Goal: Task Accomplishment & Management: Use online tool/utility

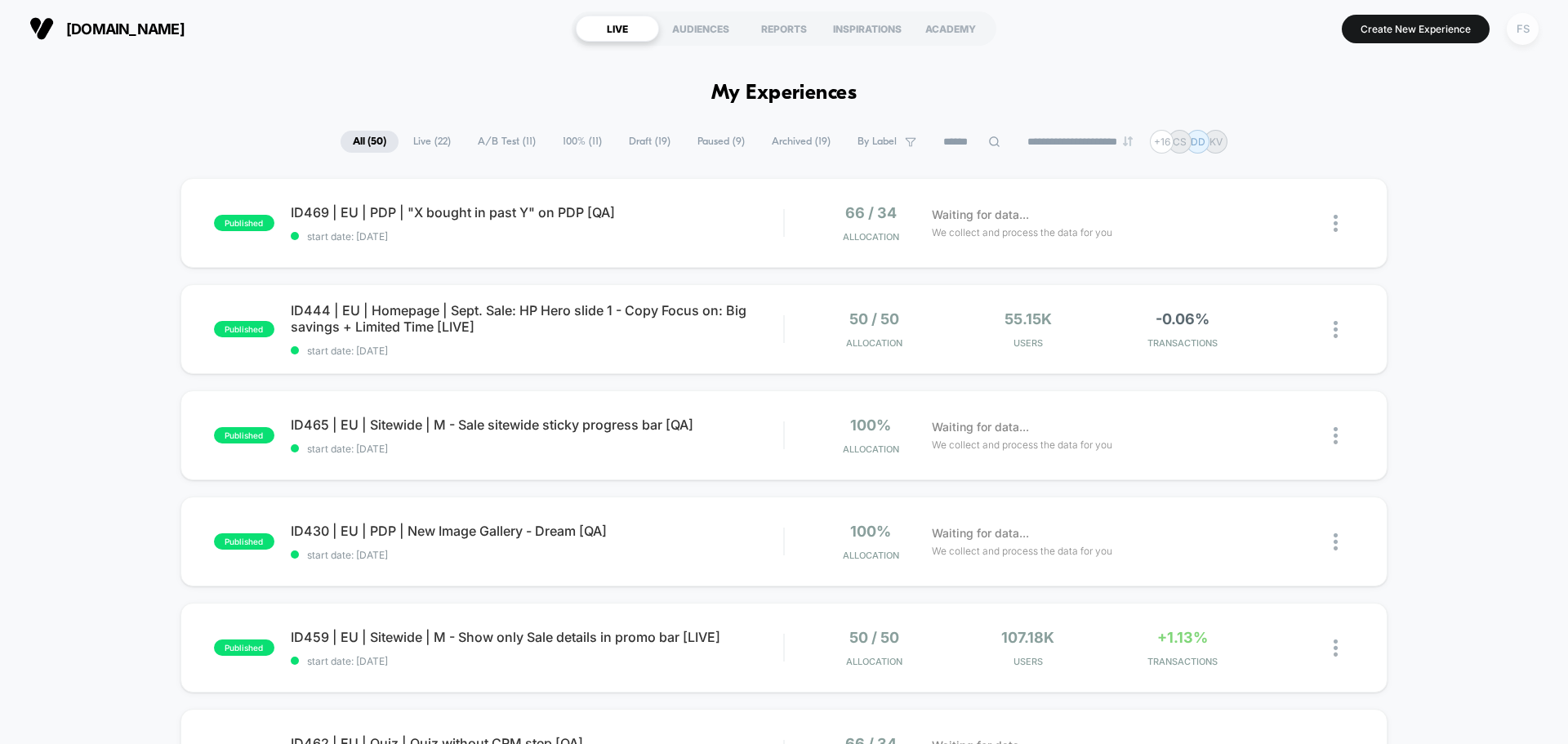
click at [1516, 28] on div "FS" at bounding box center [1522, 29] width 31 height 31
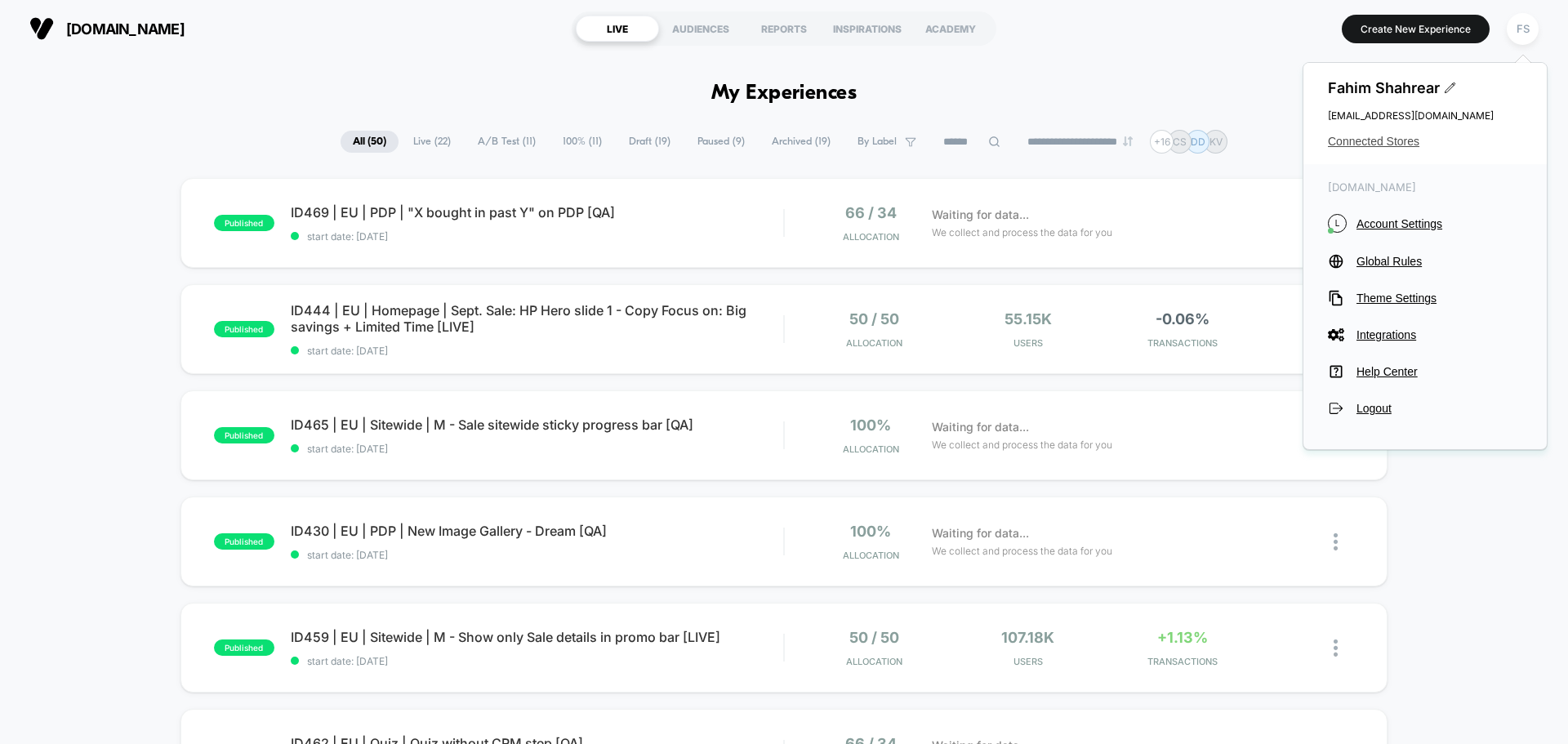
click at [1387, 137] on span "Connected Stores" at bounding box center [1425, 142] width 194 height 13
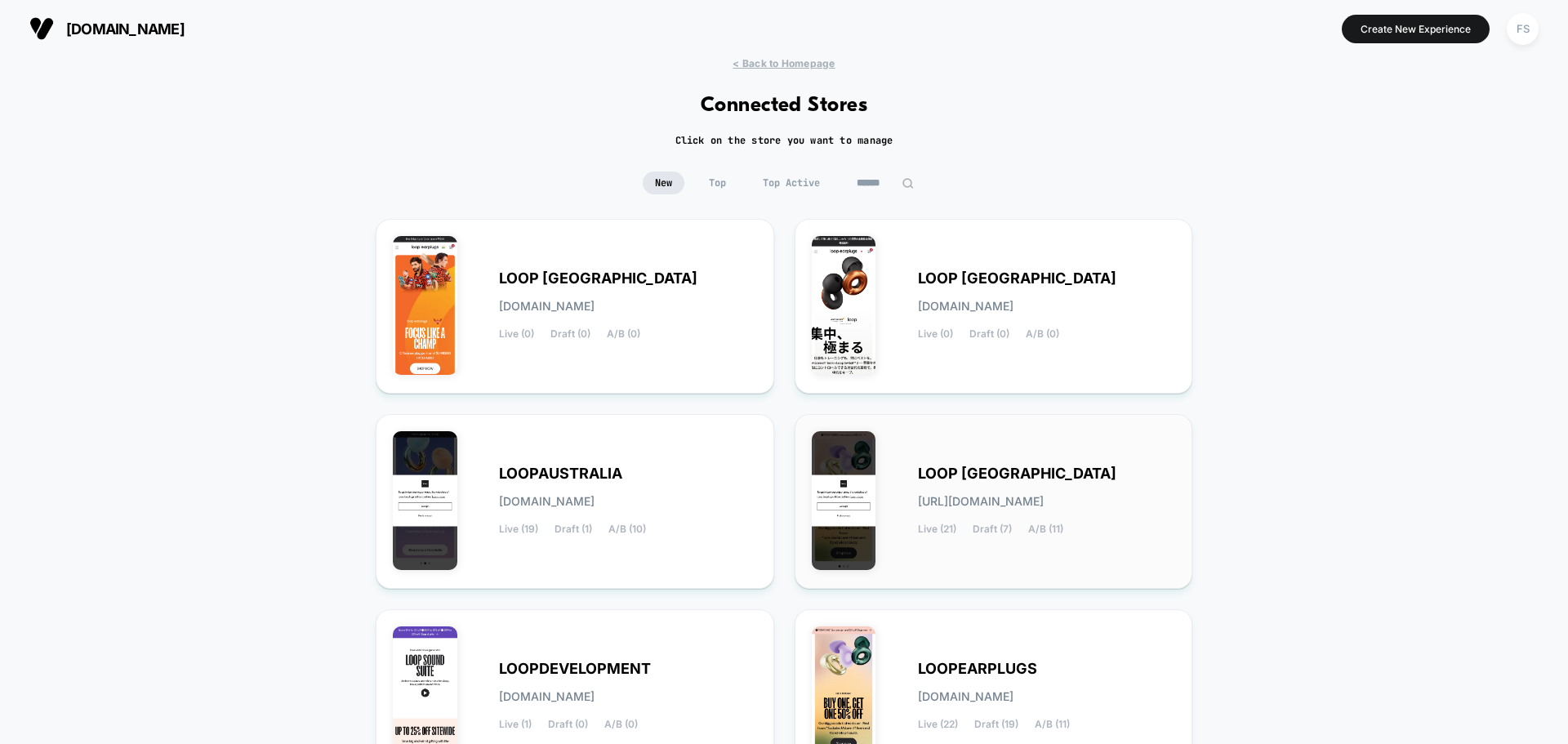
click at [1015, 504] on span "[URL][DOMAIN_NAME]" at bounding box center [981, 502] width 126 height 11
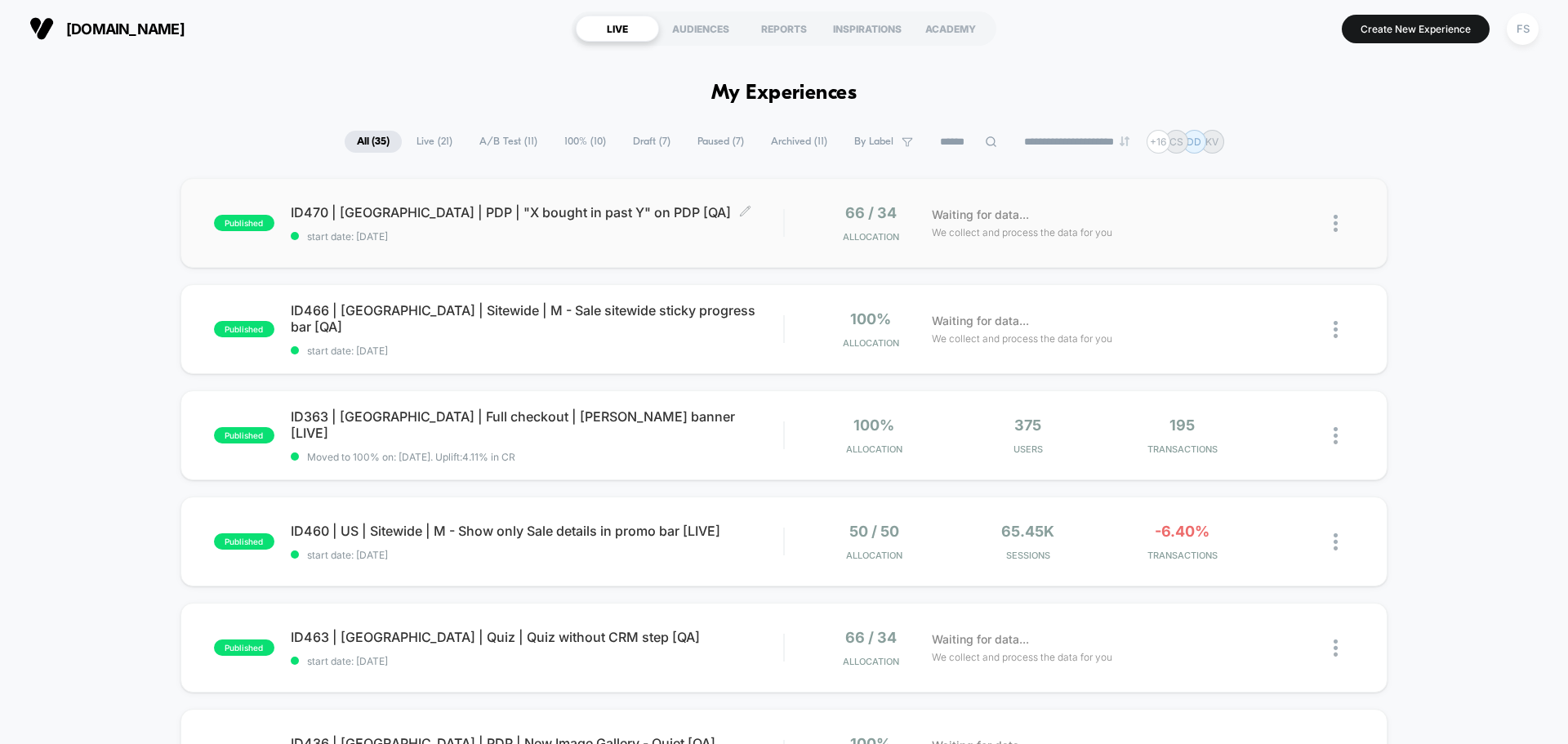
click at [319, 220] on span "ID470 | [GEOGRAPHIC_DATA] | PDP | "X bought in past Y" on PDP [QA] Click to edi…" at bounding box center [536, 211] width 492 height 16
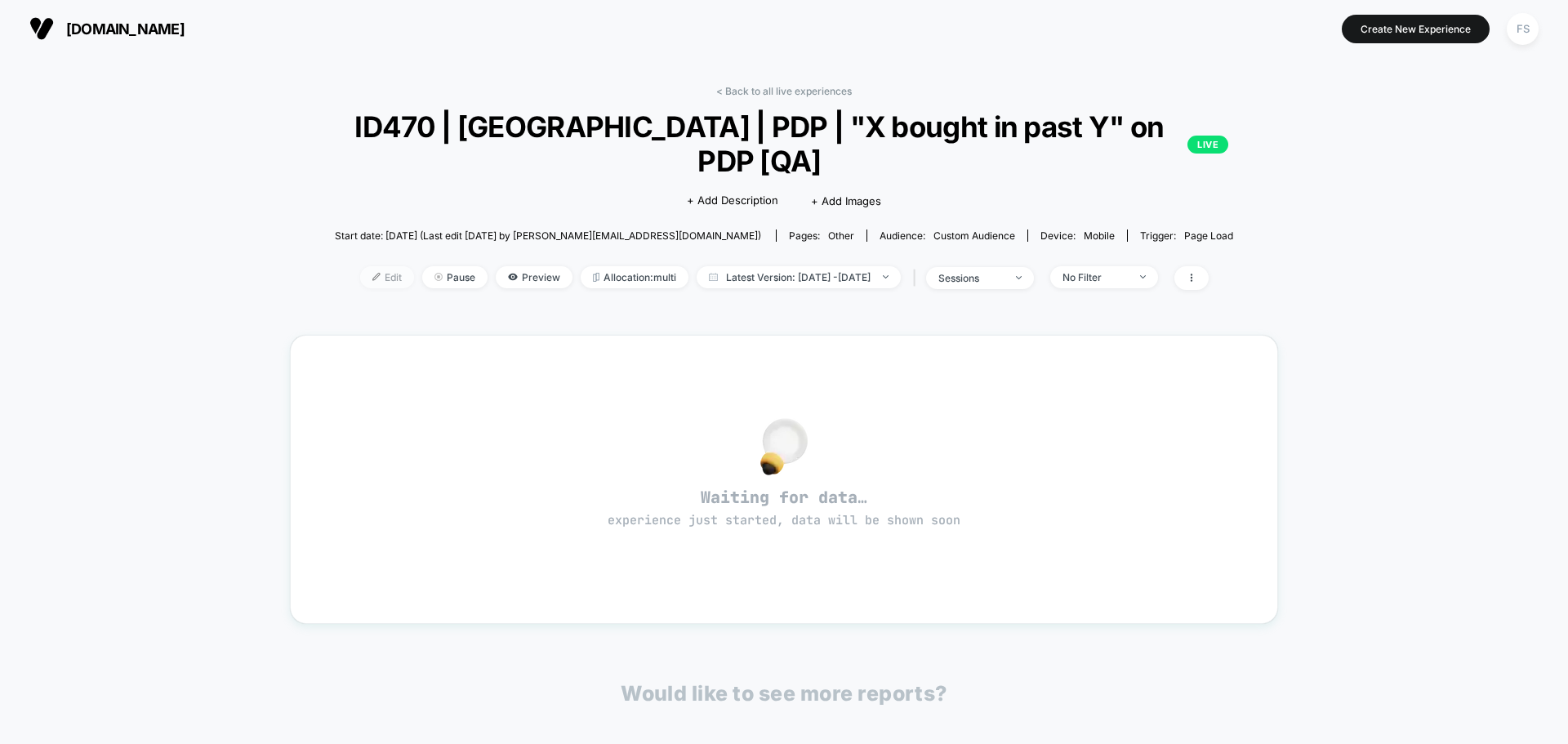
click at [360, 267] on span "Edit" at bounding box center [387, 277] width 54 height 22
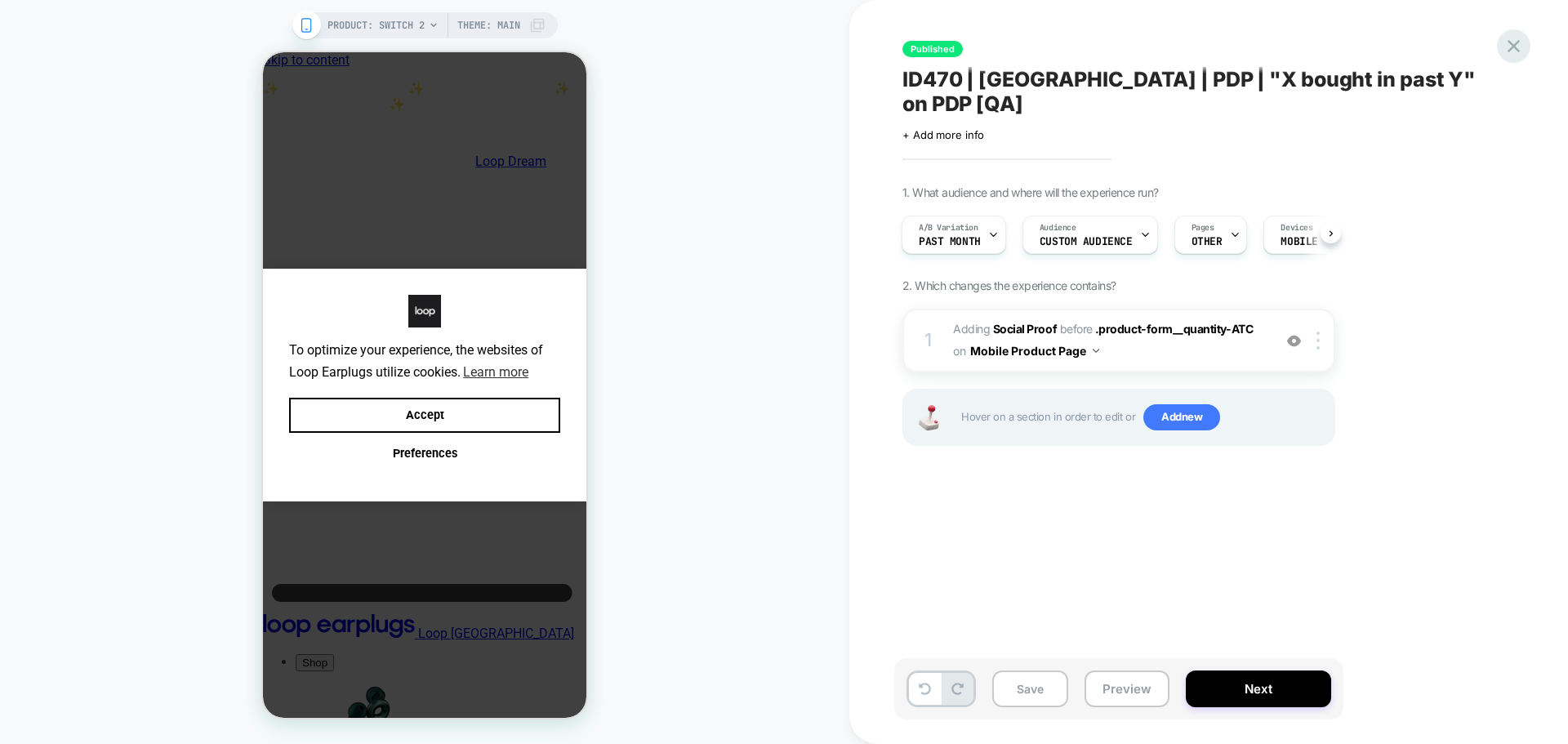
click at [0, 0] on icon at bounding box center [0, 0] width 0 height 0
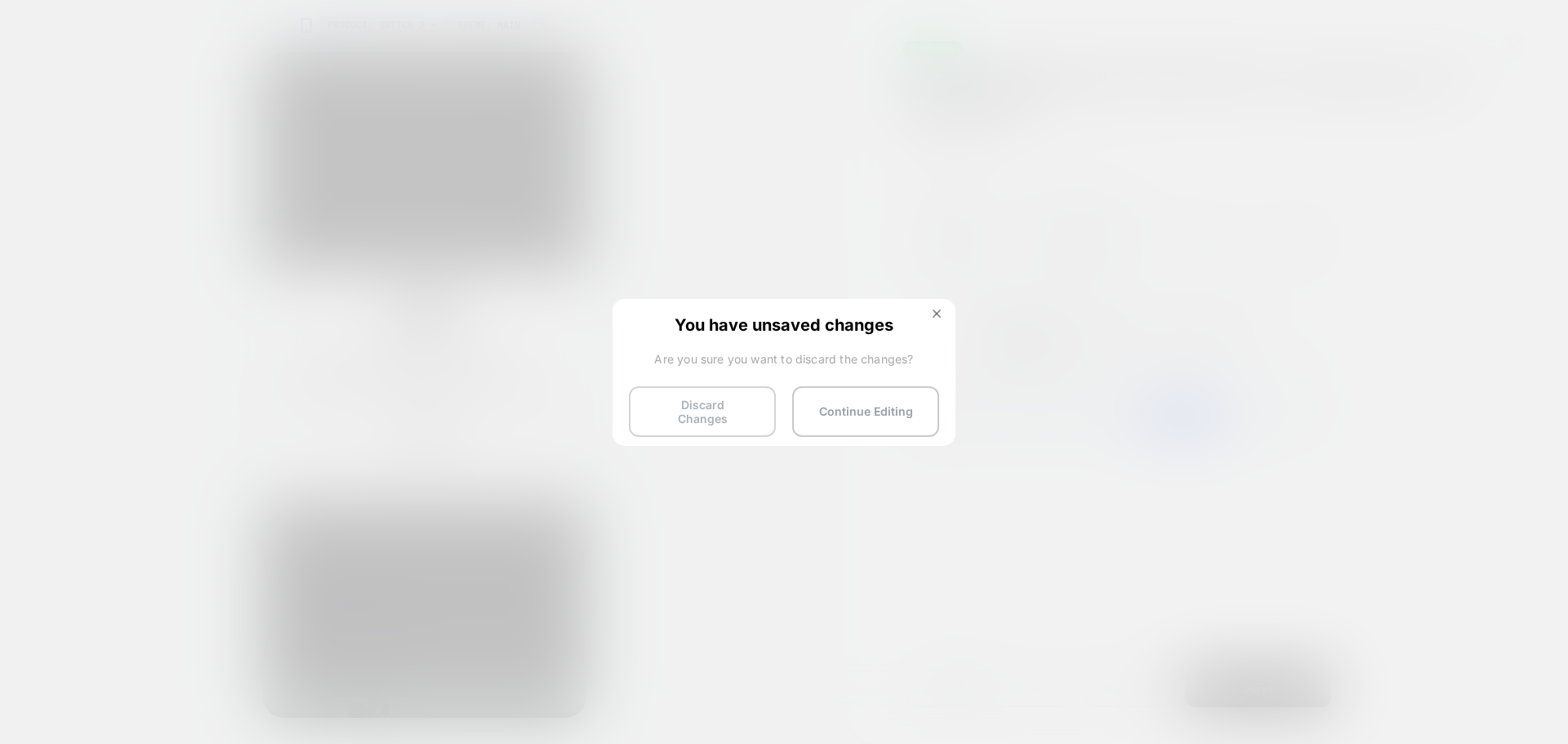
click at [732, 417] on button "Discard Changes" at bounding box center [702, 412] width 147 height 50
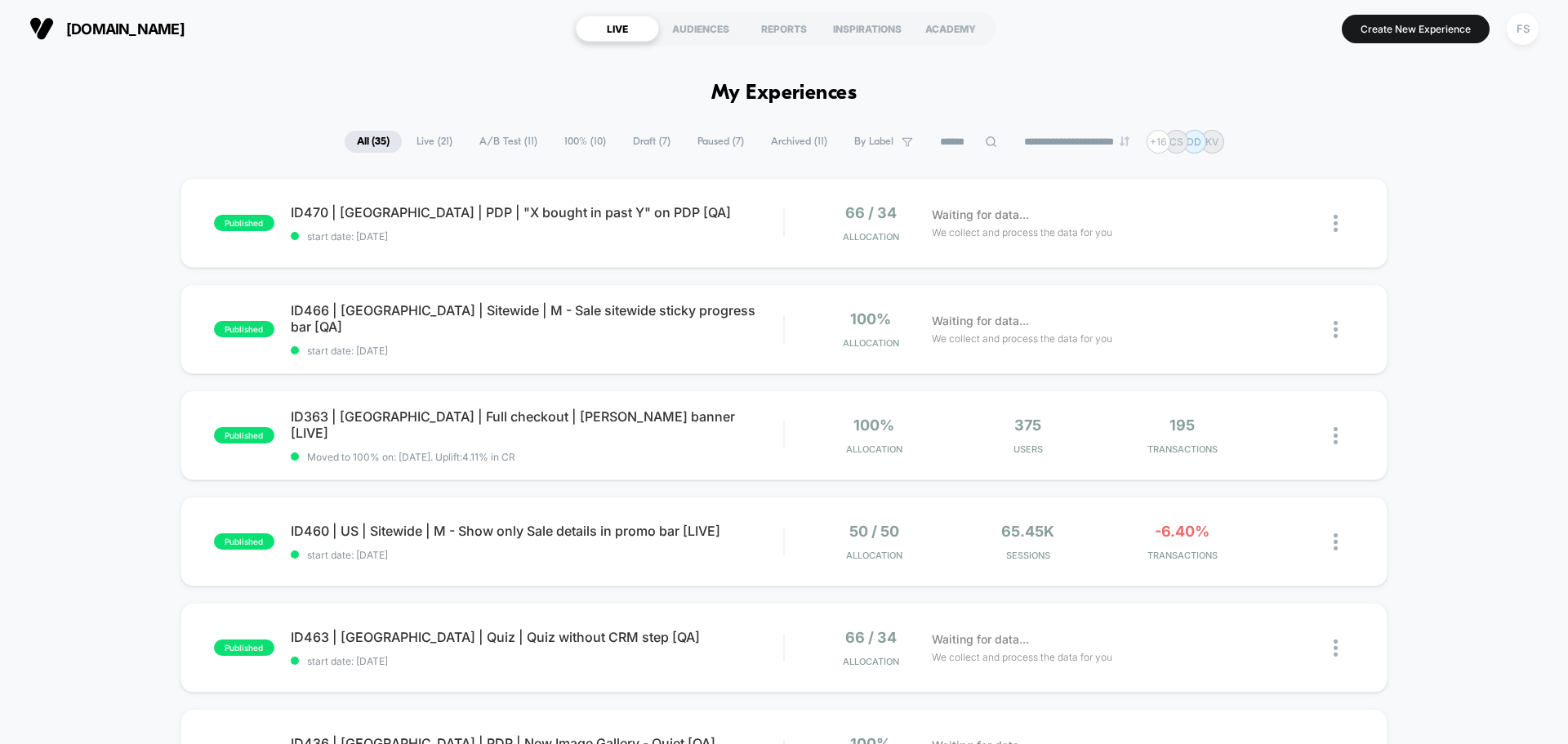
click at [640, 141] on span "Draft ( 7 )" at bounding box center [651, 141] width 62 height 22
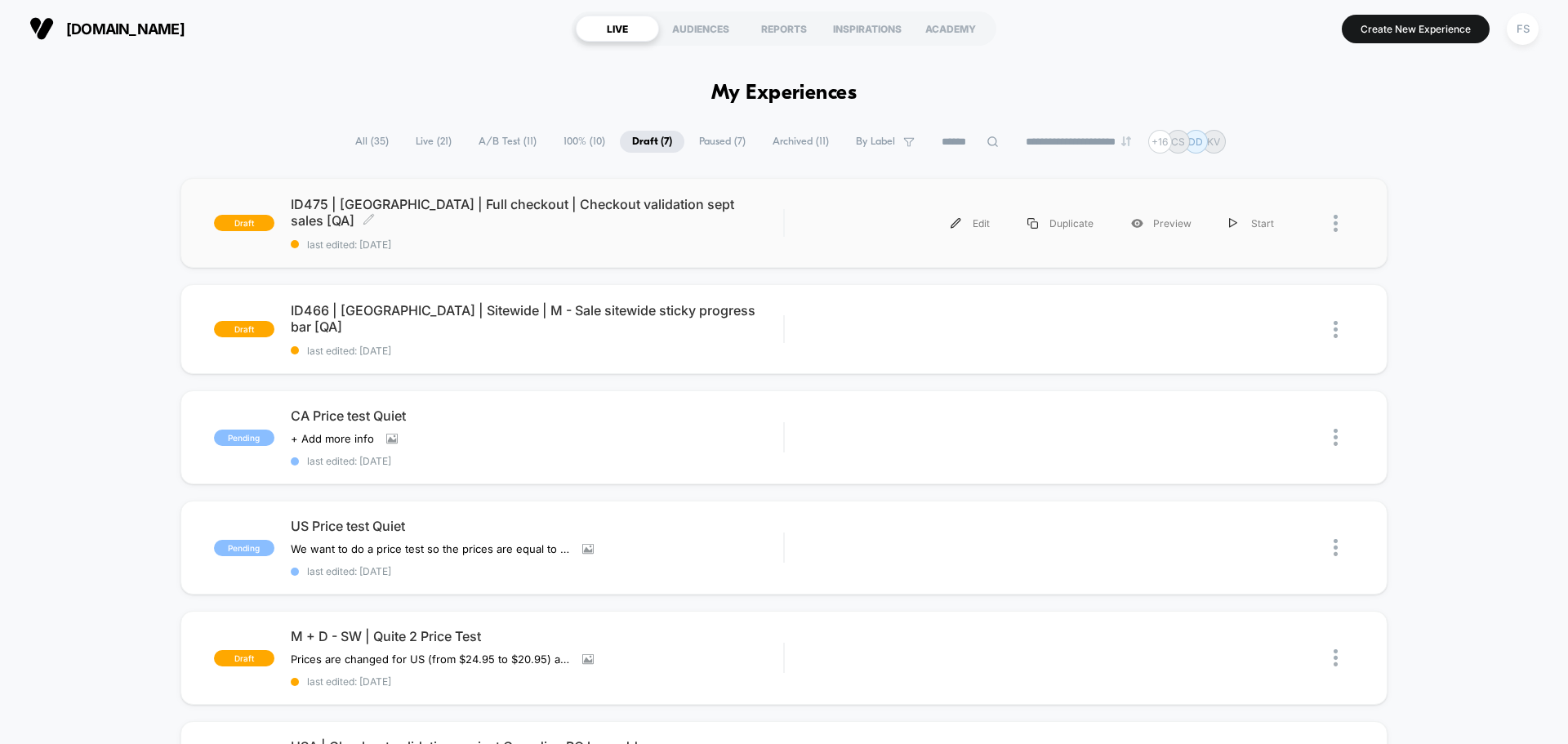
click at [442, 213] on span "ID475 | USA | Full checkout | Checkout validation sept sales [QA] Click to edit…" at bounding box center [536, 212] width 492 height 32
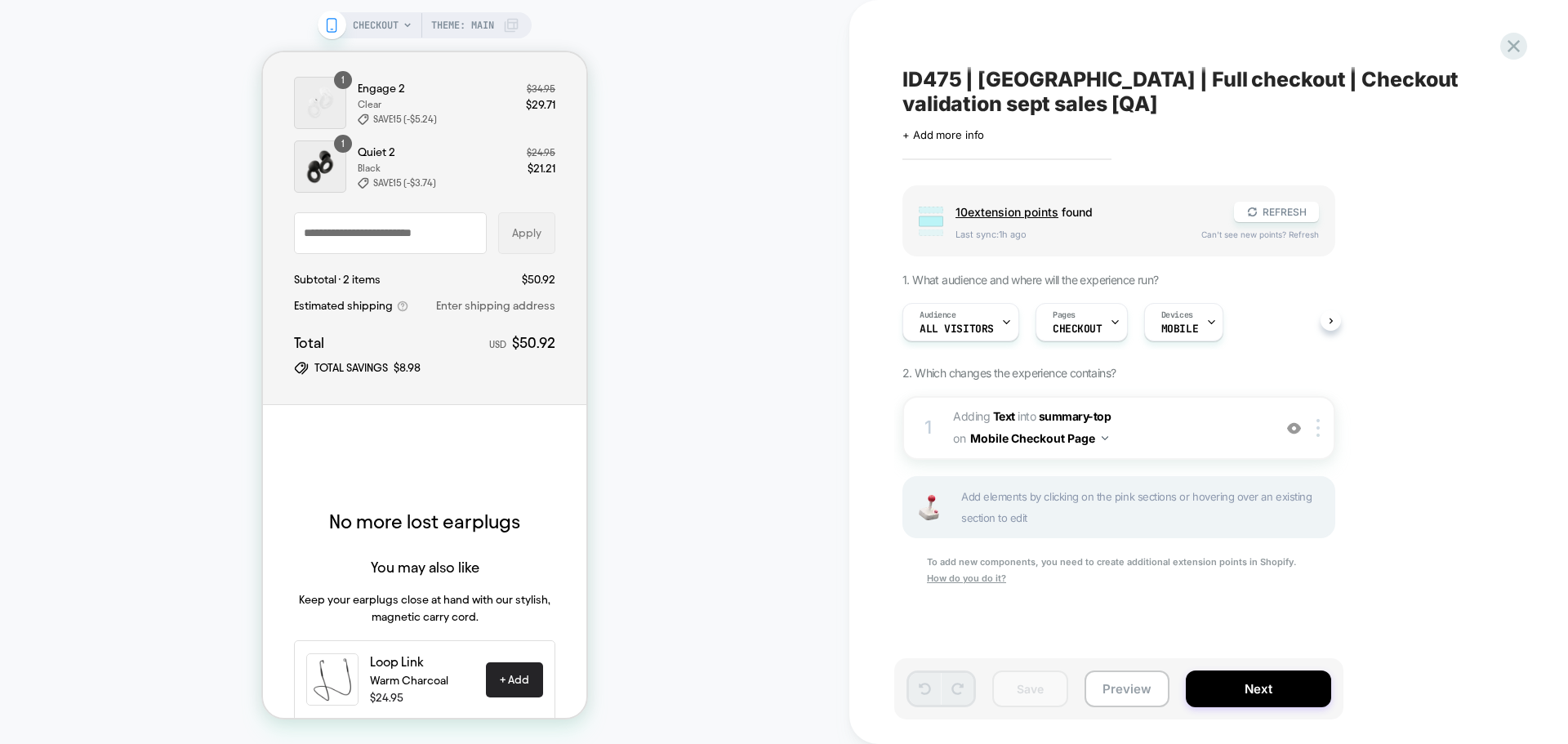
scroll to position [245, 0]
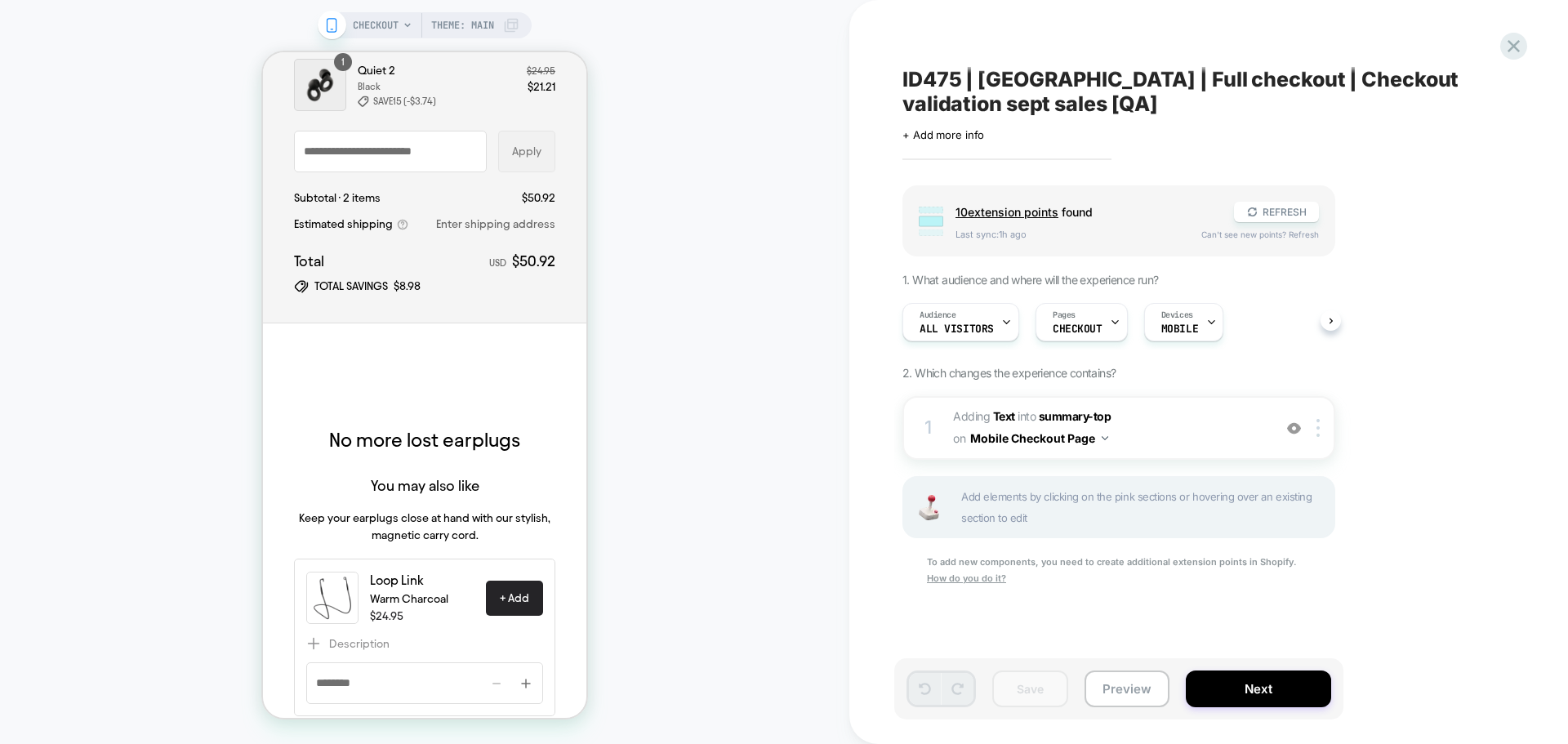
click at [1017, 215] on span "10 extension point s" at bounding box center [1007, 211] width 103 height 14
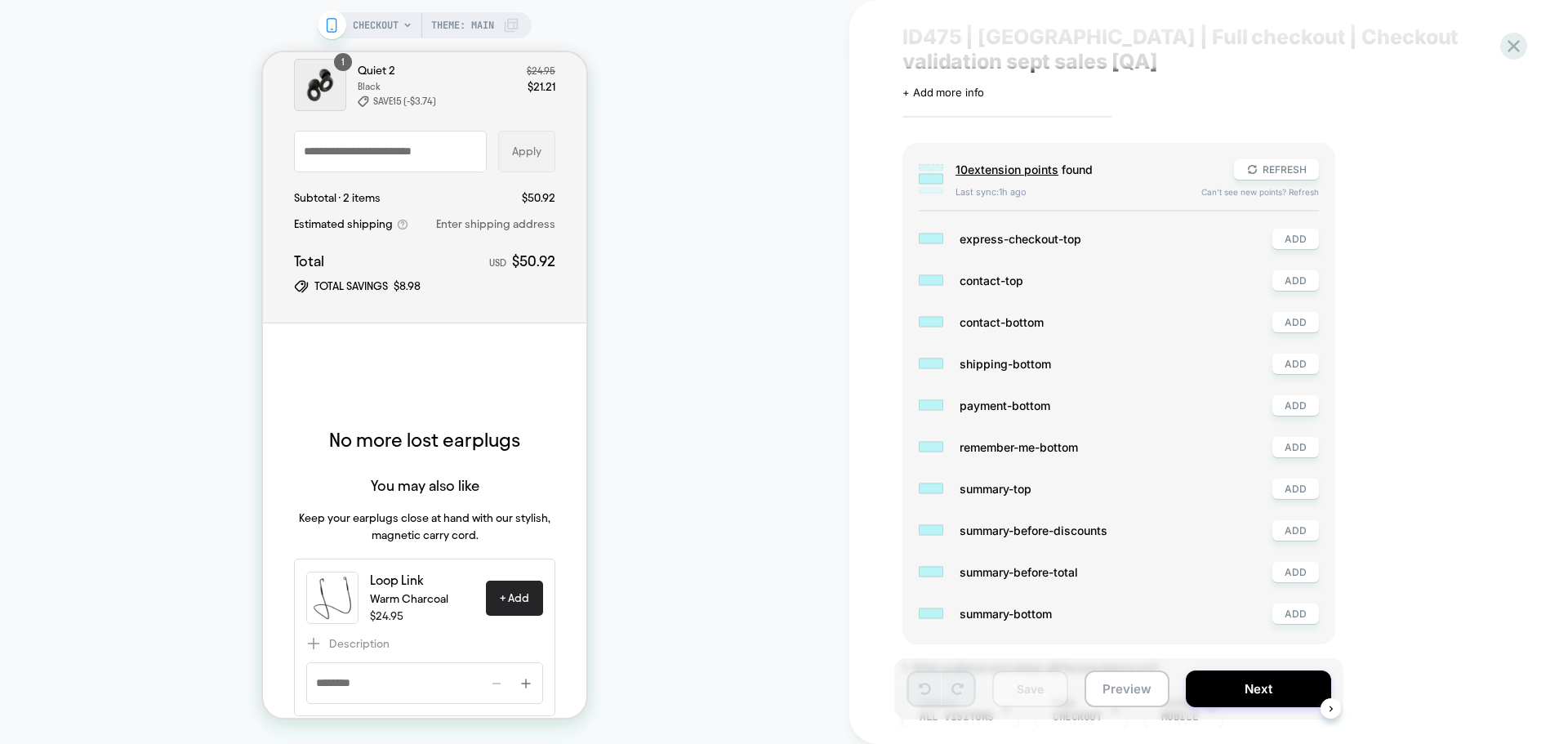
scroll to position [82, 0]
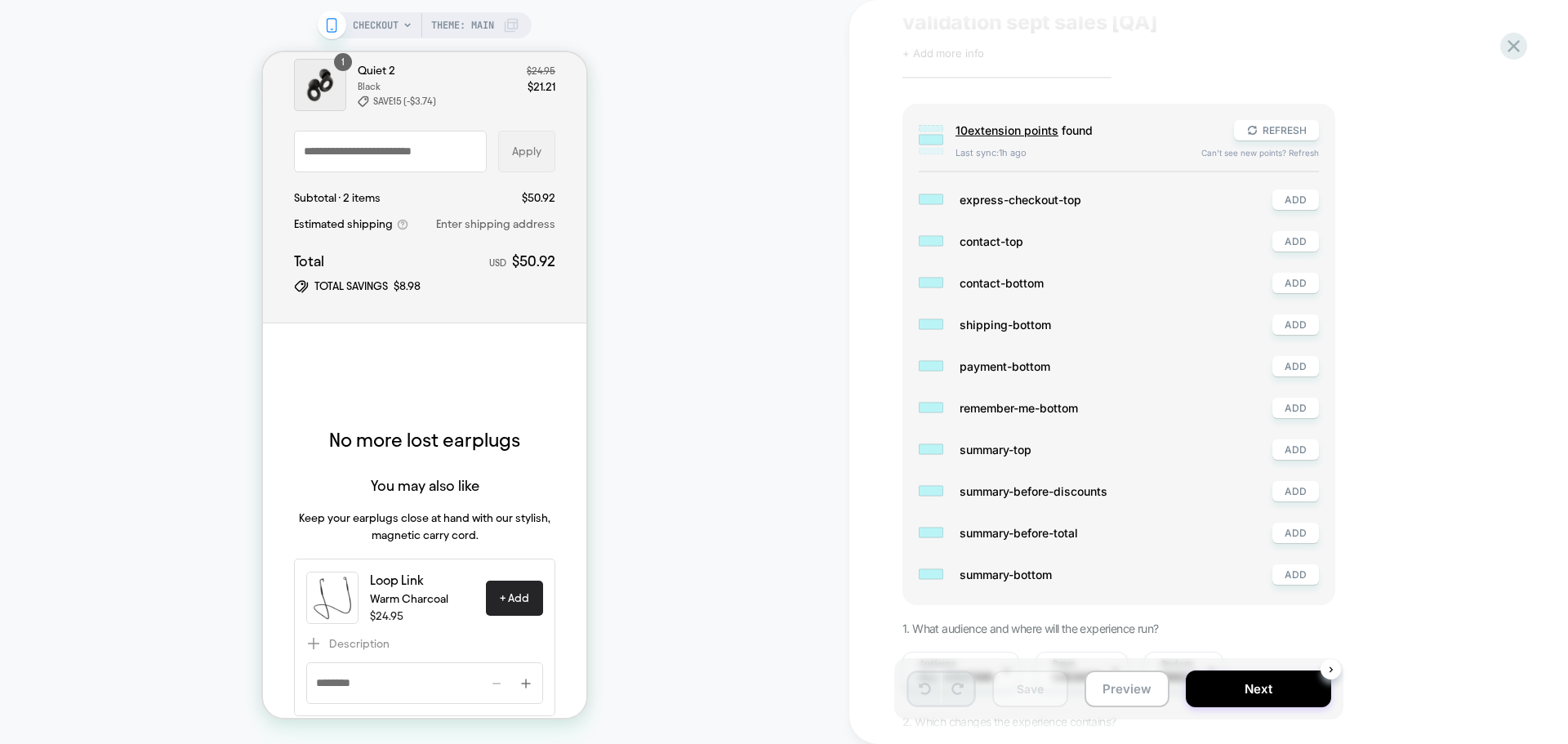
click at [1332, 462] on div "Group 10 extension point s found REFRESH Last sync: 1h ago Can't see new points…" at bounding box center [1119, 354] width 433 height 502
click at [1291, 447] on button "ADD" at bounding box center [1295, 449] width 47 height 20
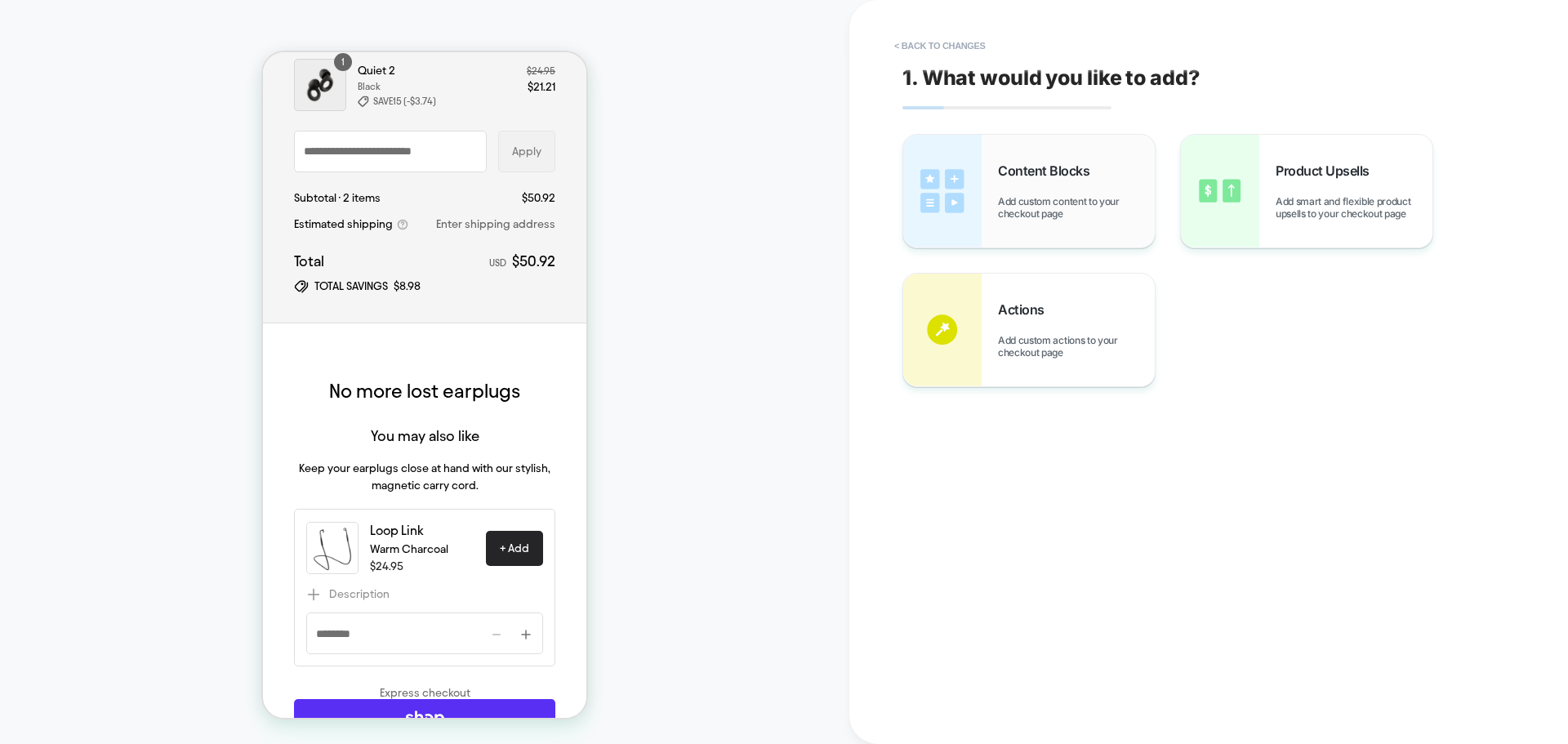
click at [1038, 168] on span "Content Blocks" at bounding box center [1047, 171] width 100 height 16
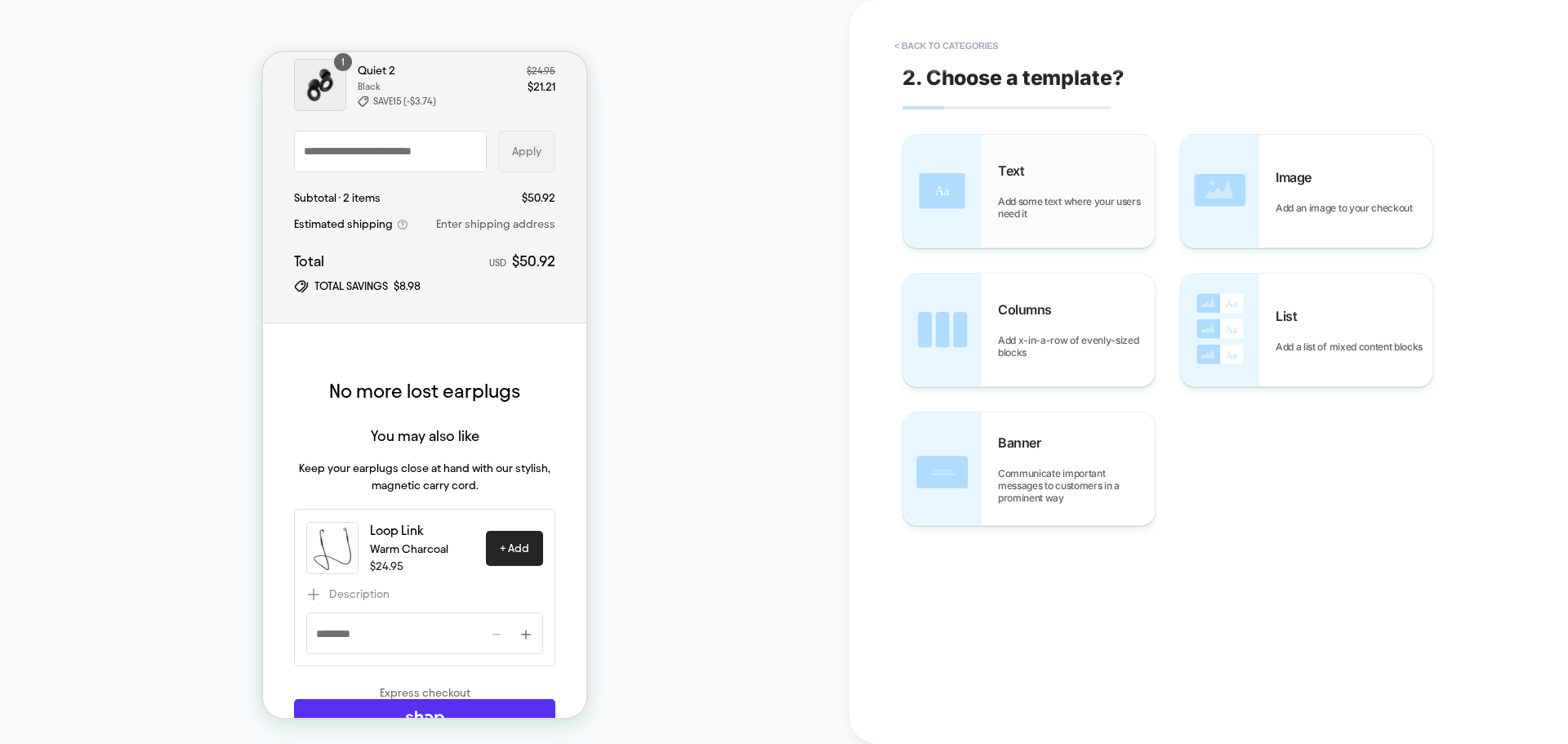
click at [996, 200] on div "Text Add some text where your users need it" at bounding box center [1029, 191] width 251 height 112
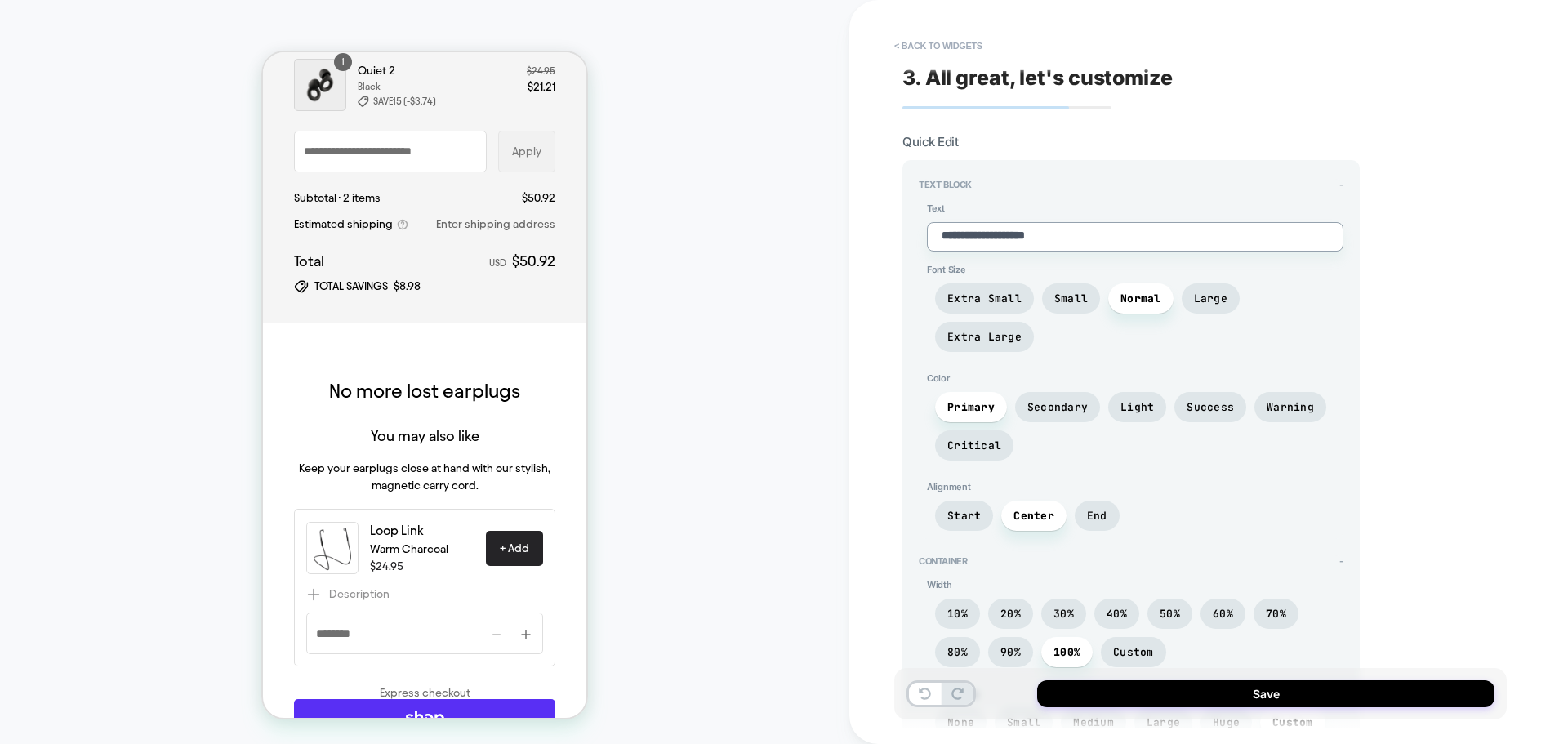
drag, startPoint x: 1048, startPoint y: 231, endPoint x: 1066, endPoint y: 233, distance: 18.1
click at [1048, 231] on textarea "**********" at bounding box center [1135, 236] width 416 height 30
drag, startPoint x: 1085, startPoint y: 238, endPoint x: 915, endPoint y: 233, distance: 170.1
click at [915, 233] on div "**********" at bounding box center [1131, 581] width 457 height 842
type textarea "*"
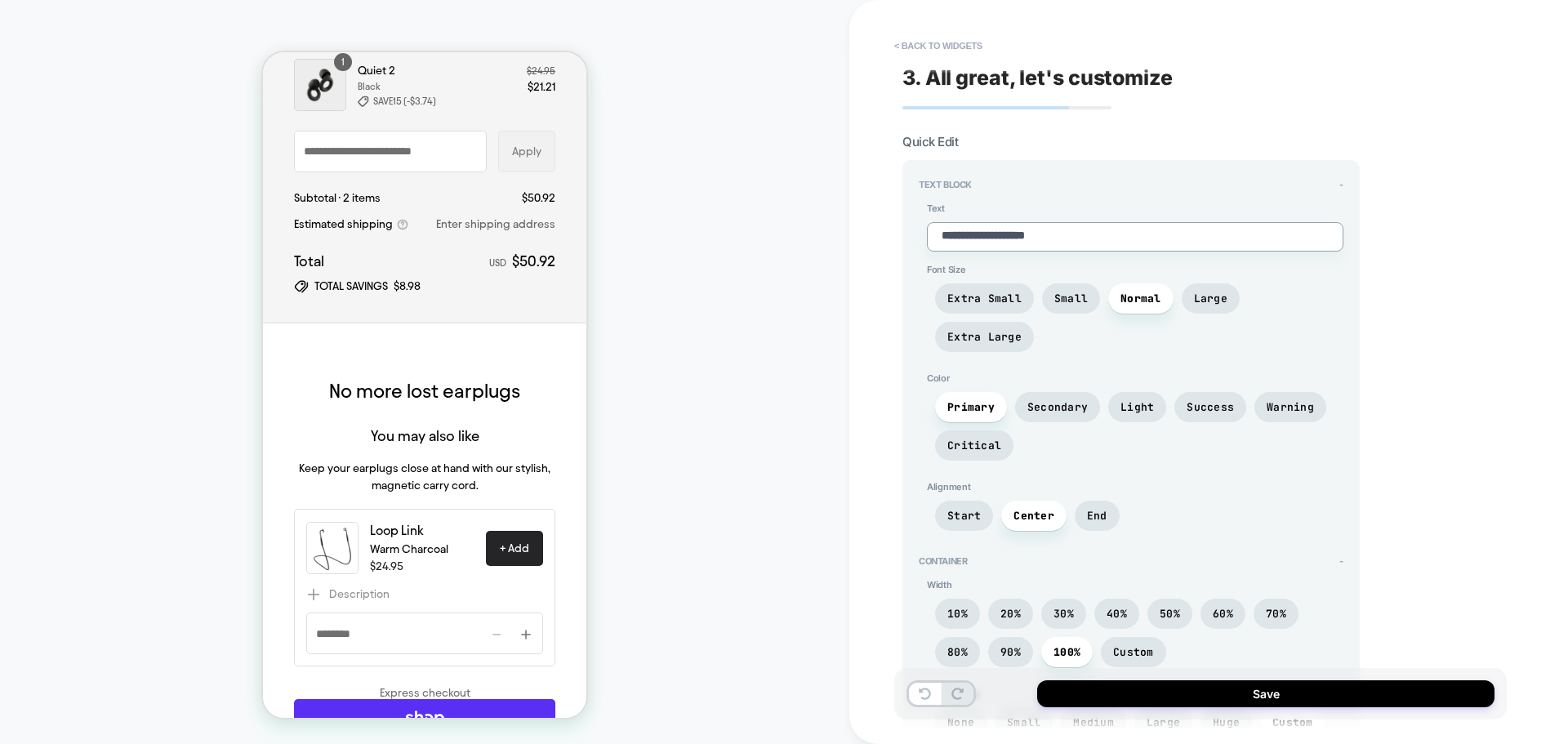
type textarea "*"
type textarea "**"
type textarea "*"
type textarea "***"
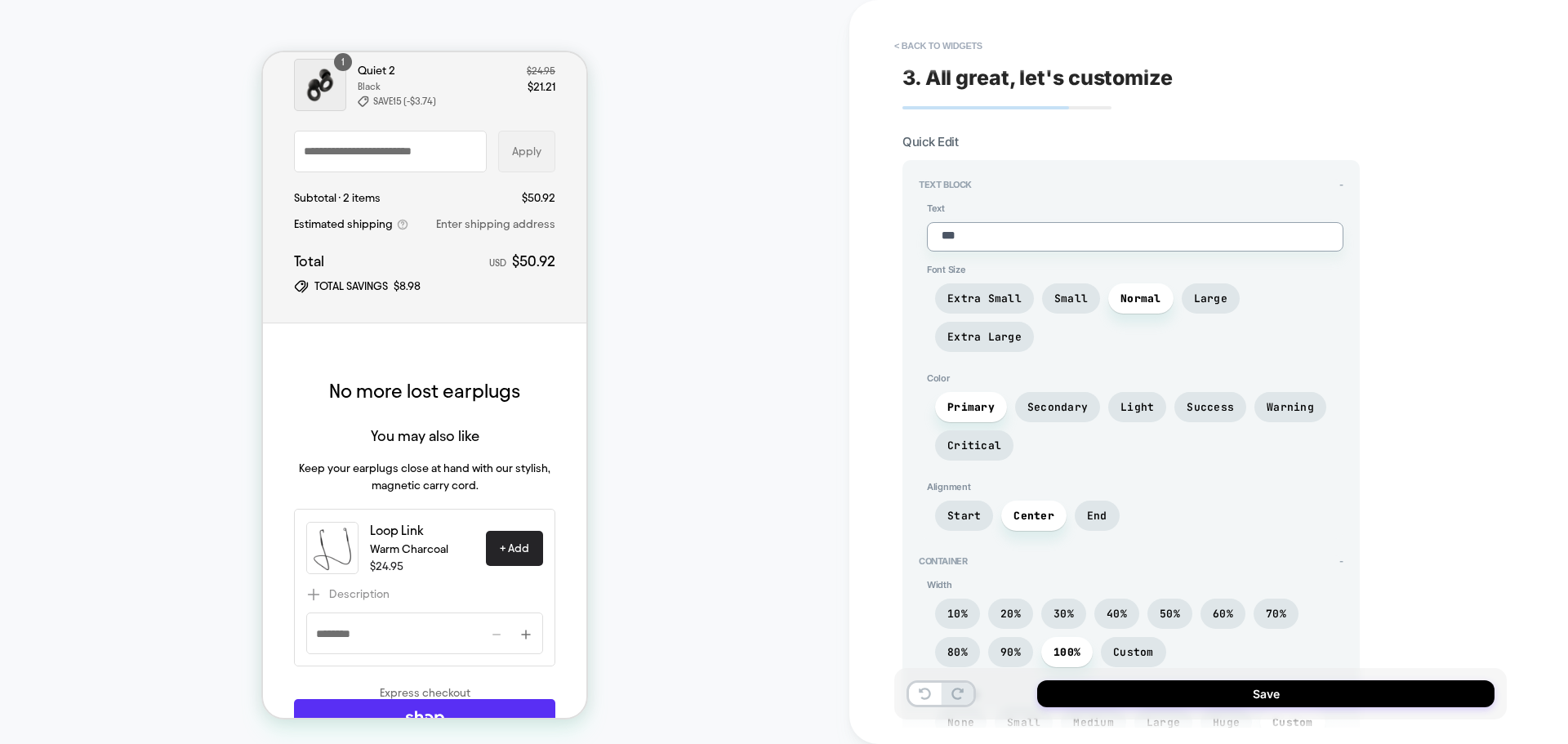
type textarea "*"
type textarea "****"
type textarea "*"
type textarea "*****"
type textarea "*"
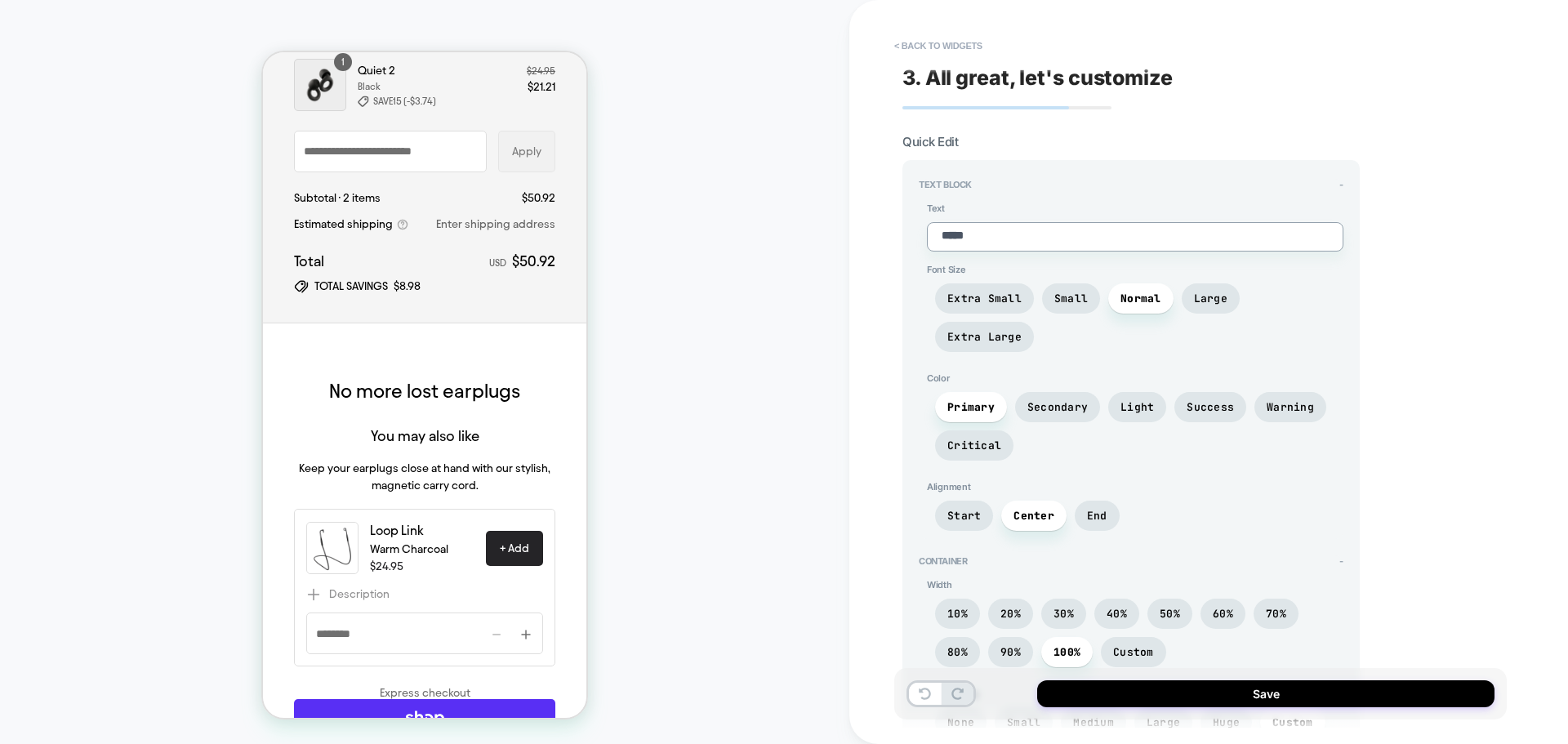
type textarea "******"
type textarea "*"
type textarea "*******"
type textarea "*"
type textarea "********"
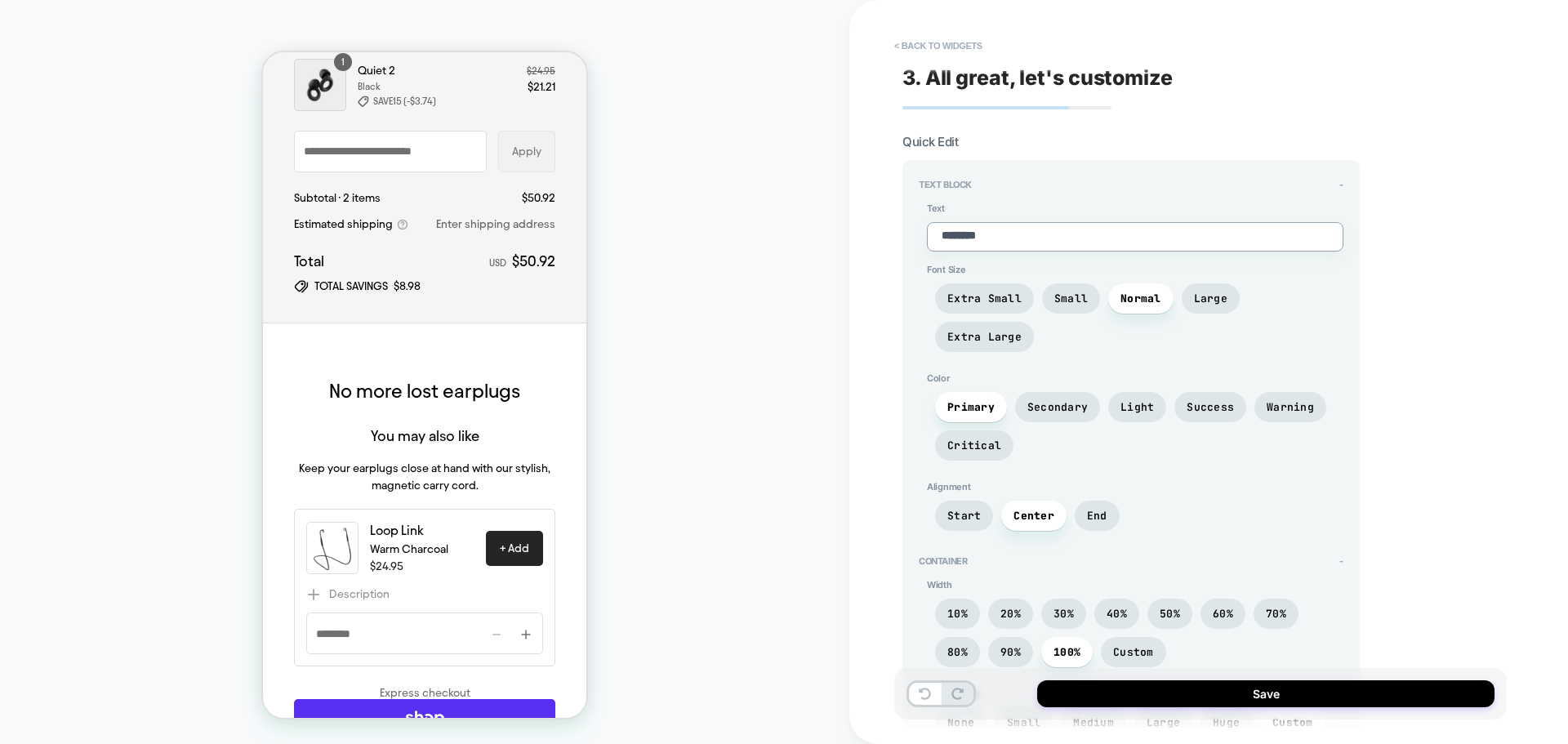
type textarea "*"
type textarea "*********"
type textarea "*"
type textarea "*********"
click at [1264, 698] on button "Save" at bounding box center [1265, 694] width 457 height 27
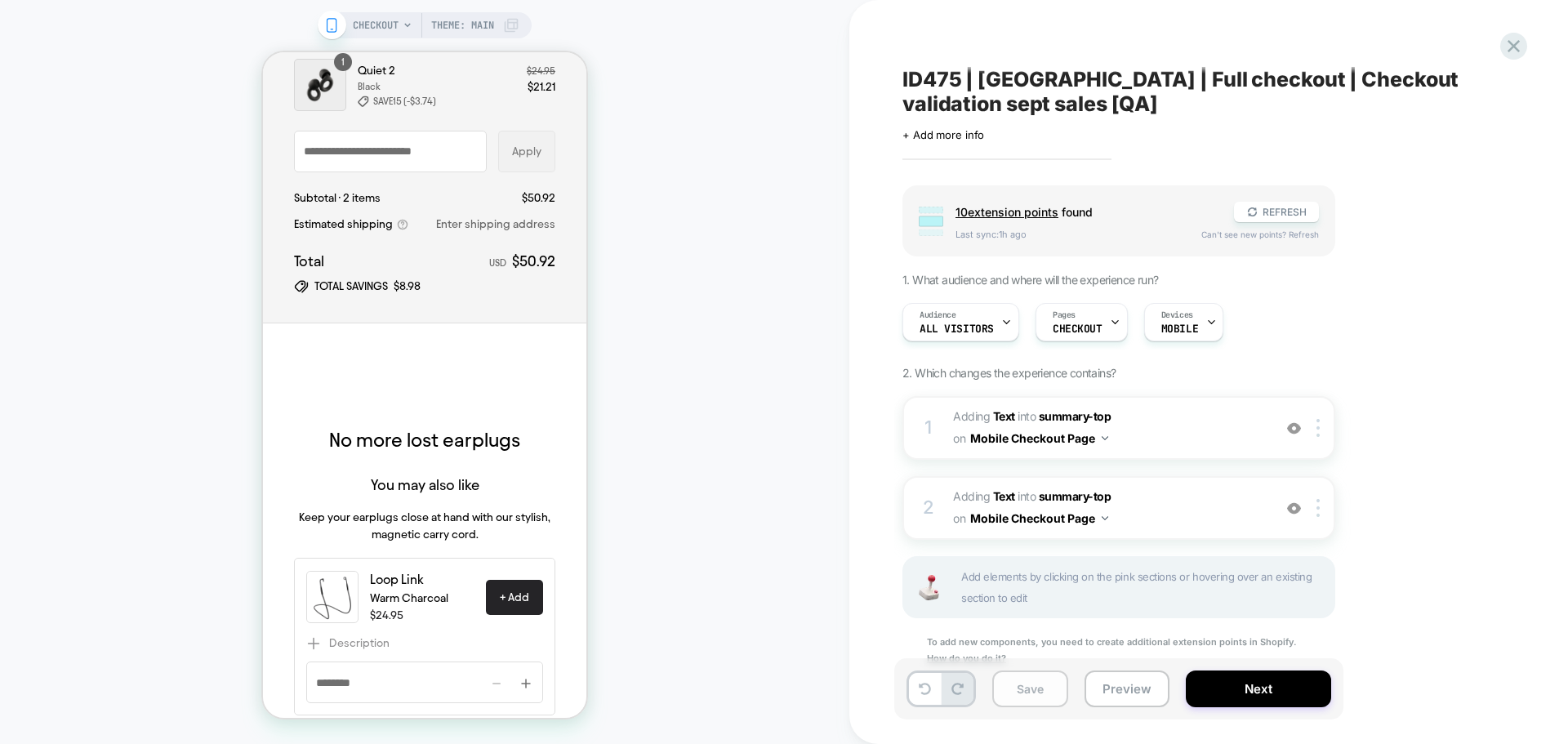
click at [1050, 673] on button "Save" at bounding box center [1030, 689] width 76 height 37
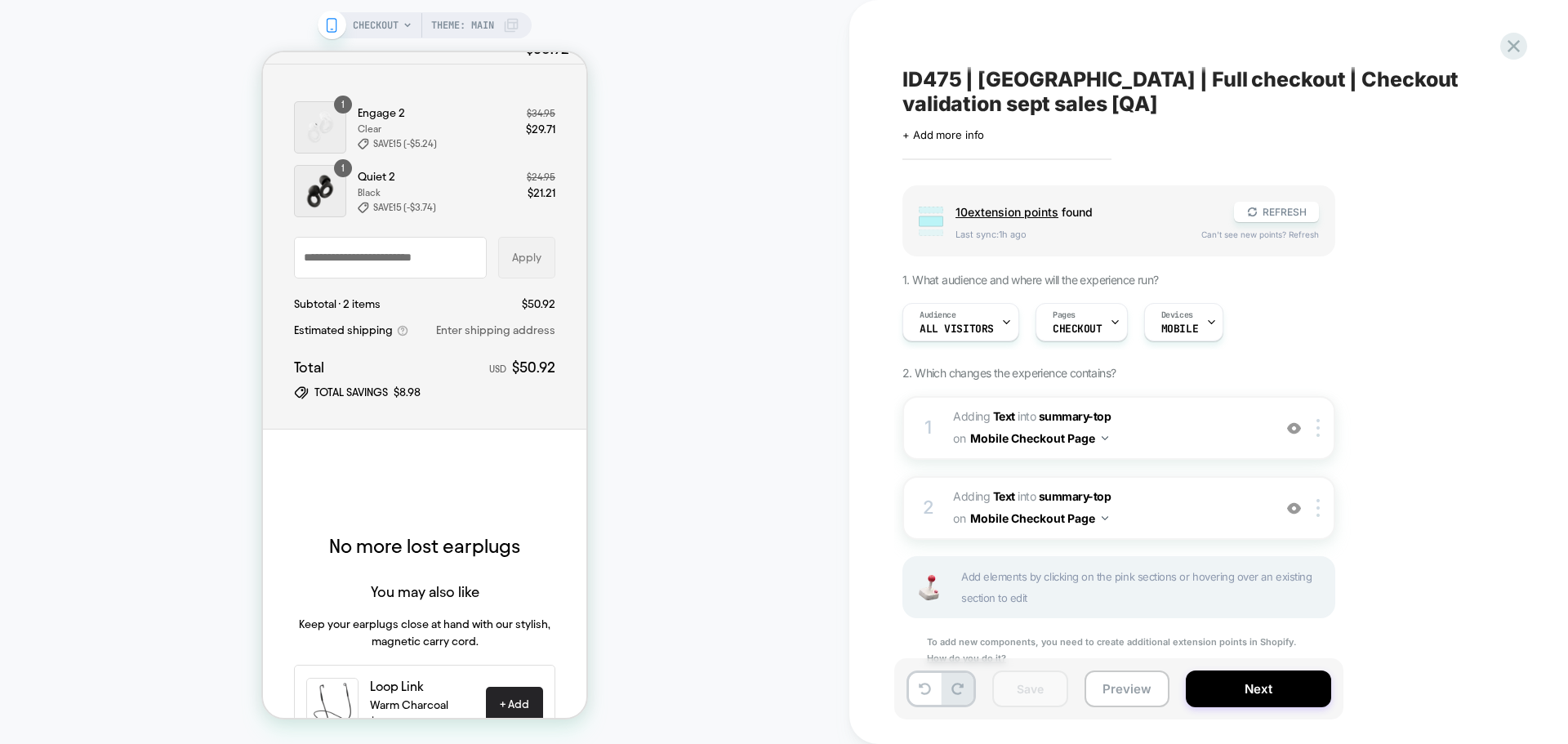
scroll to position [0, 0]
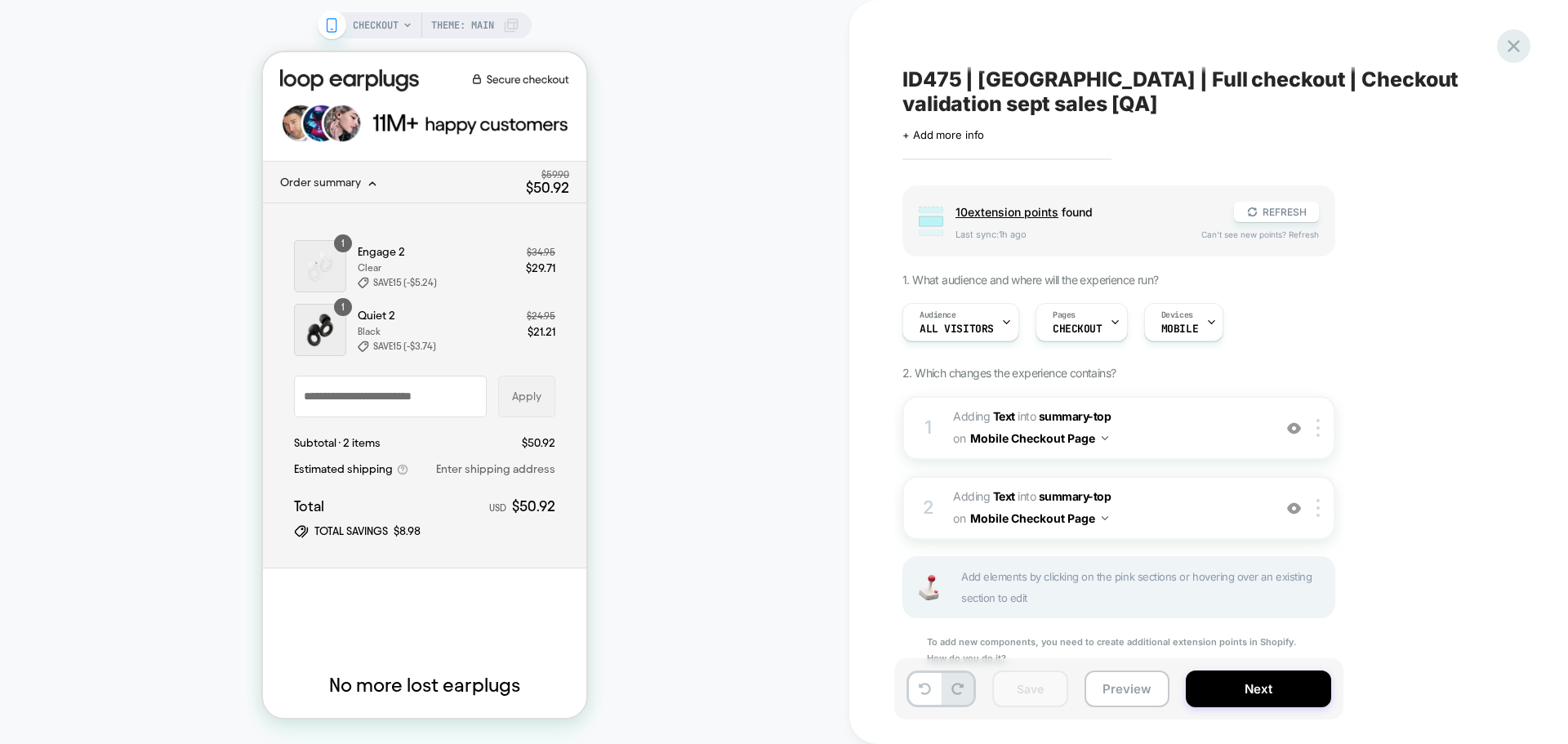
click at [1524, 54] on icon at bounding box center [1513, 46] width 22 height 22
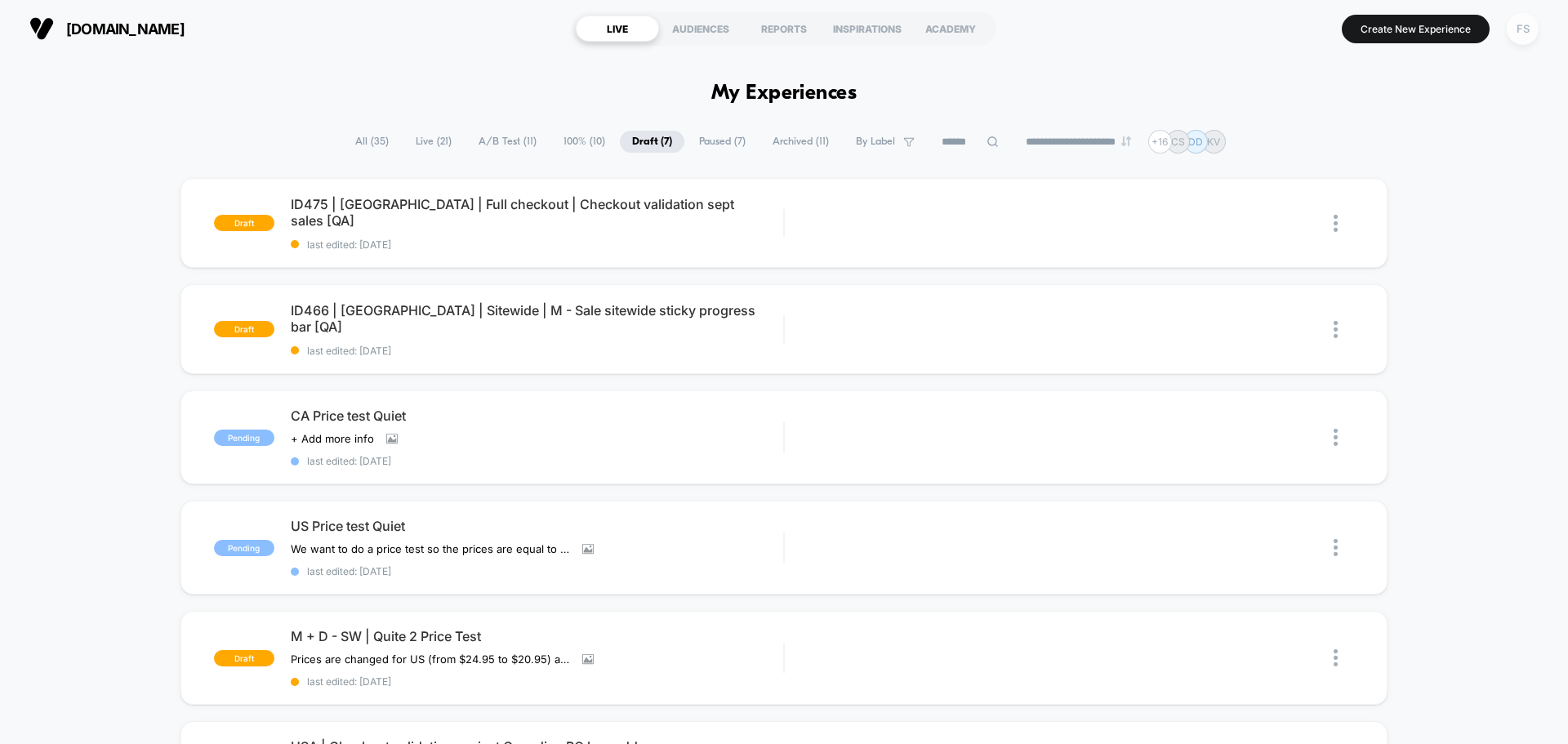
click at [1533, 17] on div "FS" at bounding box center [1522, 29] width 31 height 31
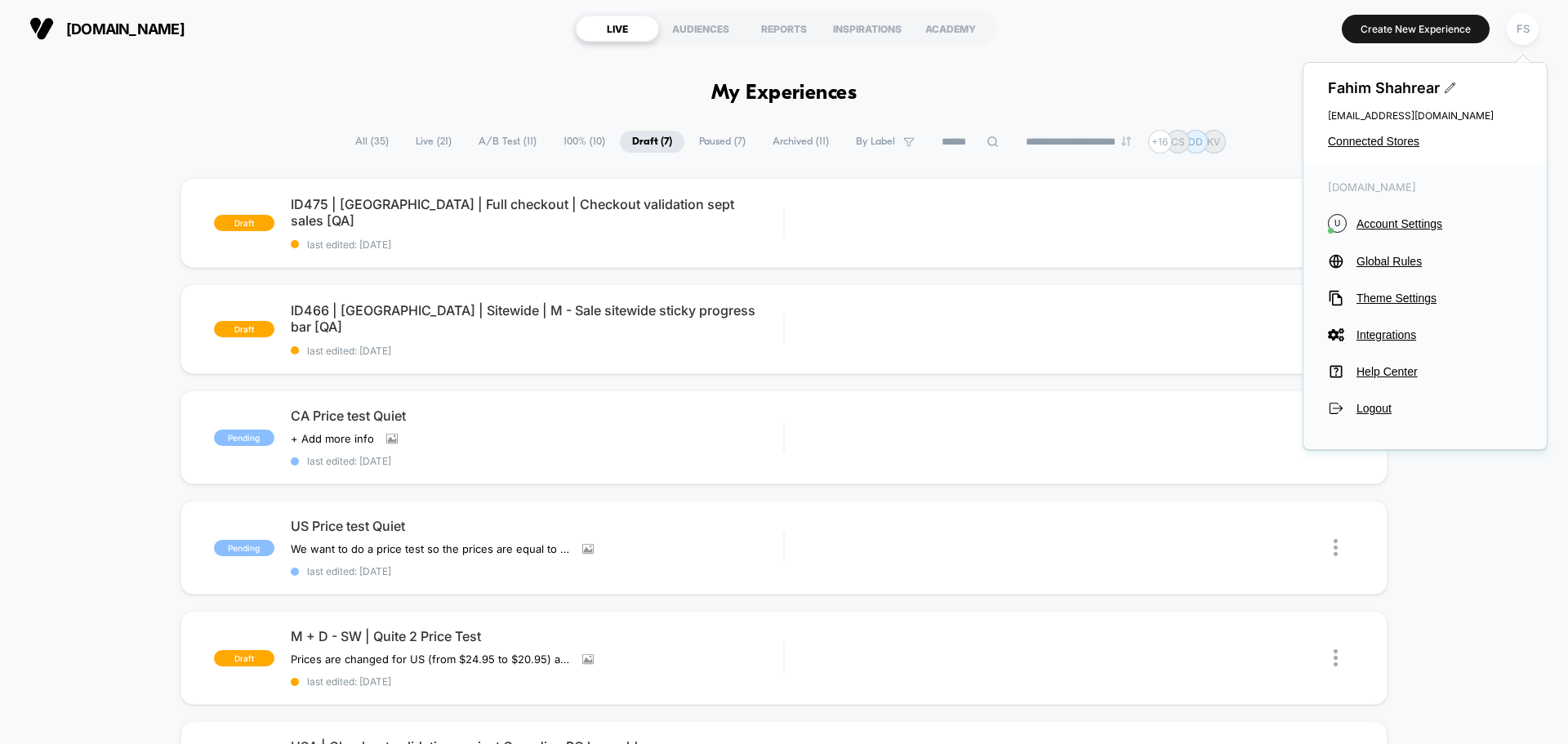
click at [1361, 149] on div "Fahim Shahrear [EMAIL_ADDRESS][DOMAIN_NAME] Connected Stores" at bounding box center [1425, 113] width 244 height 101
click at [1524, 30] on div "FS" at bounding box center [1522, 29] width 31 height 31
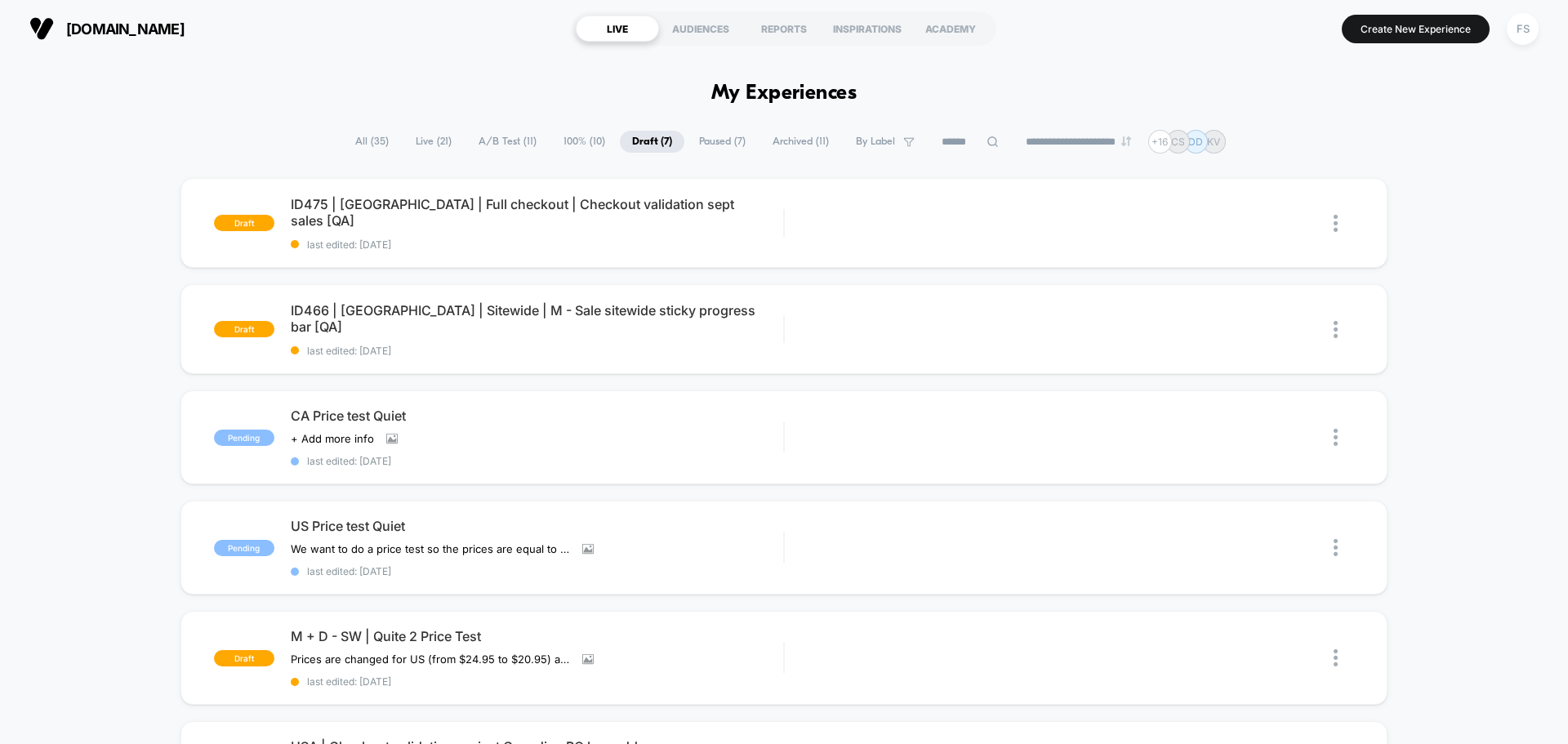
click at [1544, 16] on div "us.loopearplugs.com LIVE AUDIENCES REPORTS INSPIRATIONS ACADEMY Create New Expe…" at bounding box center [784, 29] width 1568 height 57
click at [1531, 29] on div "FS" at bounding box center [1522, 29] width 31 height 31
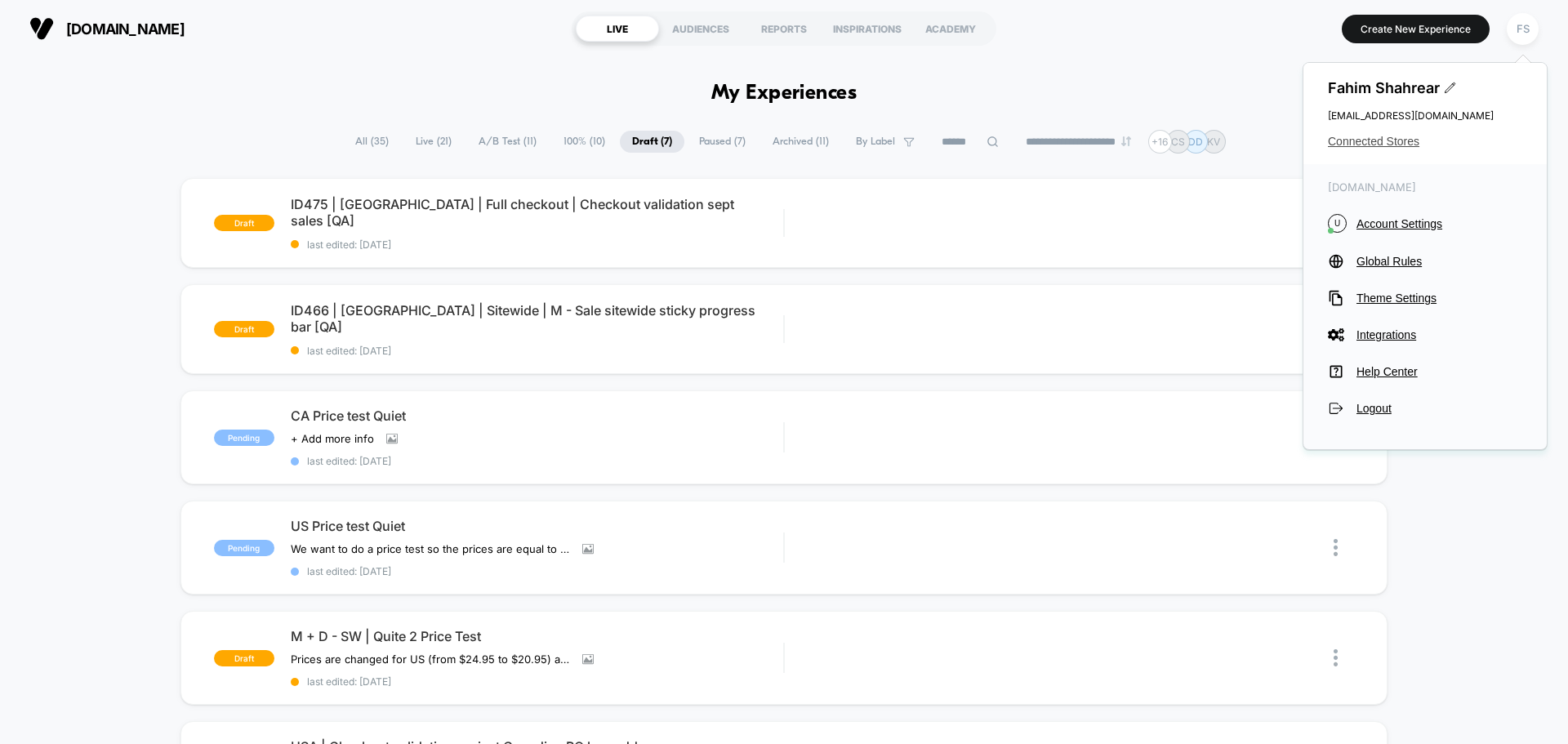
click at [1350, 142] on span "Connected Stores" at bounding box center [1425, 142] width 194 height 13
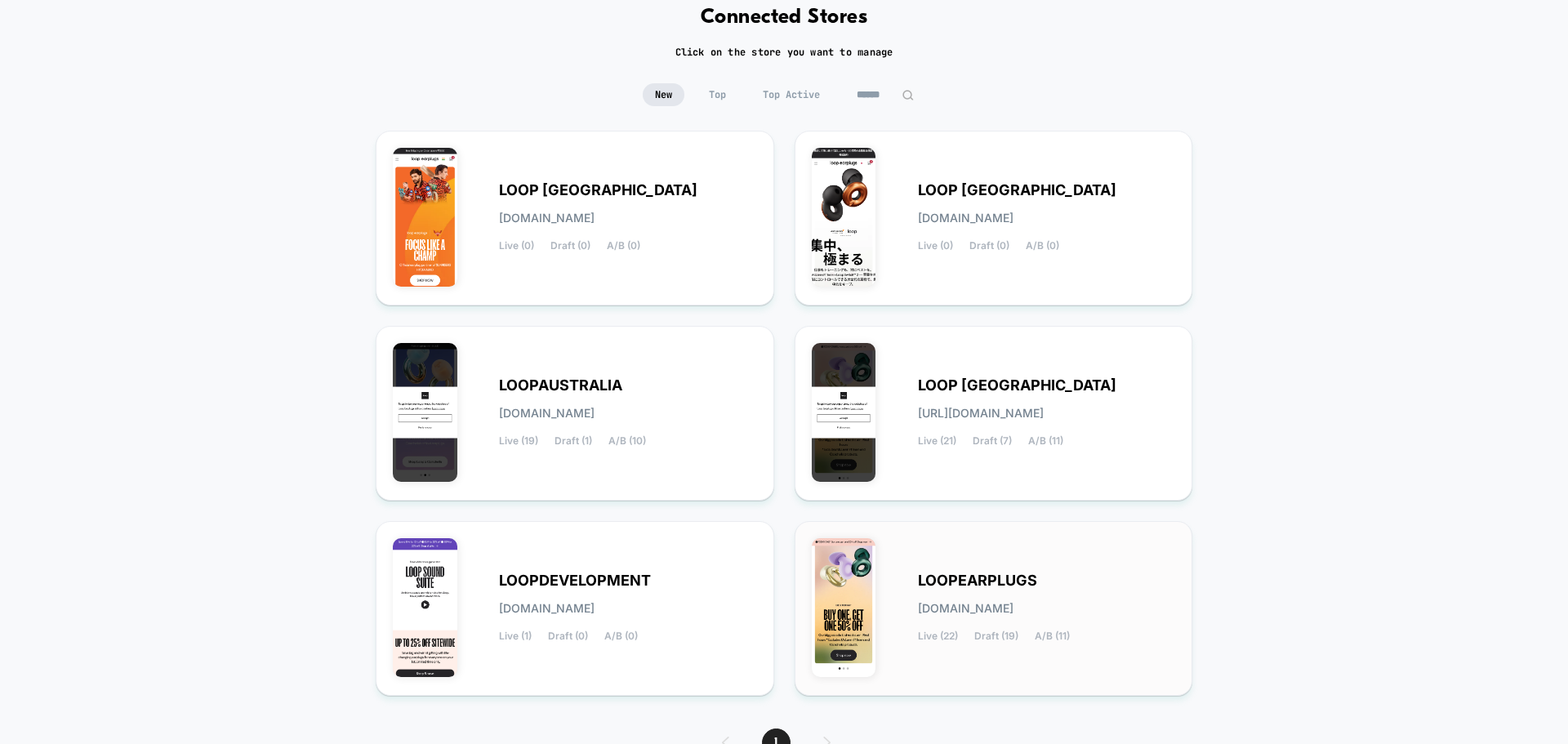
scroll to position [172, 0]
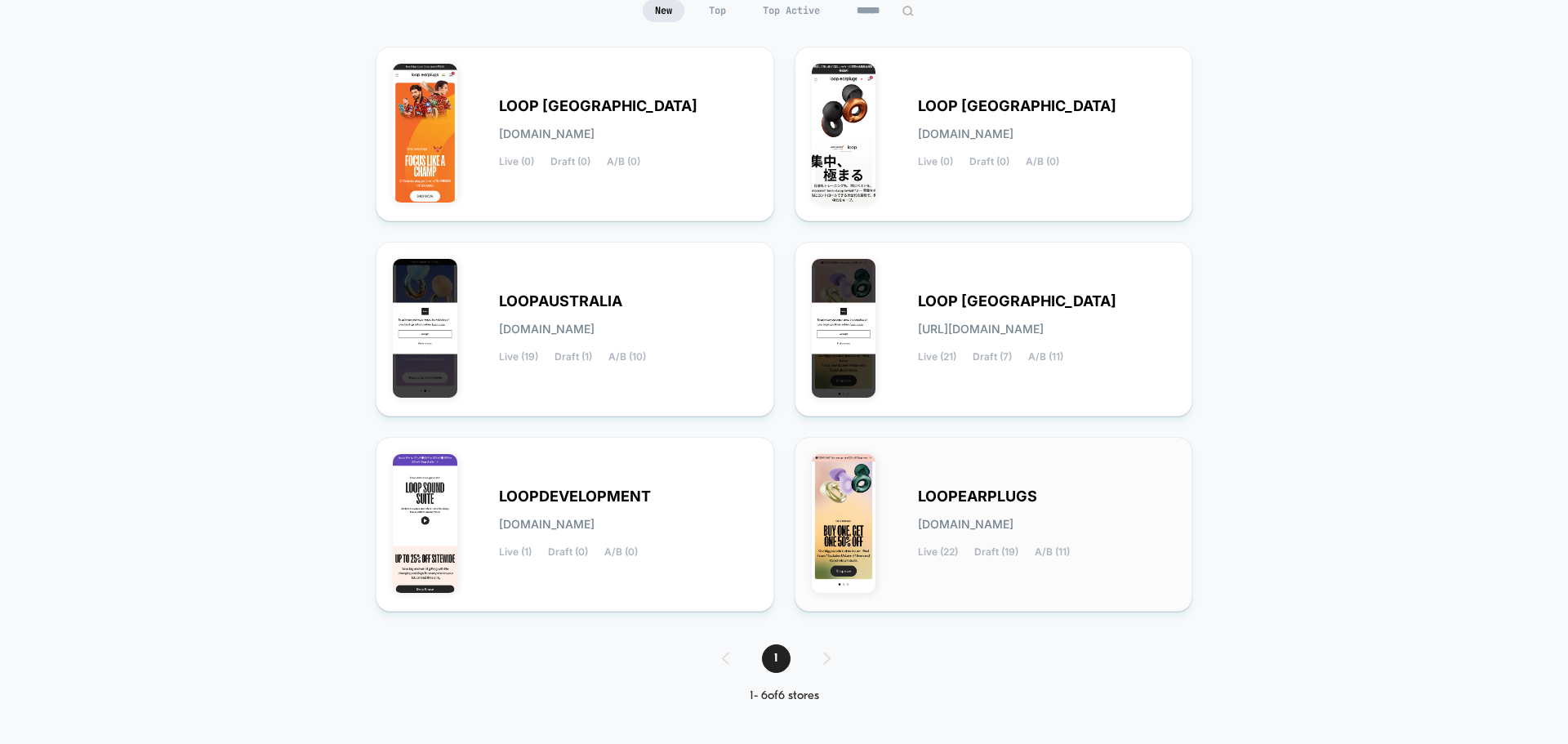
click at [1023, 491] on span "LOOPEARPLUGS" at bounding box center [977, 496] width 119 height 11
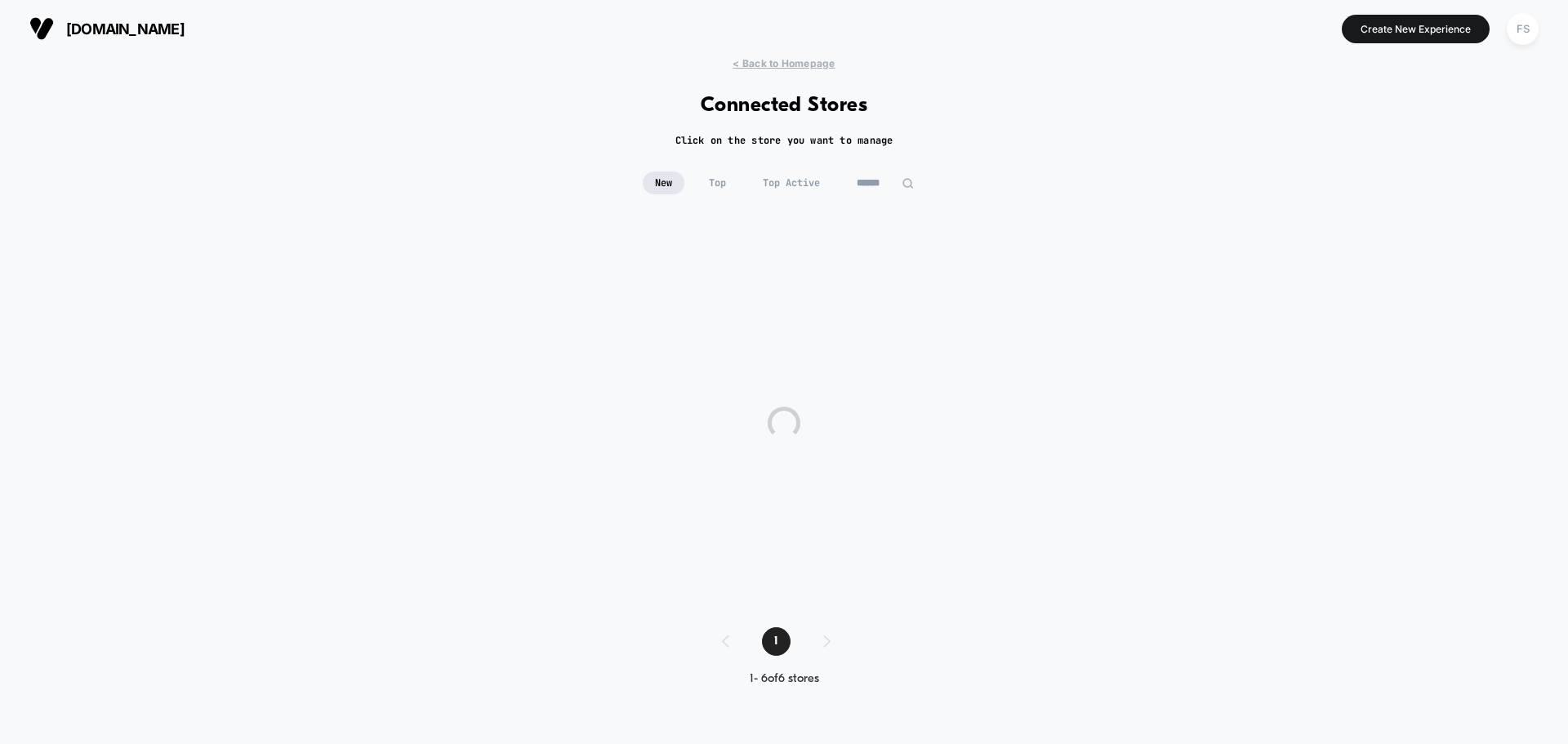
scroll to position [0, 0]
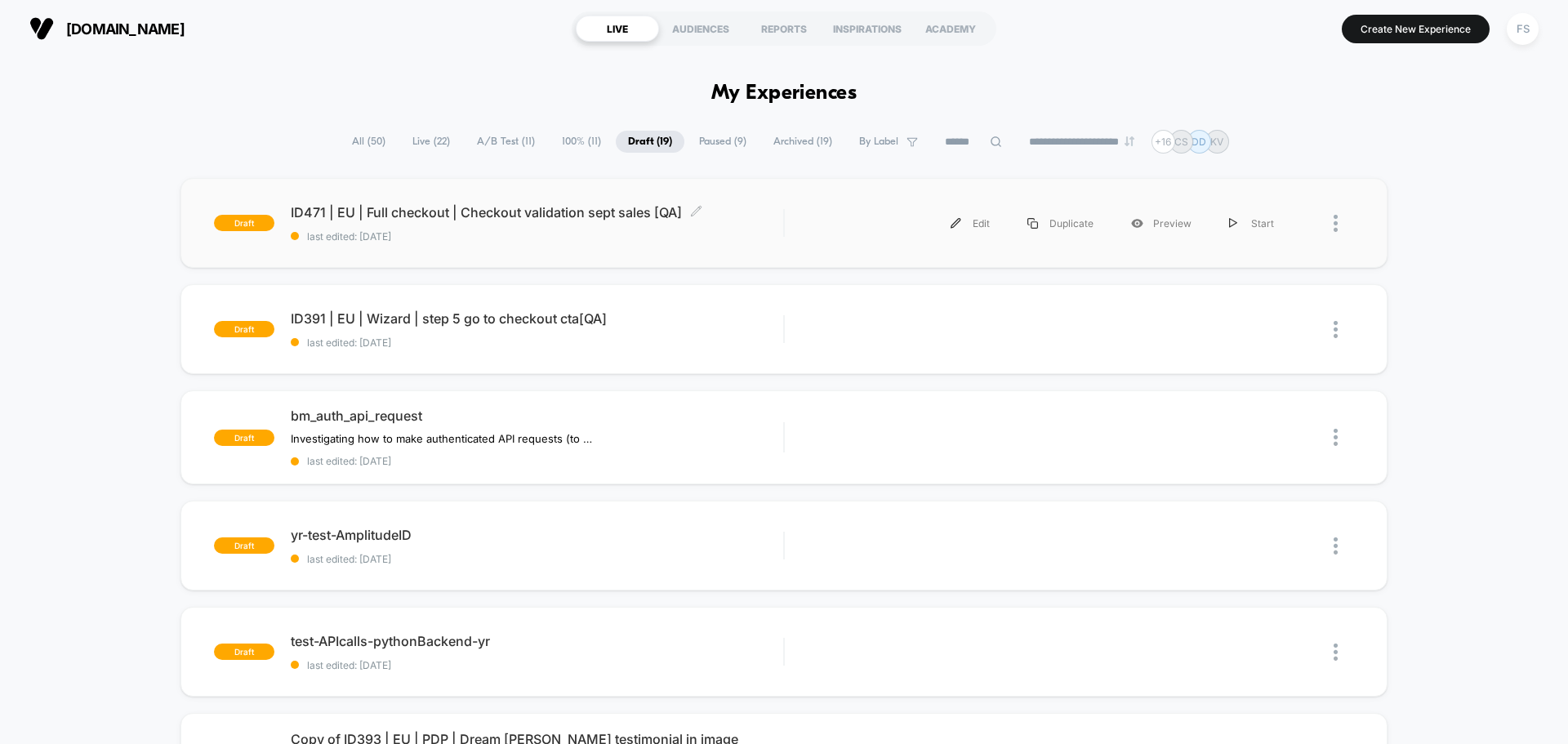
click at [583, 211] on span "ID471 | EU | Full checkout | Checkout validation sept sales [QA] Click to edit …" at bounding box center [536, 211] width 492 height 16
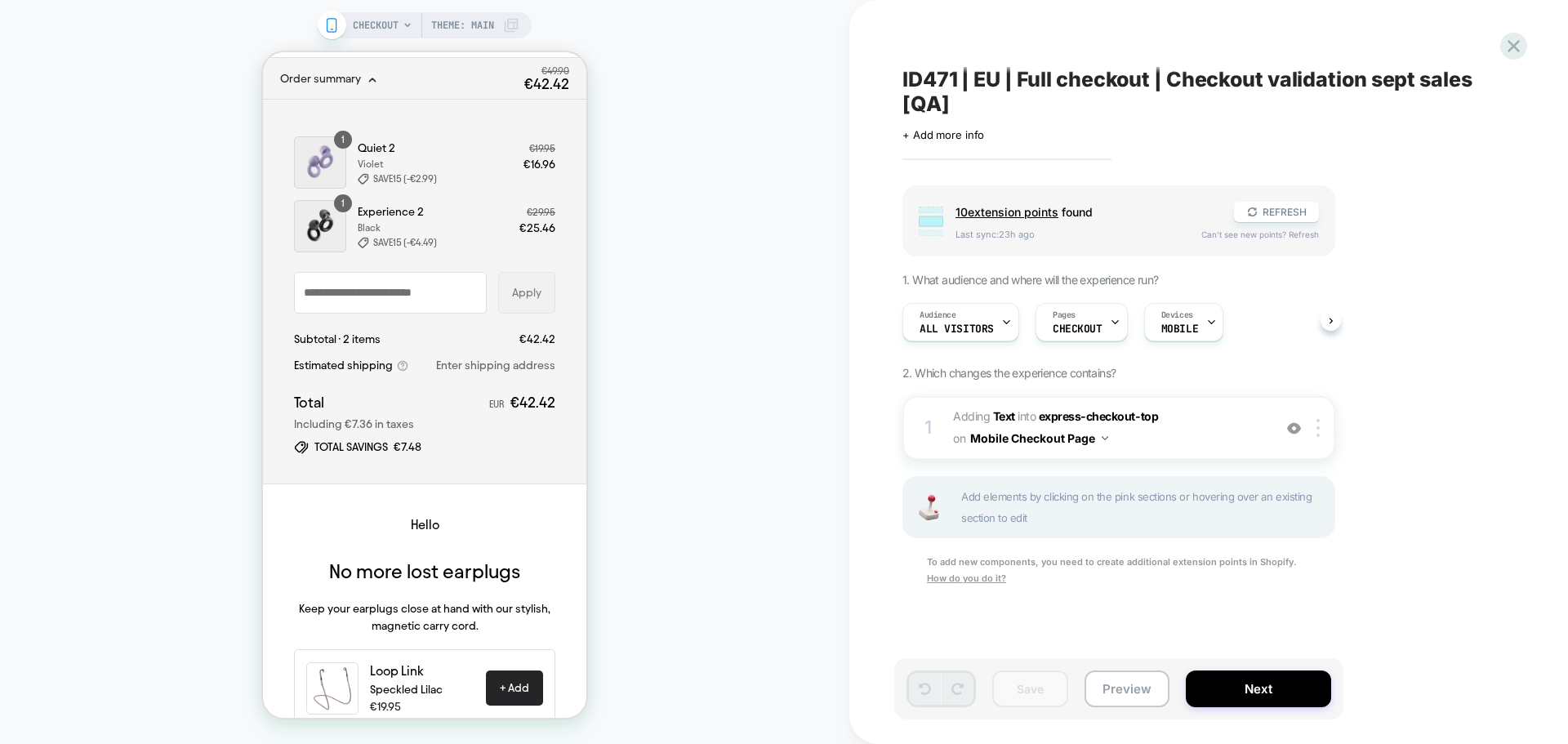
scroll to position [245, 0]
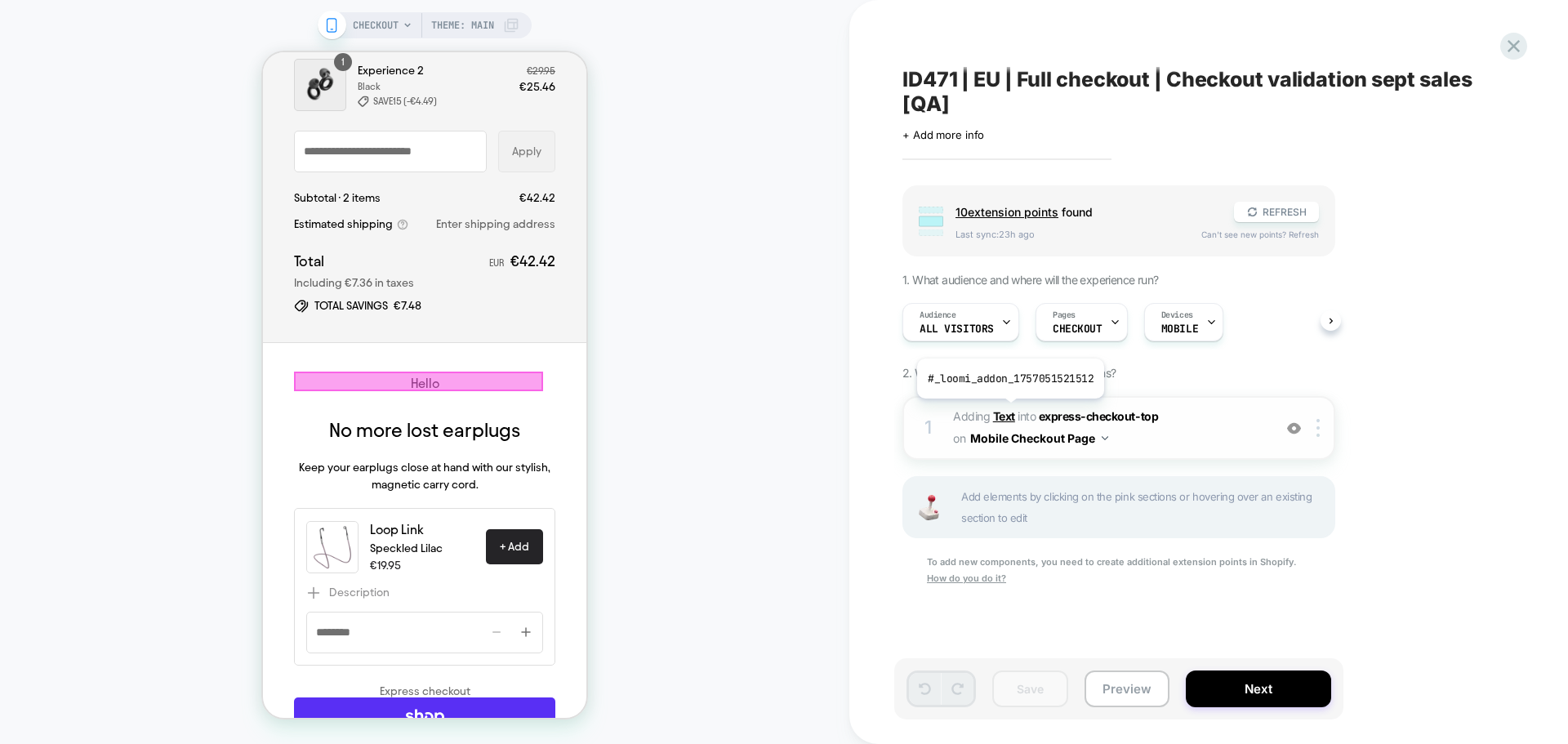
click at [1008, 411] on b "Text" at bounding box center [1003, 416] width 22 height 14
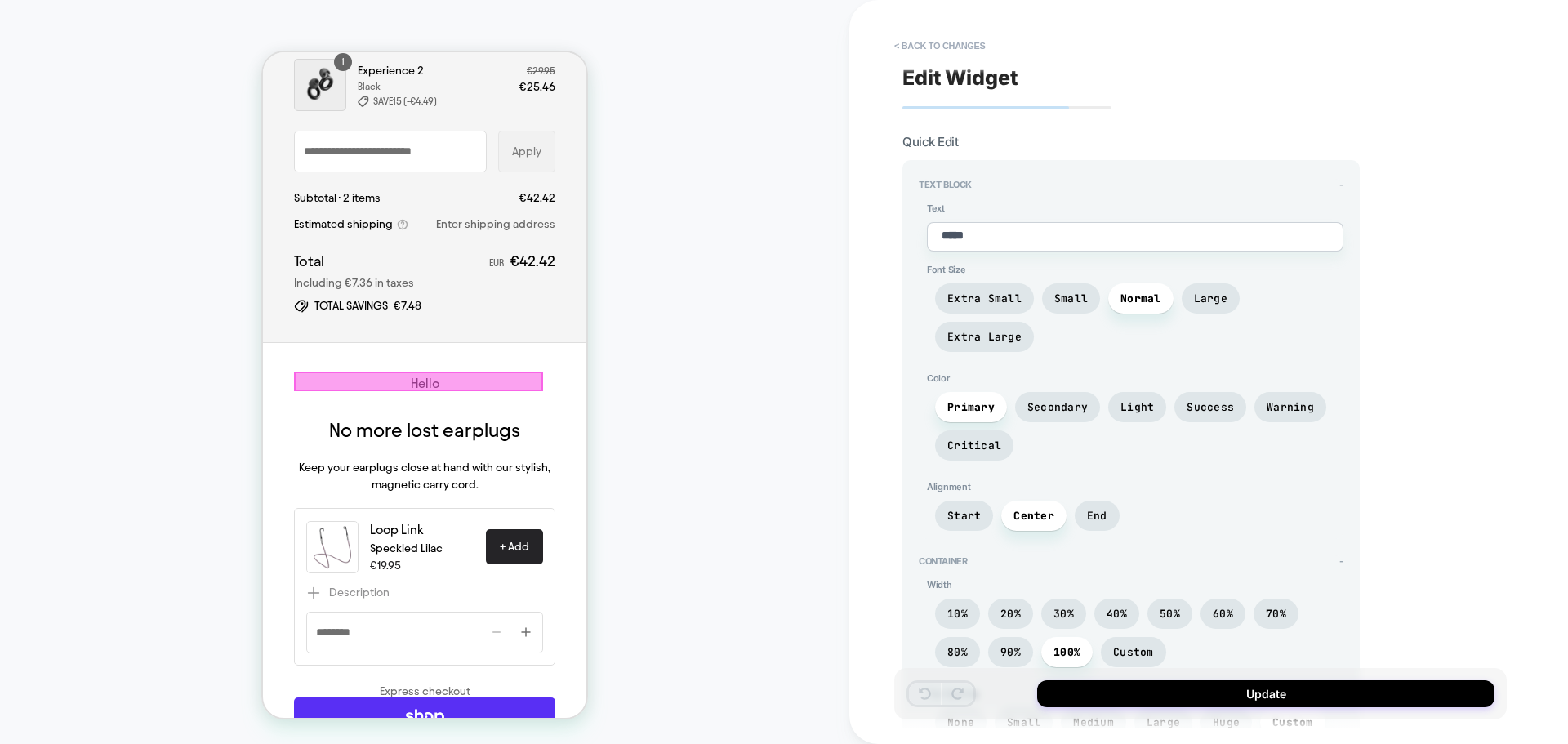
click at [989, 224] on textarea "*****" at bounding box center [1135, 236] width 416 height 30
drag, startPoint x: 984, startPoint y: 235, endPoint x: 939, endPoint y: 232, distance: 45.1
click at [939, 232] on textarea "*****" at bounding box center [1135, 236] width 416 height 30
type textarea "*"
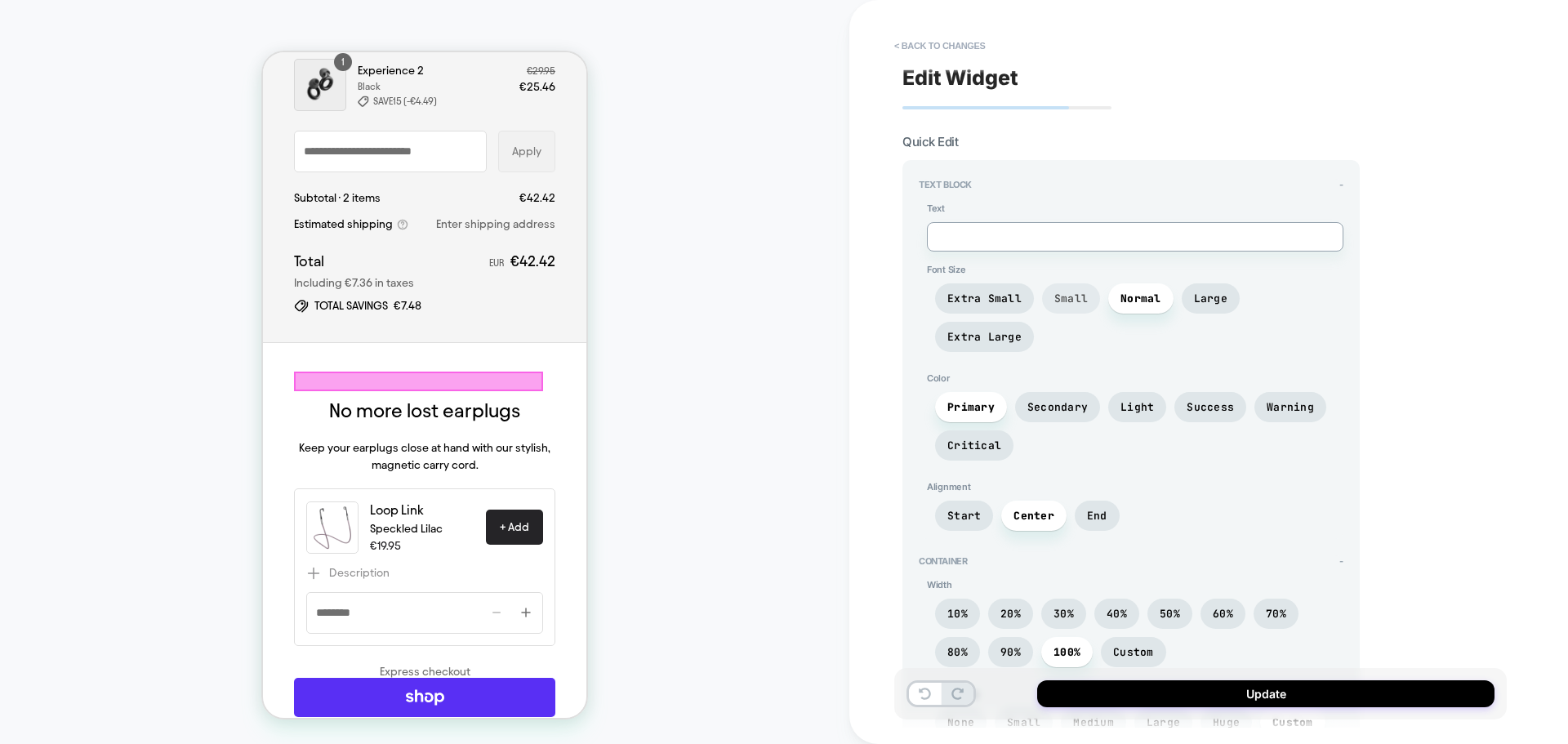
type textarea "*"
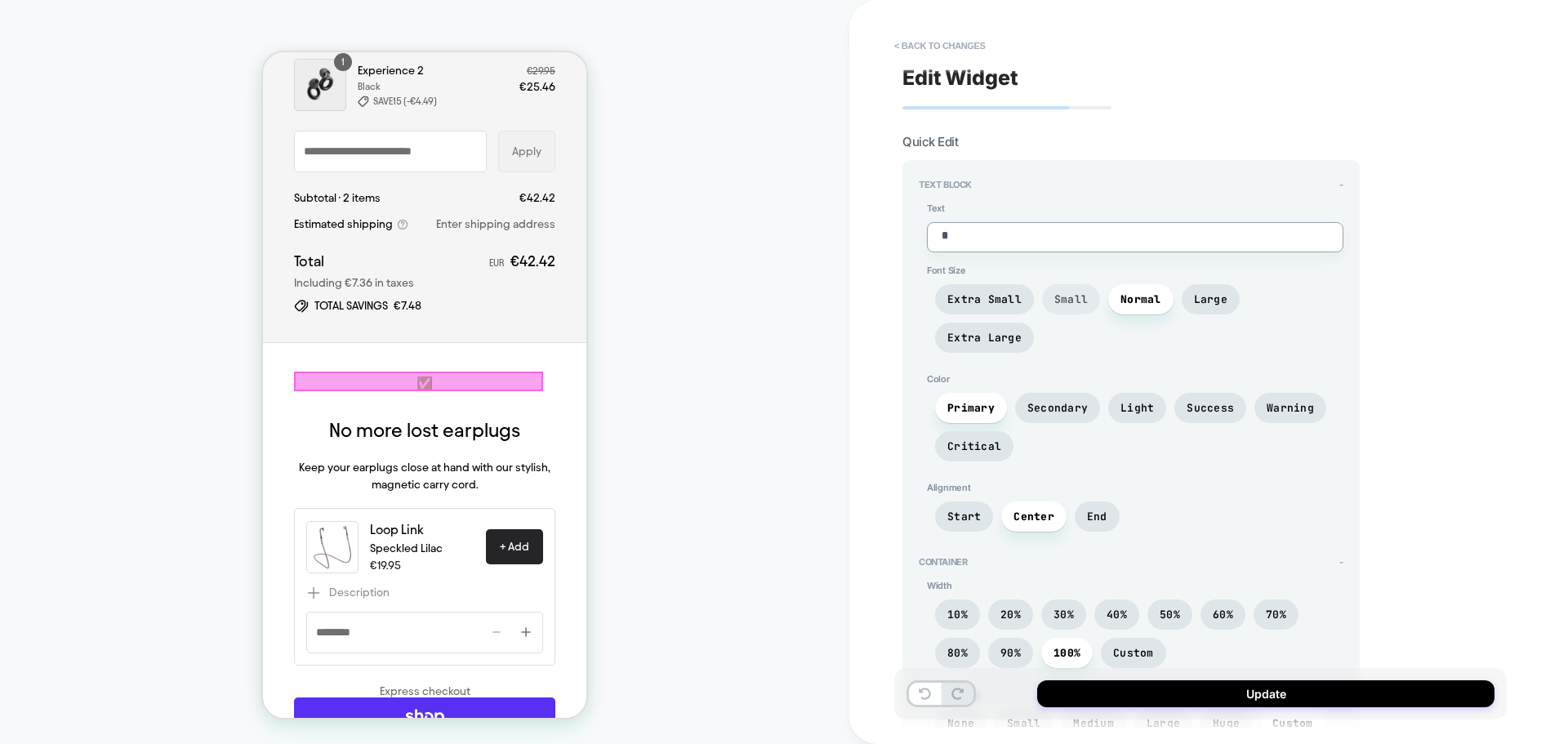
type textarea "*"
type textarea "***"
type textarea "*"
type textarea "*****"
type textarea "*"
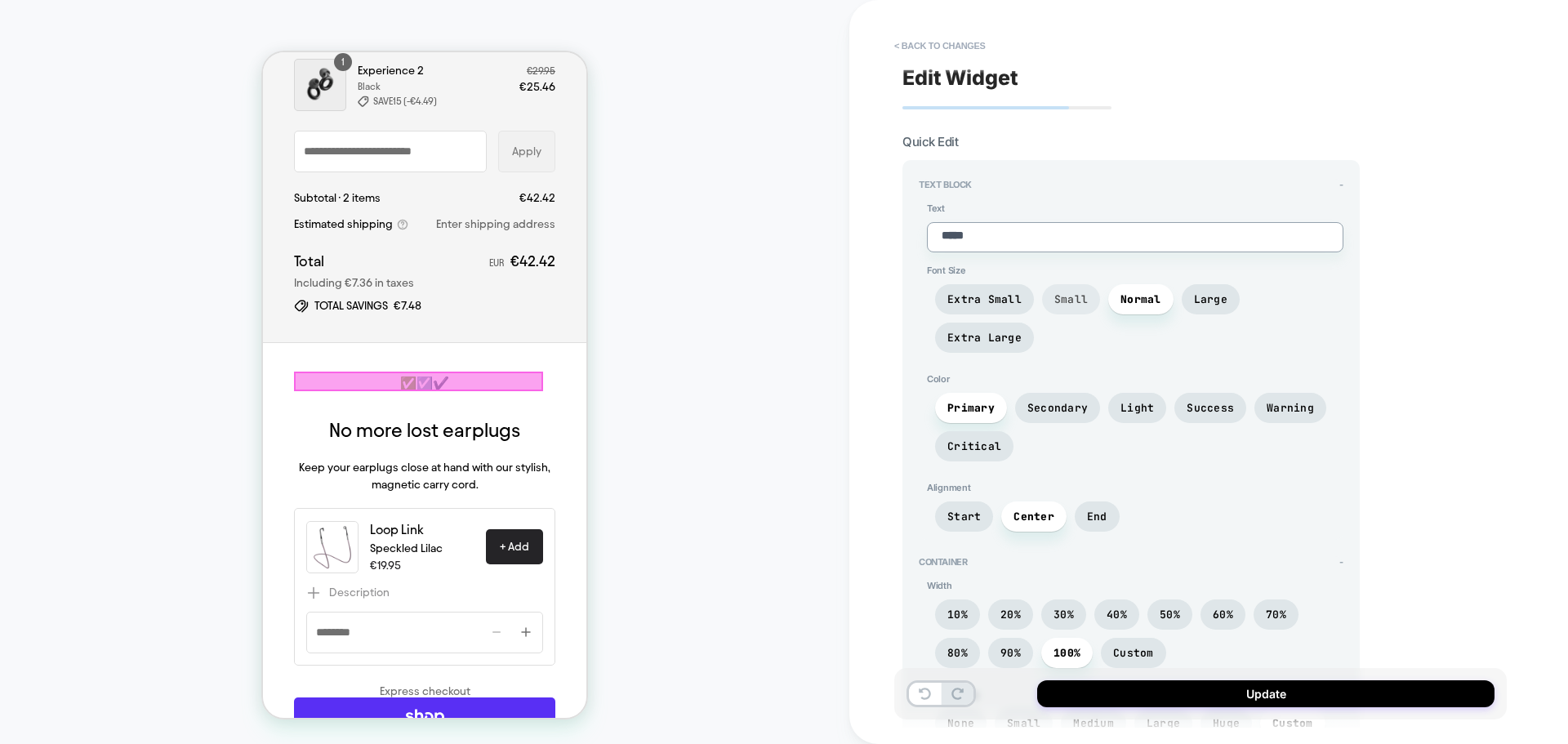
type textarea "*****"
click at [973, 238] on textarea "*****" at bounding box center [1135, 237] width 416 height 30
type textarea "*"
type textarea "***"
type textarea "*"
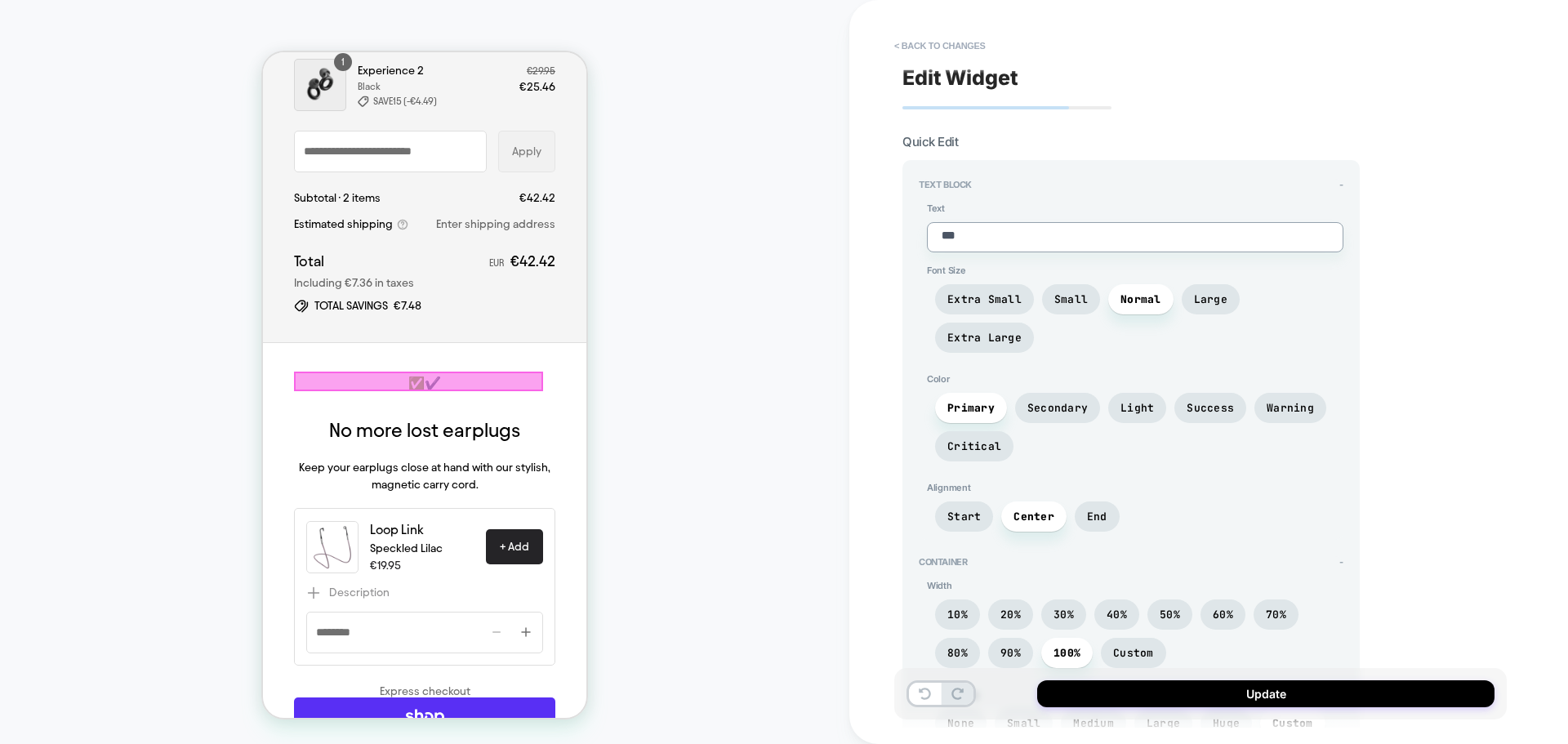
type textarea "**"
click at [1028, 238] on textarea "**" at bounding box center [1135, 237] width 416 height 30
type textarea "*"
type textarea "**"
type textarea "*"
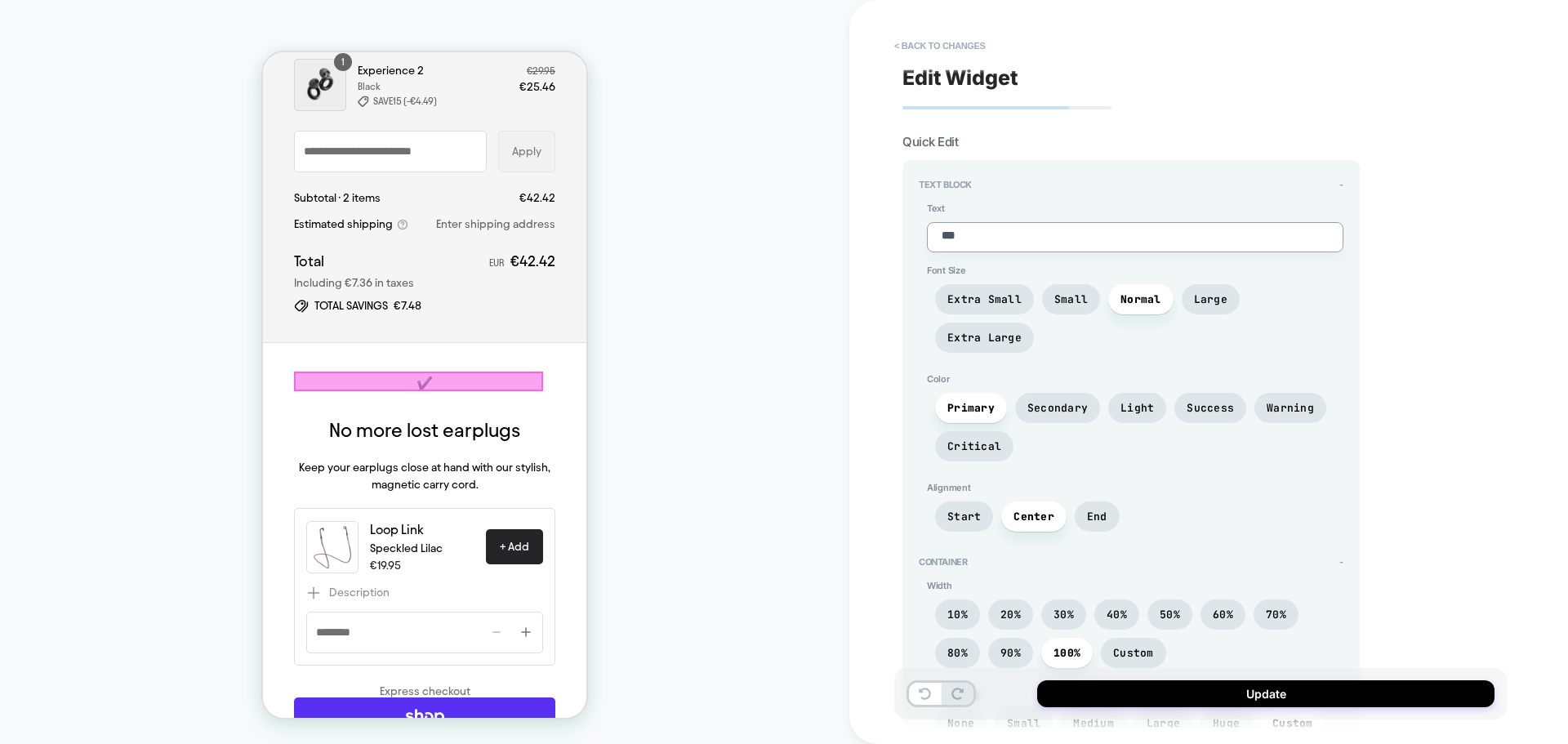
type textarea "**"
paste textarea "**********"
type textarea "*"
type textarea "**********"
type textarea "*"
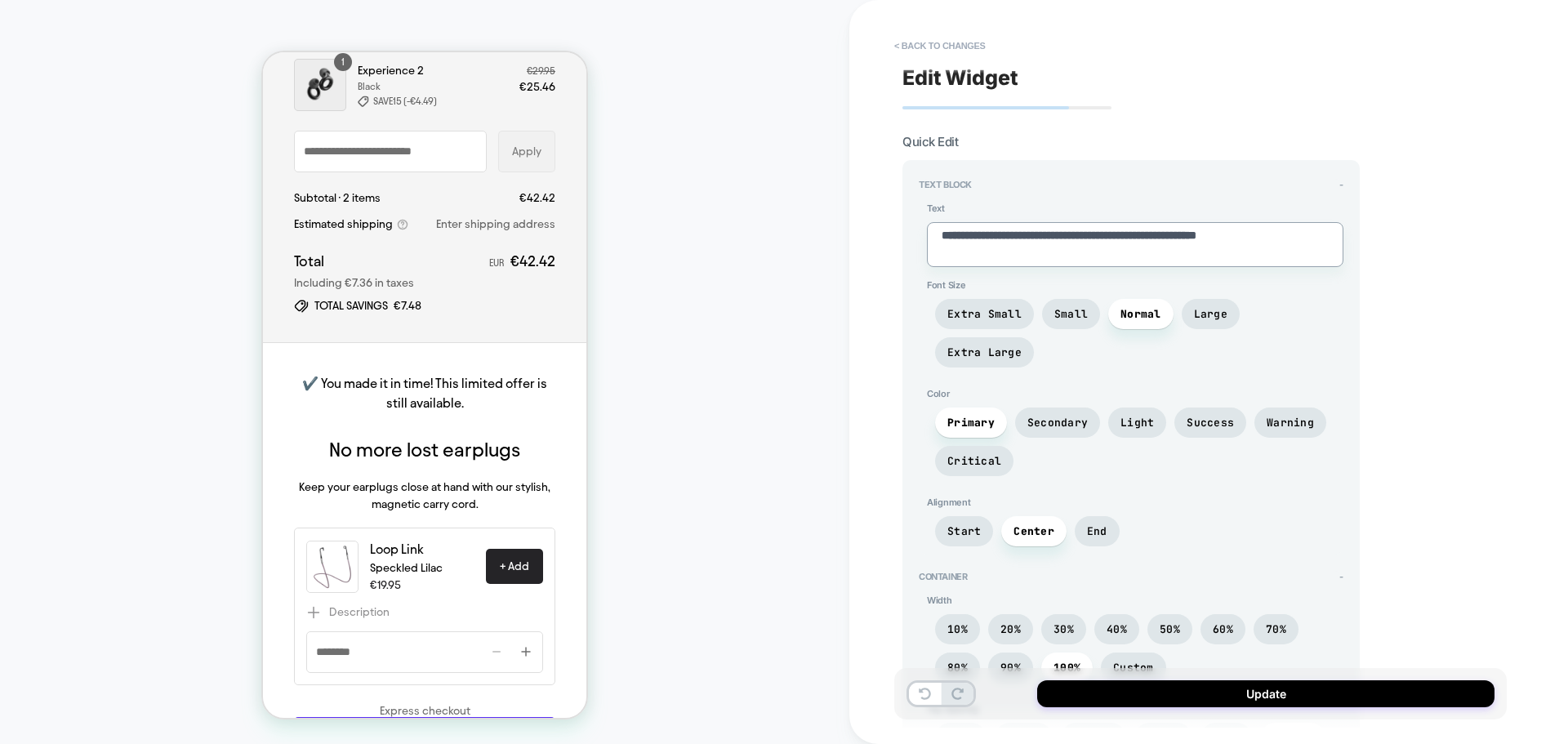
type textarea "**********"
click at [437, 406] on span "✔️ You made it in time! This limited offer is still available." at bounding box center [424, 392] width 245 height 33
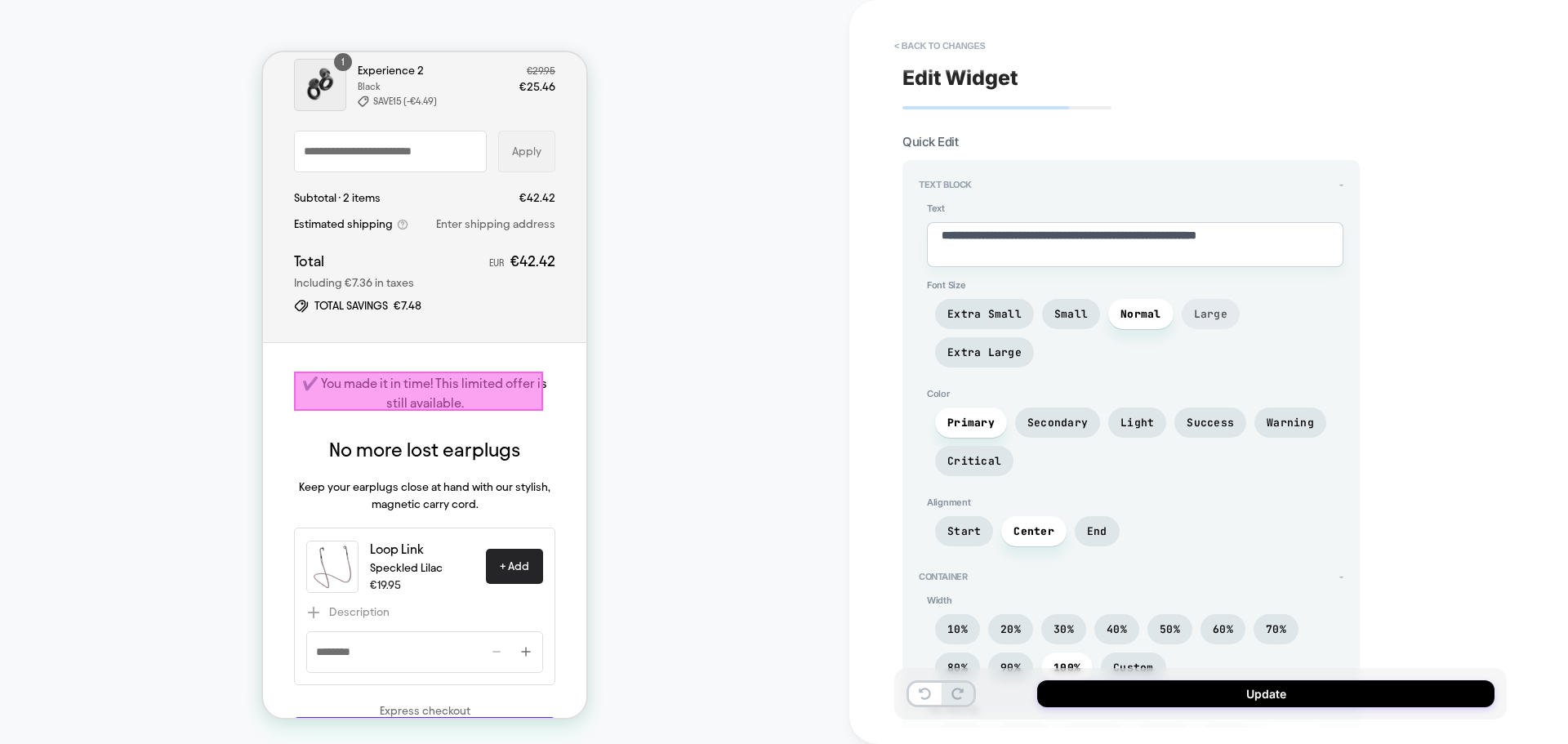
click at [1218, 313] on span "Large" at bounding box center [1210, 314] width 33 height 14
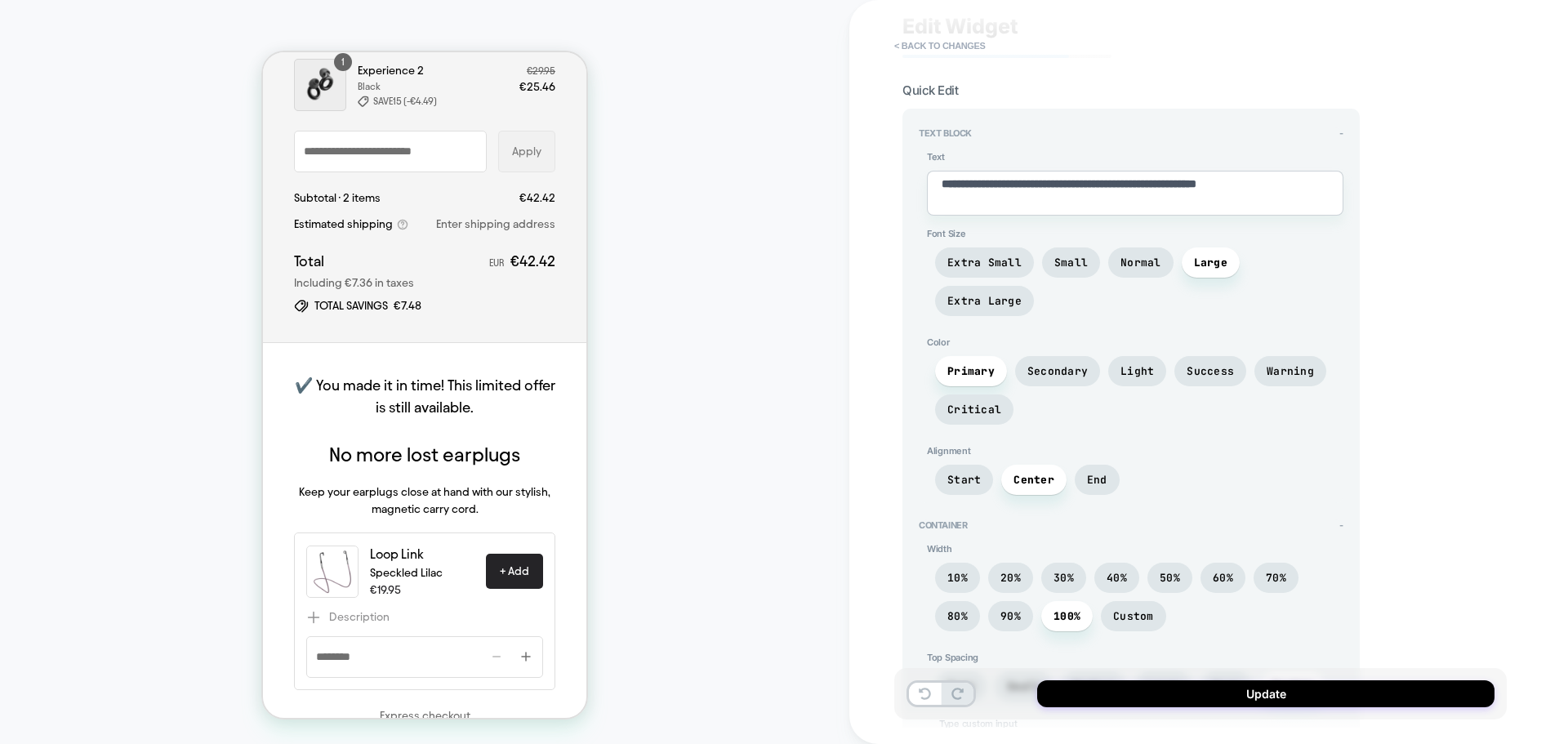
scroll to position [0, 0]
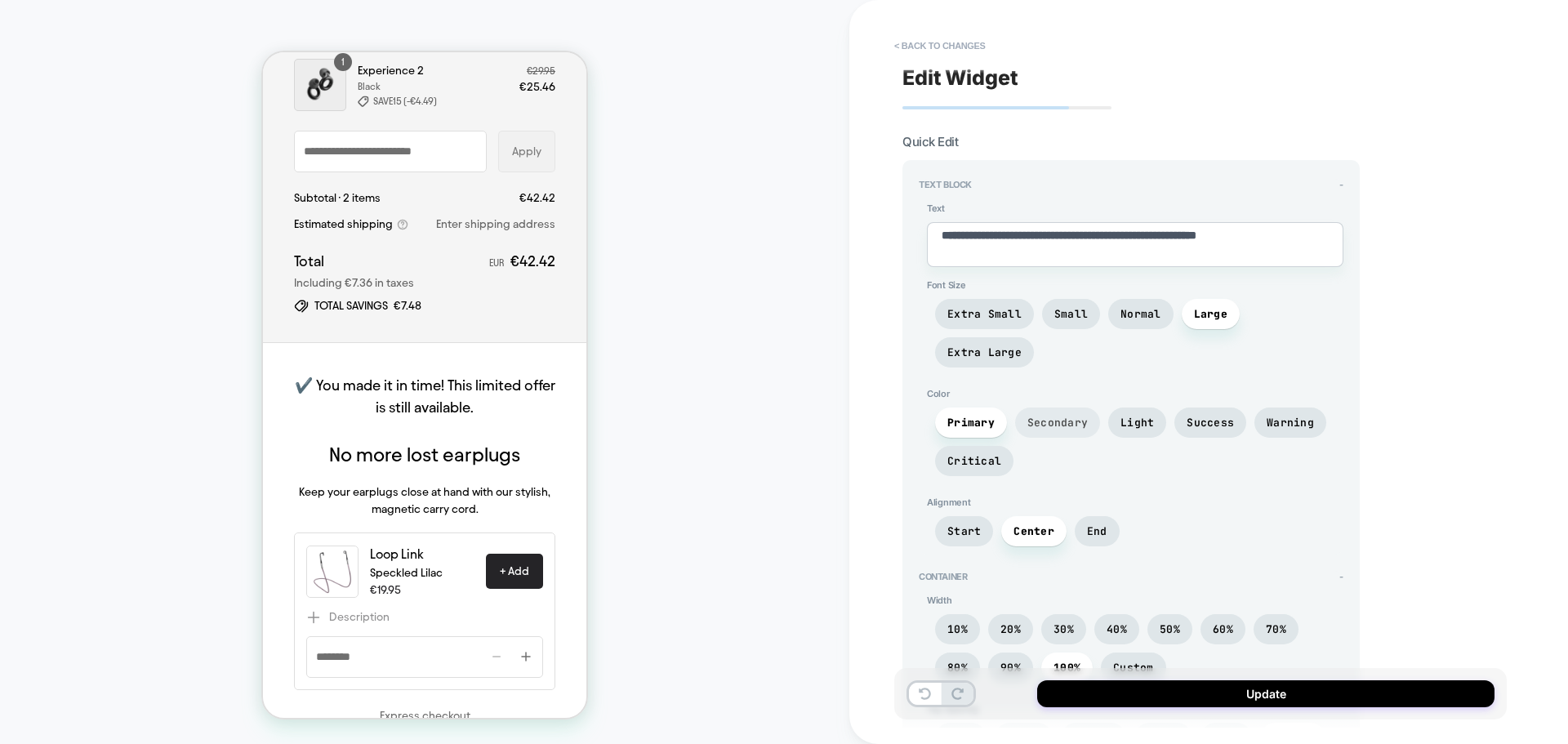
click at [1049, 408] on span "Secondary" at bounding box center [1057, 423] width 85 height 30
click at [1134, 416] on span "Light" at bounding box center [1137, 423] width 33 height 14
click at [1202, 416] on span "Success" at bounding box center [1210, 423] width 48 height 14
click at [1303, 416] on span "Warning" at bounding box center [1290, 423] width 48 height 14
click at [1220, 416] on span "Success" at bounding box center [1210, 423] width 48 height 14
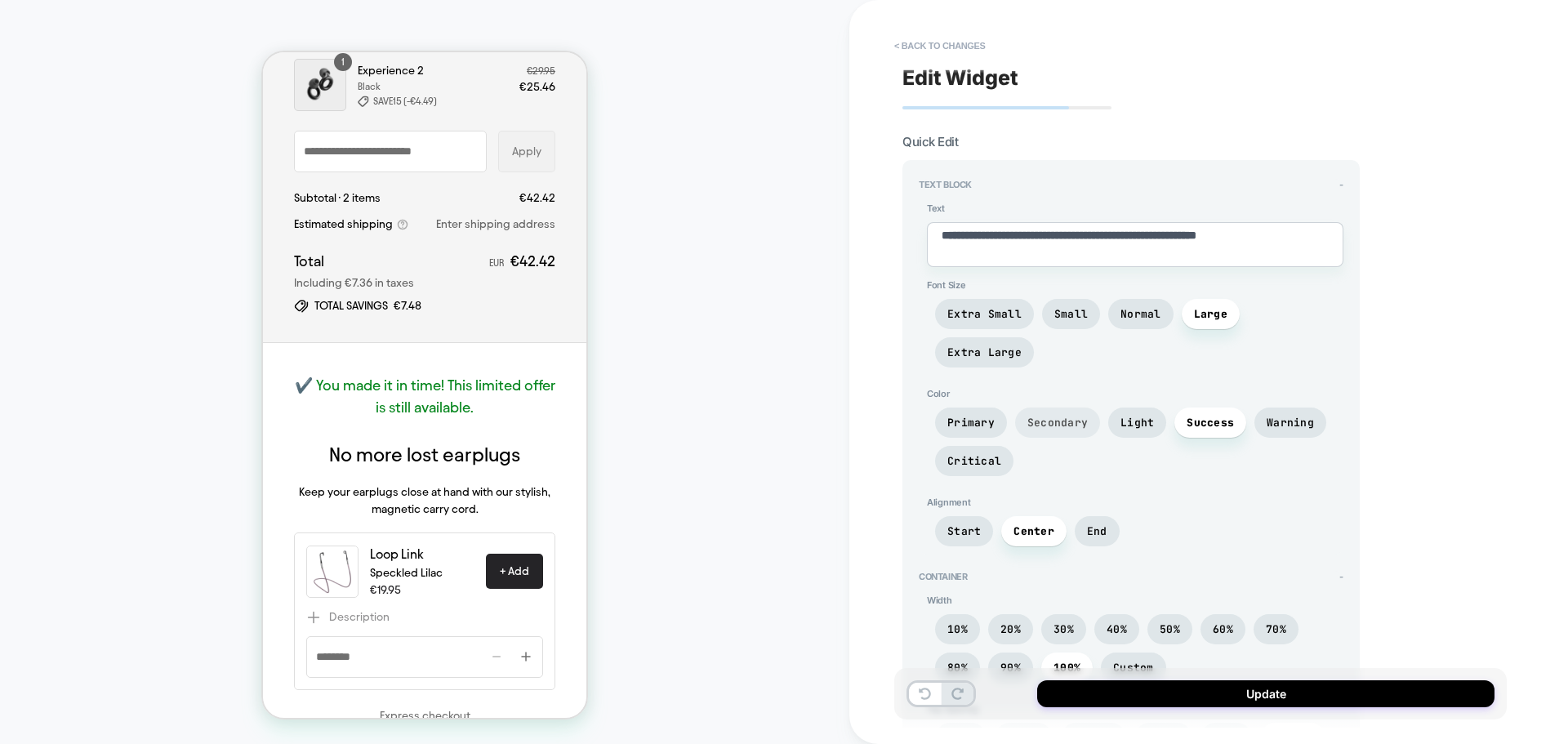
click at [1034, 416] on span "Secondary" at bounding box center [1057, 423] width 60 height 14
click at [1109, 408] on span "Light" at bounding box center [1137, 423] width 58 height 30
click at [1037, 416] on span "Secondary" at bounding box center [1057, 423] width 60 height 14
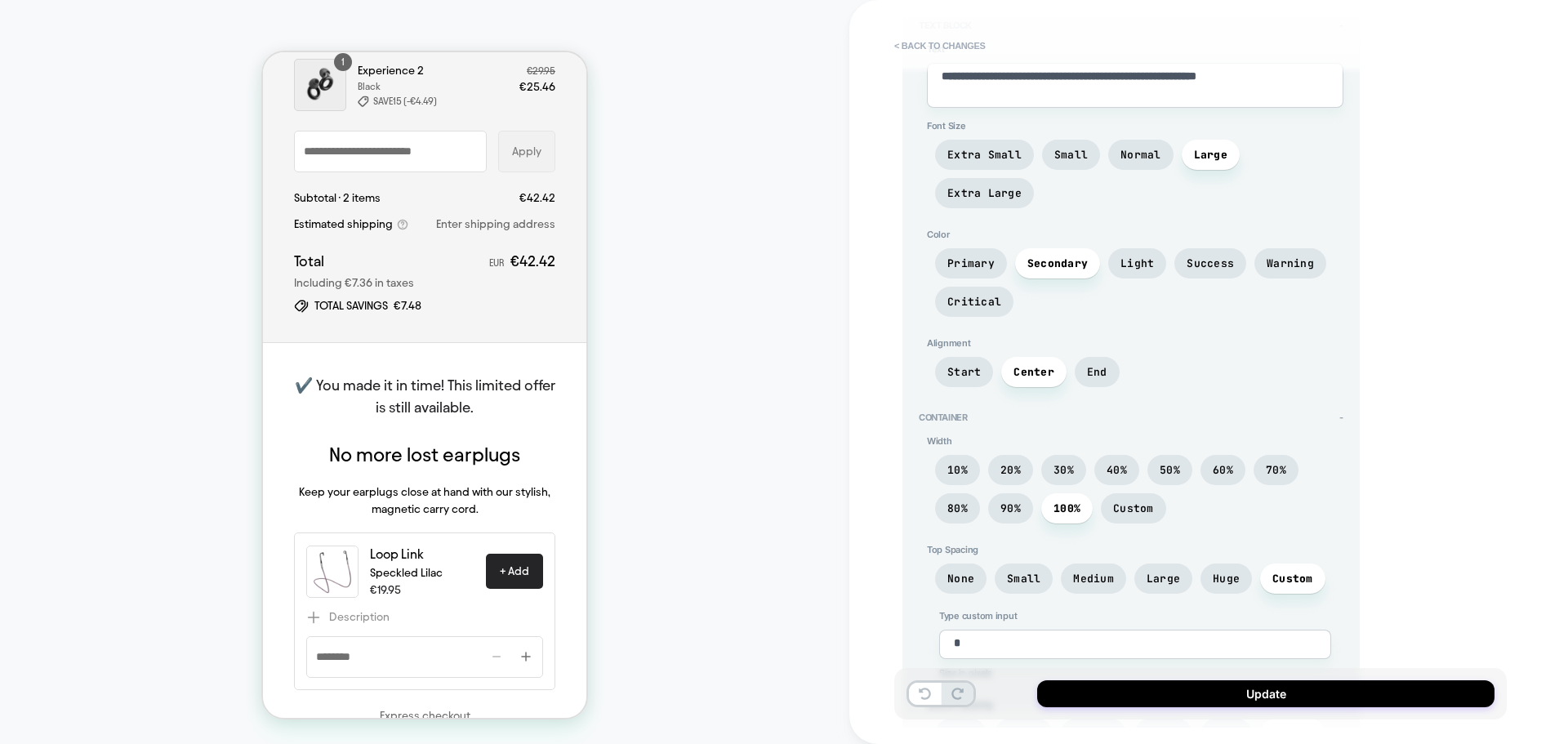
scroll to position [164, 0]
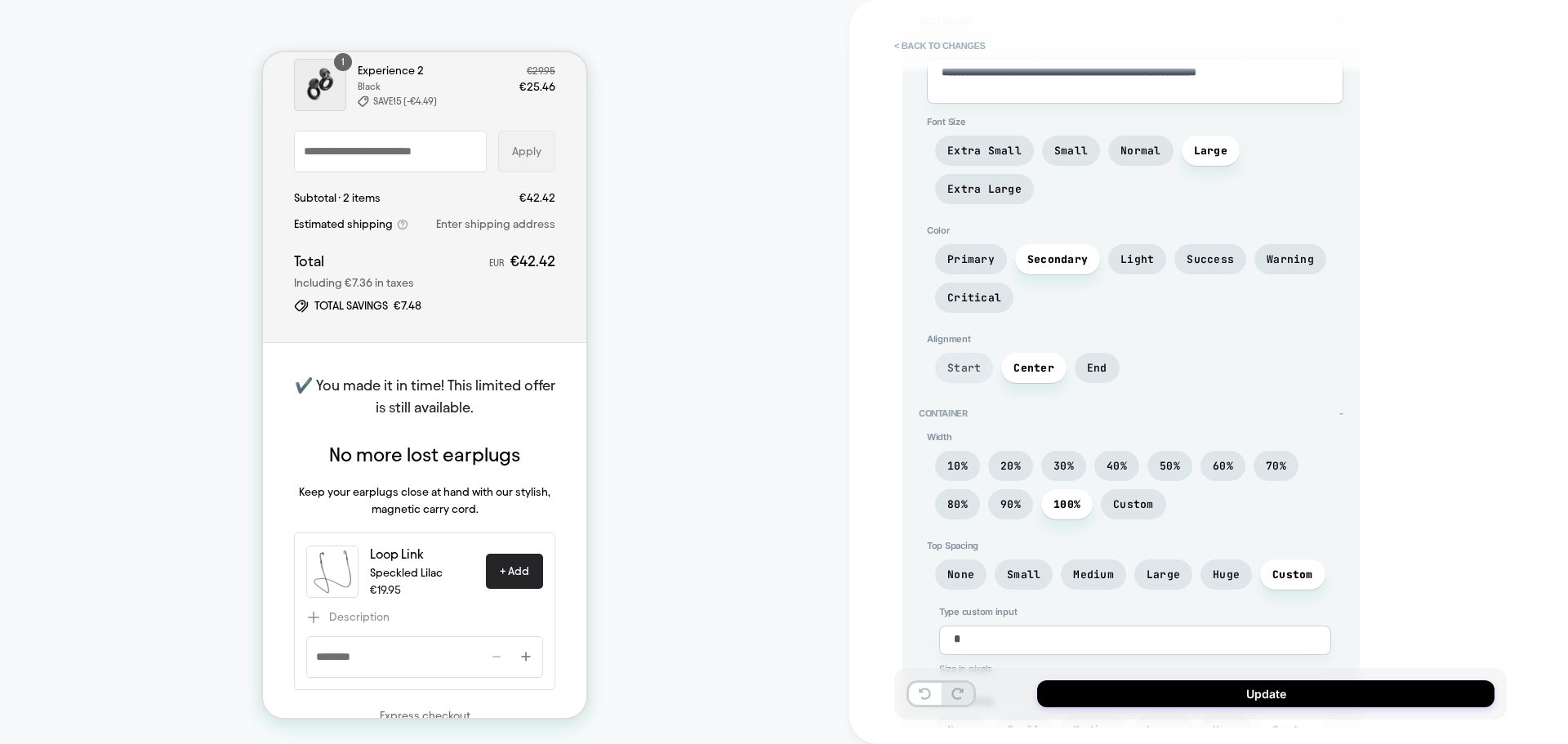
click at [962, 353] on span "Start" at bounding box center [963, 369] width 58 height 30
click at [1026, 353] on span "Center" at bounding box center [1034, 369] width 66 height 30
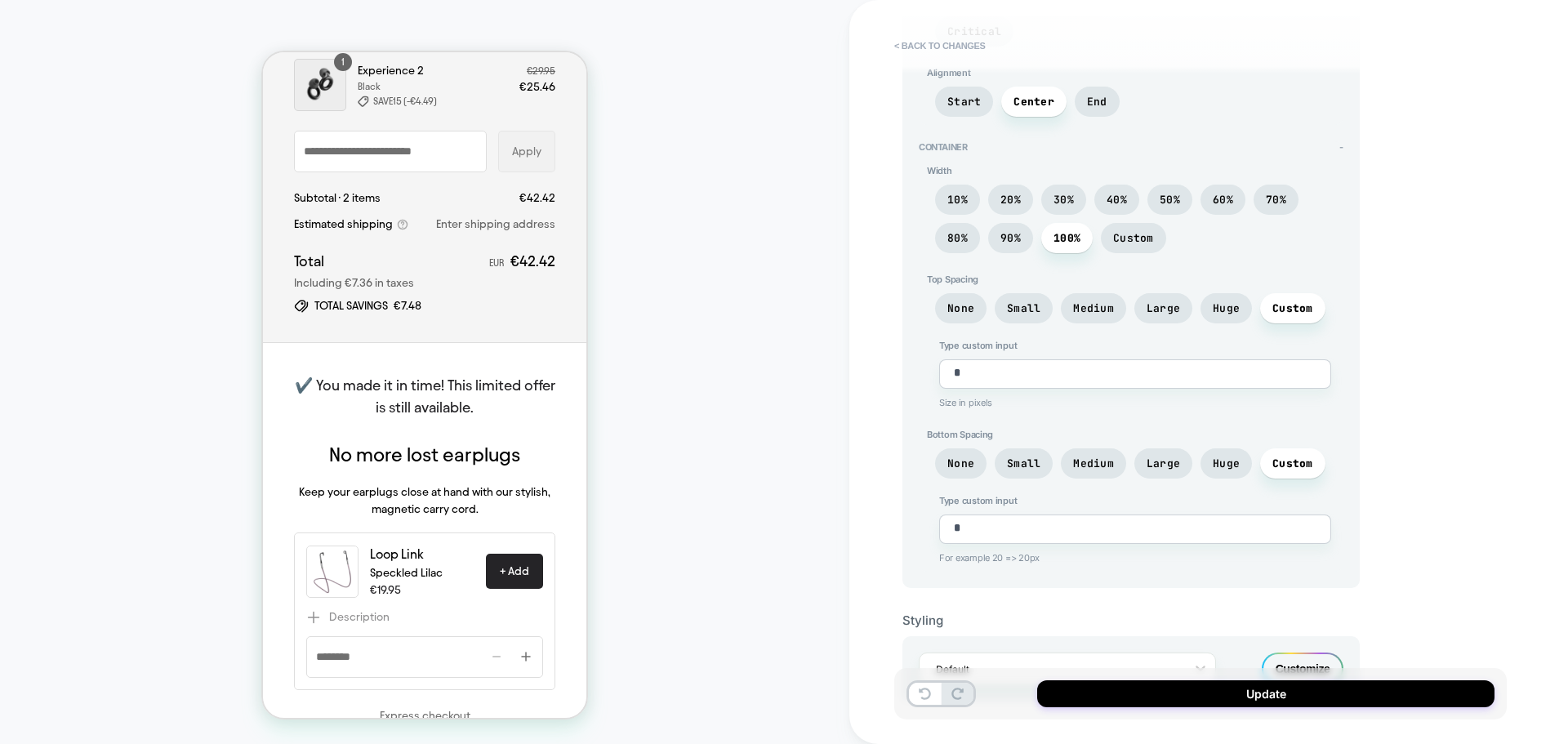
scroll to position [431, 0]
click at [1276, 652] on div "Customize" at bounding box center [1302, 668] width 82 height 32
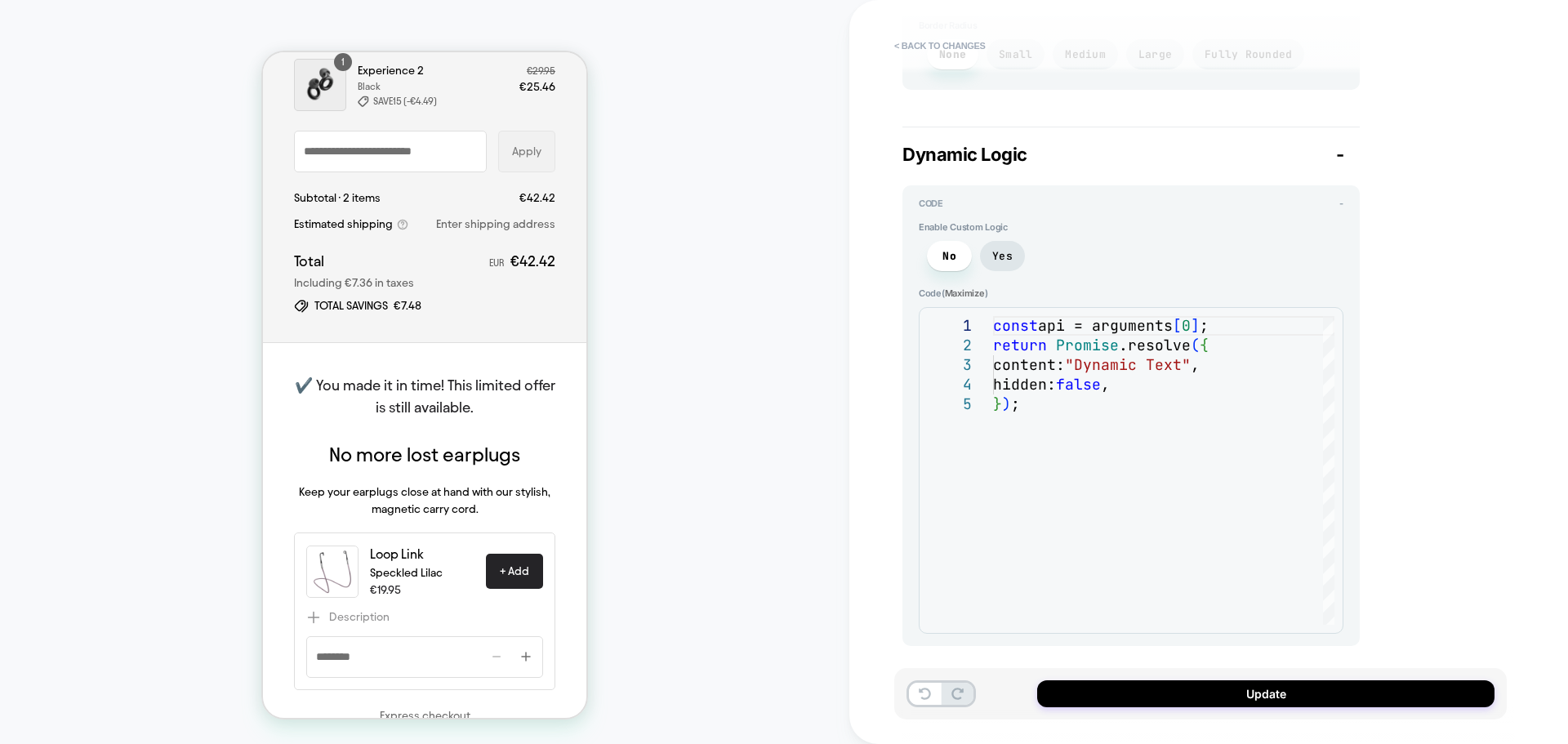
click at [1345, 151] on div "Dynamic Logic -" at bounding box center [1131, 154] width 457 height 21
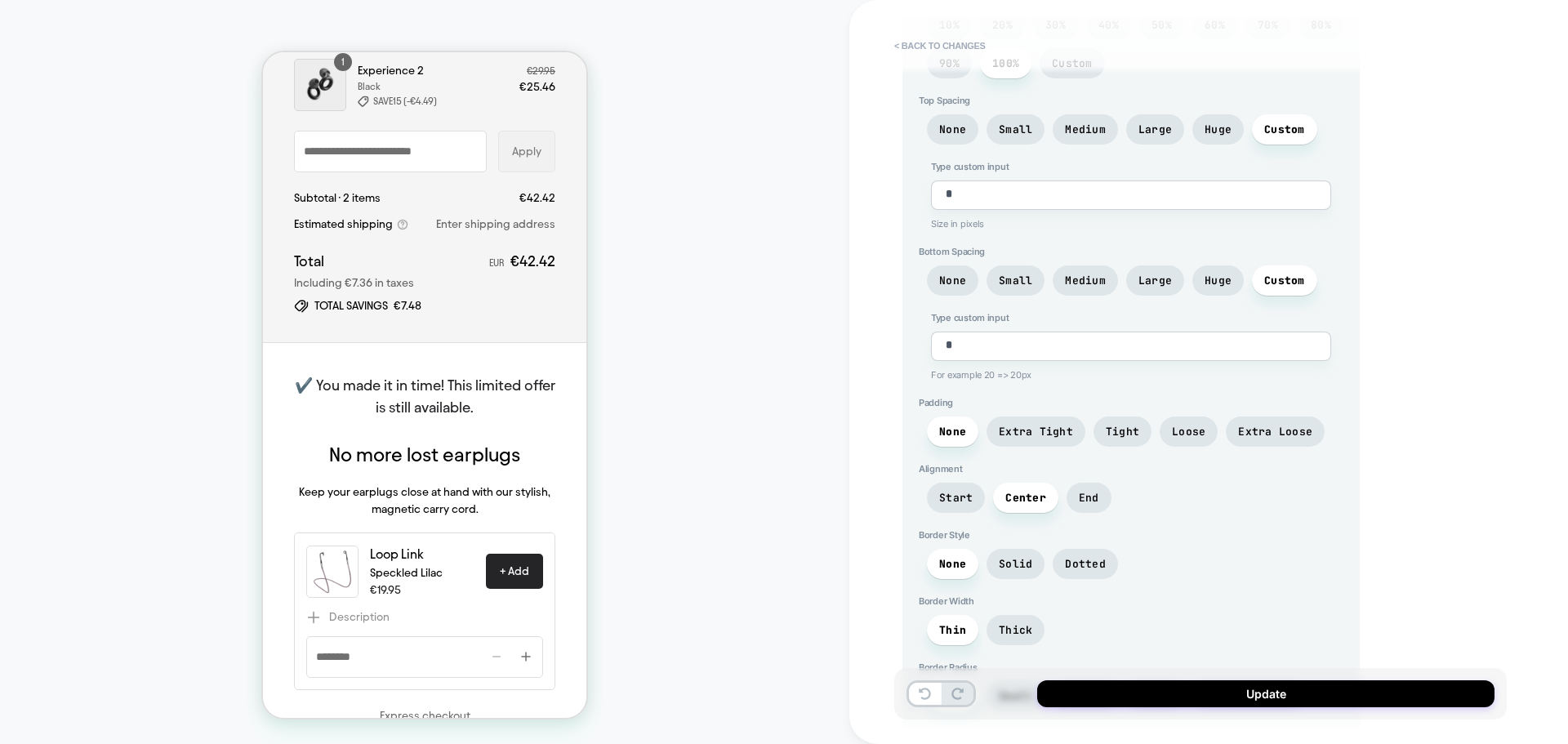
scroll to position [980, 0]
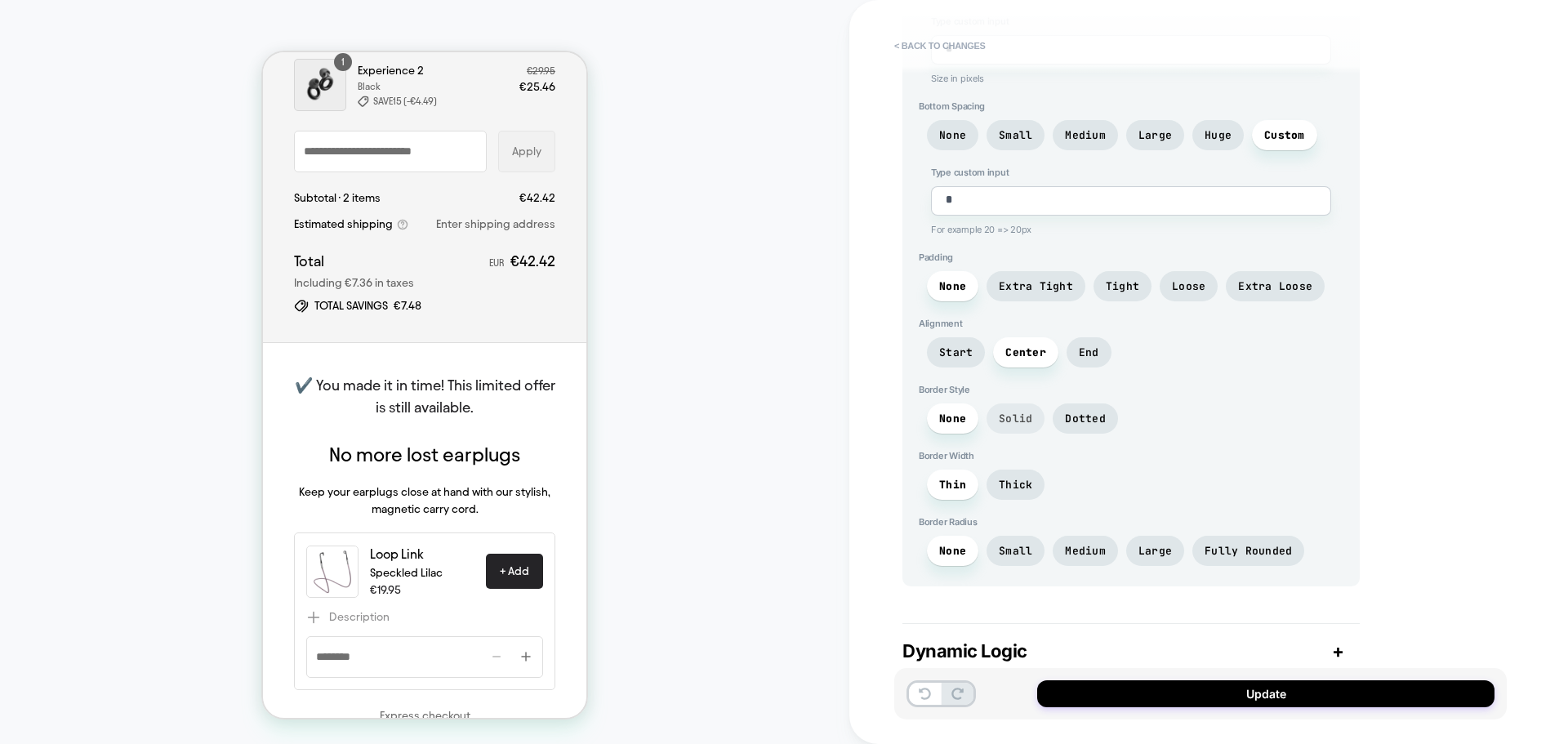
click at [1021, 417] on span "Solid" at bounding box center [1015, 418] width 33 height 14
click at [1026, 485] on span "Thick" at bounding box center [1015, 485] width 33 height 14
click at [1144, 551] on span "Large" at bounding box center [1155, 551] width 33 height 14
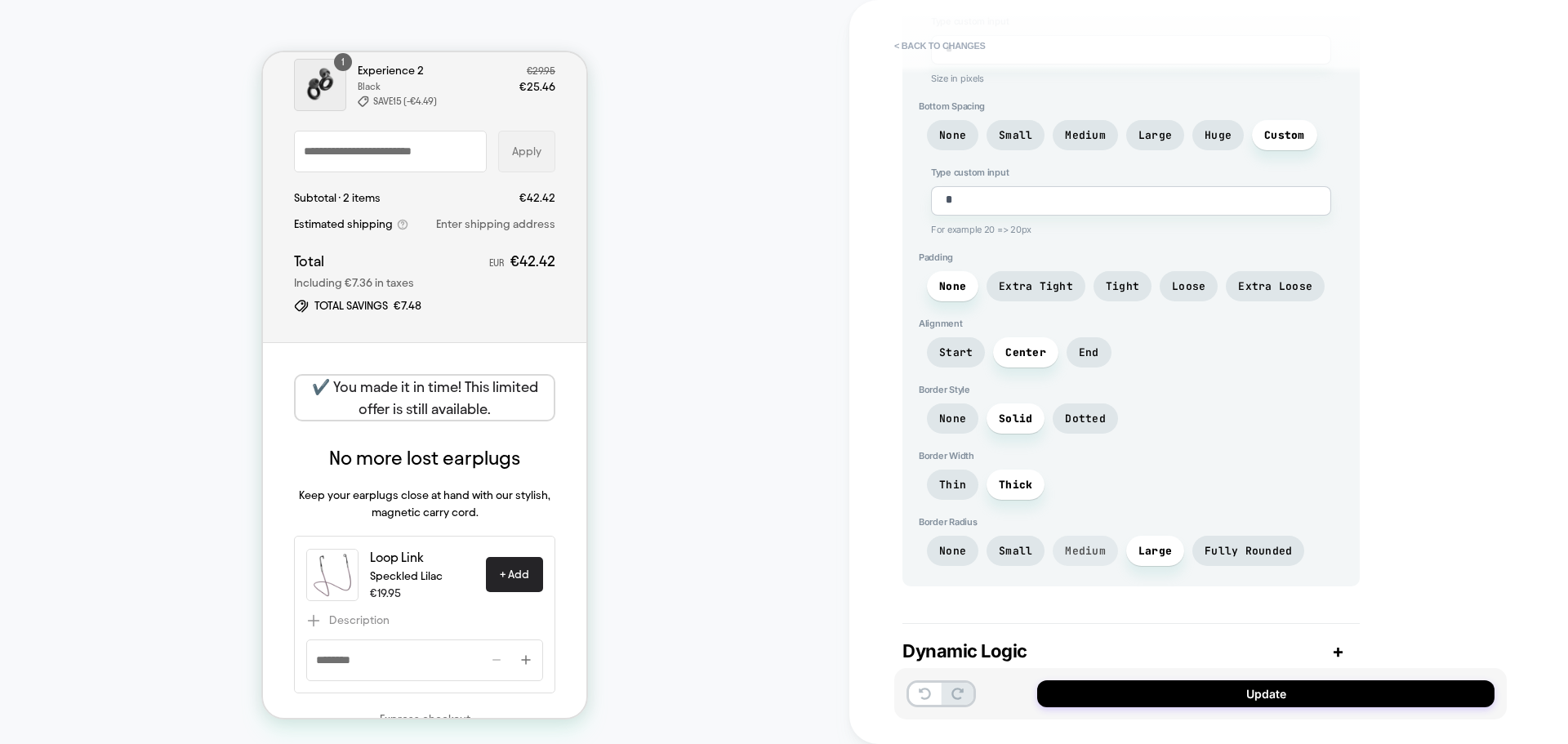
click at [1102, 551] on span "Medium" at bounding box center [1084, 551] width 41 height 14
click at [1164, 551] on span "Large" at bounding box center [1155, 551] width 33 height 14
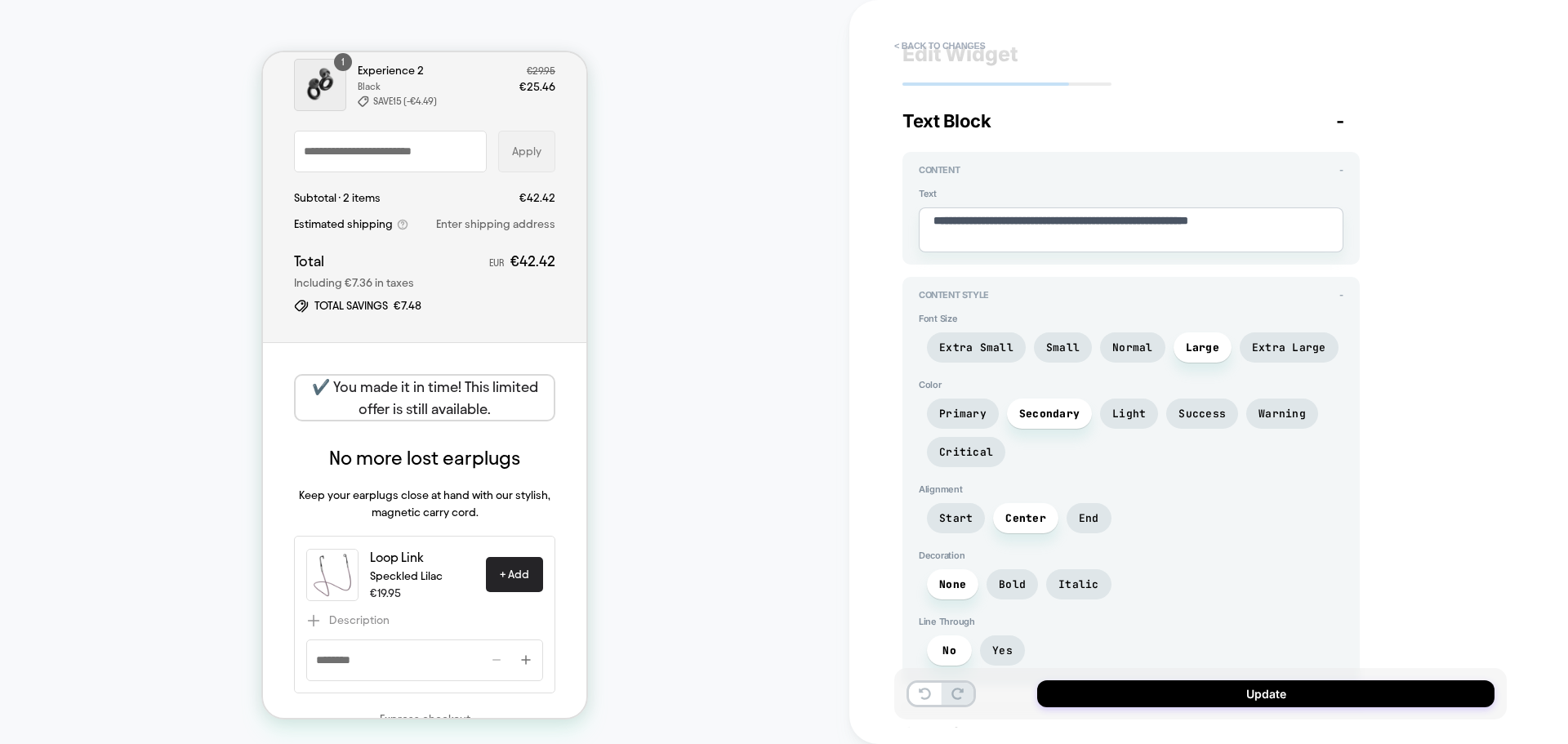
scroll to position [0, 0]
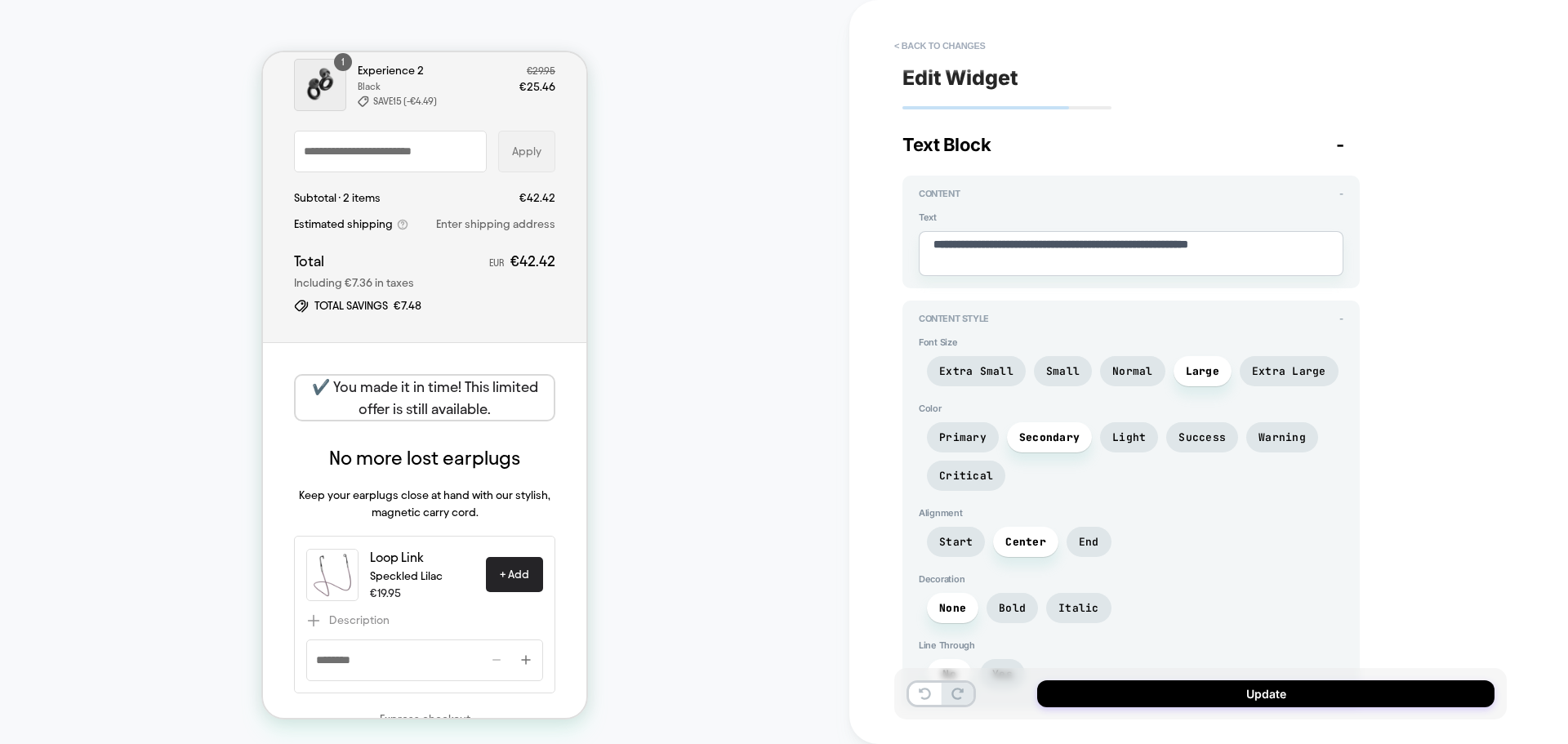
click at [1338, 150] on span "-" at bounding box center [1340, 145] width 9 height 21
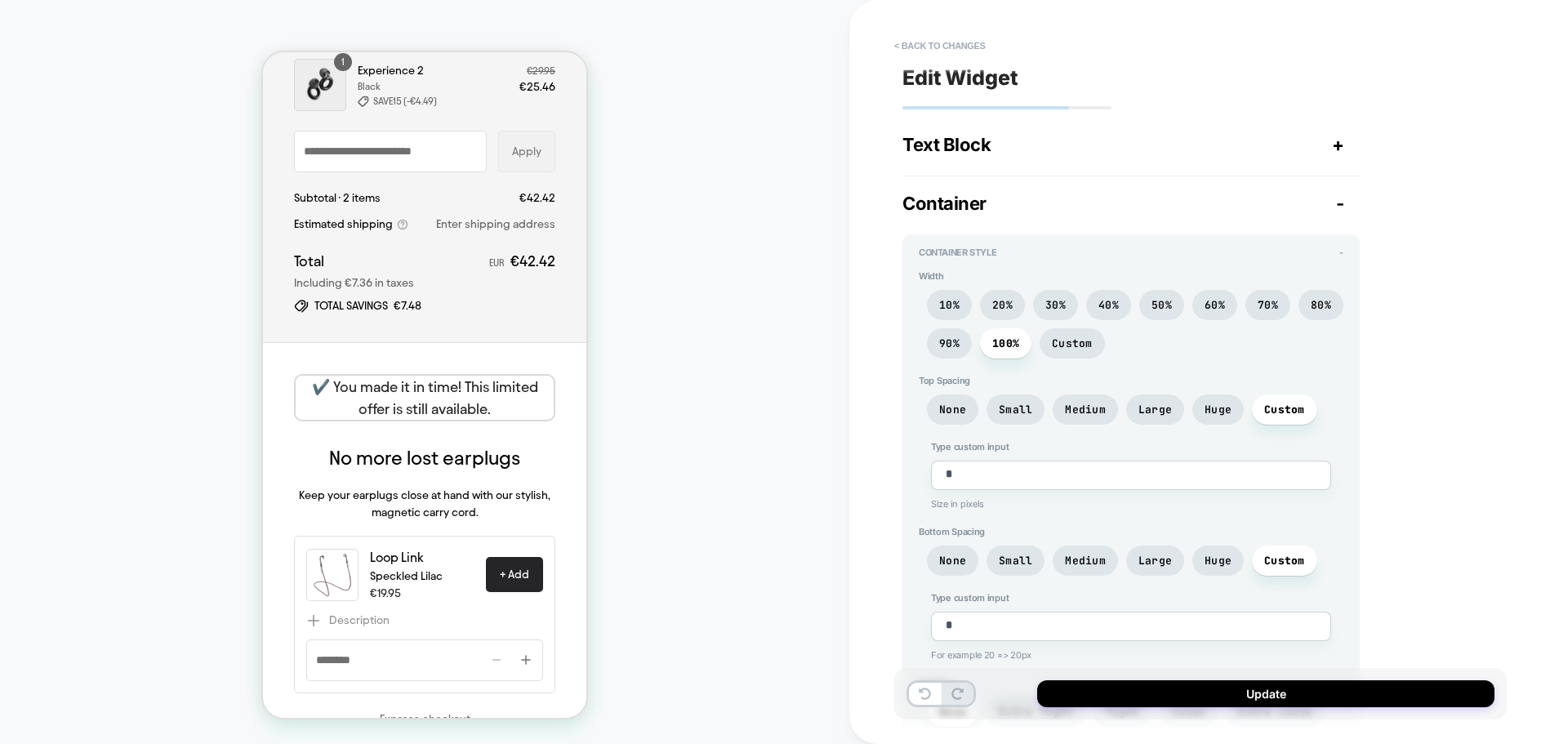
click at [1335, 202] on div "Container -" at bounding box center [1131, 203] width 457 height 21
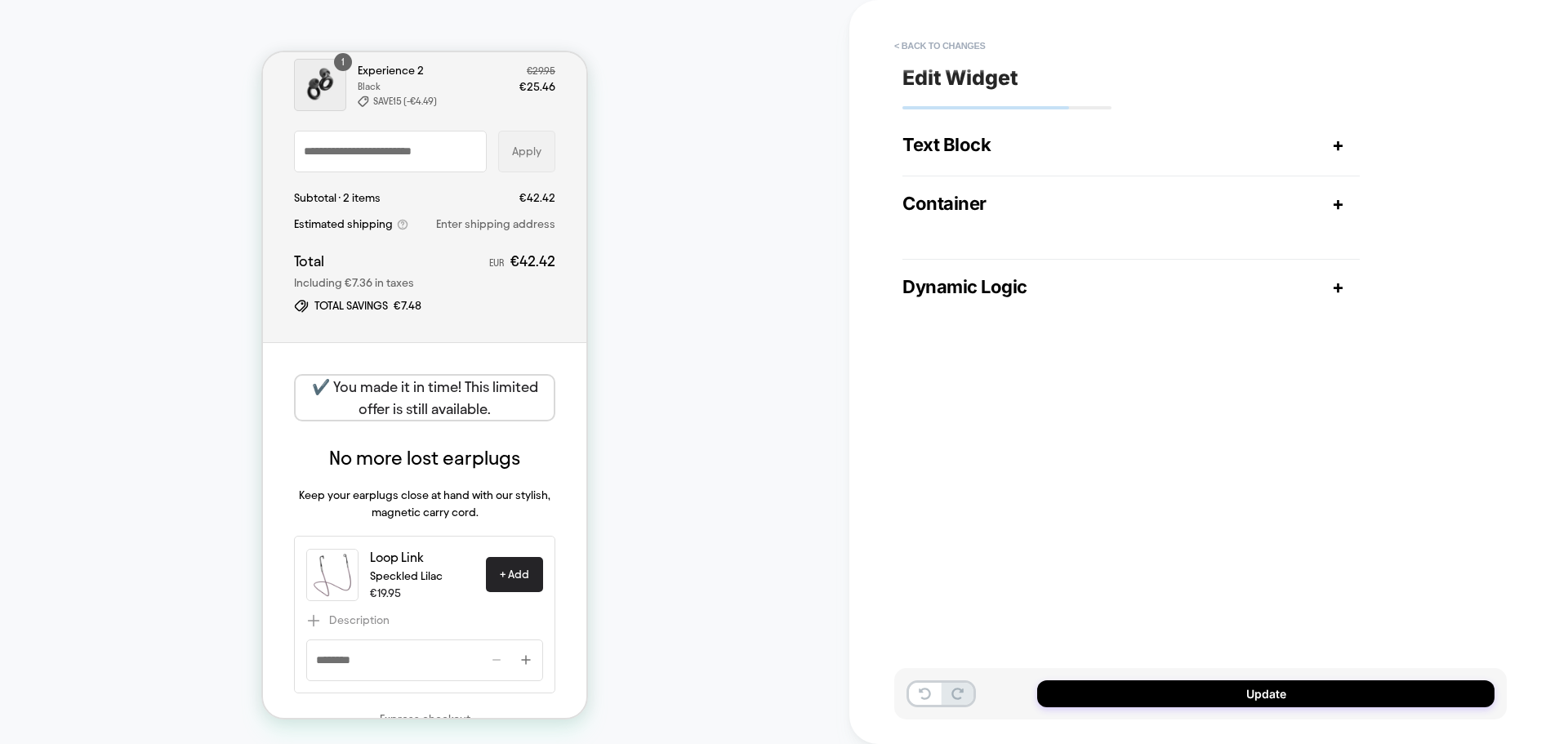
click at [1340, 289] on span "+" at bounding box center [1338, 287] width 12 height 21
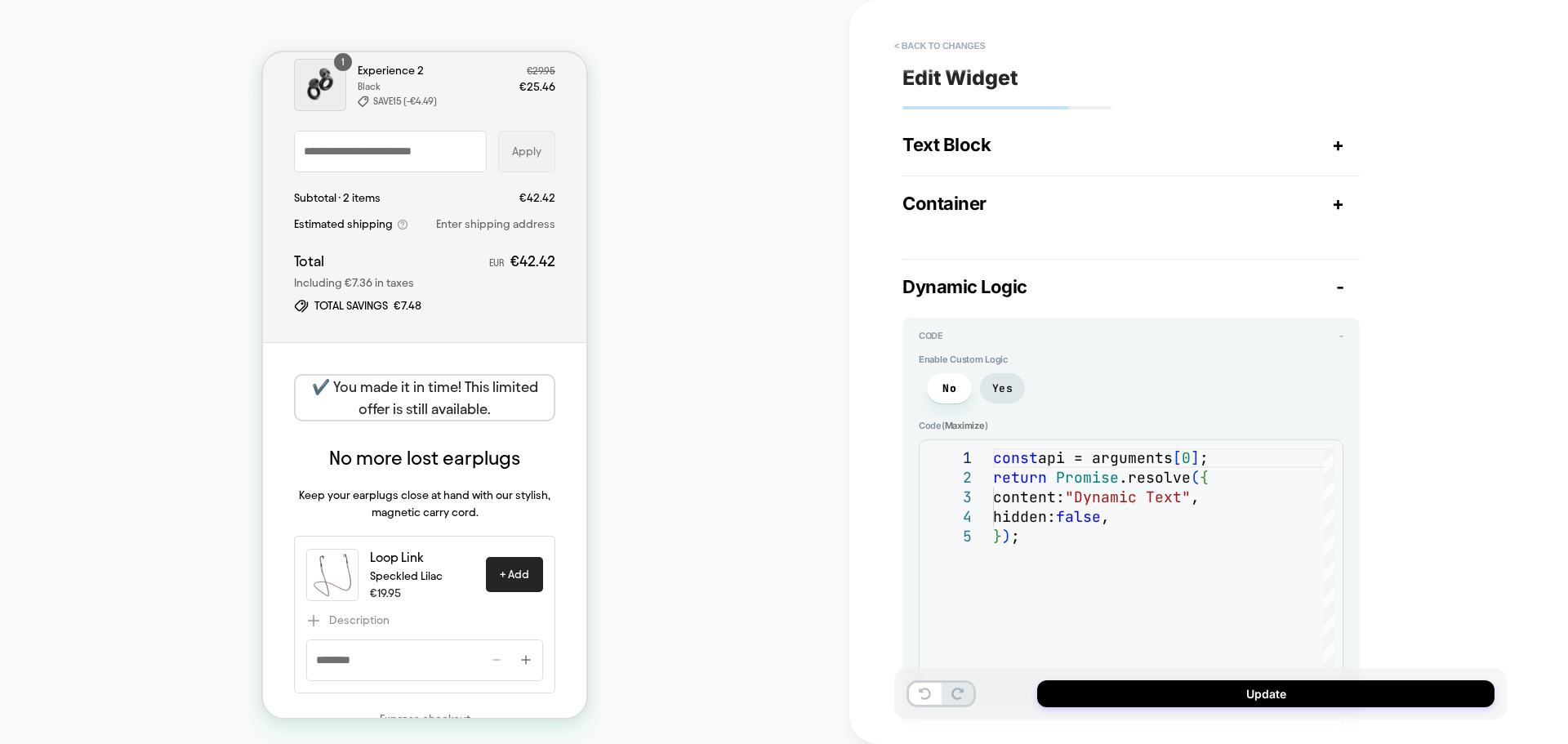
click at [1340, 289] on span "-" at bounding box center [1340, 287] width 9 height 21
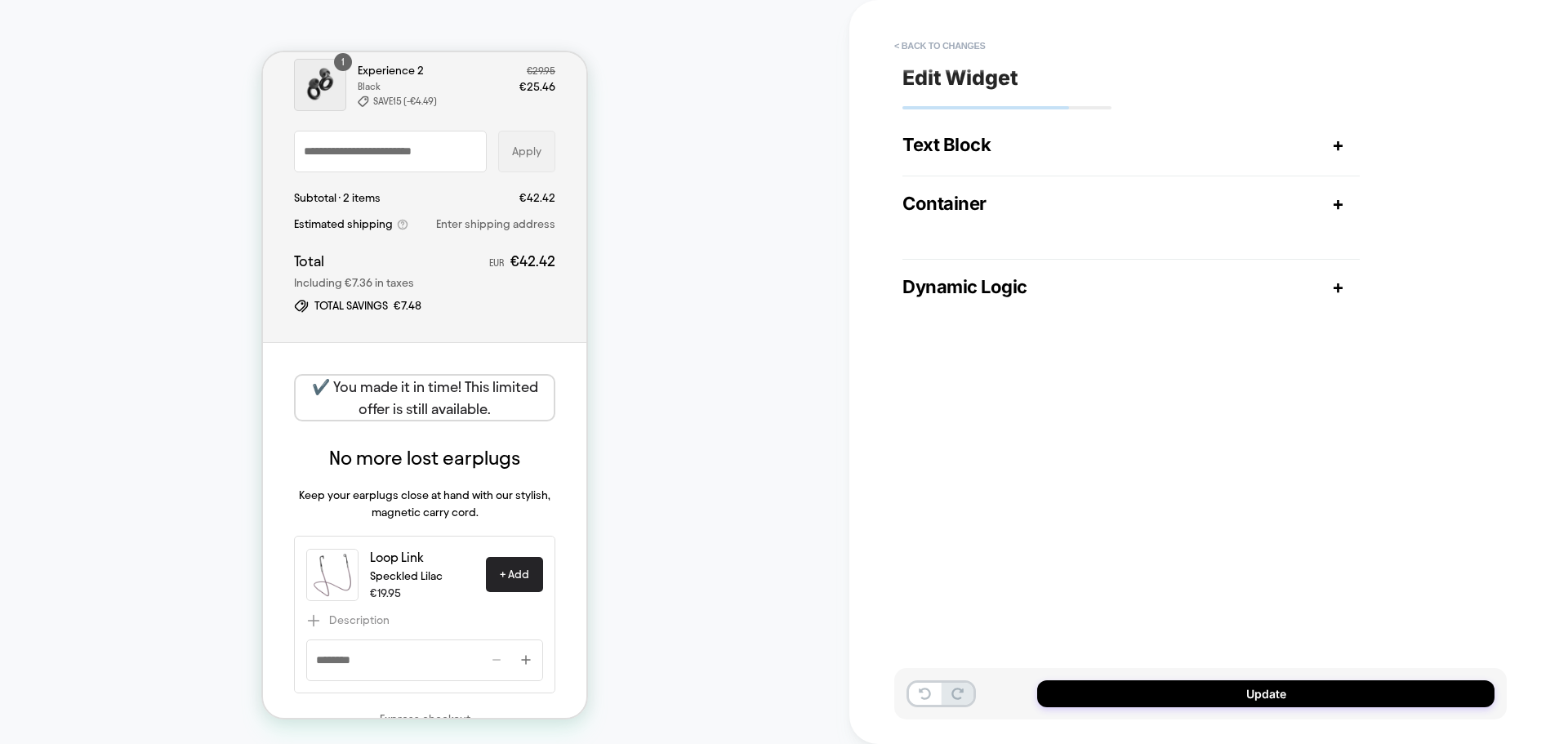
click at [1049, 190] on div "Container +" at bounding box center [1131, 207] width 457 height 63
click at [1347, 196] on div "Container +" at bounding box center [1131, 203] width 457 height 21
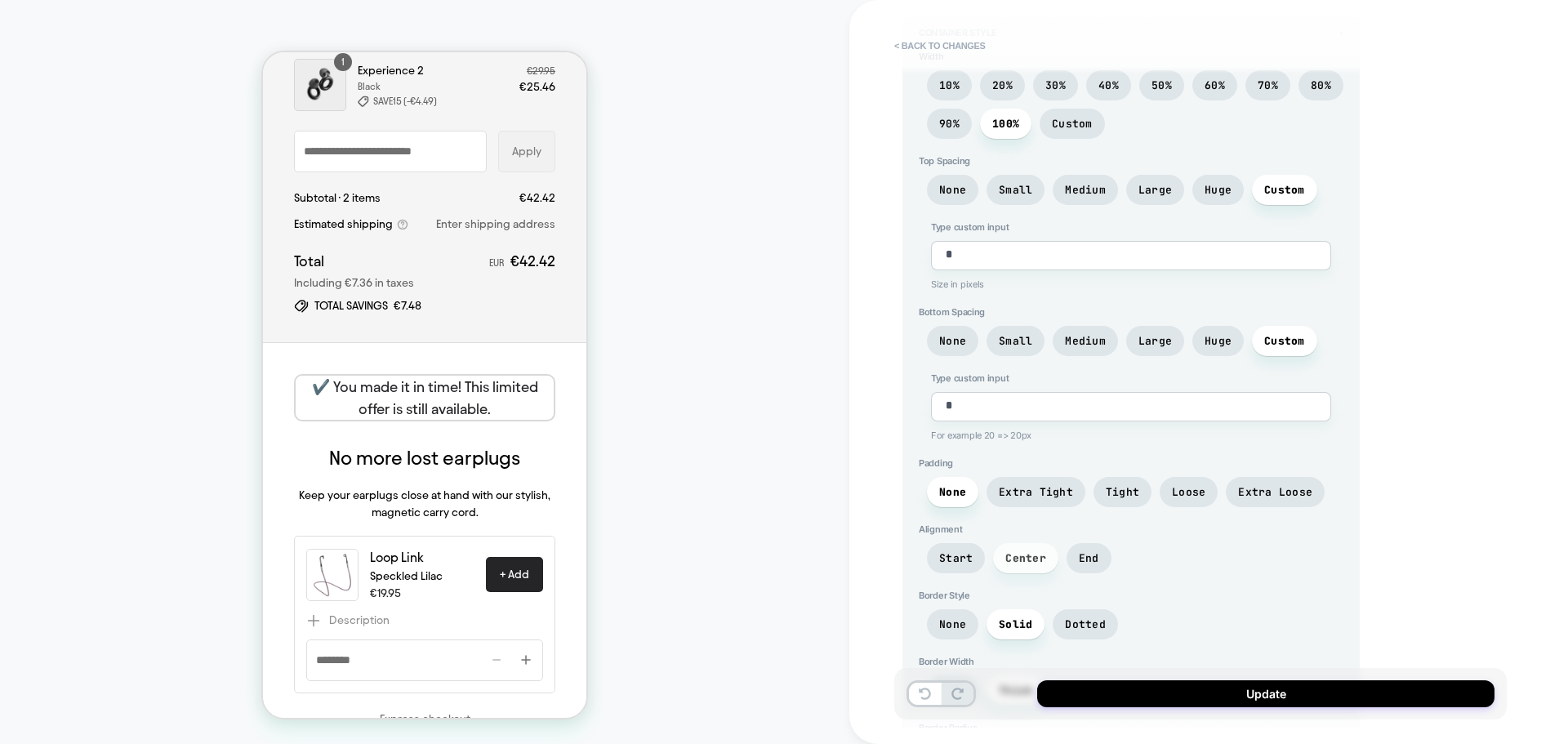
scroll to position [245, 0]
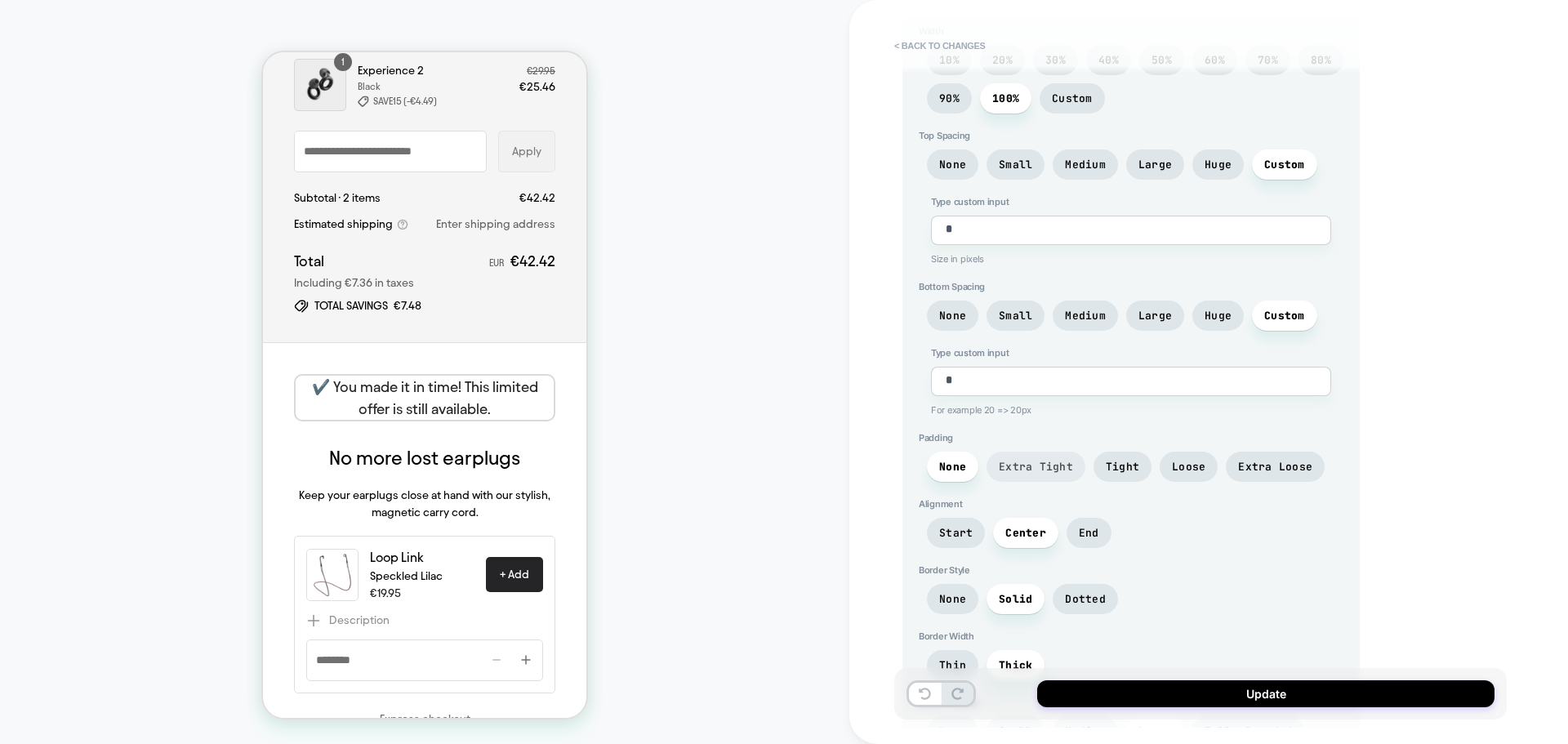
click at [1012, 473] on span "Extra Tight" at bounding box center [1036, 467] width 74 height 14
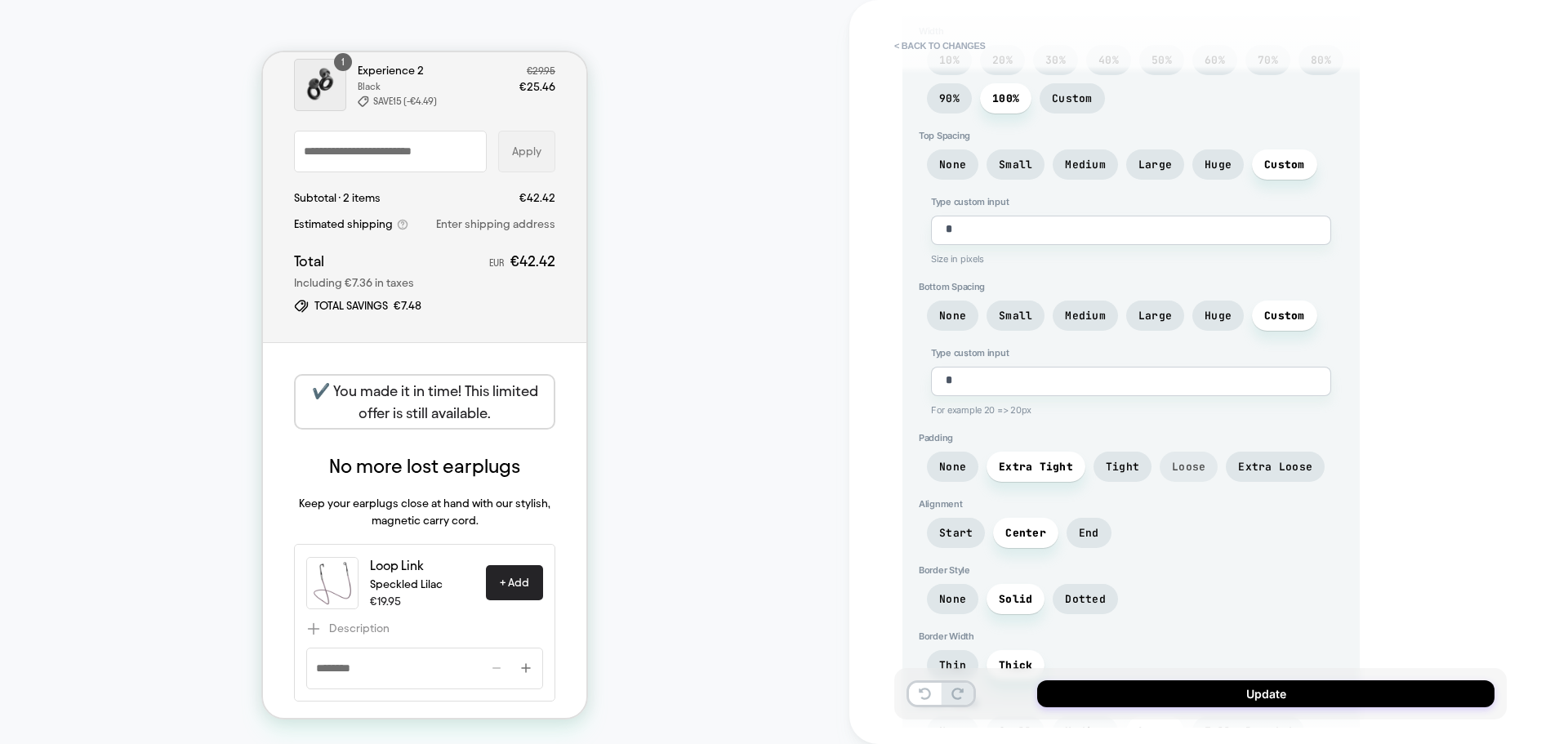
click at [1176, 458] on span "Loose" at bounding box center [1188, 467] width 58 height 30
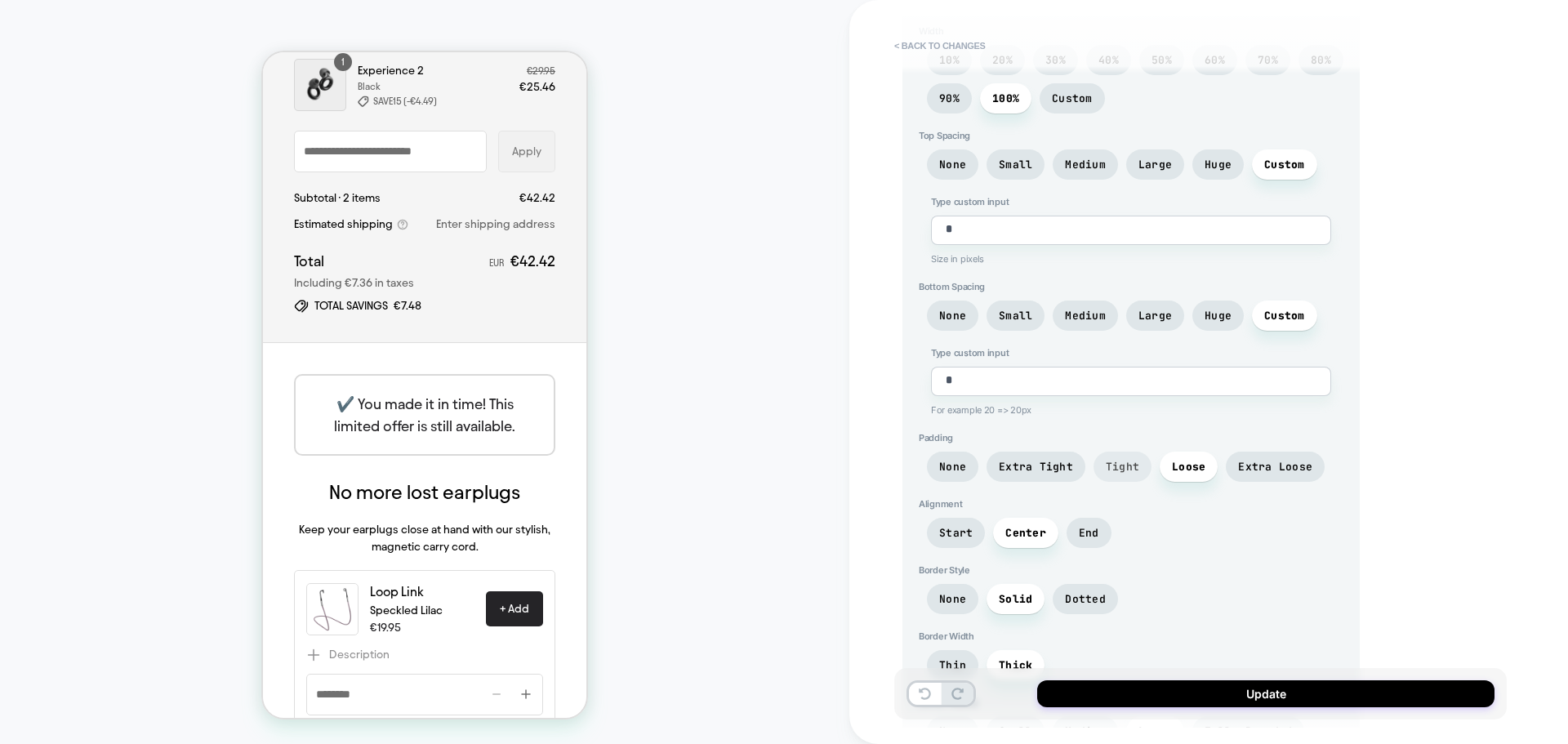
click at [1108, 460] on span "Tight" at bounding box center [1121, 467] width 33 height 14
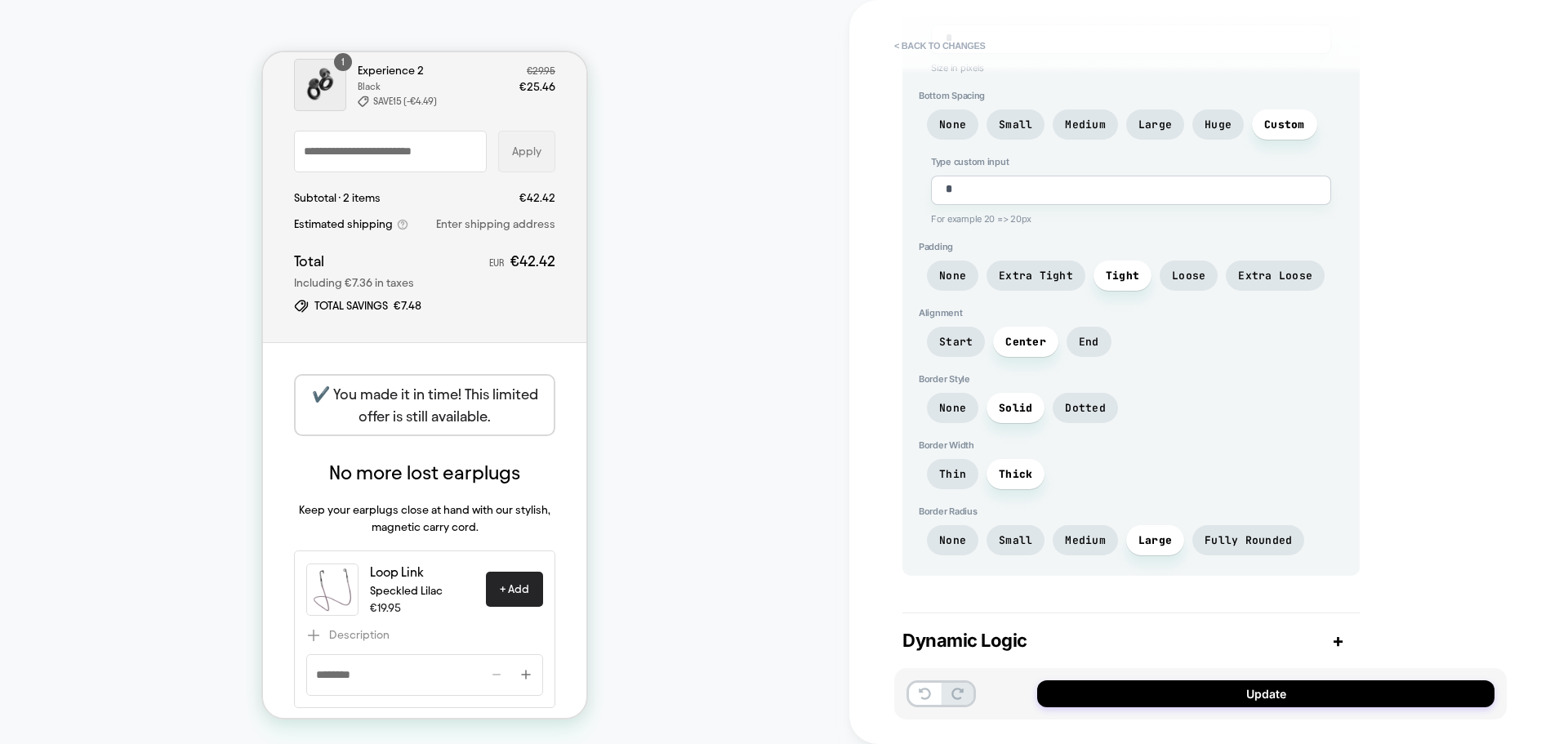
scroll to position [450, 0]
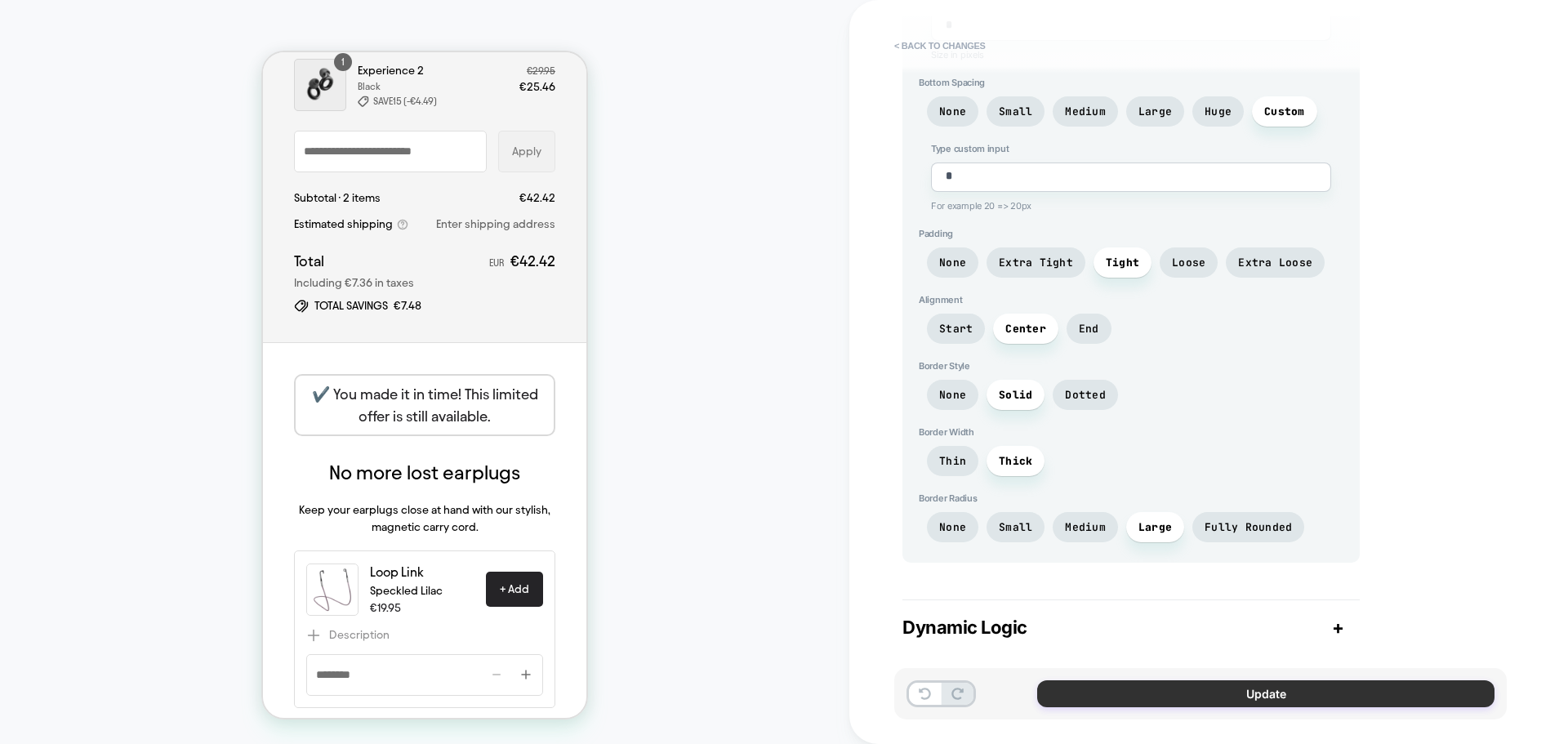
click at [1150, 698] on button "Update" at bounding box center [1265, 694] width 457 height 27
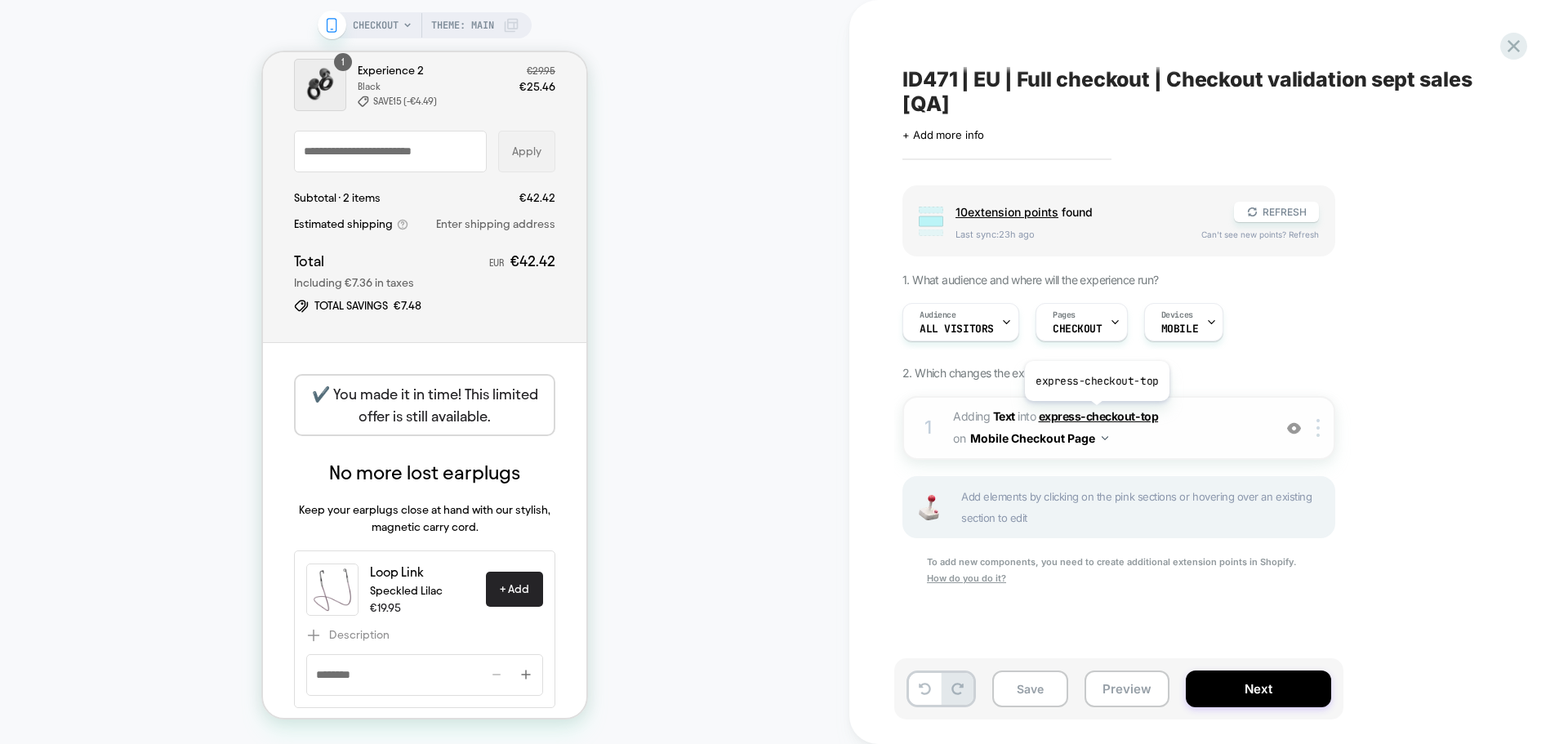
click at [1095, 413] on span "express-checkout-top" at bounding box center [1099, 416] width 120 height 14
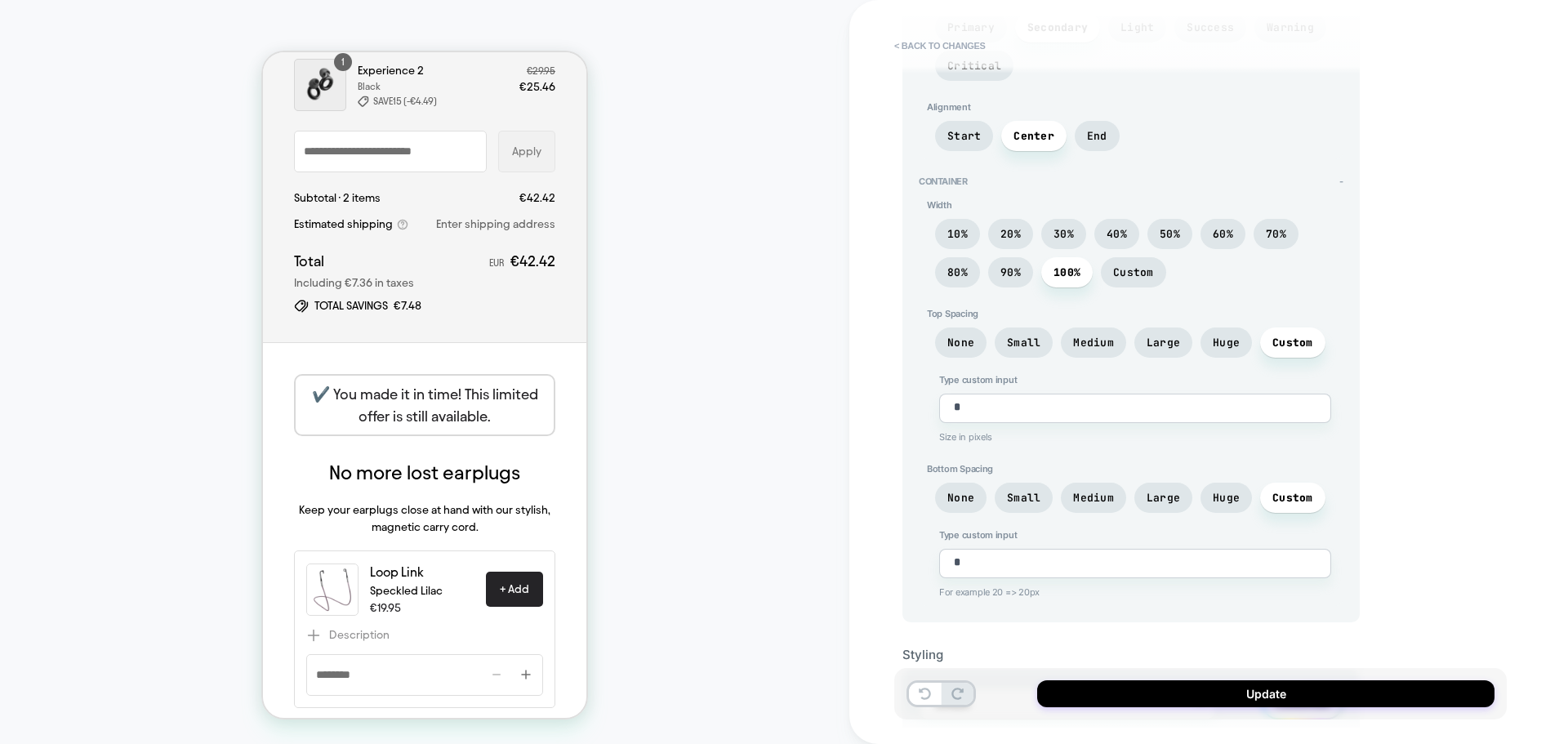
scroll to position [431, 0]
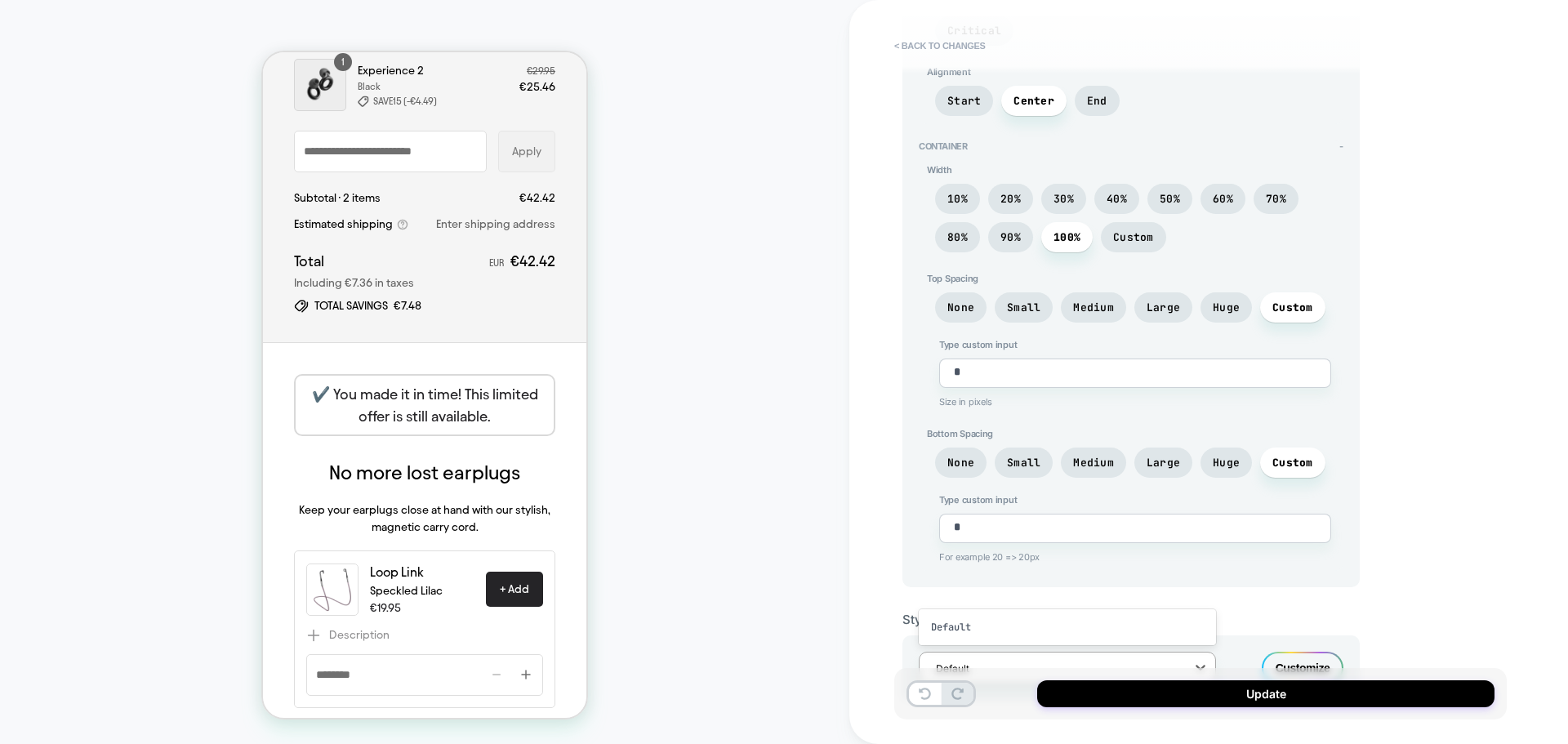
click at [1153, 661] on div at bounding box center [1057, 669] width 242 height 15
click at [1294, 652] on div "Customize" at bounding box center [1302, 668] width 82 height 32
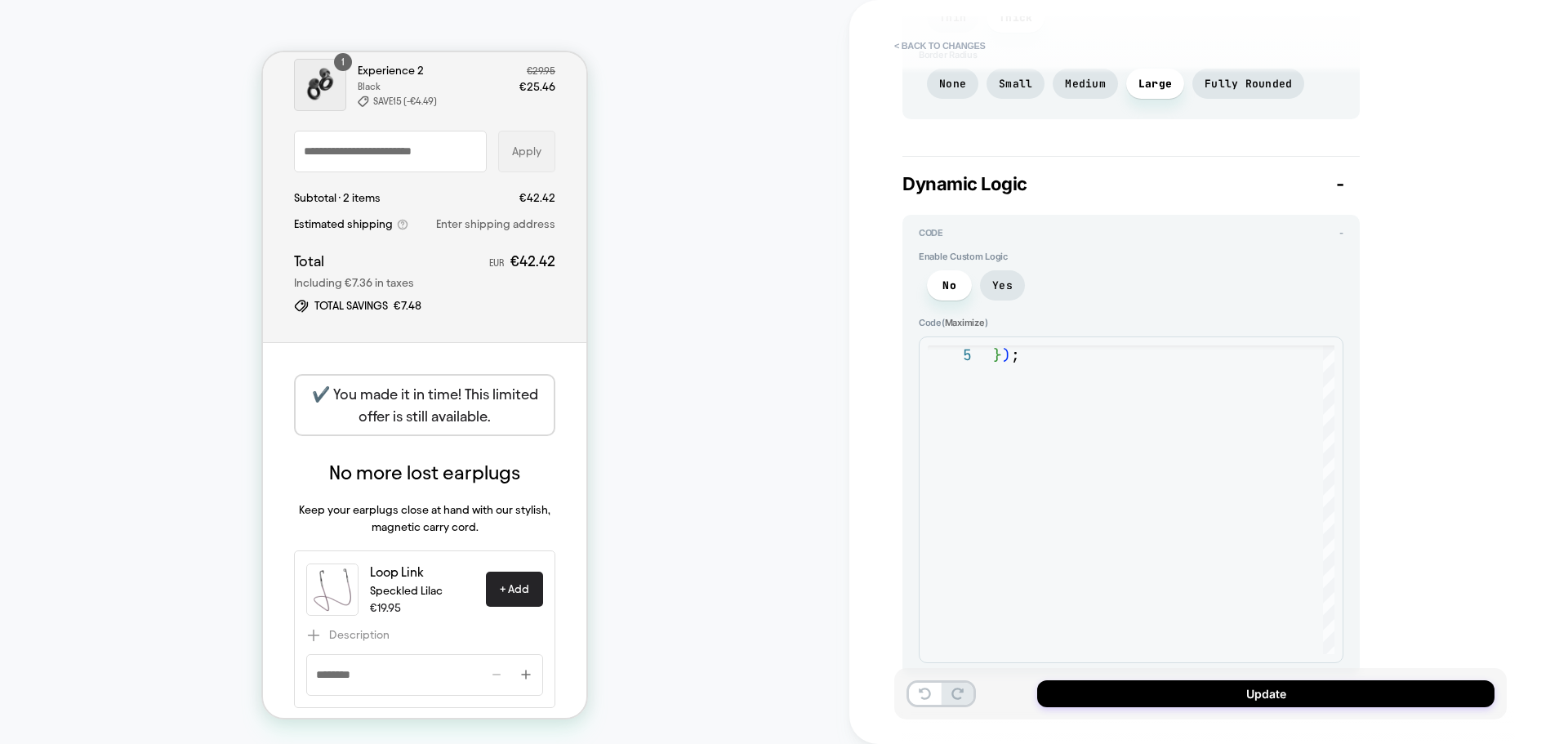
scroll to position [1478, 0]
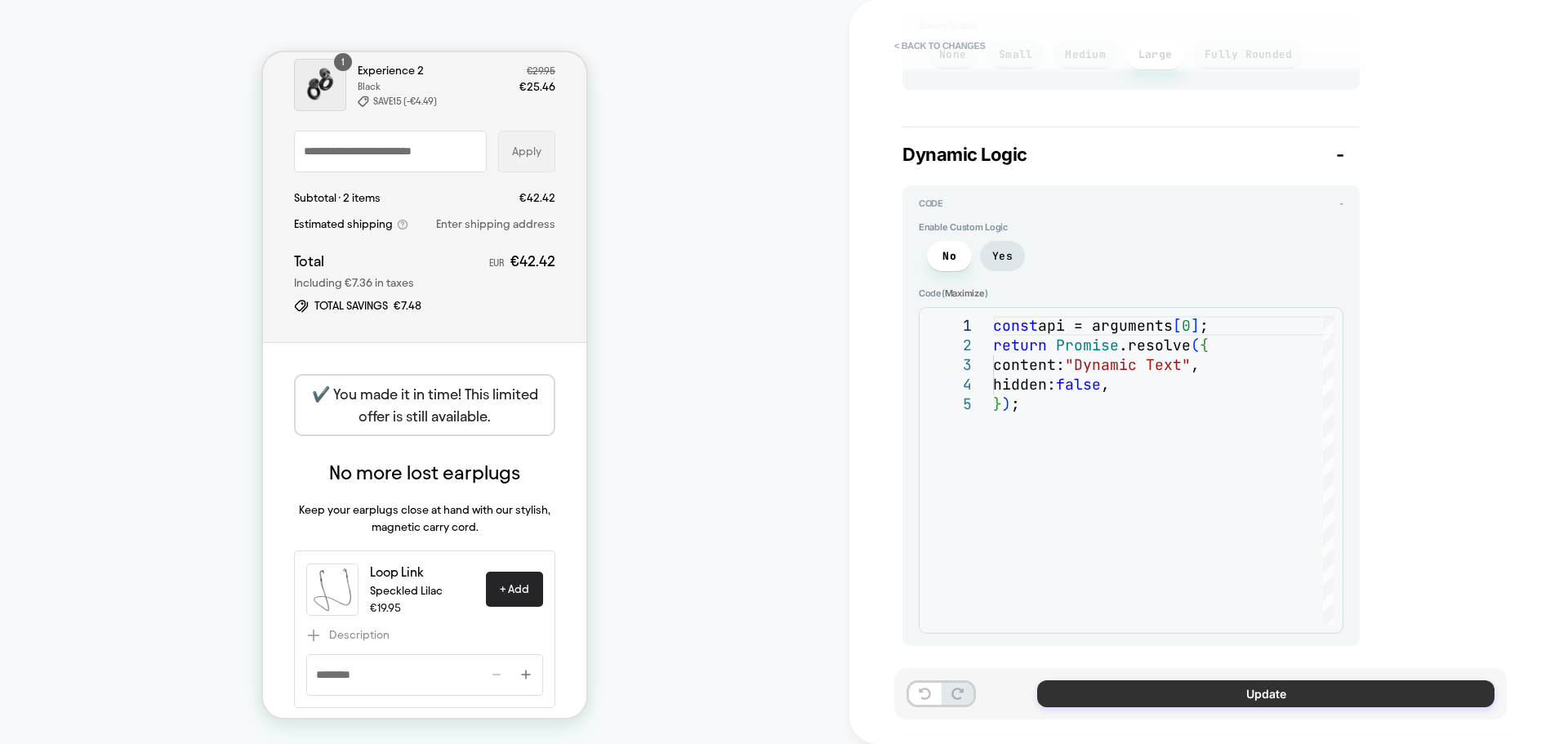
click at [1278, 698] on button "Update" at bounding box center [1265, 694] width 457 height 27
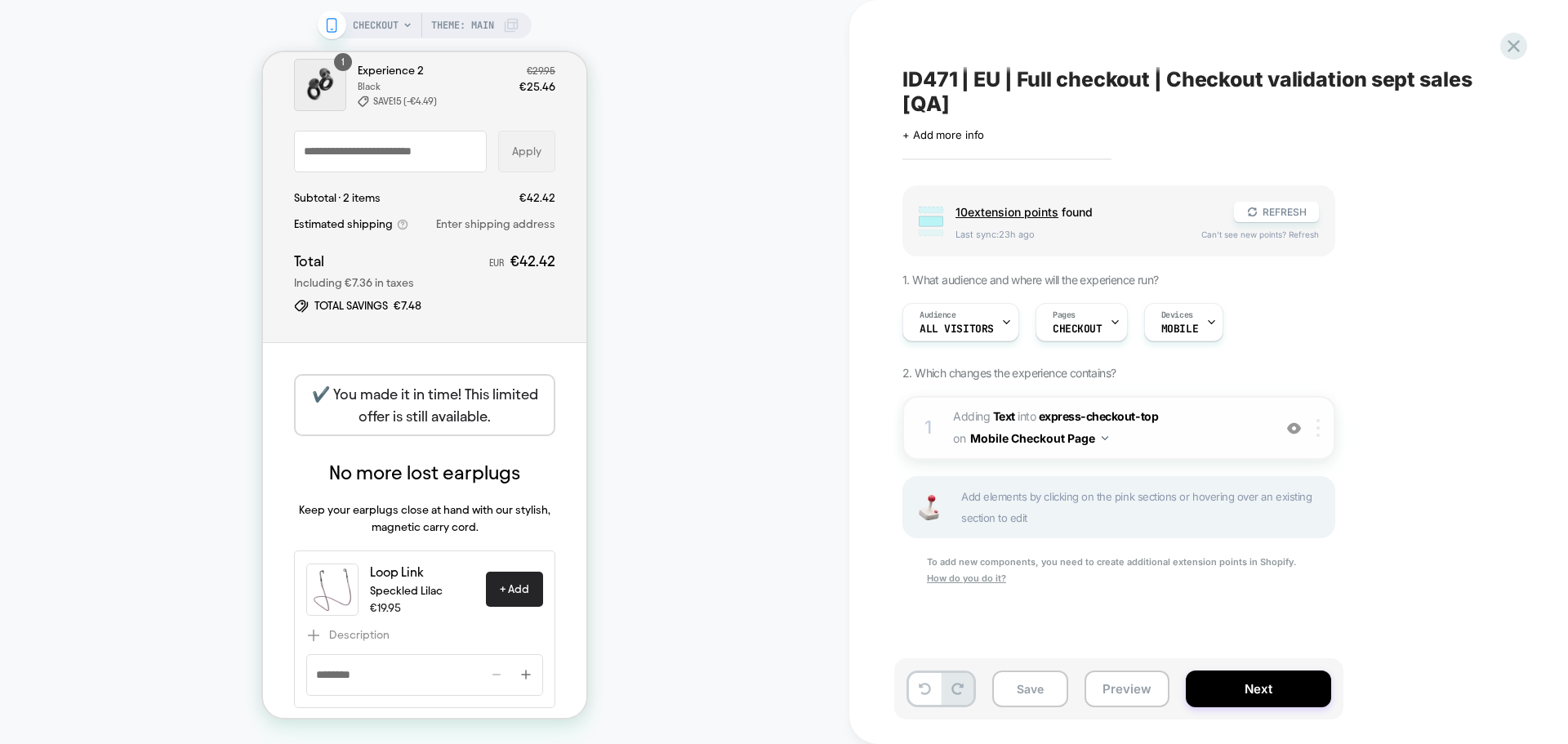
click at [1315, 435] on div at bounding box center [1320, 428] width 27 height 18
click at [1343, 365] on div "Group 10 extension point s found REFRESH Last sync: 23h ago Can't see new point…" at bounding box center [1201, 407] width 596 height 443
click at [1013, 413] on b "Text" at bounding box center [1003, 416] width 22 height 14
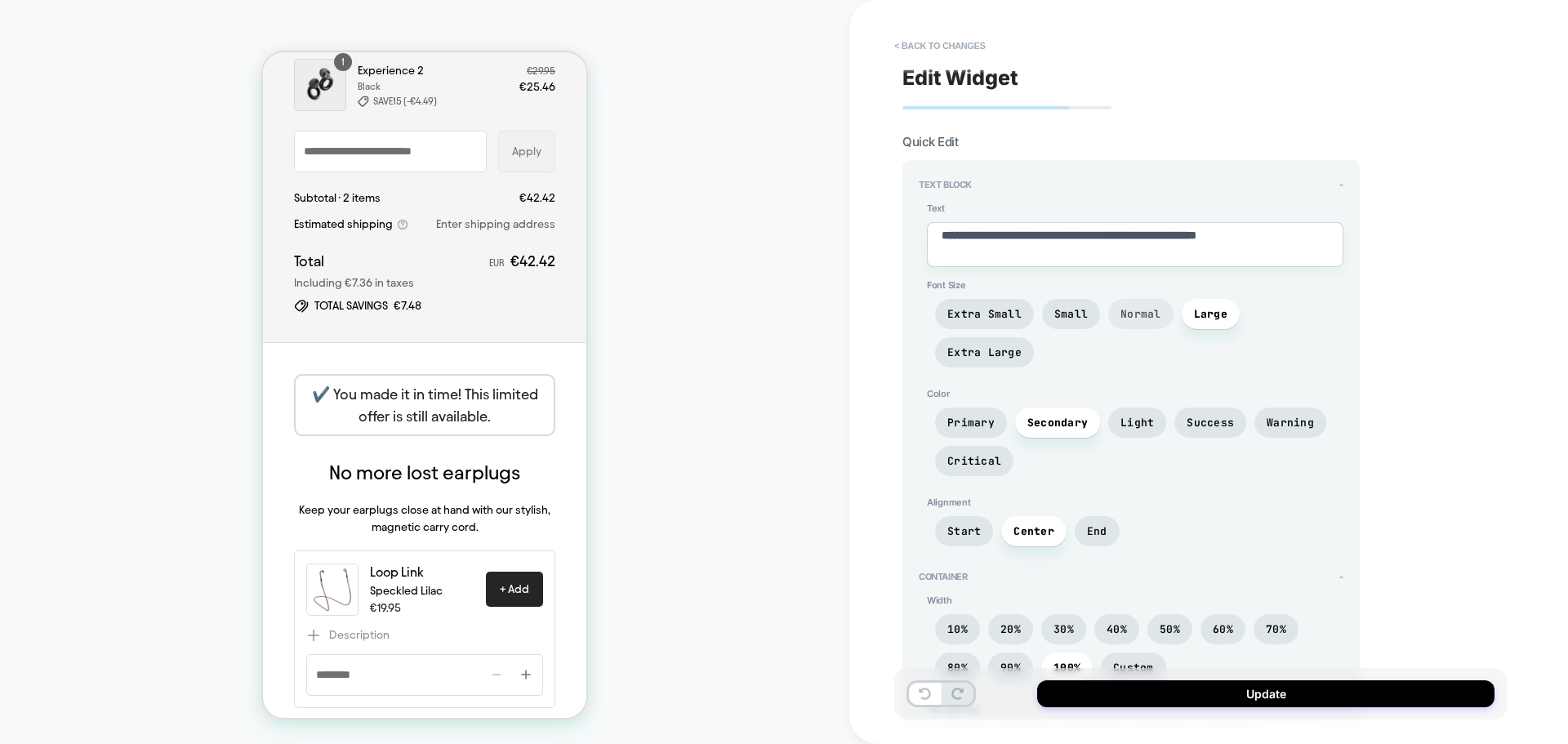
click at [1147, 306] on span "Normal" at bounding box center [1141, 314] width 66 height 30
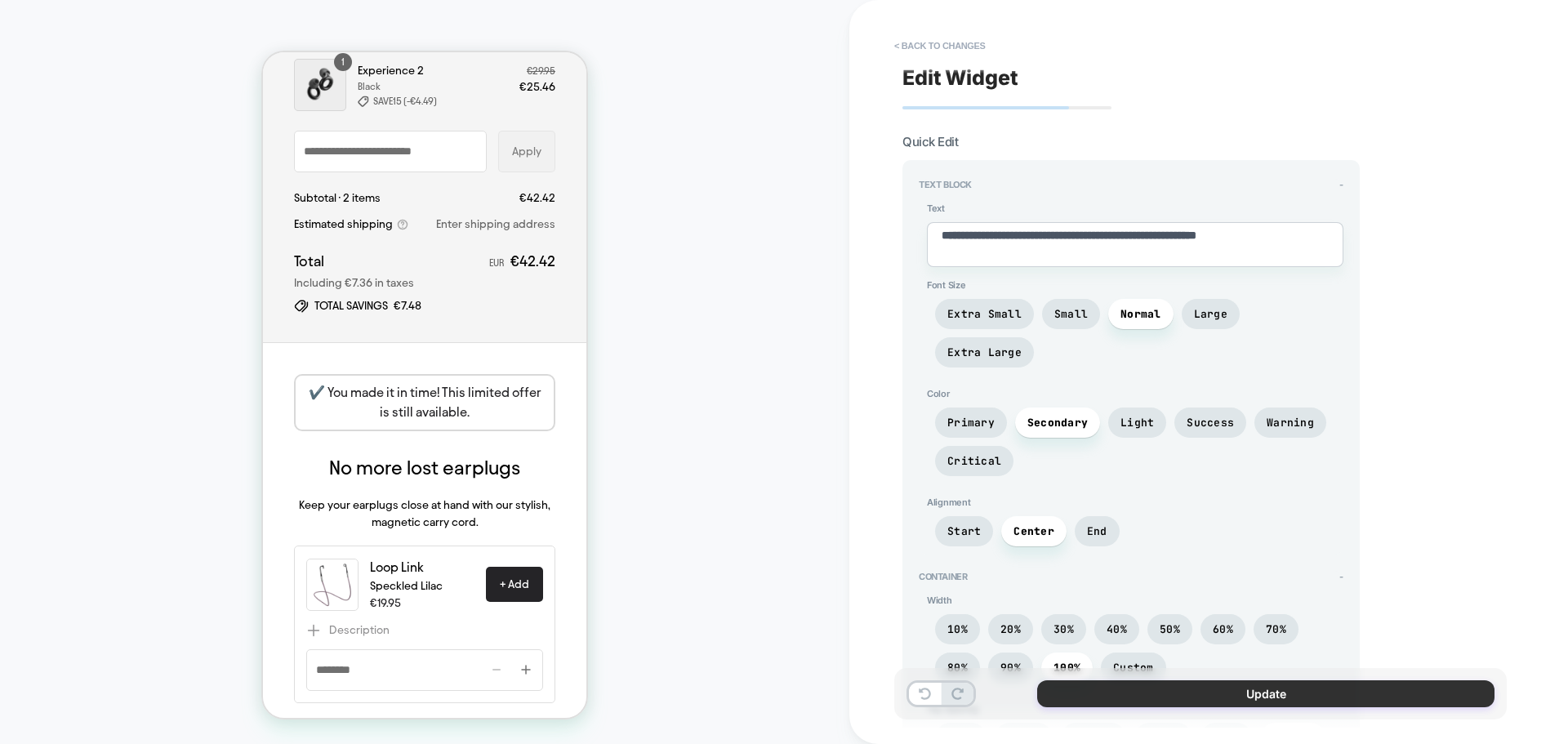
click at [1191, 696] on button "Update" at bounding box center [1265, 694] width 457 height 27
type textarea "*"
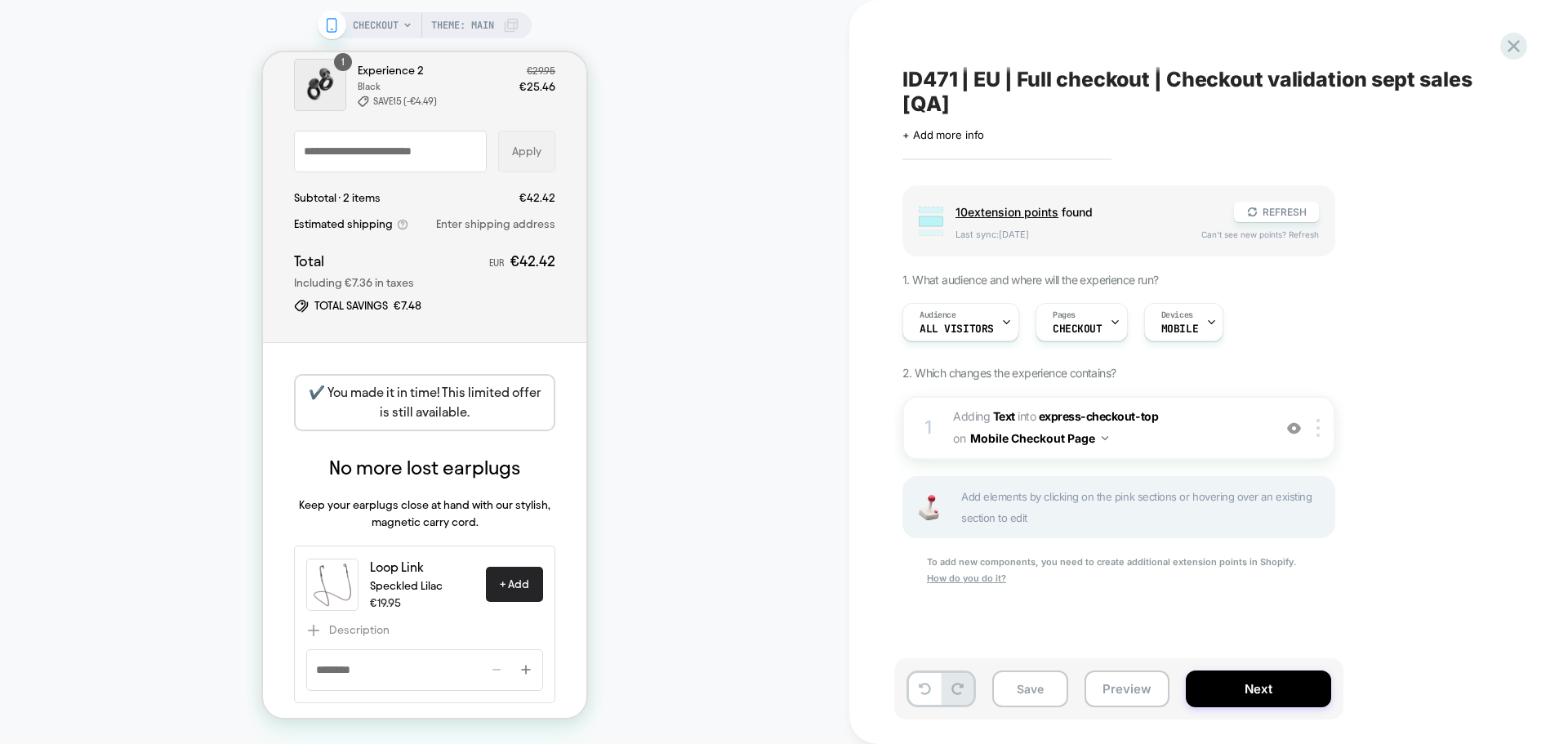
click at [999, 712] on div "Save Preview Next" at bounding box center [1119, 689] width 449 height 61
click at [1015, 692] on button "Save" at bounding box center [1030, 689] width 76 height 37
click at [795, 363] on div "CHECKOUT Theme: MAIN" at bounding box center [425, 372] width 849 height 712
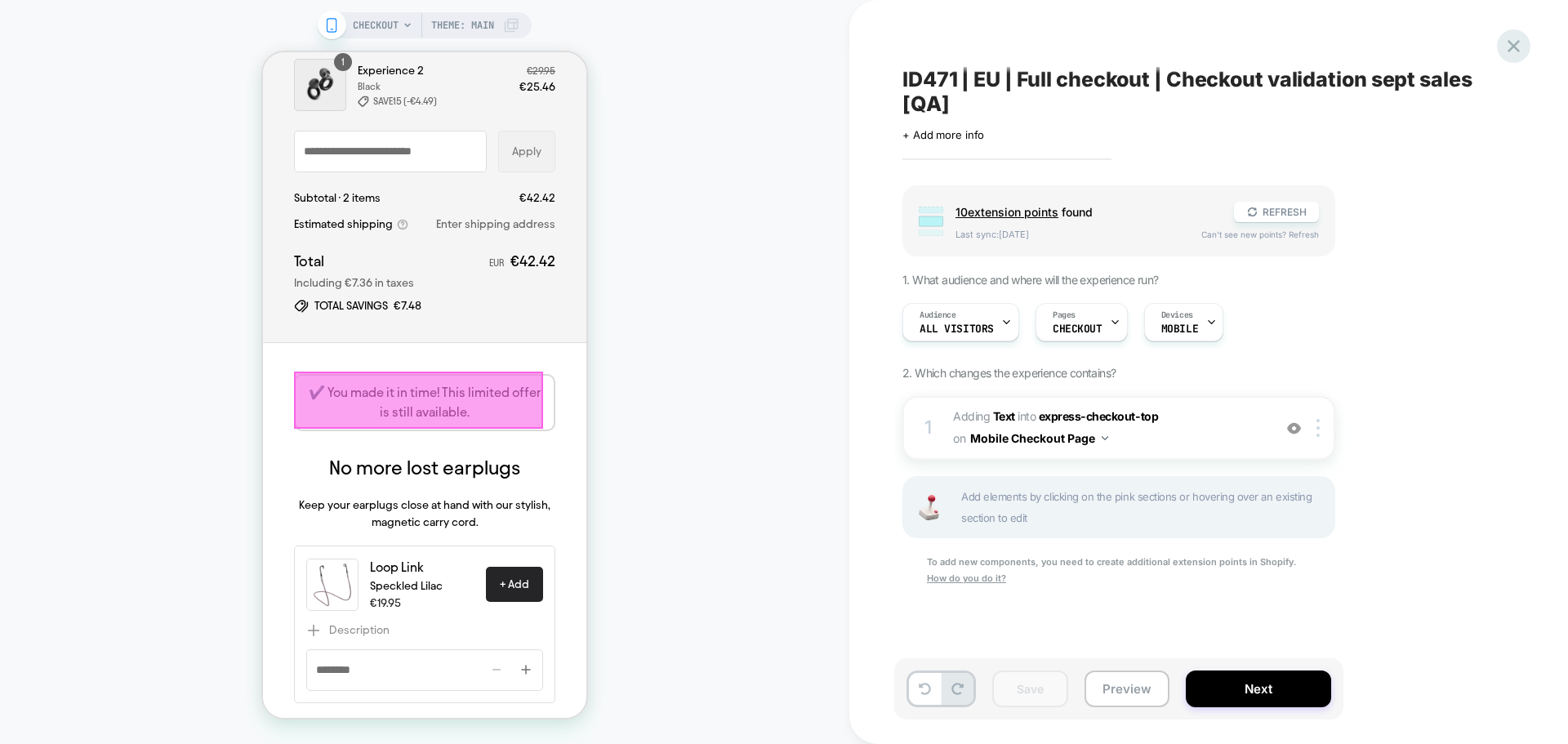
click at [1515, 40] on icon at bounding box center [1513, 46] width 22 height 22
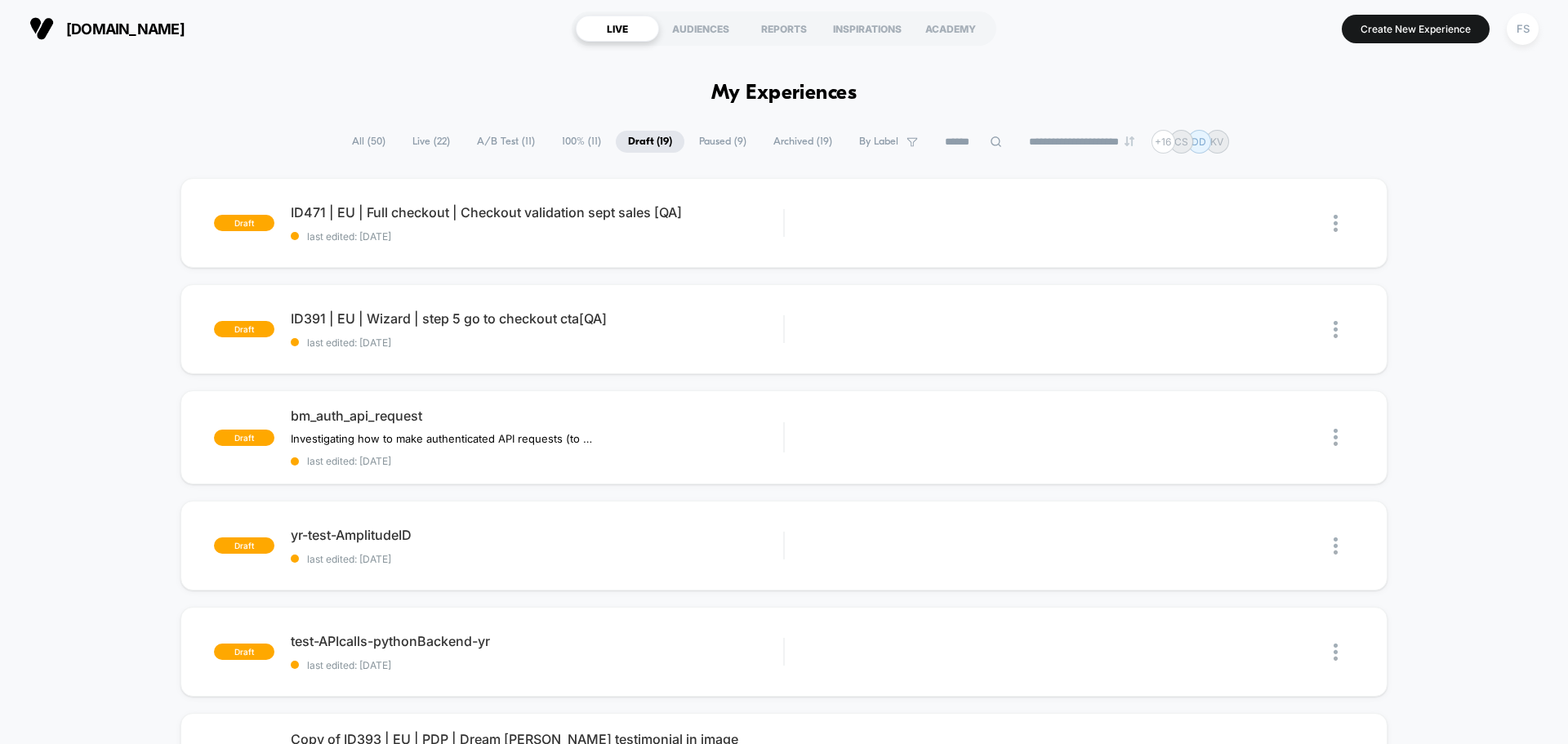
click at [967, 138] on input at bounding box center [974, 142] width 82 height 20
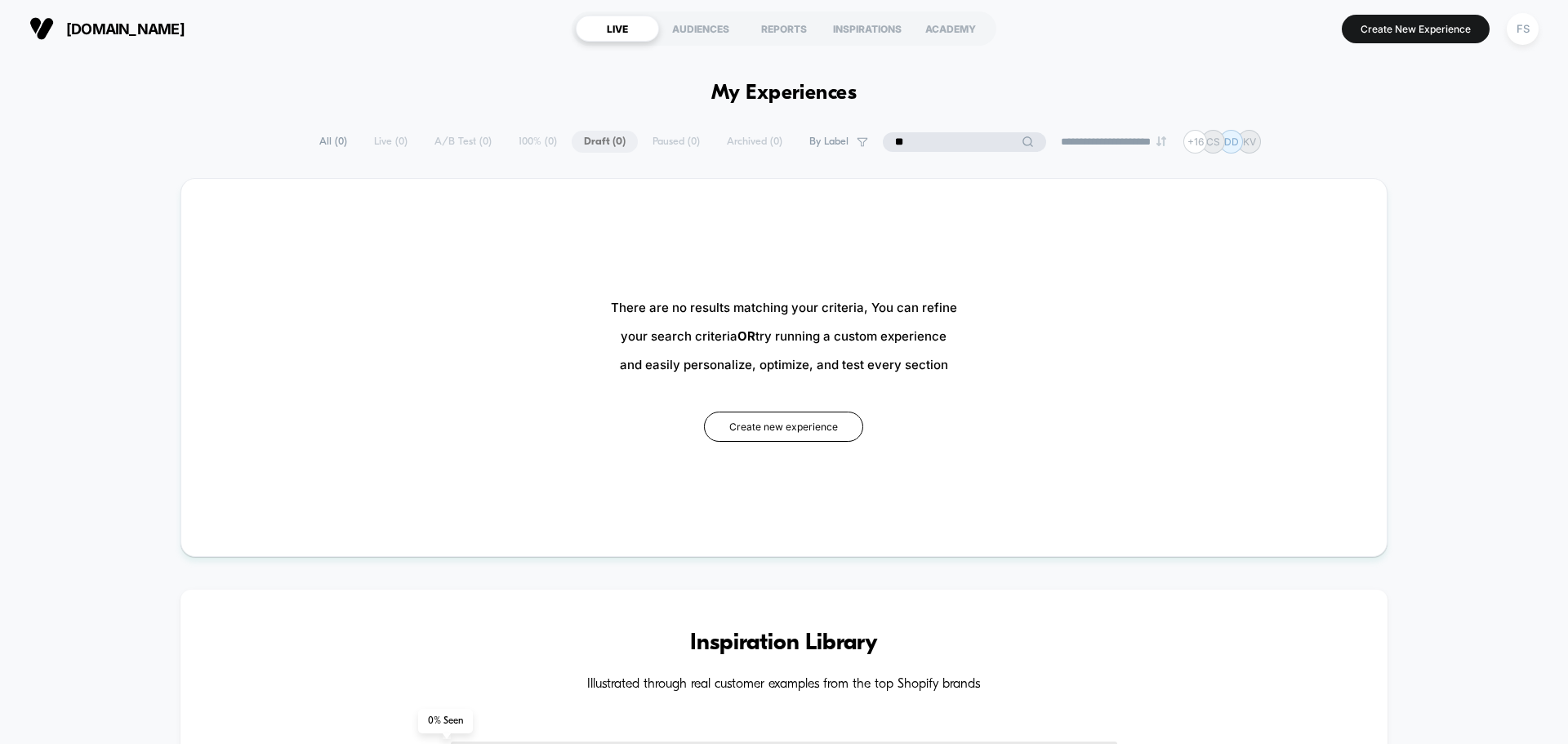
type input "**"
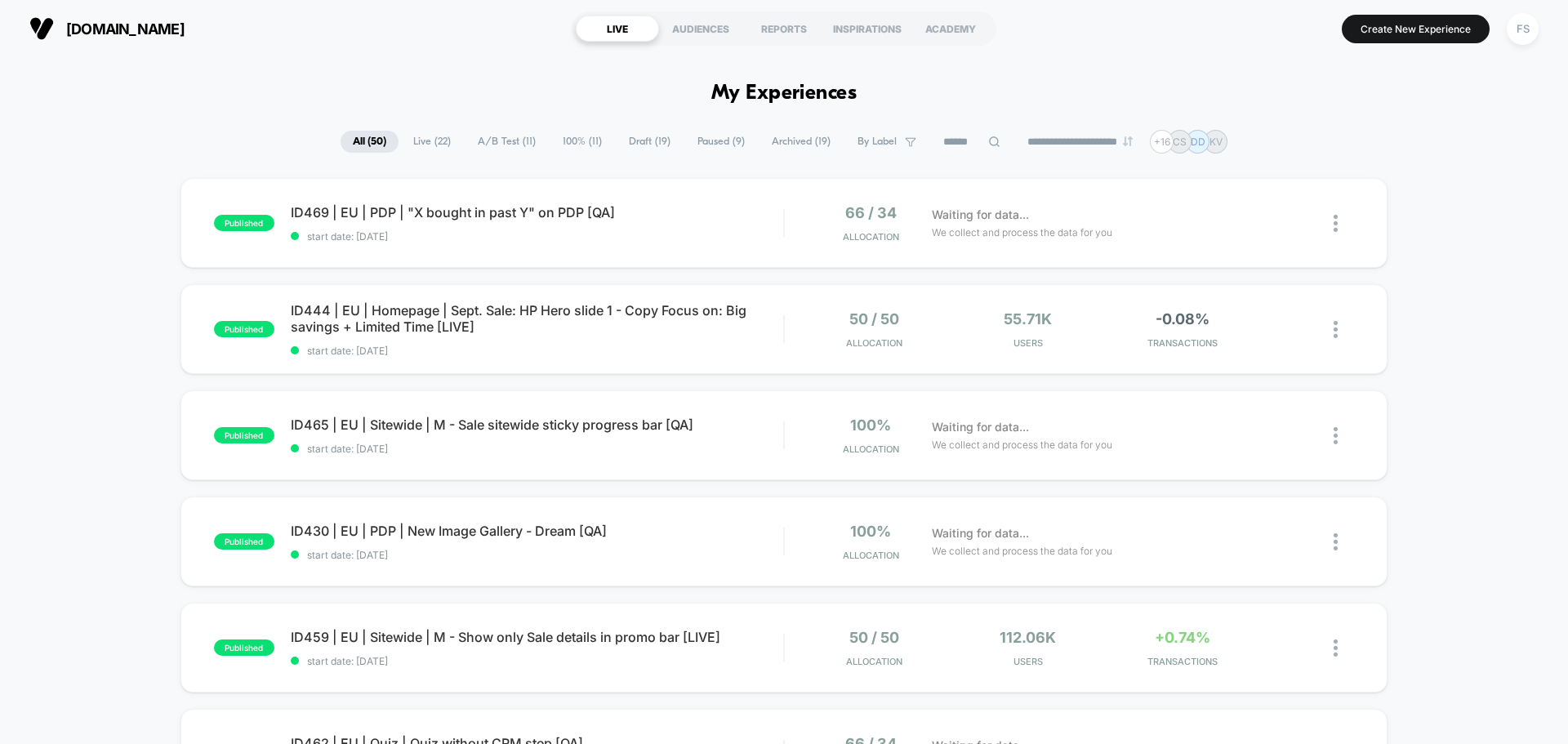
click at [645, 151] on span "Draft ( 19 )" at bounding box center [649, 141] width 66 height 22
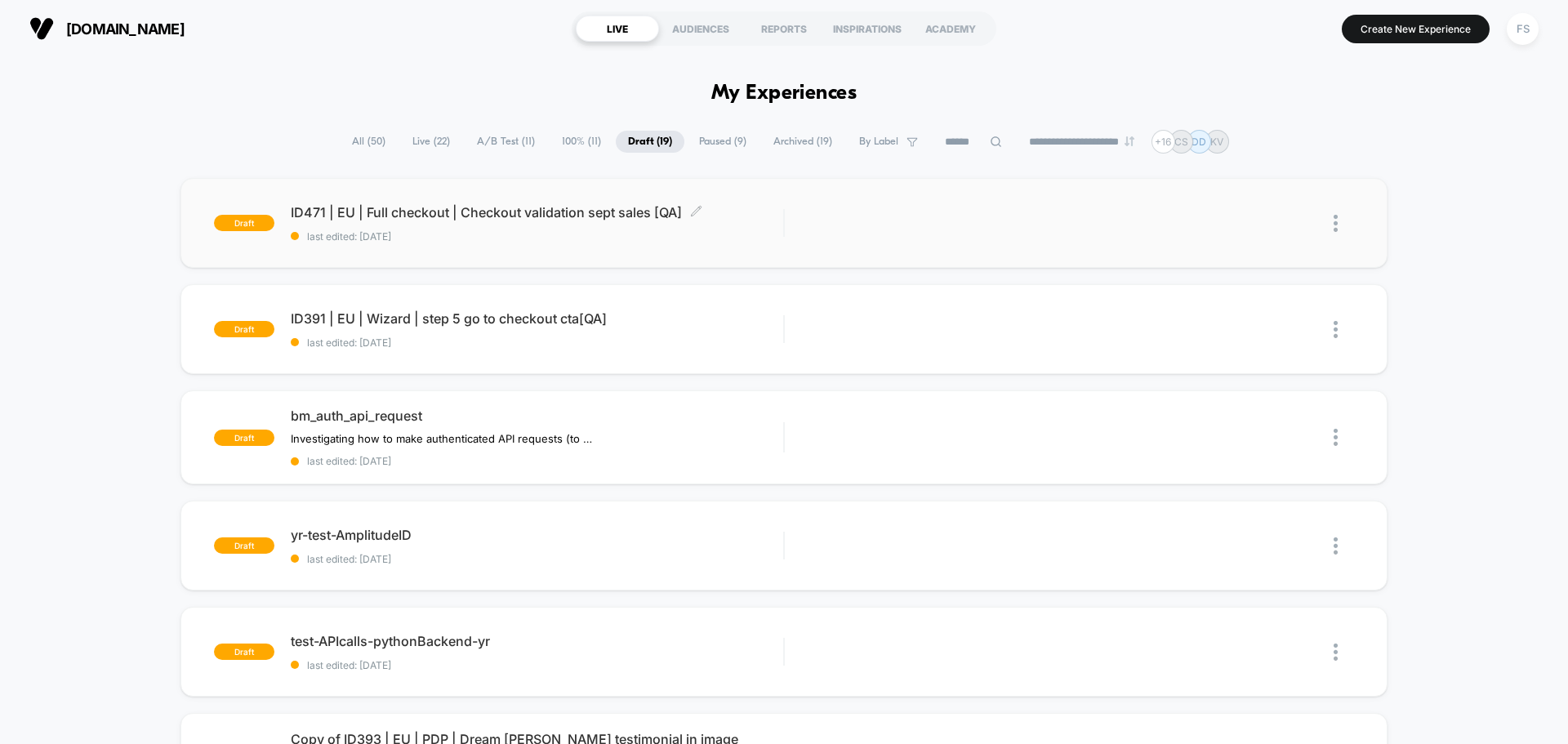
click at [356, 214] on span "ID471 | EU | Full checkout | Checkout validation sept sales [QA] Click to edit …" at bounding box center [536, 211] width 492 height 16
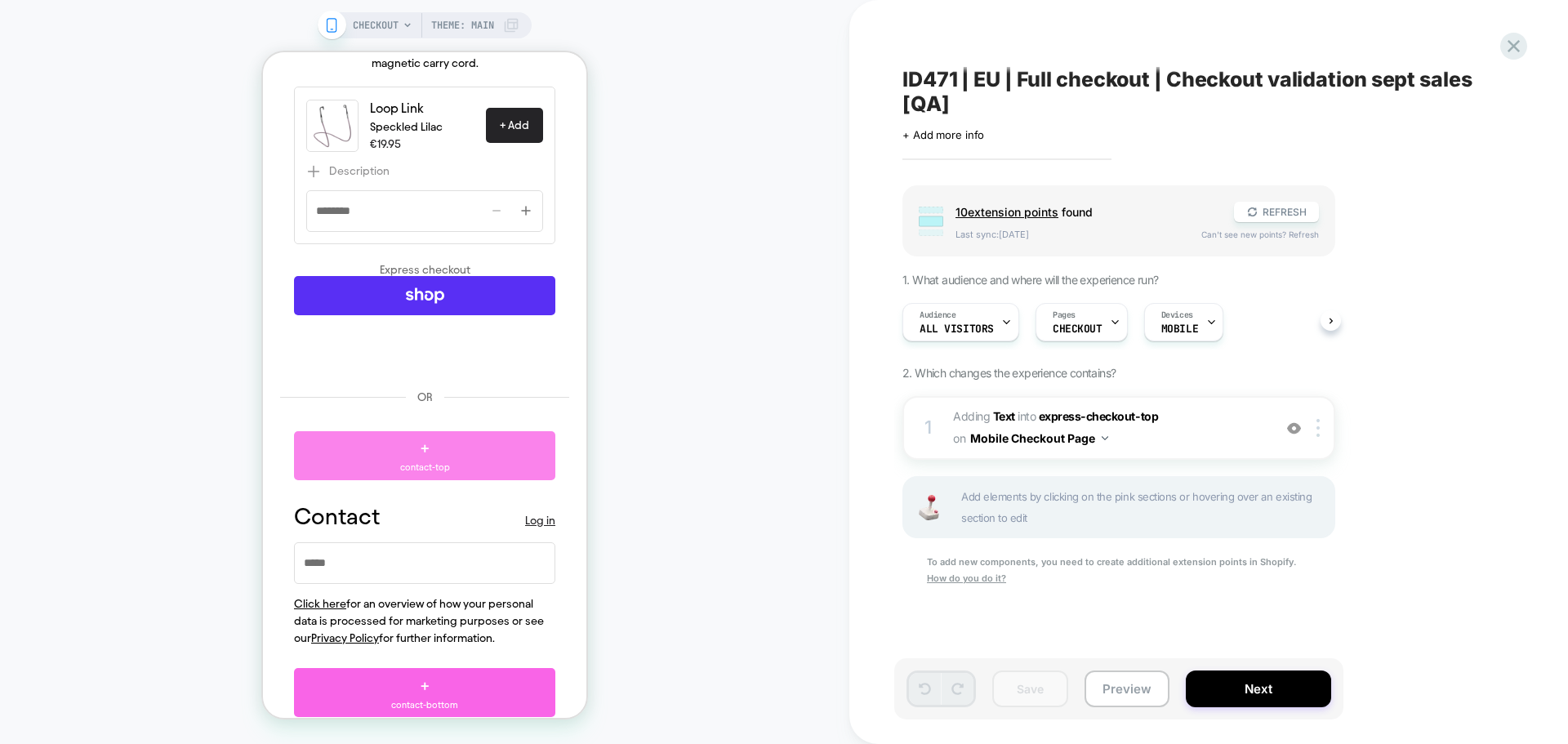
scroll to position [409, 0]
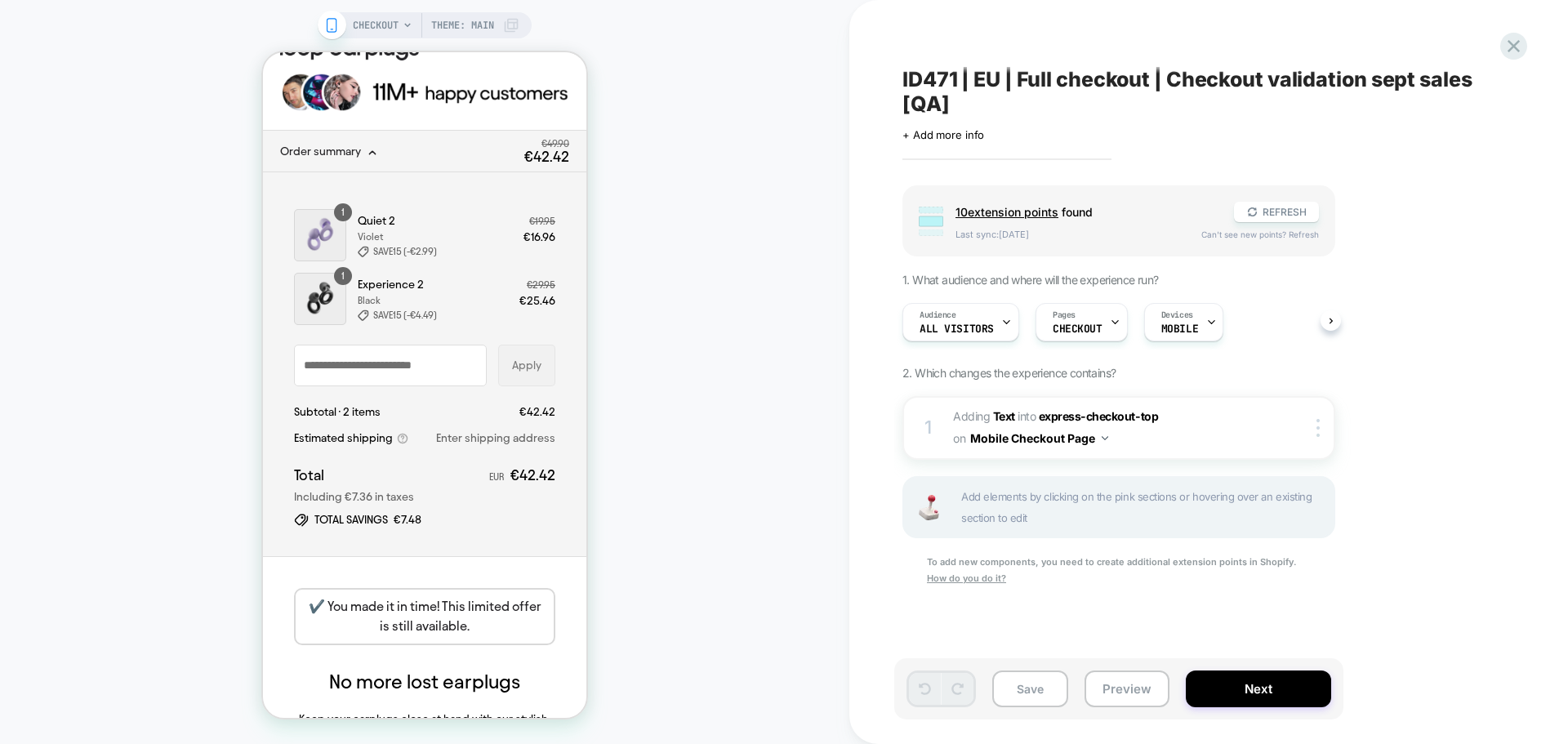
scroll to position [28, 0]
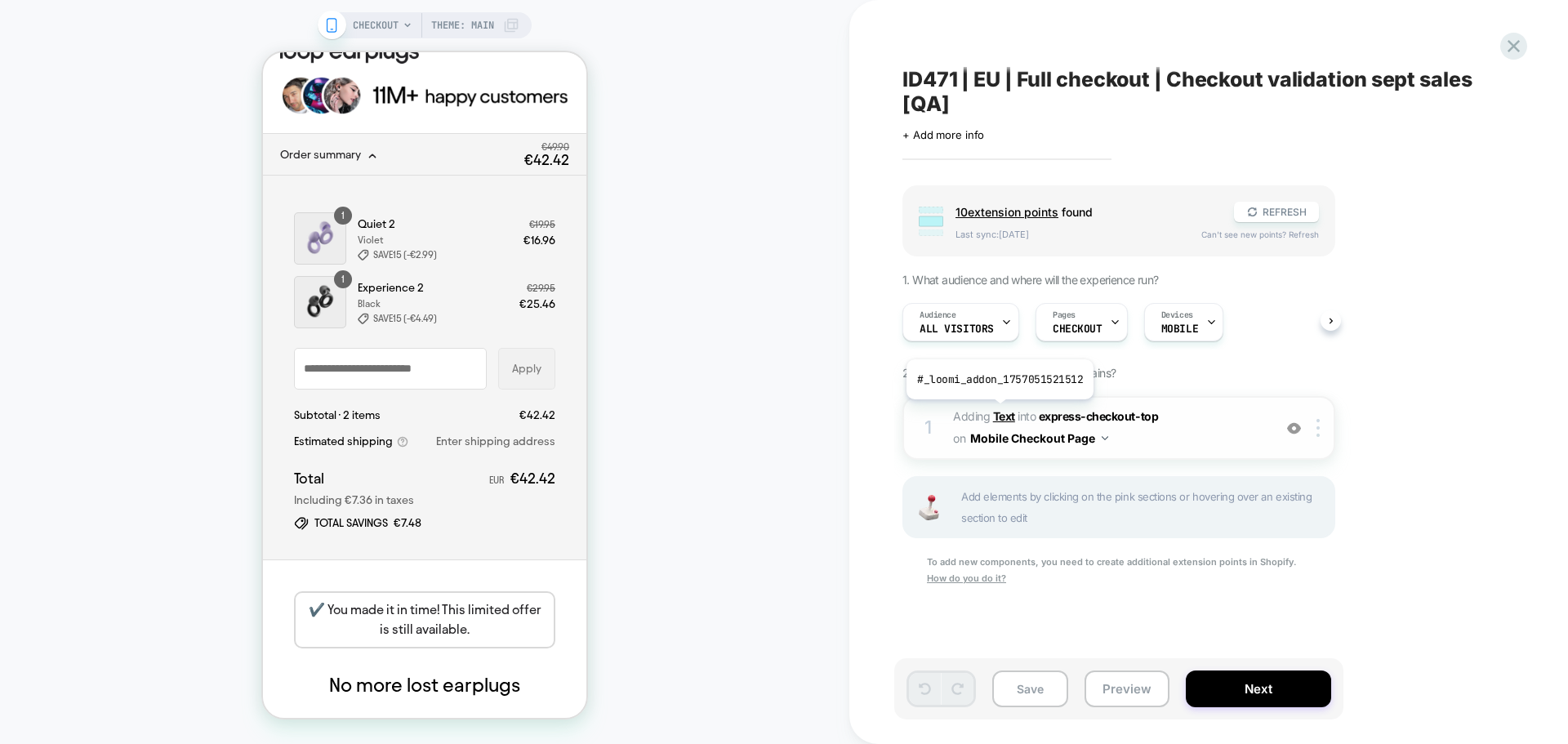
click at [0, 0] on b "Text" at bounding box center [0, 0] width 0 height 0
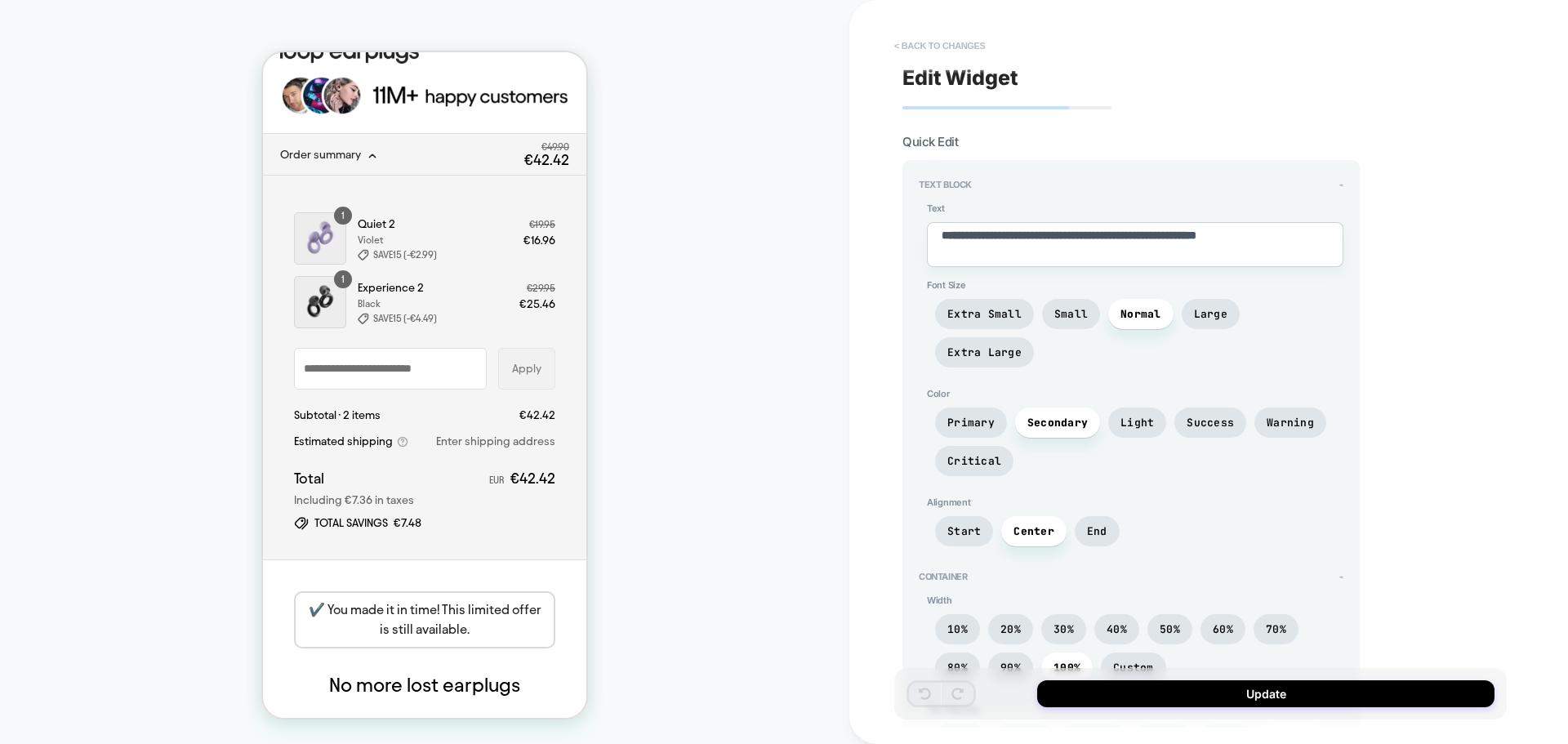
click at [937, 35] on button "< Back to changes" at bounding box center [940, 45] width 108 height 26
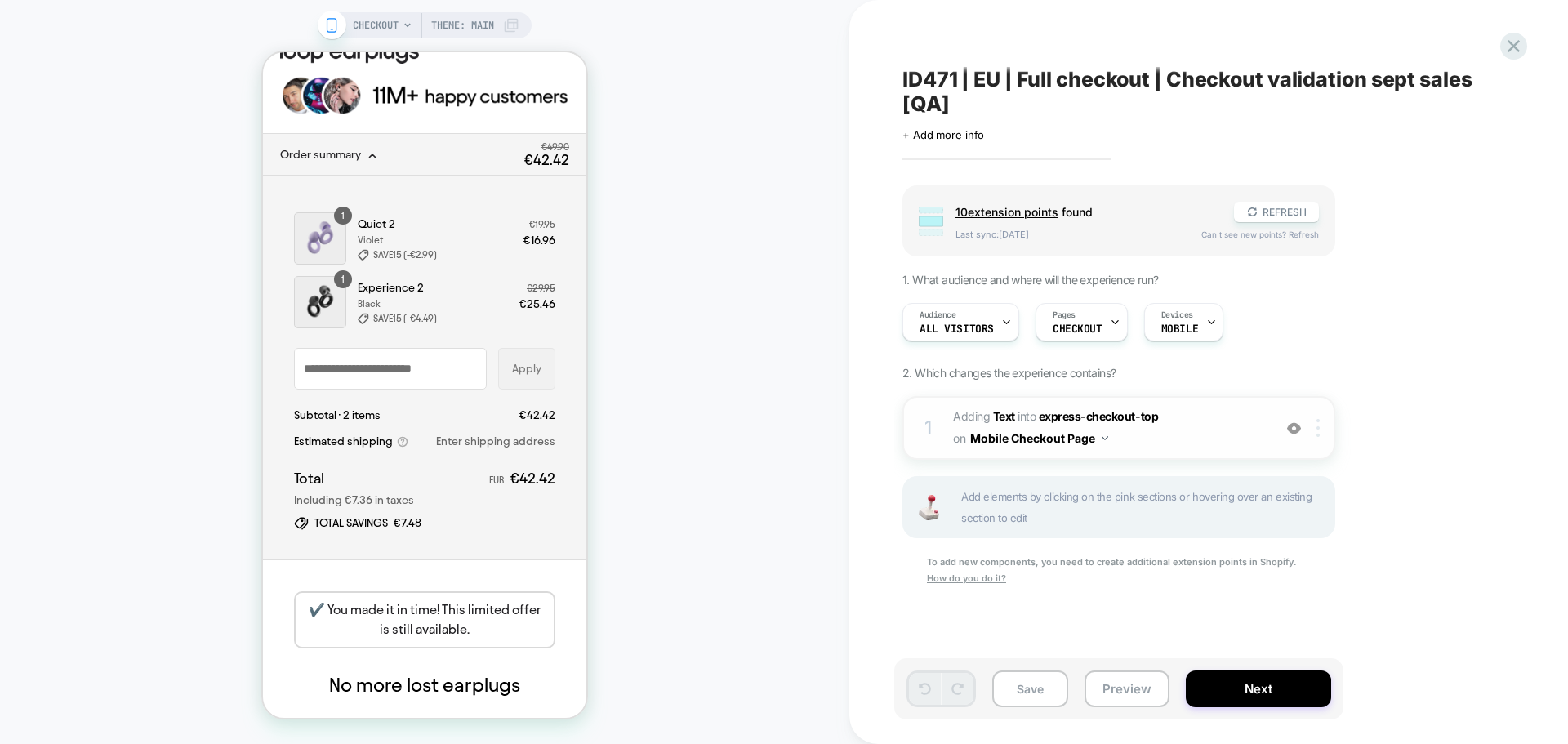
click at [1299, 613] on div "Delete" at bounding box center [1320, 604] width 146 height 44
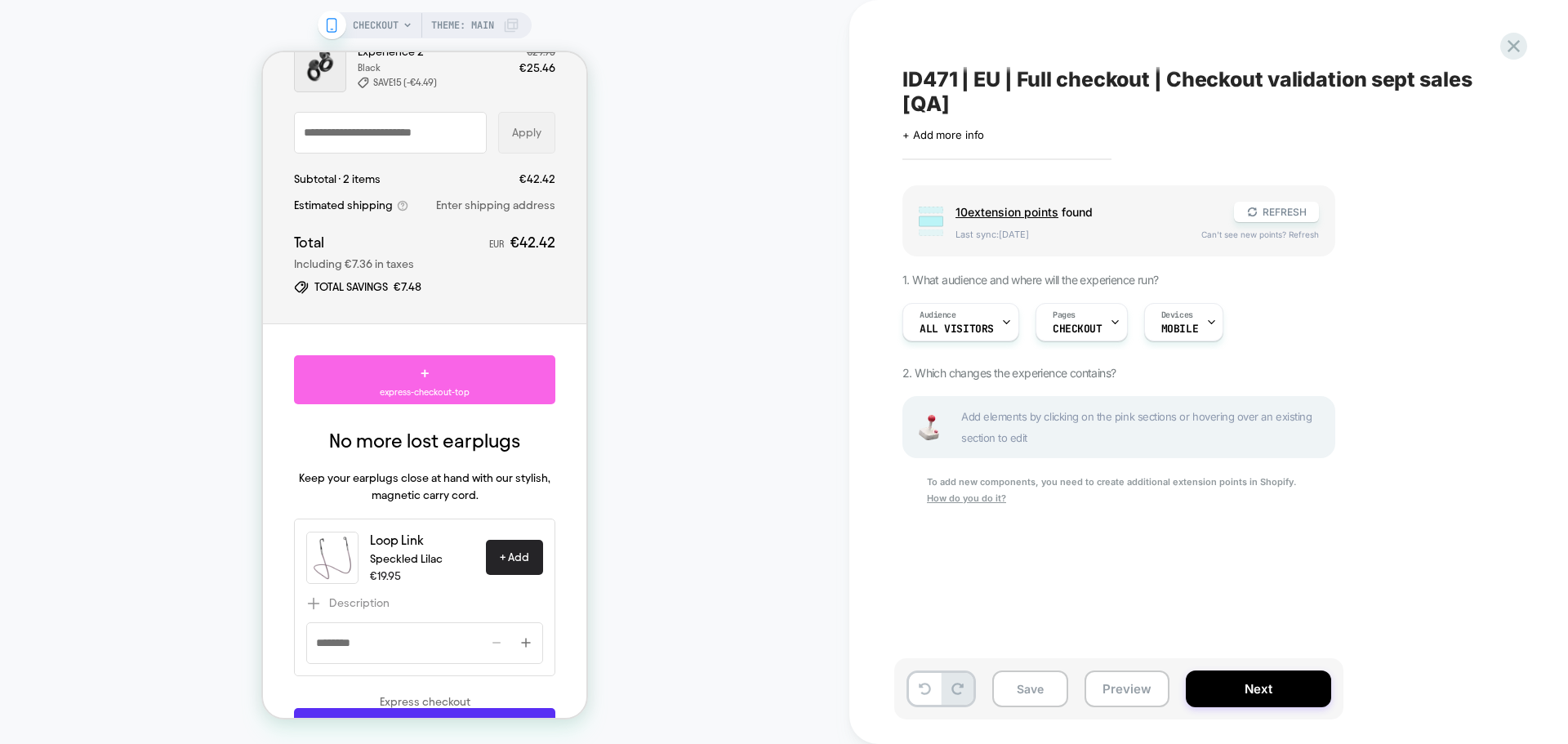
scroll to position [272, 0]
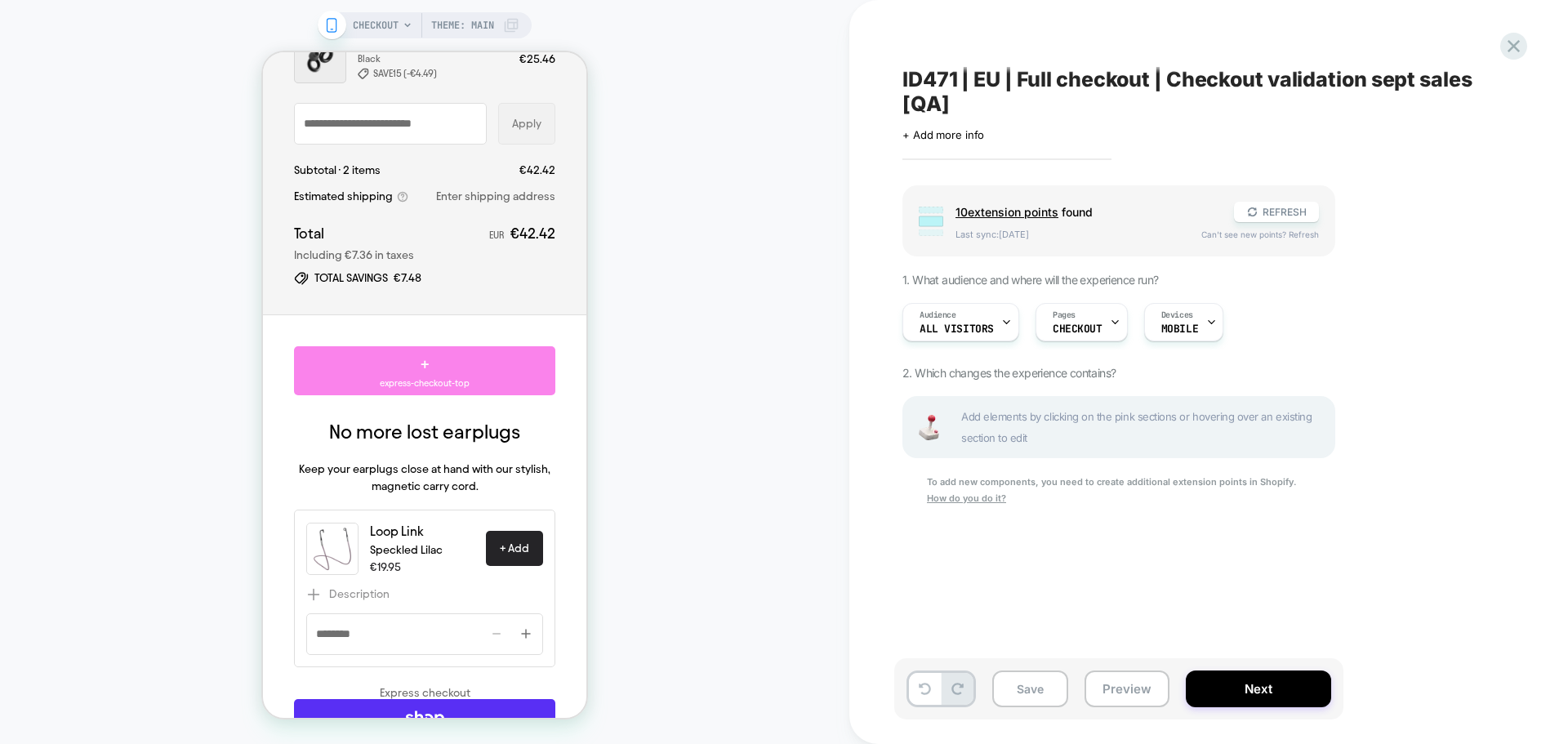
click at [443, 359] on div "+ express-checkout-top" at bounding box center [425, 371] width 261 height 49
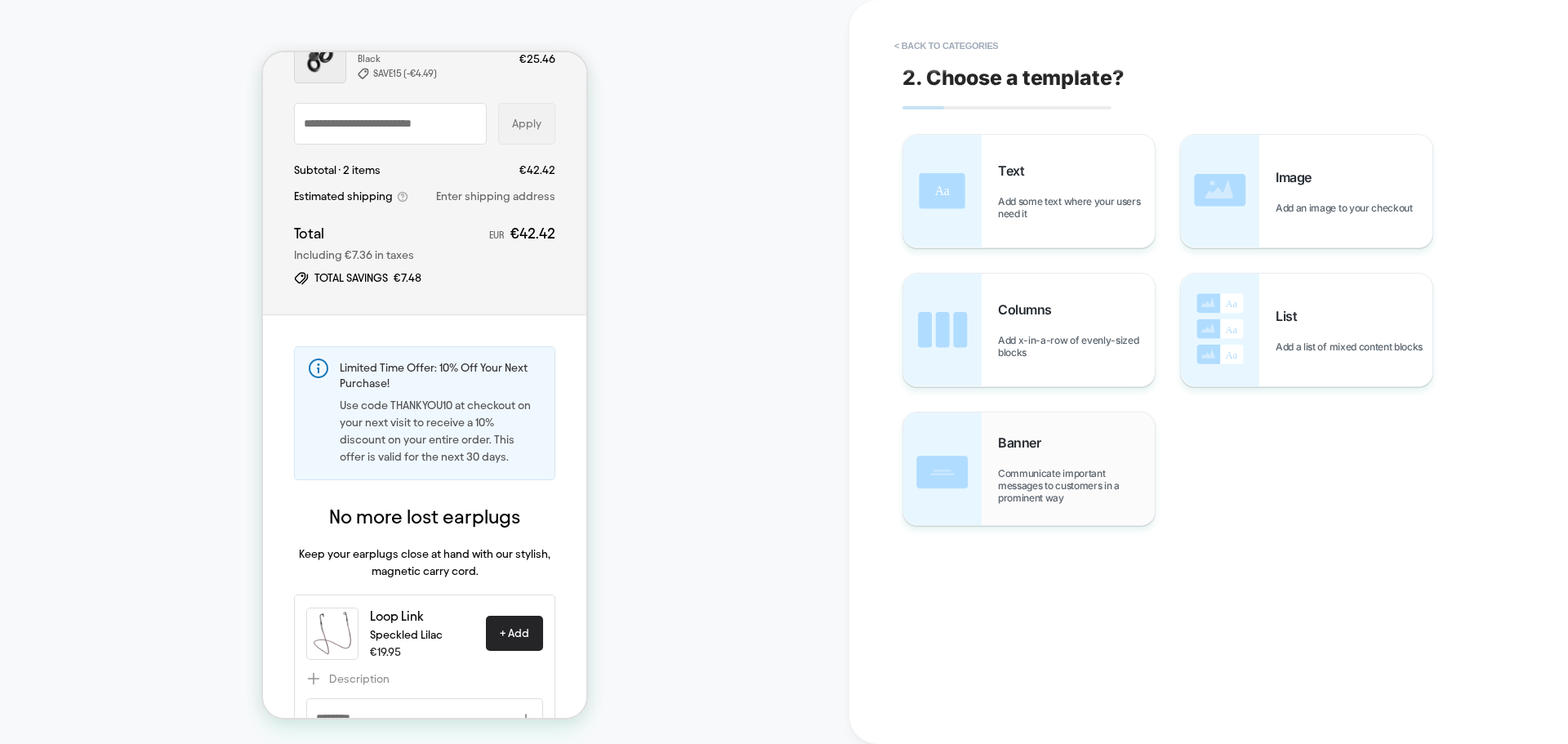
click at [0, 0] on div "Banner Communicate important messages to customers in a prominent way" at bounding box center [0, 0] width 0 height 0
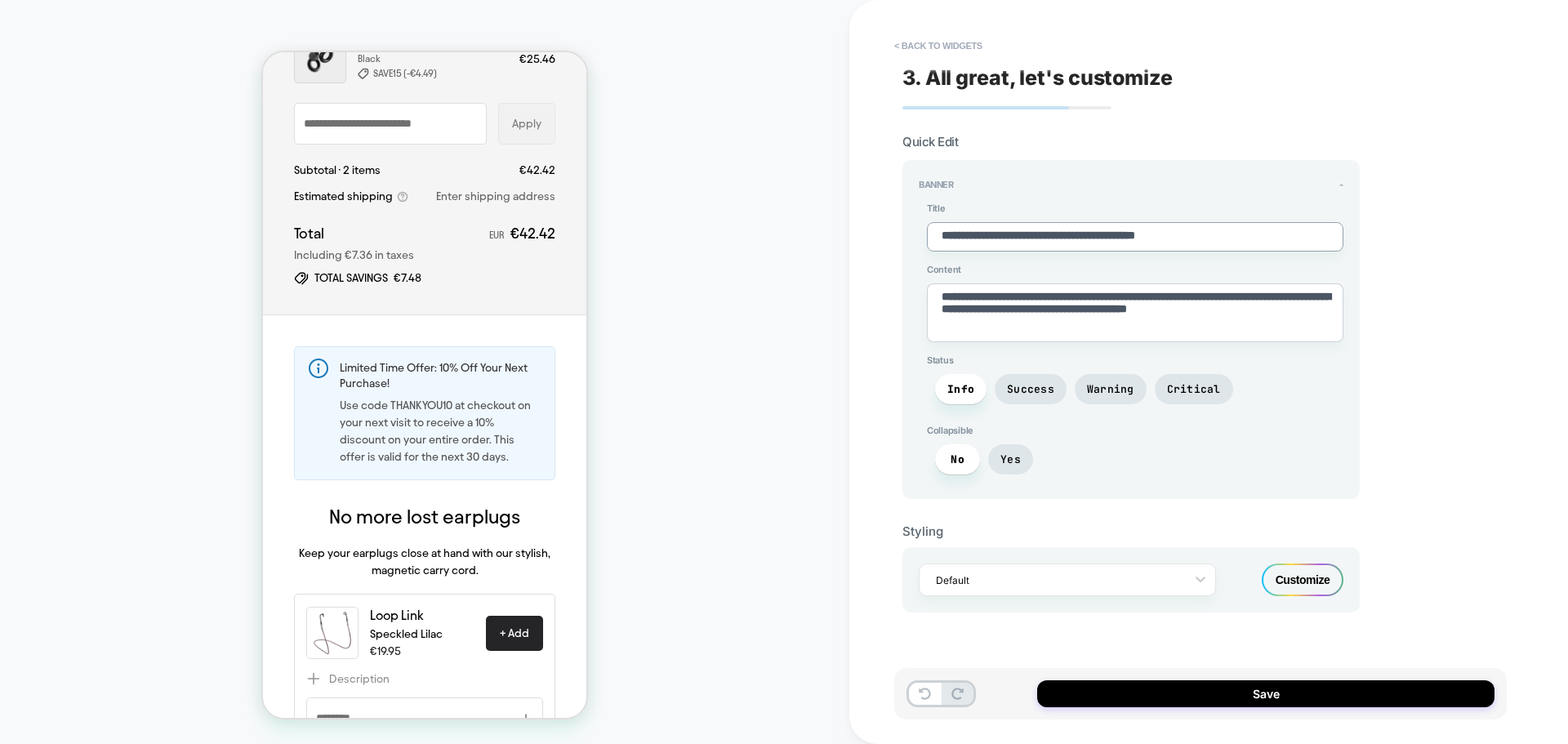
drag, startPoint x: 1261, startPoint y: 242, endPoint x: 967, endPoint y: 248, distance: 294.1
click at [913, 235] on div "**********" at bounding box center [1131, 330] width 457 height 339
type textarea "*"
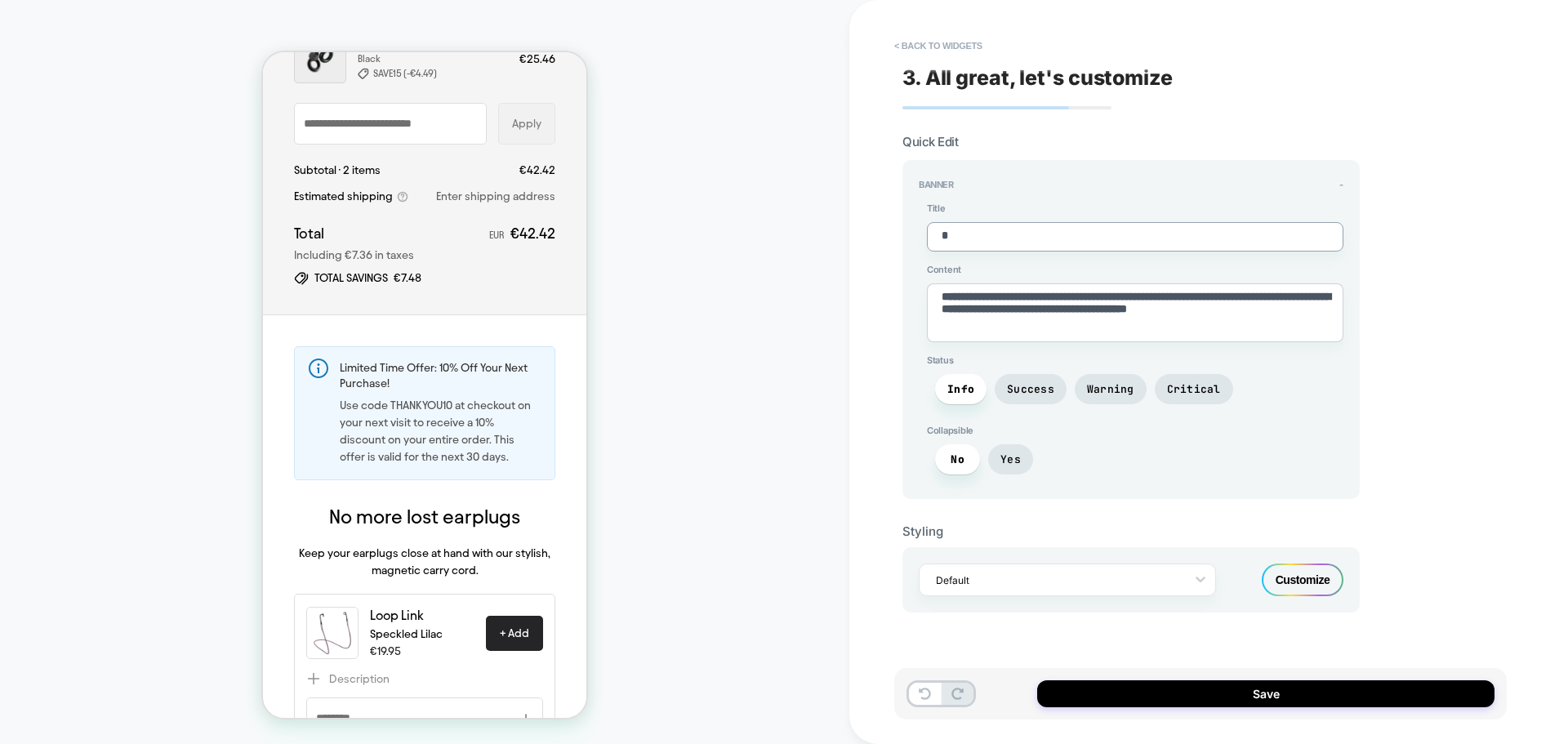
type textarea "**"
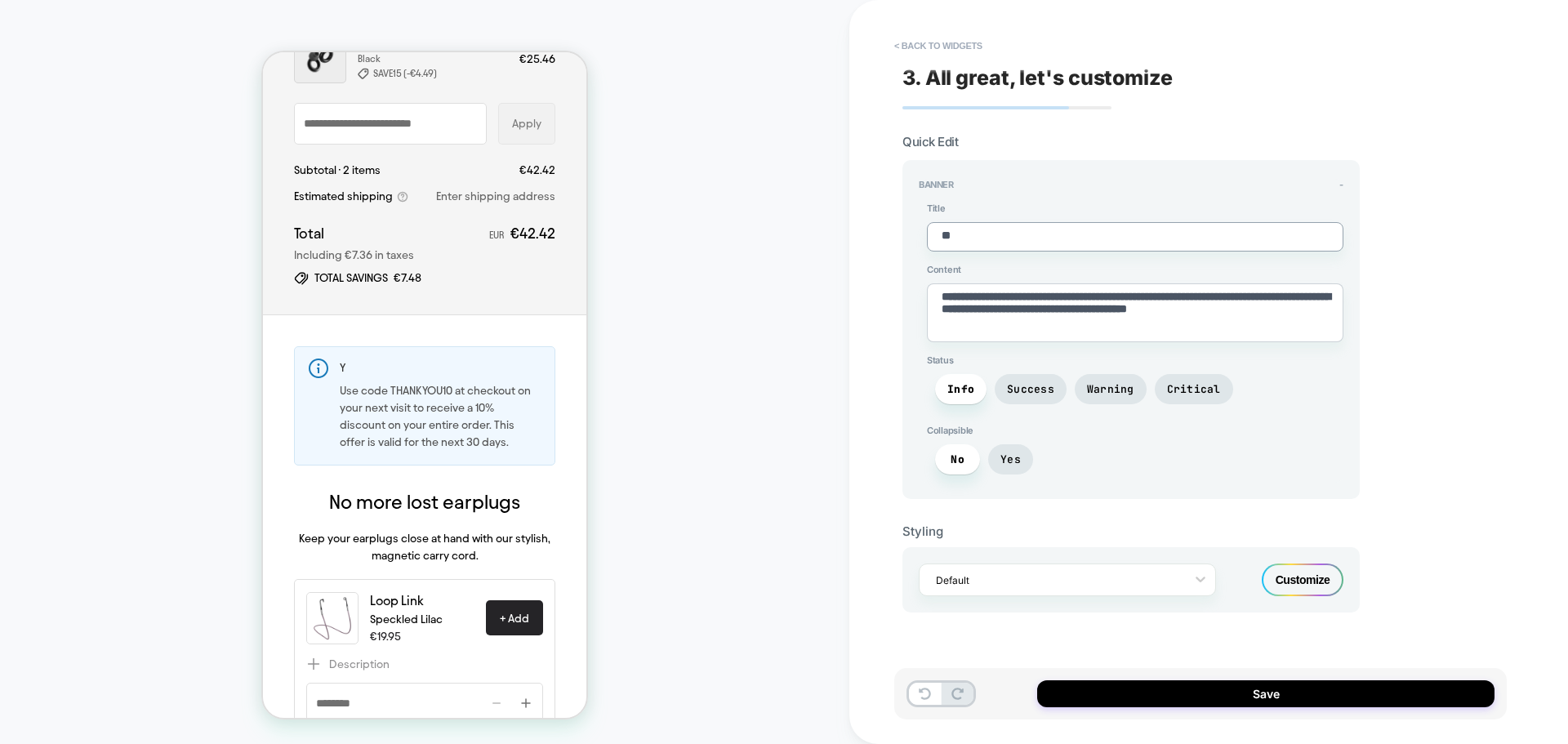
type textarea "*"
type textarea "***"
type textarea "*"
type textarea "***"
type textarea "*"
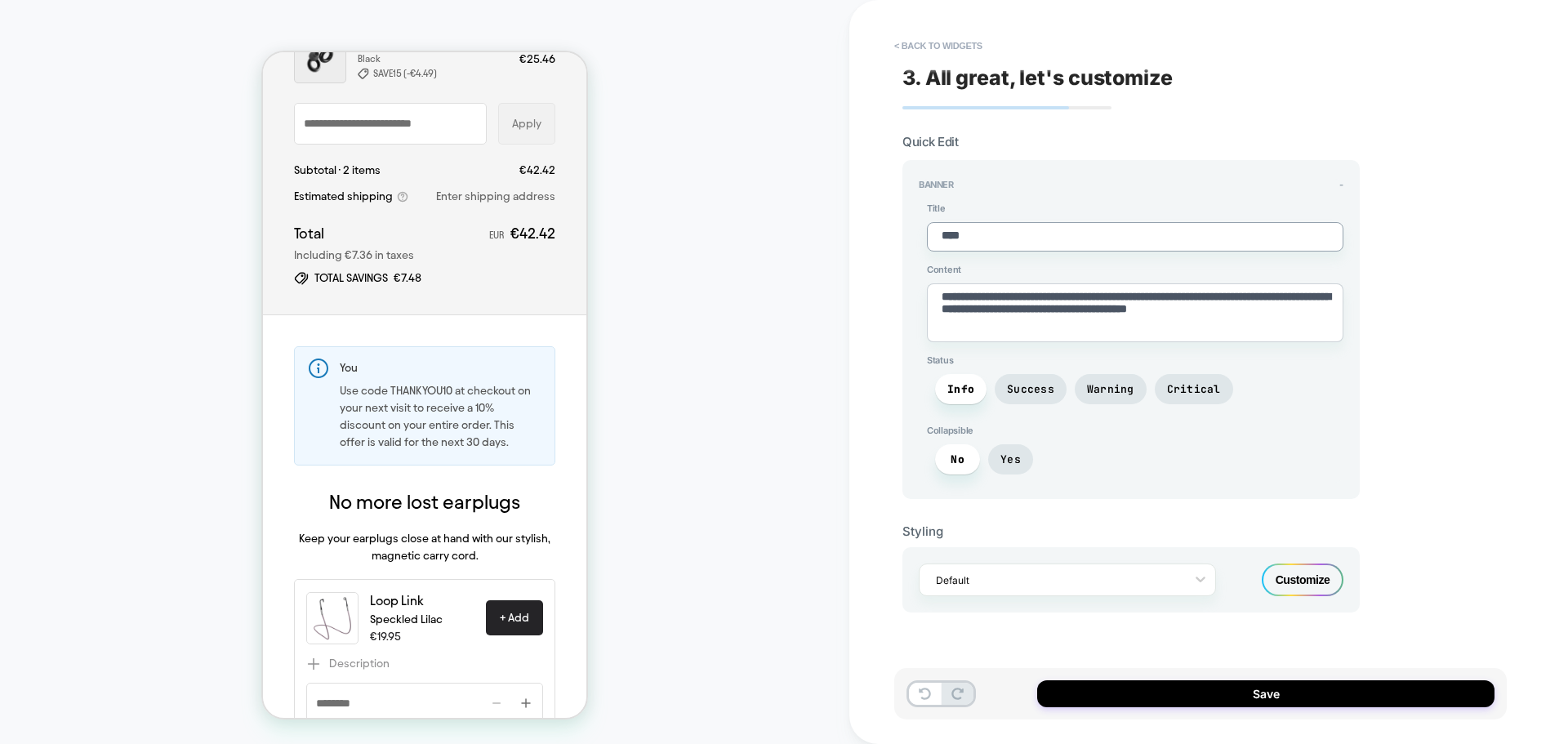
type textarea "*****"
type textarea "*"
type textarea "******"
type textarea "*"
type textarea "*******"
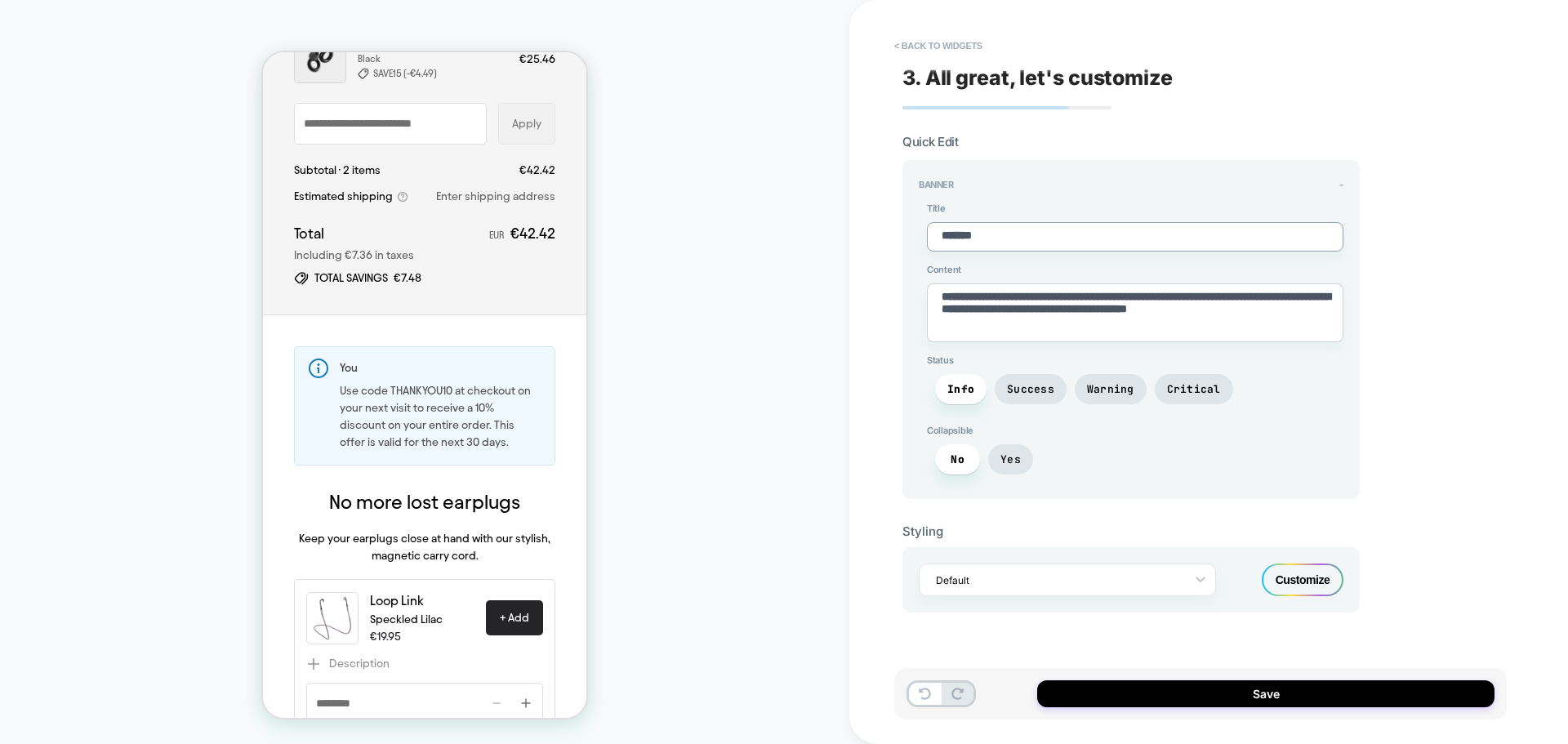
type textarea "*"
type textarea "********"
type textarea "*"
type textarea "********"
type textarea "*"
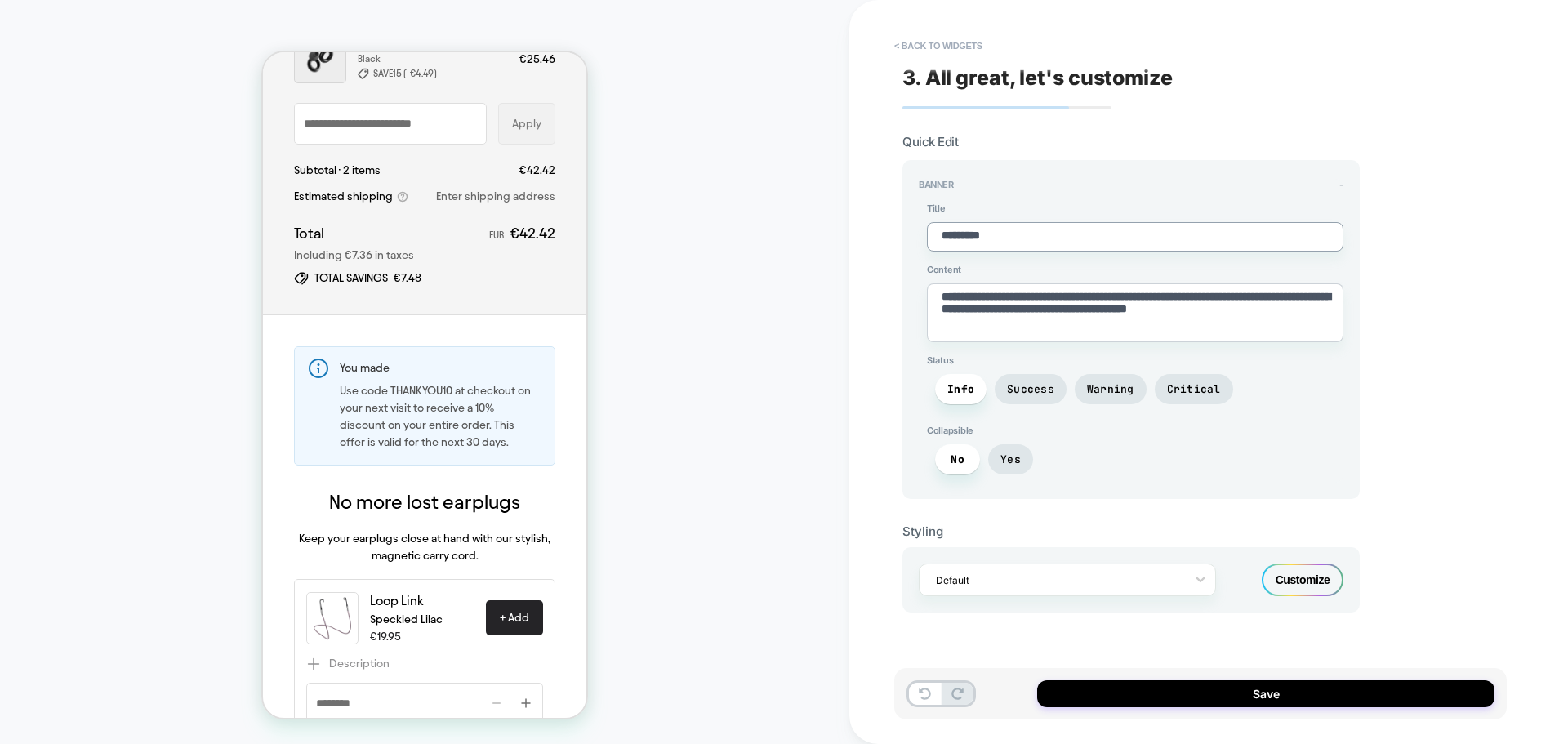
type textarea "**********"
type textarea "*"
type textarea "**********"
type textarea "*"
type textarea "**********"
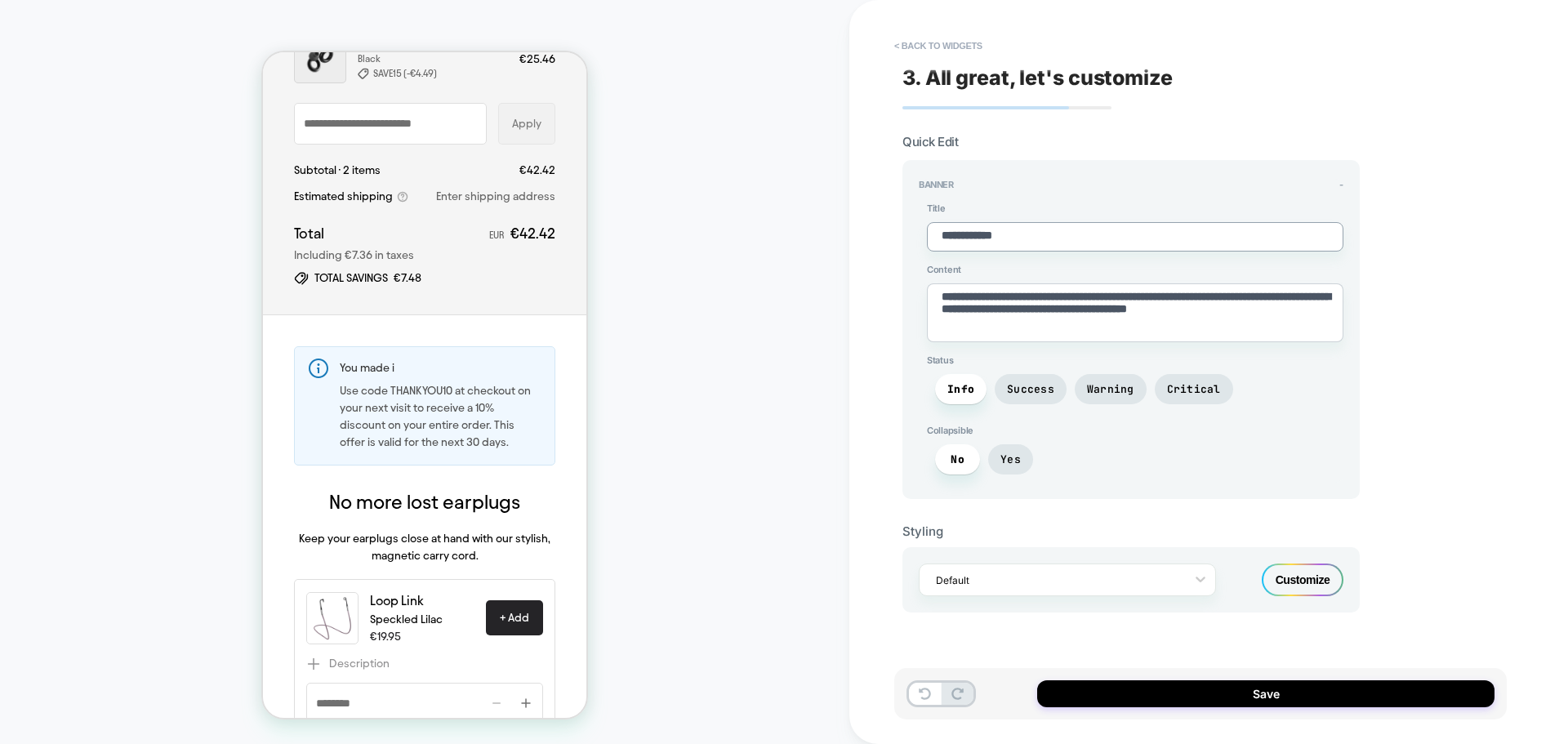
type textarea "*"
type textarea "**********"
type textarea "*"
type textarea "**********"
type textarea "*"
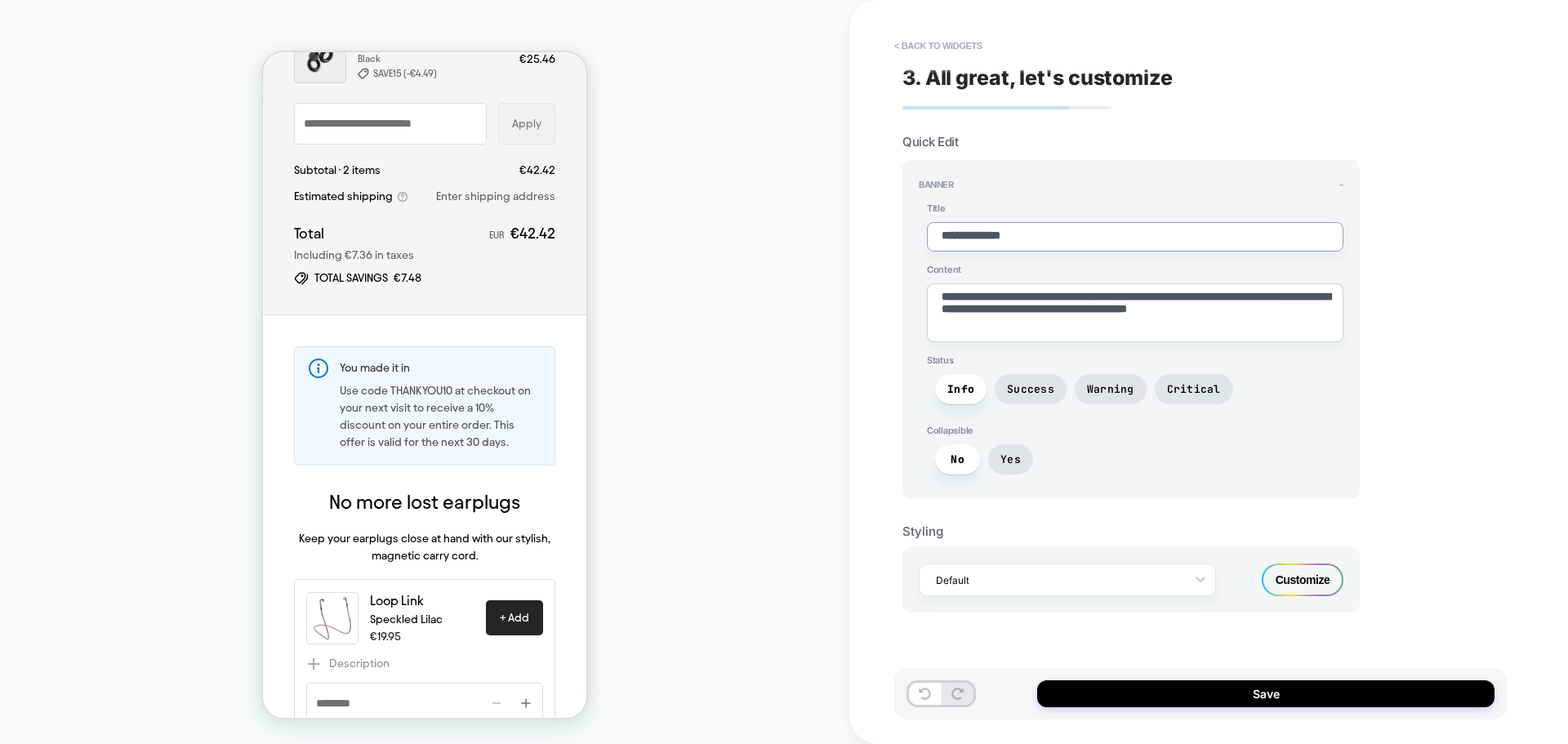
type textarea "**********"
type textarea "*"
type textarea "**********"
type textarea "*"
type textarea "**********"
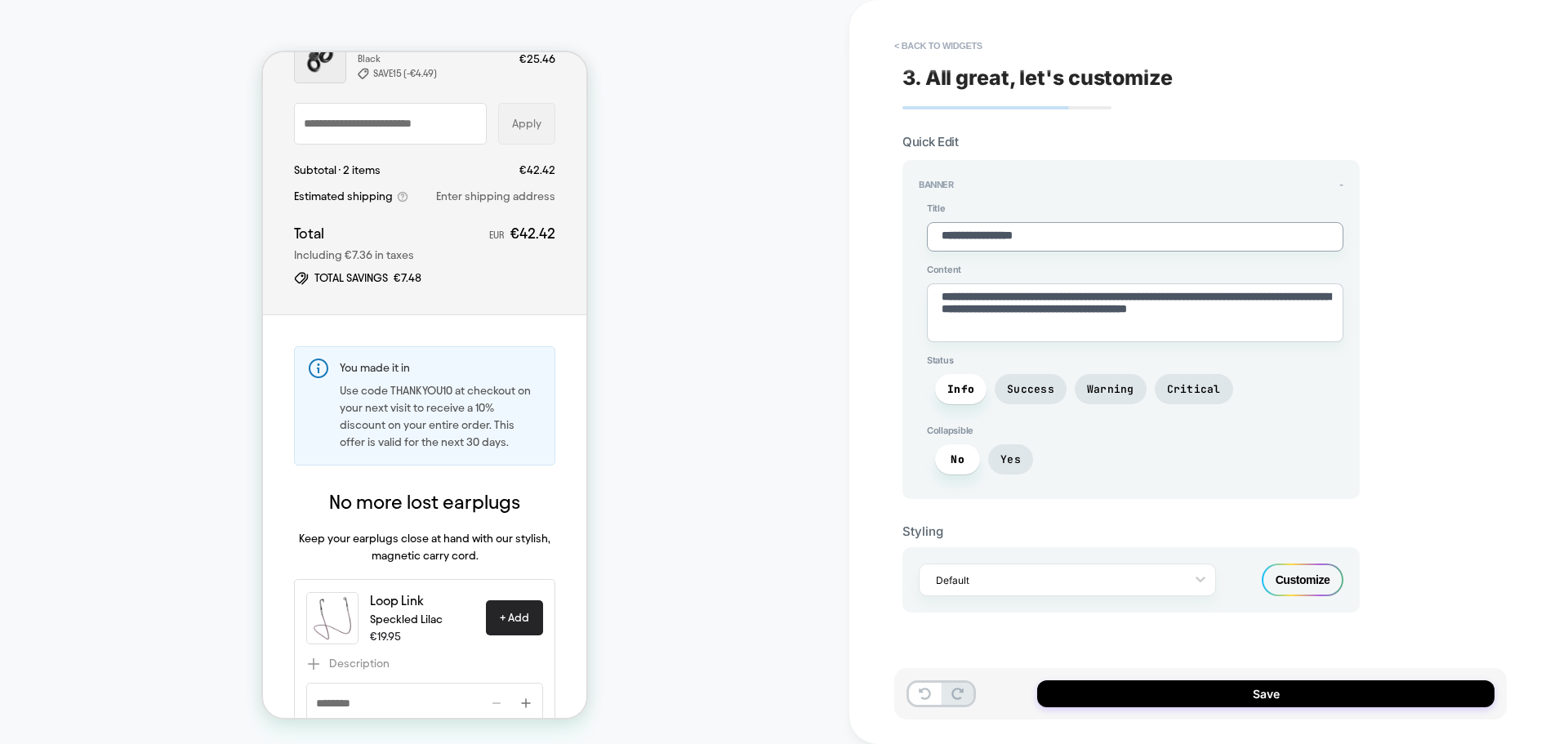
type textarea "*"
type textarea "**********"
type textarea "*"
type textarea "**********"
type textarea "*"
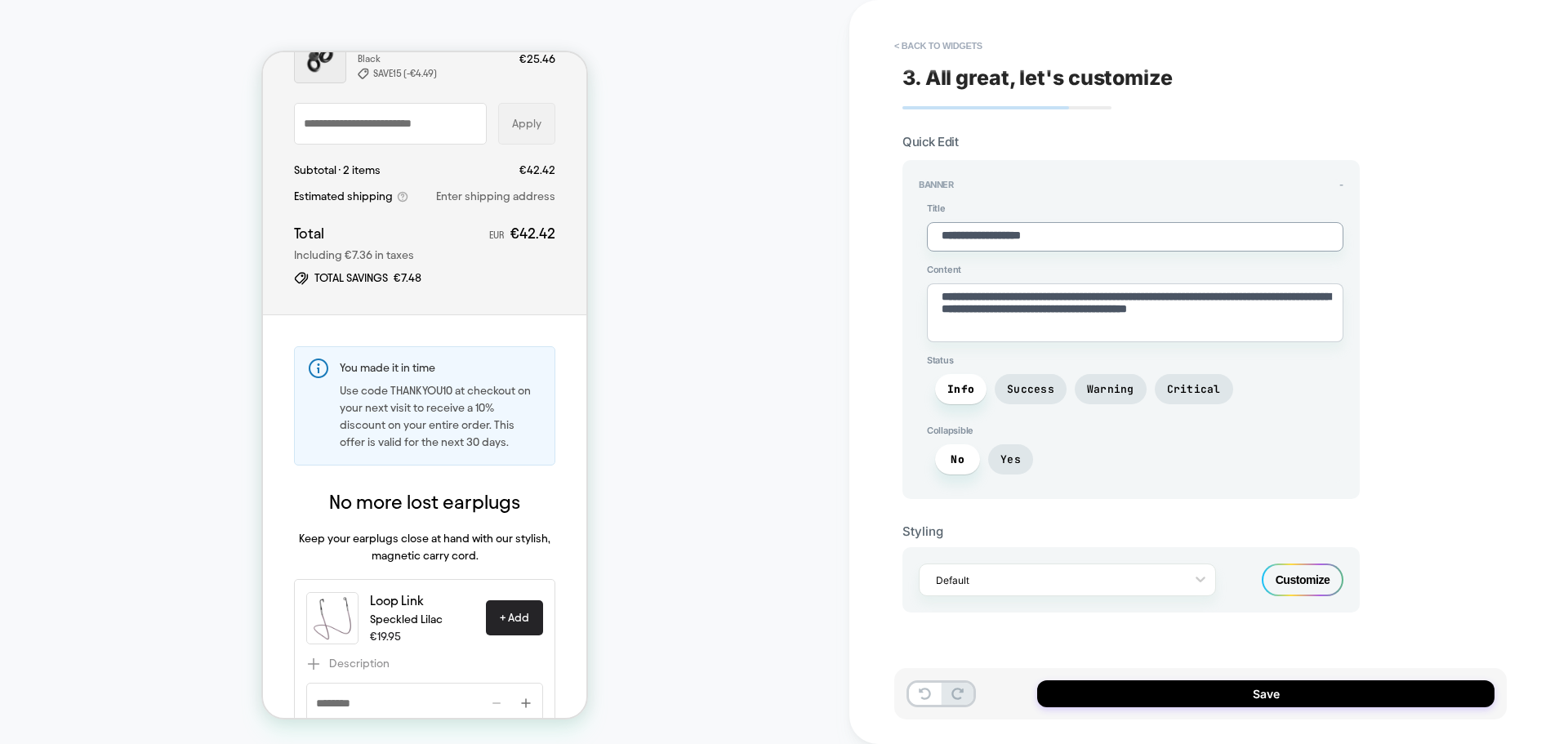
type textarea "**********"
type textarea "*"
type textarea "**********"
drag, startPoint x: 1109, startPoint y: 248, endPoint x: 932, endPoint y: 225, distance: 178.5
click at [0, 0] on textarea "**********" at bounding box center [0, 0] width 0 height 0
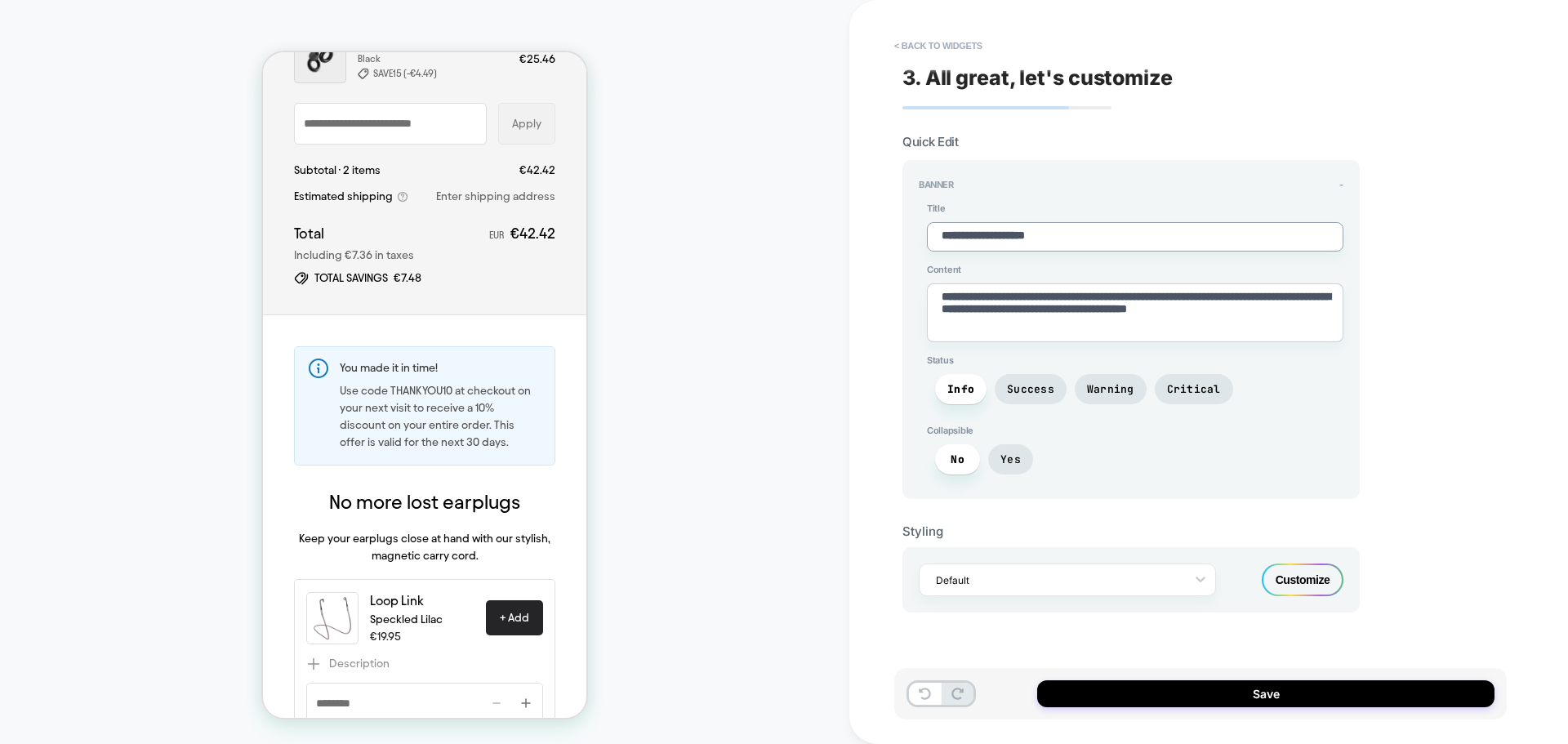
paste textarea "**********"
type textarea "*"
type textarea "**********"
type textarea "*"
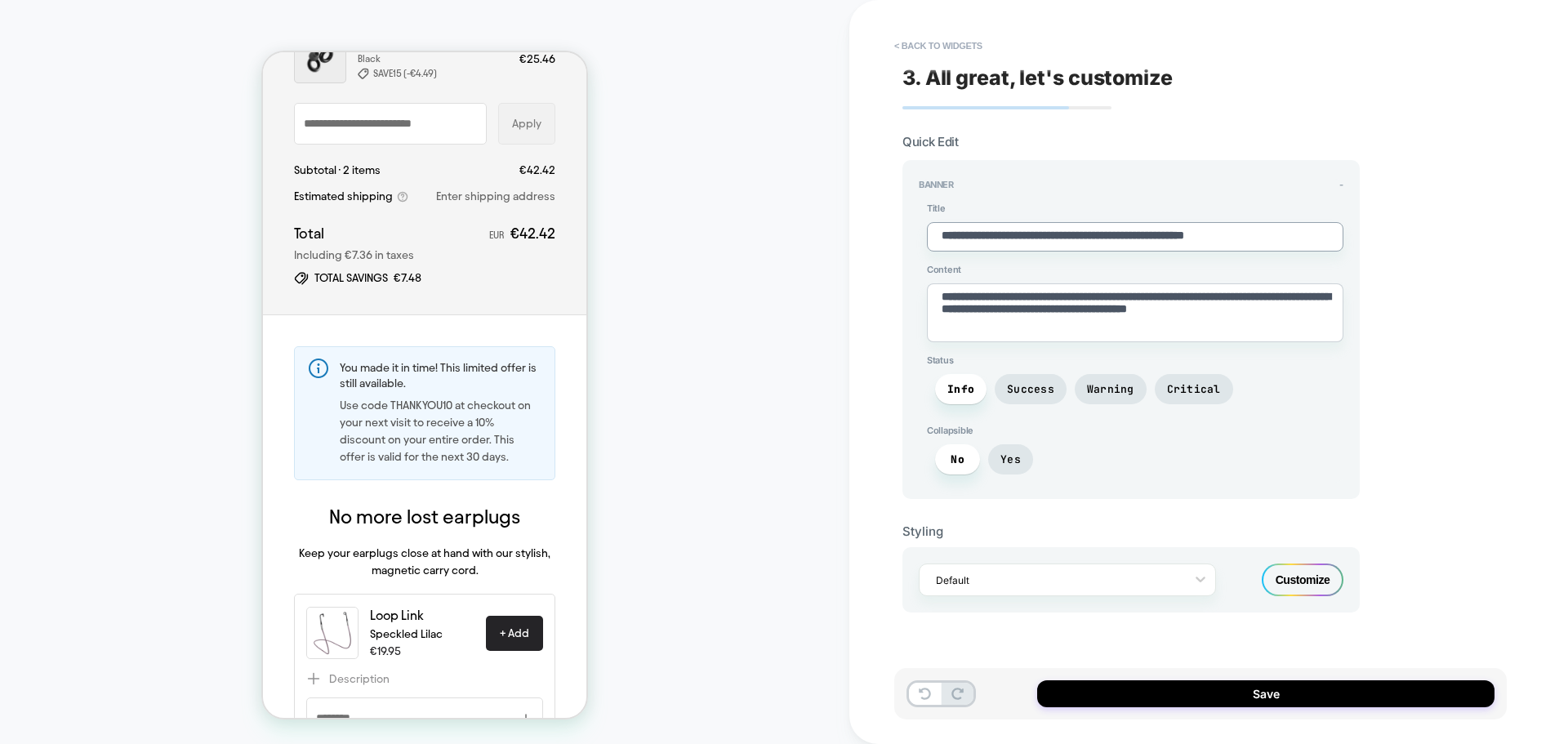
type textarea "**********"
drag, startPoint x: 1128, startPoint y: 336, endPoint x: 924, endPoint y: 285, distance: 210.3
click at [0, 0] on div "**********" at bounding box center [0, 0] width 0 height 0
type textarea "*"
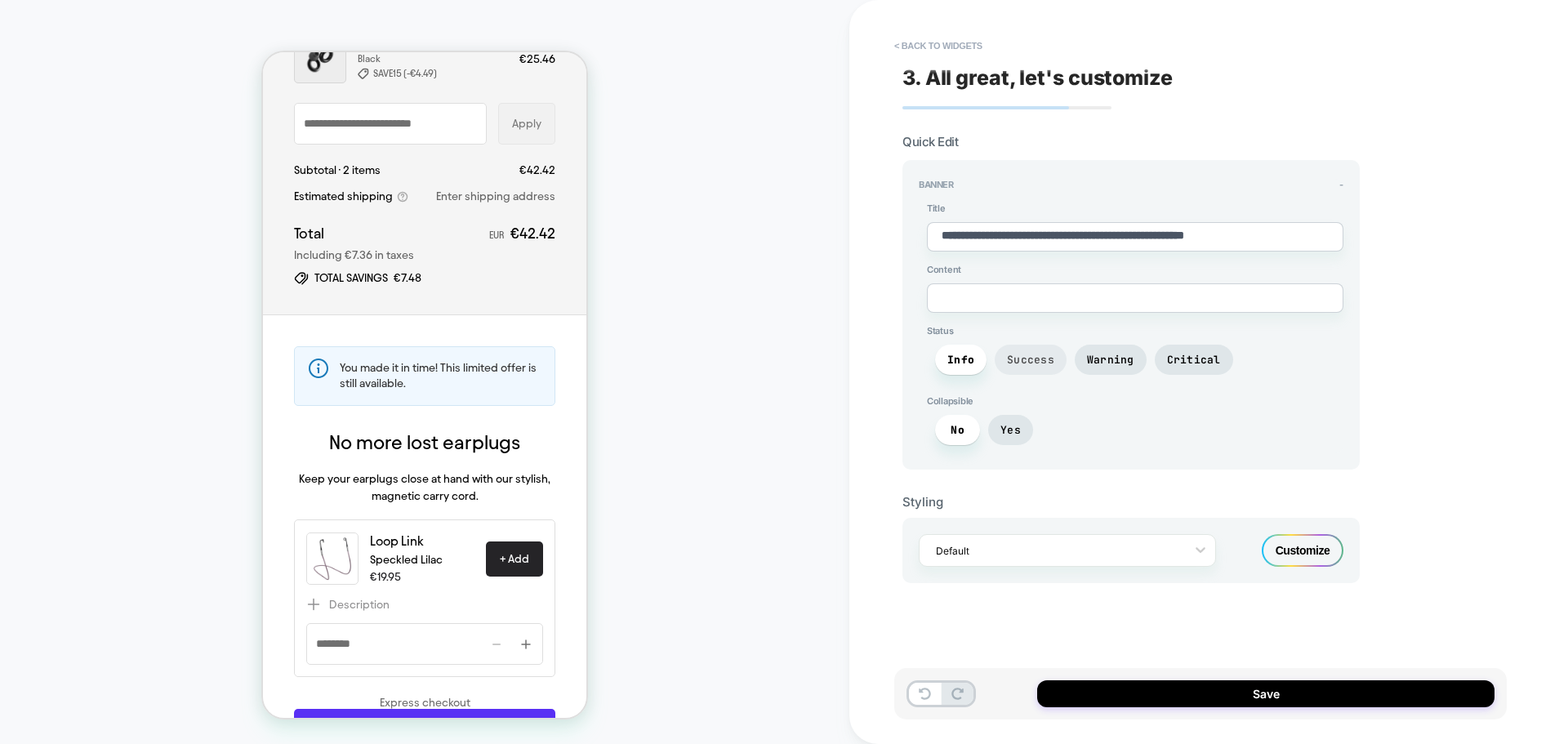
click at [0, 0] on span "Success" at bounding box center [0, 0] width 0 height 0
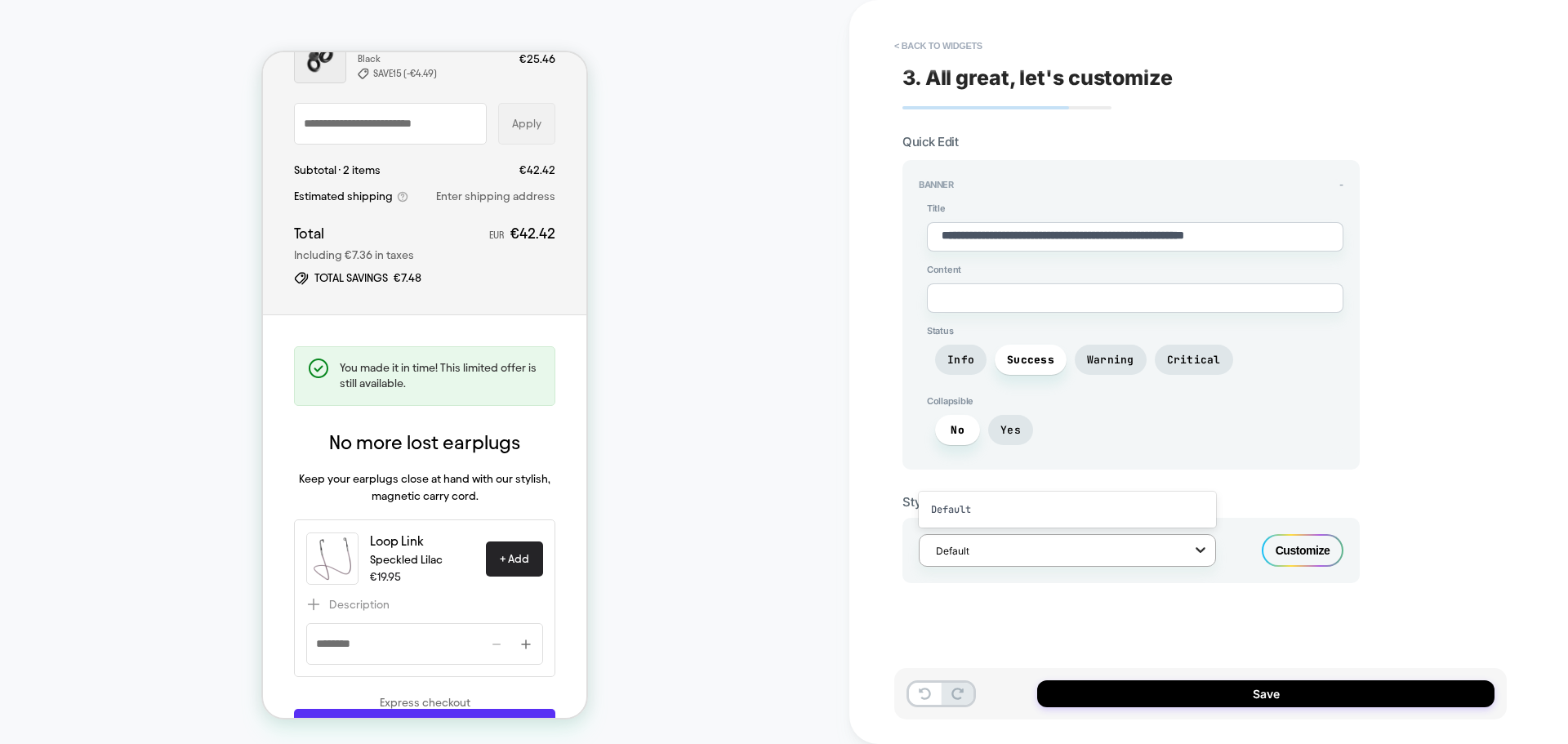
click at [0, 0] on div at bounding box center [0, 0] width 0 height 0
click at [1329, 552] on div "Customize" at bounding box center [1302, 551] width 82 height 32
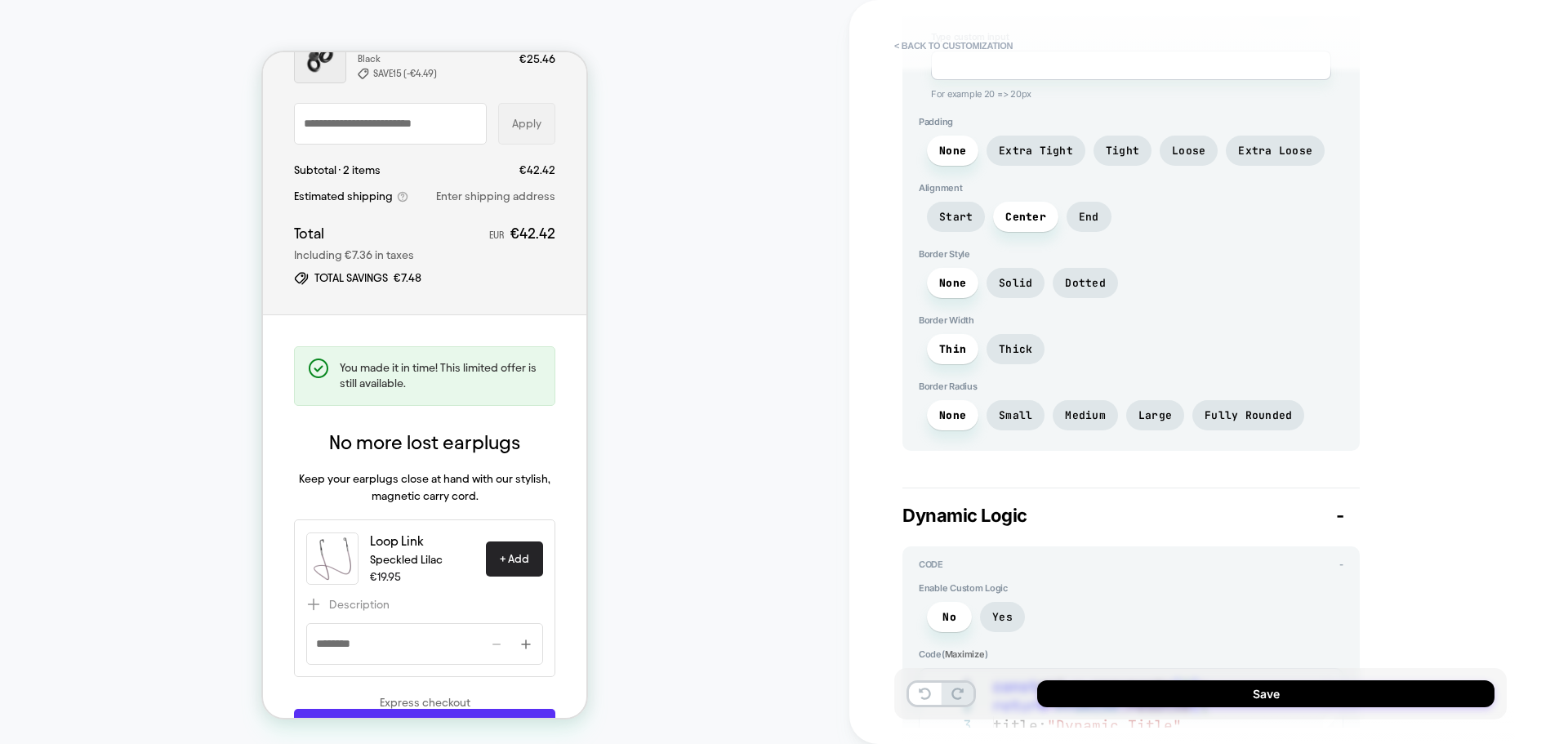
scroll to position [817, 0]
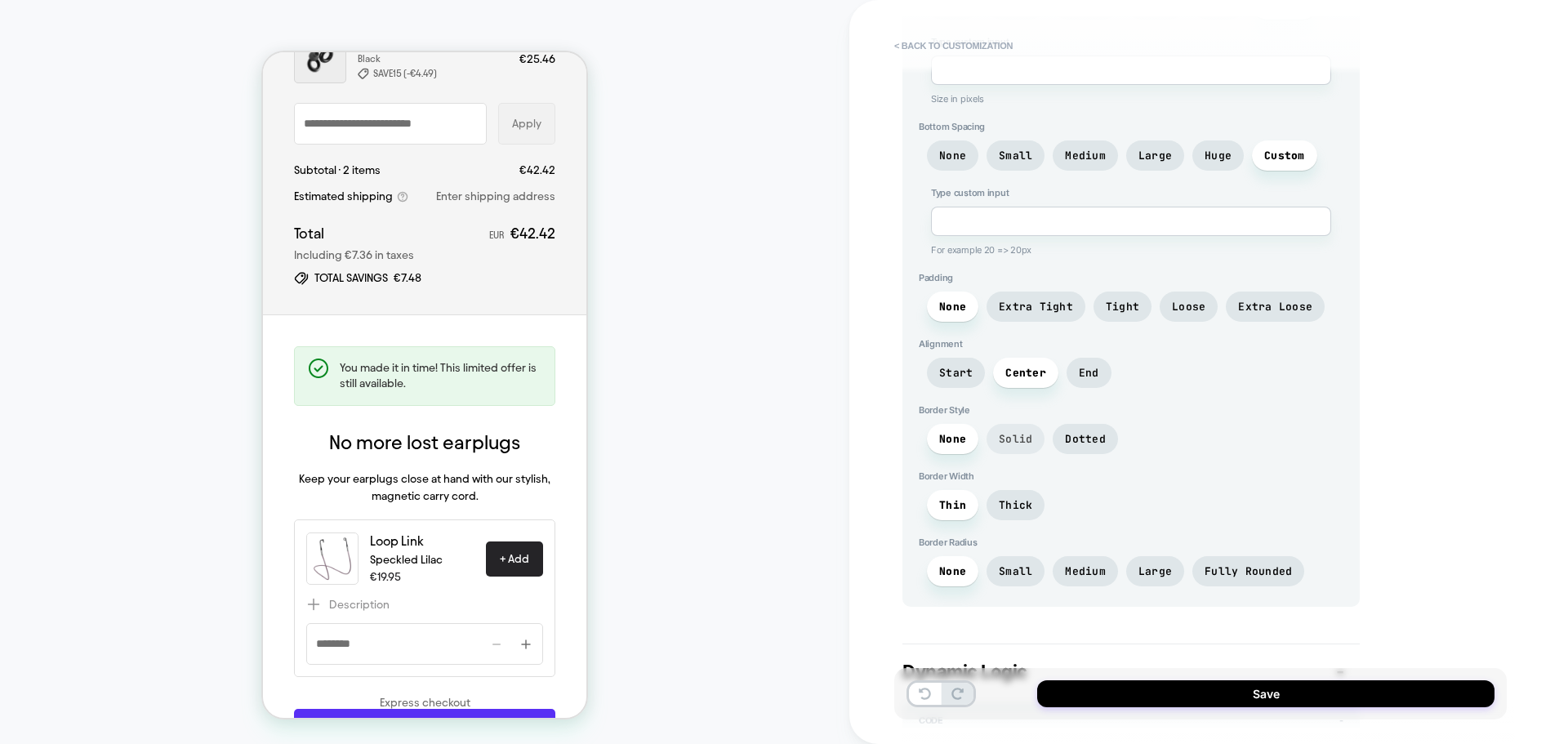
click at [0, 0] on span "Solid" at bounding box center [0, 0] width 0 height 0
click at [944, 432] on span "None" at bounding box center [952, 439] width 27 height 14
click at [0, 0] on span "Thick" at bounding box center [0, 0] width 0 height 0
click at [967, 505] on span "Thin" at bounding box center [953, 506] width 51 height 30
click at [0, 0] on span "Thick" at bounding box center [0, 0] width 0 height 0
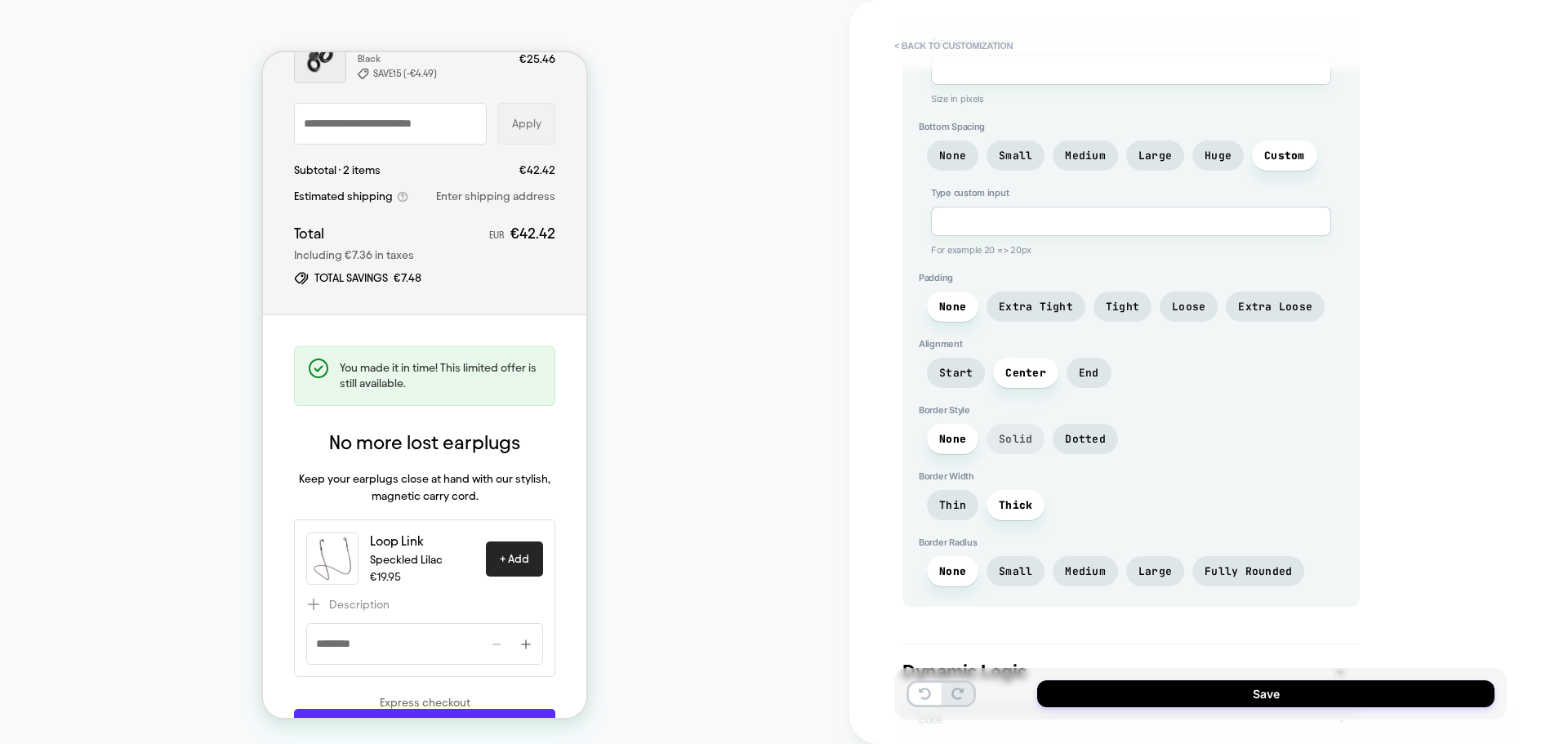
click at [0, 0] on span "Solid" at bounding box center [0, 0] width 0 height 0
click at [0, 0] on span "Large" at bounding box center [0, 0] width 0 height 0
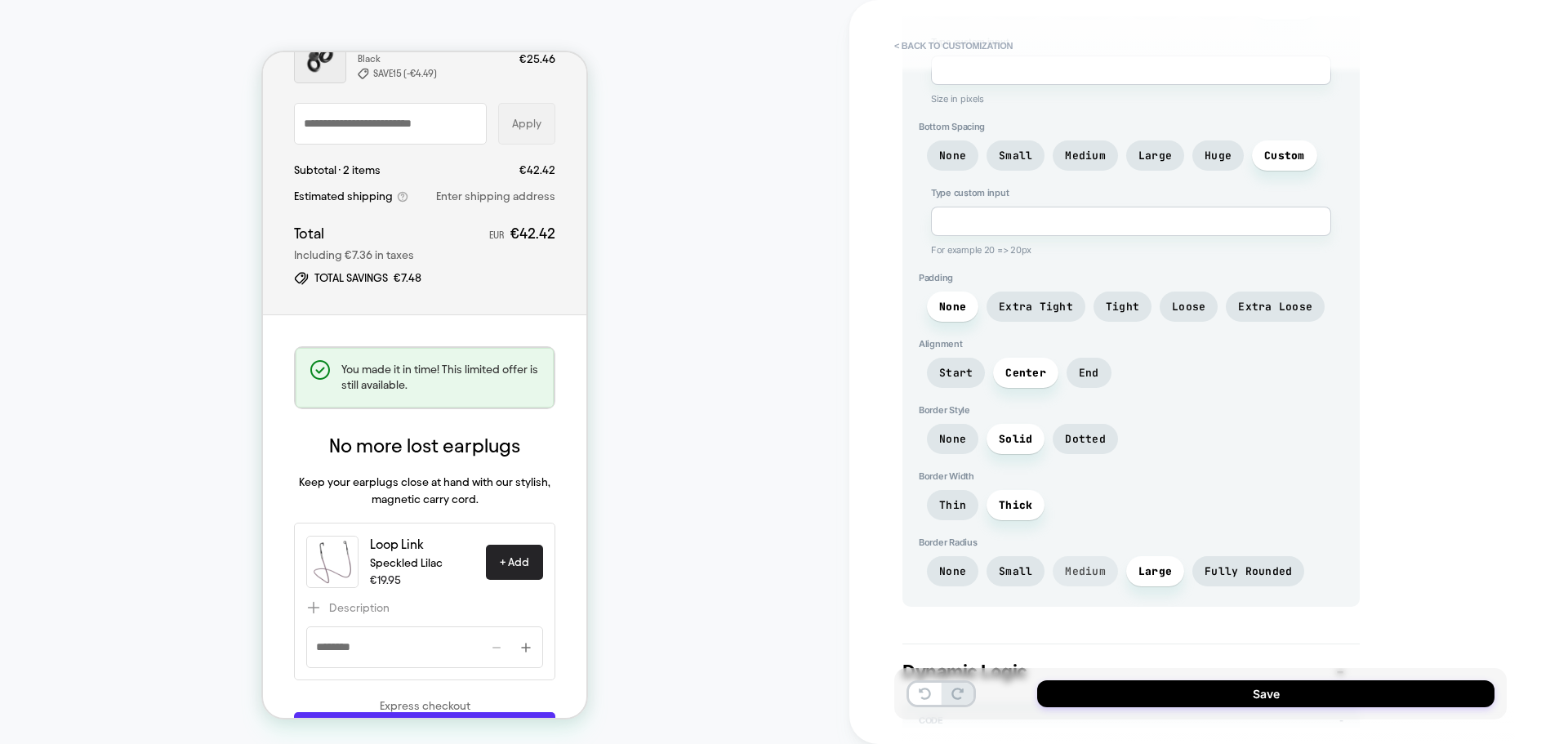
click at [1073, 579] on span "Medium" at bounding box center [1085, 572] width 66 height 30
click at [0, 0] on span "Fully Rounded" at bounding box center [0, 0] width 0 height 0
click at [1024, 566] on span "Small" at bounding box center [1015, 572] width 33 height 14
click at [938, 566] on span "None" at bounding box center [953, 572] width 51 height 30
click at [0, 0] on span "Thin" at bounding box center [0, 0] width 0 height 0
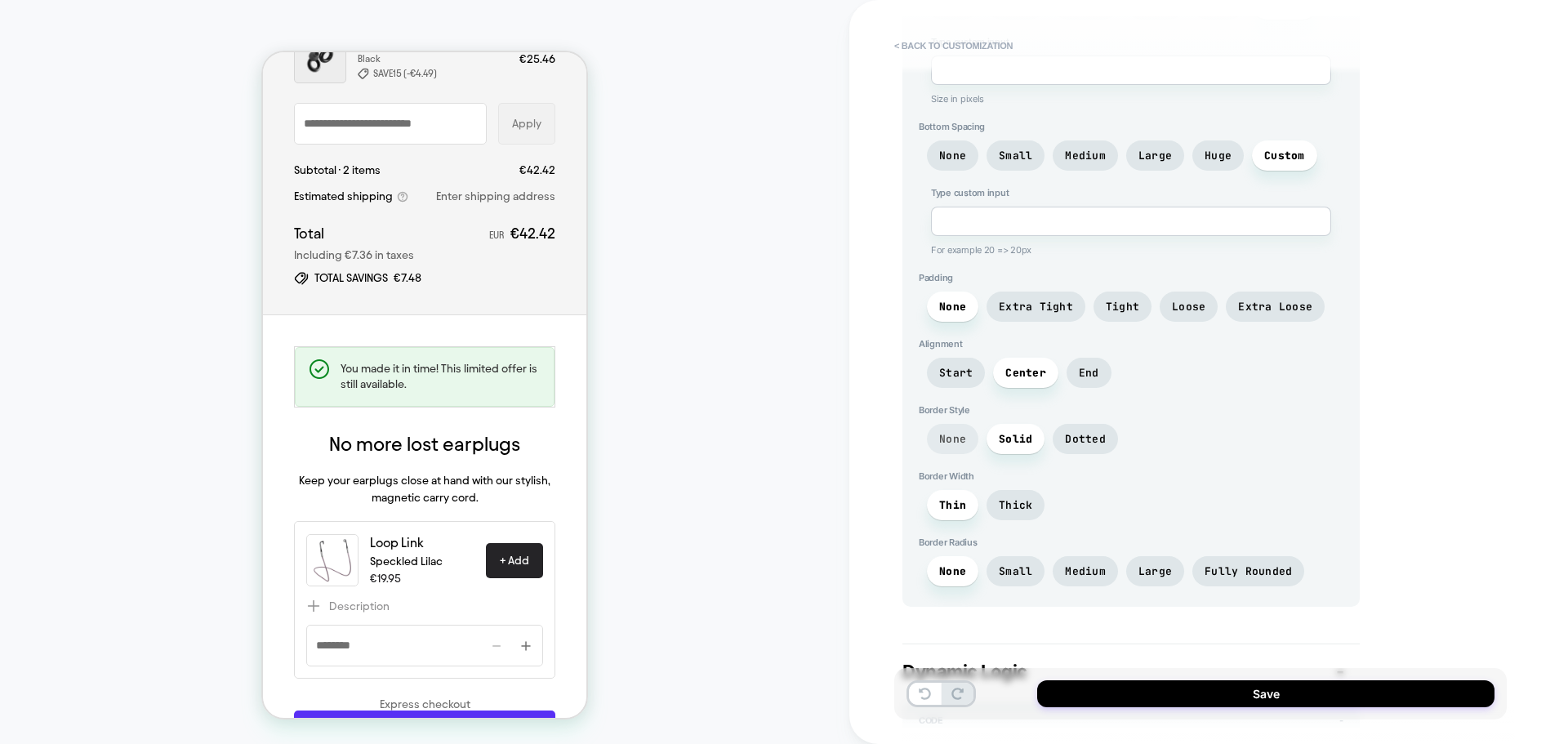
click at [946, 438] on span "None" at bounding box center [952, 439] width 27 height 14
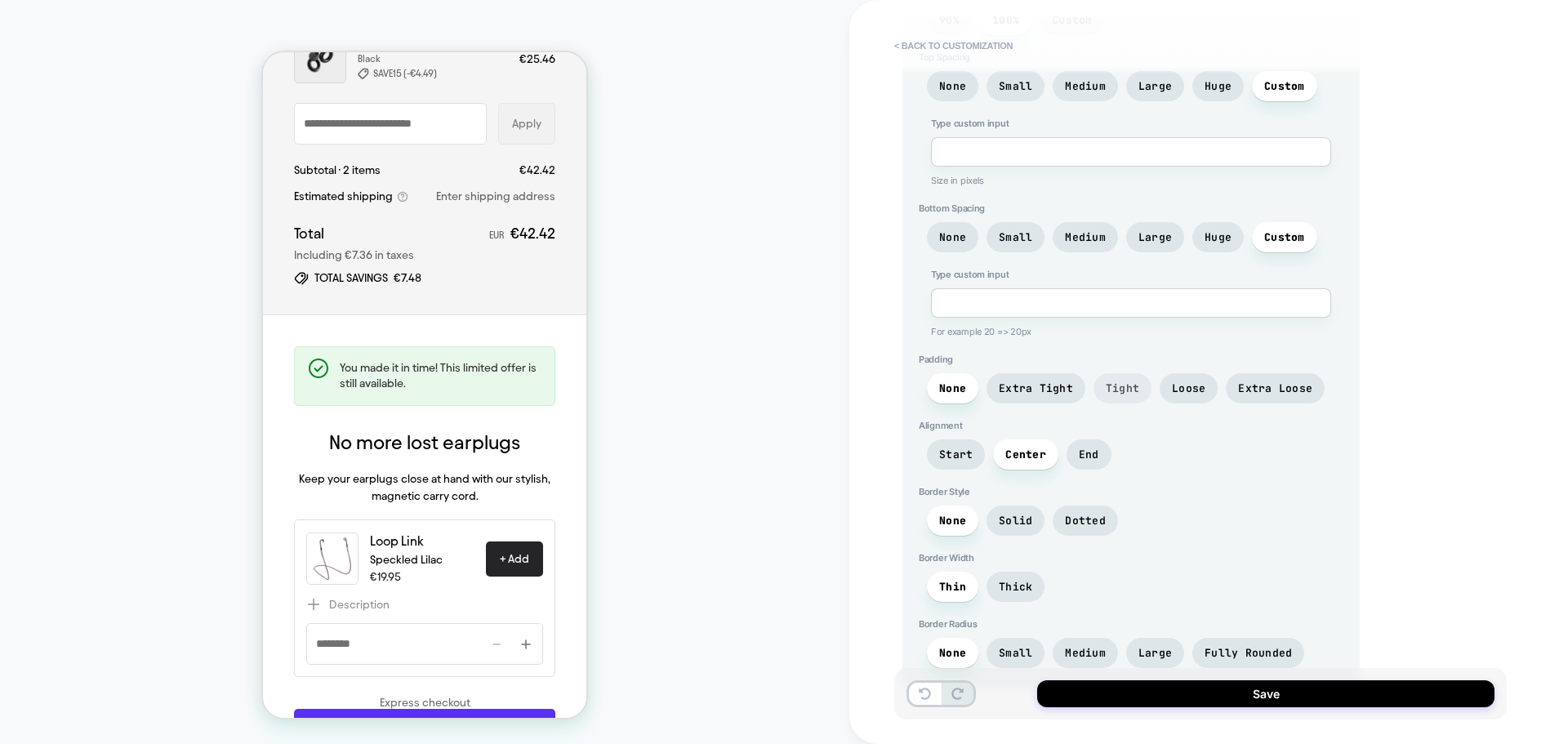
click at [1105, 388] on span "Tight" at bounding box center [1121, 389] width 33 height 14
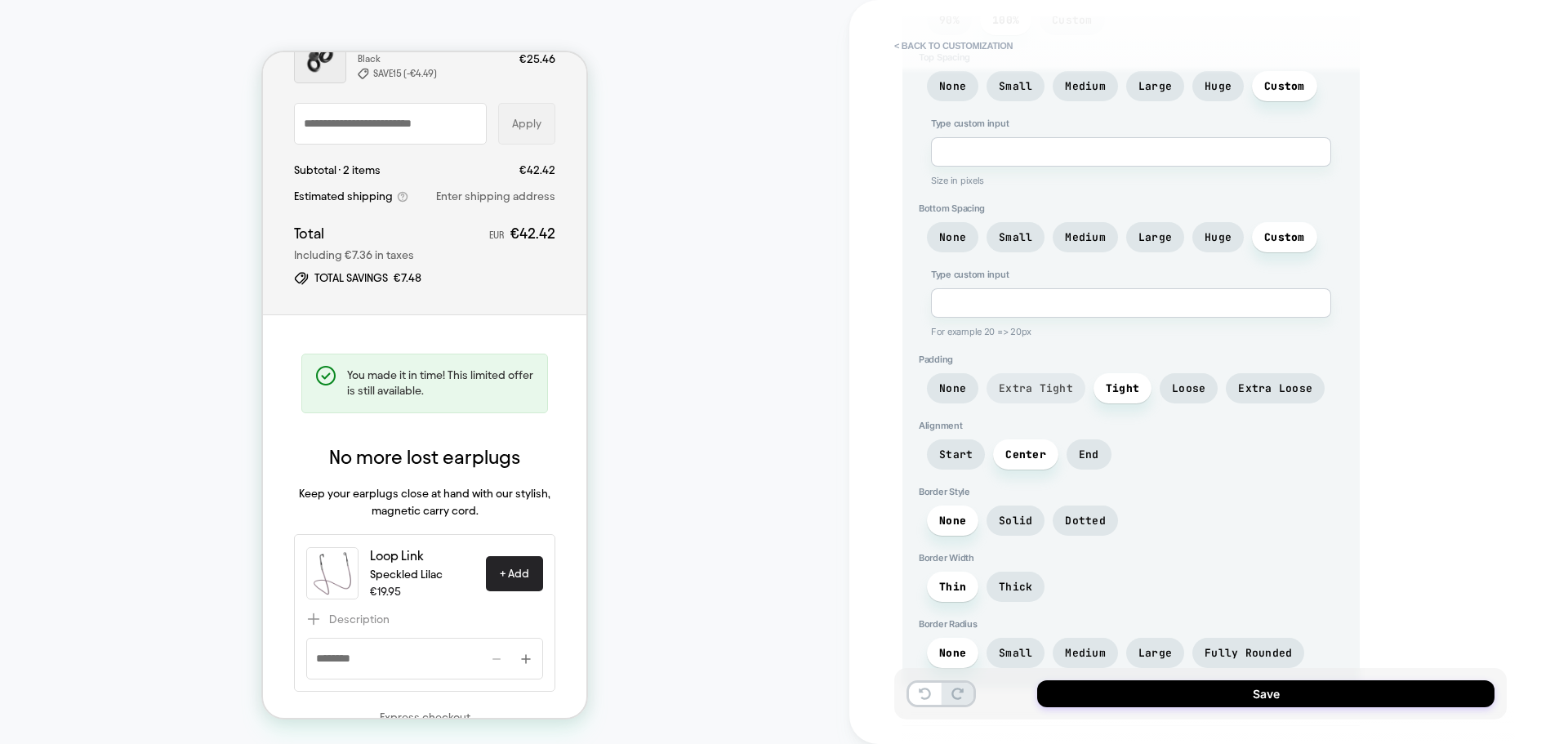
click at [1044, 399] on span "Extra Tight" at bounding box center [1036, 389] width 99 height 30
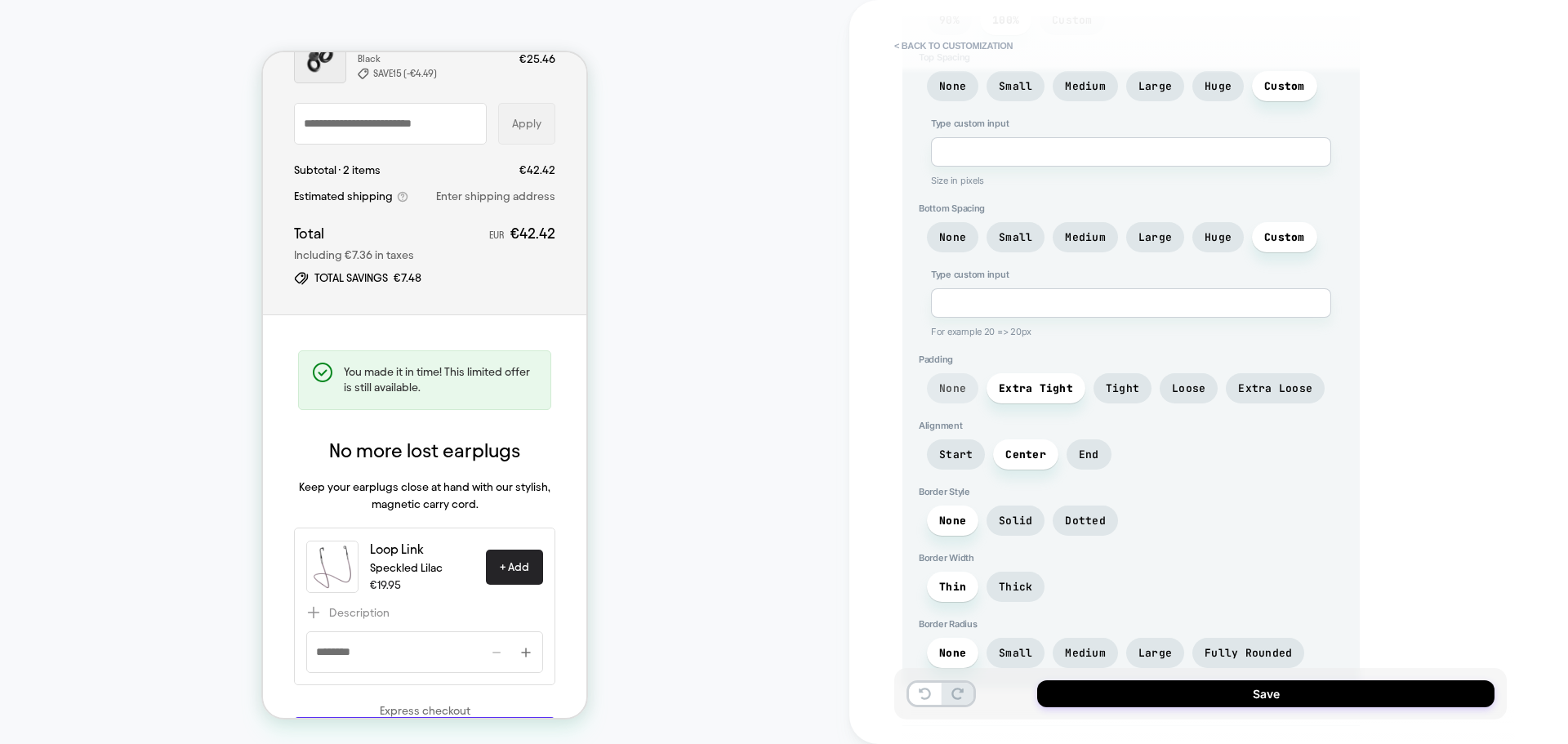
click at [958, 387] on span "None" at bounding box center [952, 389] width 27 height 14
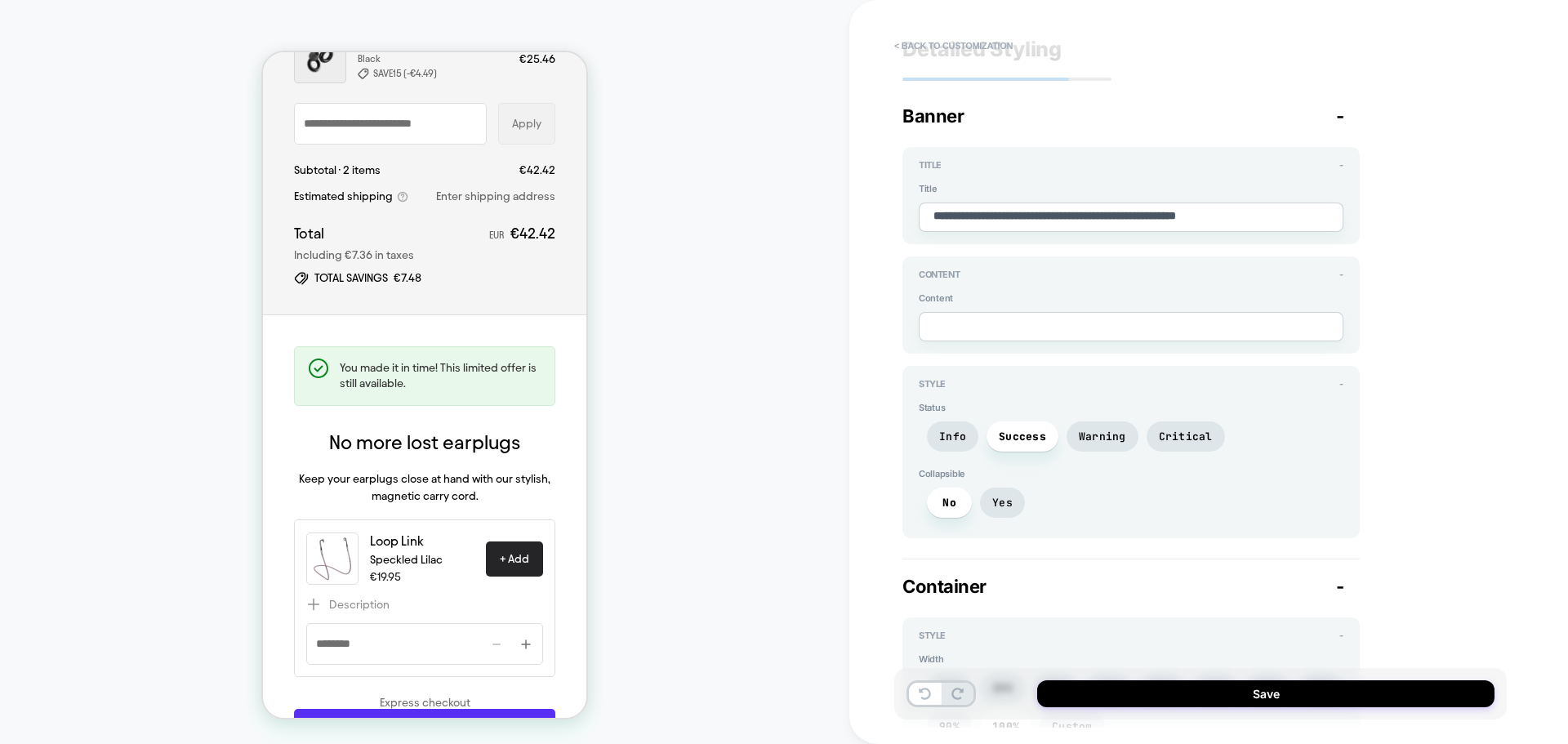
scroll to position [0, 0]
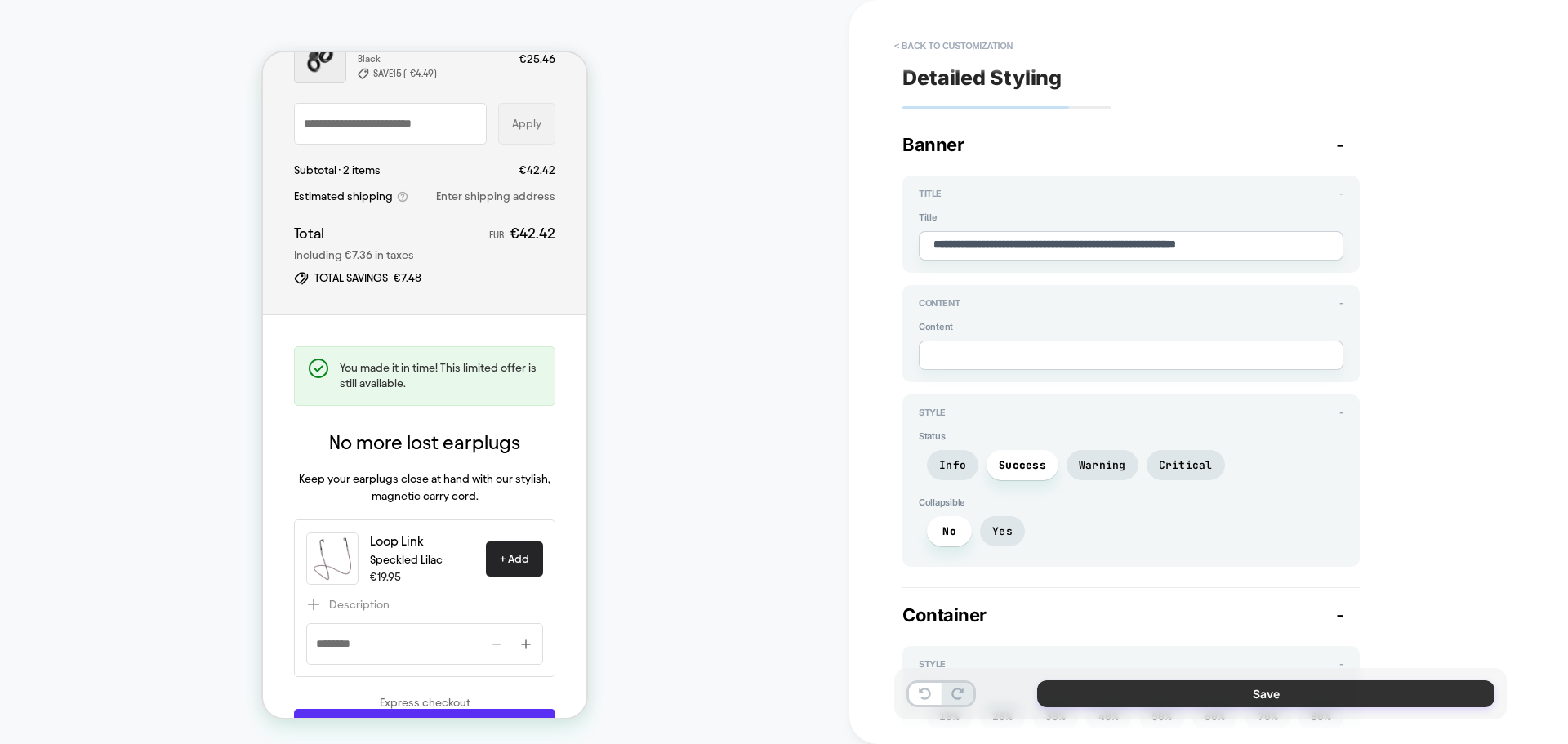
click at [1288, 694] on button "Save" at bounding box center [1265, 694] width 457 height 27
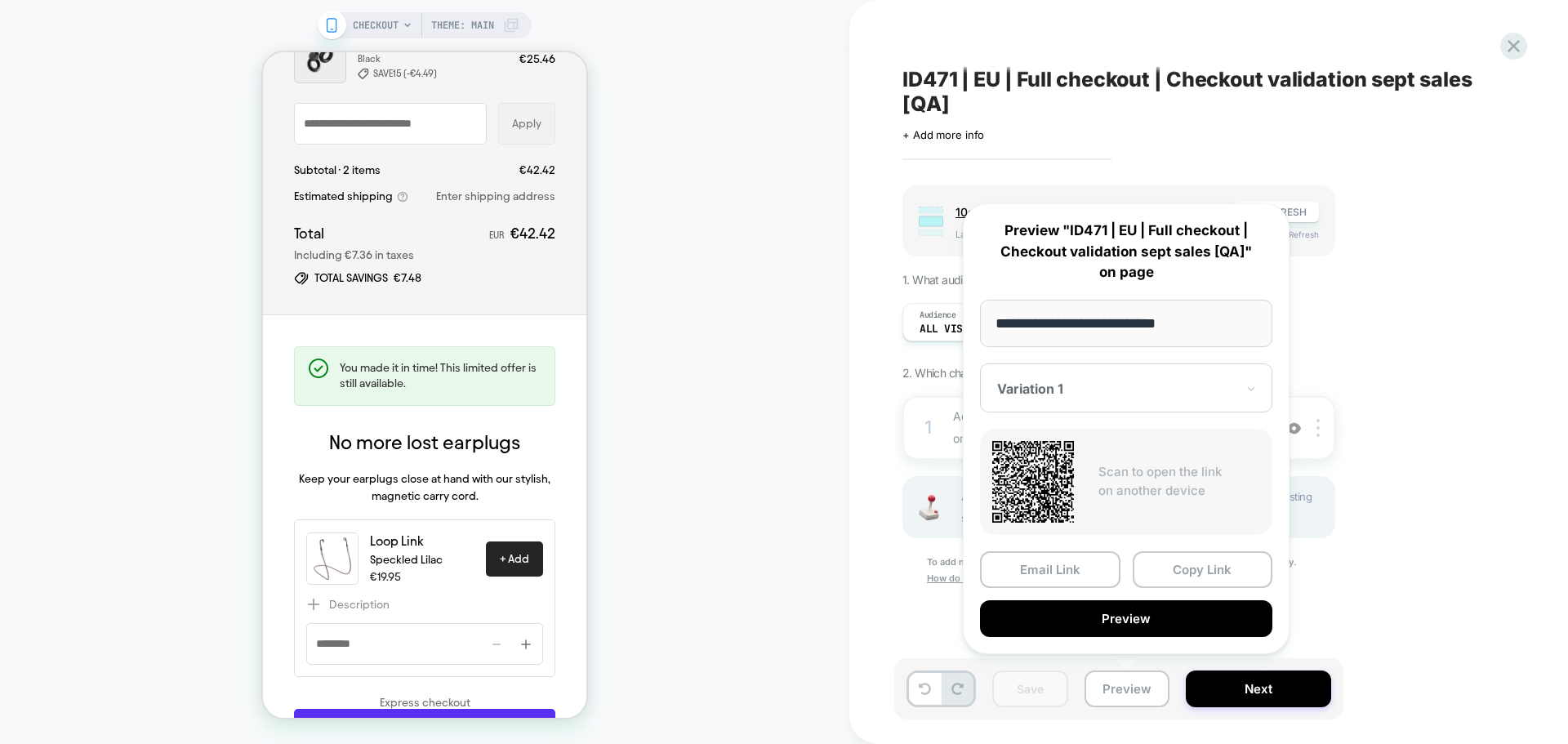
drag, startPoint x: 1526, startPoint y: 411, endPoint x: 1385, endPoint y: 371, distance: 146.6
click at [0, 0] on div "ID471 | EU | Full checkout | Checkout validation sept sales [QA] Click to edit …" at bounding box center [0, 0] width 0 height 0
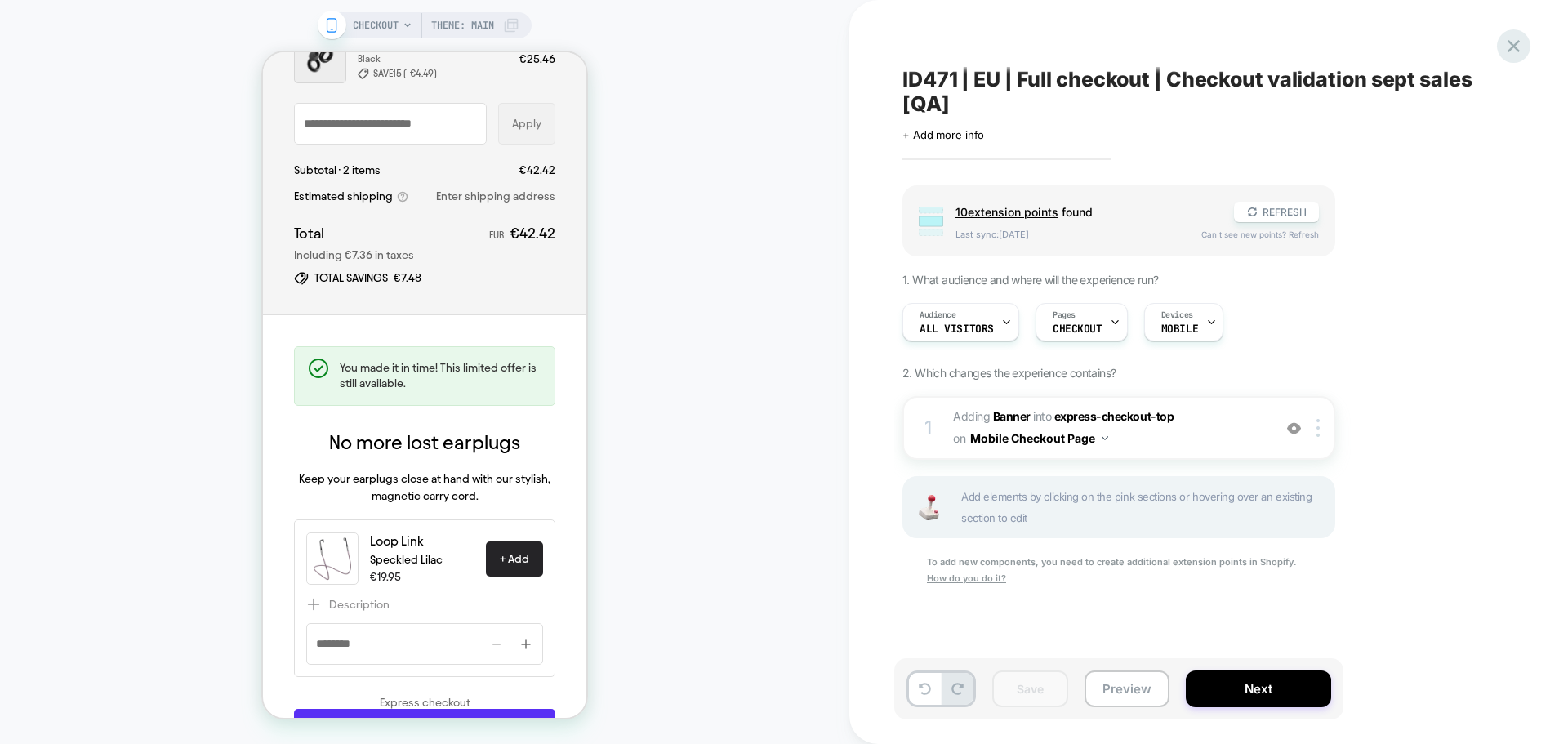
click at [0, 0] on icon at bounding box center [0, 0] width 0 height 0
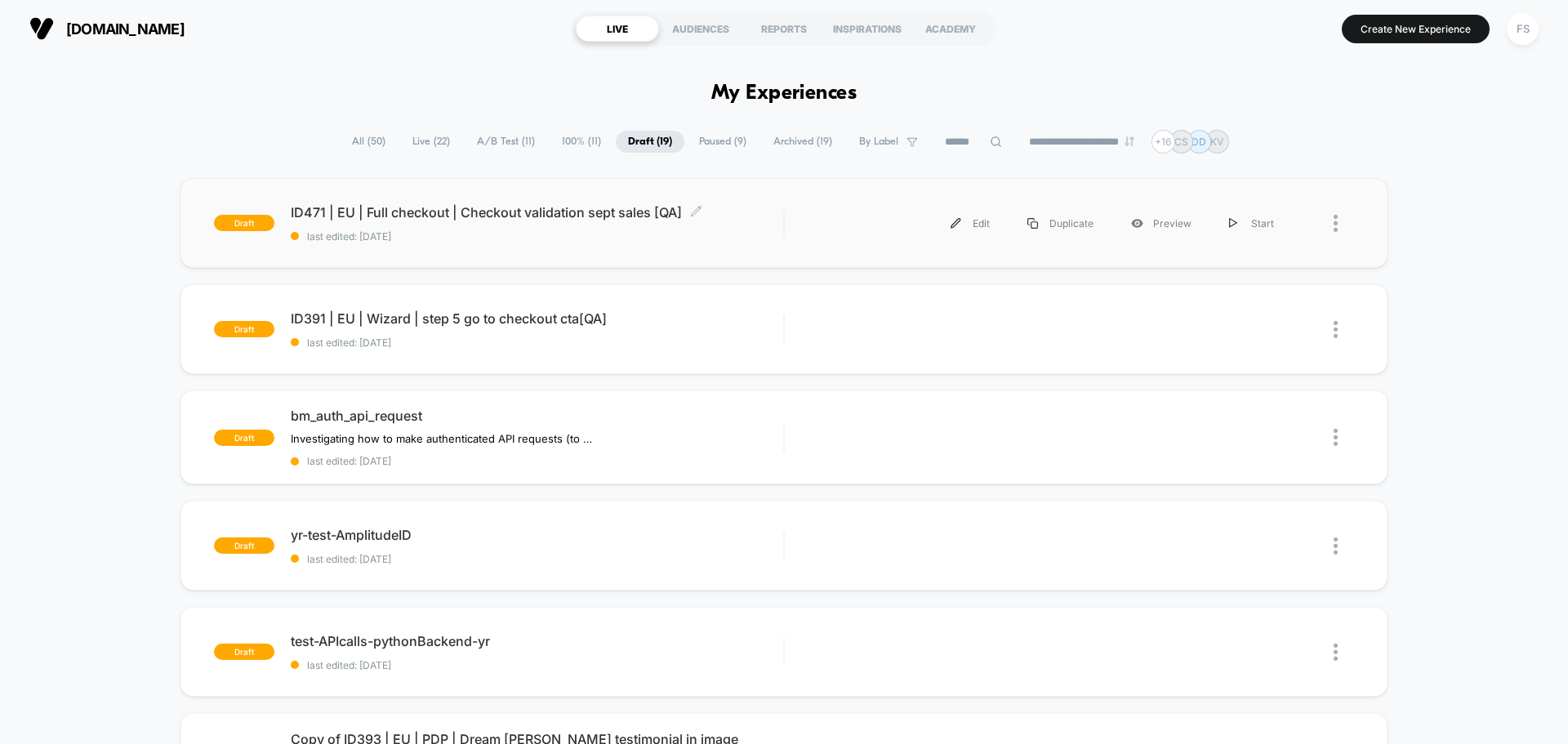
click at [427, 221] on div "ID471 | EU | Full checkout | Checkout validation sept sales [QA] Click to edit …" at bounding box center [536, 223] width 492 height 38
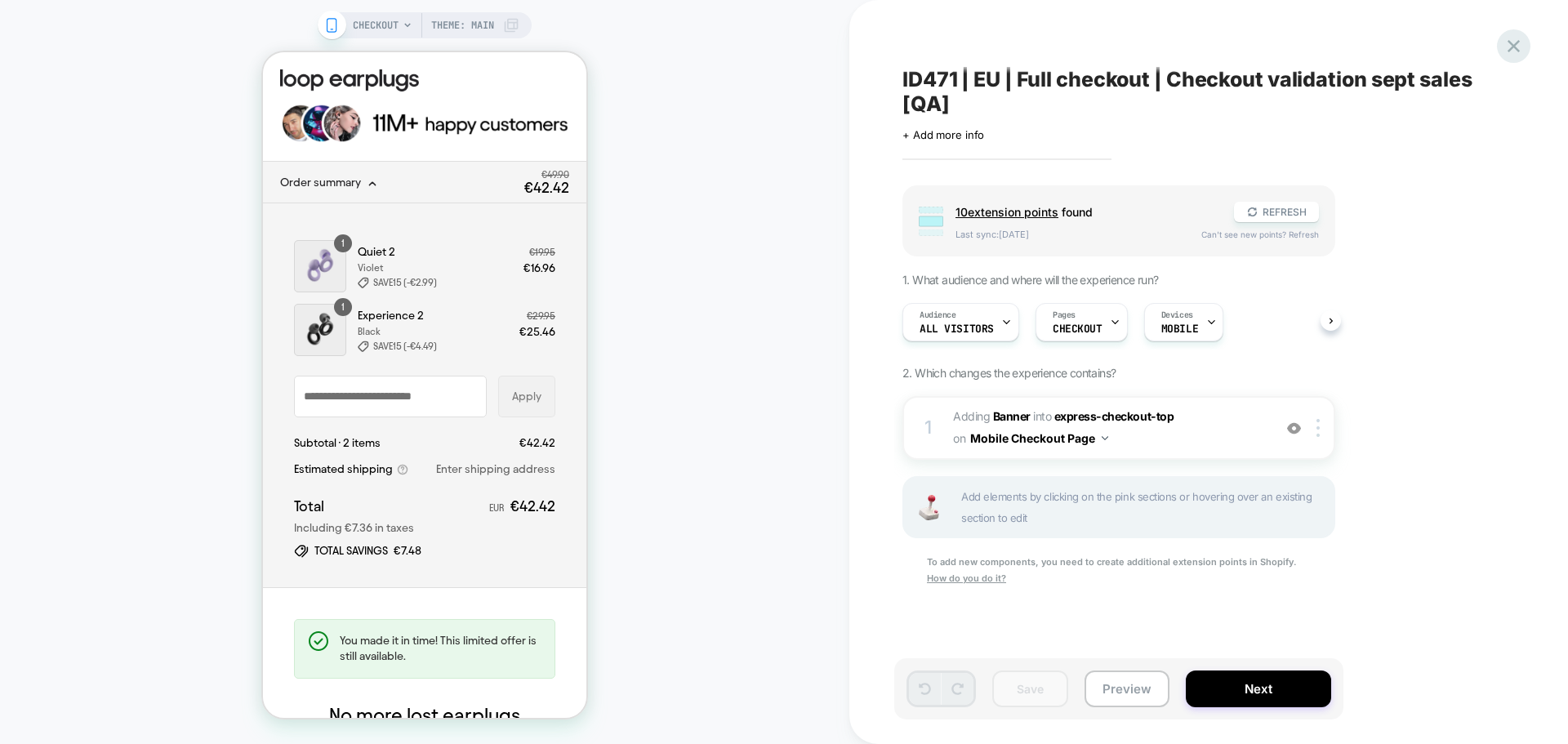
click at [1518, 34] on div at bounding box center [1513, 46] width 33 height 33
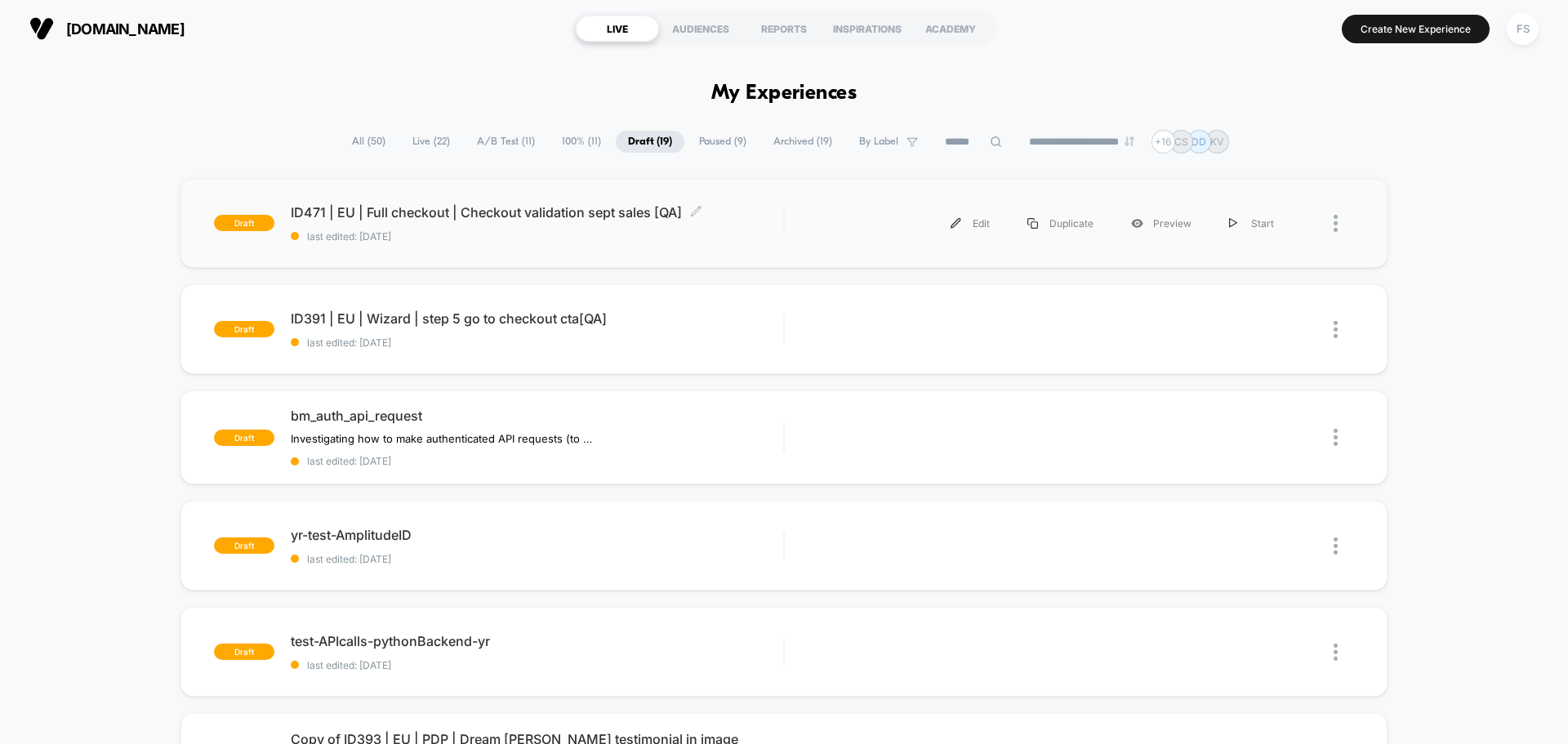
click at [523, 209] on span "ID471 | EU | Full checkout | Checkout validation sept sales [QA] Click to edit …" at bounding box center [536, 211] width 492 height 16
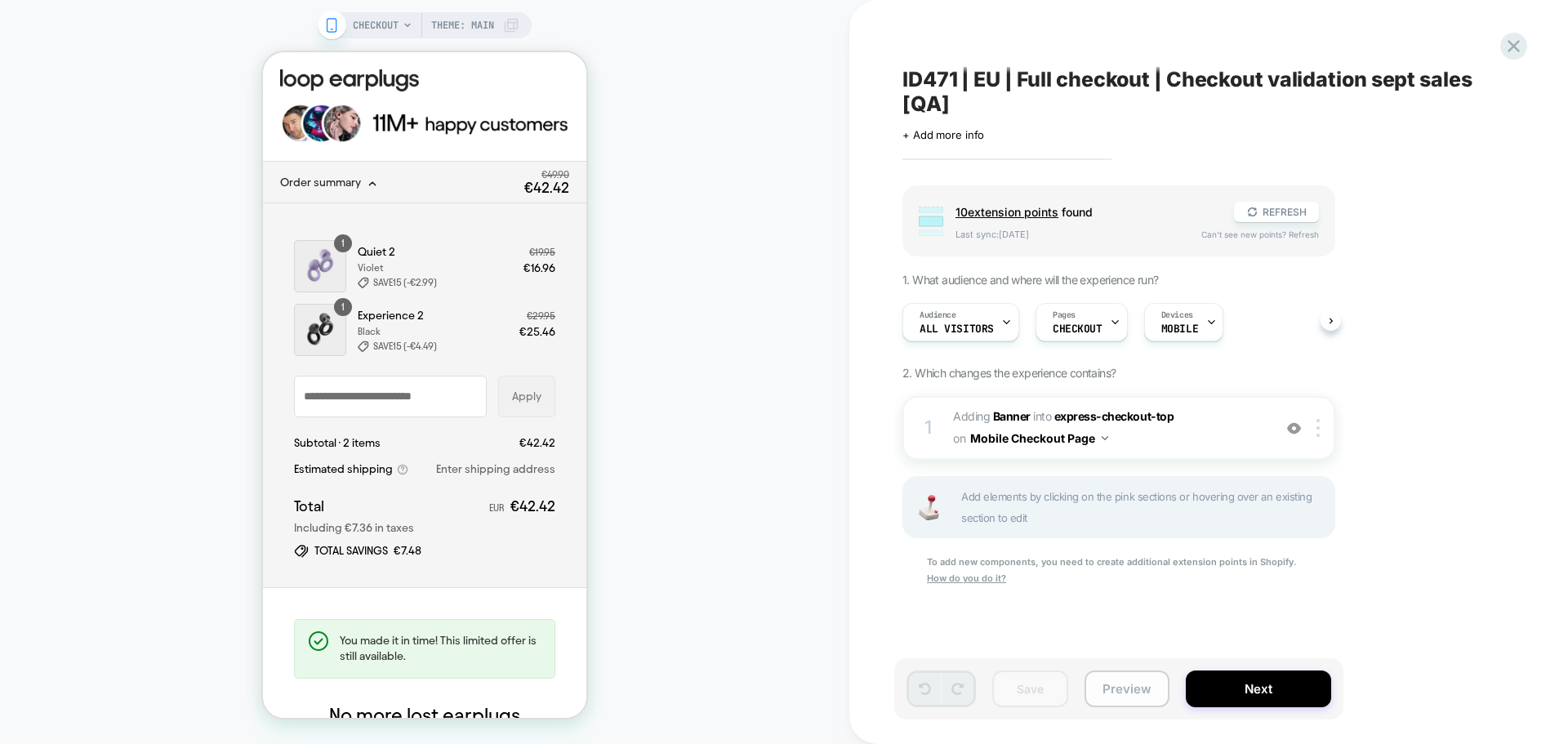
click at [1128, 683] on button "Preview" at bounding box center [1126, 689] width 85 height 37
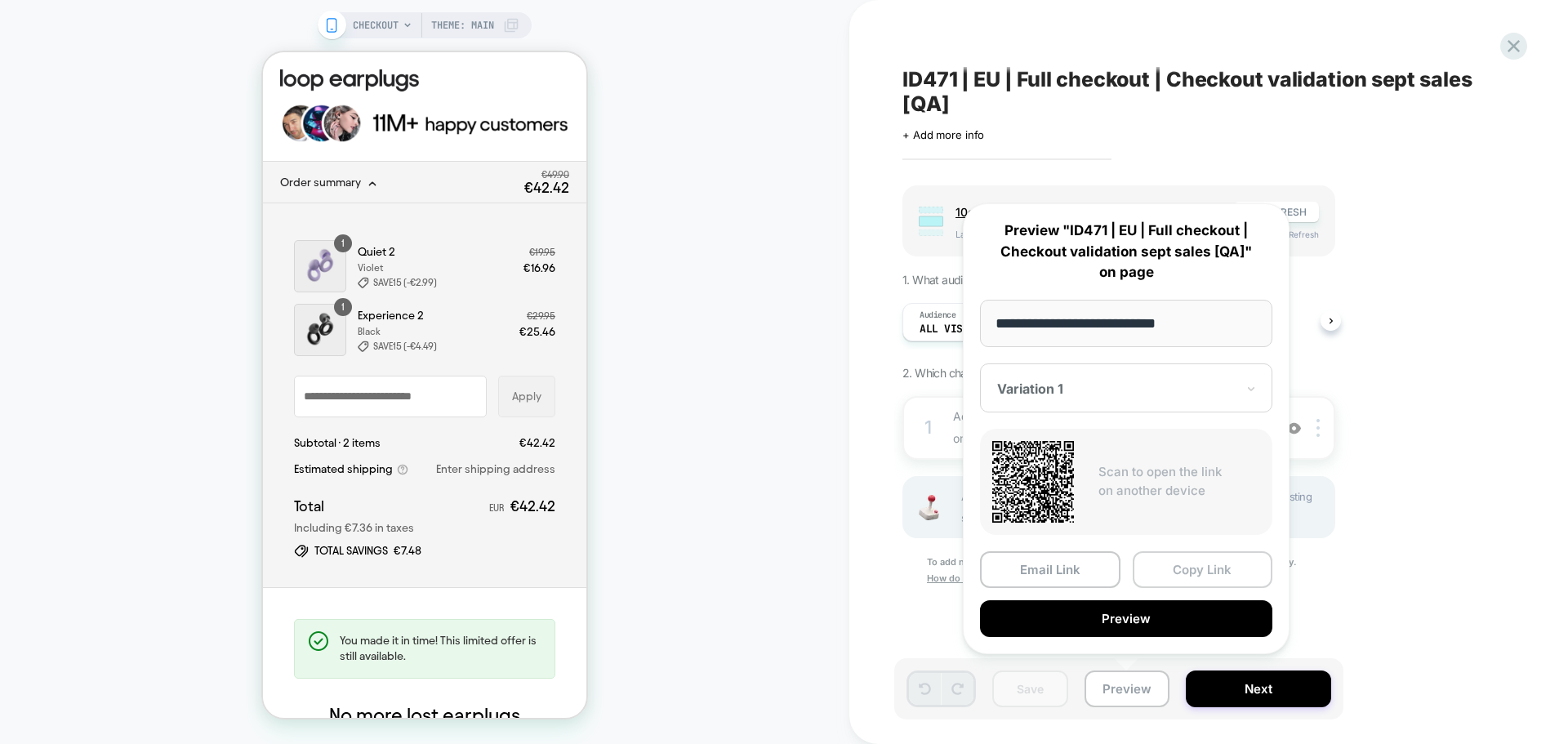
click at [1202, 571] on button "Copy Link" at bounding box center [1203, 570] width 141 height 37
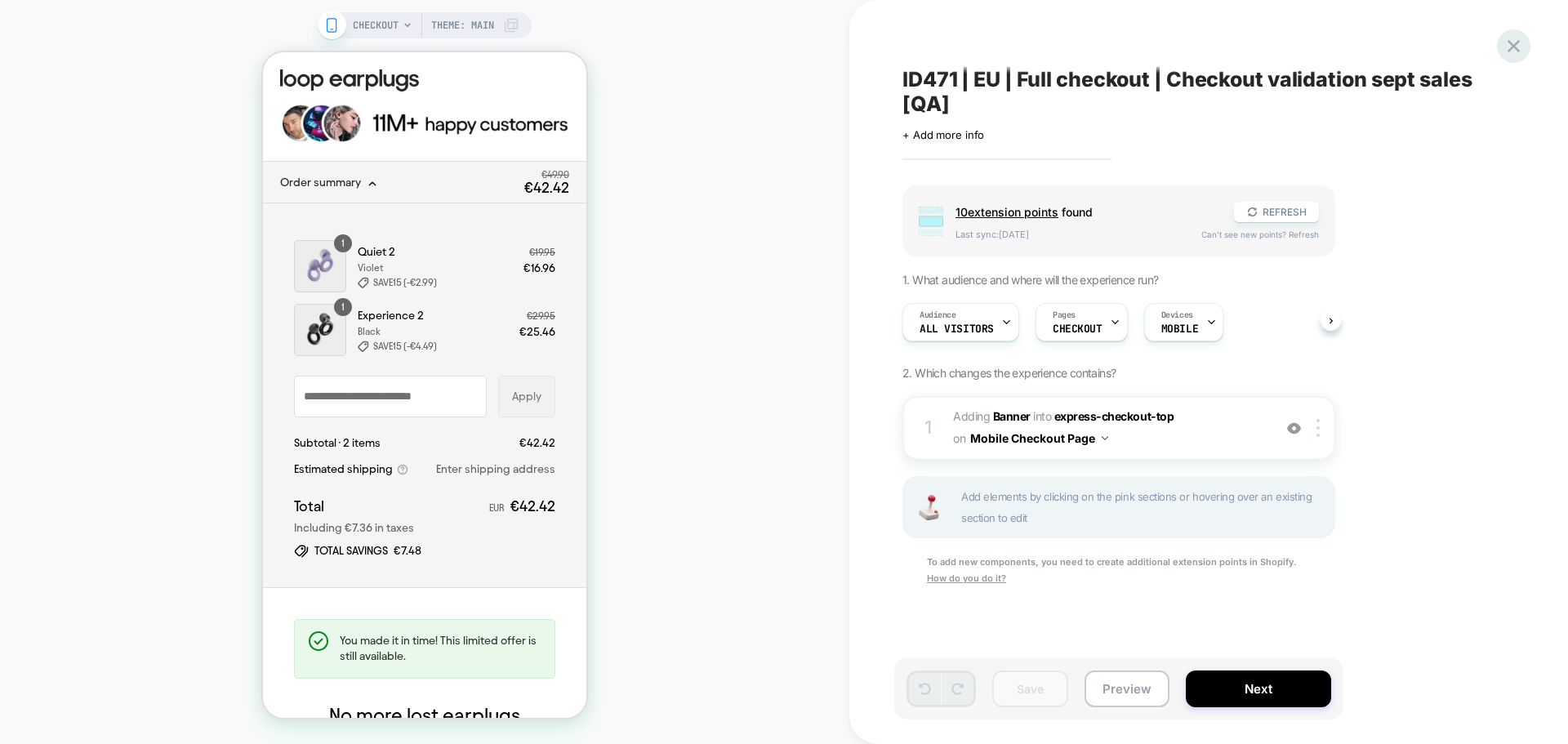
click at [1513, 54] on icon at bounding box center [1513, 46] width 22 height 22
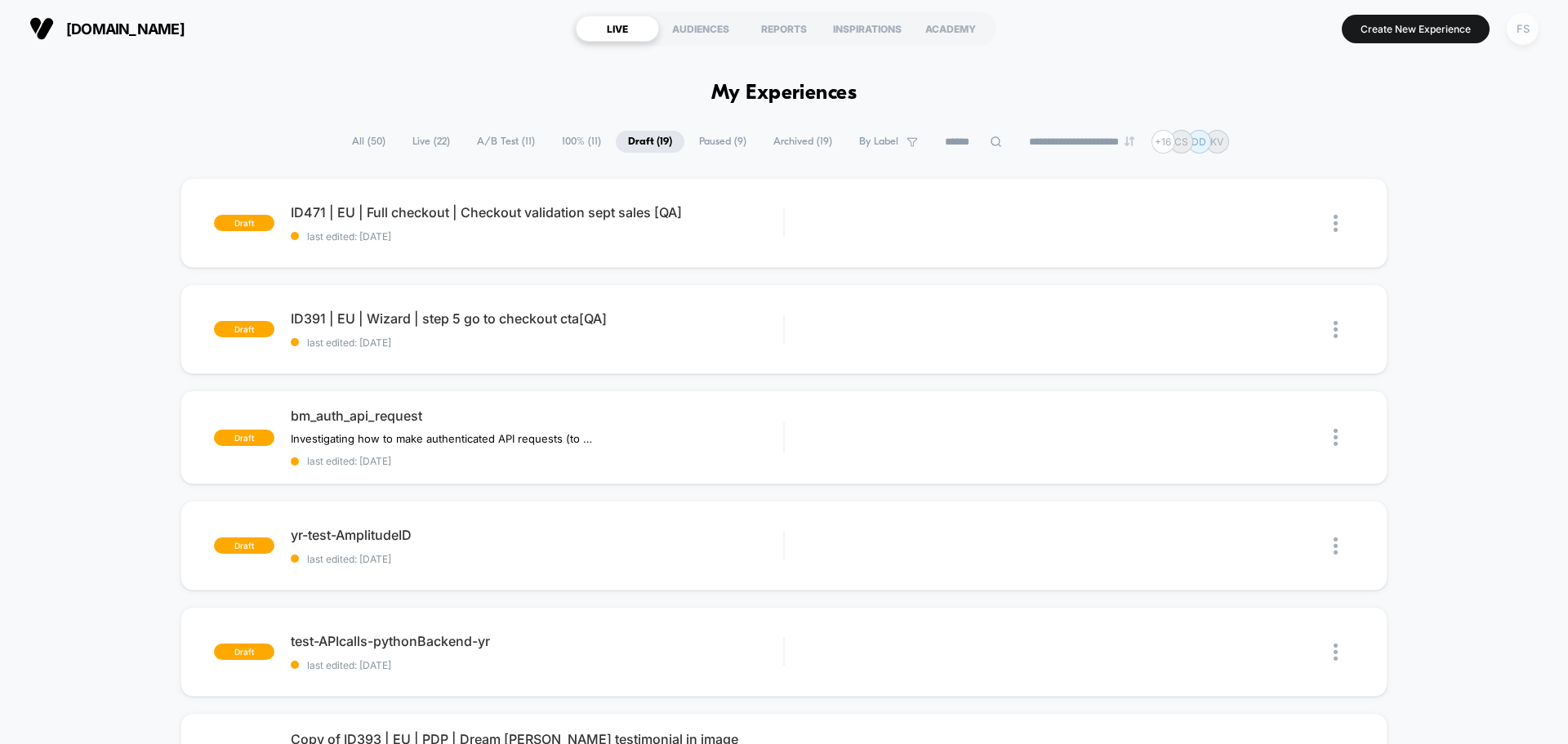
click at [1516, 21] on div "FS" at bounding box center [1522, 29] width 31 height 31
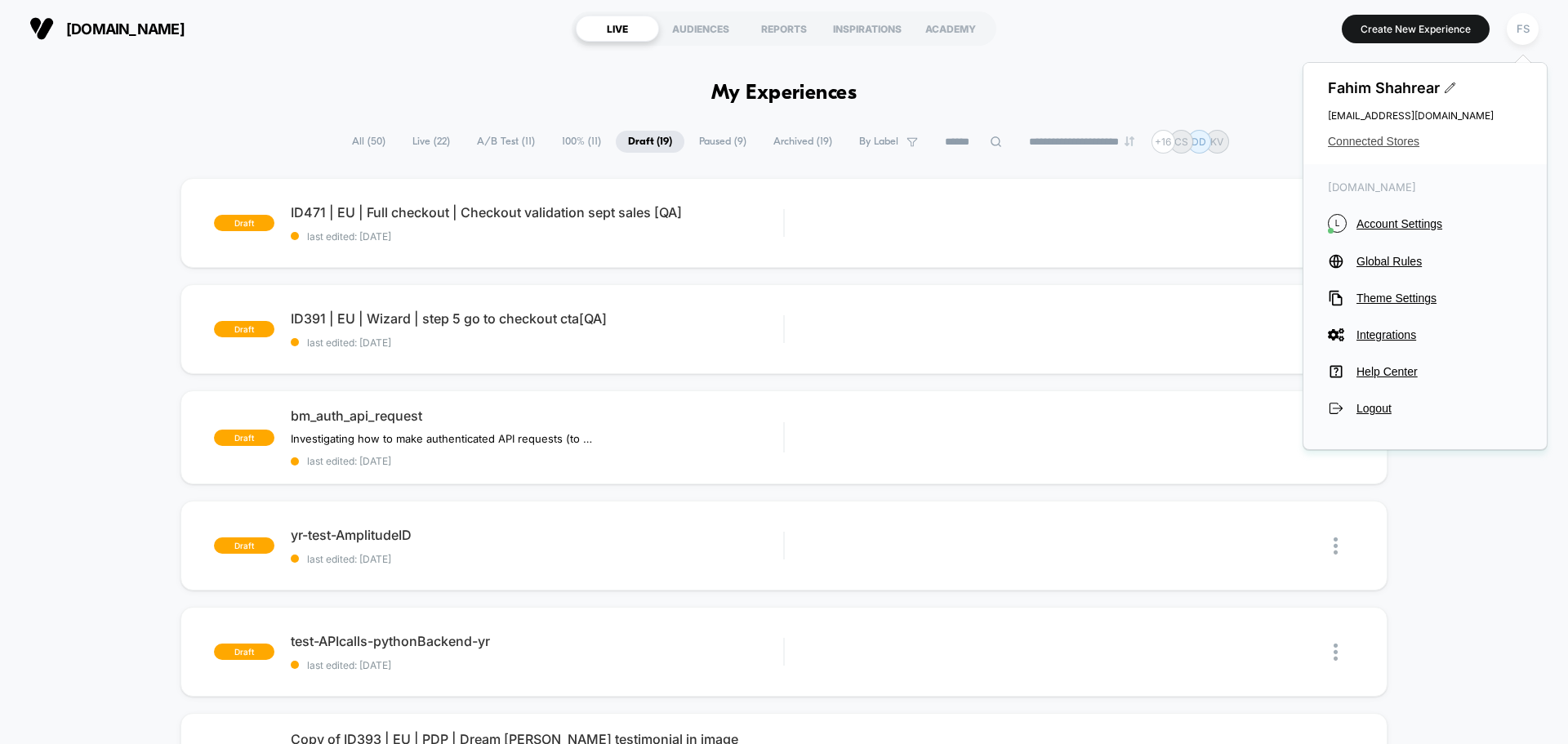
click at [1383, 143] on span "Connected Stores" at bounding box center [1425, 142] width 194 height 13
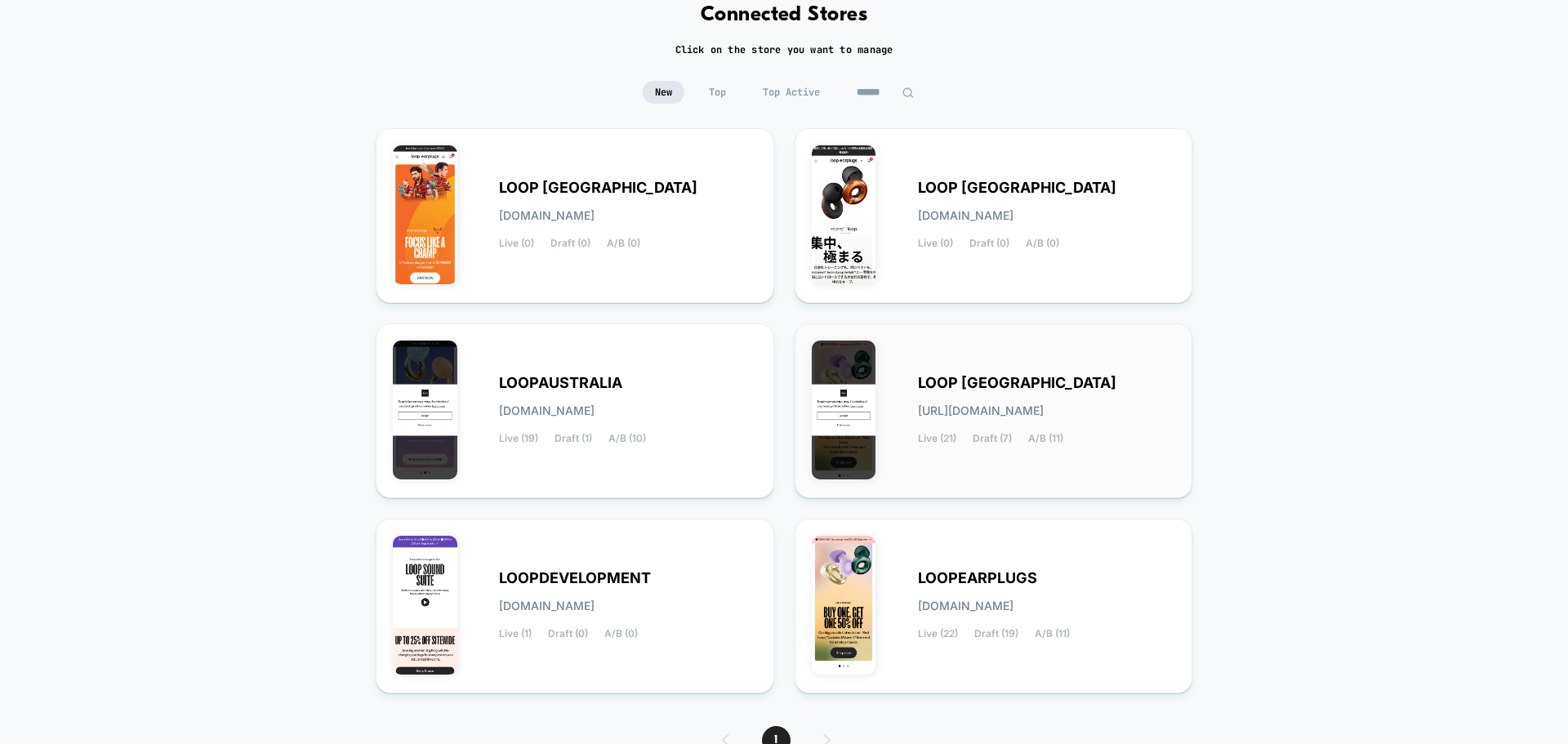
scroll to position [164, 0]
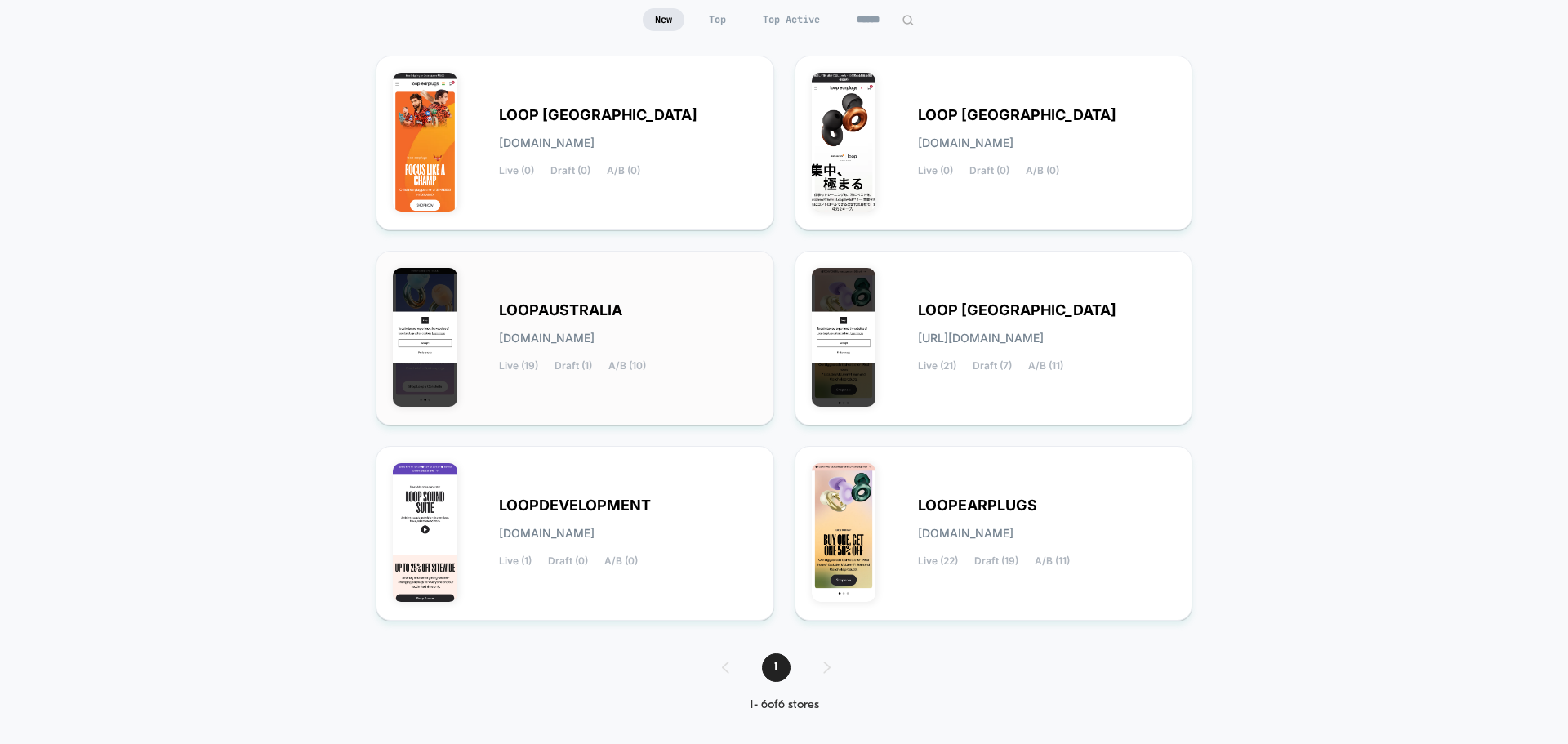
click at [738, 296] on div "LOOPAUSTRALIA loopaustralia.myshopify.com Live (19) Draft (1) A/B (10)" at bounding box center [575, 338] width 365 height 141
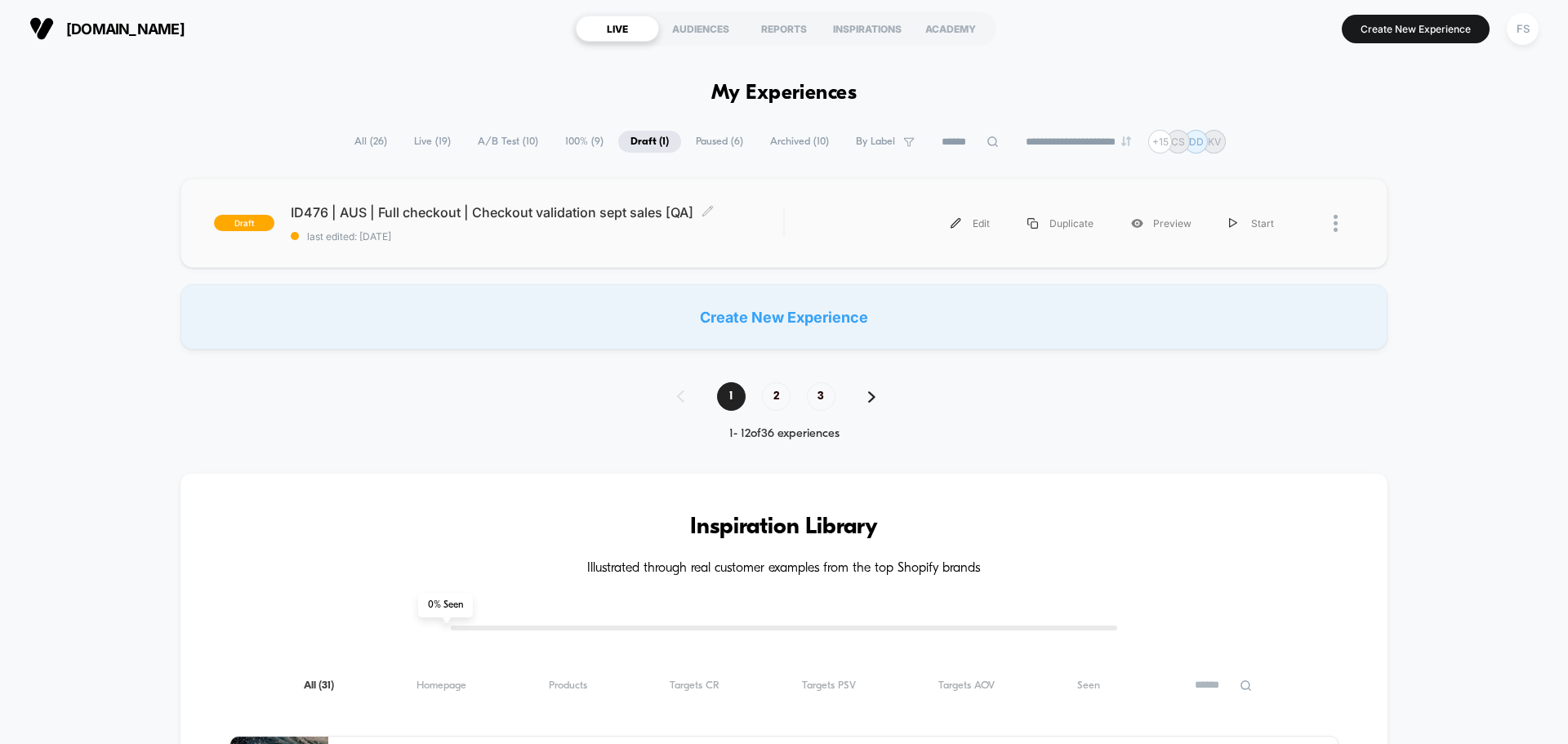
click at [553, 207] on span "ID476 | AUS | Full checkout | Checkout validation sept sales [QA] Click to edit…" at bounding box center [536, 211] width 492 height 16
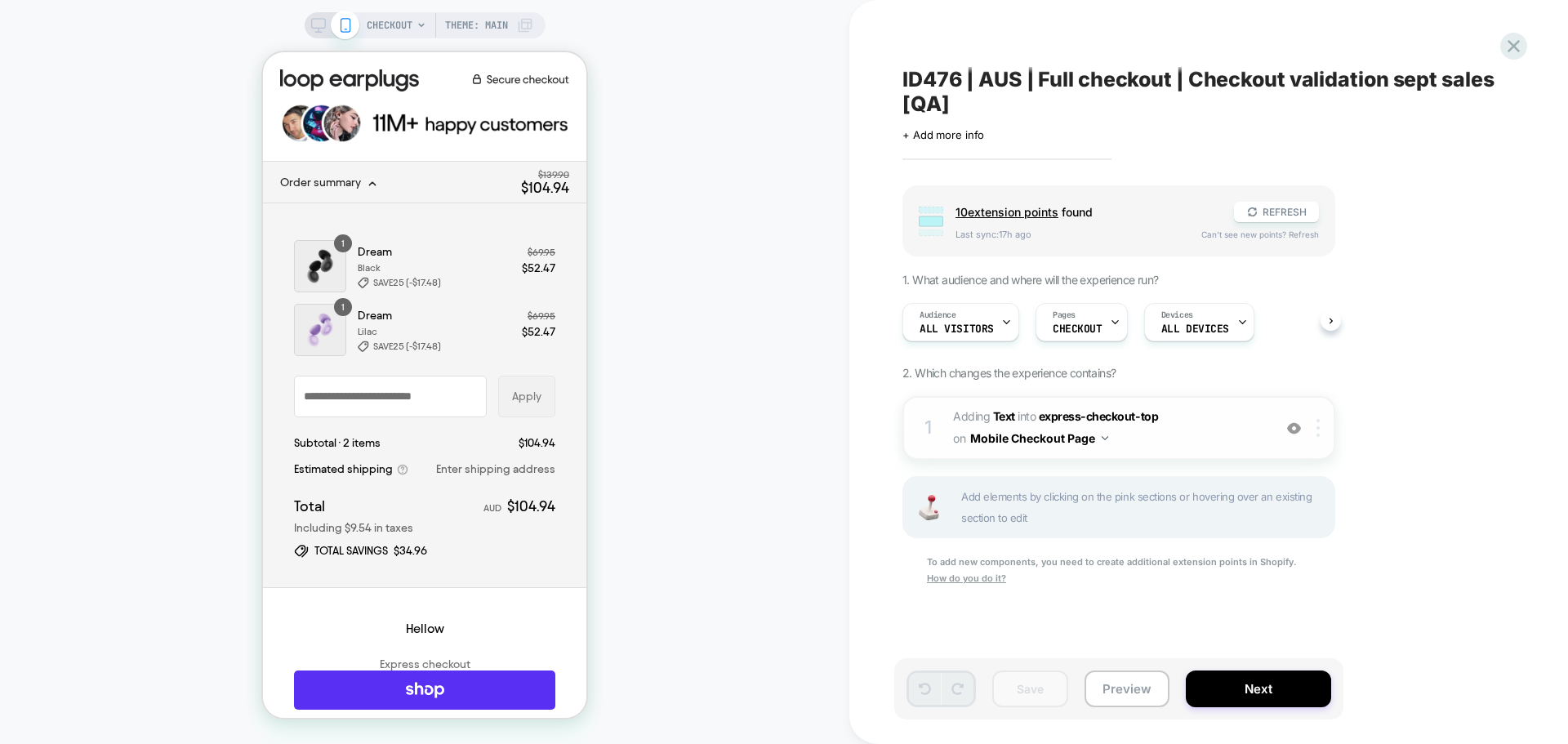
click at [1320, 431] on img at bounding box center [1318, 428] width 3 height 18
click at [1300, 606] on div "Delete" at bounding box center [1320, 604] width 146 height 44
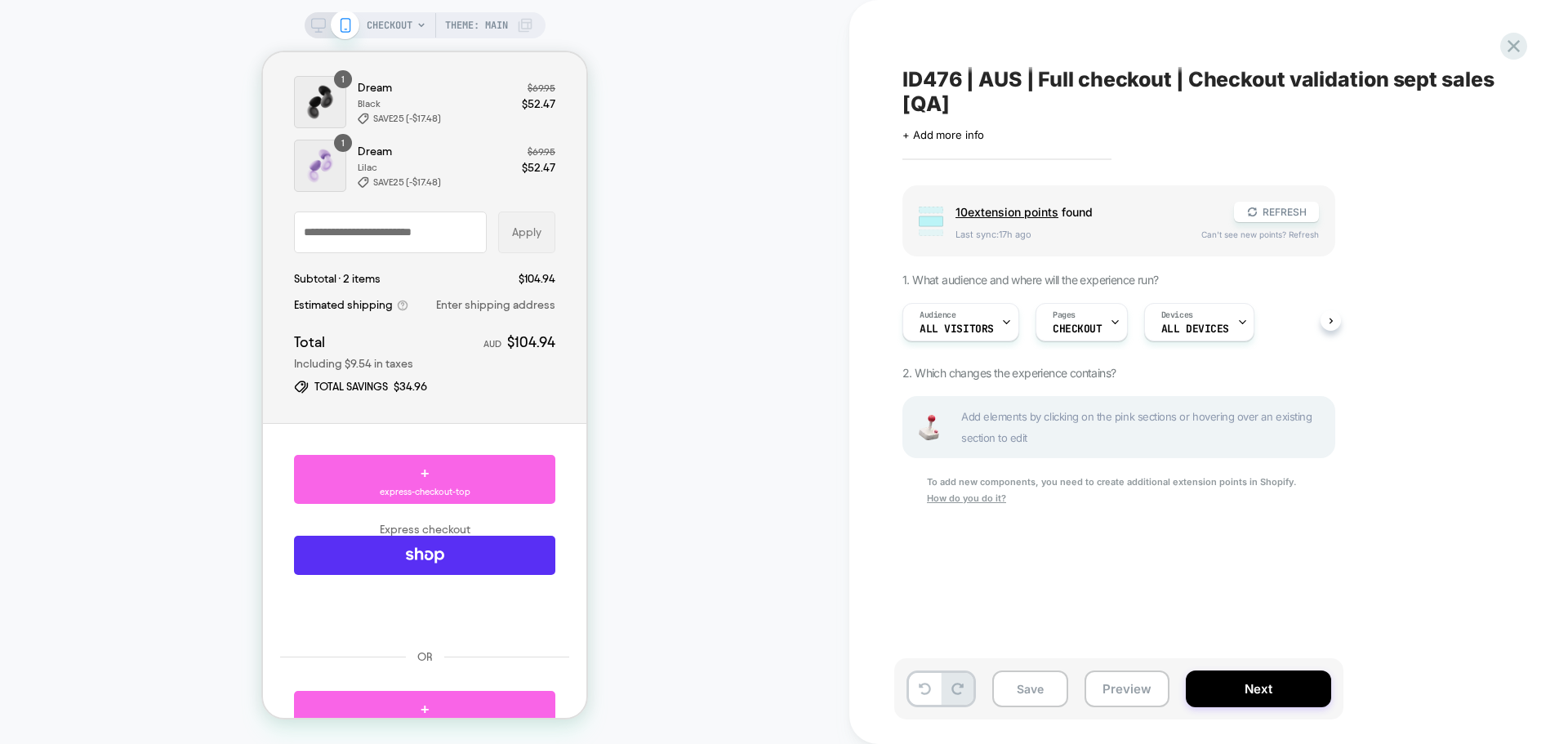
scroll to position [327, 0]
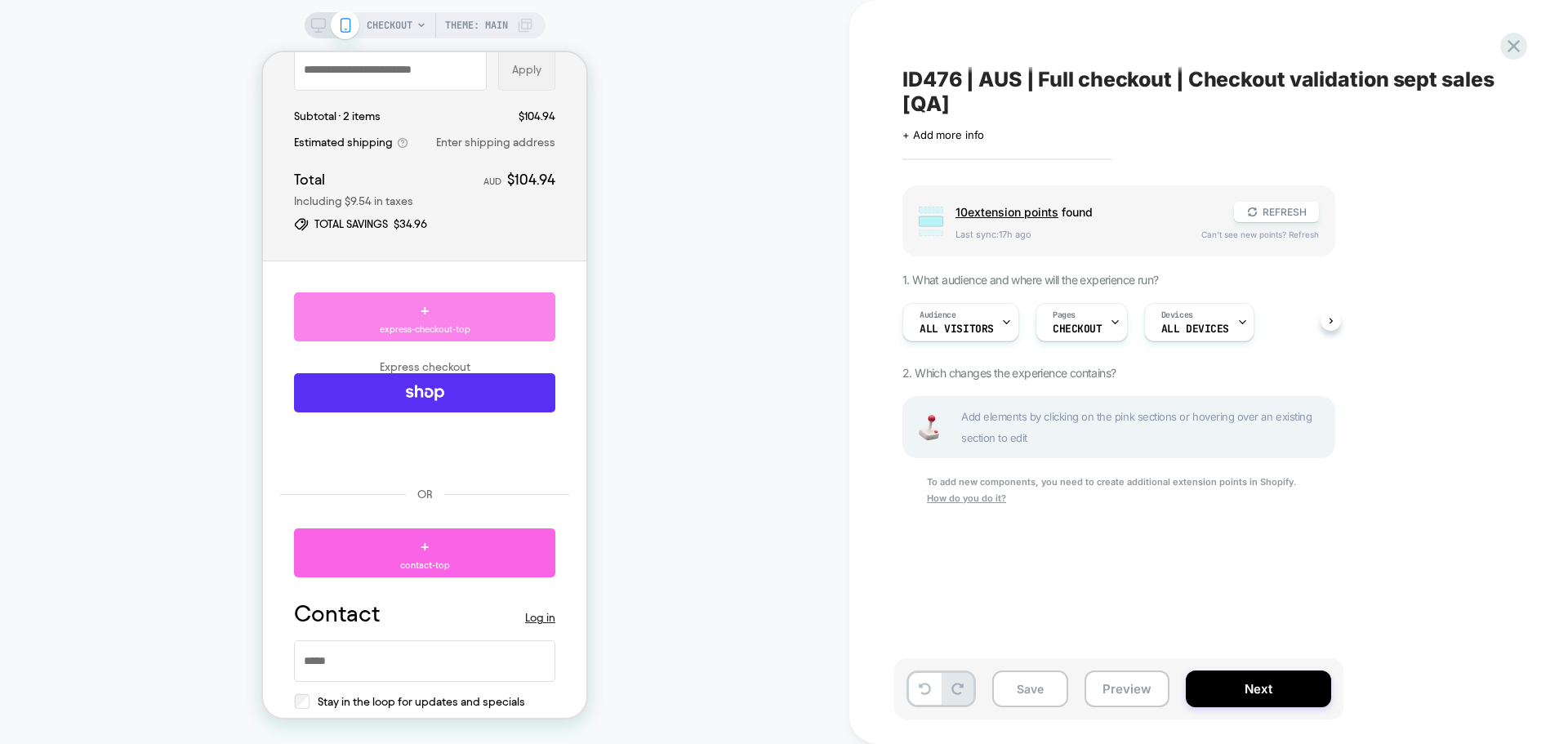
click at [463, 314] on div "+ express-checkout-top" at bounding box center [425, 316] width 261 height 49
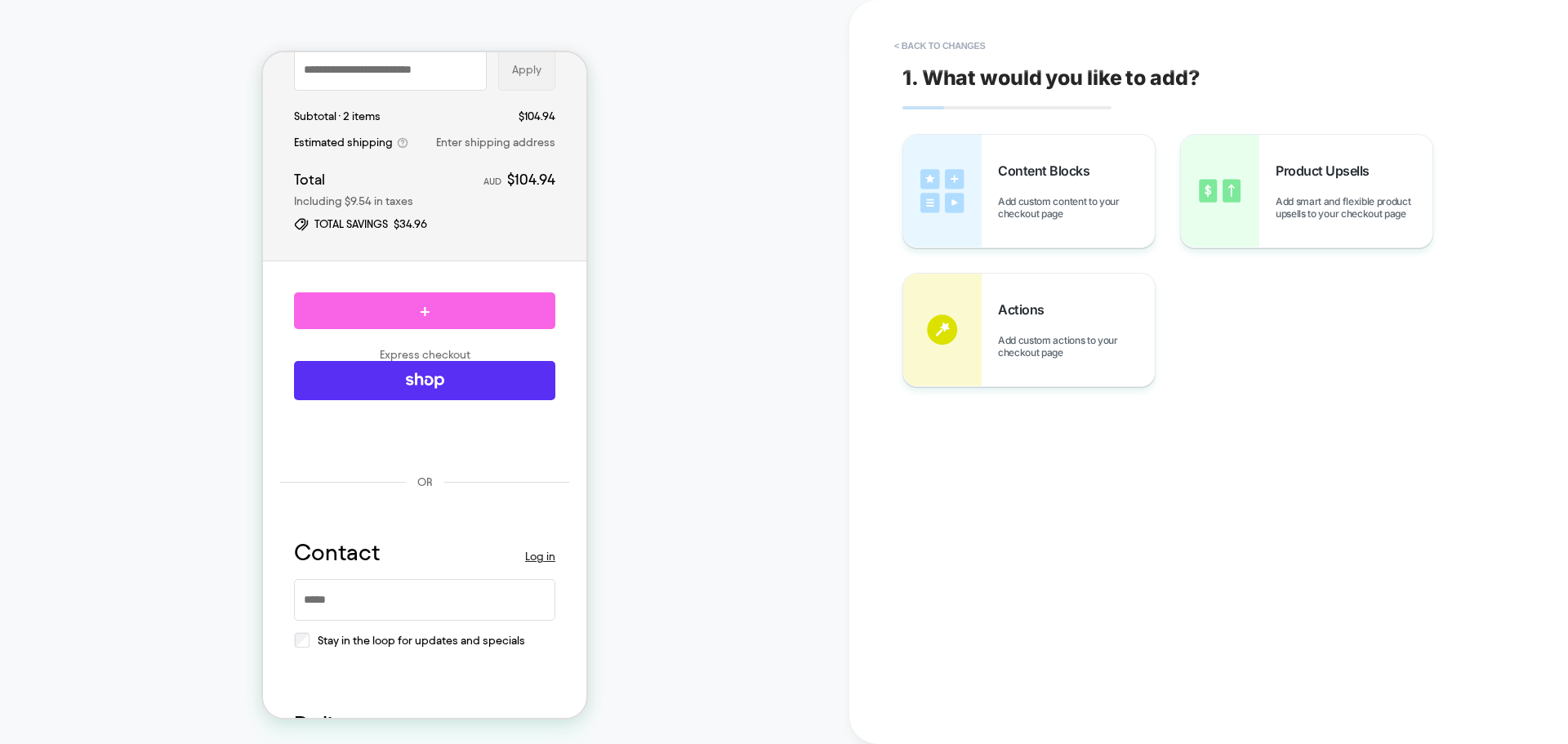
click at [463, 314] on div at bounding box center [425, 311] width 261 height 37
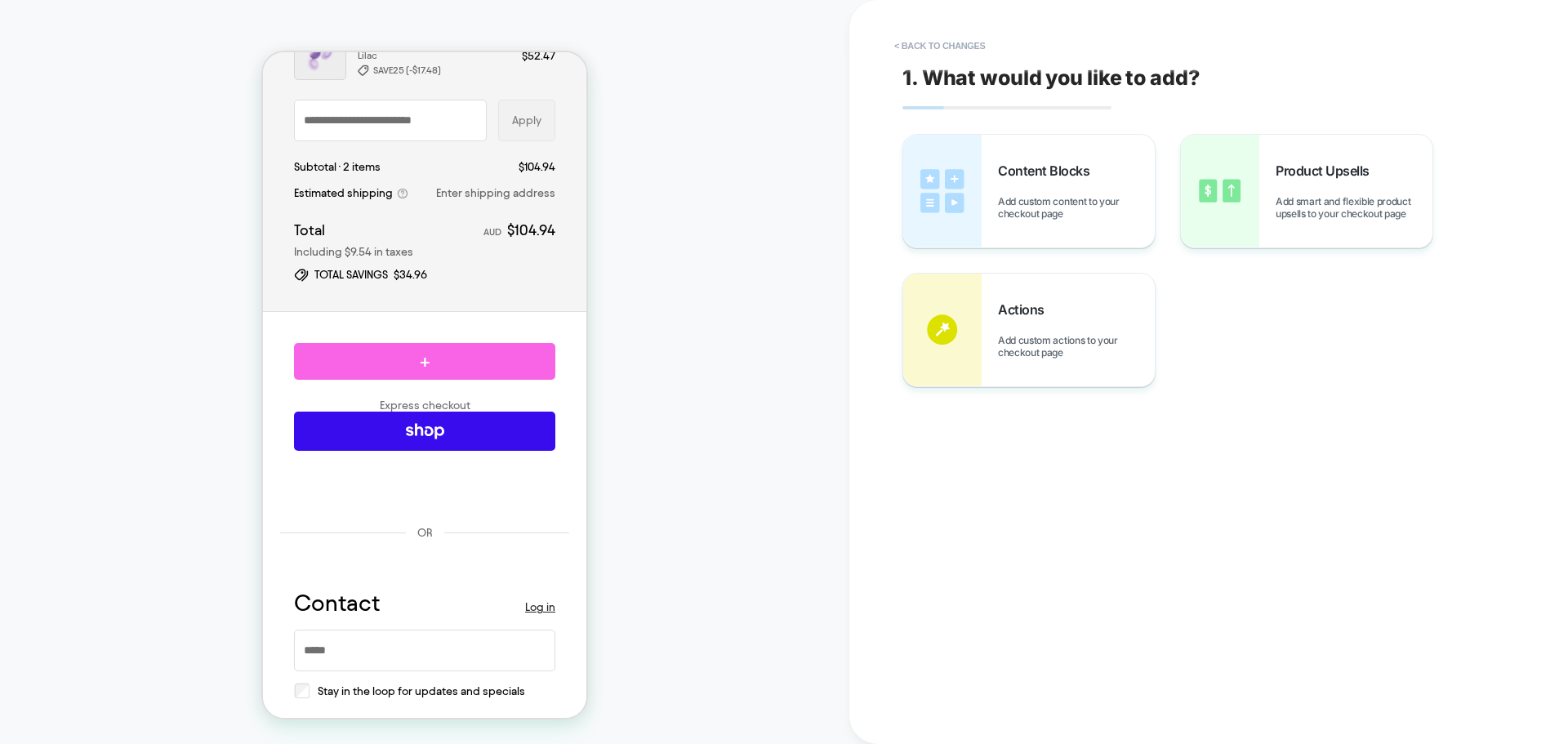
scroll to position [82, 0]
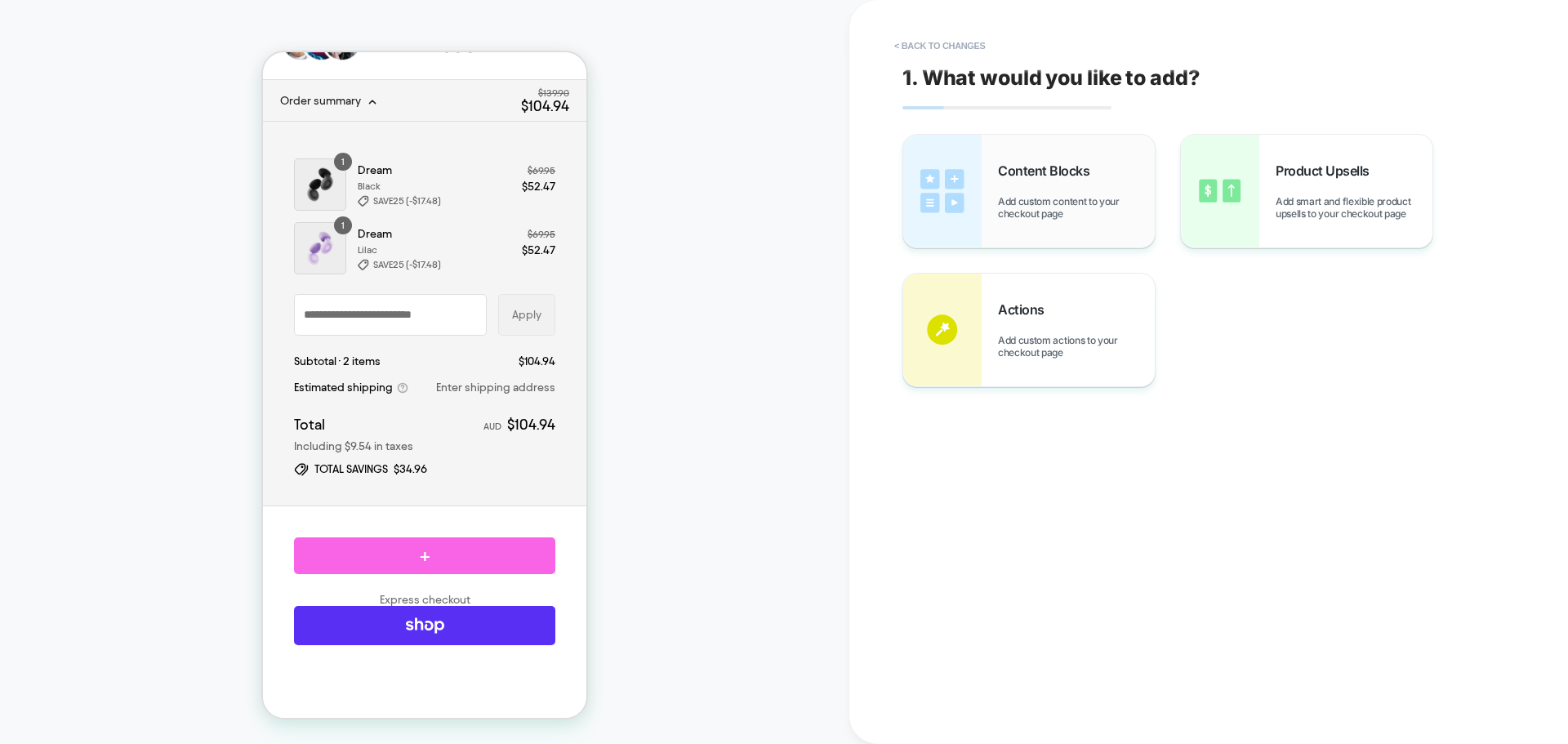
click at [1053, 181] on div "Content Blocks Add custom content to your checkout page" at bounding box center [1076, 191] width 157 height 57
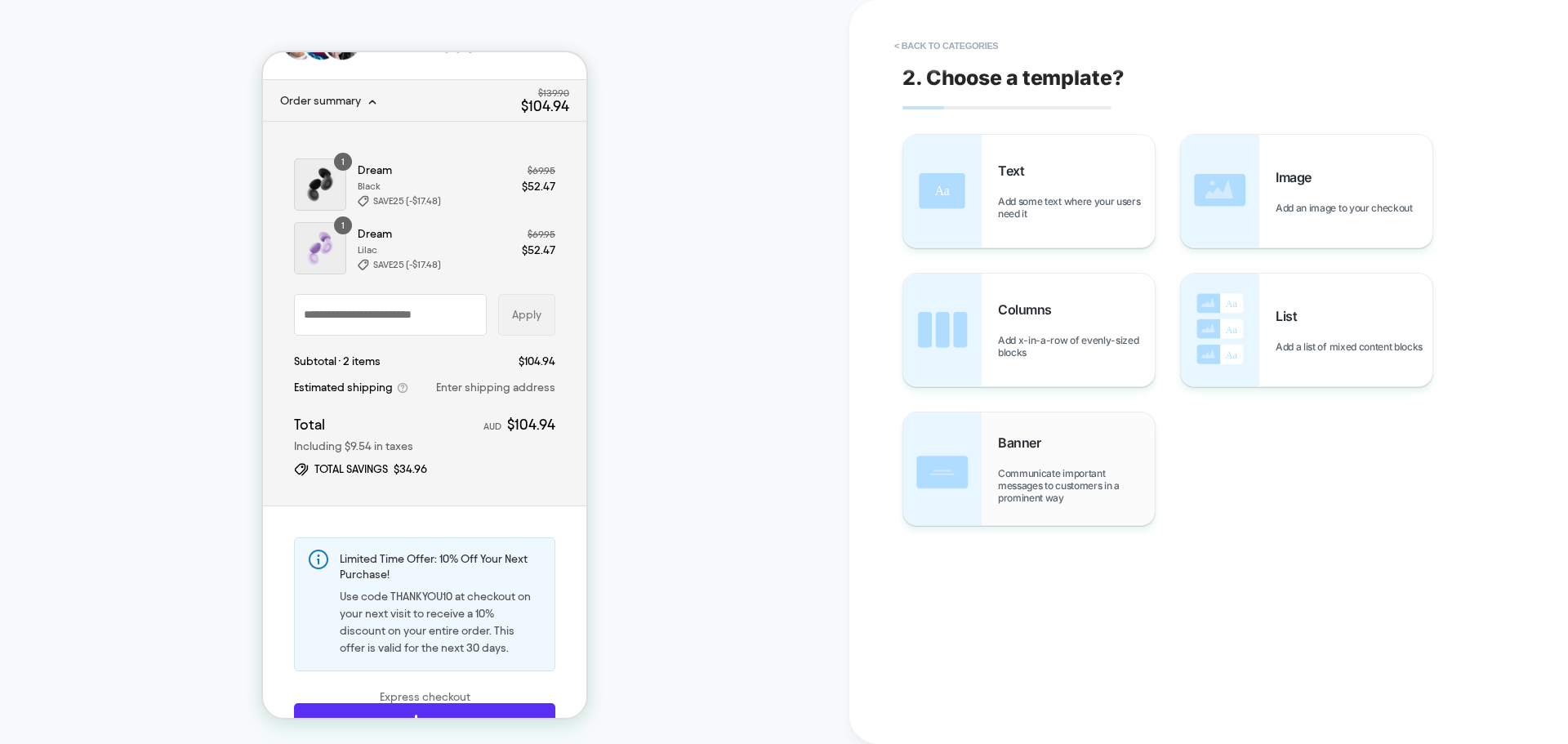
click at [1033, 434] on span "Banner" at bounding box center [1022, 442] width 50 height 16
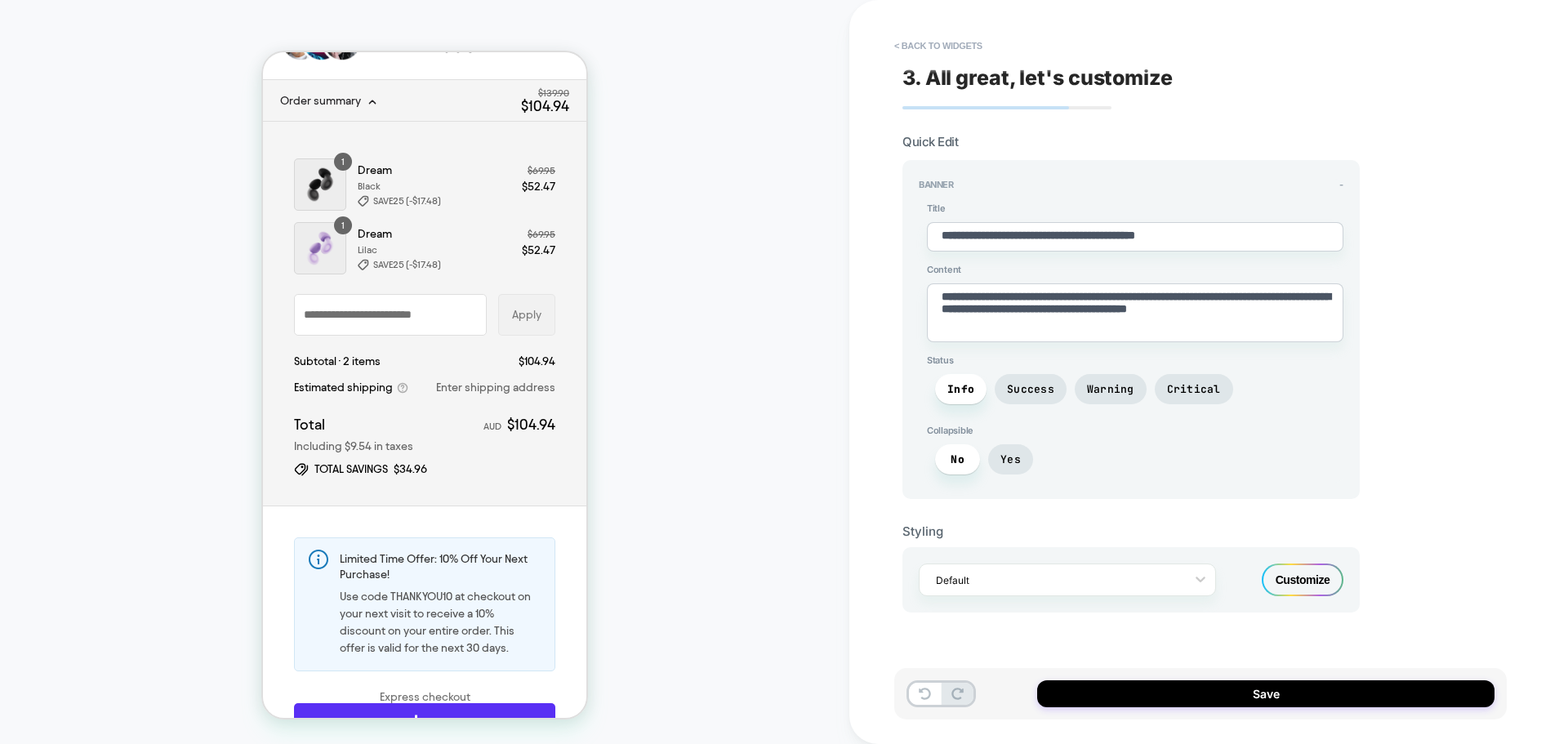
type textarea "*"
drag, startPoint x: 1279, startPoint y: 241, endPoint x: 832, endPoint y: 226, distance: 447.3
click at [832, 226] on div "**********" at bounding box center [784, 372] width 1568 height 744
paste textarea "**********"
type textarea "**********"
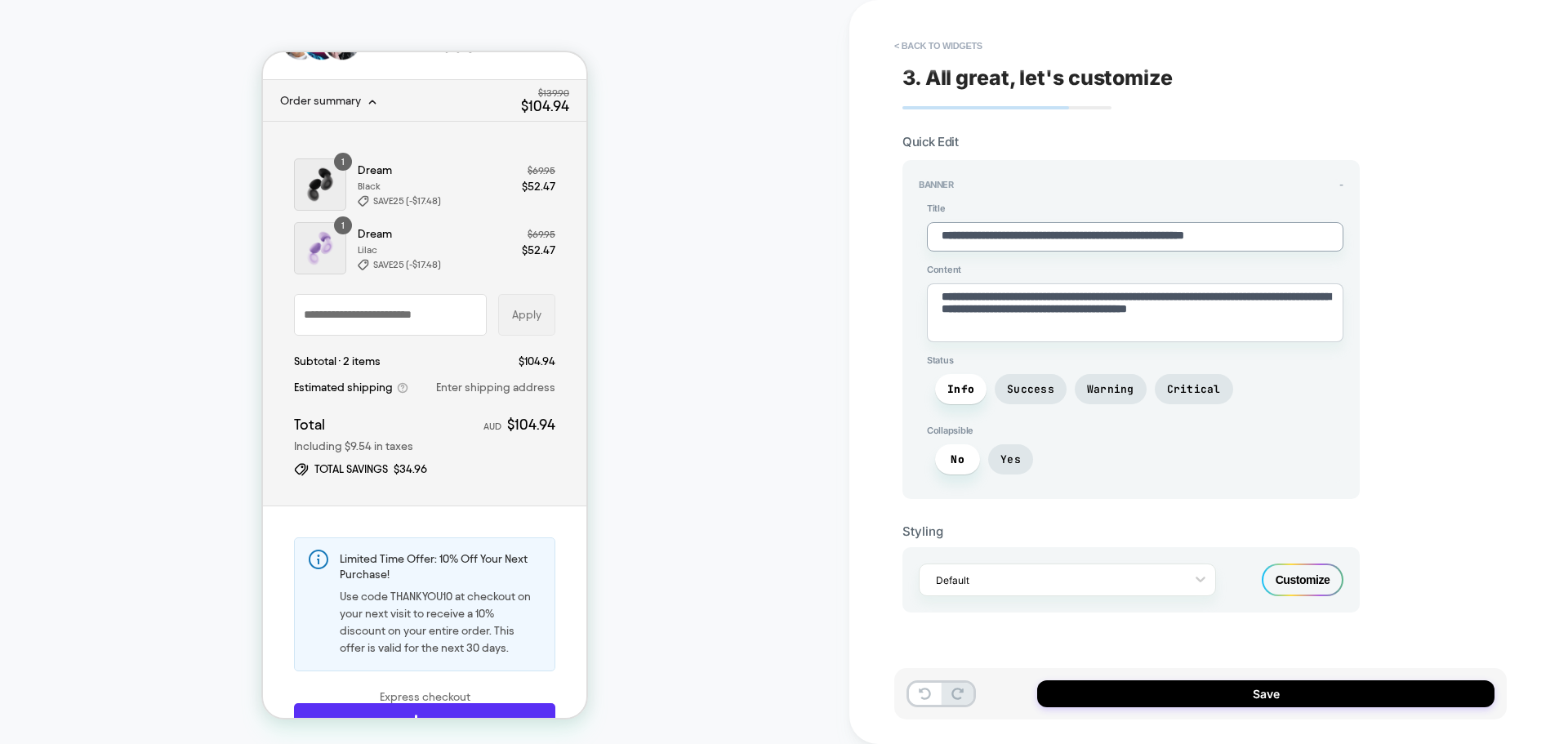
type textarea "*"
type textarea "**********"
click at [1047, 312] on textarea "**********" at bounding box center [1135, 313] width 416 height 59
type textarea "*"
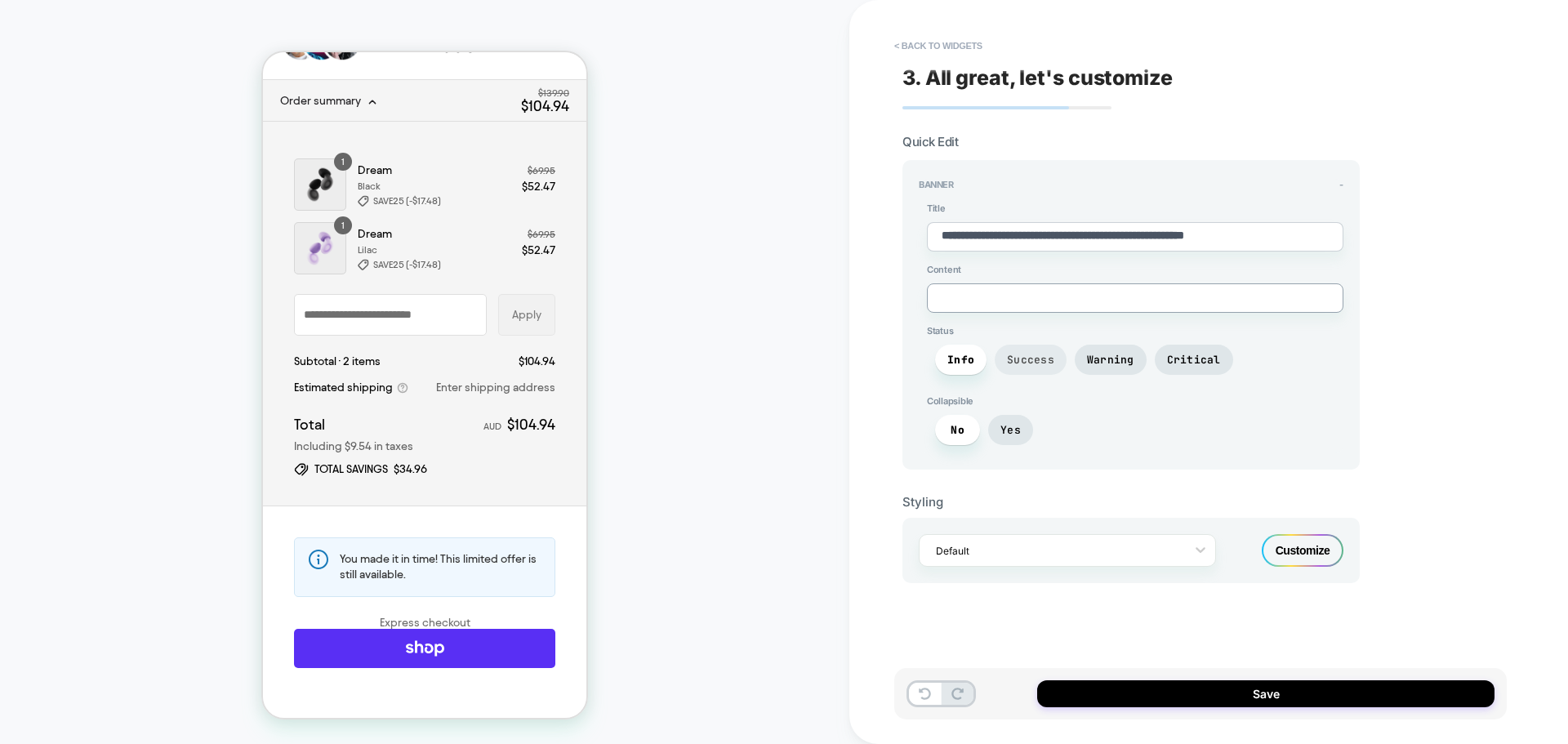
click at [1035, 363] on span "Success" at bounding box center [1031, 360] width 48 height 14
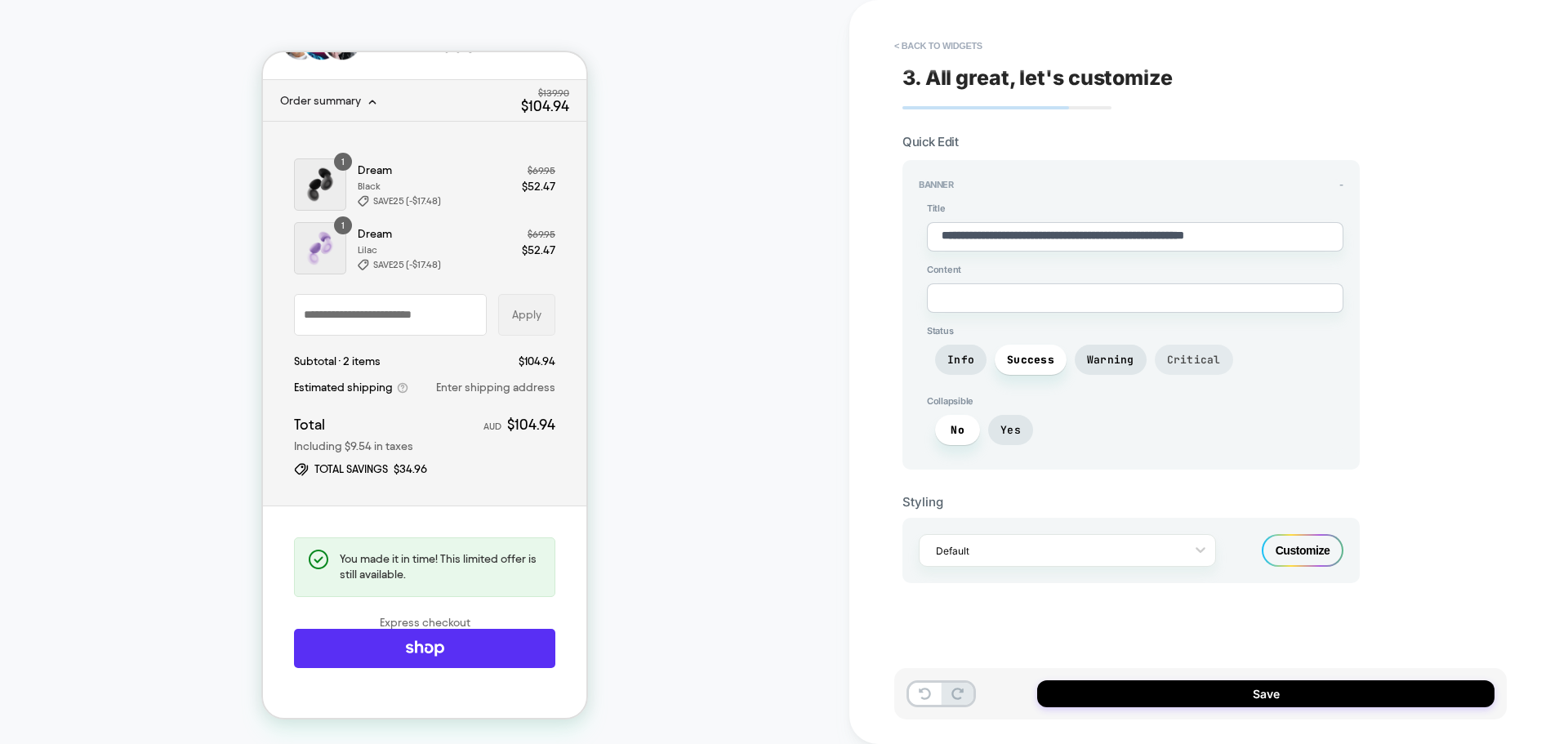
click at [1155, 363] on span "Critical" at bounding box center [1194, 360] width 78 height 30
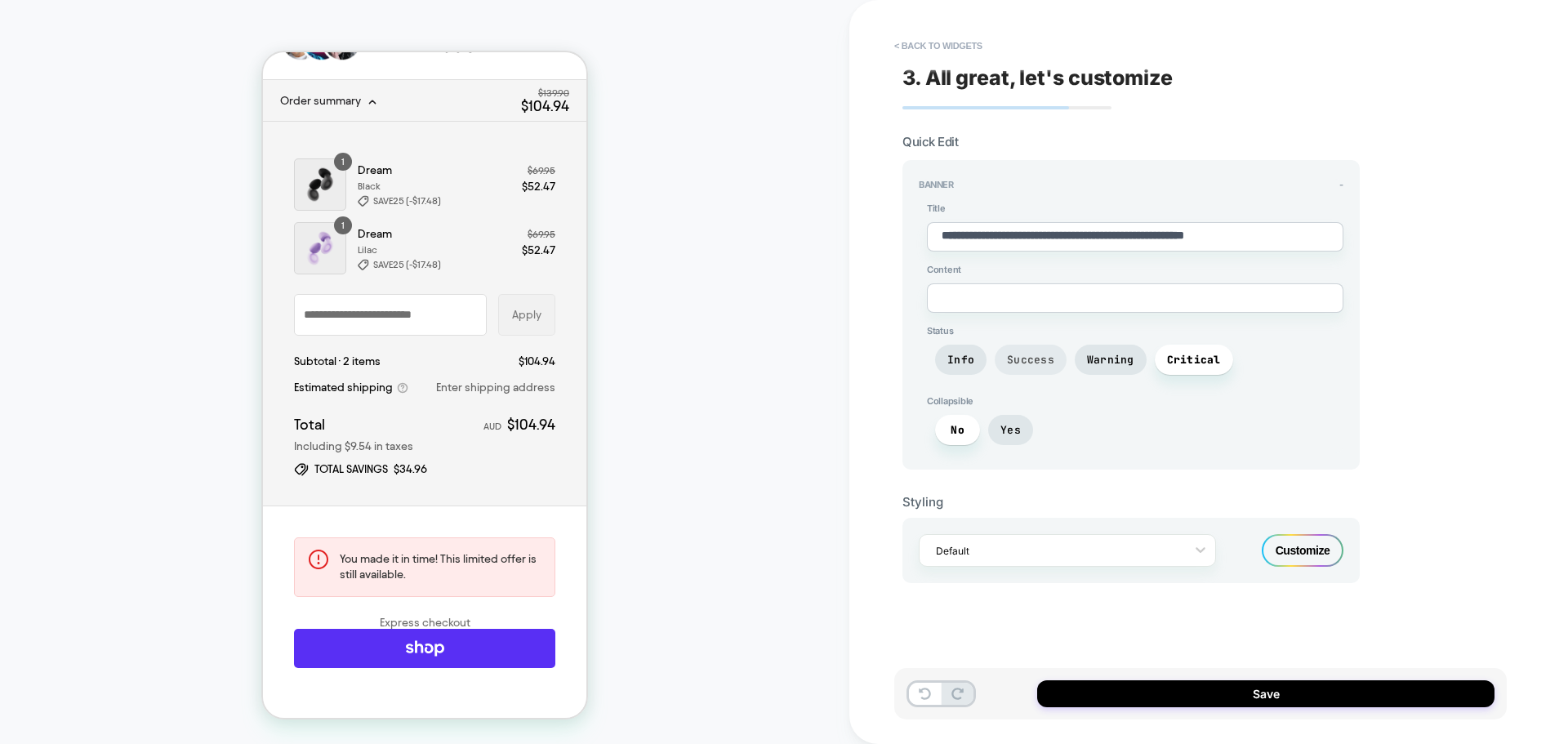
click at [1015, 357] on span "Success" at bounding box center [1031, 360] width 48 height 14
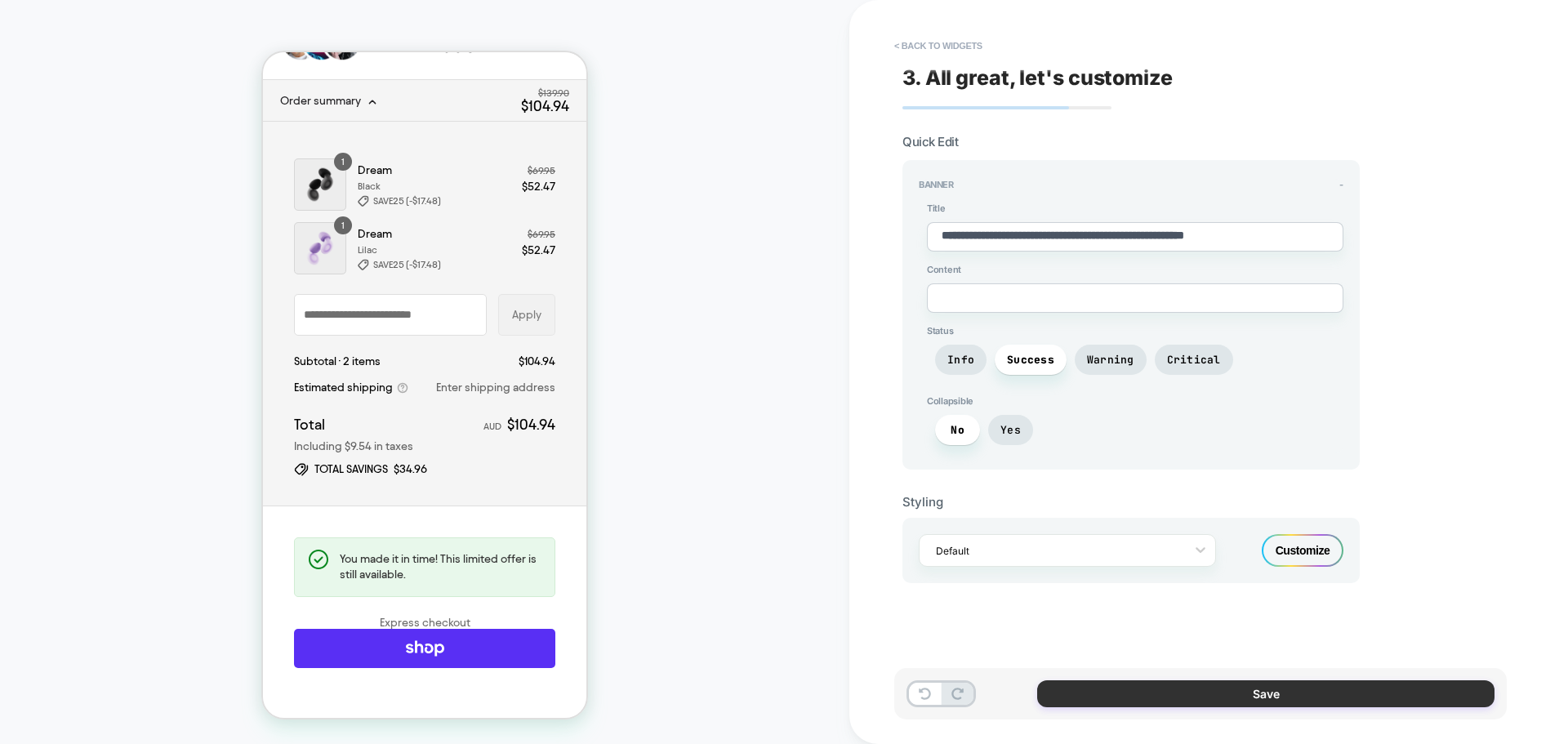
click at [1221, 690] on button "Save" at bounding box center [1265, 694] width 457 height 27
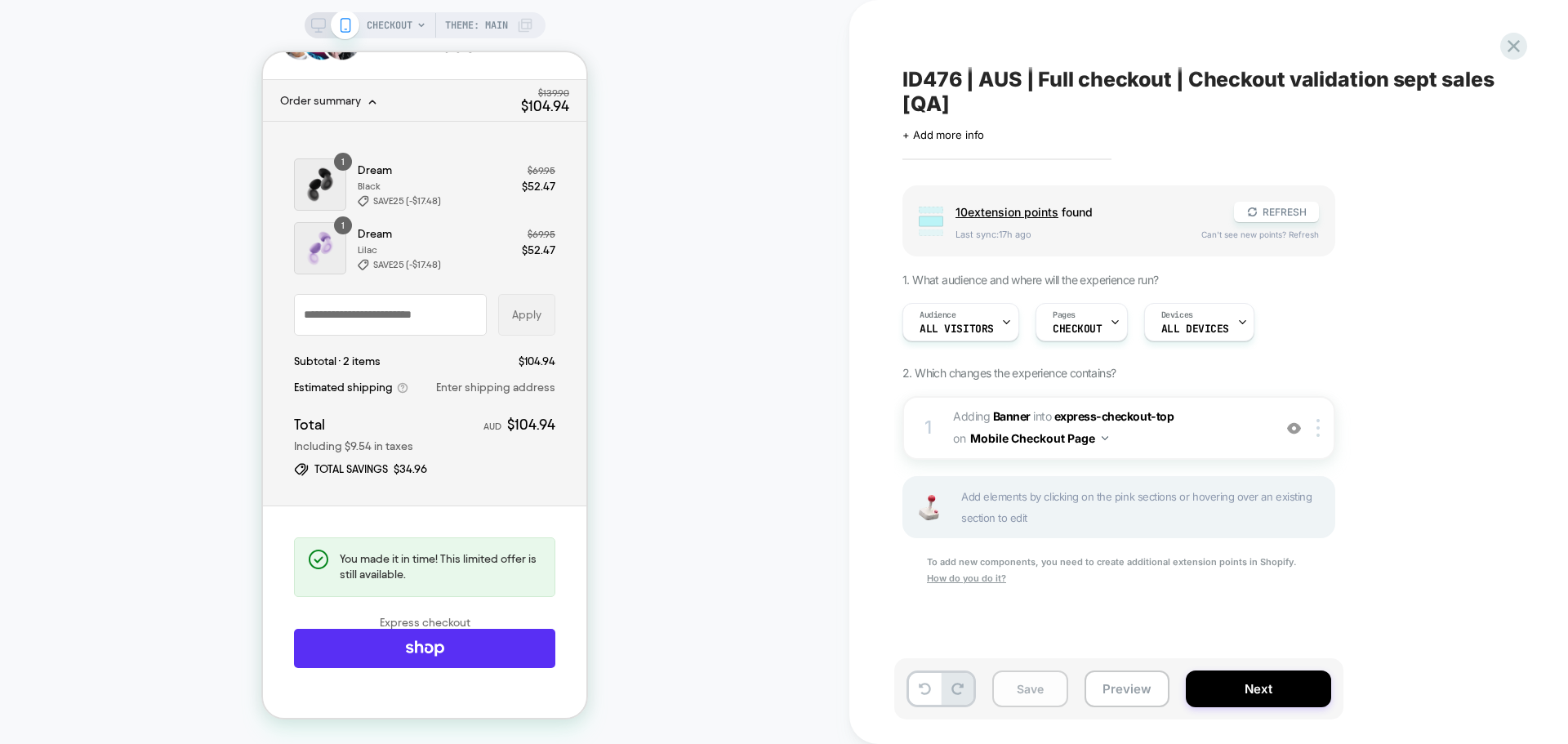
click at [1019, 680] on button "Save" at bounding box center [1030, 689] width 76 height 37
click at [1107, 698] on button "Preview" at bounding box center [1126, 689] width 85 height 37
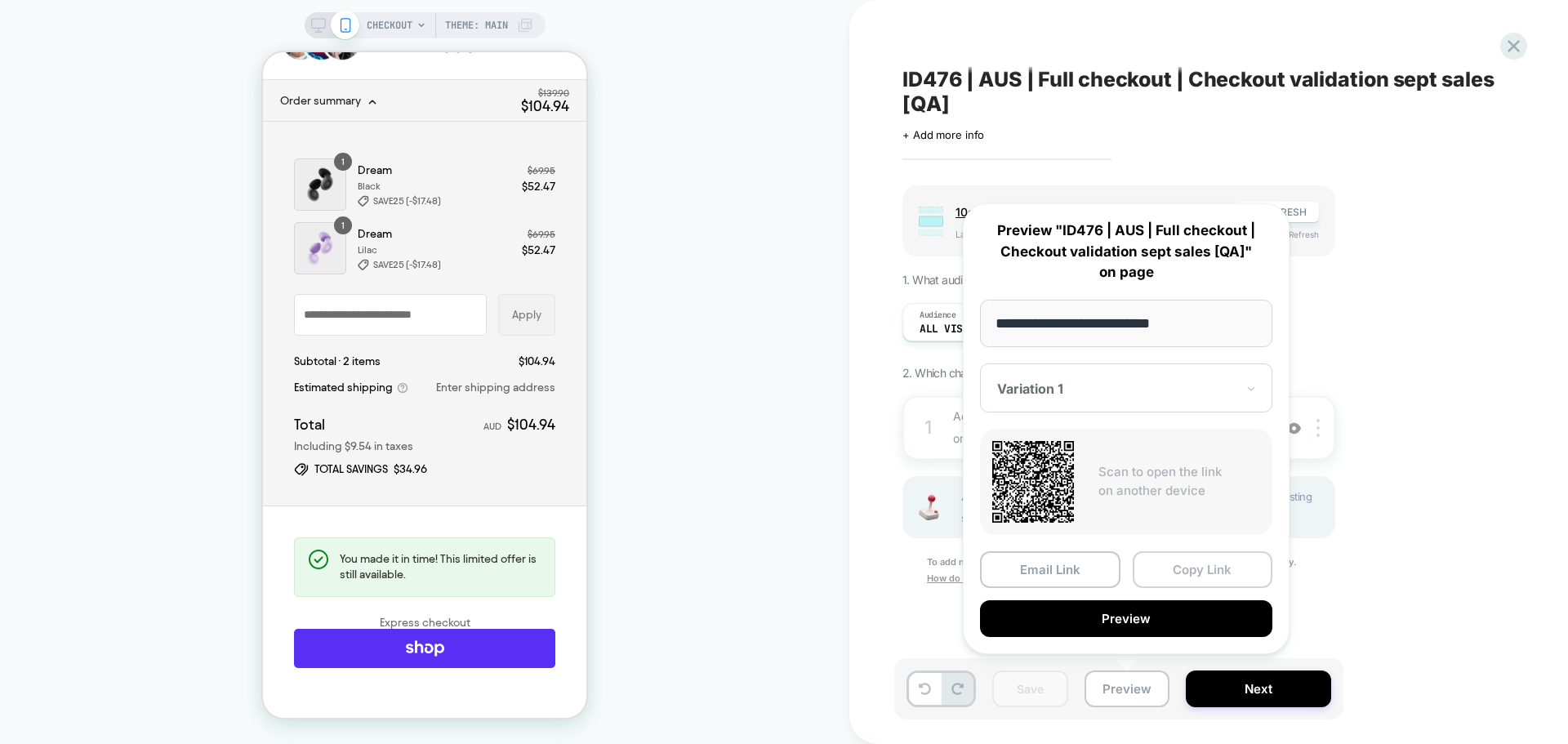
click at [1227, 569] on button "Copy Link" at bounding box center [1203, 570] width 141 height 37
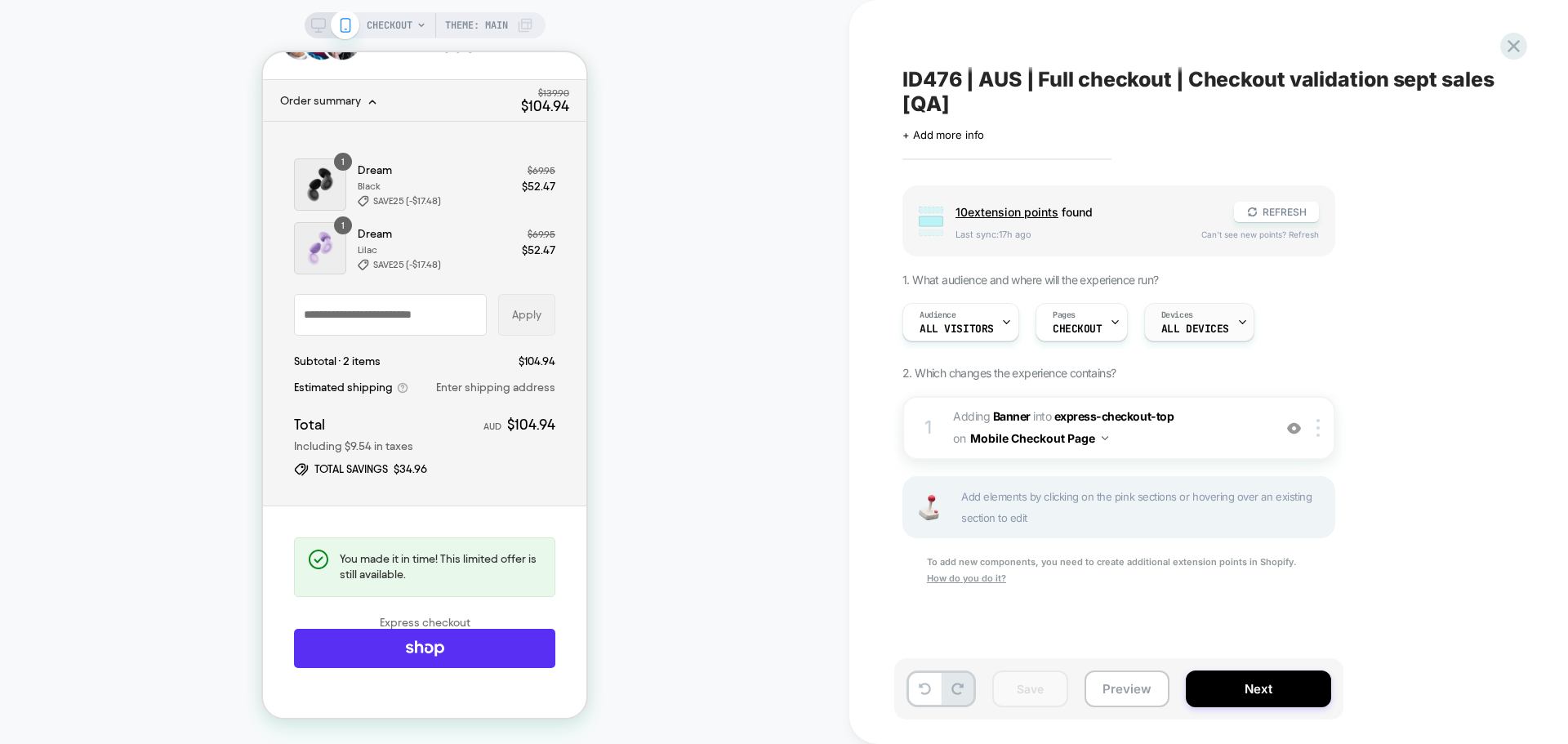
click at [1182, 321] on div "Devices ALL DEVICES" at bounding box center [1196, 322] width 101 height 37
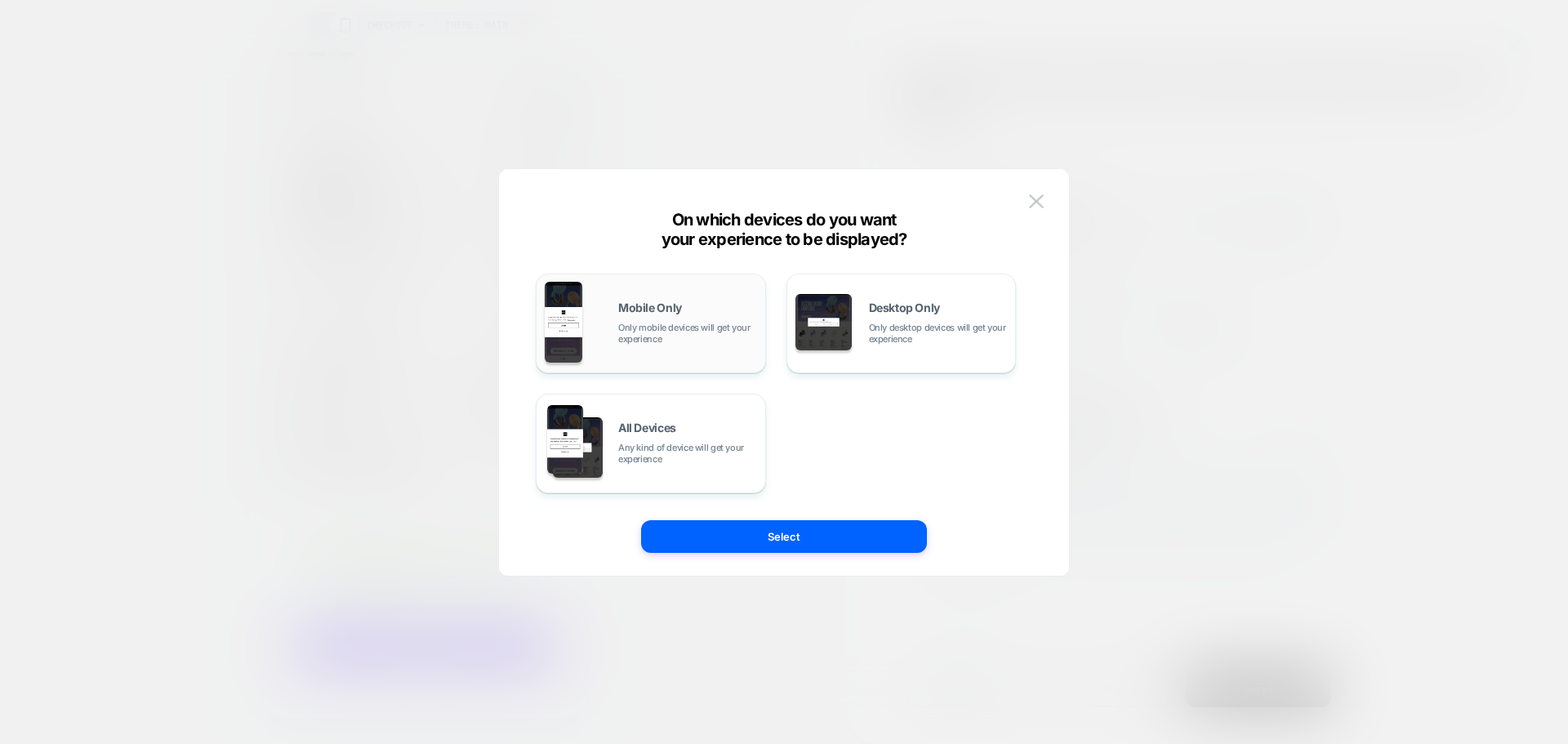
click at [594, 320] on div "Mobile Only Only mobile devices will get your experience" at bounding box center [650, 323] width 212 height 83
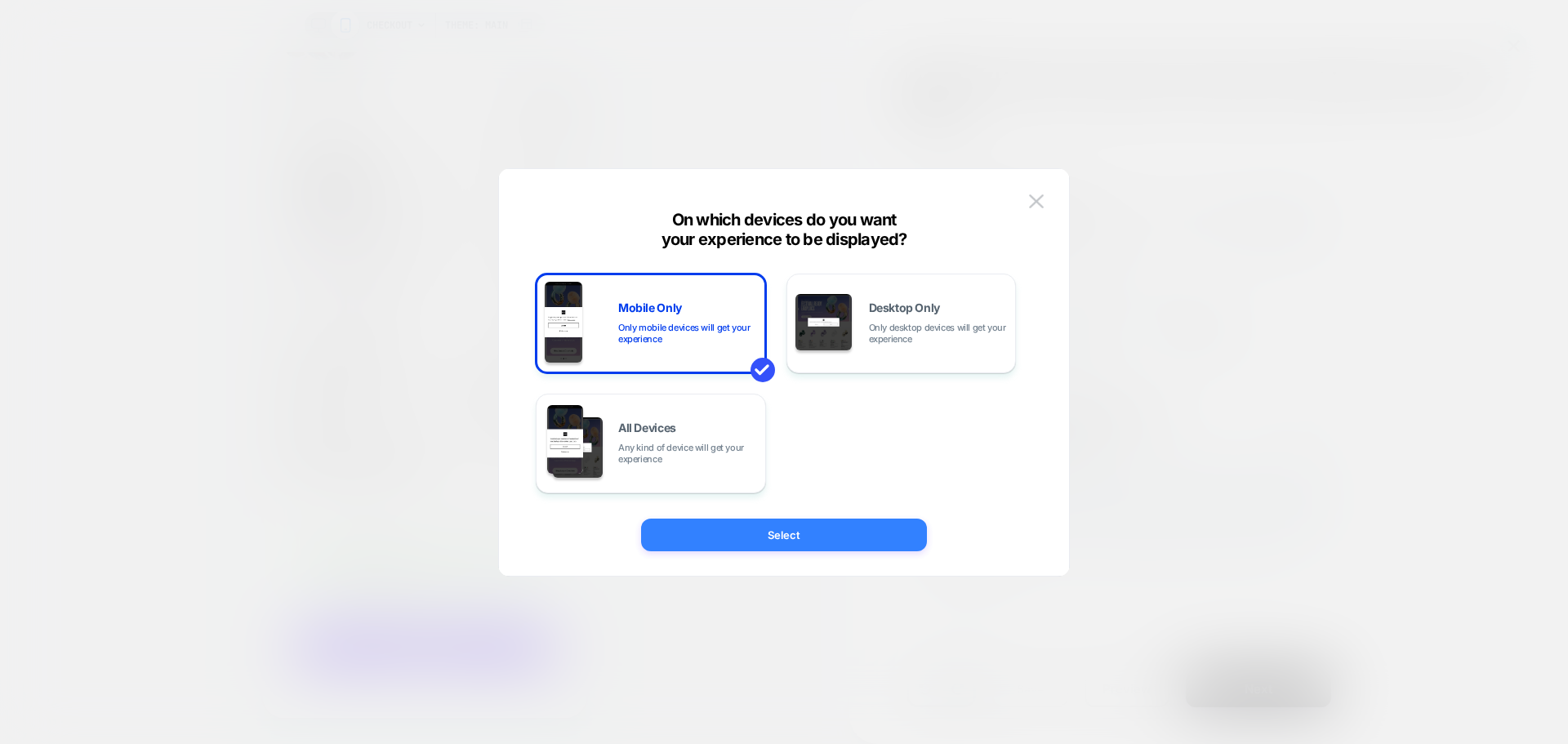
click at [762, 534] on button "Select" at bounding box center [784, 535] width 286 height 32
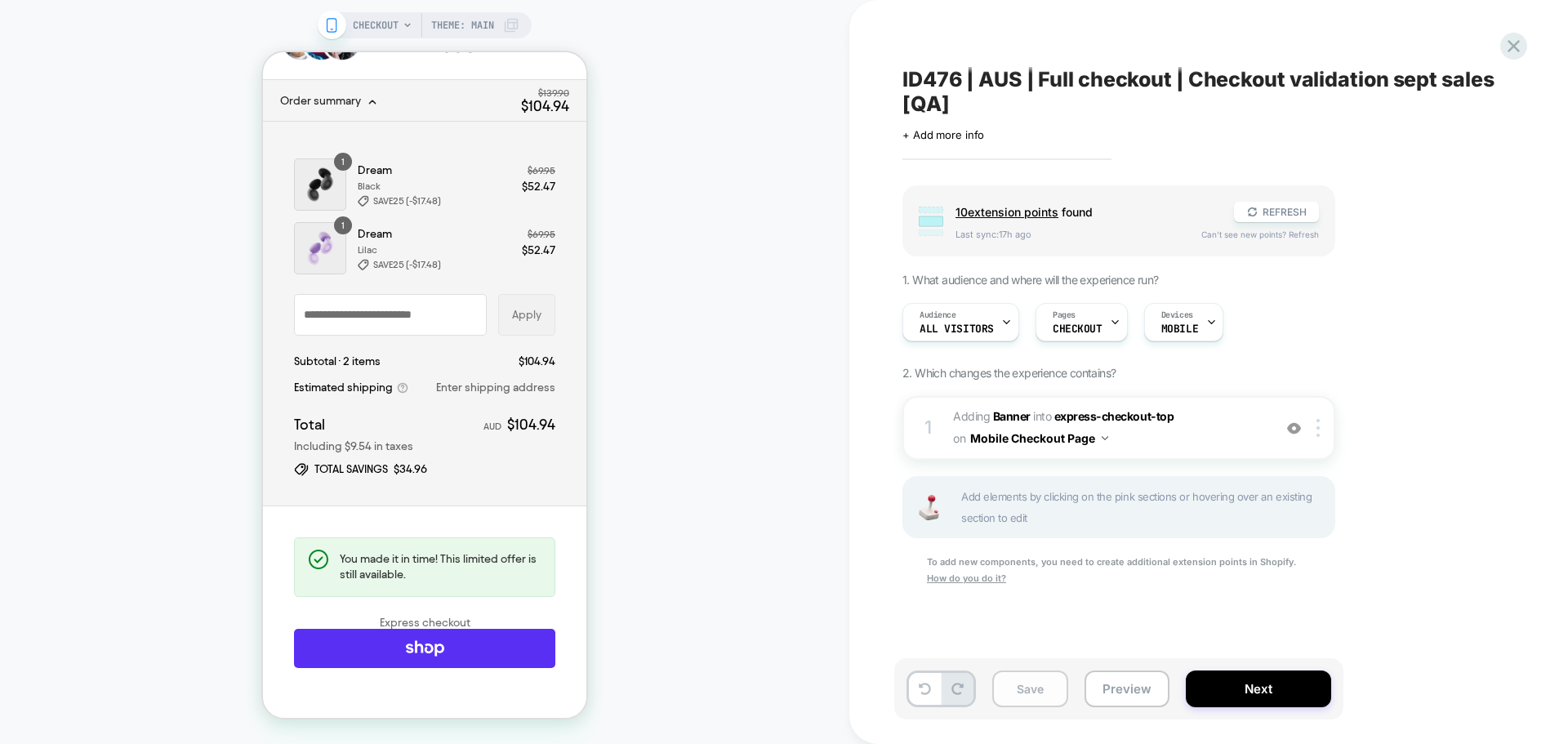
click at [1030, 698] on button "Save" at bounding box center [1030, 689] width 76 height 37
click at [1009, 412] on b "Banner" at bounding box center [1011, 416] width 37 height 14
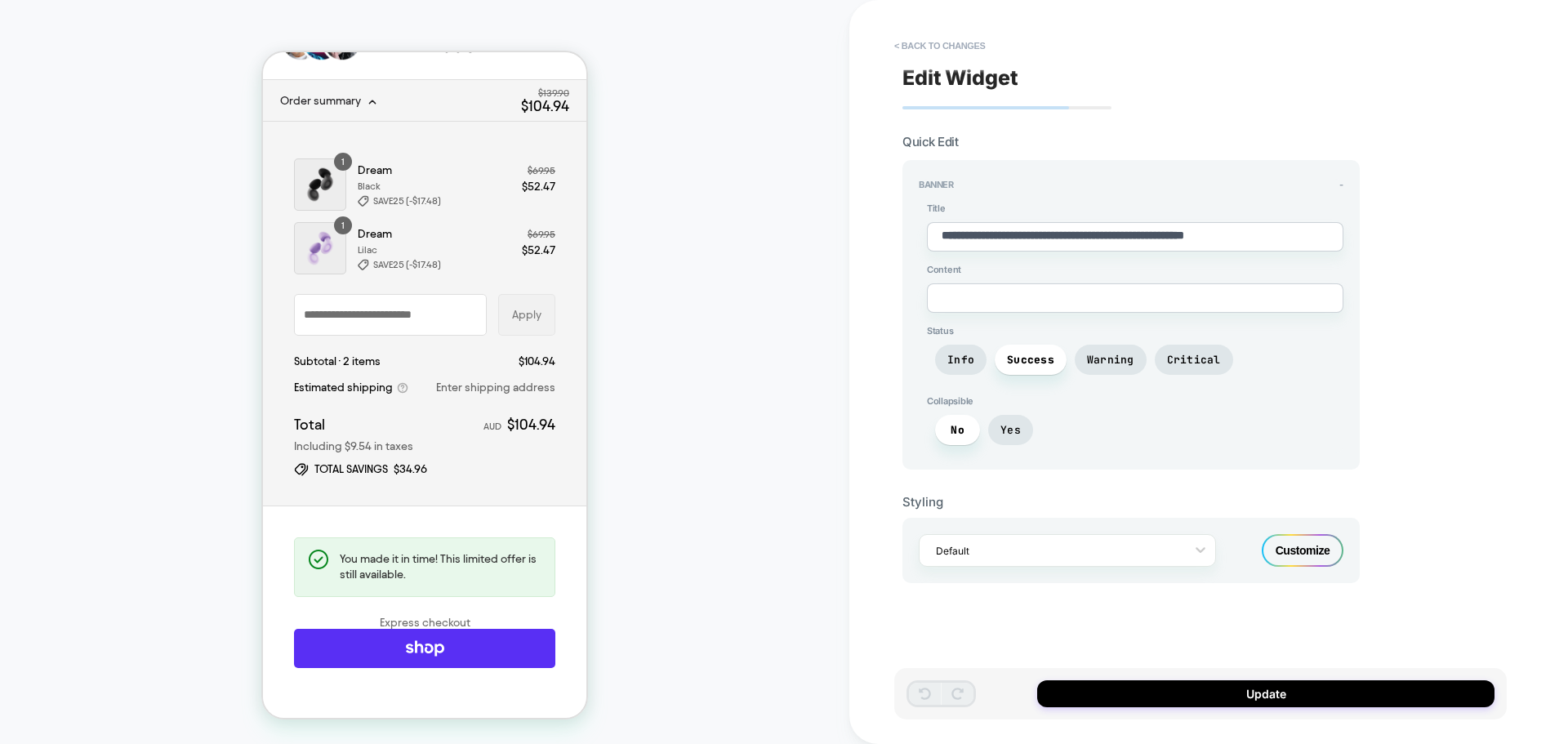
click at [1038, 290] on textarea at bounding box center [1135, 298] width 416 height 30
click at [1315, 554] on div "Customize" at bounding box center [1302, 551] width 82 height 32
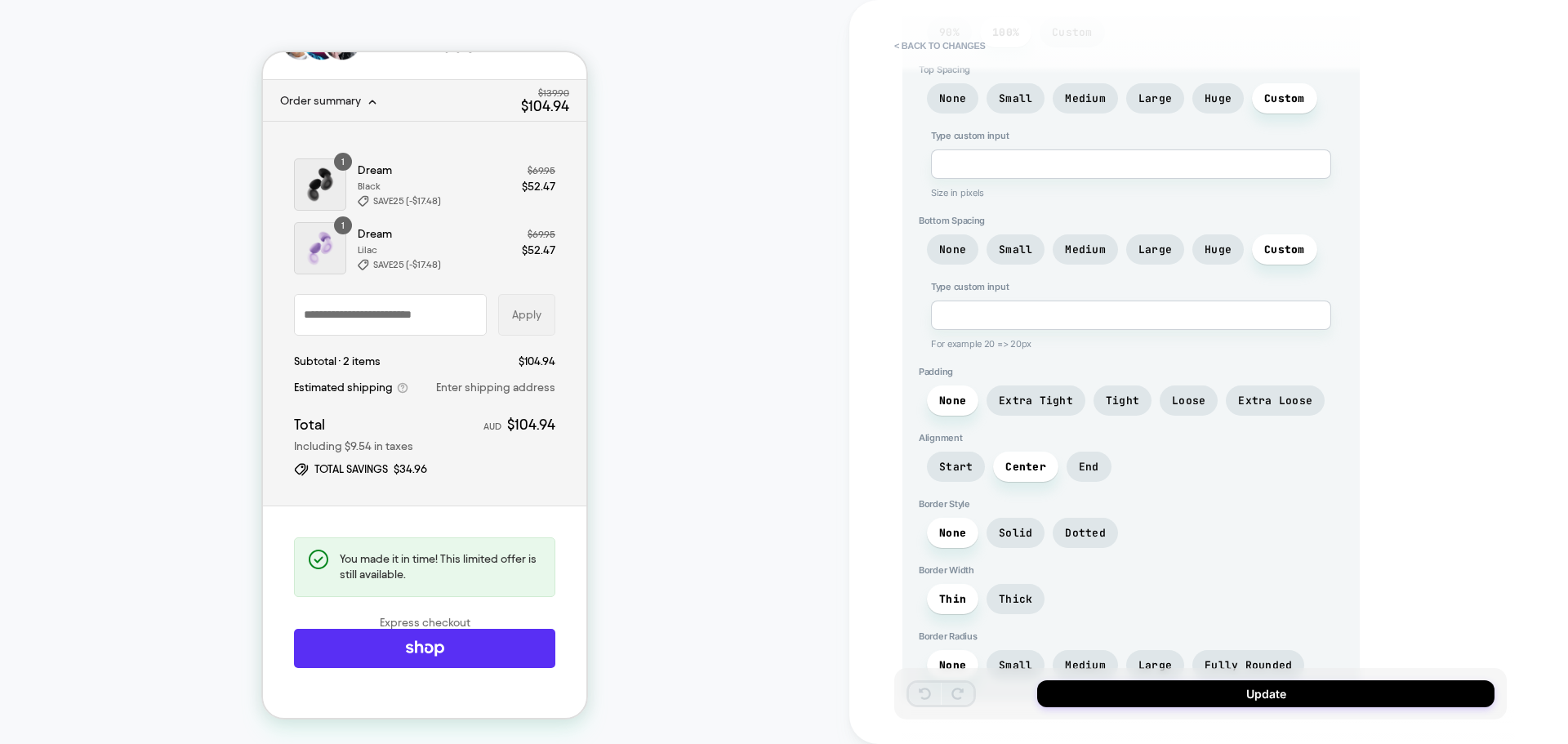
scroll to position [735, 0]
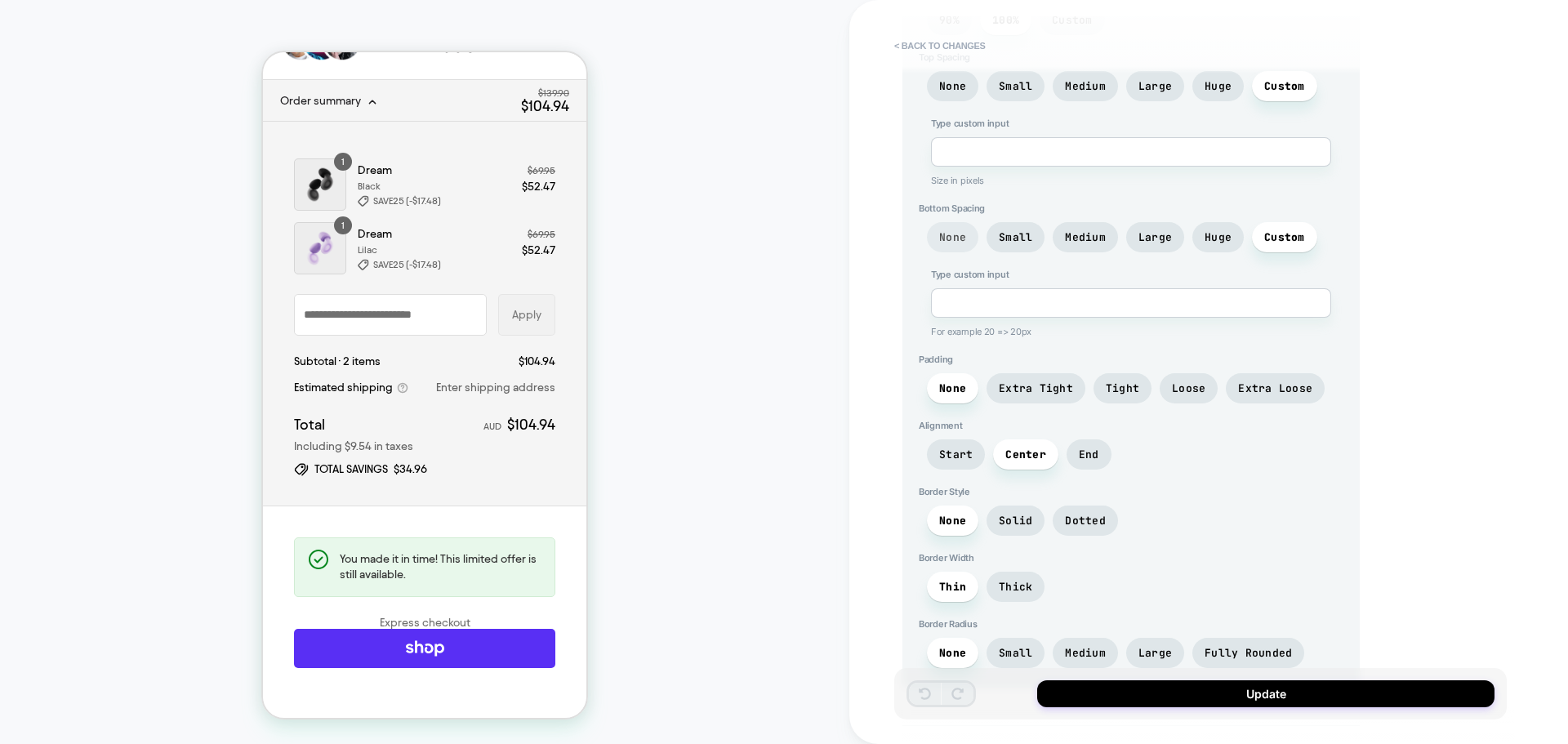
click at [971, 241] on span "None" at bounding box center [953, 237] width 51 height 30
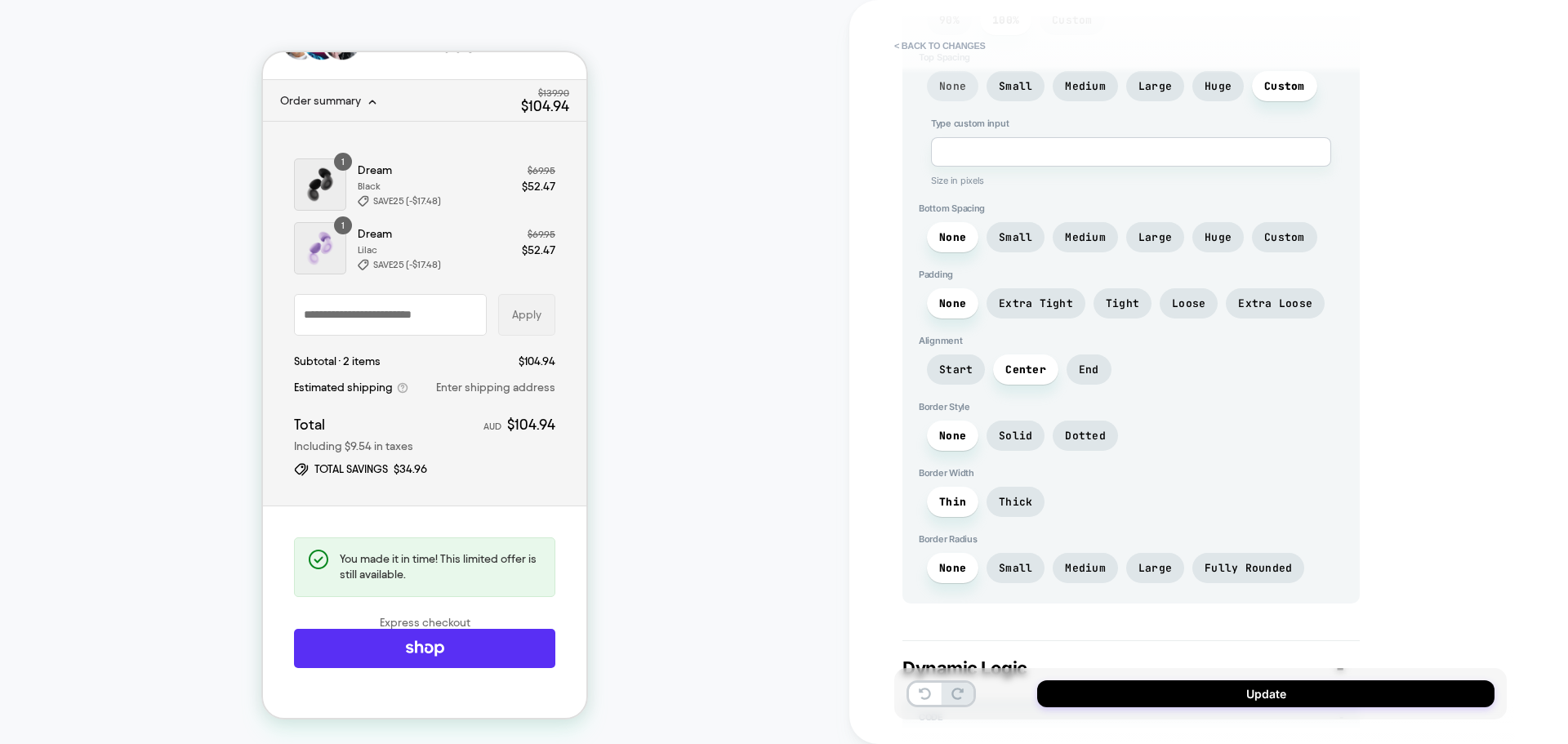
click at [954, 83] on span "None" at bounding box center [952, 86] width 27 height 14
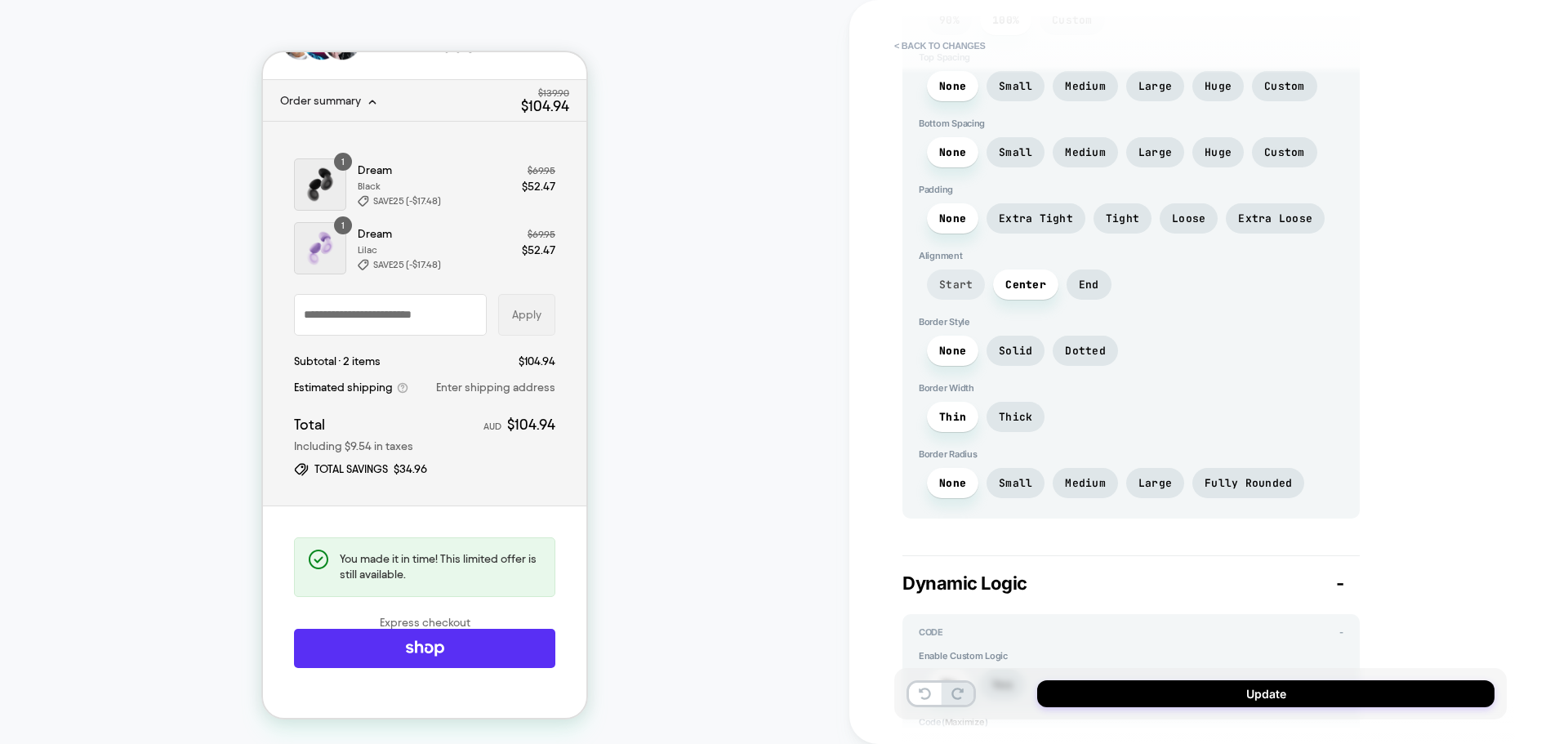
click at [951, 288] on span "Start" at bounding box center [955, 285] width 33 height 14
click at [1005, 287] on span "Center" at bounding box center [1025, 285] width 41 height 14
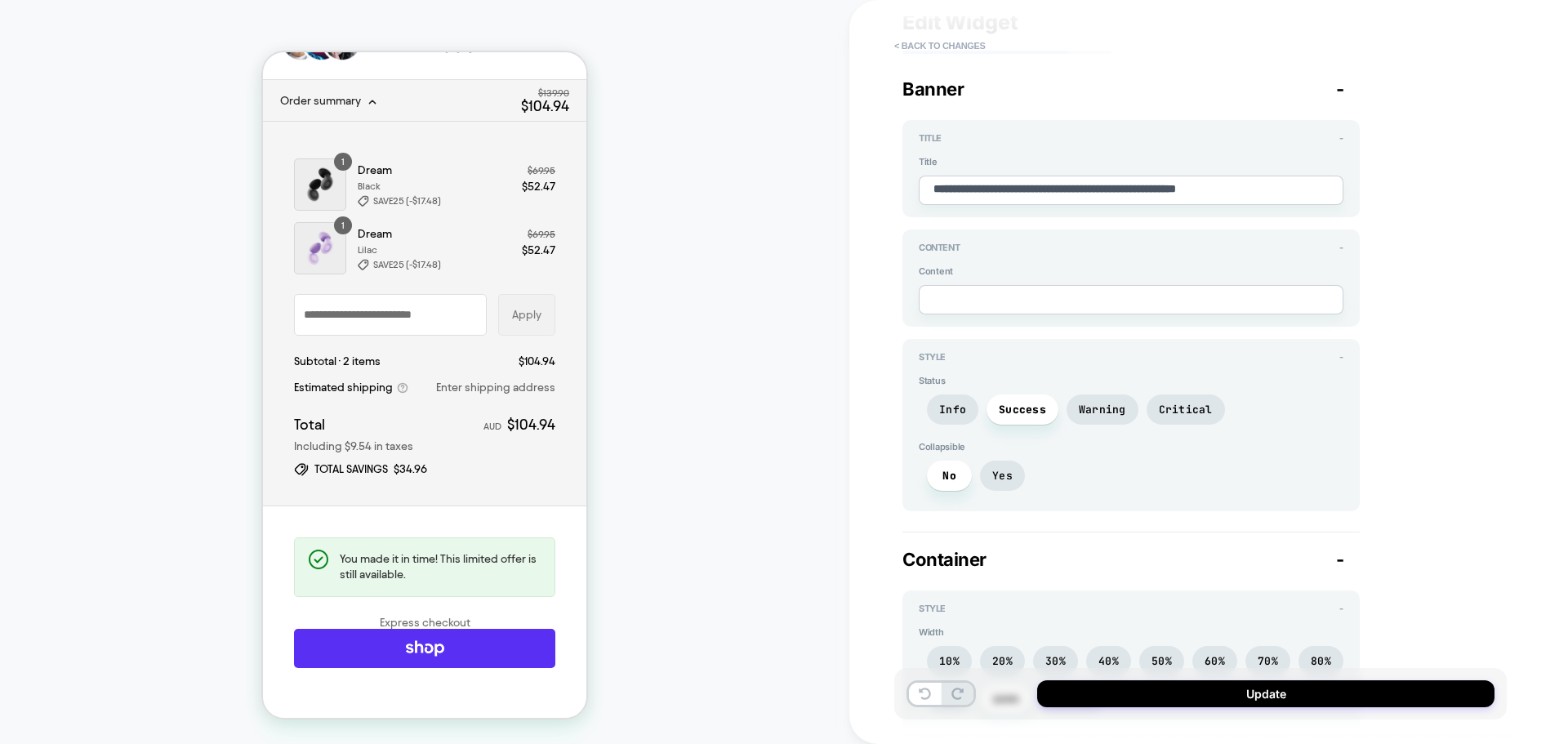
scroll to position [82, 0]
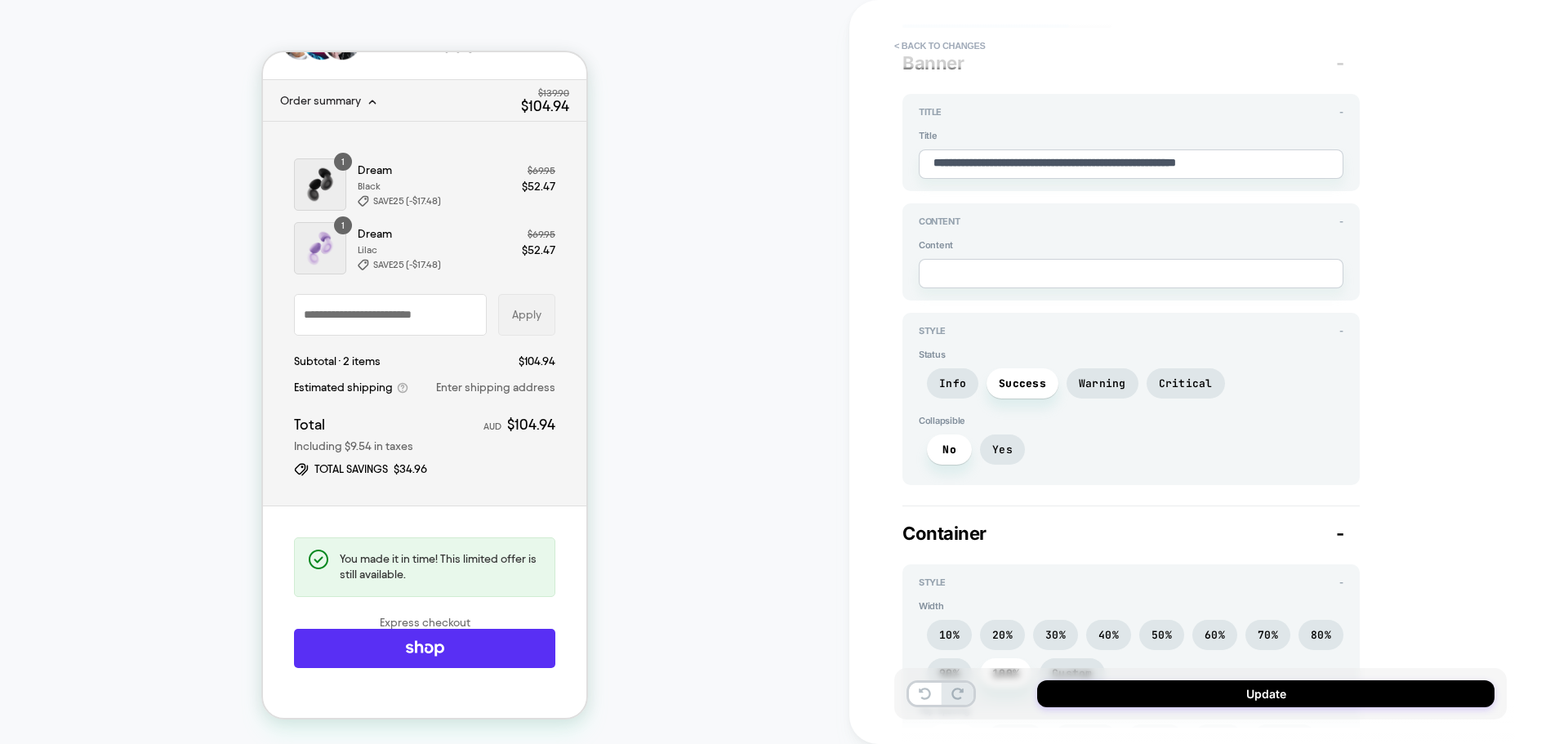
click at [1347, 531] on div "Container -" at bounding box center [1131, 533] width 457 height 21
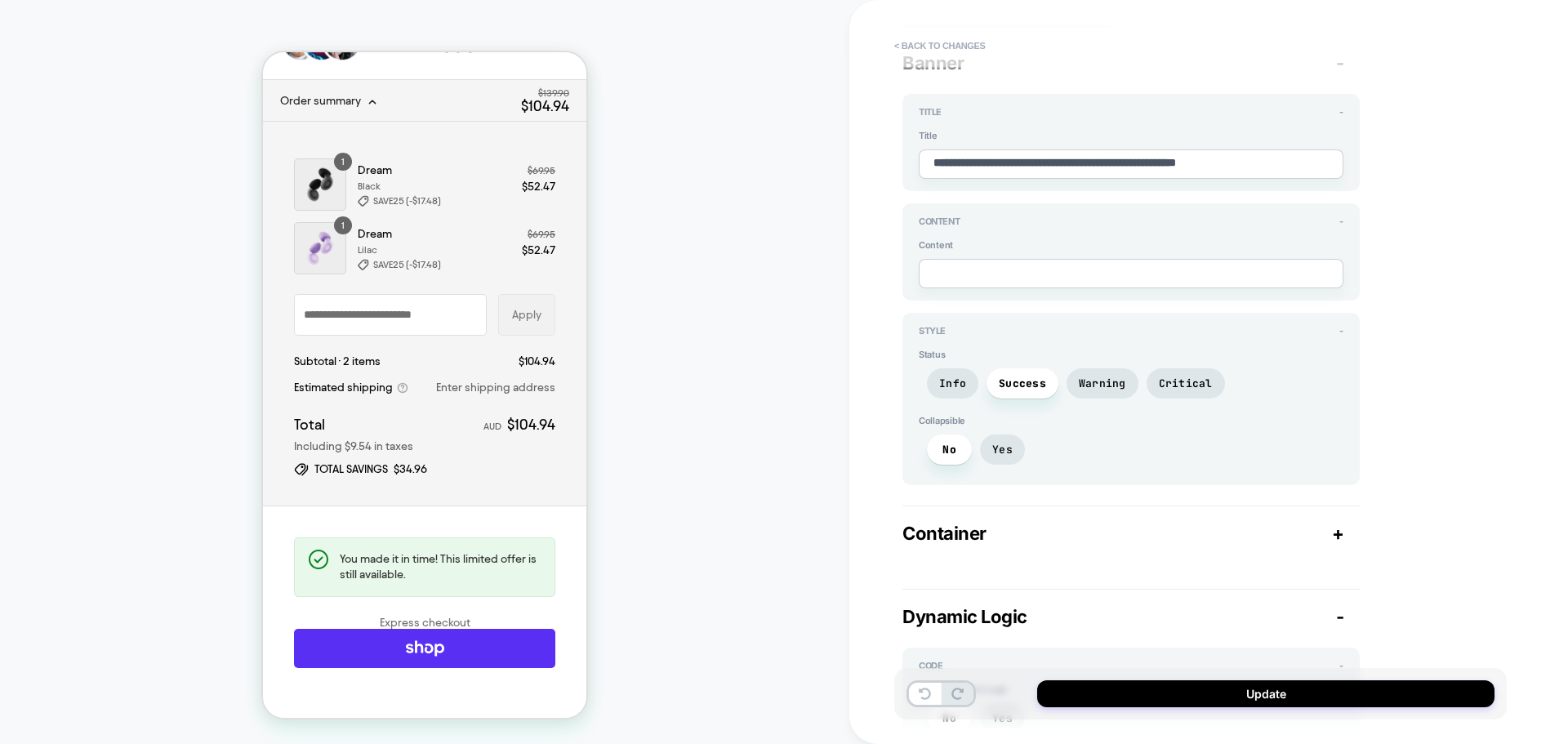
click at [1339, 60] on span "-" at bounding box center [1340, 63] width 9 height 21
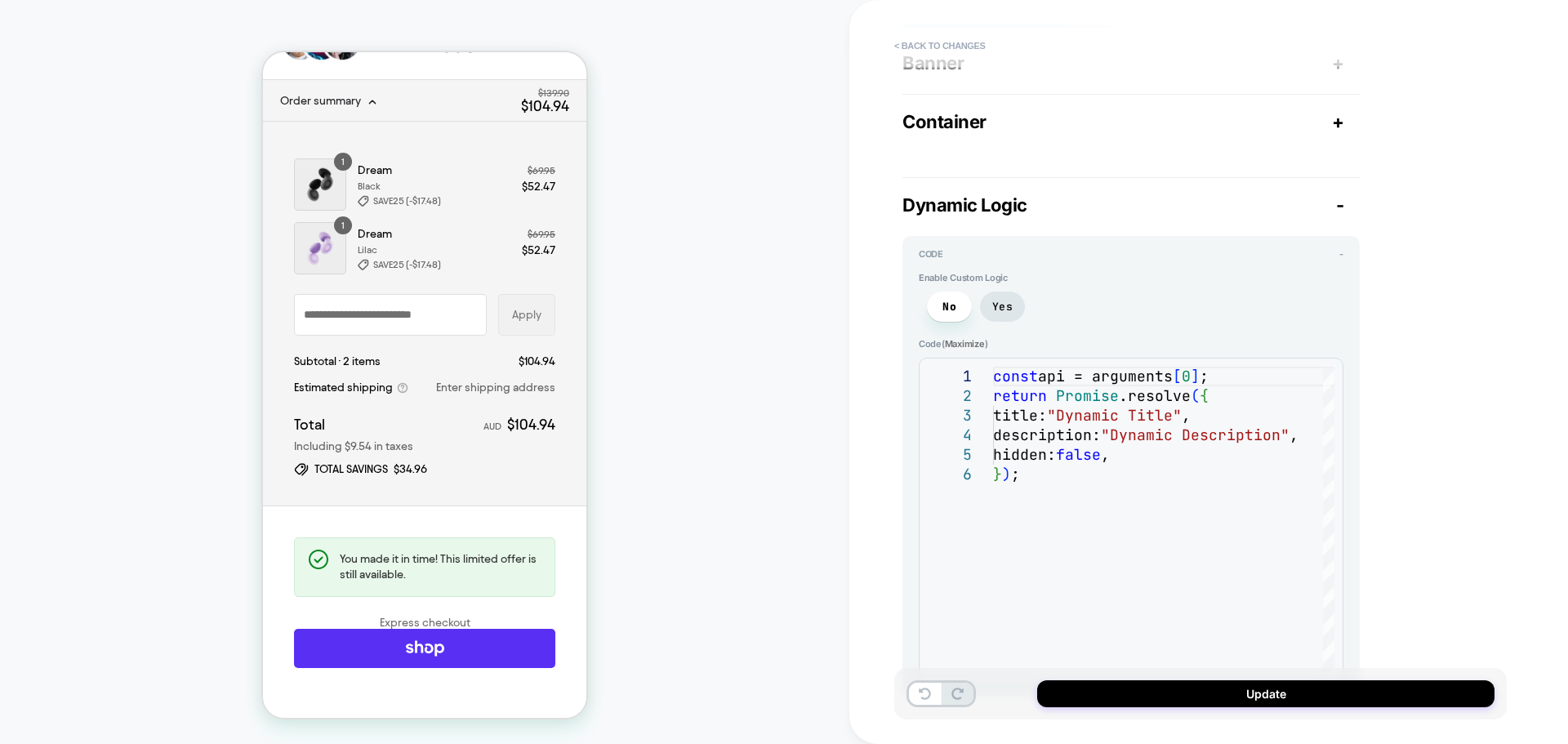
click at [1339, 60] on span "+" at bounding box center [1338, 63] width 12 height 21
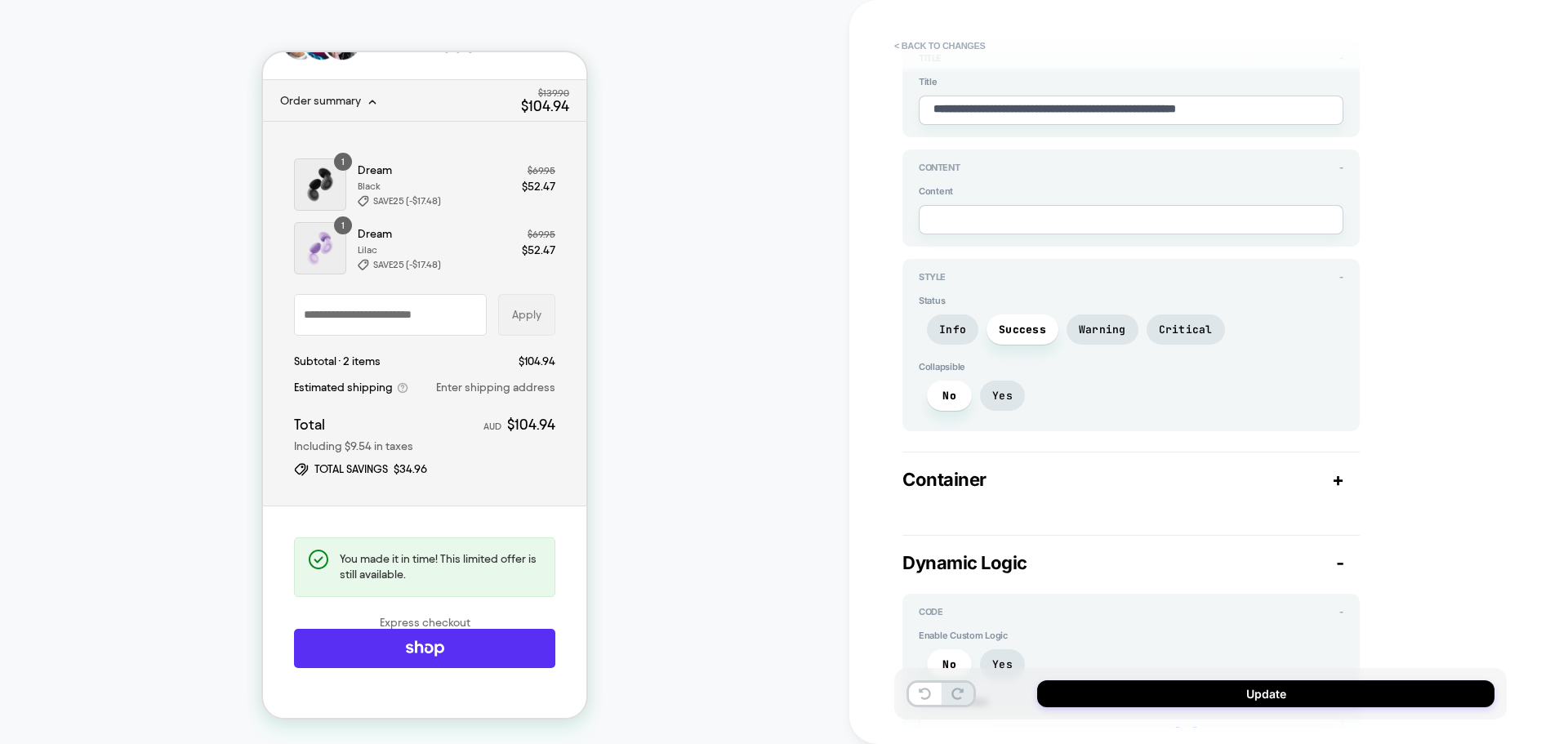
scroll to position [245, 0]
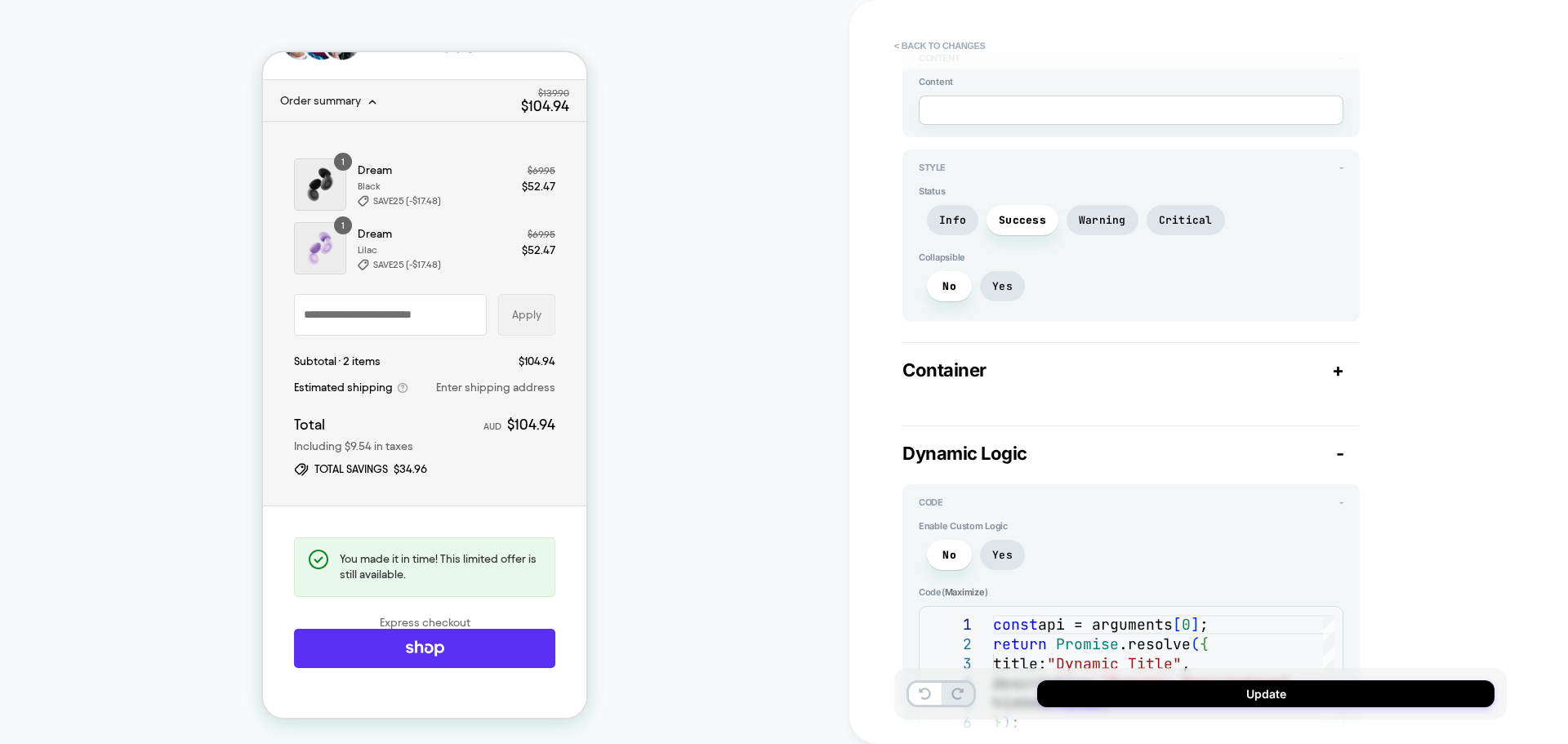
click at [1341, 359] on span "+" at bounding box center [1338, 370] width 12 height 21
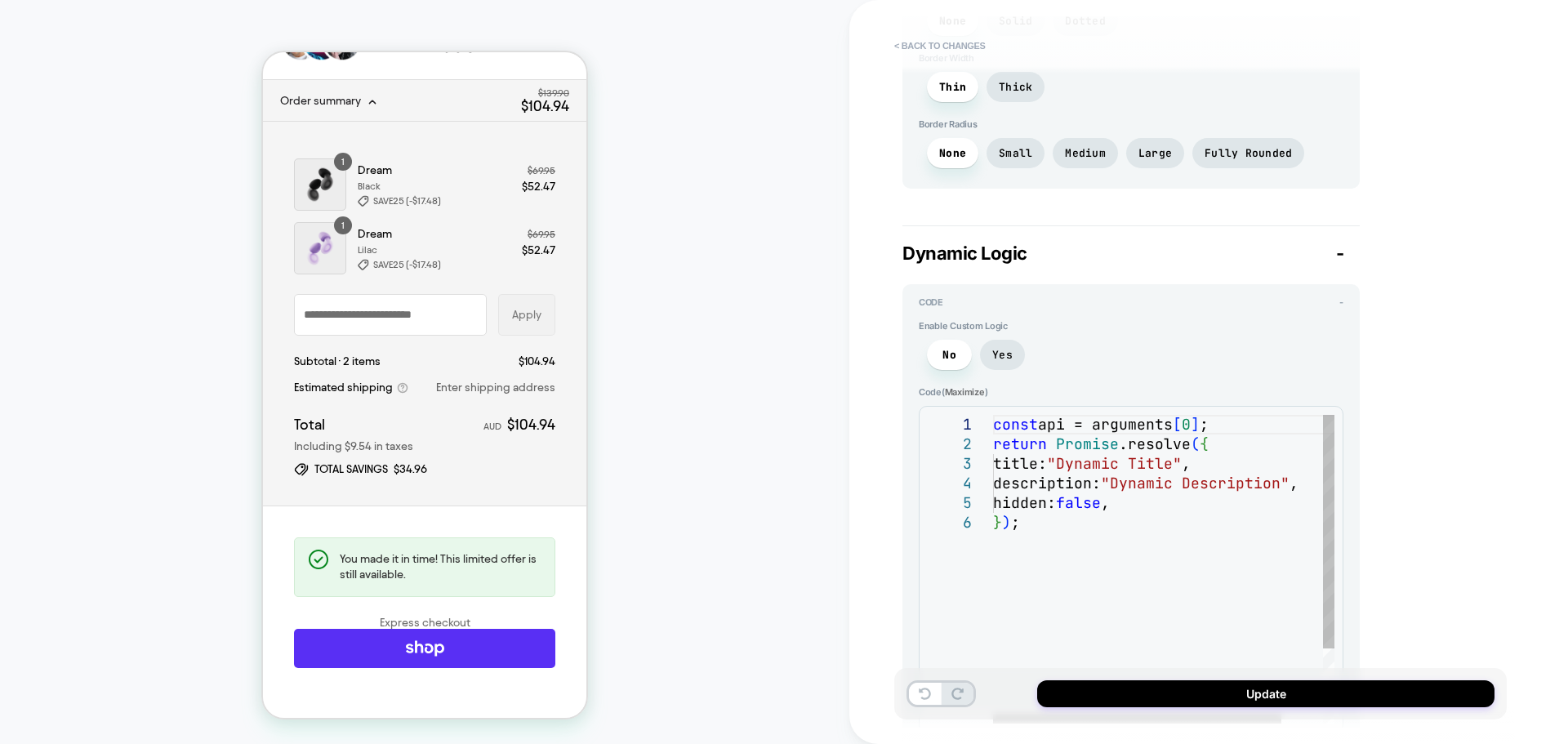
scroll to position [1164, 0]
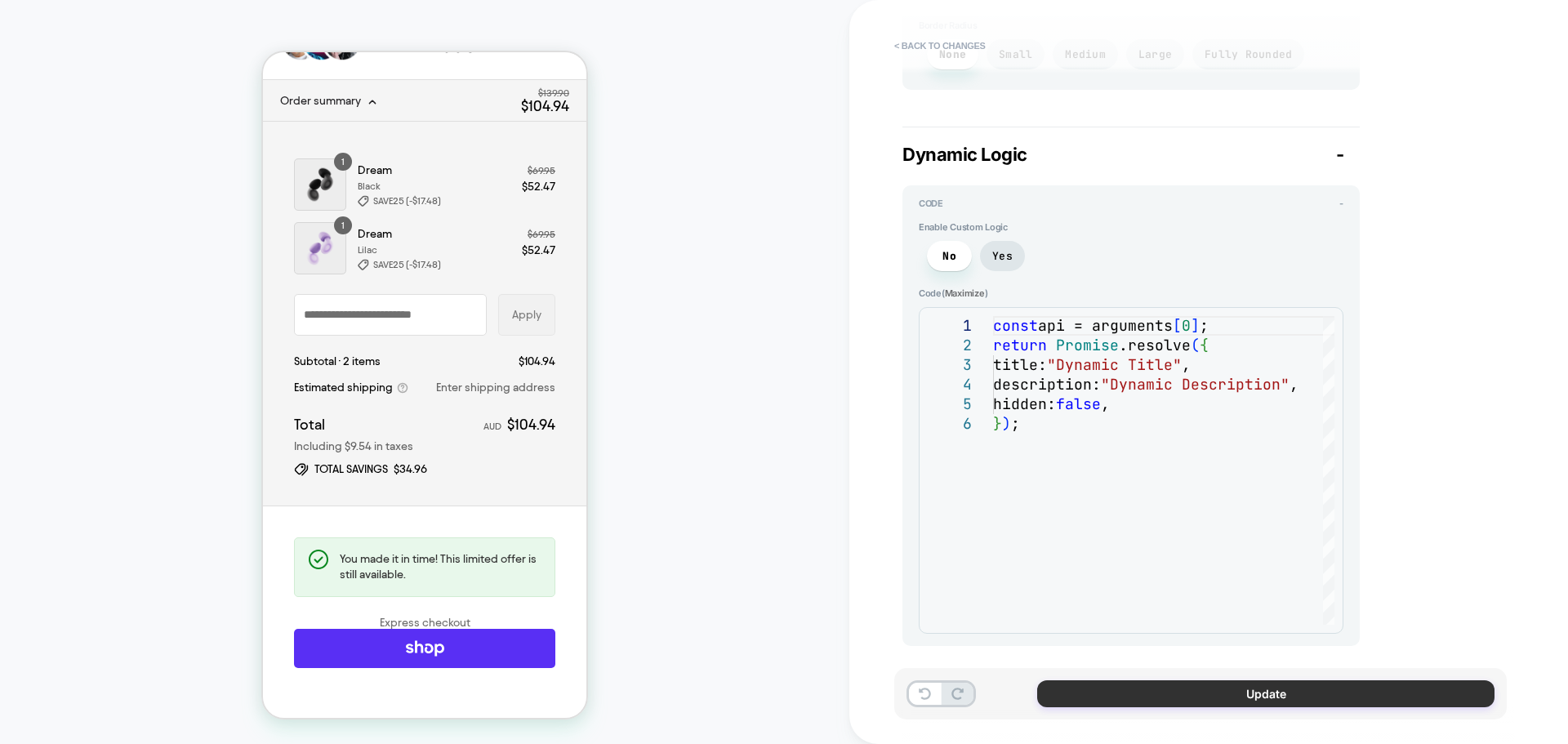
click at [1359, 700] on button "Update" at bounding box center [1265, 694] width 457 height 27
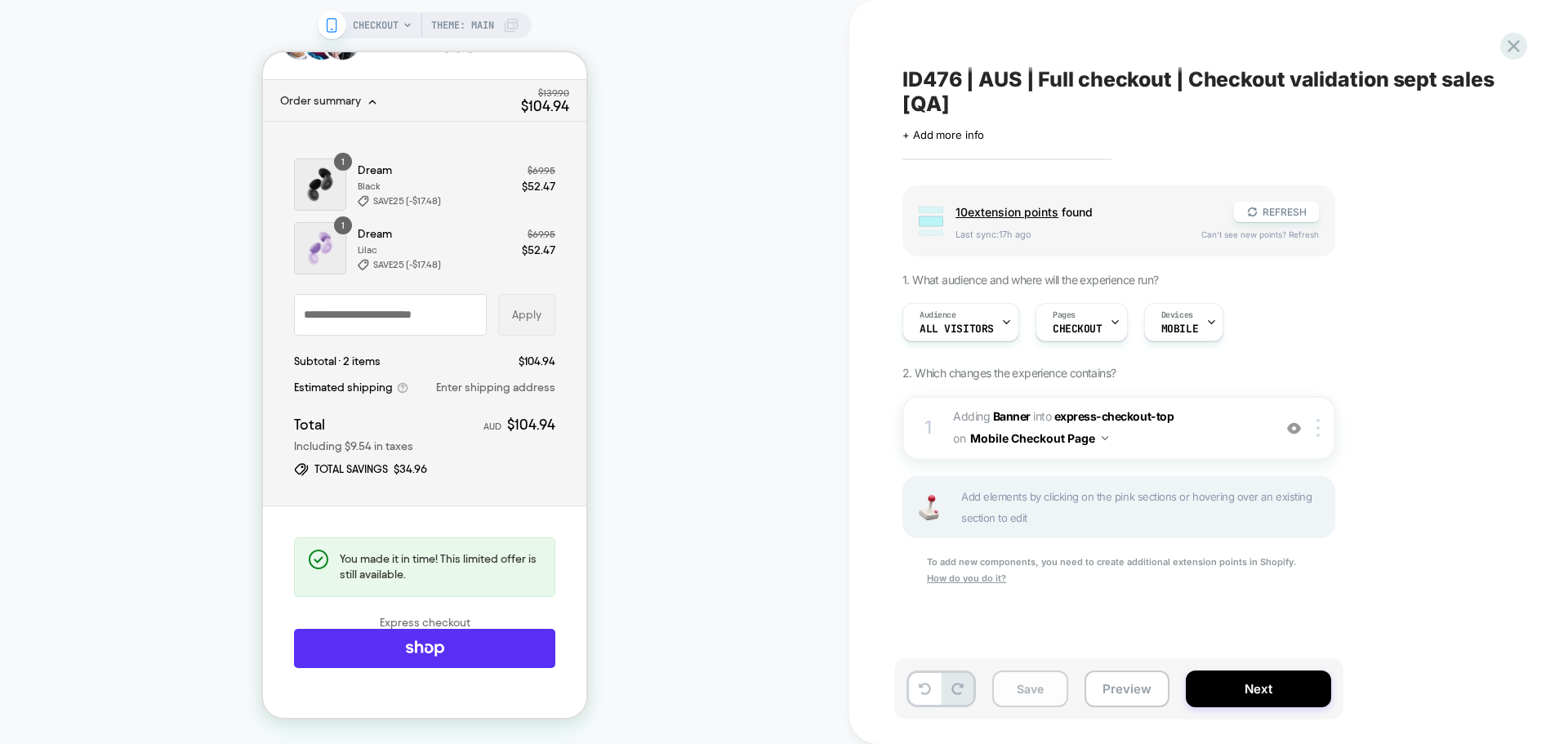
click at [1046, 683] on button "Save" at bounding box center [1030, 689] width 76 height 37
click at [1076, 433] on button "Mobile Checkout Page" at bounding box center [1039, 438] width 138 height 24
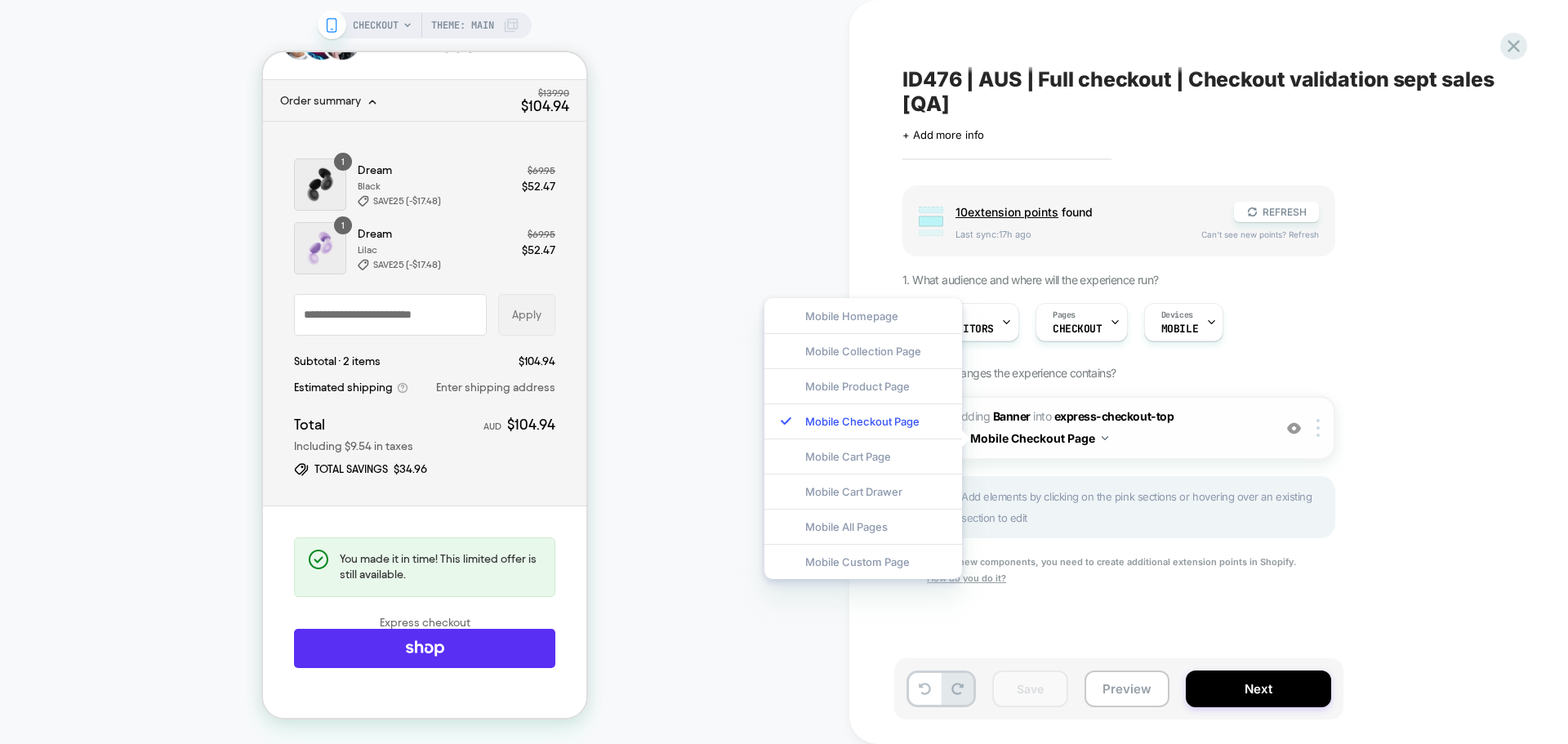
click at [1076, 433] on button "Mobile Checkout Page" at bounding box center [1039, 438] width 138 height 24
click at [995, 413] on b "Banner" at bounding box center [1011, 416] width 37 height 14
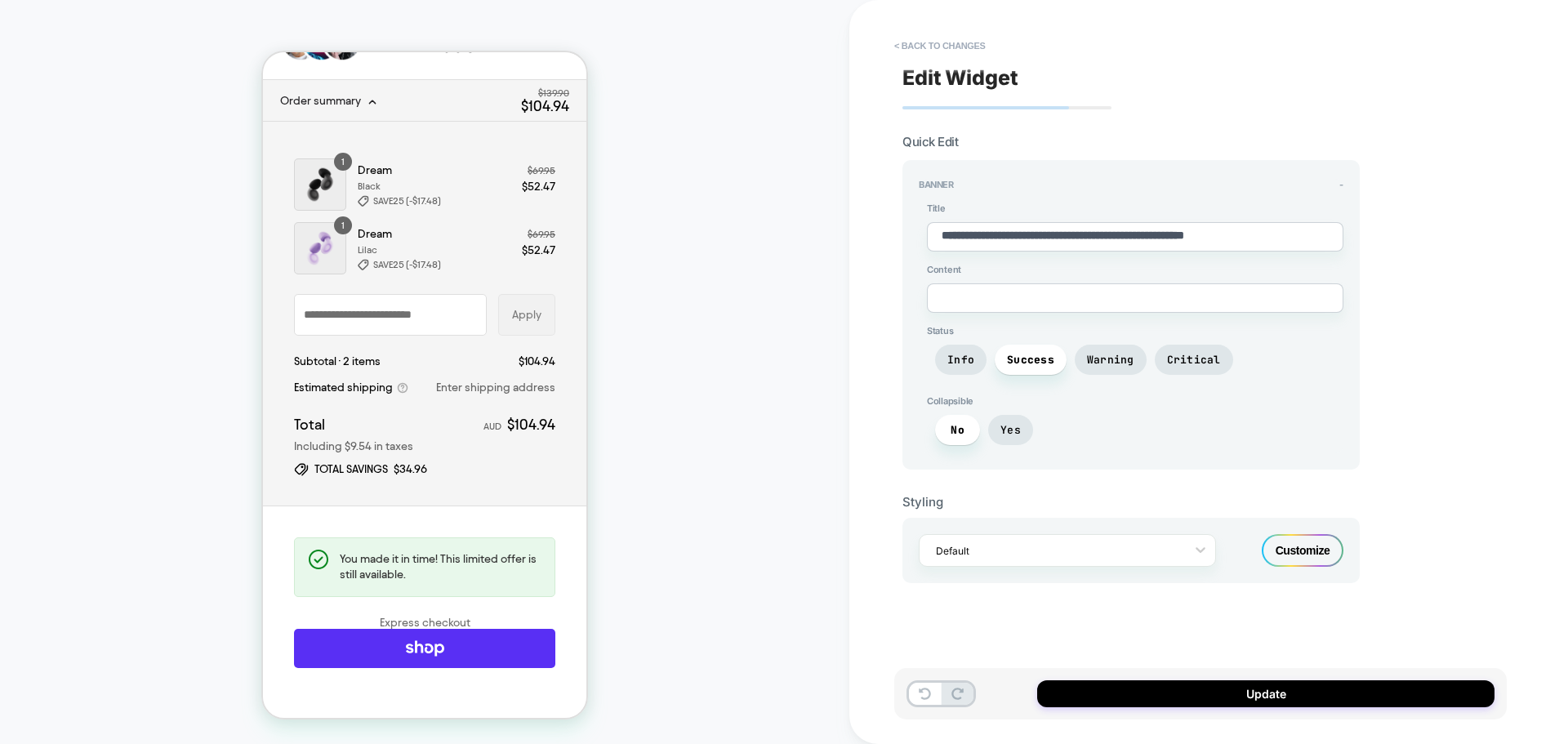
click at [1300, 553] on div "Customize" at bounding box center [1302, 551] width 82 height 32
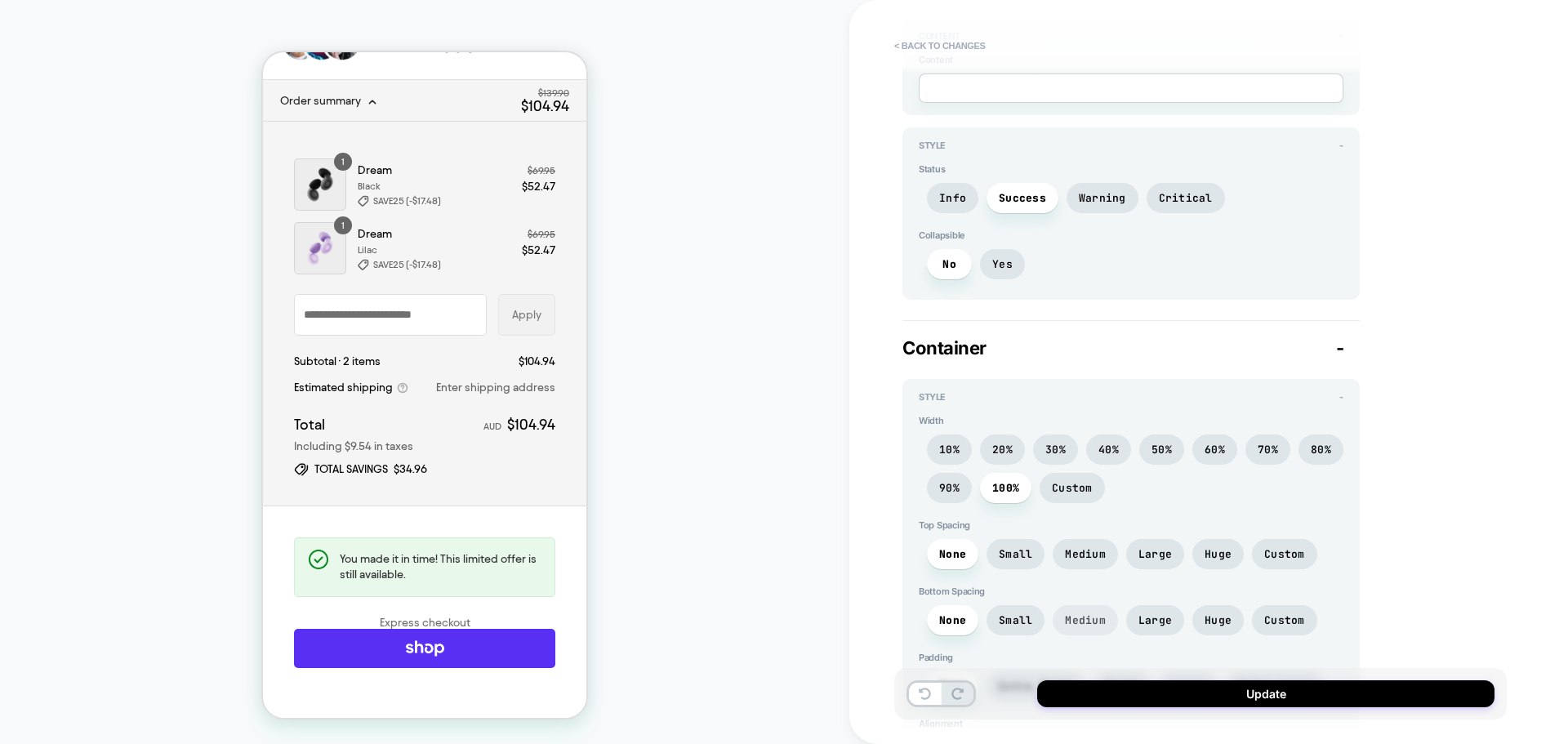
scroll to position [266, 0]
click at [942, 198] on span "Info" at bounding box center [952, 199] width 27 height 14
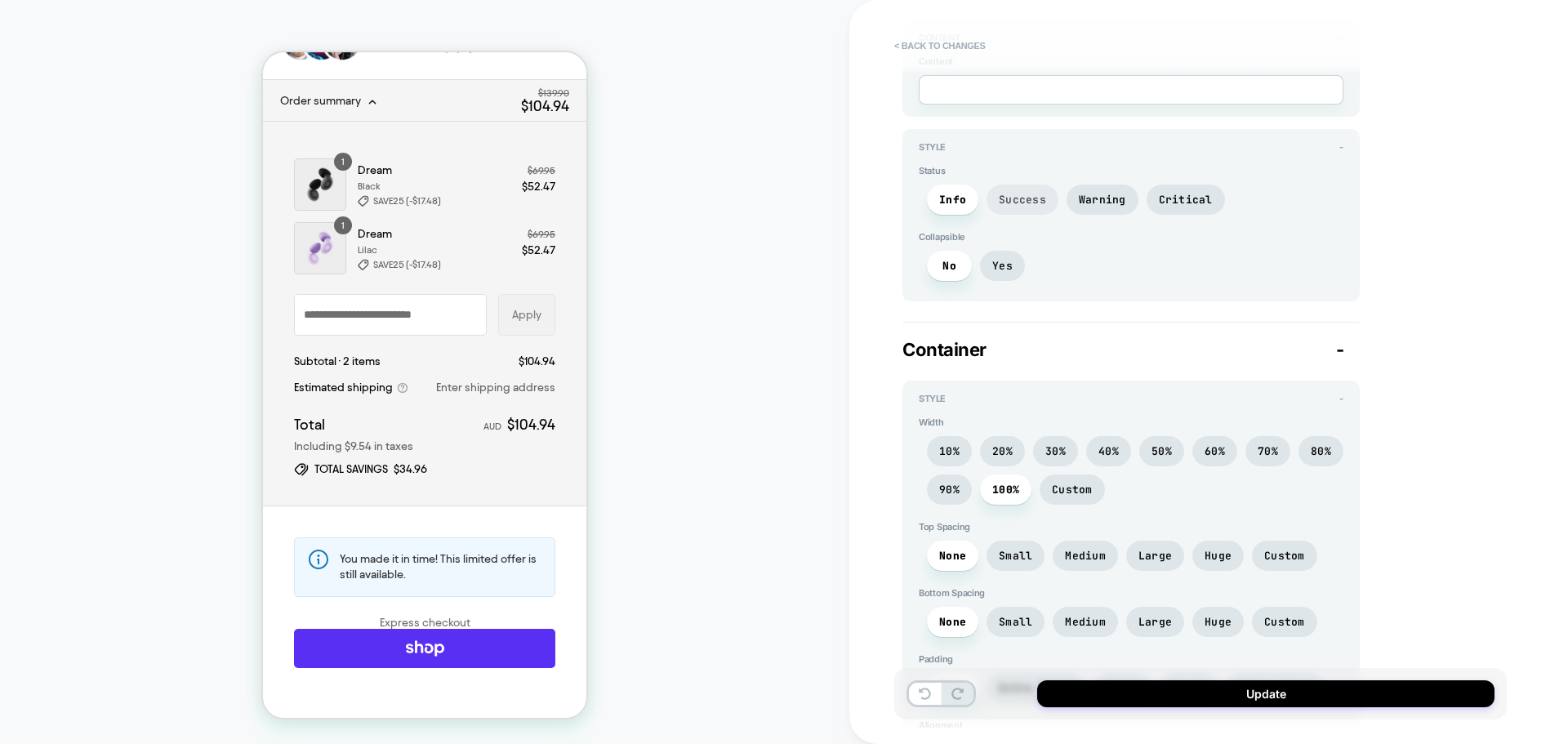
click at [1005, 191] on span "Success" at bounding box center [1022, 200] width 71 height 30
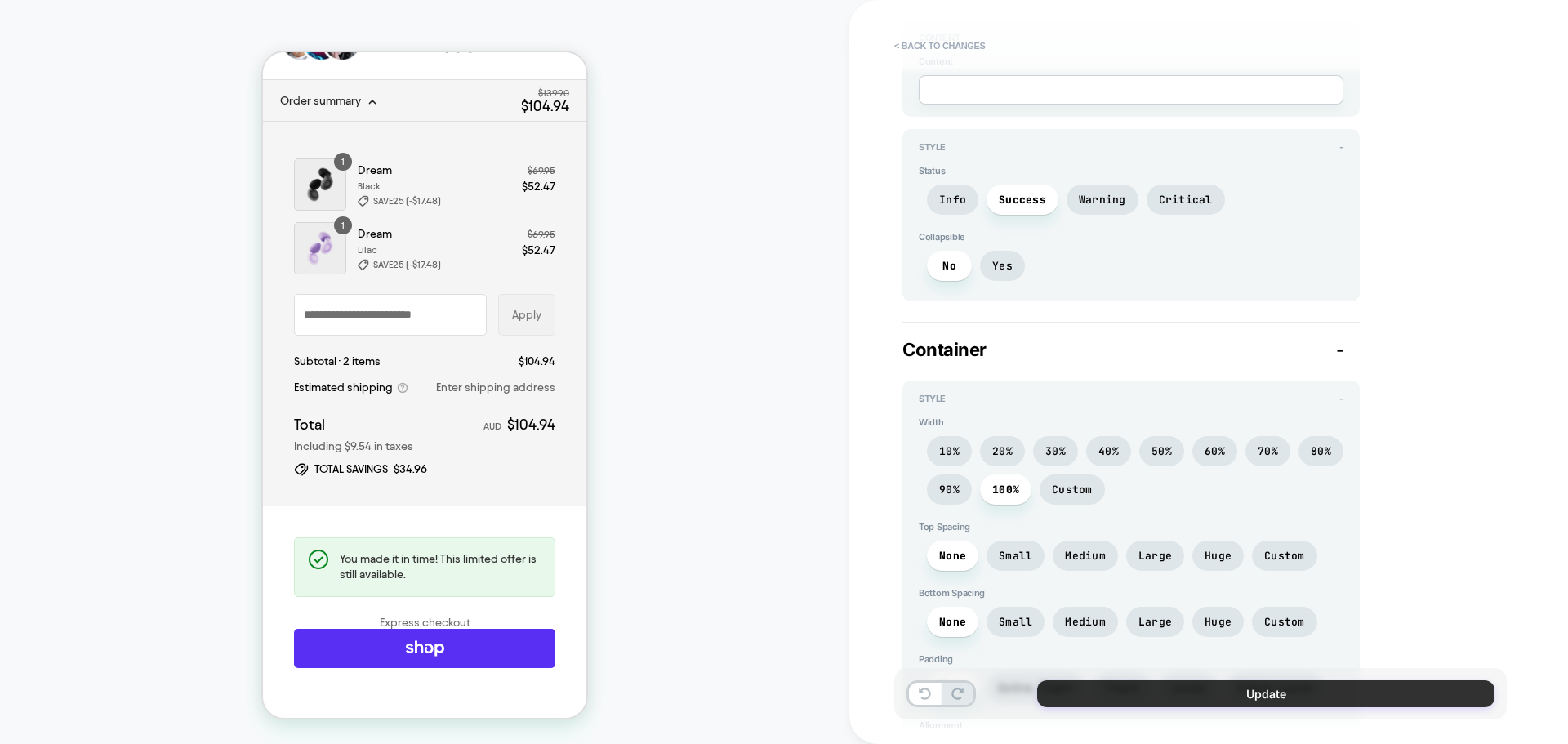
click at [1117, 690] on button "Update" at bounding box center [1265, 694] width 457 height 27
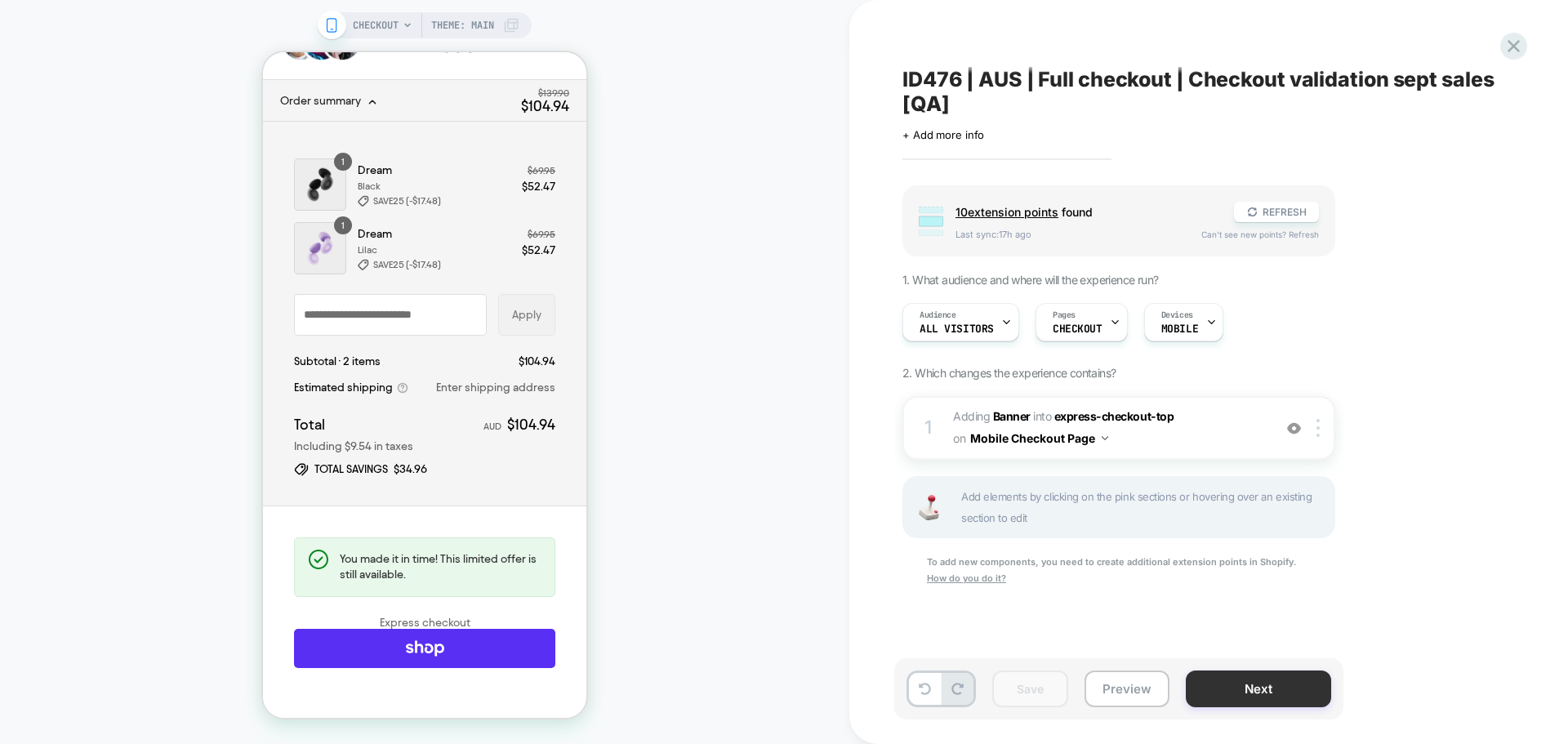
click at [1198, 679] on button "Next" at bounding box center [1258, 689] width 146 height 37
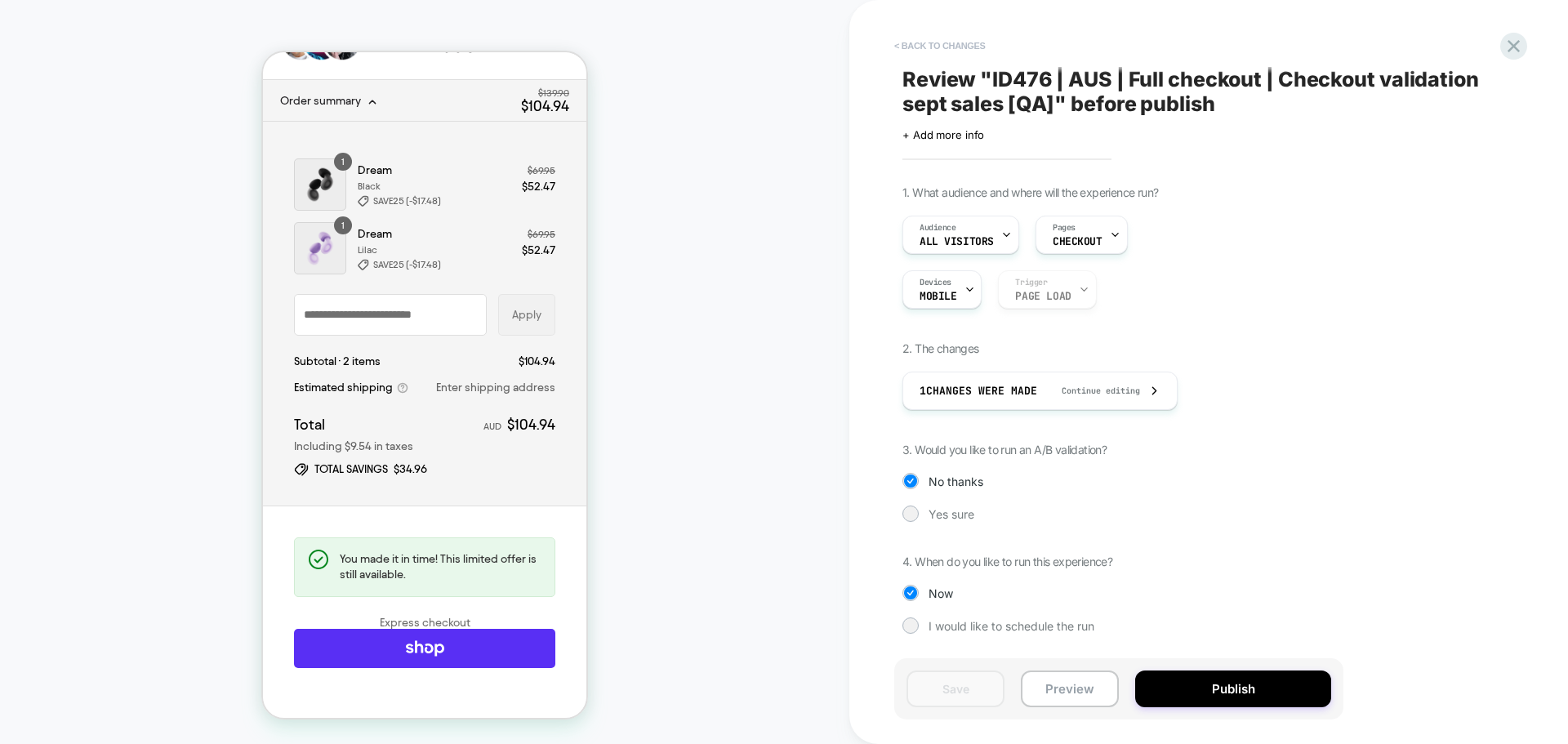
click at [977, 52] on button "< Back to changes" at bounding box center [940, 45] width 108 height 26
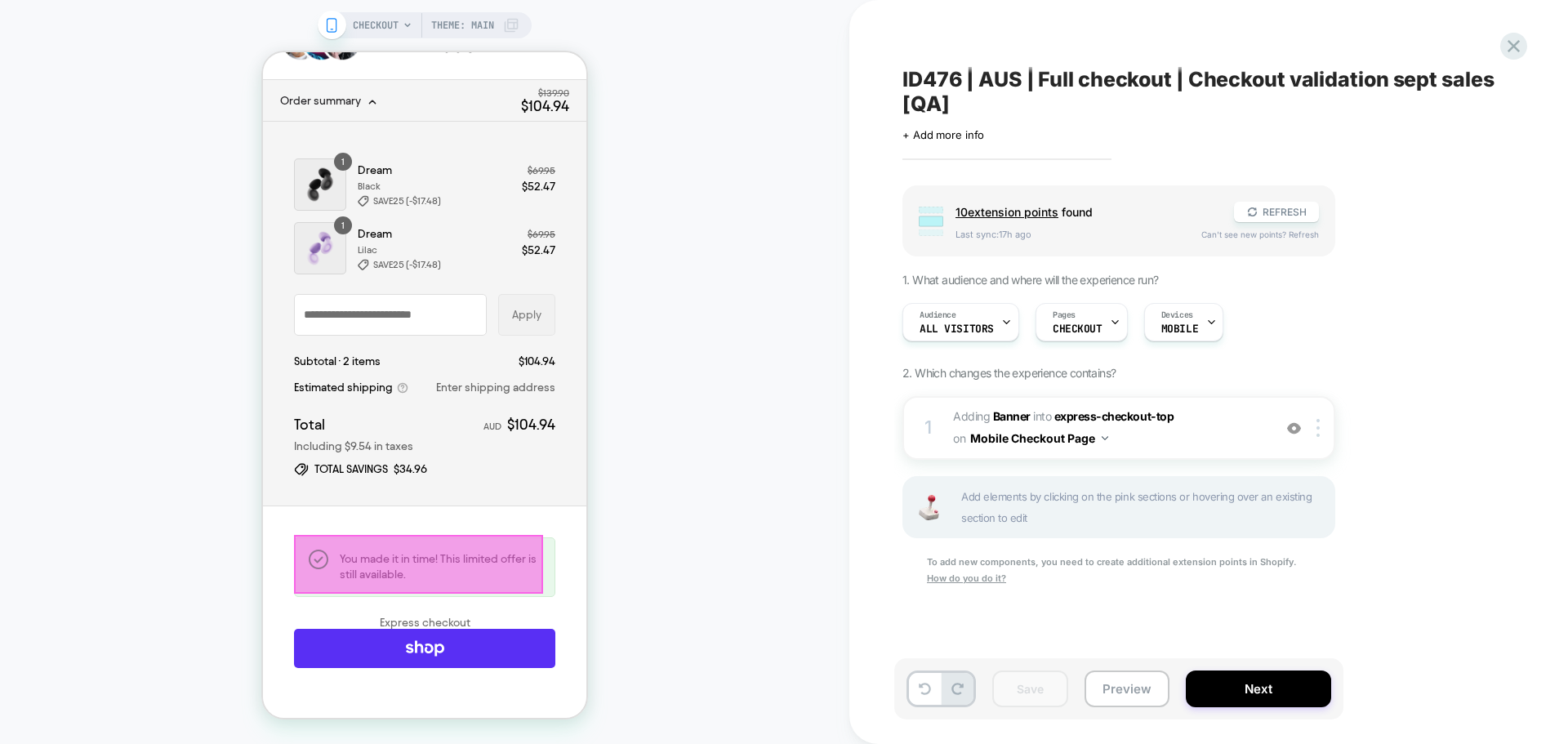
click at [505, 541] on div "You made it in time! This limited offer is still available." at bounding box center [425, 567] width 261 height 59
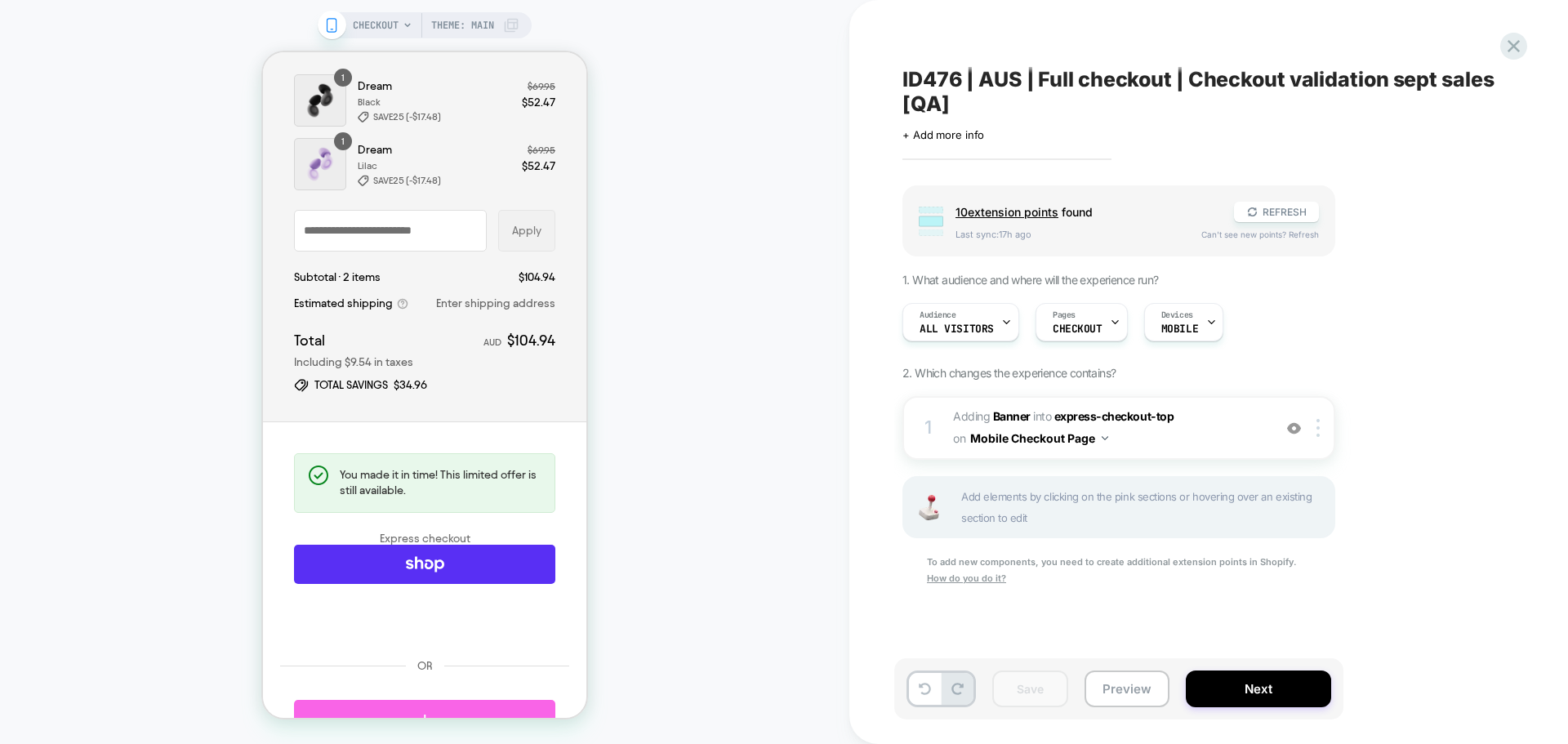
scroll to position [327, 0]
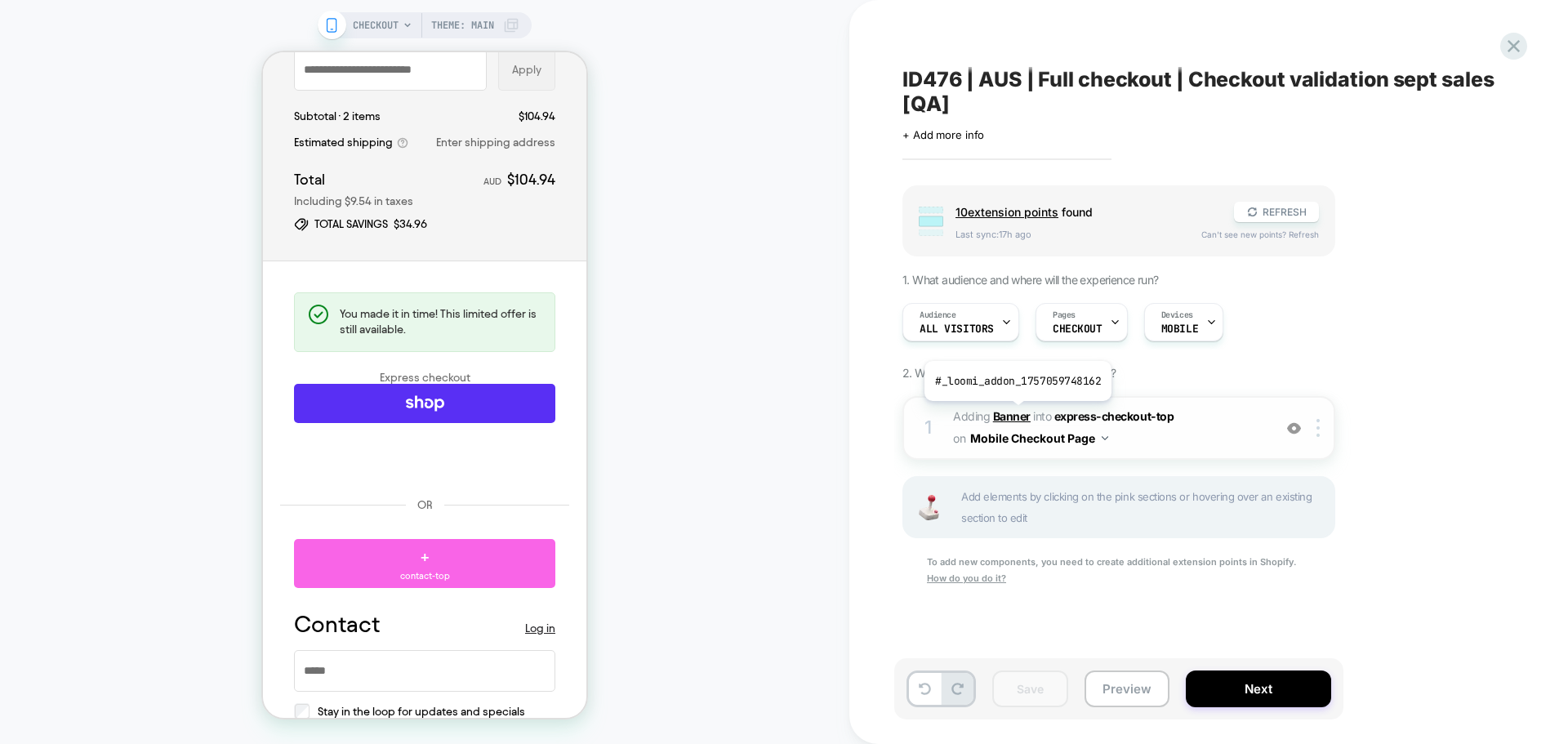
click at [1016, 413] on b "Banner" at bounding box center [1011, 416] width 37 height 14
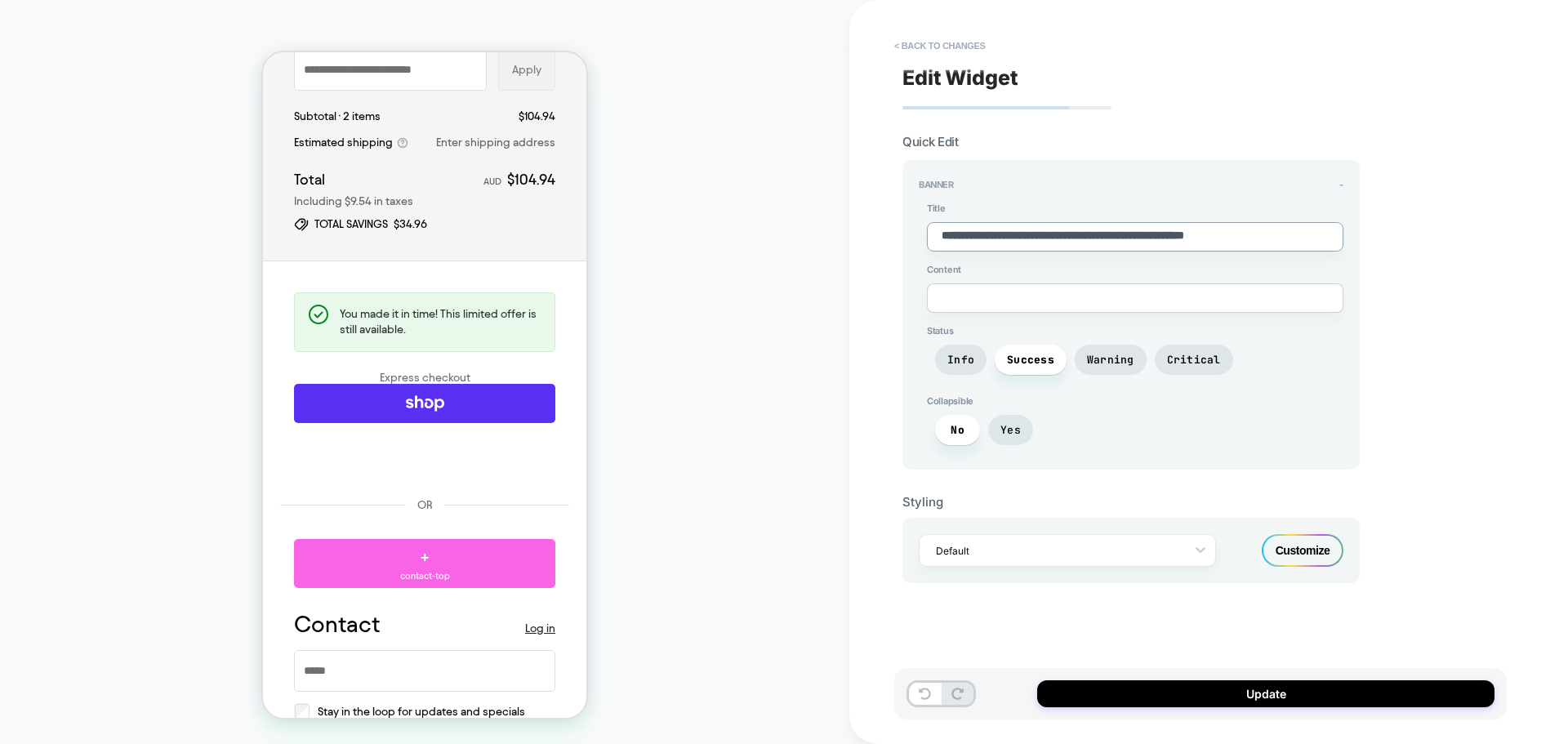
drag, startPoint x: 1328, startPoint y: 231, endPoint x: 836, endPoint y: 231, distance: 492.0
click at [836, 231] on div "**********" at bounding box center [784, 372] width 1568 height 744
click at [970, 295] on textarea at bounding box center [1135, 298] width 416 height 30
paste textarea "**********"
type textarea "*"
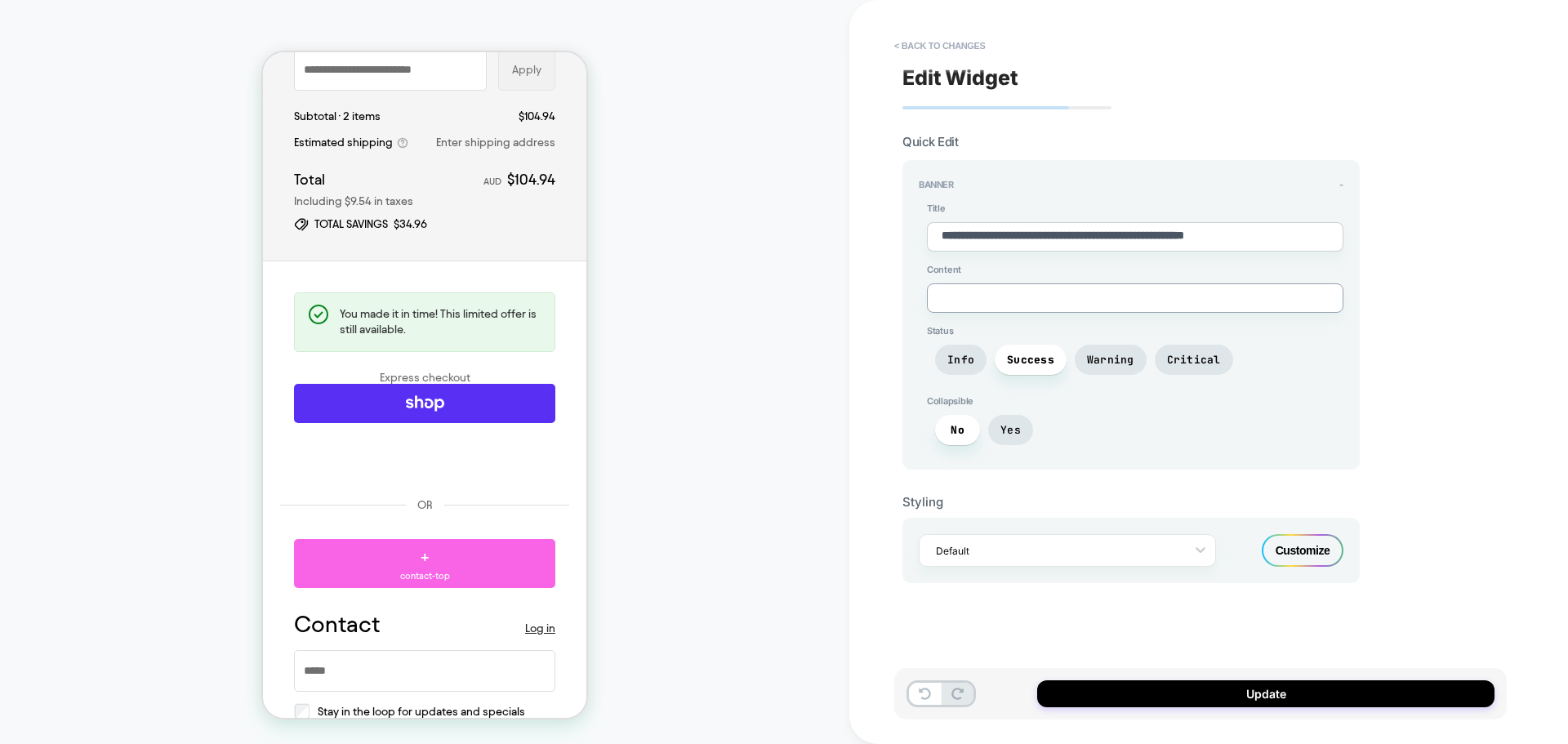
type textarea "**********"
type textarea "*"
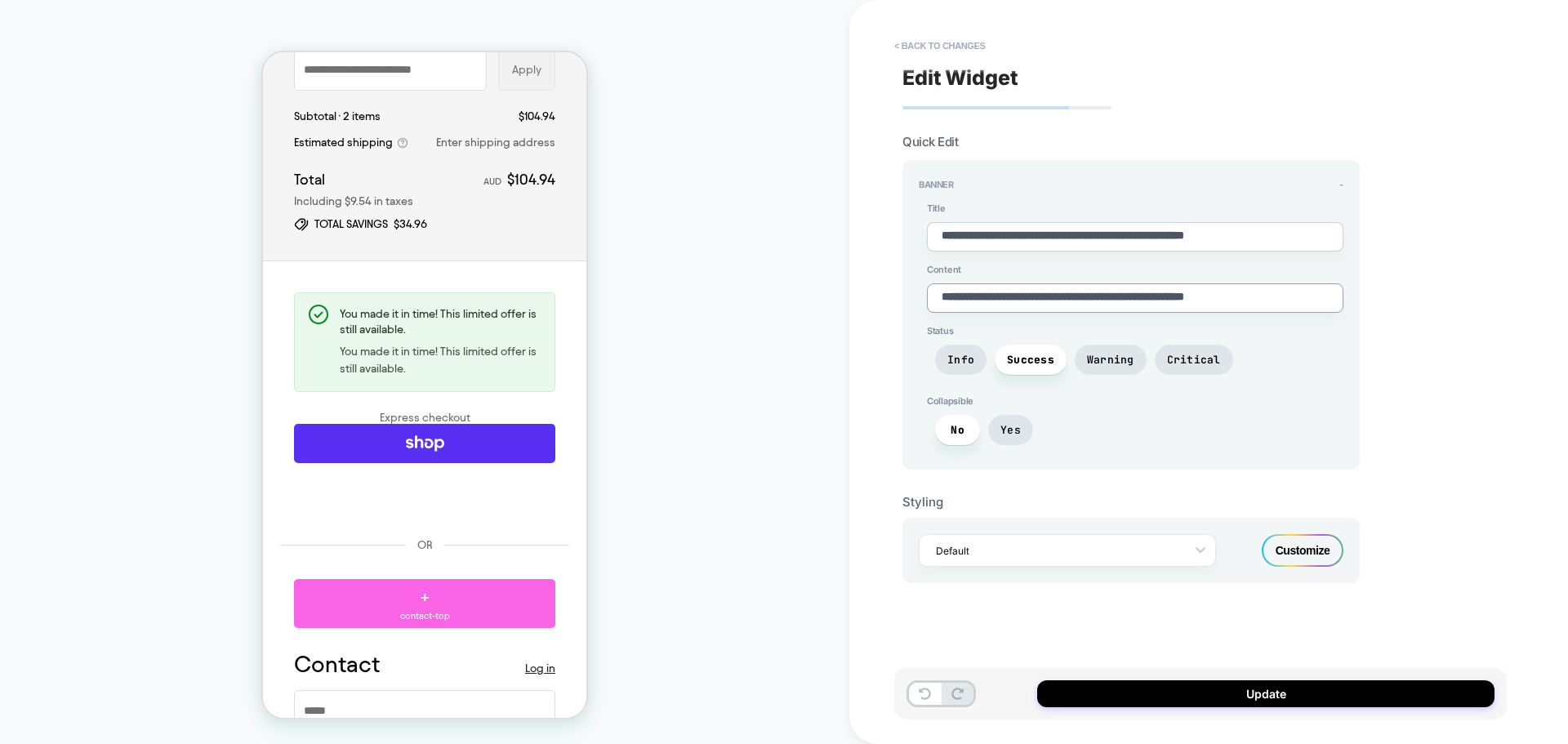
type textarea "**********"
click at [1291, 229] on textarea "**********" at bounding box center [1135, 236] width 416 height 30
type textarea "*"
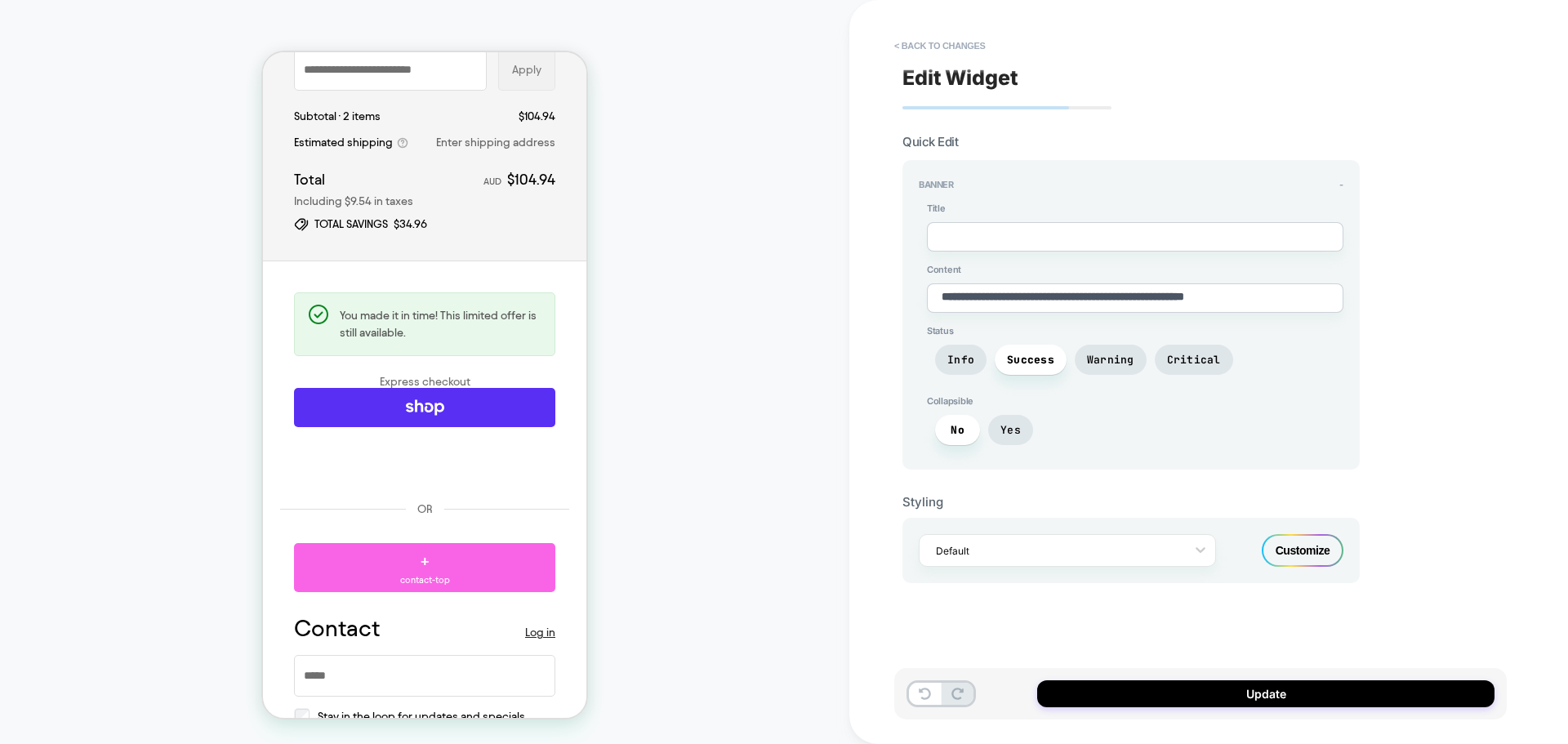
click at [1340, 264] on span "Content" at bounding box center [1135, 270] width 416 height 11
click at [1211, 691] on button "Update" at bounding box center [1265, 694] width 457 height 27
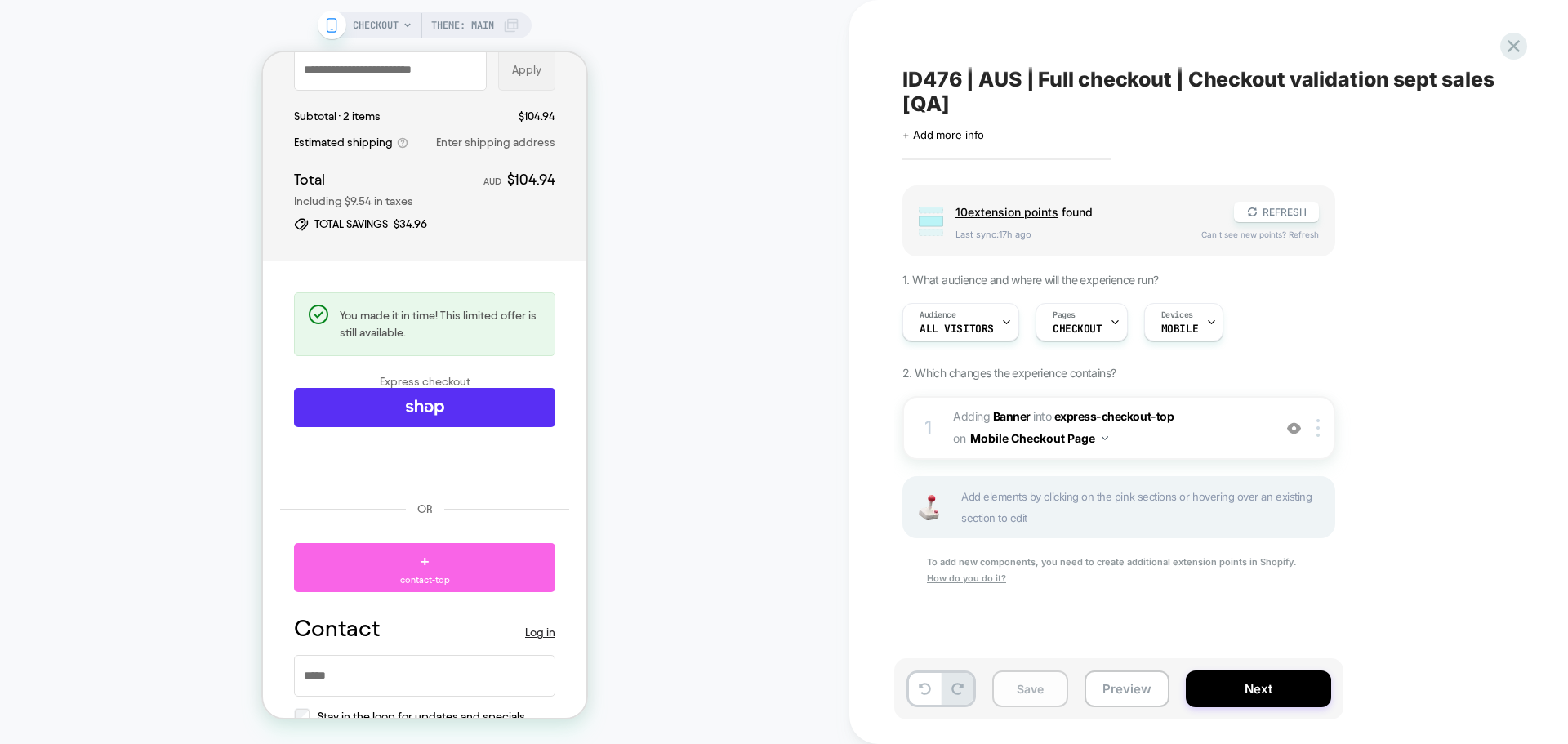
click at [1036, 682] on button "Save" at bounding box center [1030, 689] width 76 height 37
click at [1106, 676] on button "Preview" at bounding box center [1126, 689] width 85 height 37
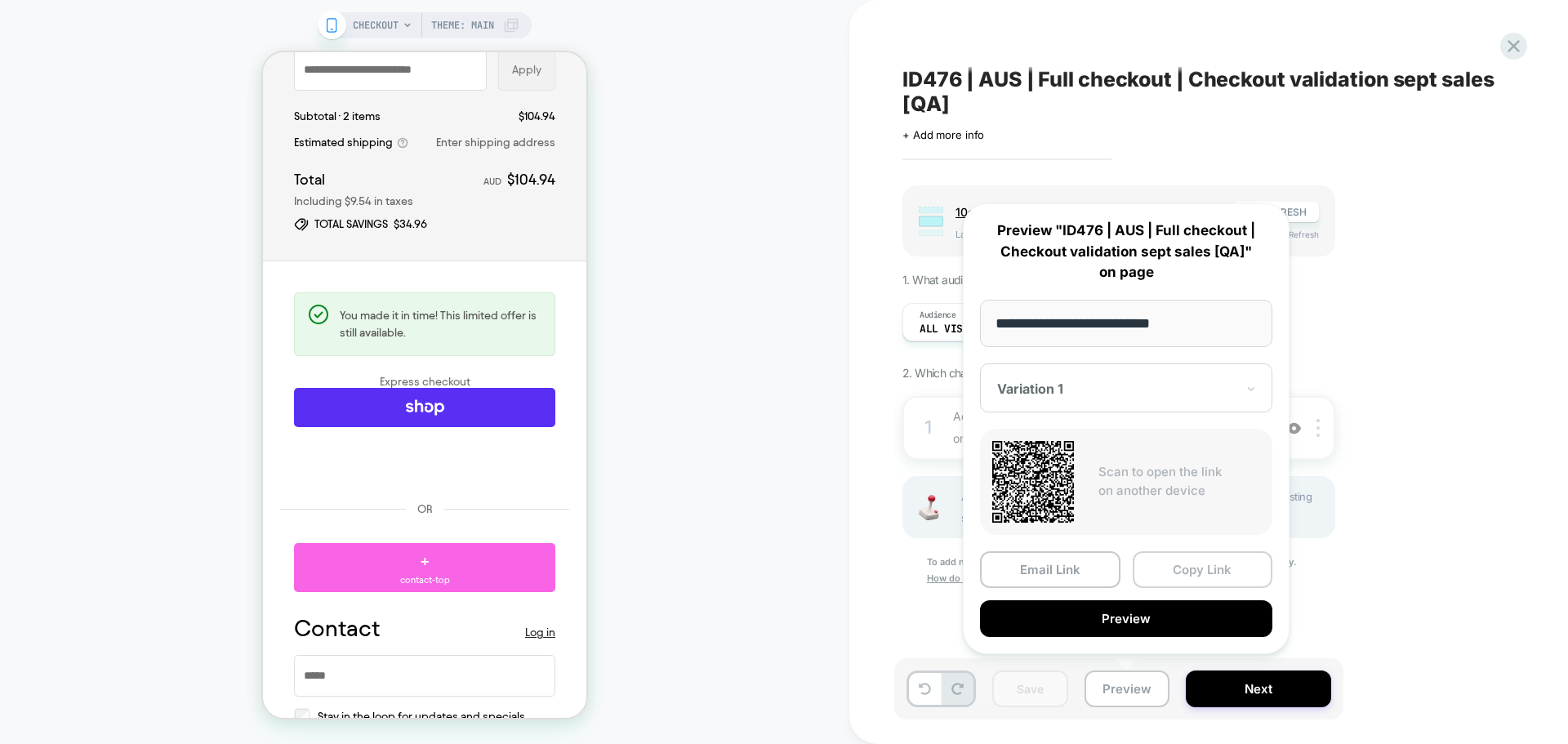
click at [1204, 566] on button "Copy Link" at bounding box center [1203, 570] width 141 height 37
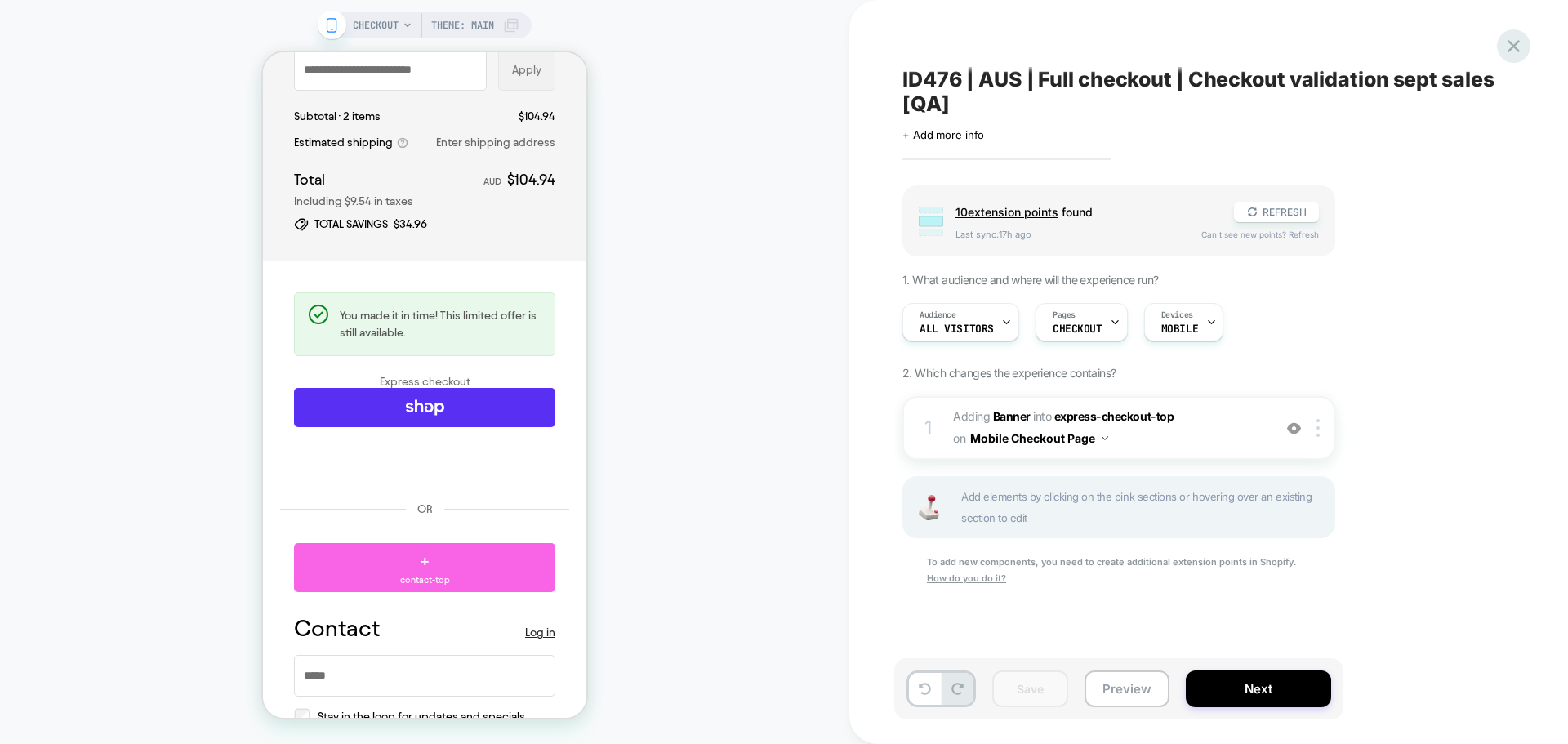
click at [1526, 49] on div at bounding box center [1513, 46] width 33 height 33
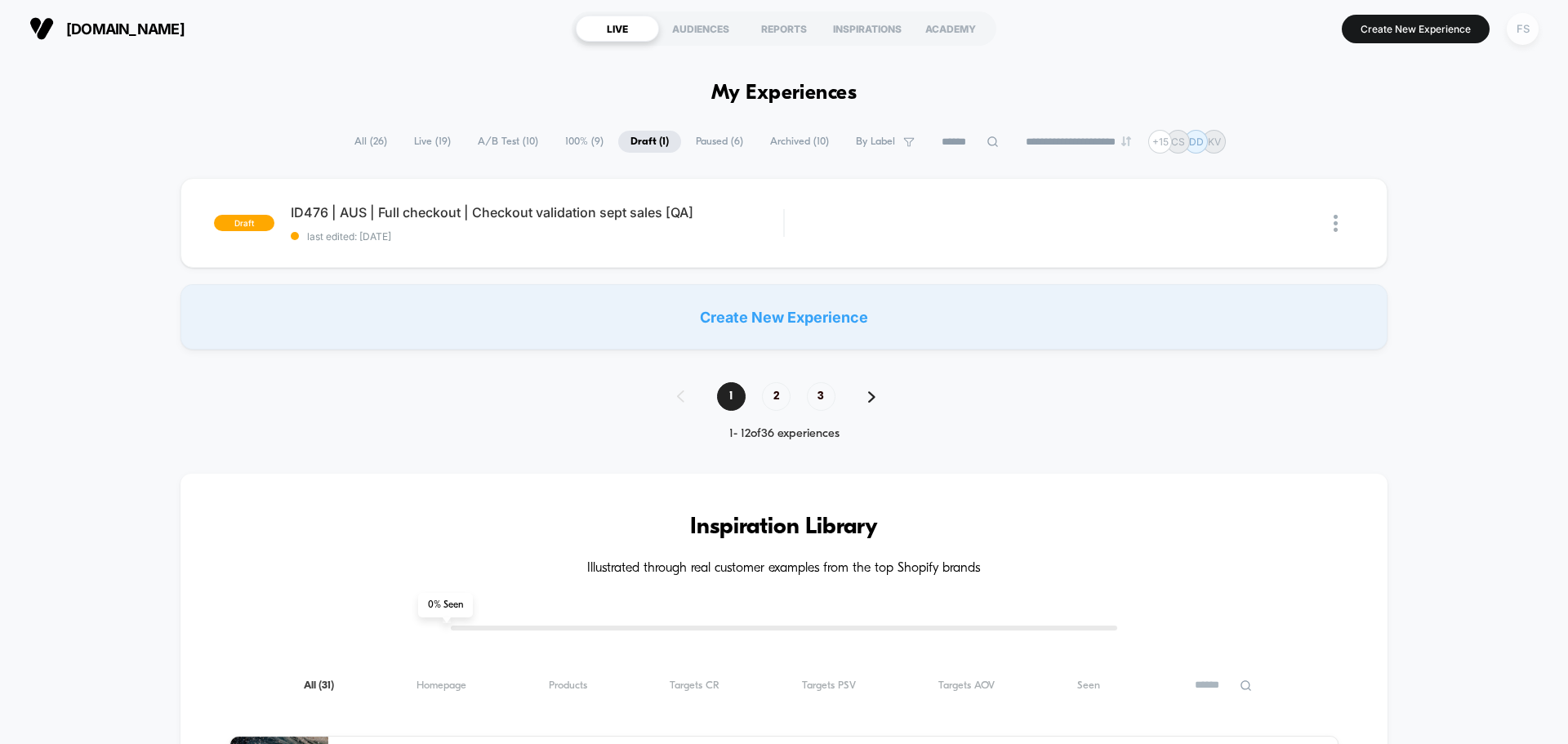
click at [1526, 30] on div "FS" at bounding box center [1522, 29] width 31 height 31
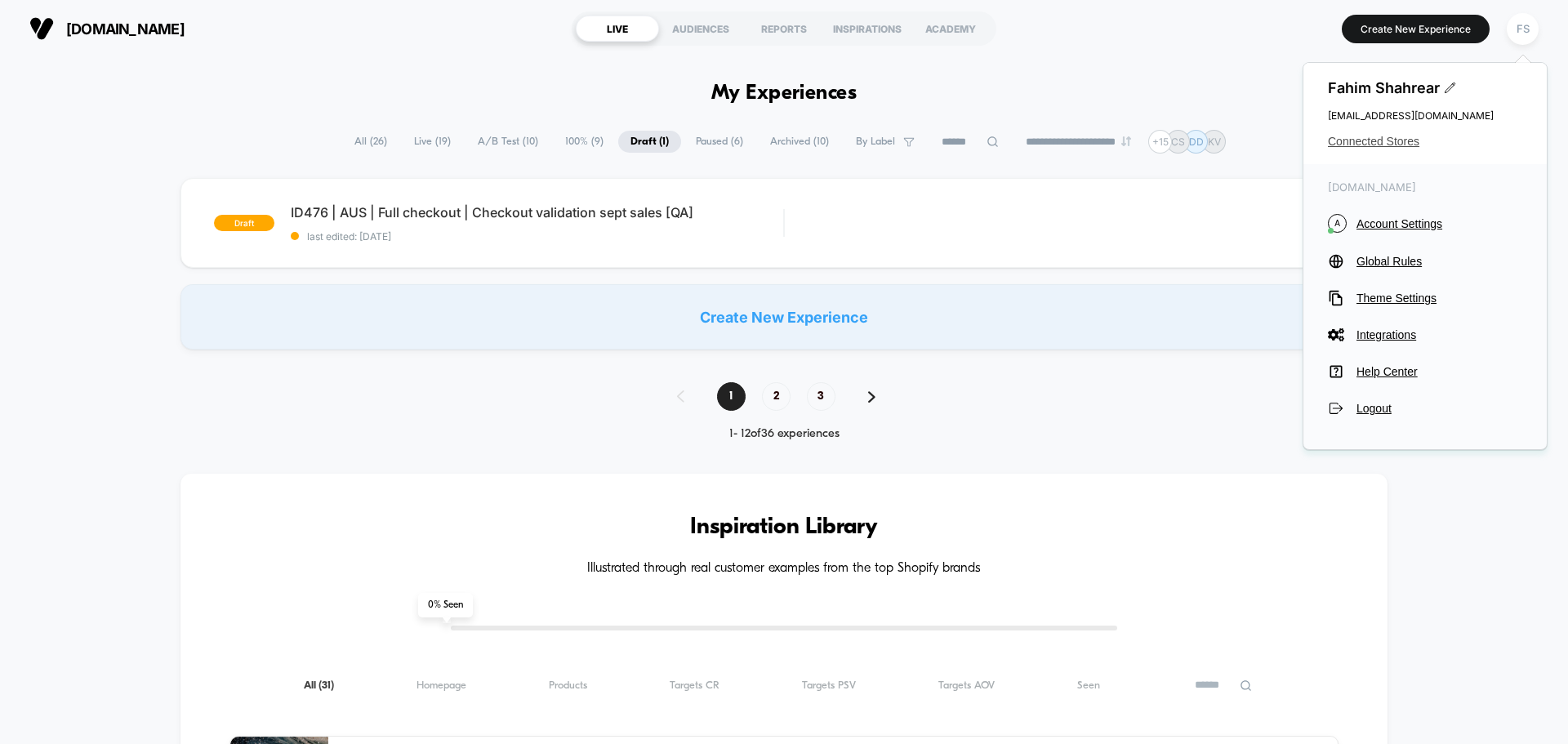
click at [1390, 140] on span "Connected Stores" at bounding box center [1425, 142] width 194 height 13
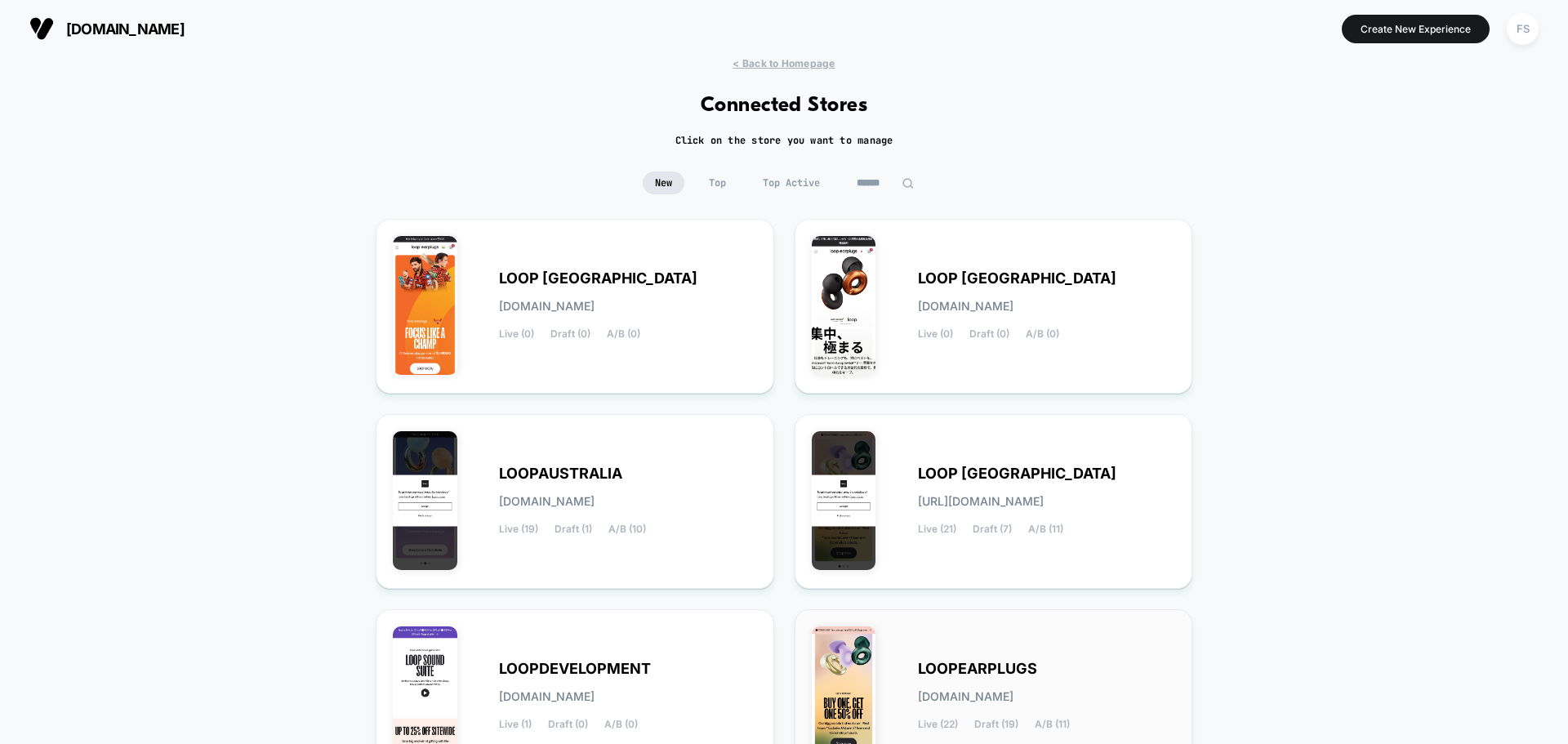
click at [990, 689] on div "LOOPEARPLUGS loopearplugs.myshopify.com Live (22) Draft (19) A/B (11)" at bounding box center [1046, 696] width 258 height 67
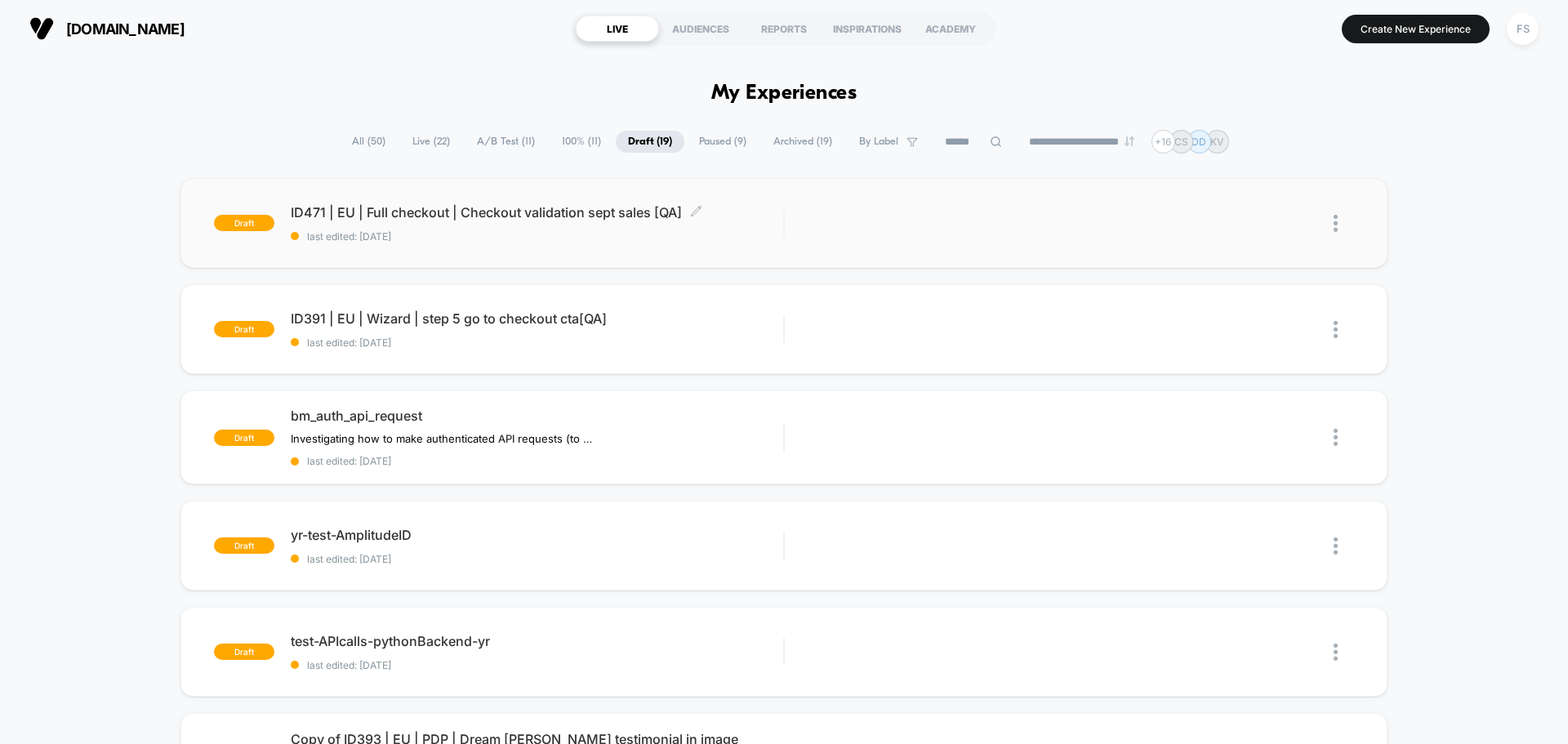
click at [548, 223] on div "ID471 | EU | Full checkout | Checkout validation sept sales [QA] Click to edit …" at bounding box center [536, 223] width 492 height 38
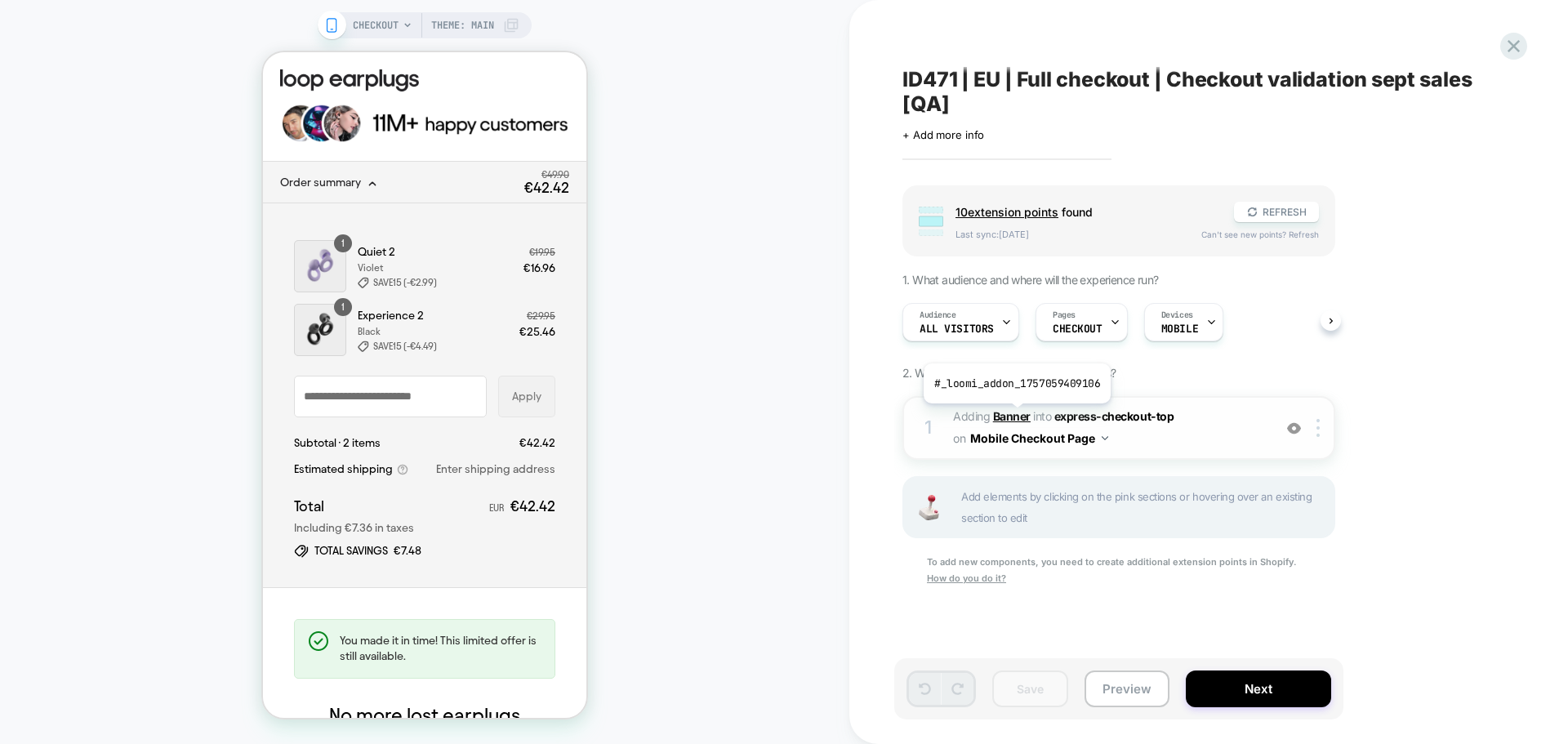
click at [1015, 416] on b "Banner" at bounding box center [1011, 416] width 37 height 14
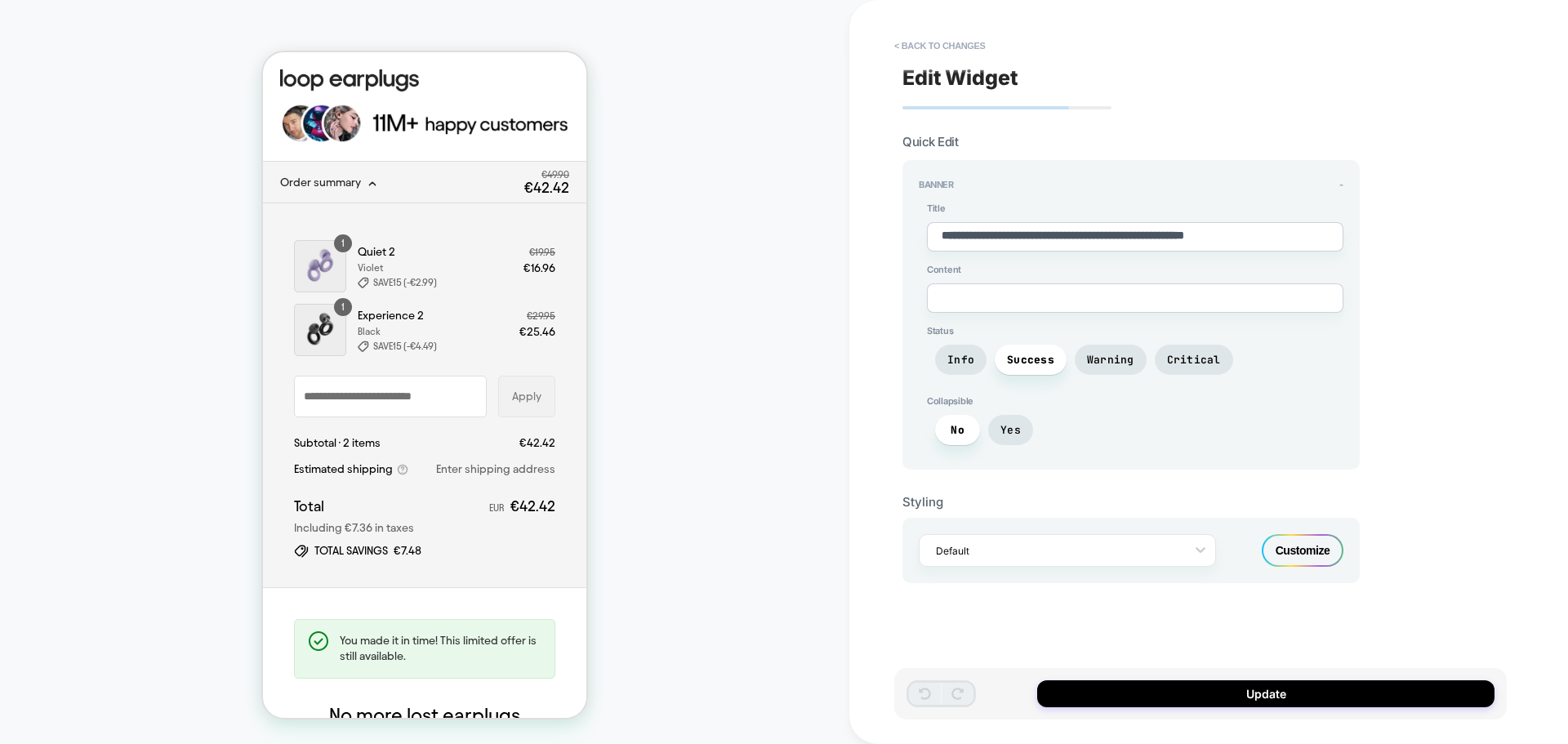
type textarea "*"
click at [1152, 244] on textarea "**********" at bounding box center [1135, 236] width 416 height 30
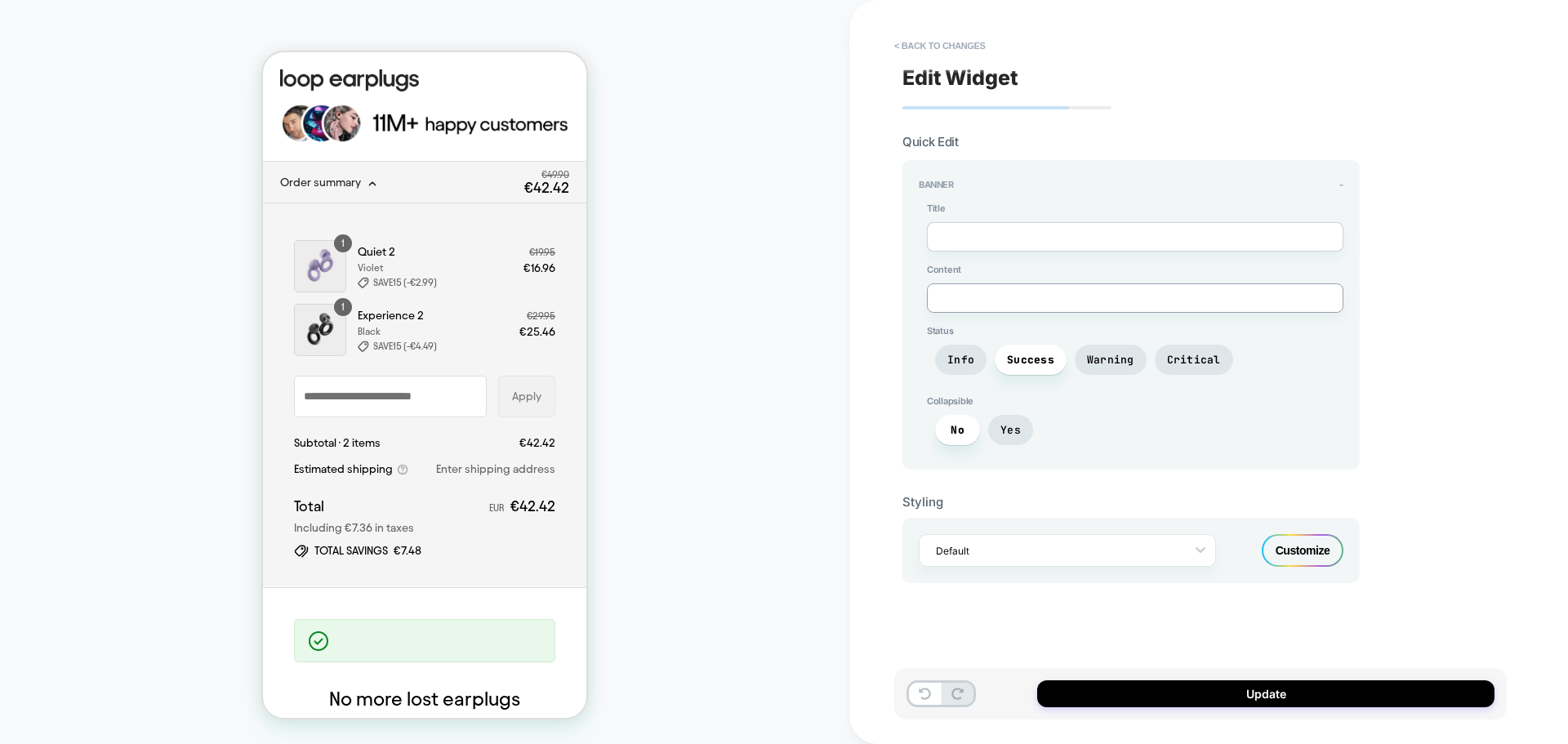
click at [1076, 306] on textarea at bounding box center [1135, 298] width 416 height 30
paste textarea "**********"
type textarea "*"
type textarea "**********"
type textarea "*"
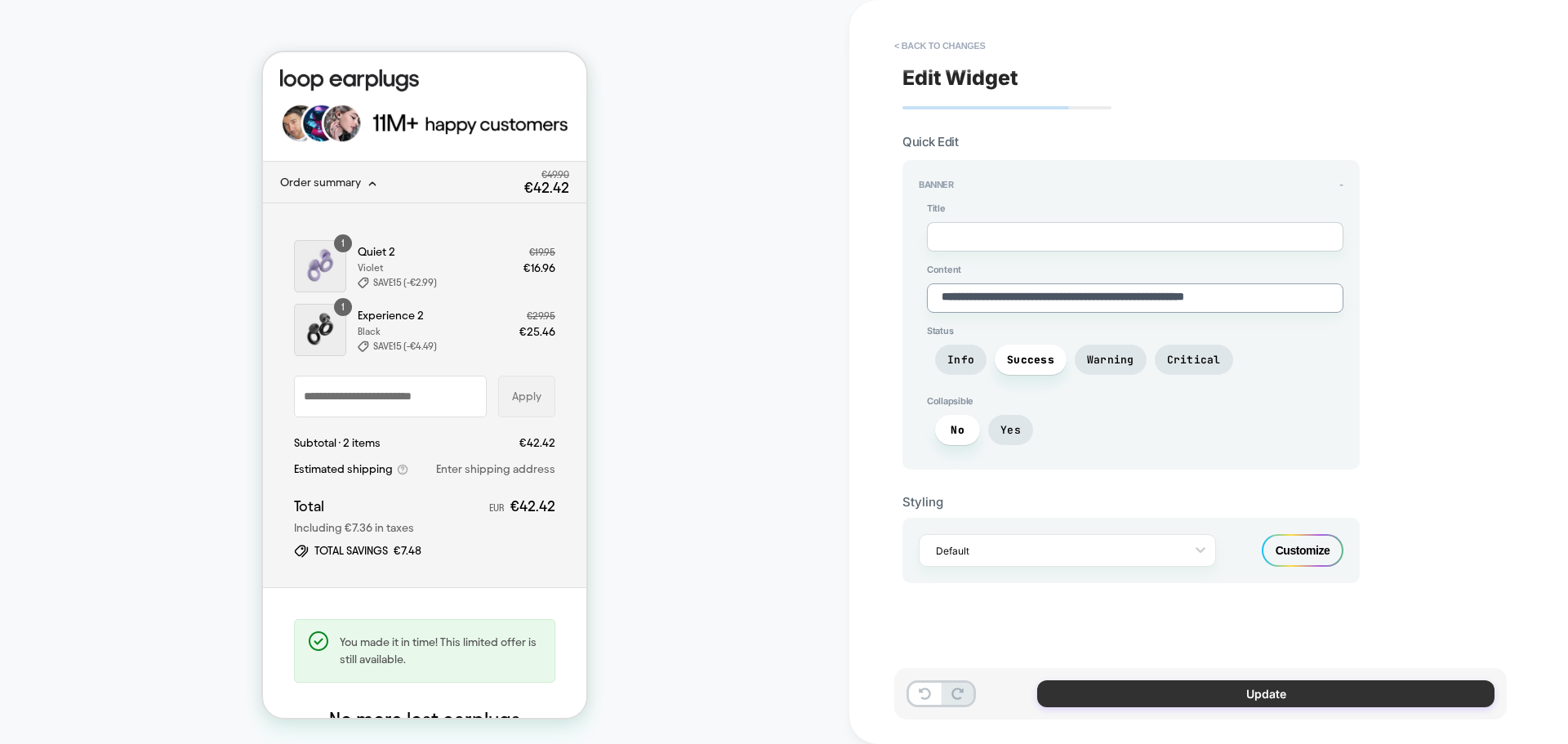
type textarea "**********"
click at [1346, 691] on button "Update" at bounding box center [1265, 694] width 457 height 27
type textarea "*"
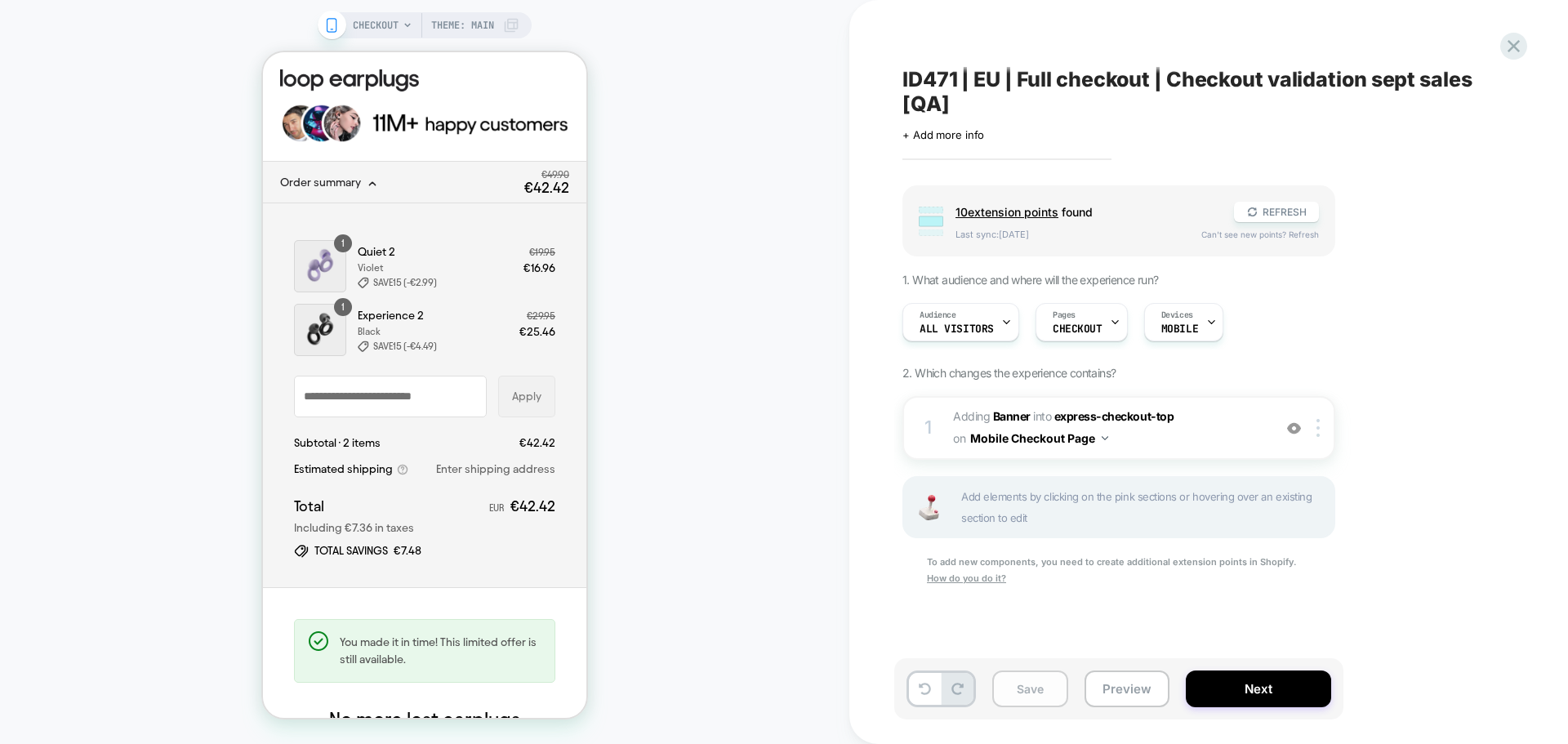
click at [1053, 693] on button "Save" at bounding box center [1030, 689] width 76 height 37
click at [1519, 53] on icon at bounding box center [1513, 46] width 22 height 22
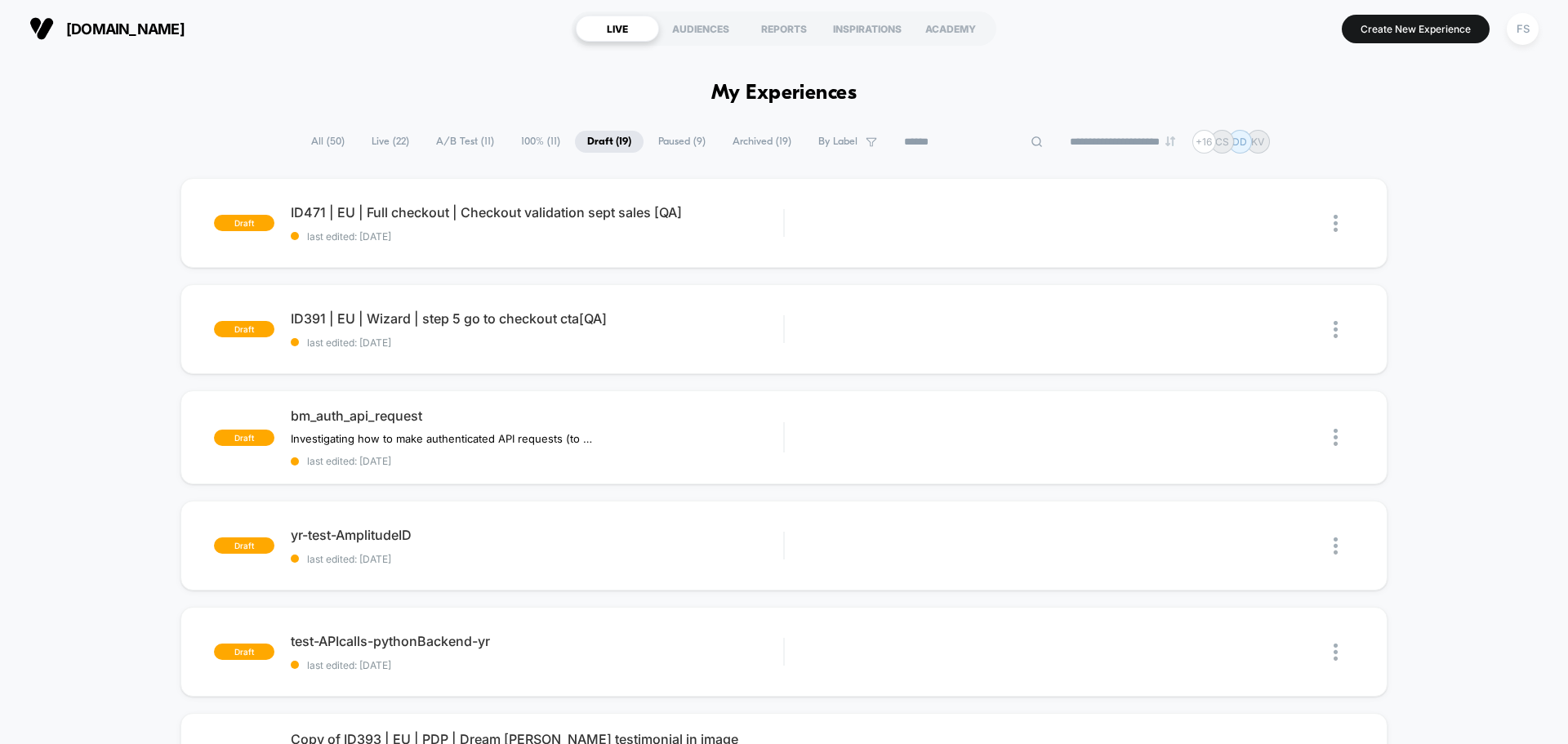
click at [974, 137] on input at bounding box center [974, 142] width 164 height 20
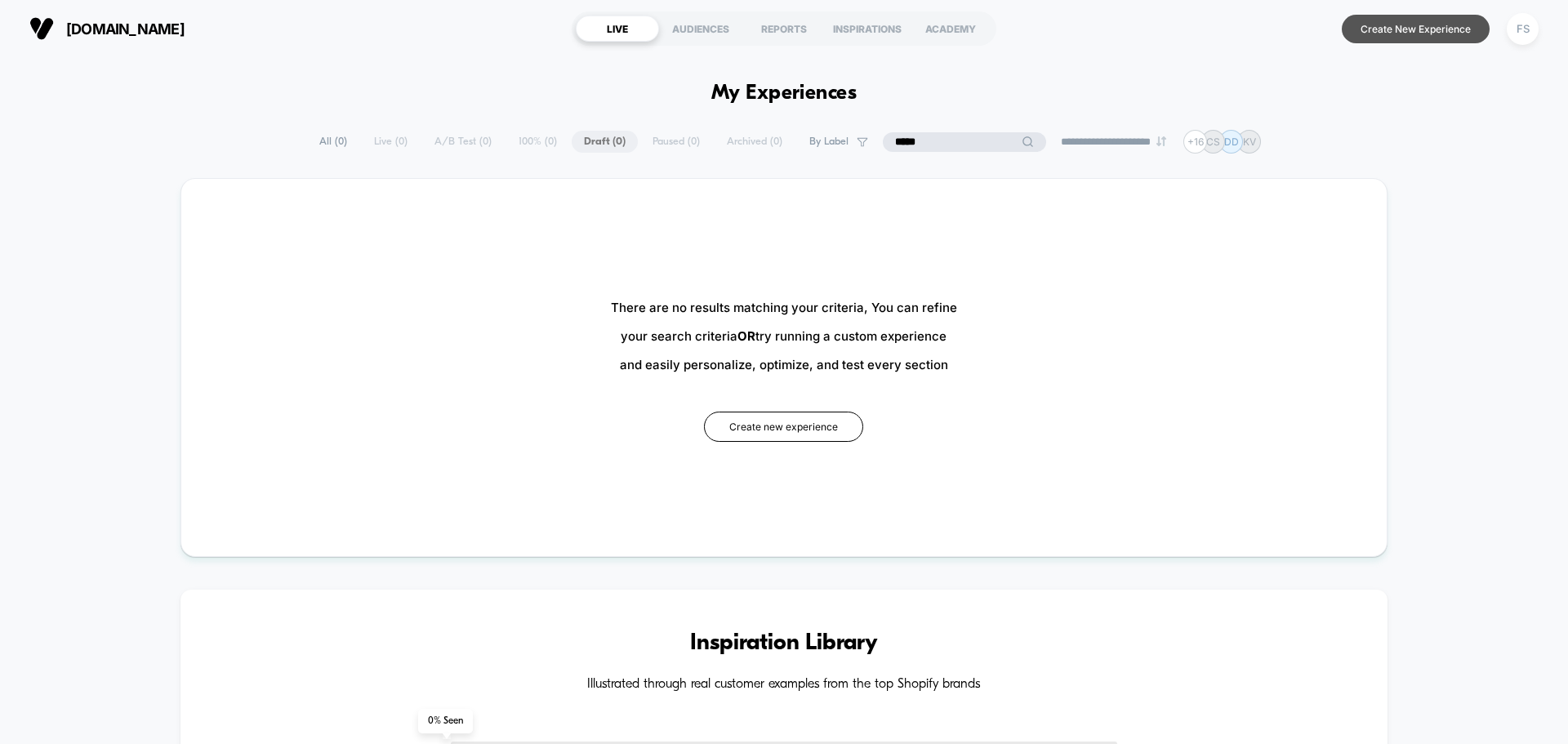
type input "*****"
click at [1380, 37] on button "Create New Experience" at bounding box center [1415, 29] width 148 height 29
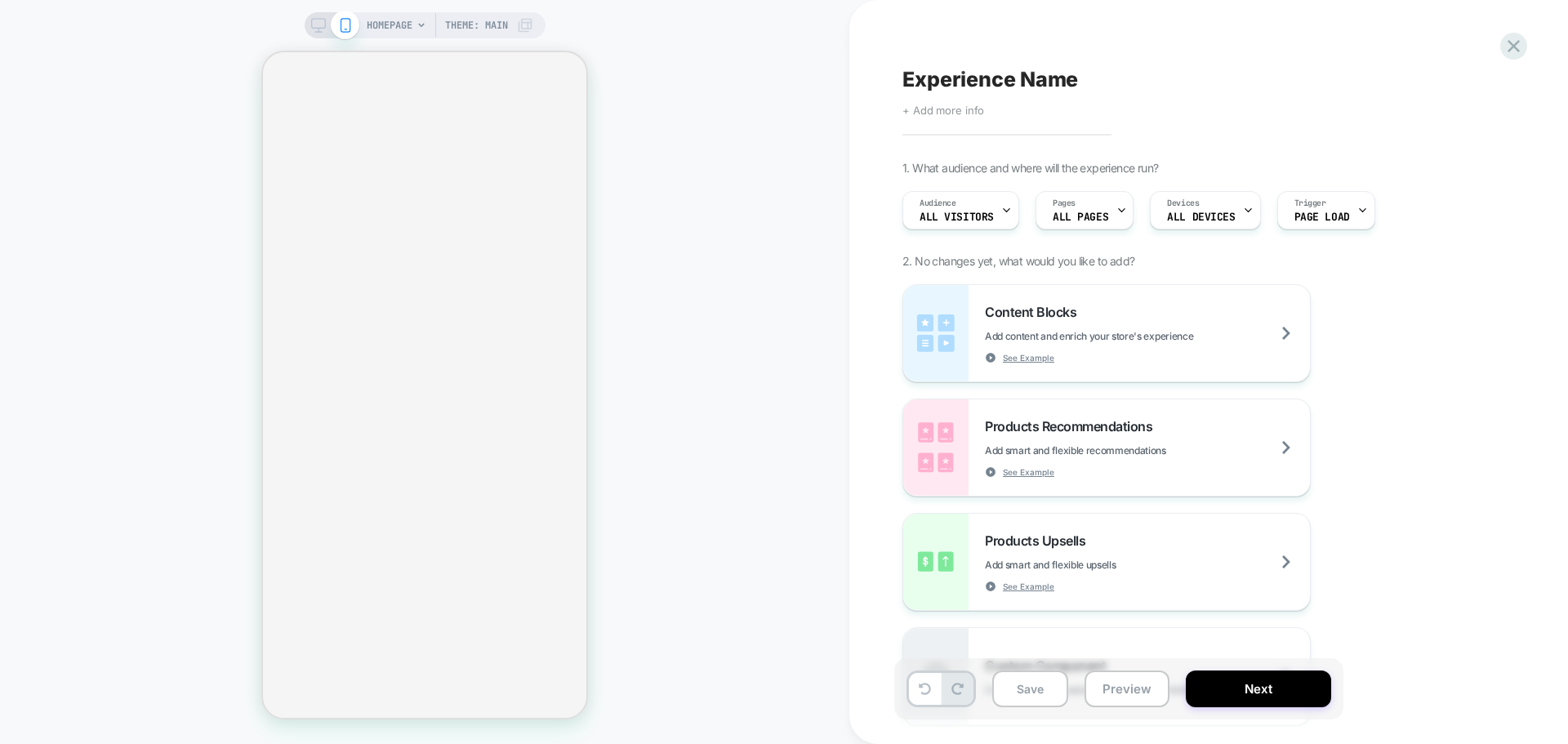
click at [968, 114] on span "+ Add more info" at bounding box center [943, 111] width 82 height 13
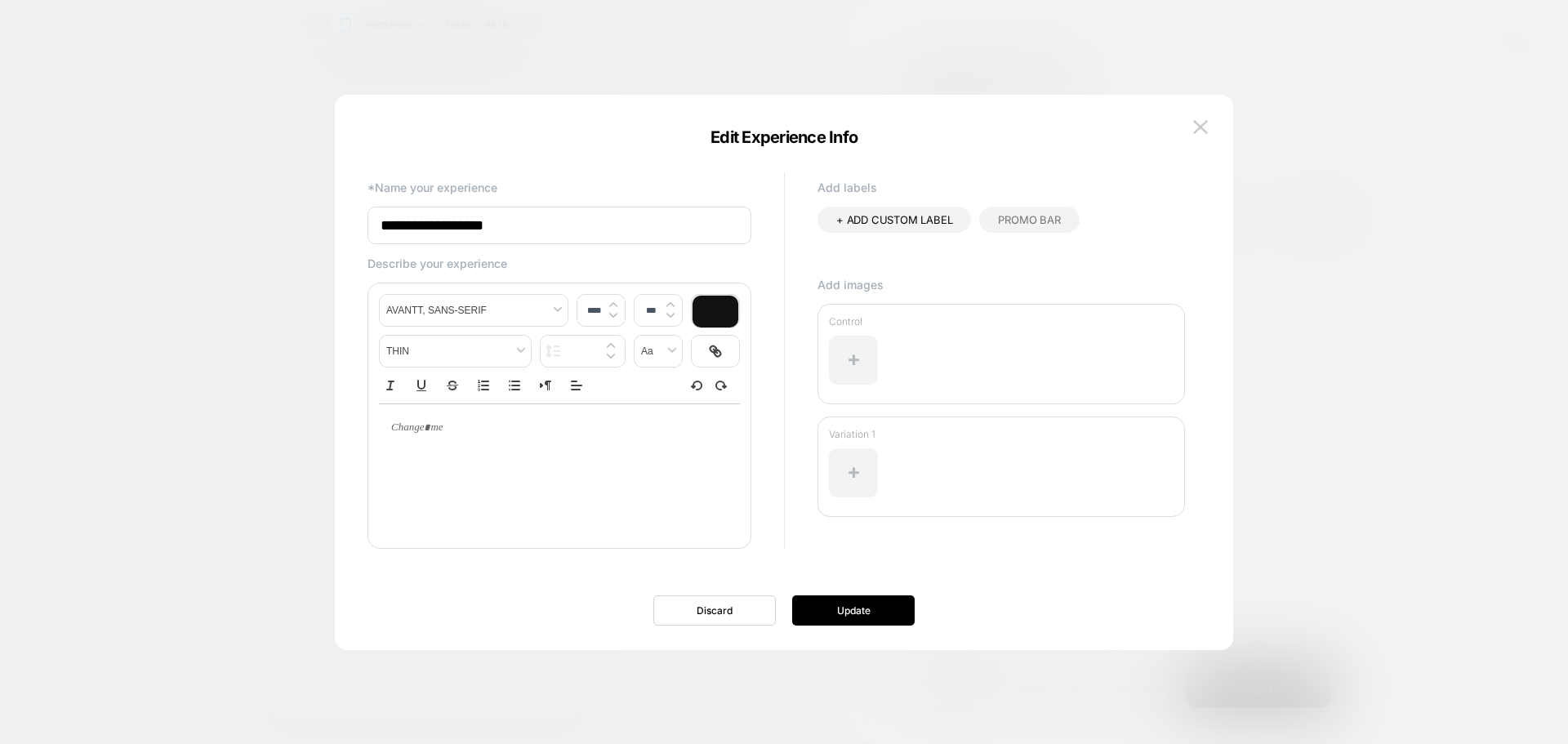
drag, startPoint x: 616, startPoint y: 231, endPoint x: 185, endPoint y: 229, distance: 431.0
click at [185, 229] on body "HOMEPAGE Theme: MAIN Experience Name Click to edit experience details + Add mor…" at bounding box center [784, 372] width 1568 height 744
paste input "**********"
type input "**********"
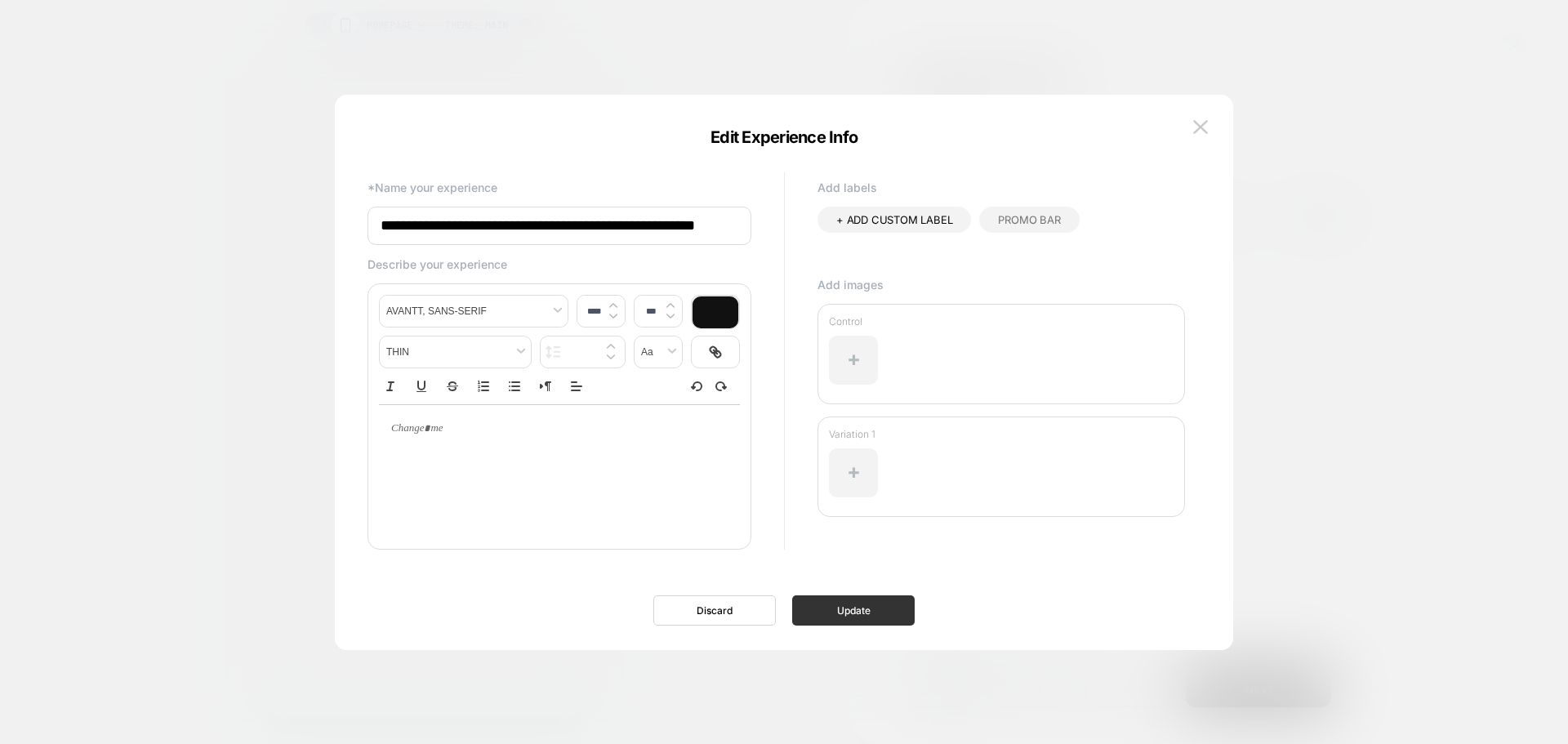
scroll to position [0, 0]
click at [867, 610] on button "Update" at bounding box center [853, 611] width 123 height 30
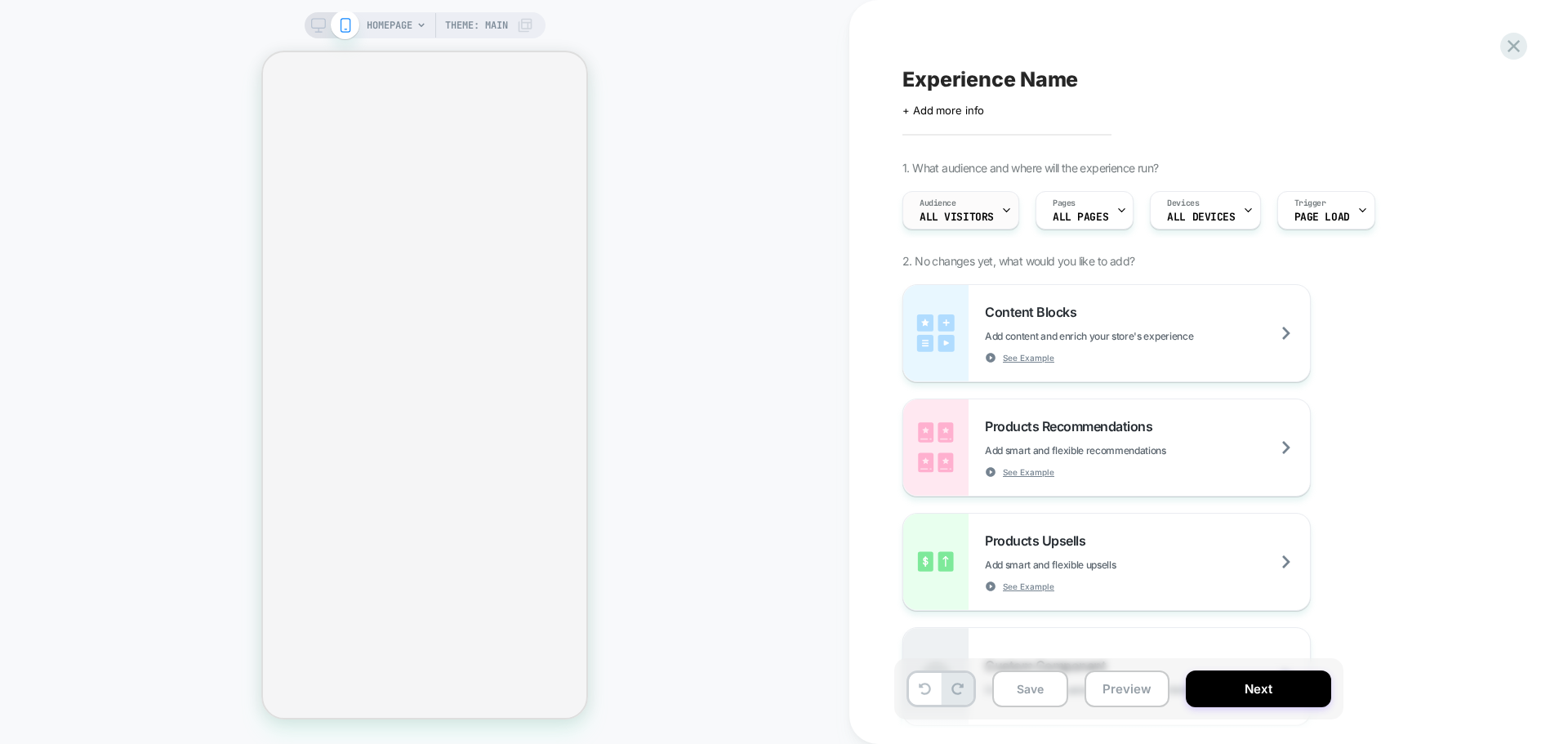
click at [951, 208] on span "Audience" at bounding box center [938, 204] width 37 height 11
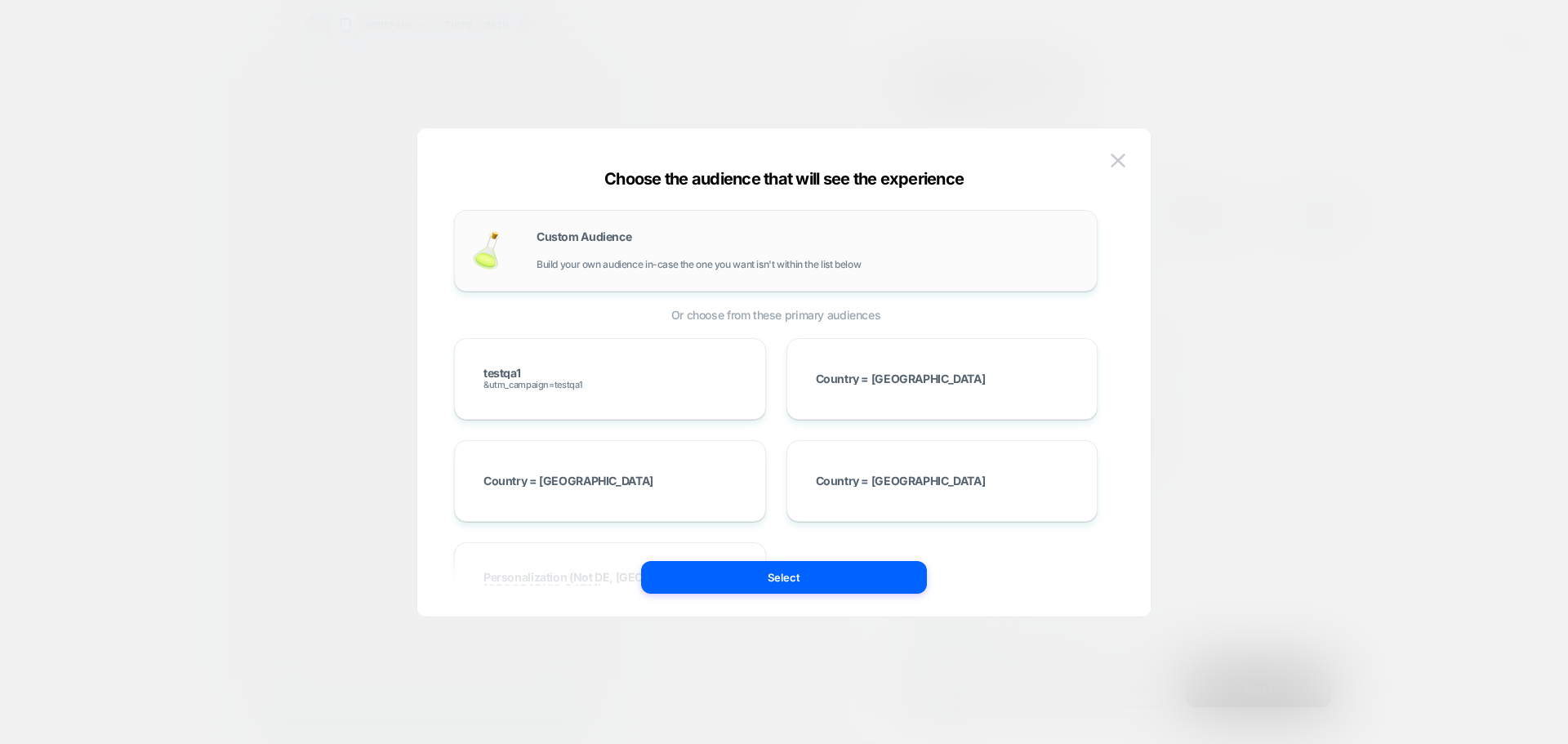
click at [527, 244] on div "Custom Audience Build your own audience in-case the one you want isn't within t…" at bounding box center [776, 251] width 609 height 48
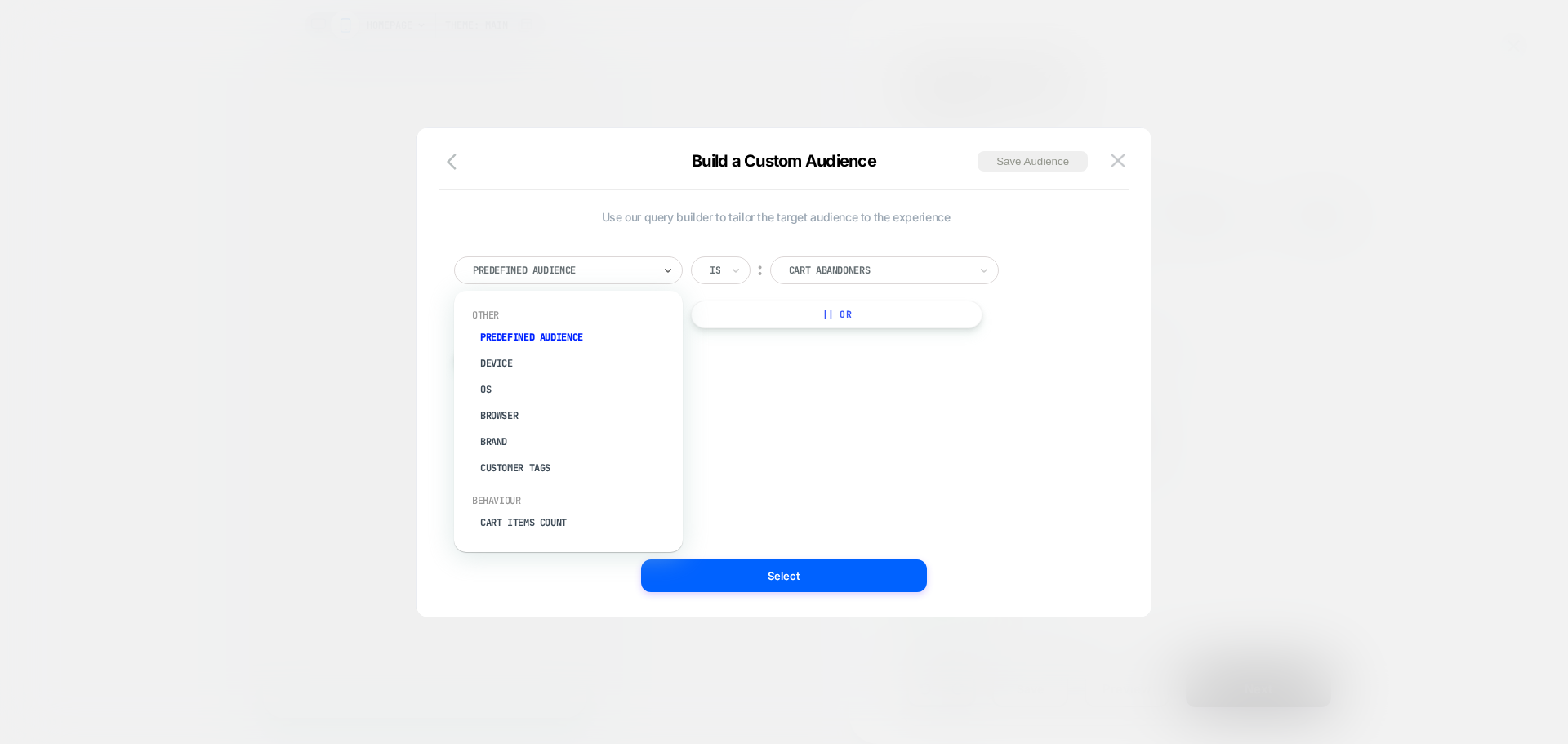
click at [526, 257] on div "Predefined Audience" at bounding box center [568, 270] width 228 height 28
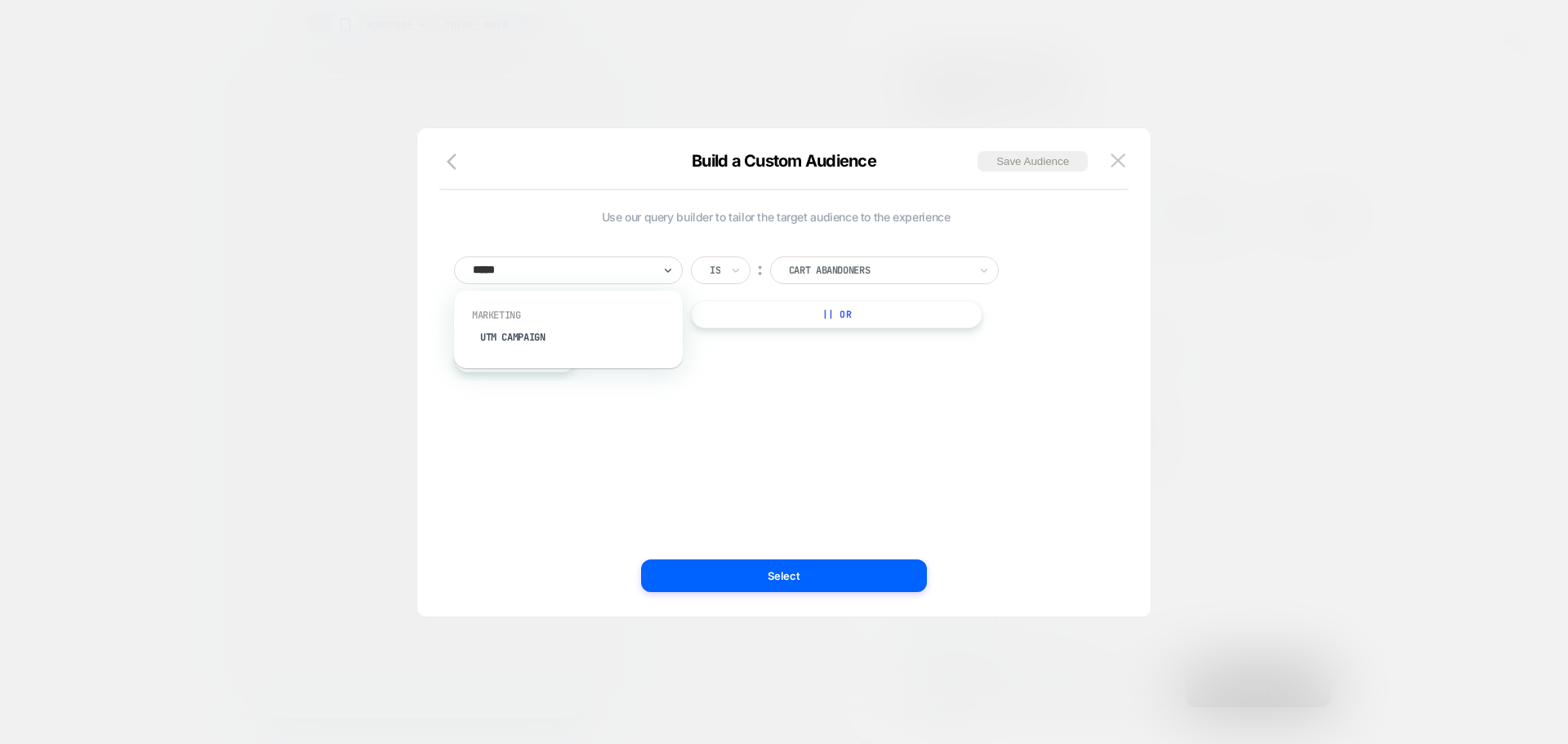
type input "******"
click at [528, 339] on div "UTM Campaign" at bounding box center [576, 337] width 212 height 26
click at [786, 276] on input at bounding box center [872, 270] width 204 height 28
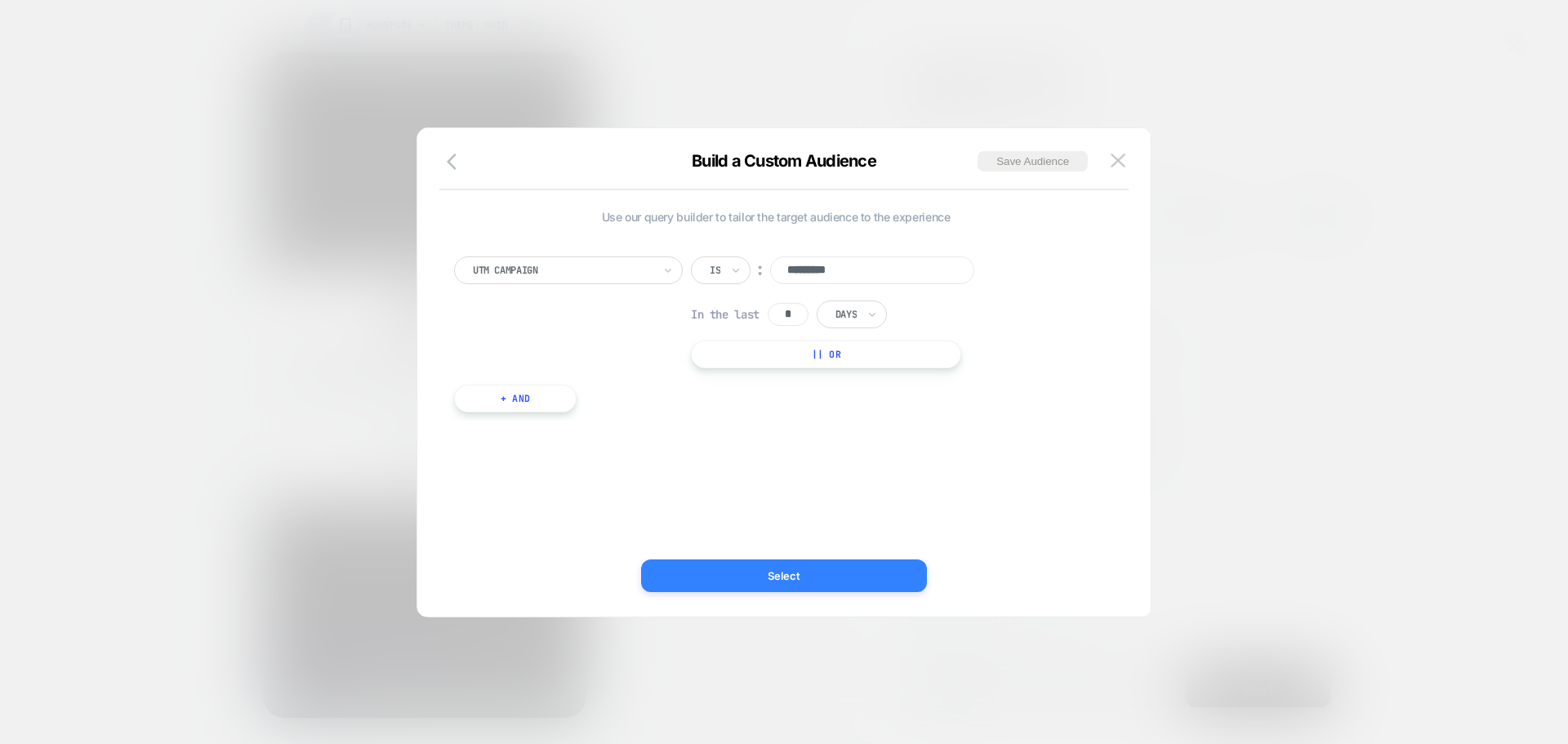
type input "*********"
click at [0, 0] on button "Select" at bounding box center [0, 0] width 0 height 0
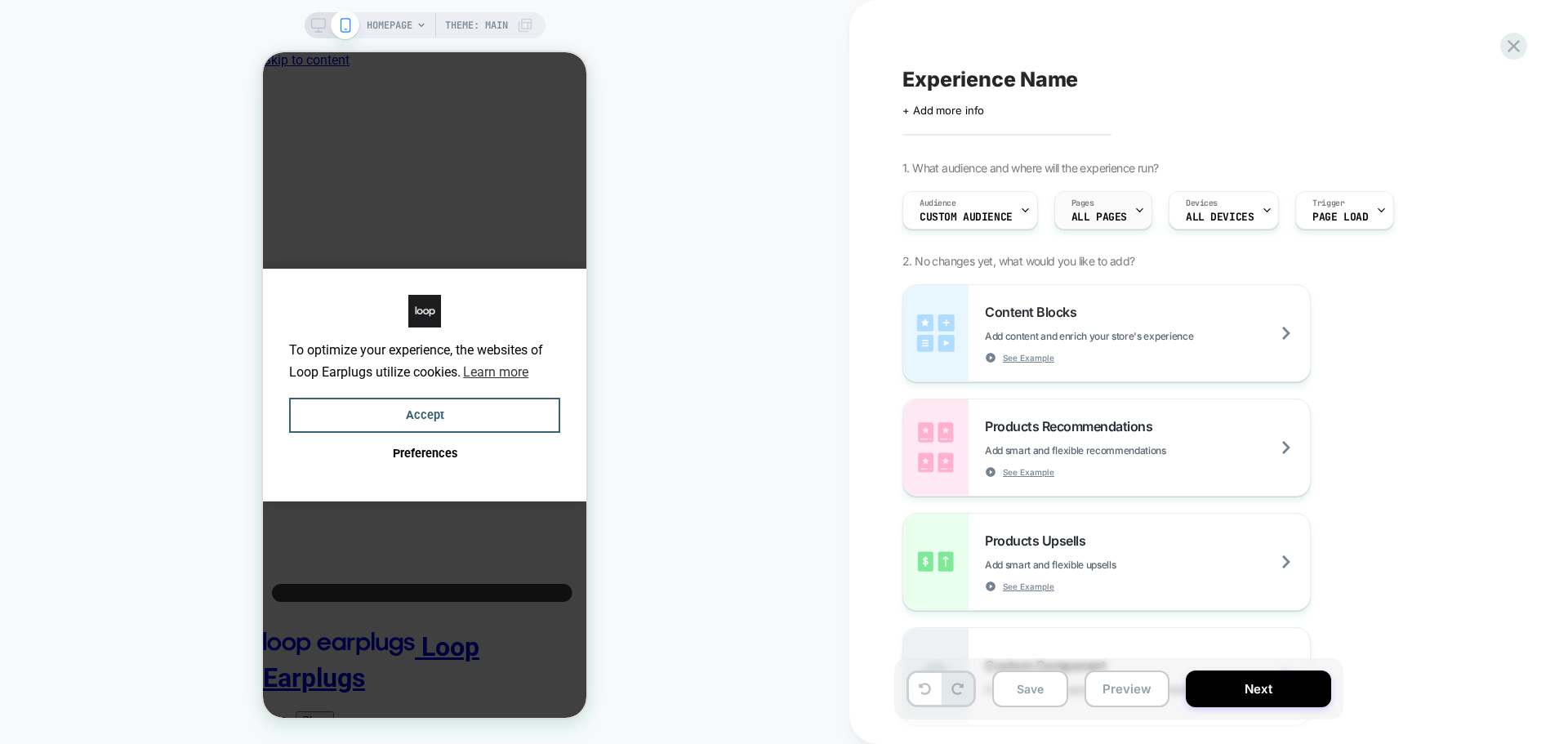
click at [1087, 225] on div "Pages ALL PAGES" at bounding box center [1099, 211] width 89 height 37
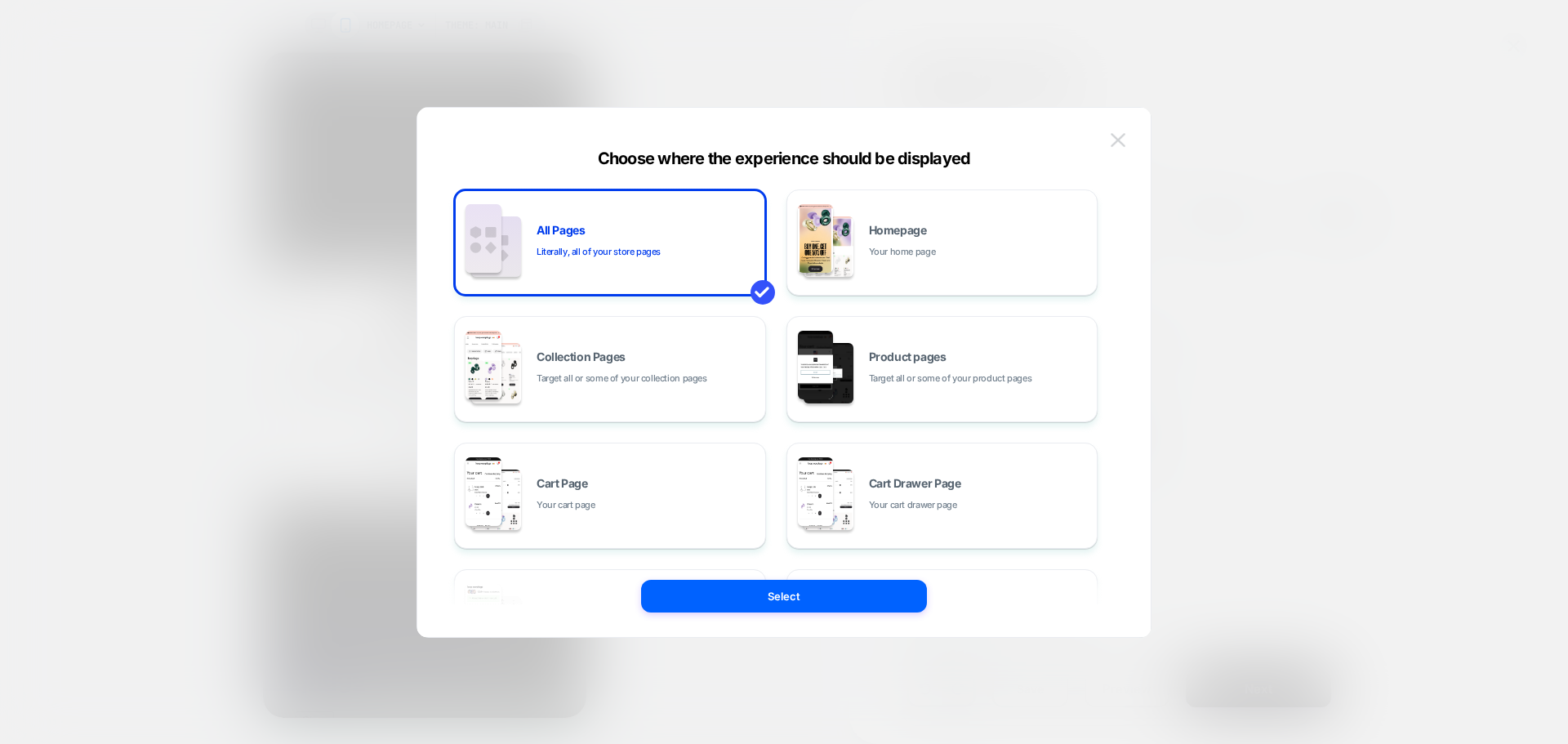
click at [0, 0] on img at bounding box center [0, 0] width 0 height 0
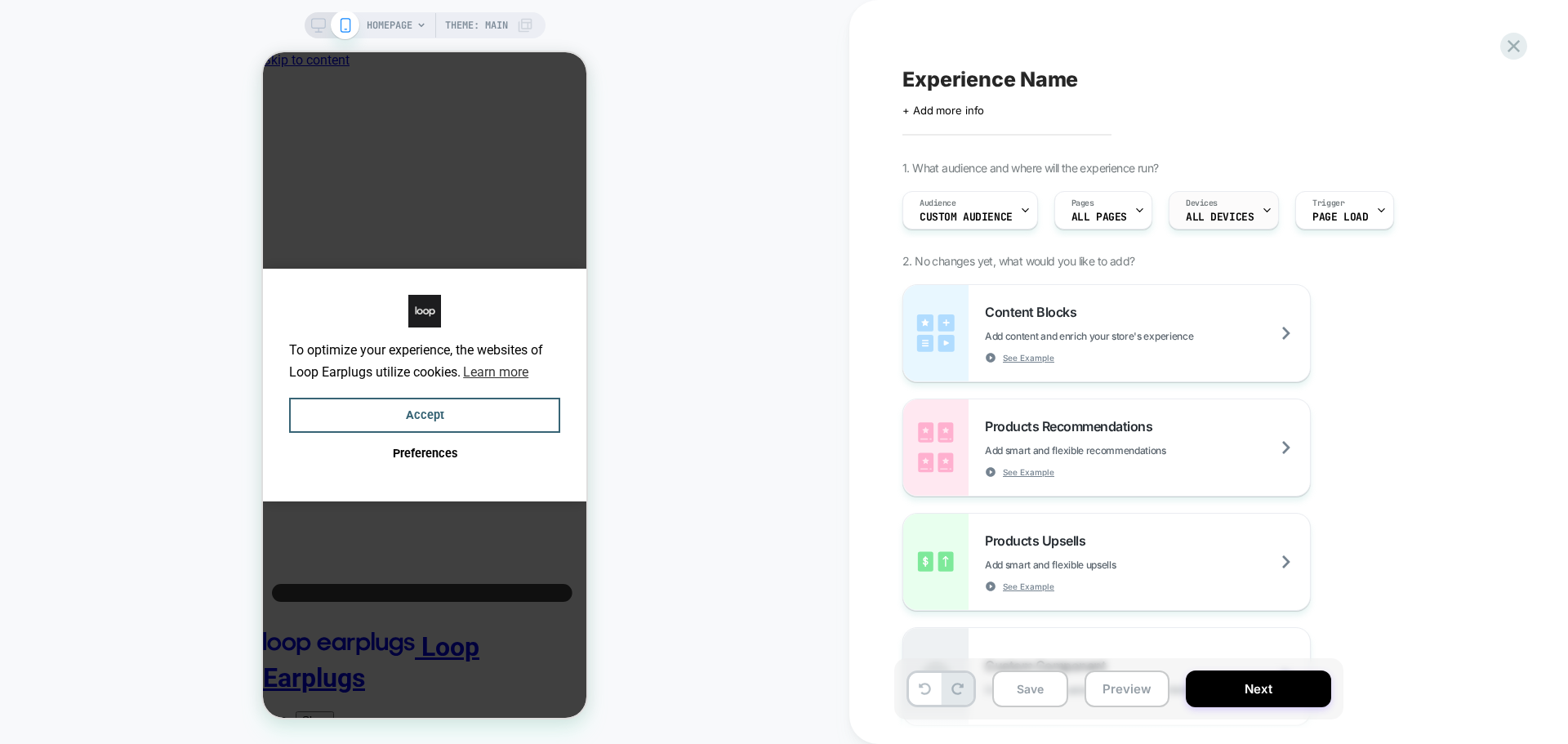
click at [0, 0] on div "Devices ALL DEVICES" at bounding box center [0, 0] width 0 height 0
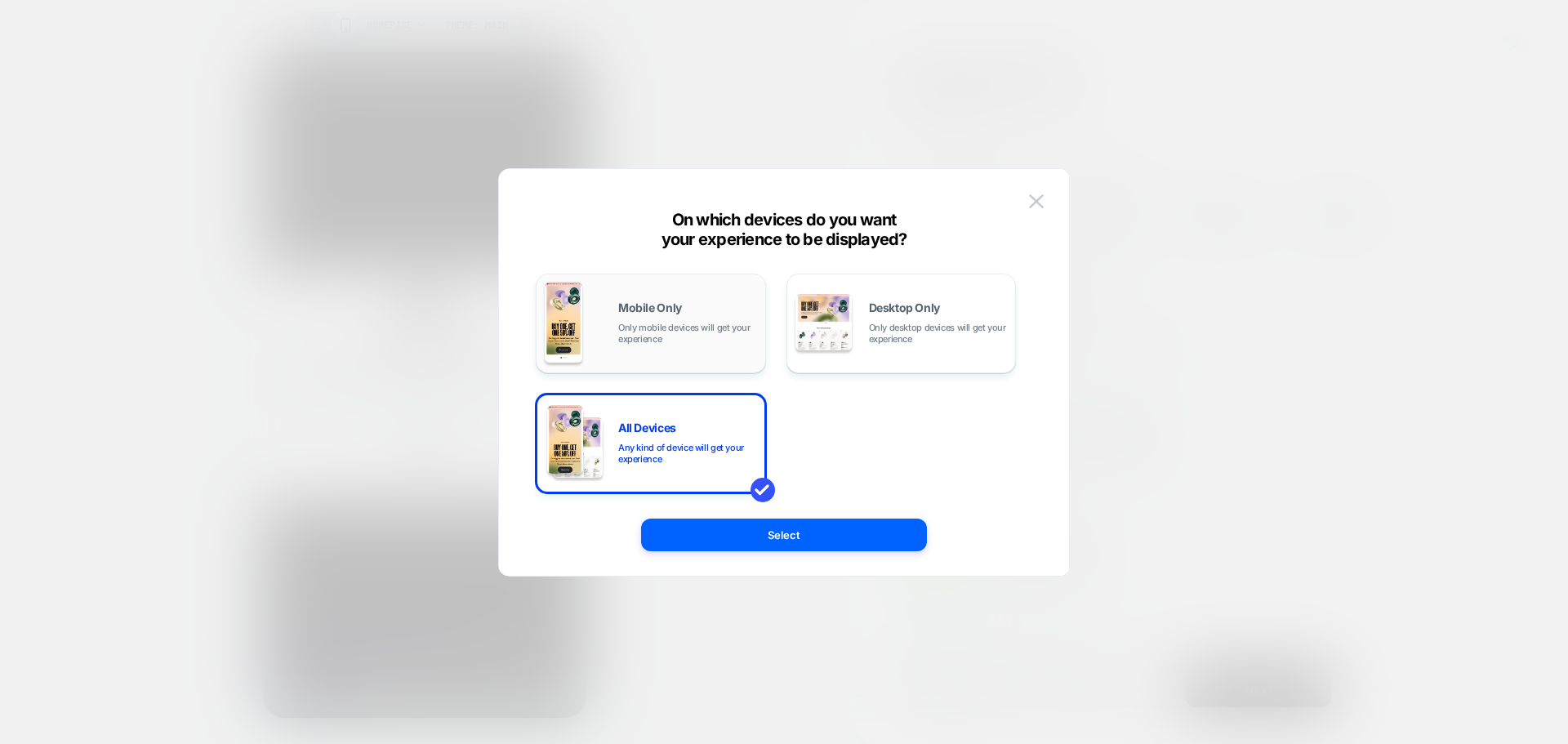
click at [608, 336] on div "Mobile Only Only mobile devices will get your experience" at bounding box center [650, 323] width 212 height 83
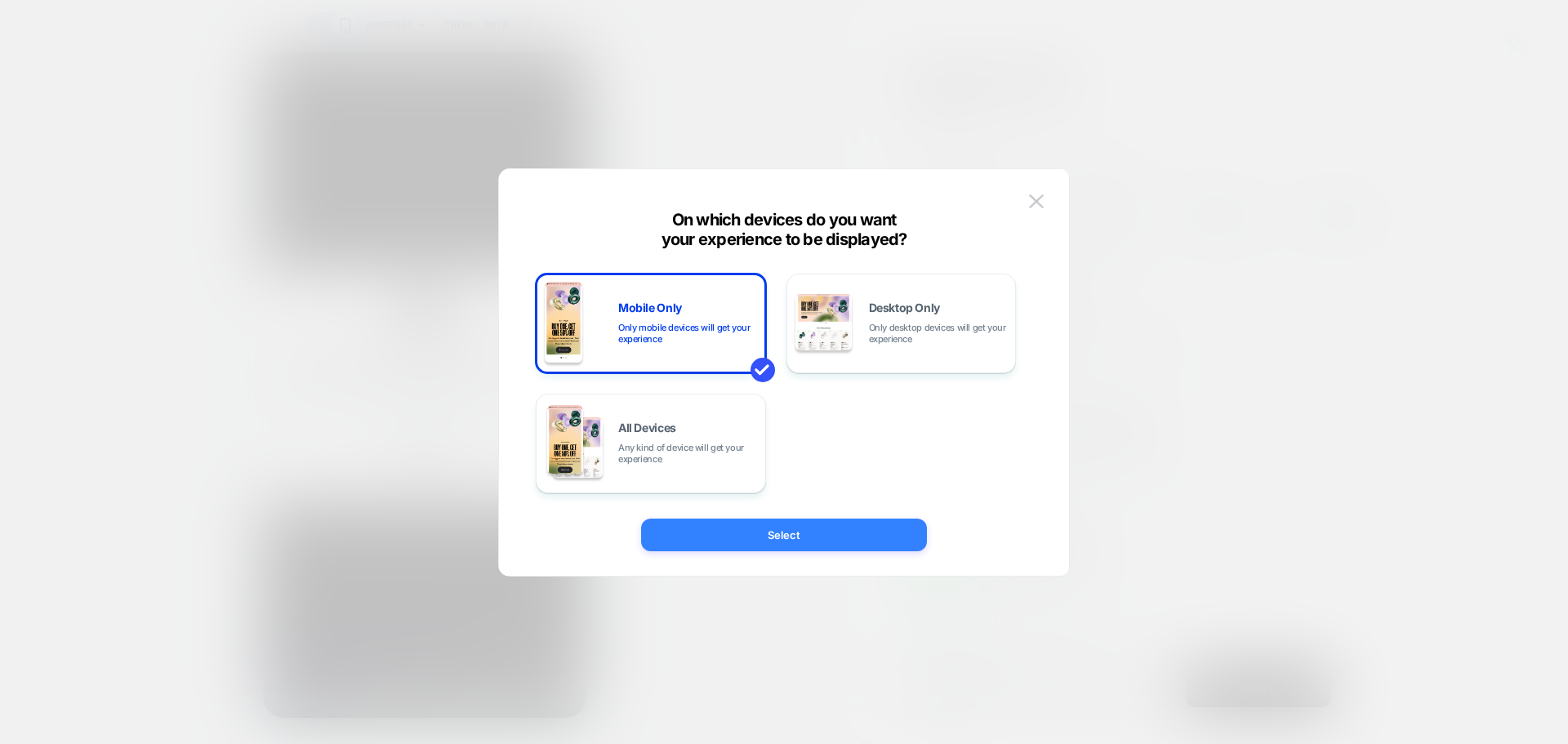
click at [773, 534] on button "Select" at bounding box center [784, 535] width 286 height 32
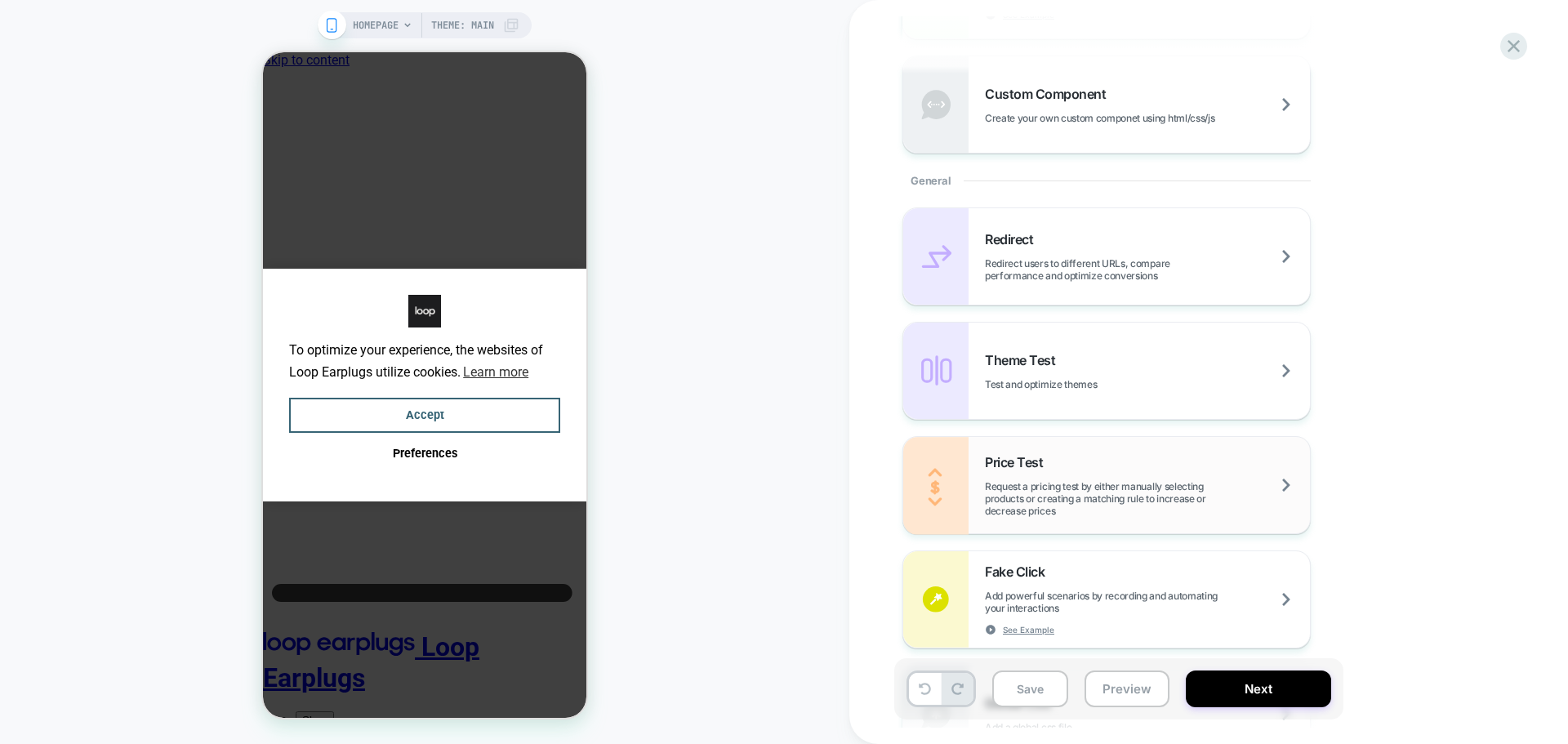
scroll to position [899, 0]
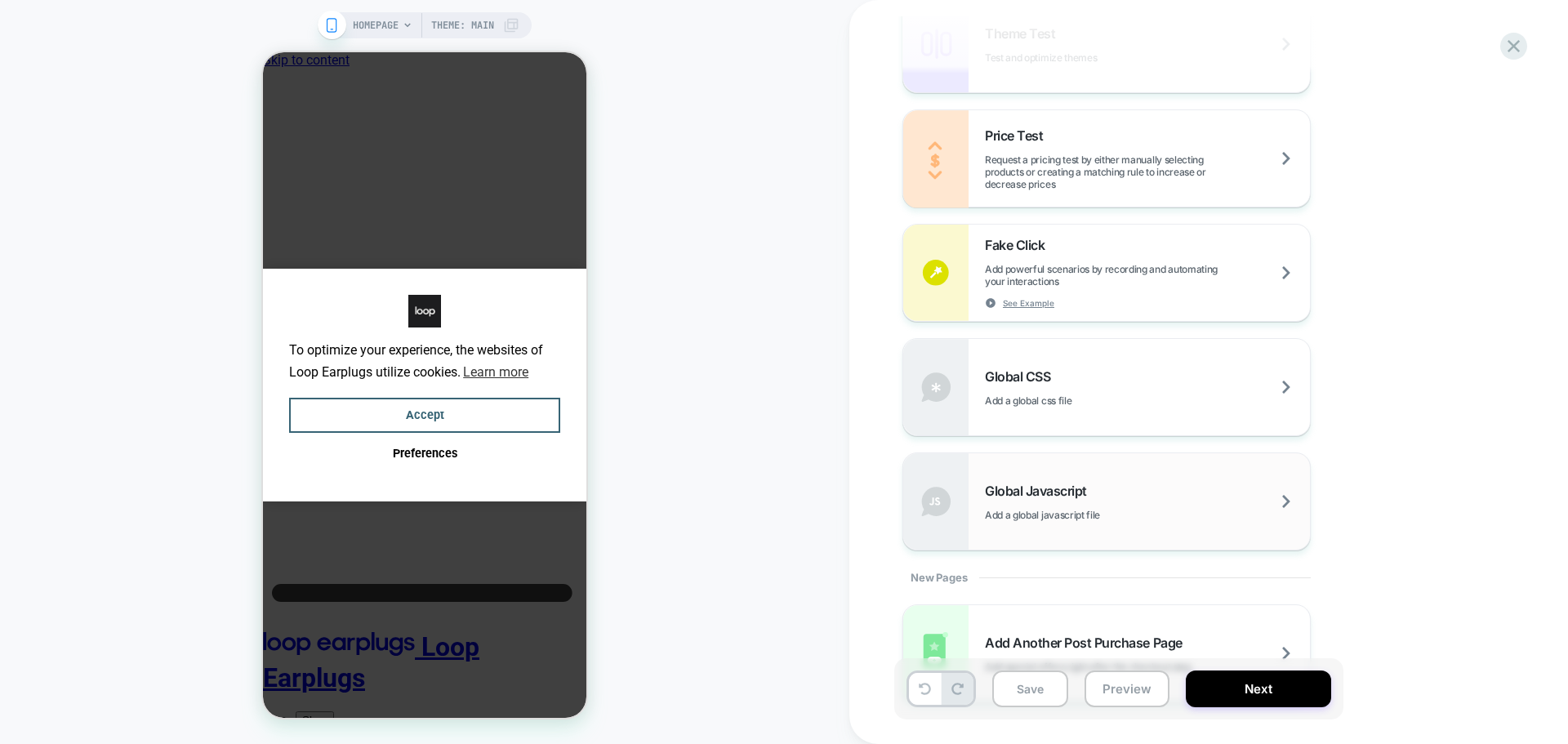
click at [0, 0] on span "Global Javascript" at bounding box center [0, 0] width 0 height 0
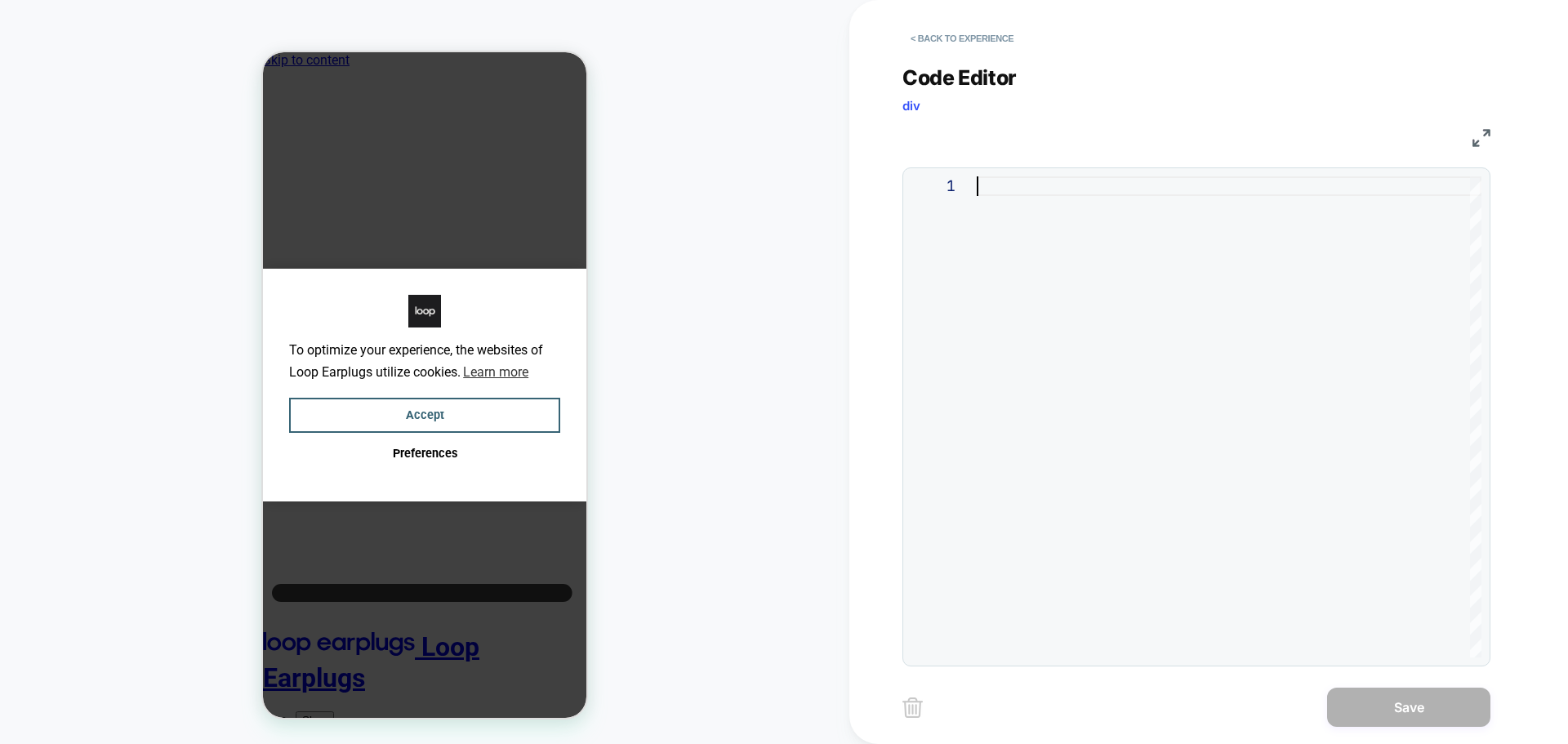
click at [0, 0] on div at bounding box center [0, 0] width 0 height 0
type textarea "**********"
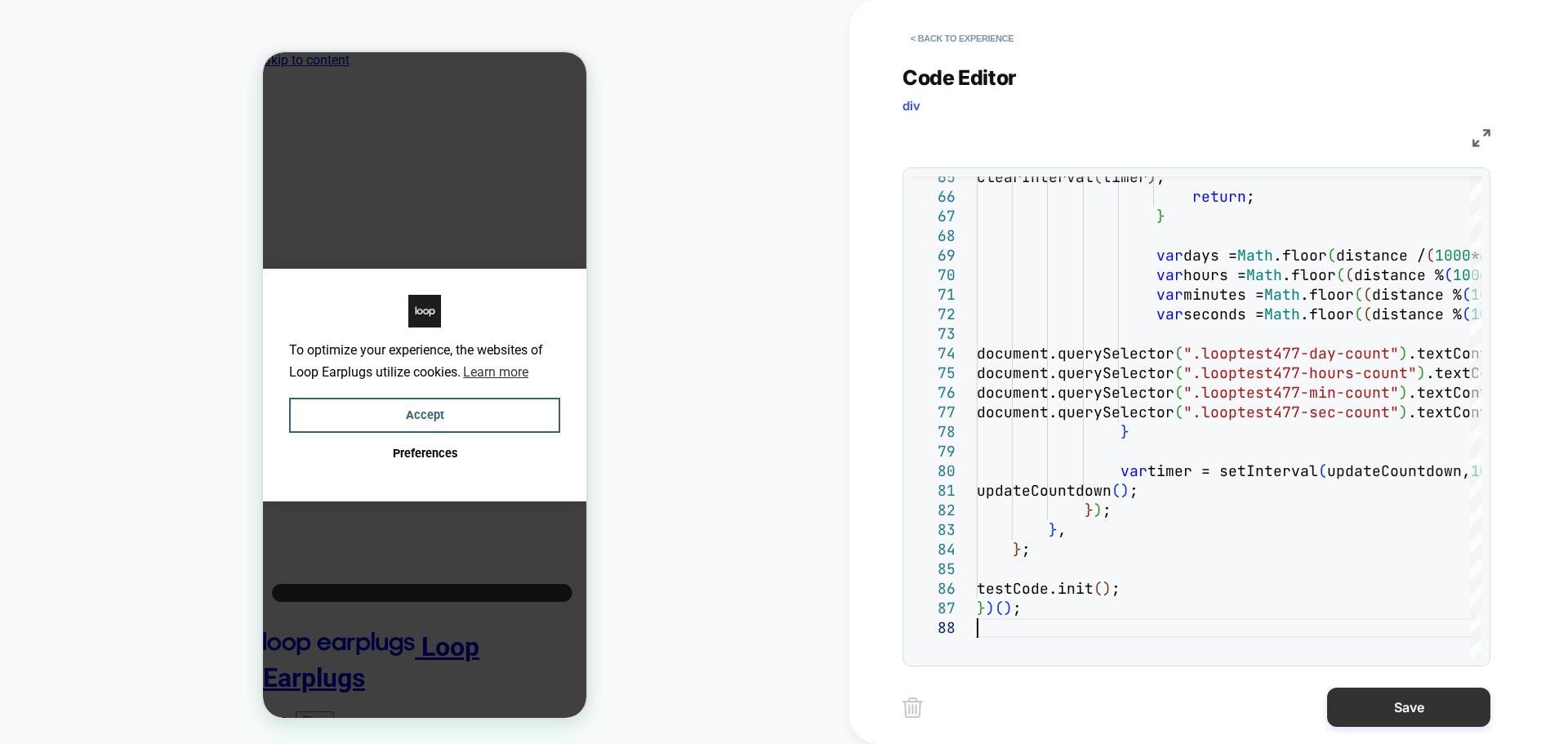
click at [1398, 710] on button "Save" at bounding box center [1409, 707] width 164 height 39
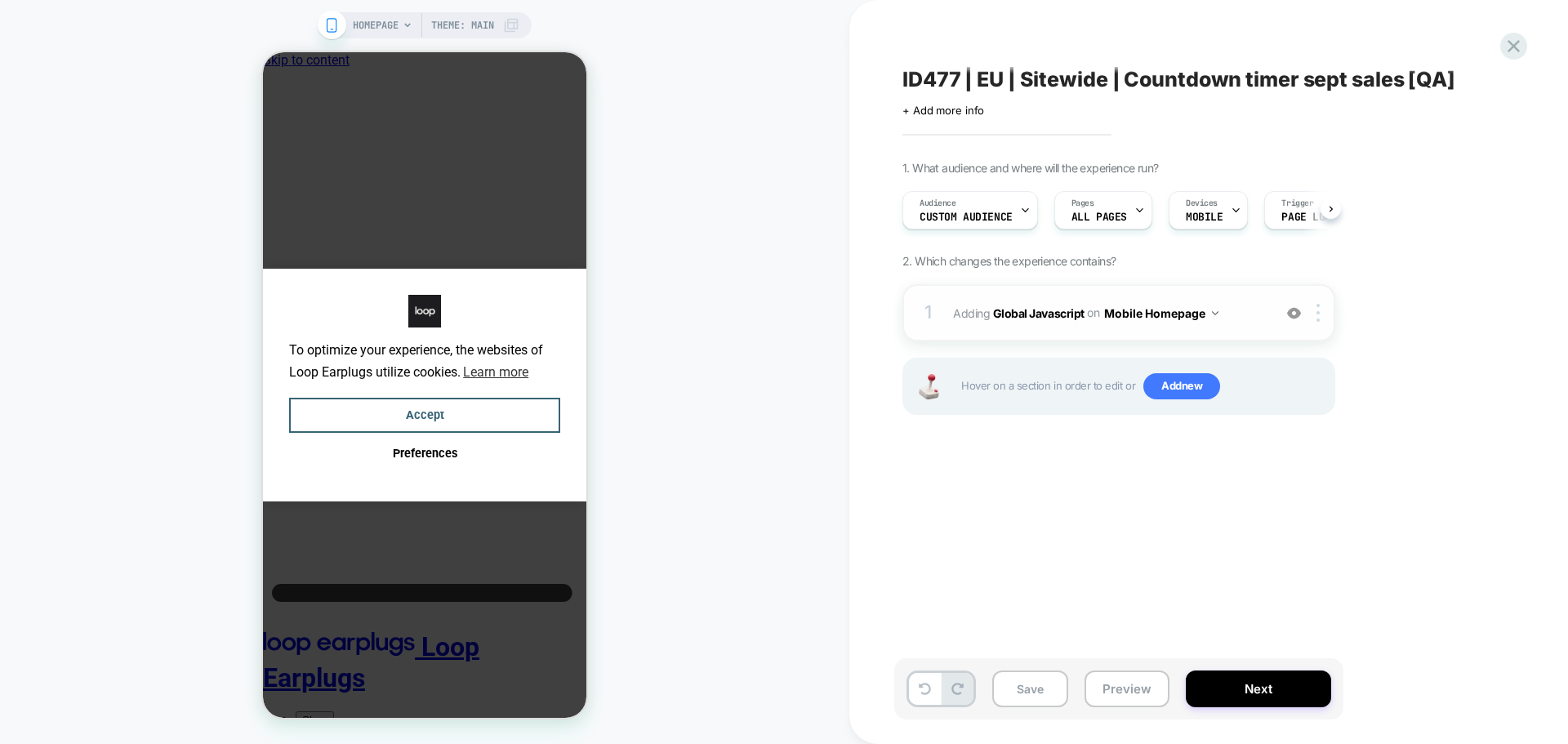
scroll to position [0, 1]
click at [0, 0] on button "Mobile Homepage" at bounding box center [0, 0] width 0 height 0
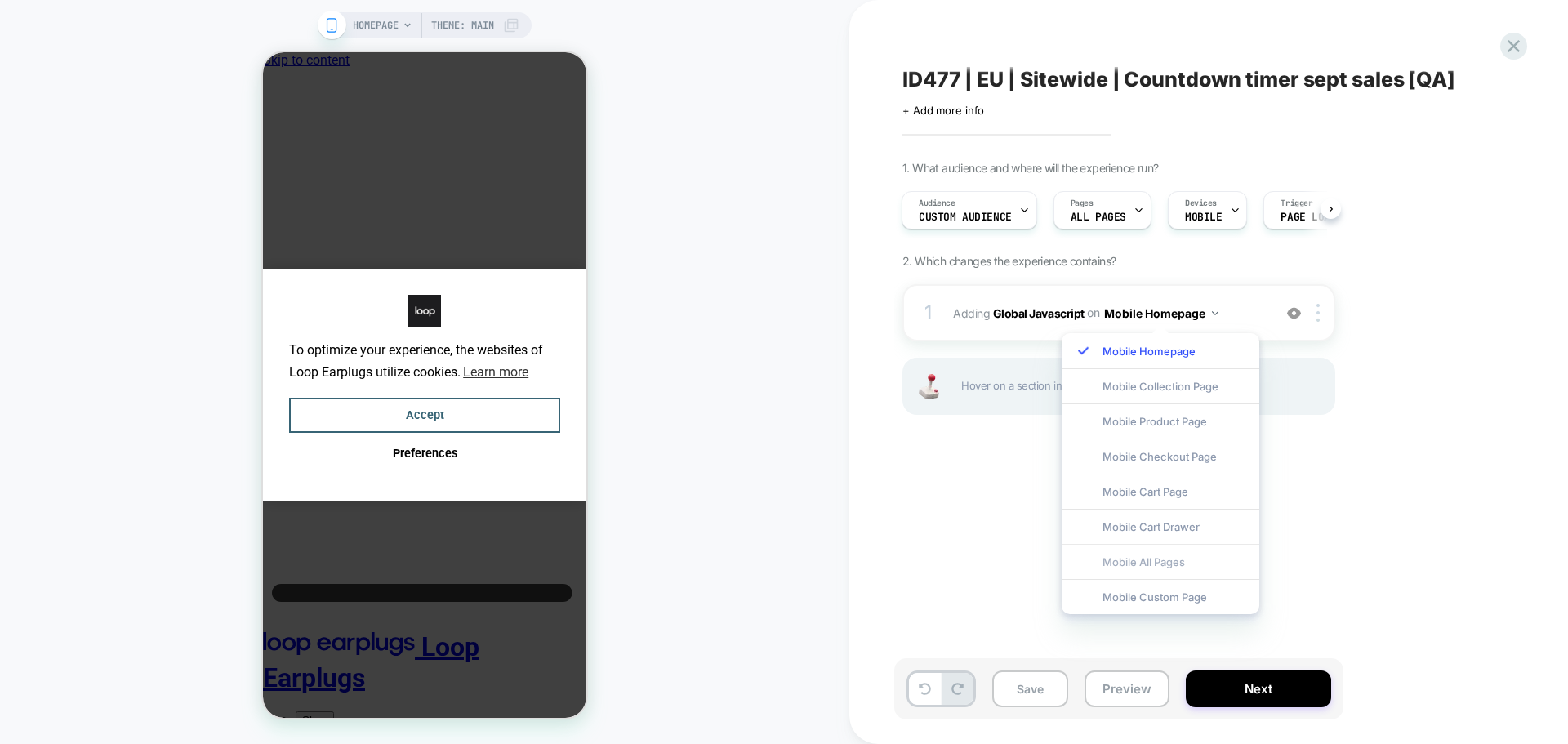
click at [1133, 555] on div "Mobile All Pages" at bounding box center [1161, 561] width 198 height 35
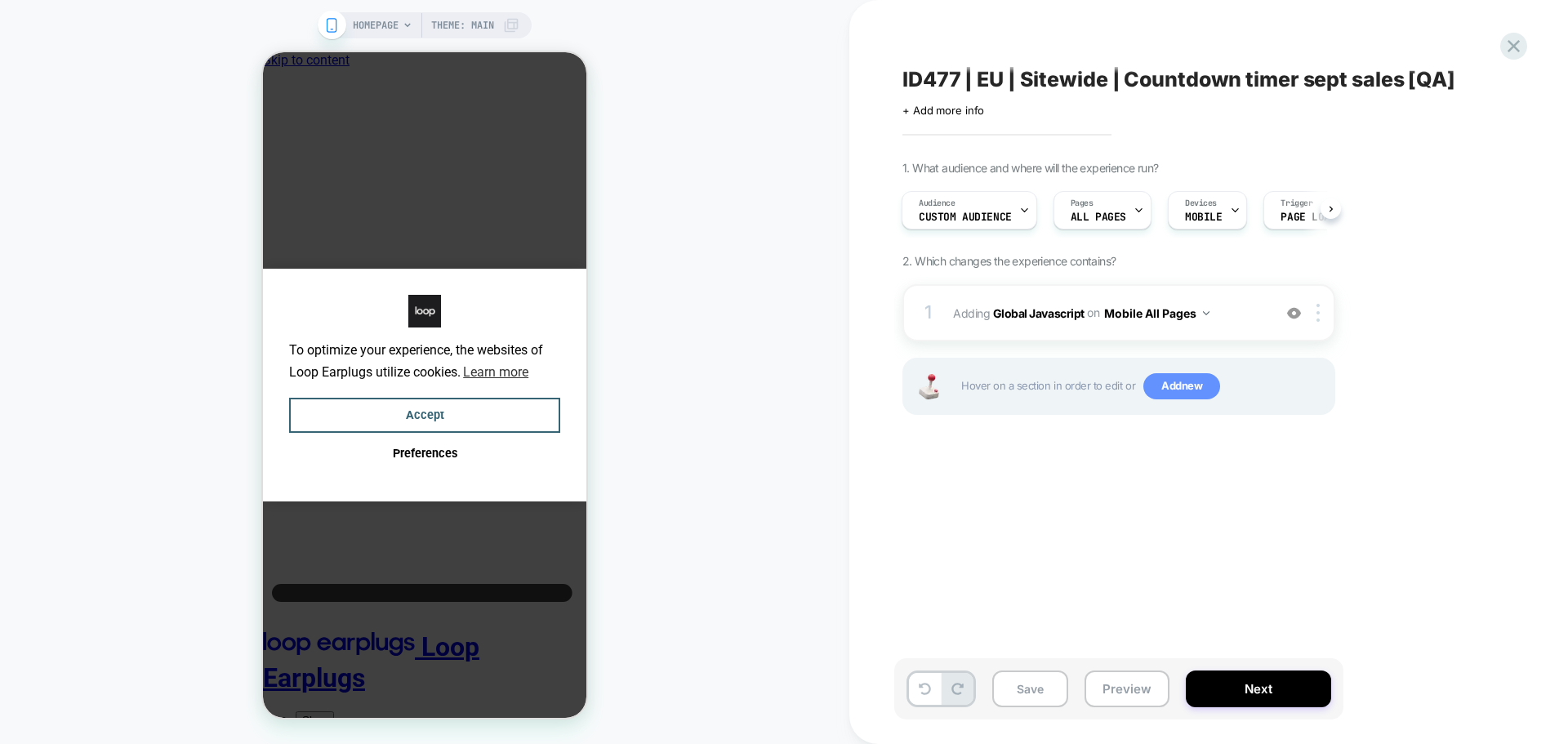
click at [0, 0] on span "Add new" at bounding box center [0, 0] width 0 height 0
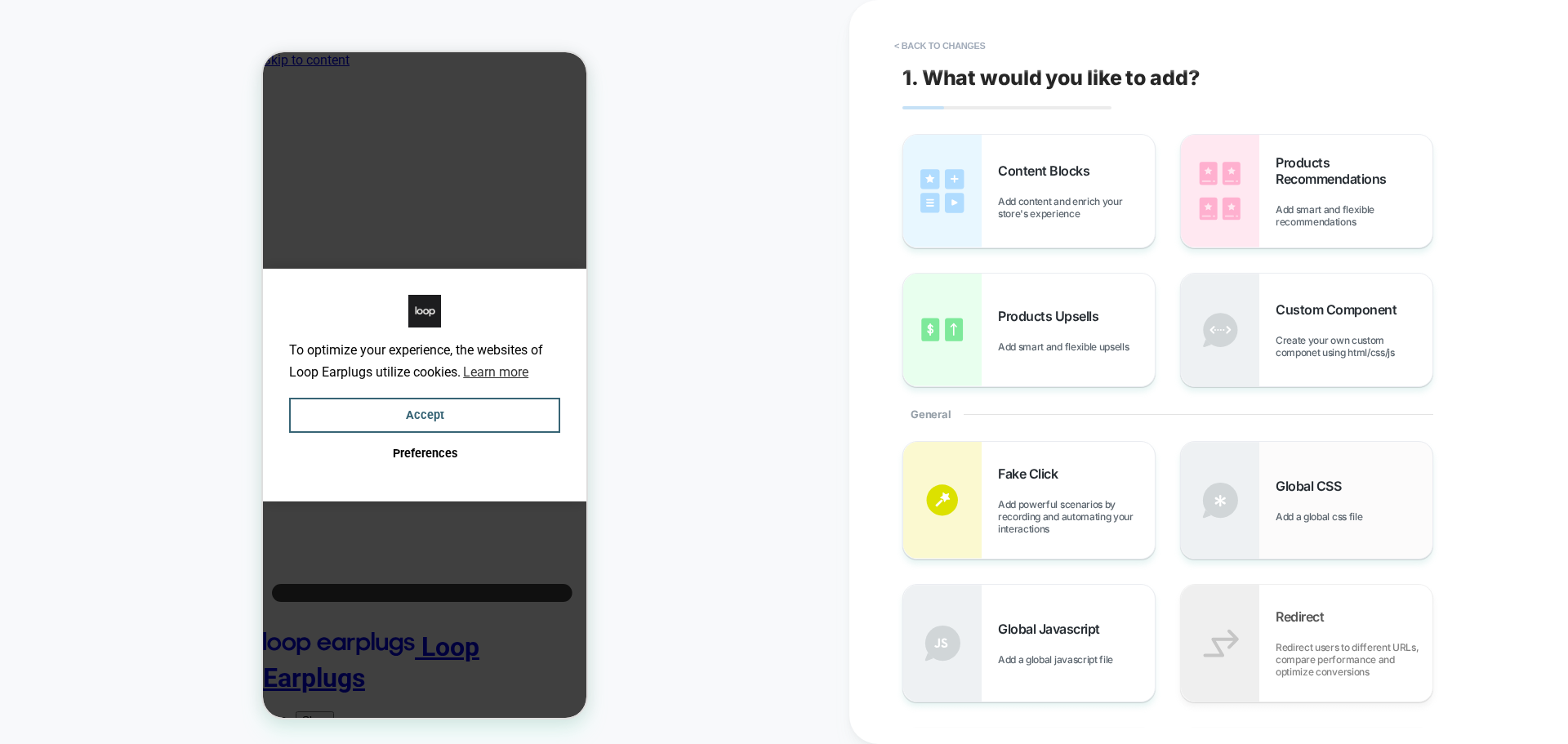
click at [0, 0] on div "Global CSS Add a global css file" at bounding box center [0, 0] width 0 height 0
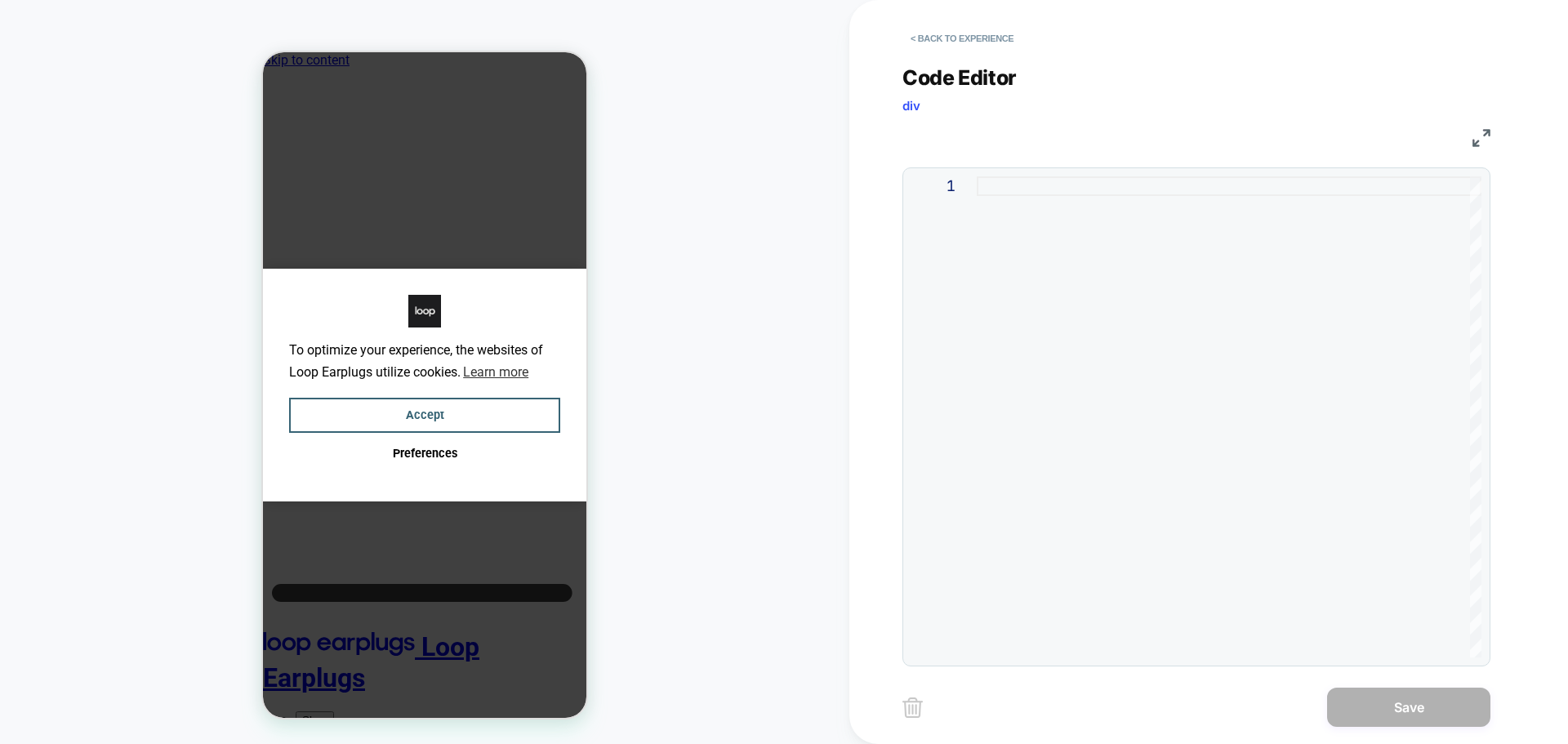
click at [1102, 379] on div at bounding box center [1229, 416] width 505 height 481
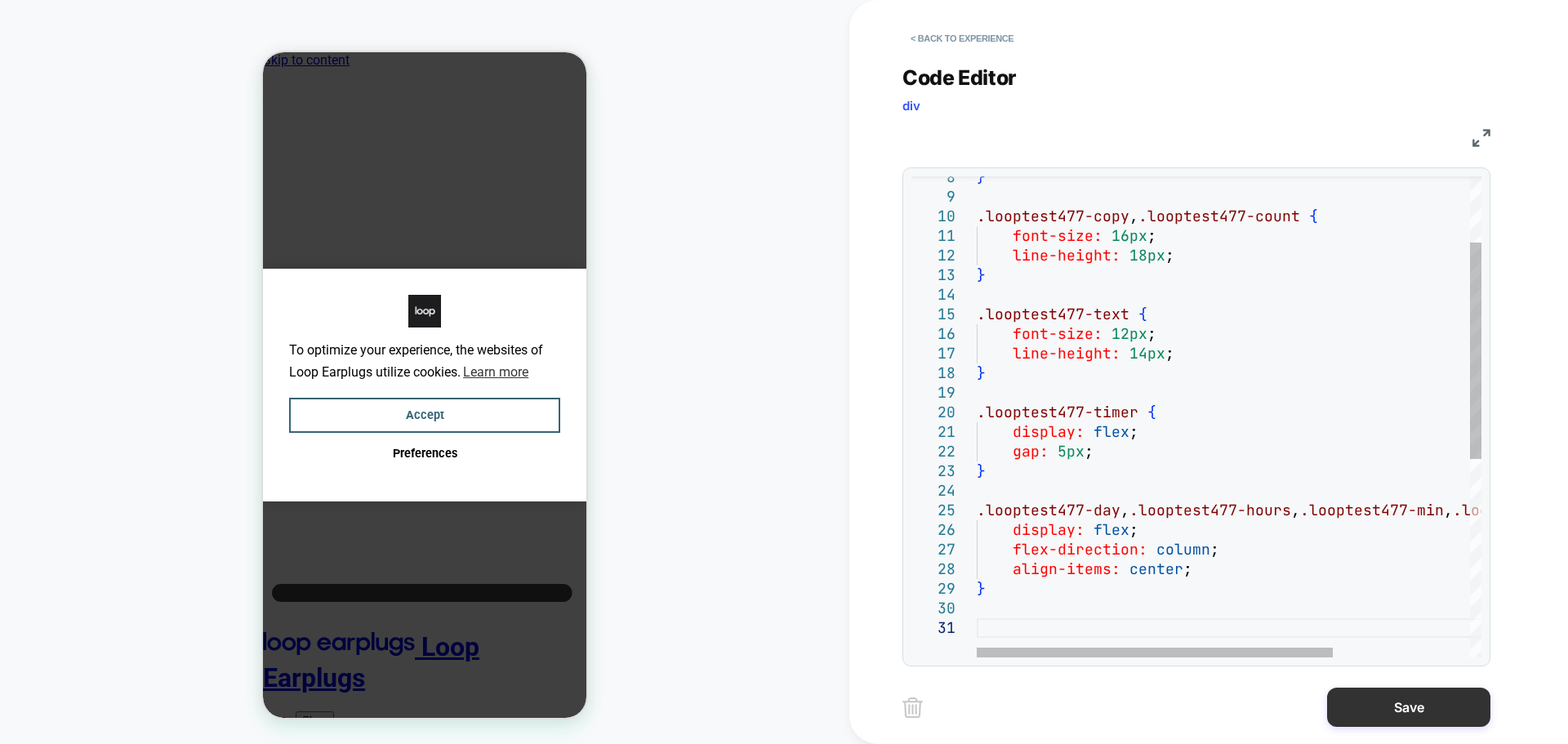
click at [0, 0] on button "Save" at bounding box center [0, 0] width 0 height 0
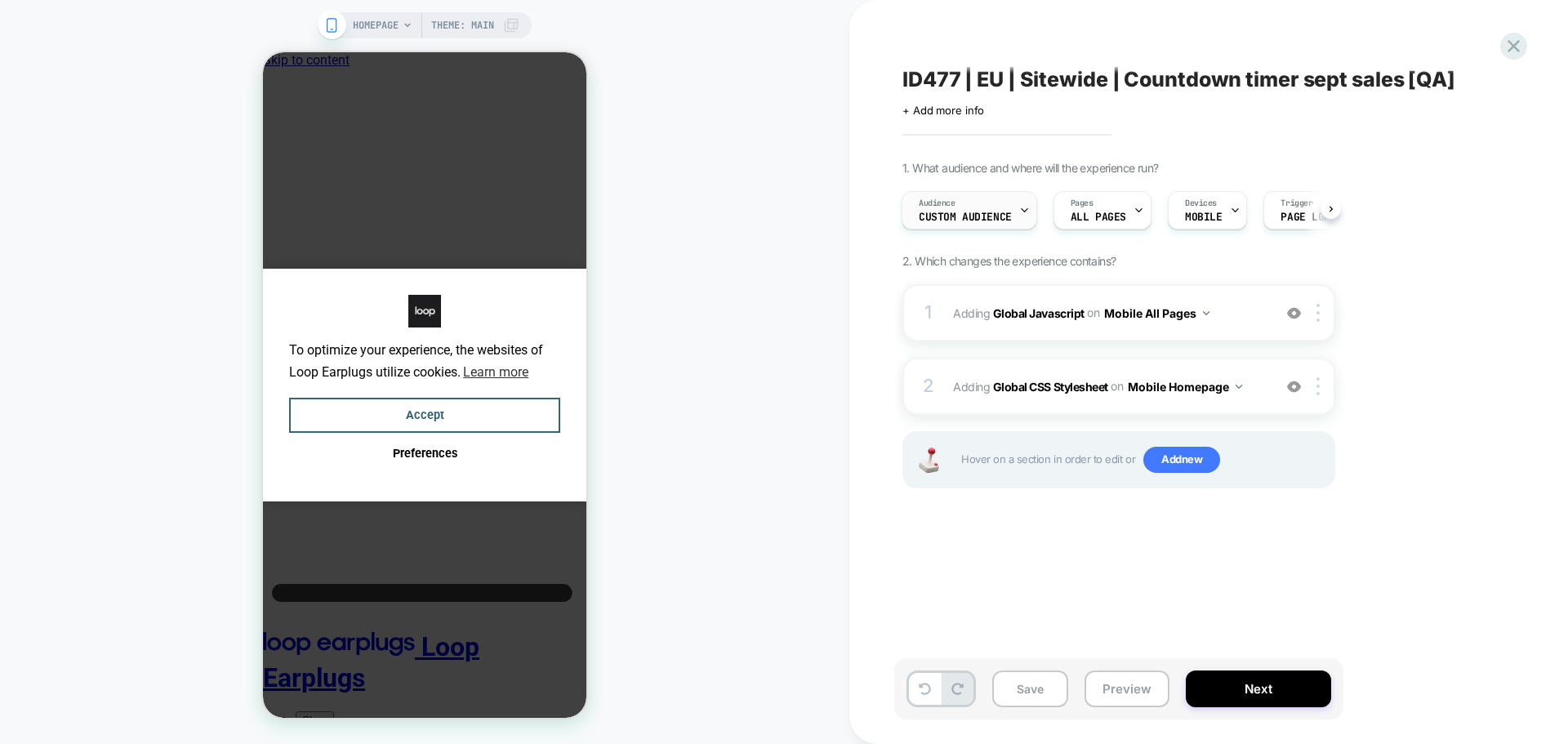
click at [0, 0] on div "Audience Custom Audience" at bounding box center [0, 0] width 0 height 0
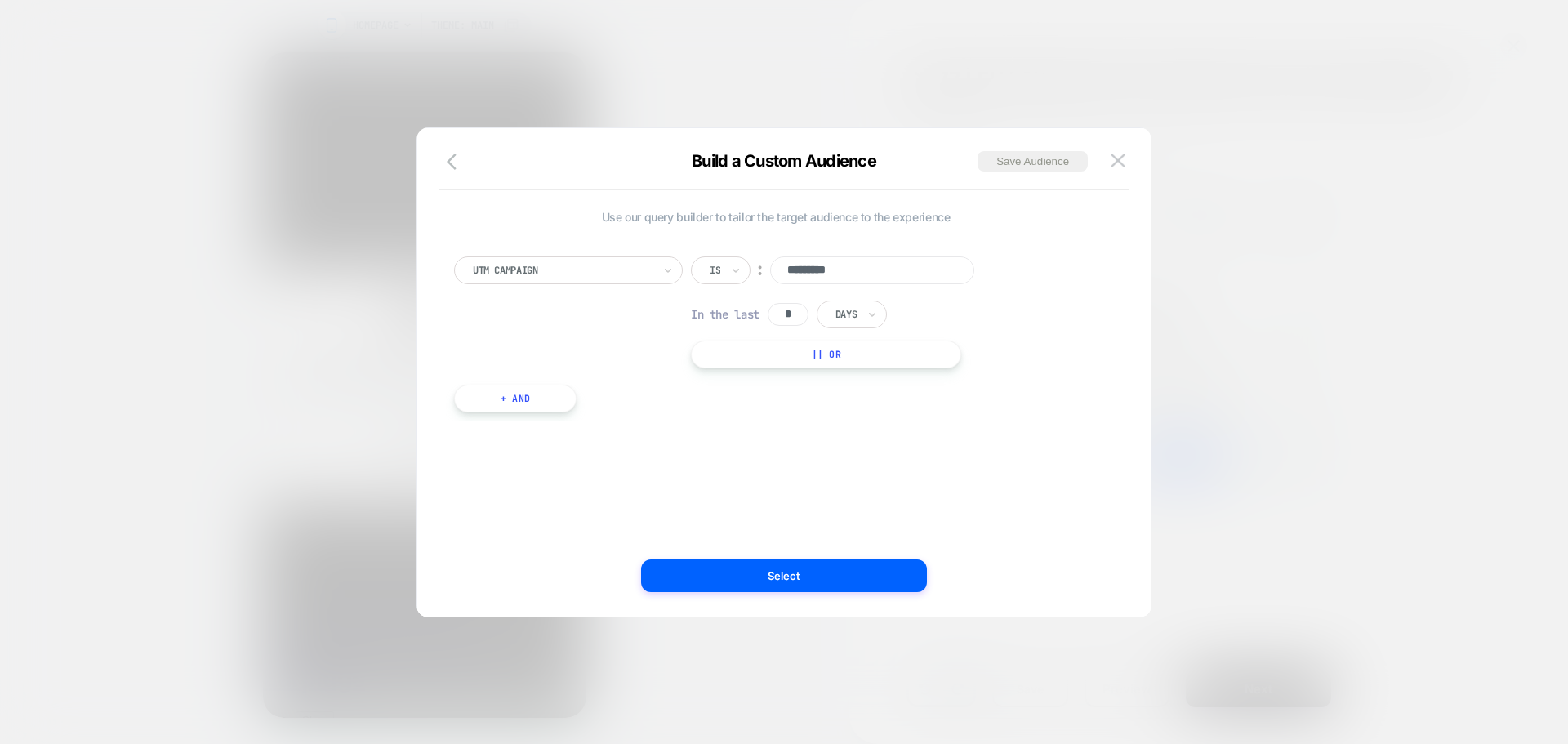
click at [1457, 413] on div at bounding box center [784, 372] width 1568 height 744
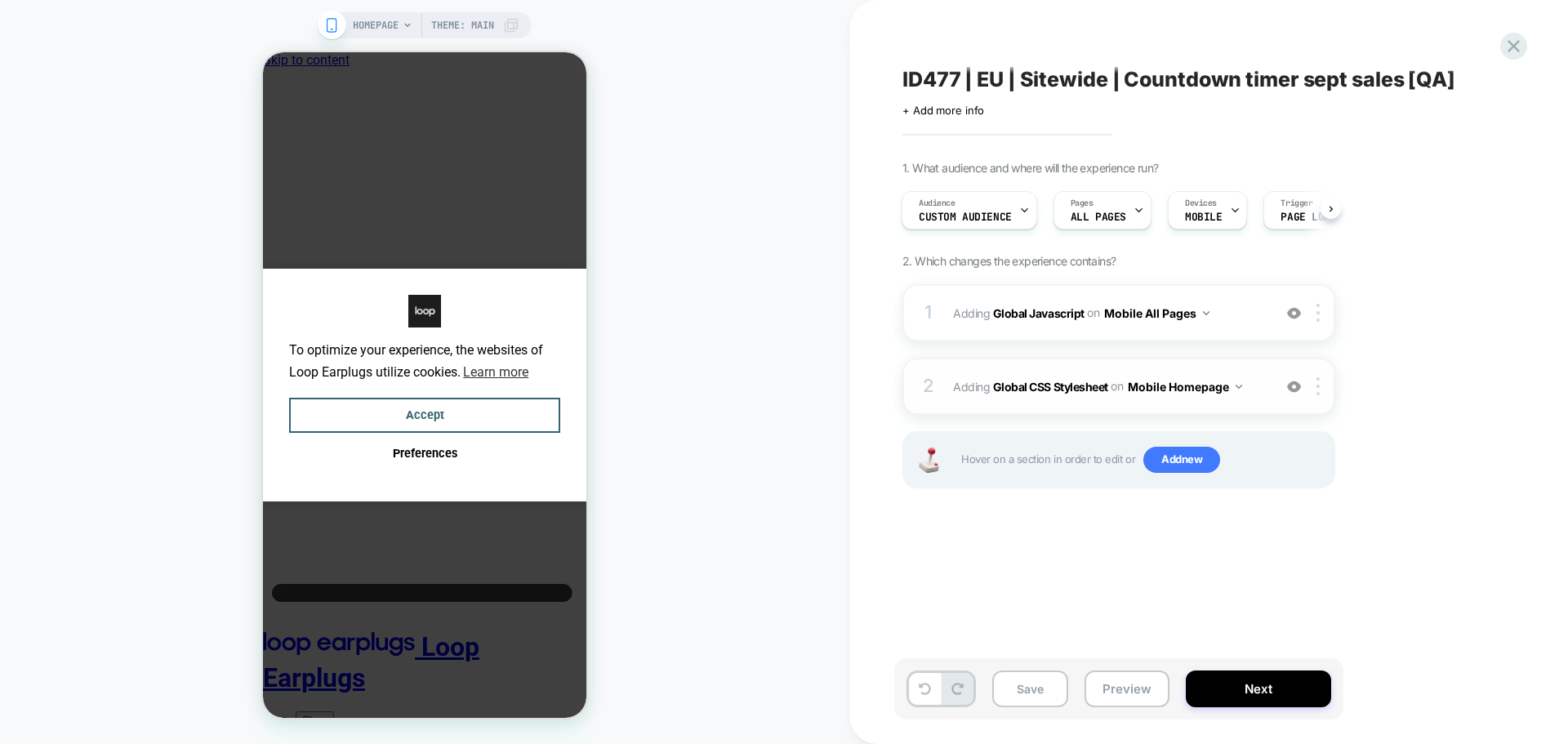
click at [0, 0] on button "Mobile Homepage" at bounding box center [0, 0] width 0 height 0
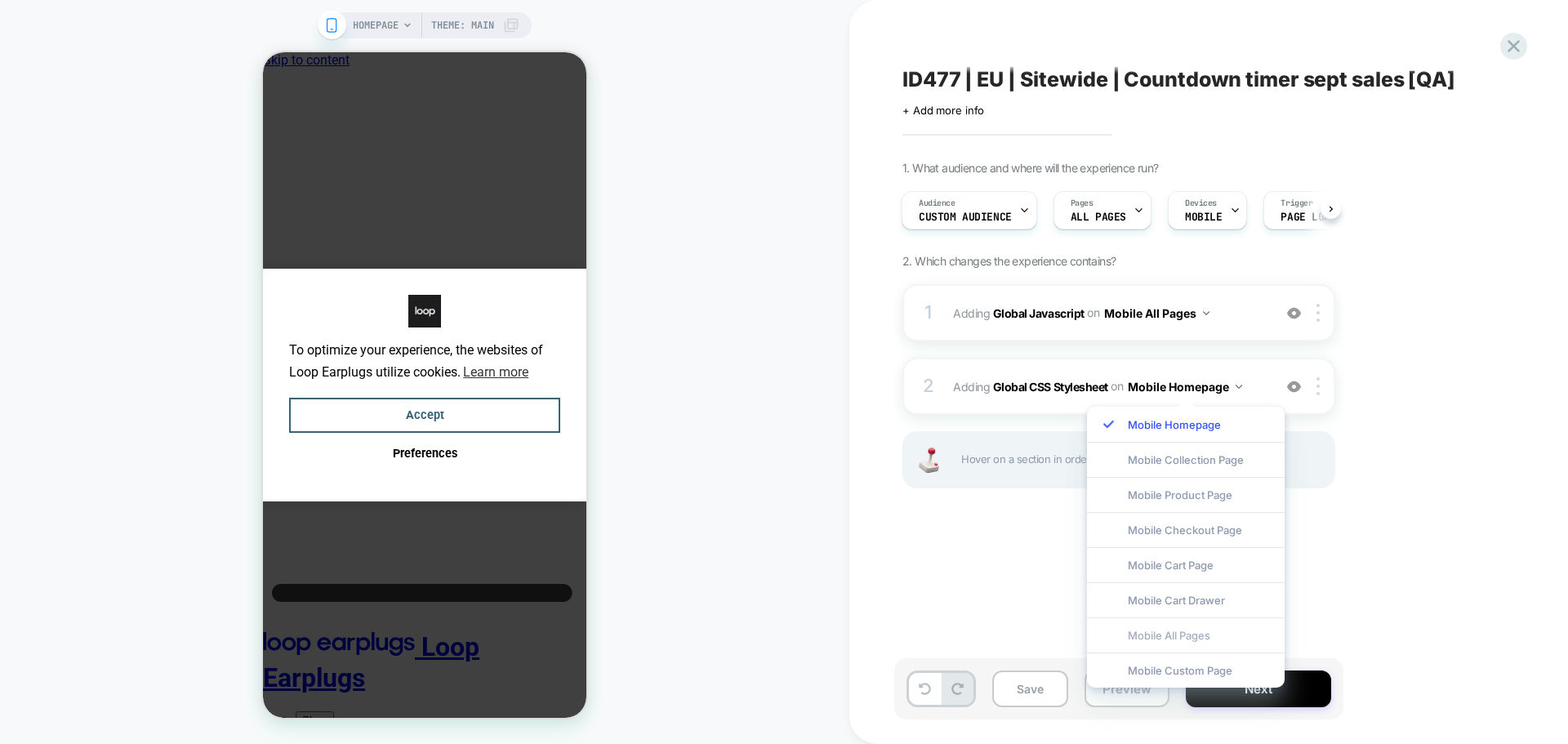
click at [1201, 629] on div "Mobile All Pages" at bounding box center [1186, 634] width 198 height 35
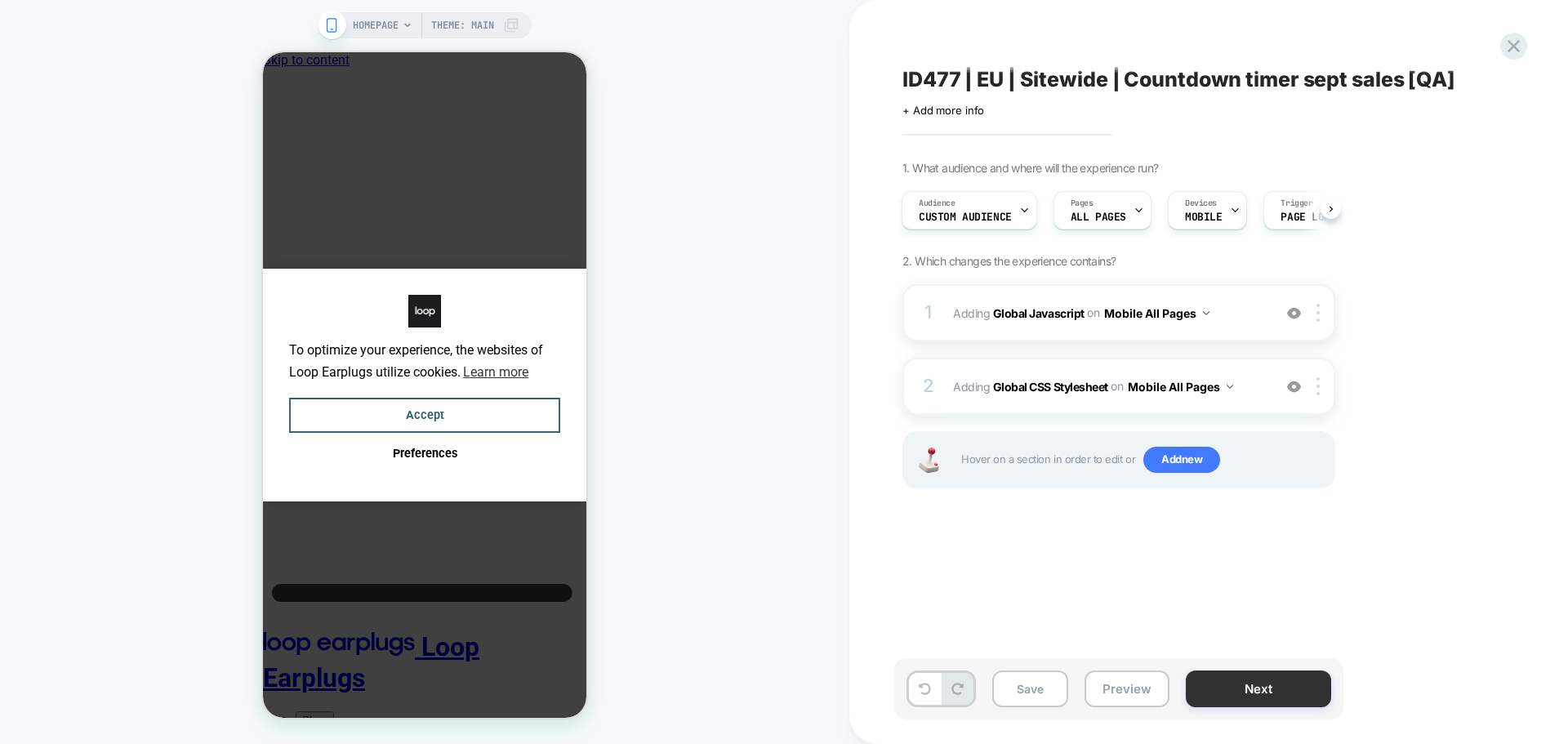
click at [1288, 686] on button "Next" at bounding box center [1258, 689] width 146 height 37
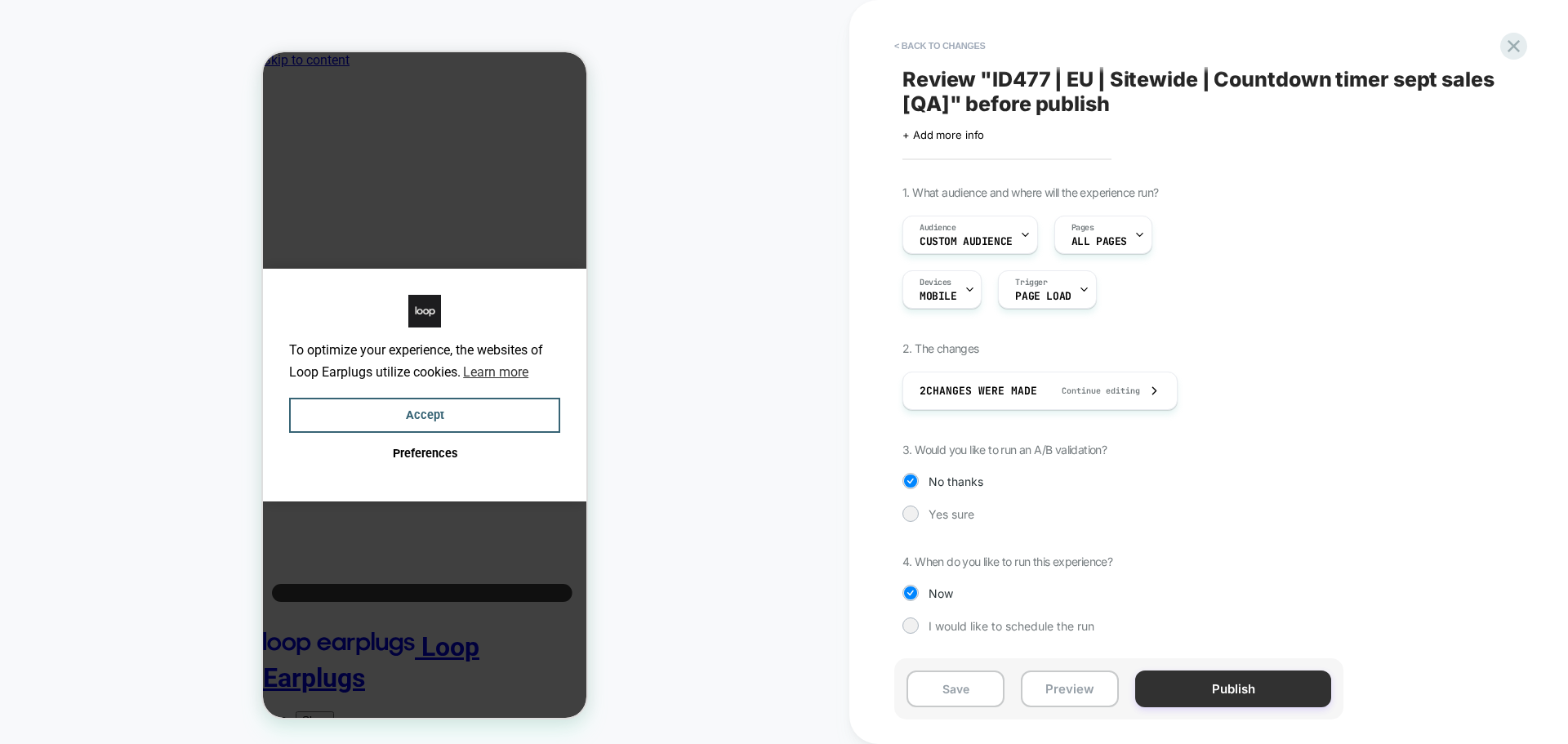
click at [1166, 703] on button "Publish" at bounding box center [1233, 689] width 196 height 37
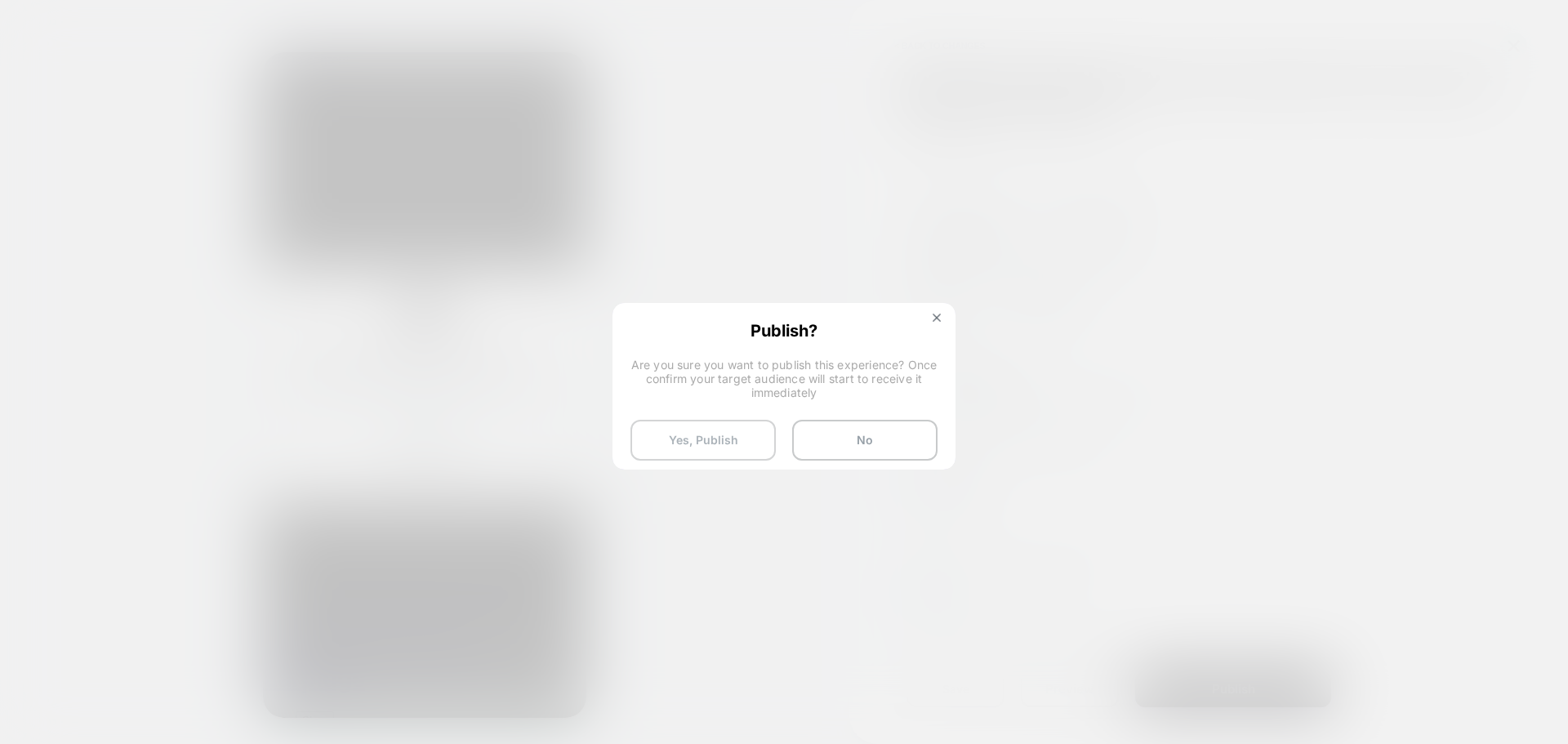
click at [0, 0] on button "Yes, Publish" at bounding box center [0, 0] width 0 height 0
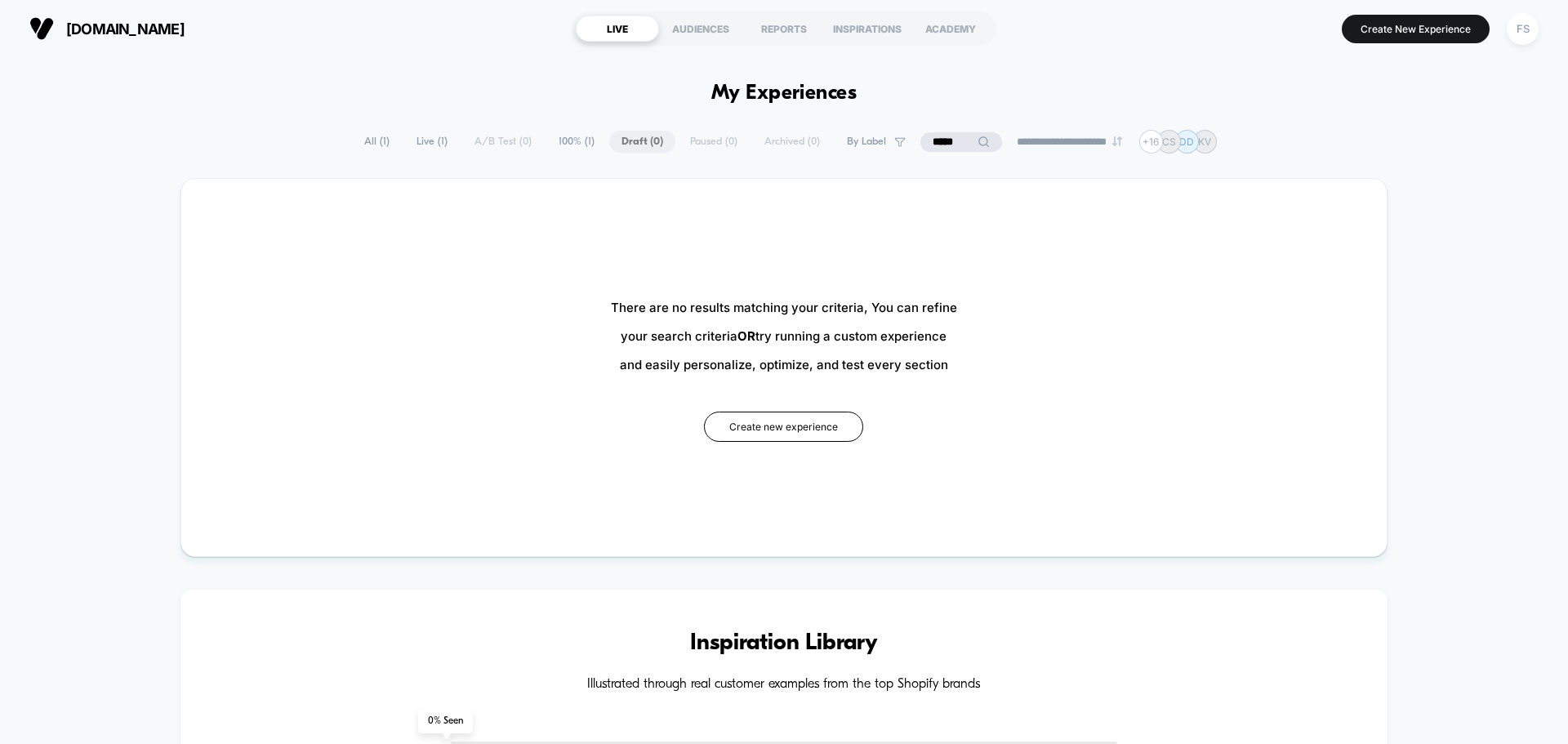
click at [1518, 47] on div "**********" at bounding box center [784, 372] width 1568 height 744
click at [1518, 41] on div "FS" at bounding box center [1522, 29] width 31 height 31
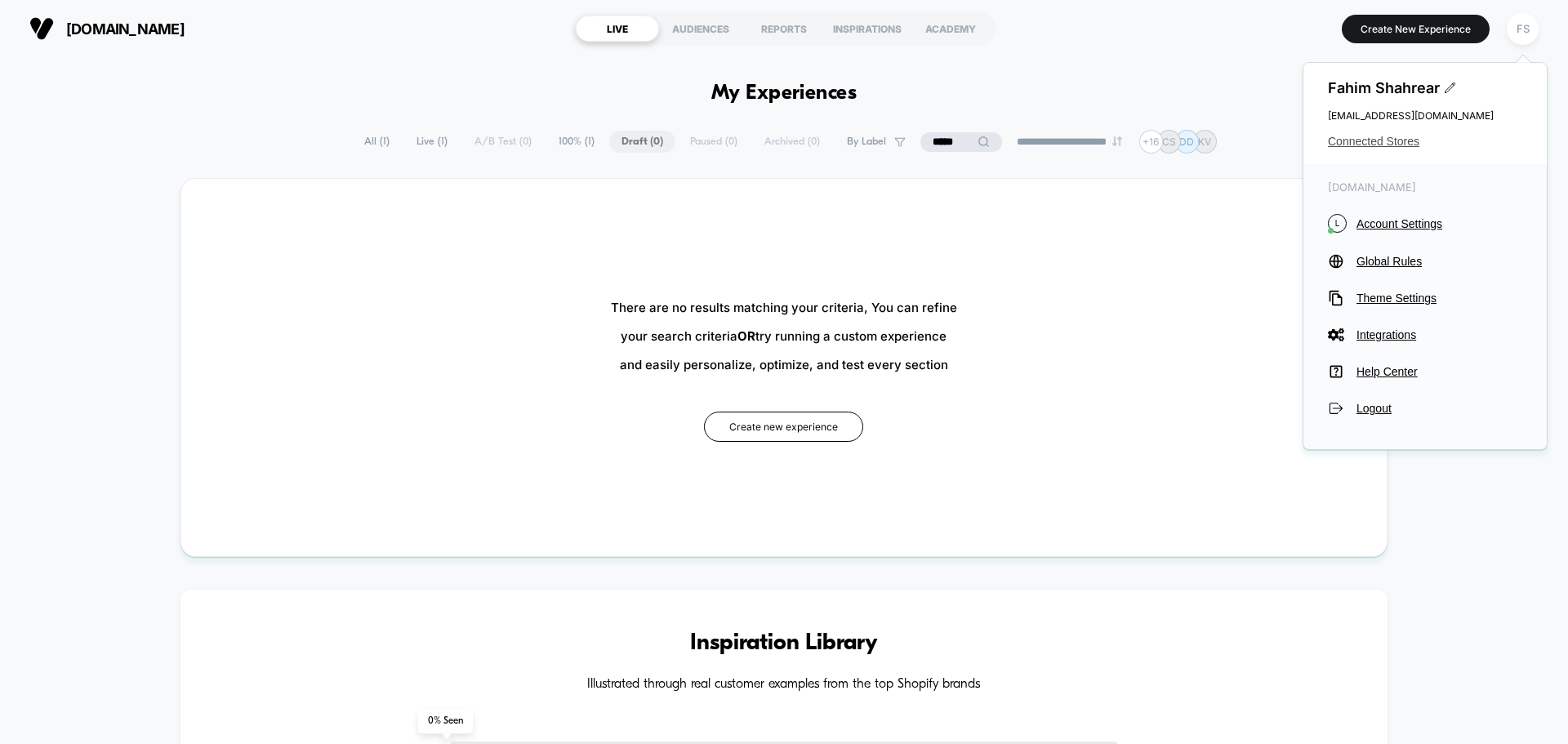
click at [1399, 143] on span "Connected Stores" at bounding box center [1425, 142] width 194 height 13
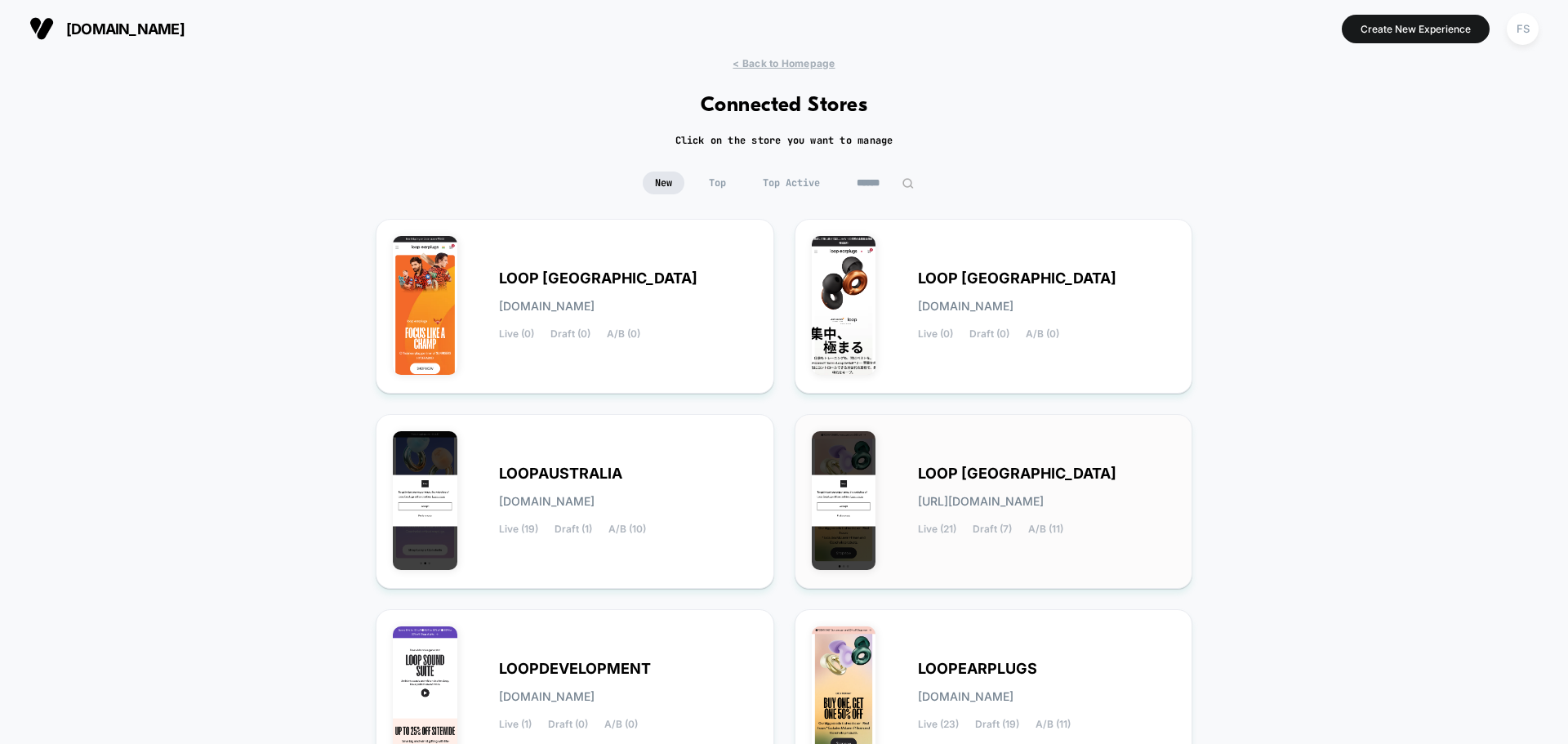
click at [1043, 503] on span "[URL][DOMAIN_NAME]" at bounding box center [981, 502] width 126 height 11
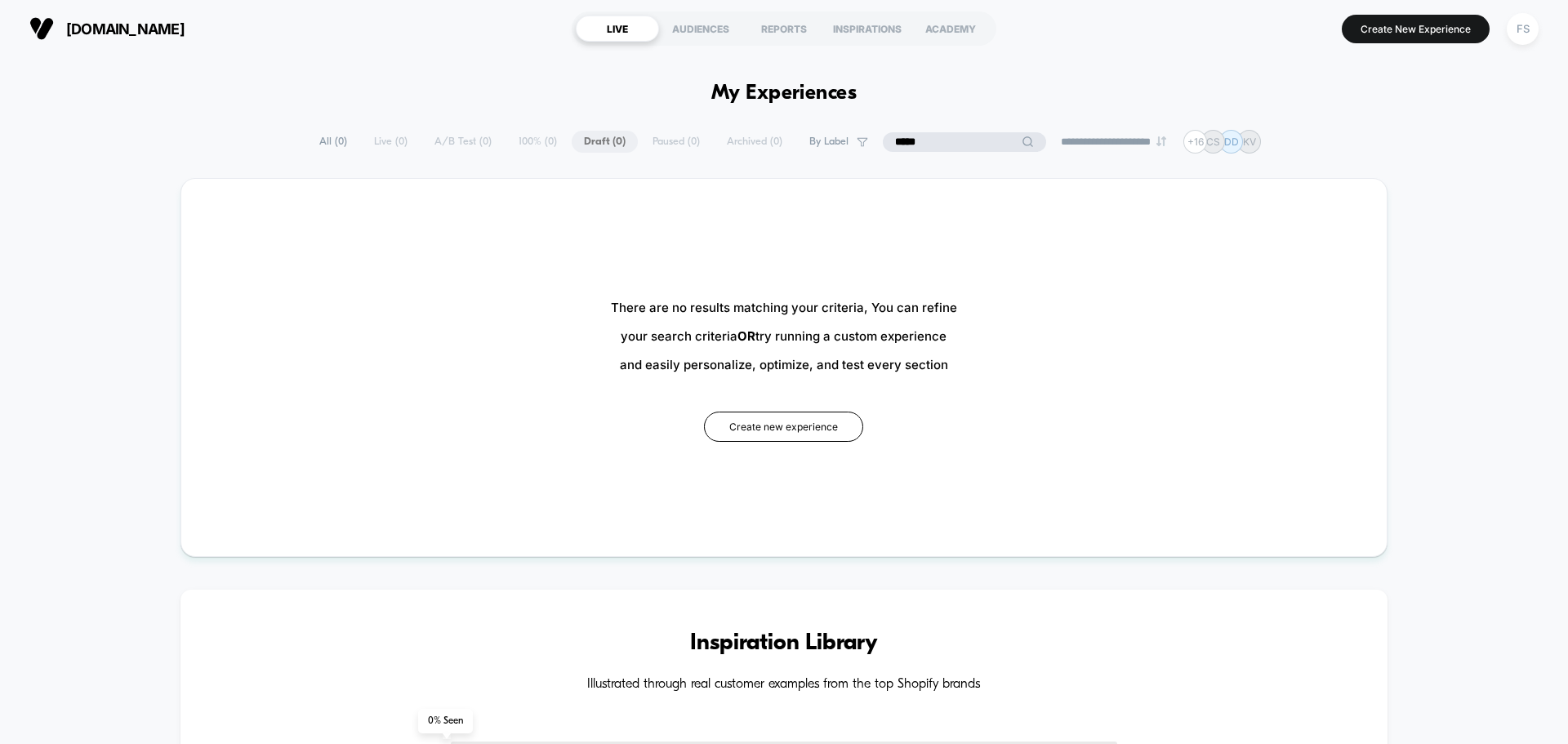
click at [945, 141] on input "*****" at bounding box center [964, 142] width 164 height 20
click at [1469, 39] on button "Create New Experience" at bounding box center [1415, 29] width 148 height 29
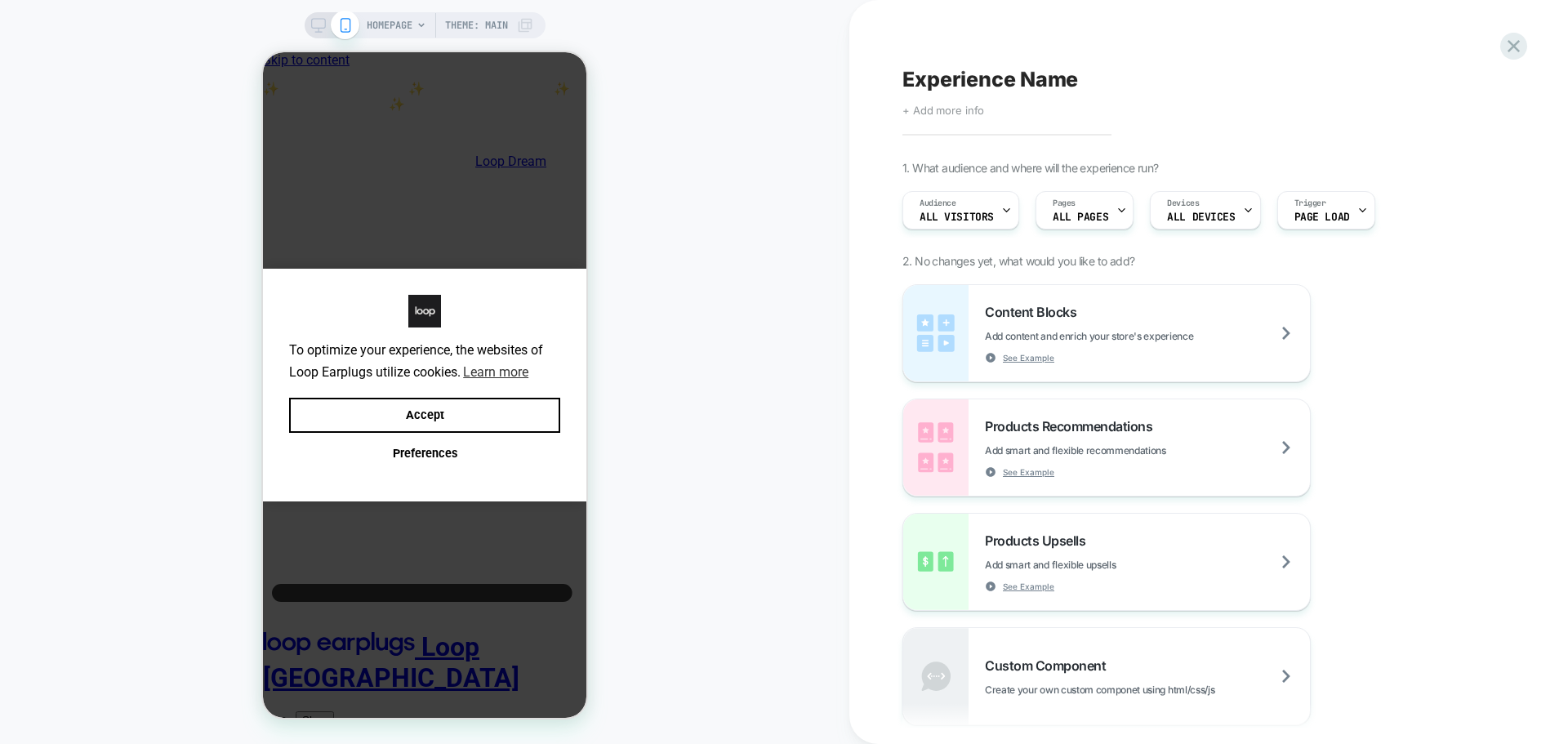
click at [0, 0] on span "+ Add more info" at bounding box center [0, 0] width 0 height 0
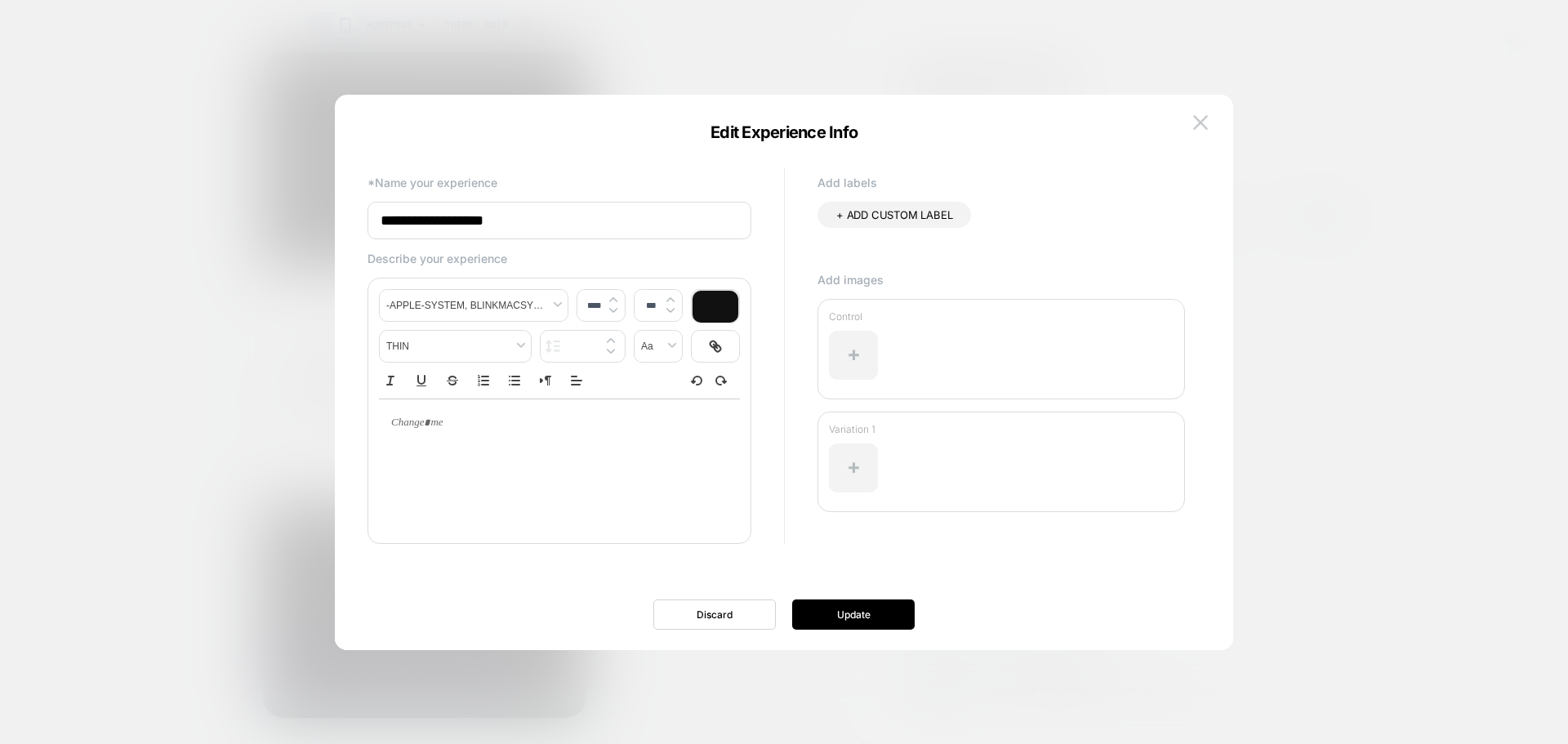
click at [588, 217] on input "**********" at bounding box center [559, 220] width 384 height 37
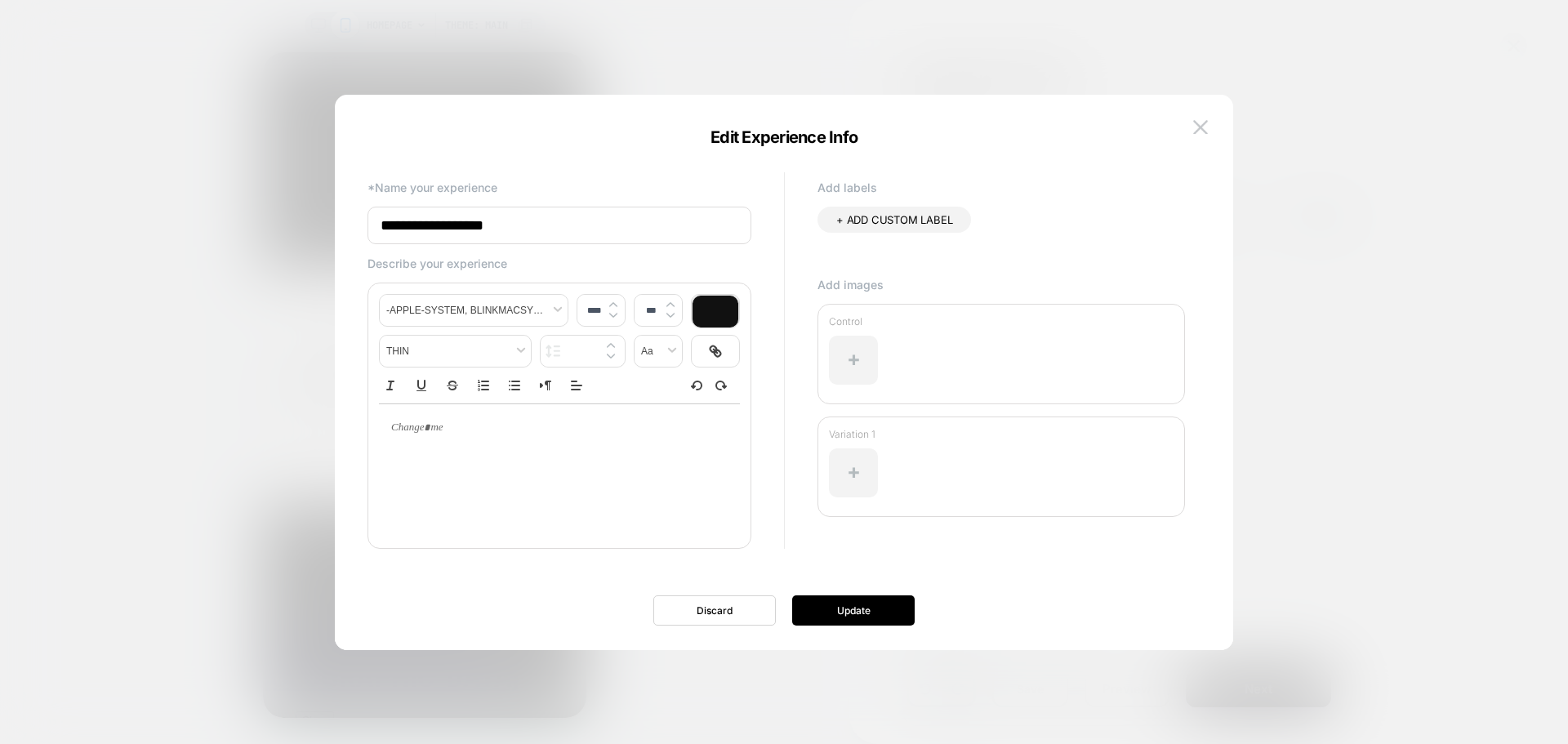
paste input "**********"
type input "**********"
click at [868, 603] on button "Update" at bounding box center [853, 611] width 123 height 30
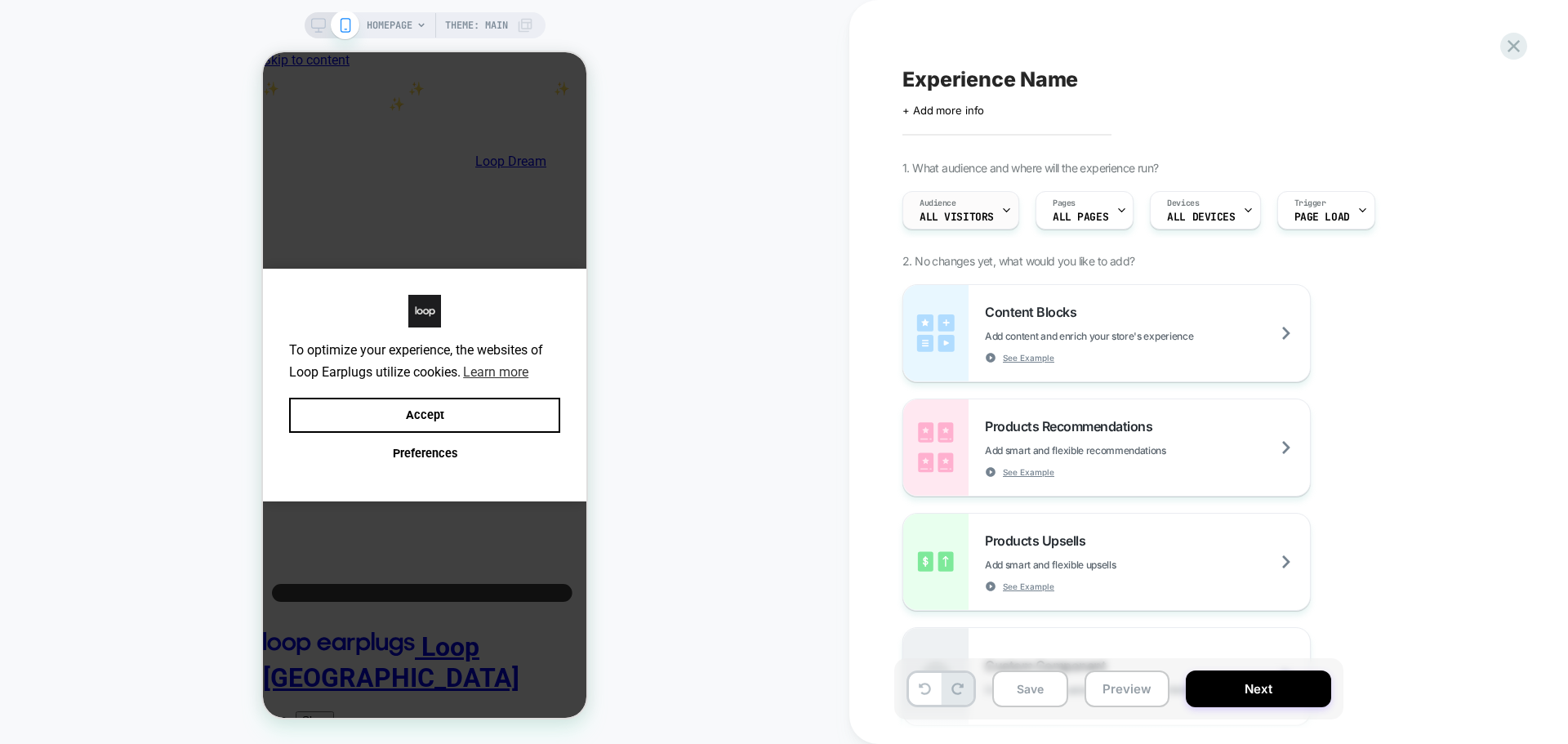
click at [996, 217] on div "Audience All Visitors" at bounding box center [957, 211] width 107 height 37
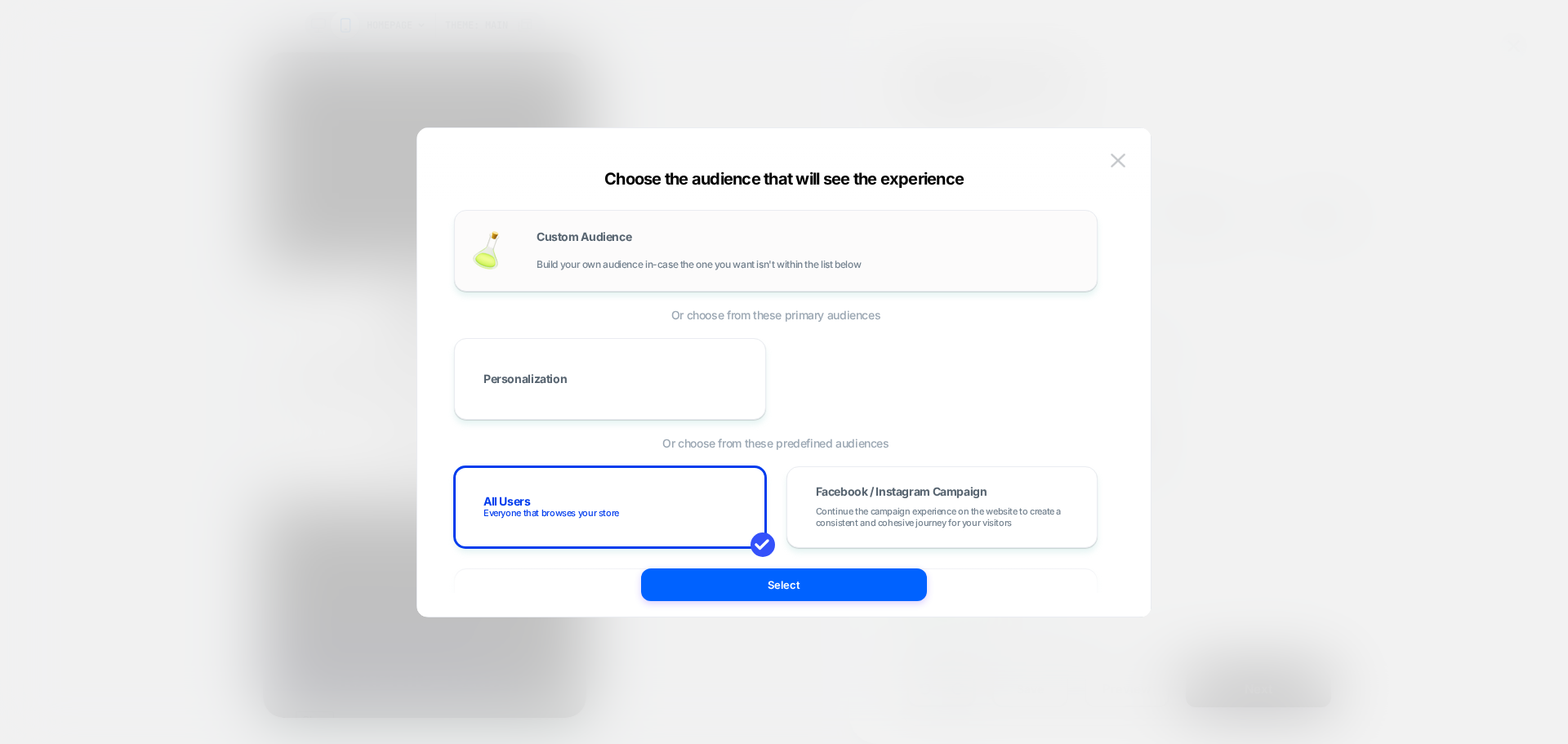
click at [0, 0] on div "Custom Audience Build your own audience in-case the one you want isn't within t…" at bounding box center [0, 0] width 0 height 0
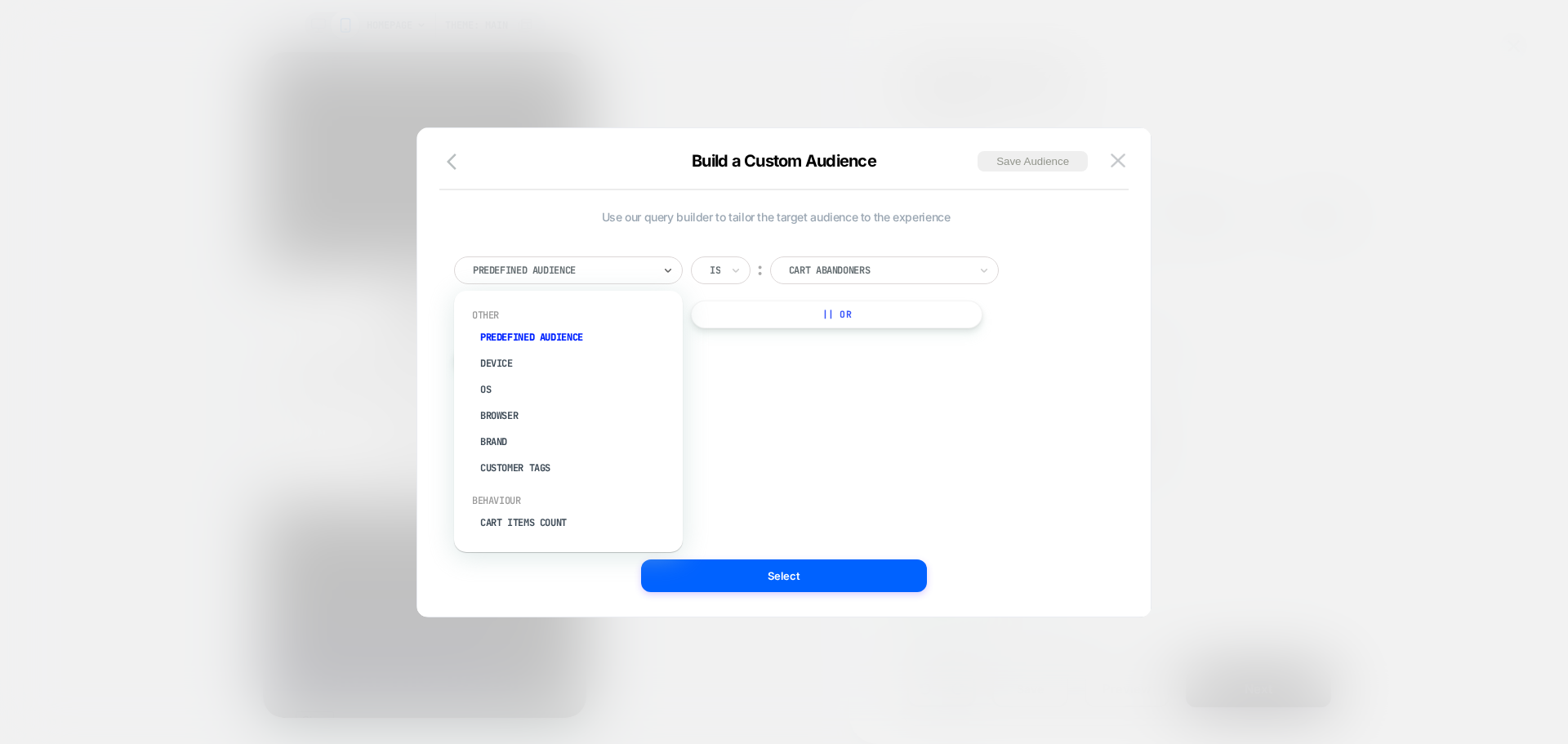
click at [640, 271] on div at bounding box center [563, 270] width 180 height 14
type input "***"
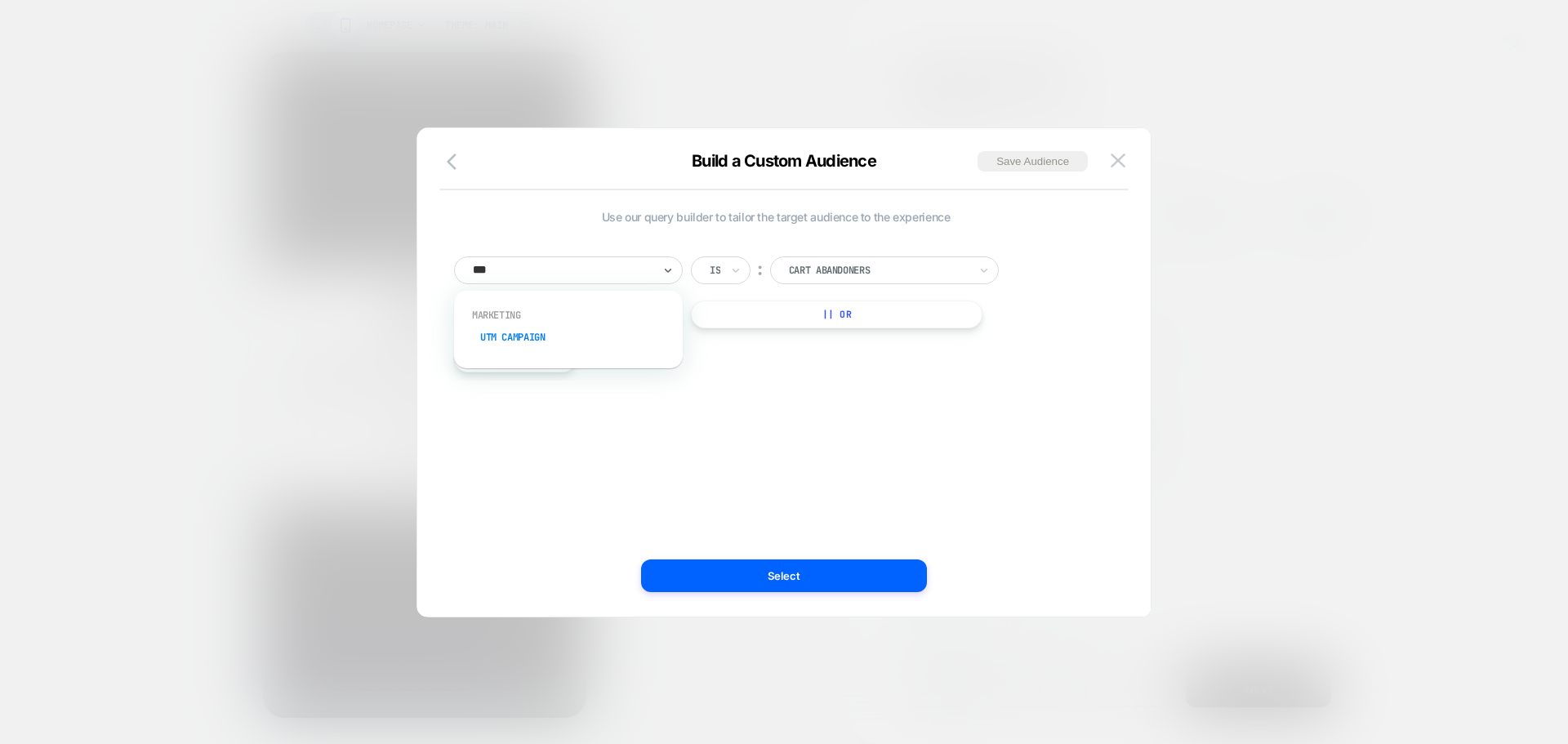
click at [555, 341] on div "UTM Campaign" at bounding box center [576, 337] width 212 height 26
click at [0, 0] on input at bounding box center [0, 0] width 0 height 0
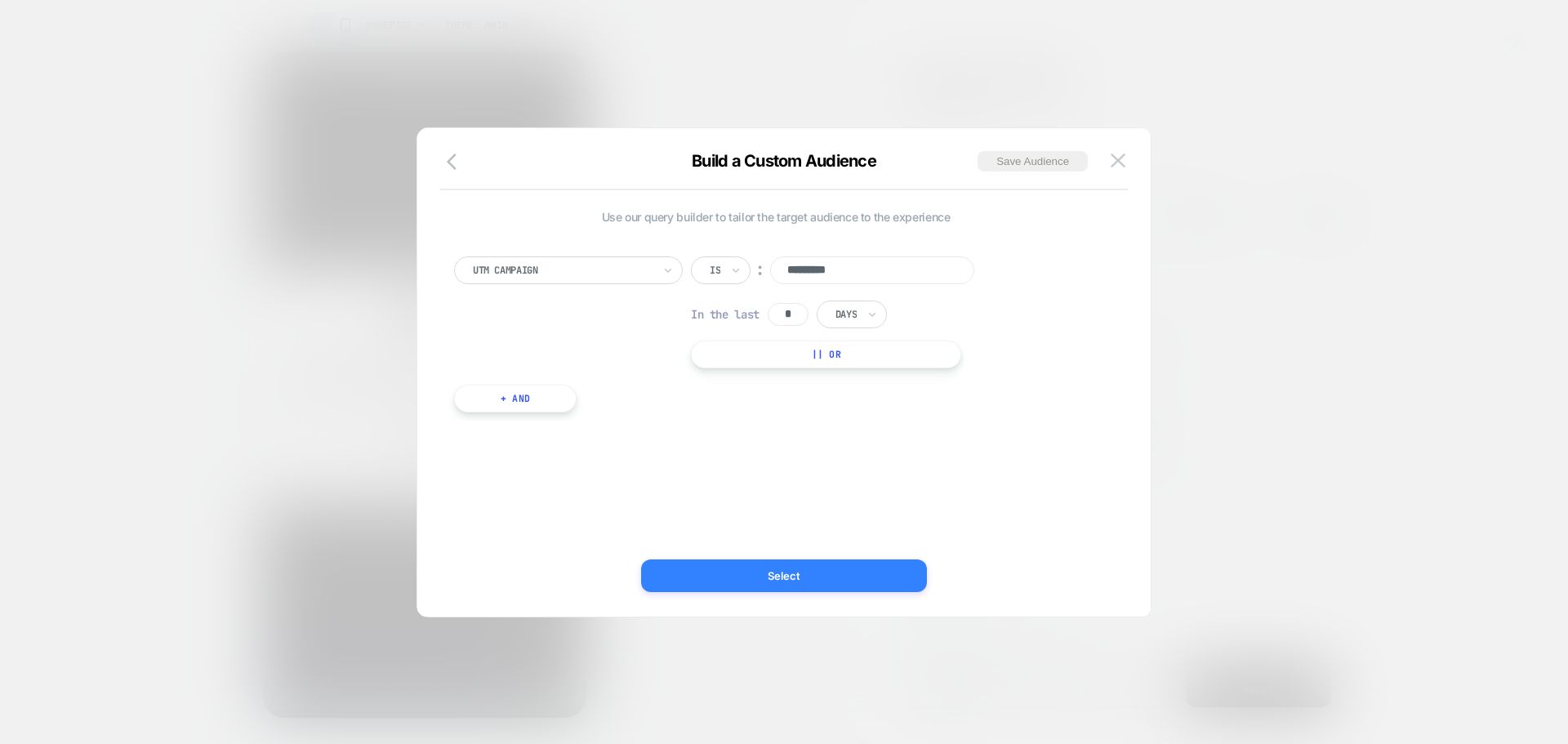
type input "*********"
click at [814, 587] on button "Select" at bounding box center [784, 576] width 286 height 32
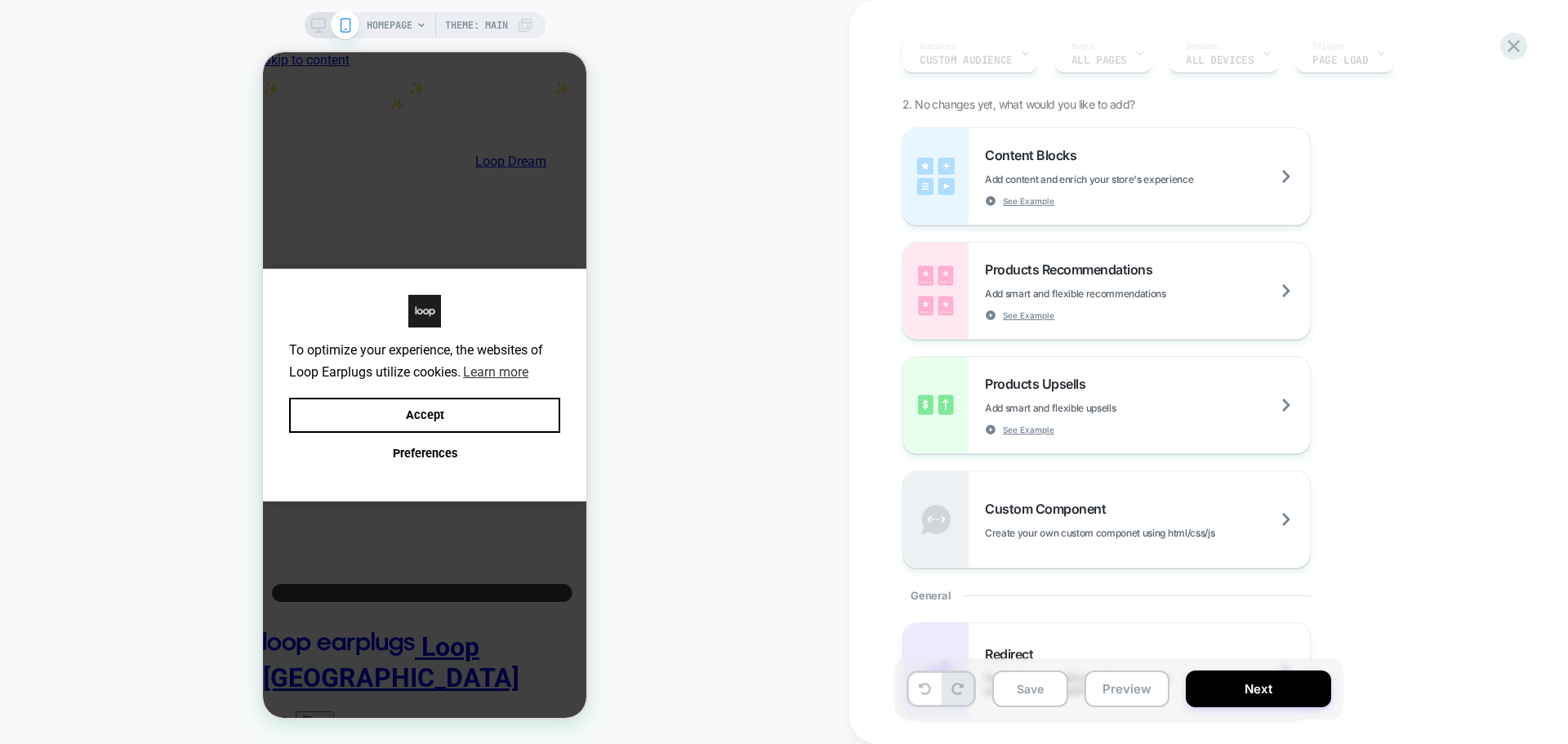
scroll to position [327, 0]
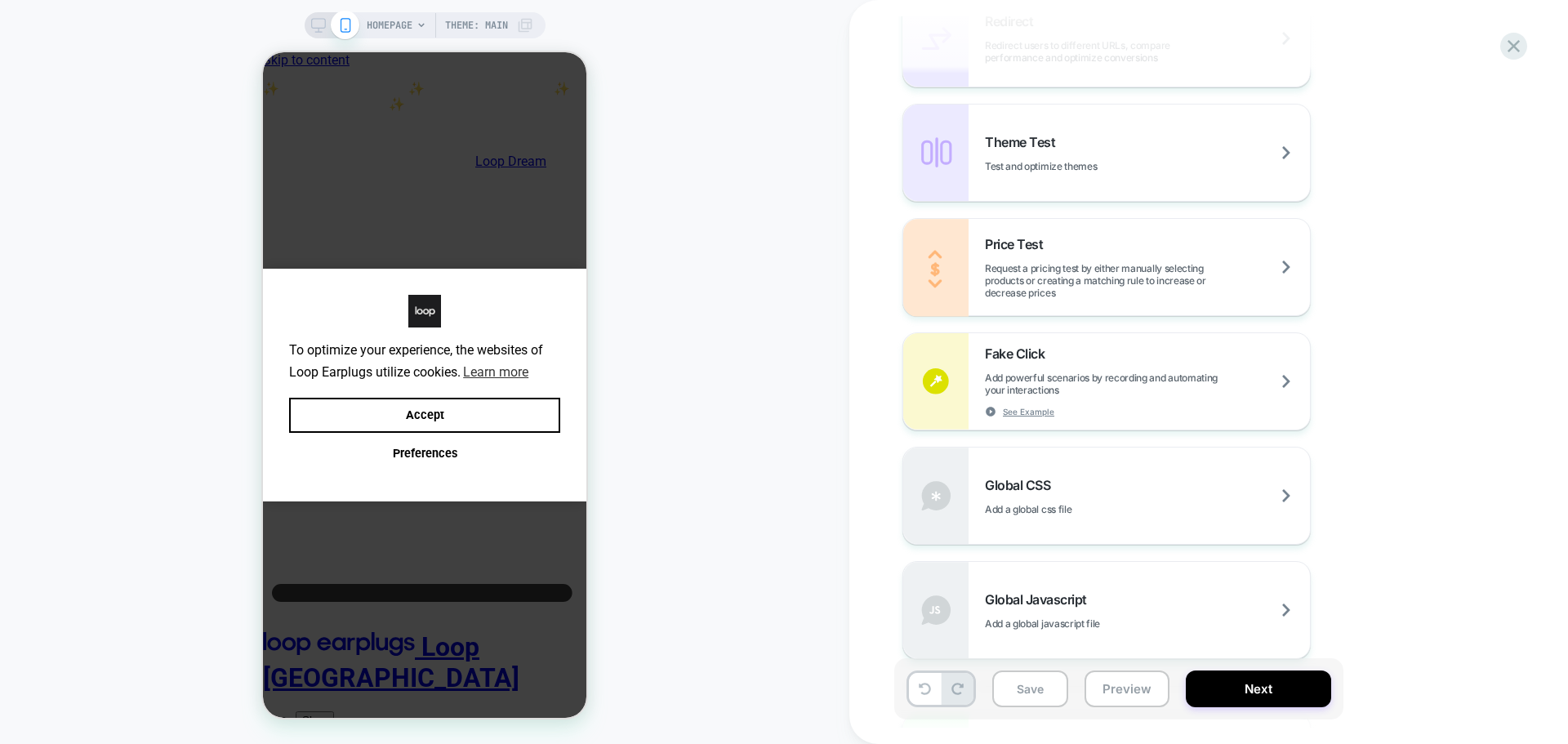
scroll to position [899, 0]
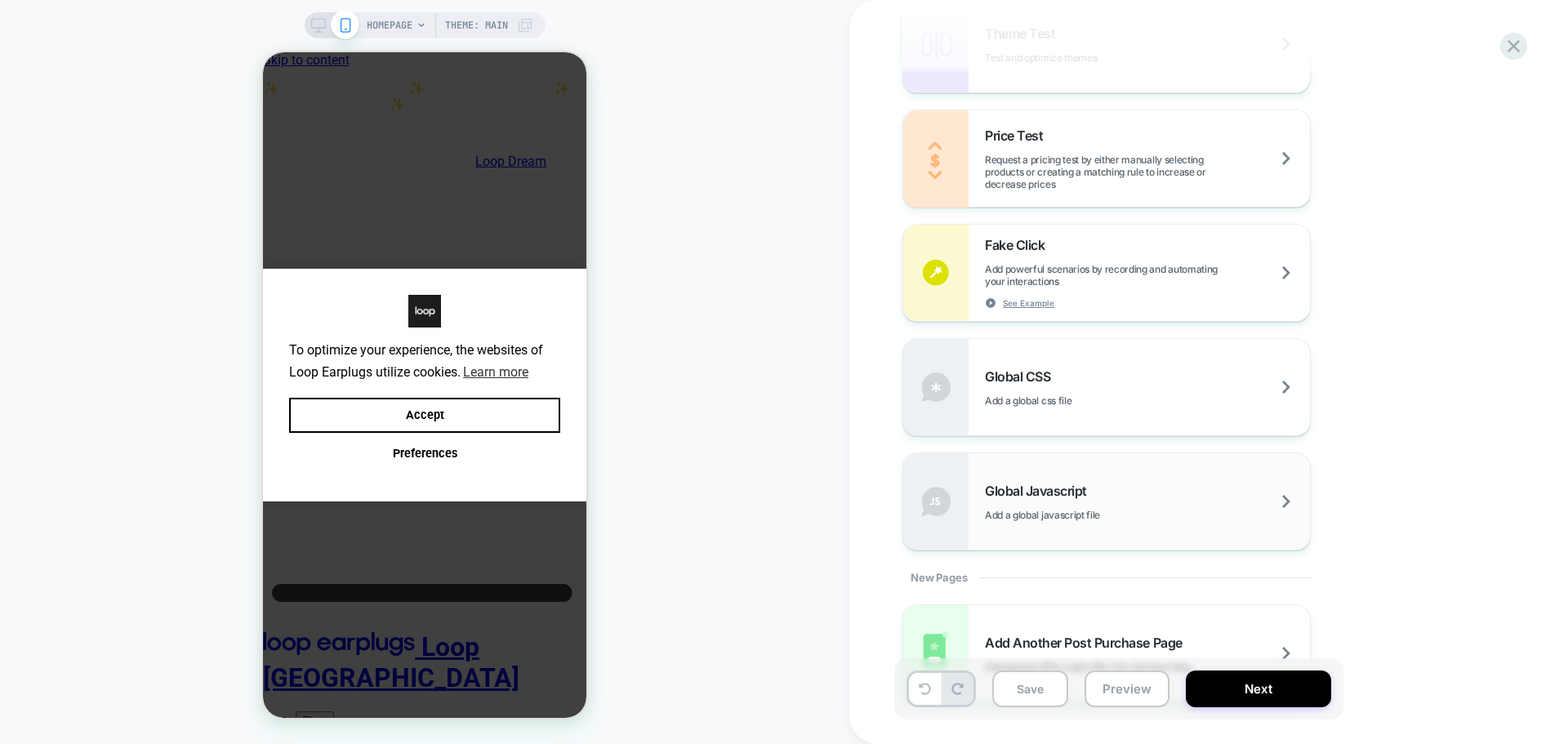
click at [0, 0] on div "Global Javascript Add a global javascript file" at bounding box center [0, 0] width 0 height 0
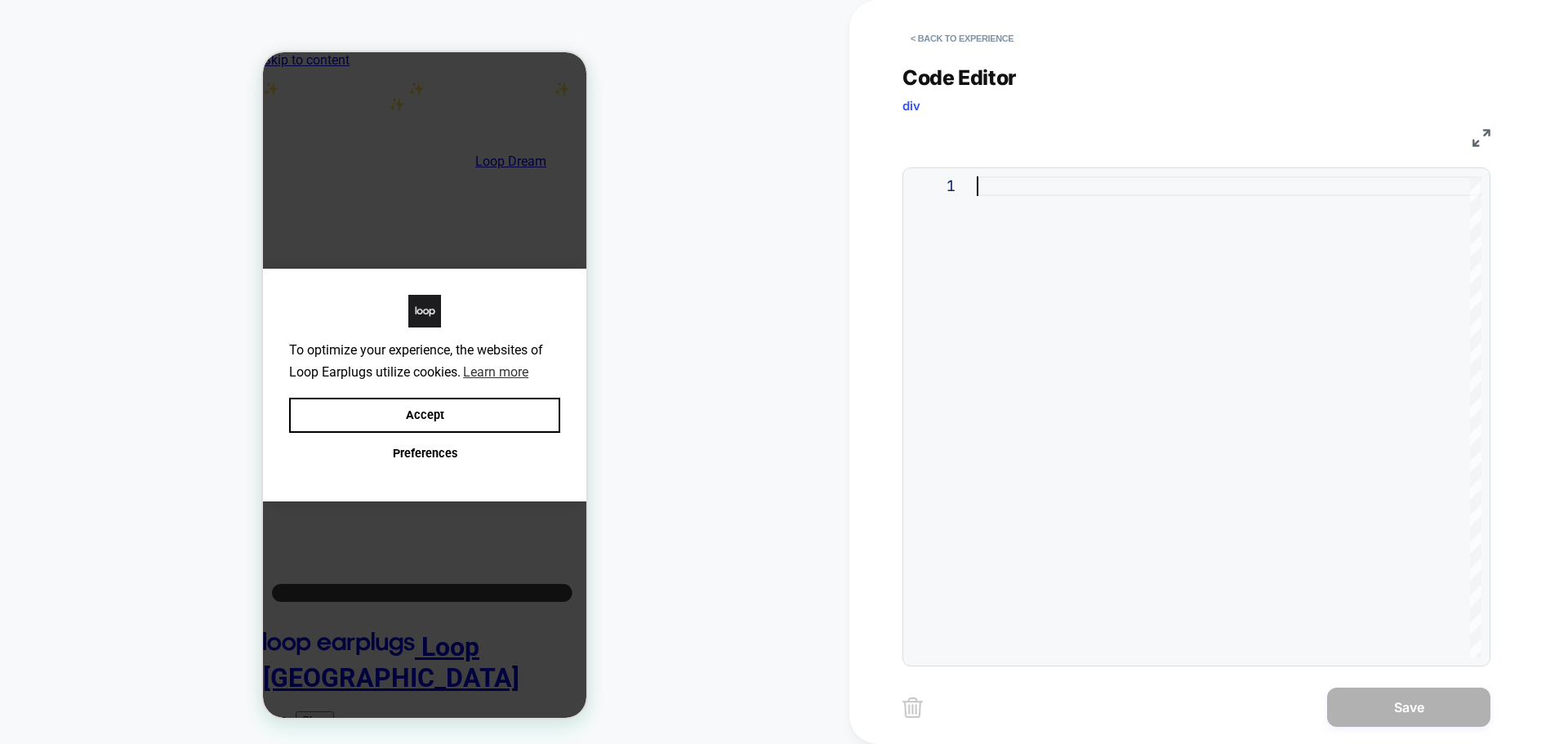
click at [1134, 301] on div at bounding box center [1229, 416] width 505 height 481
type textarea "**********"
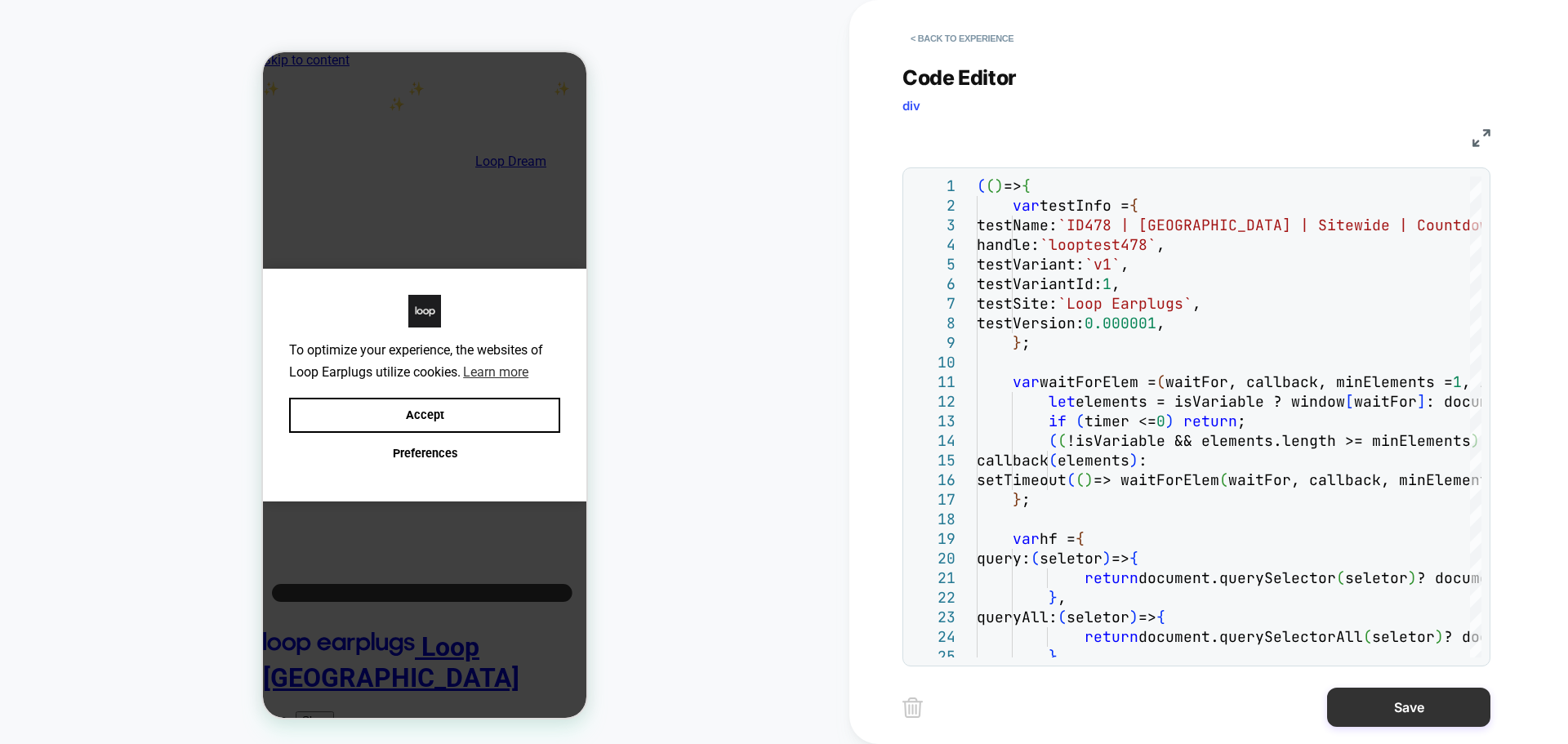
click at [1360, 714] on button "Save" at bounding box center [1409, 707] width 164 height 39
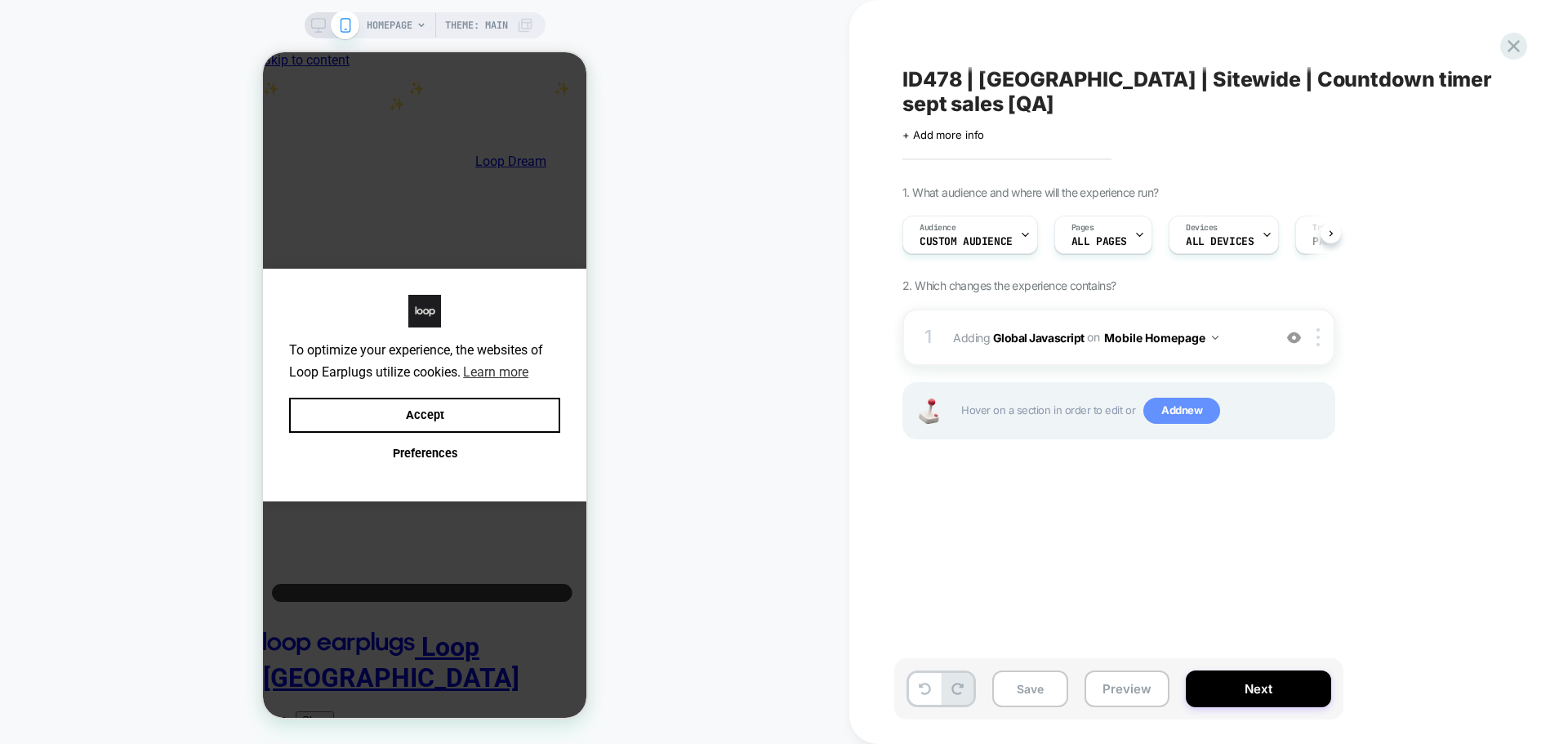
scroll to position [0, 1]
click at [0, 0] on div "1 Adding Global Javascript on Mobile Homepage Add Before Add After Copy to Desk…" at bounding box center [0, 0] width 0 height 0
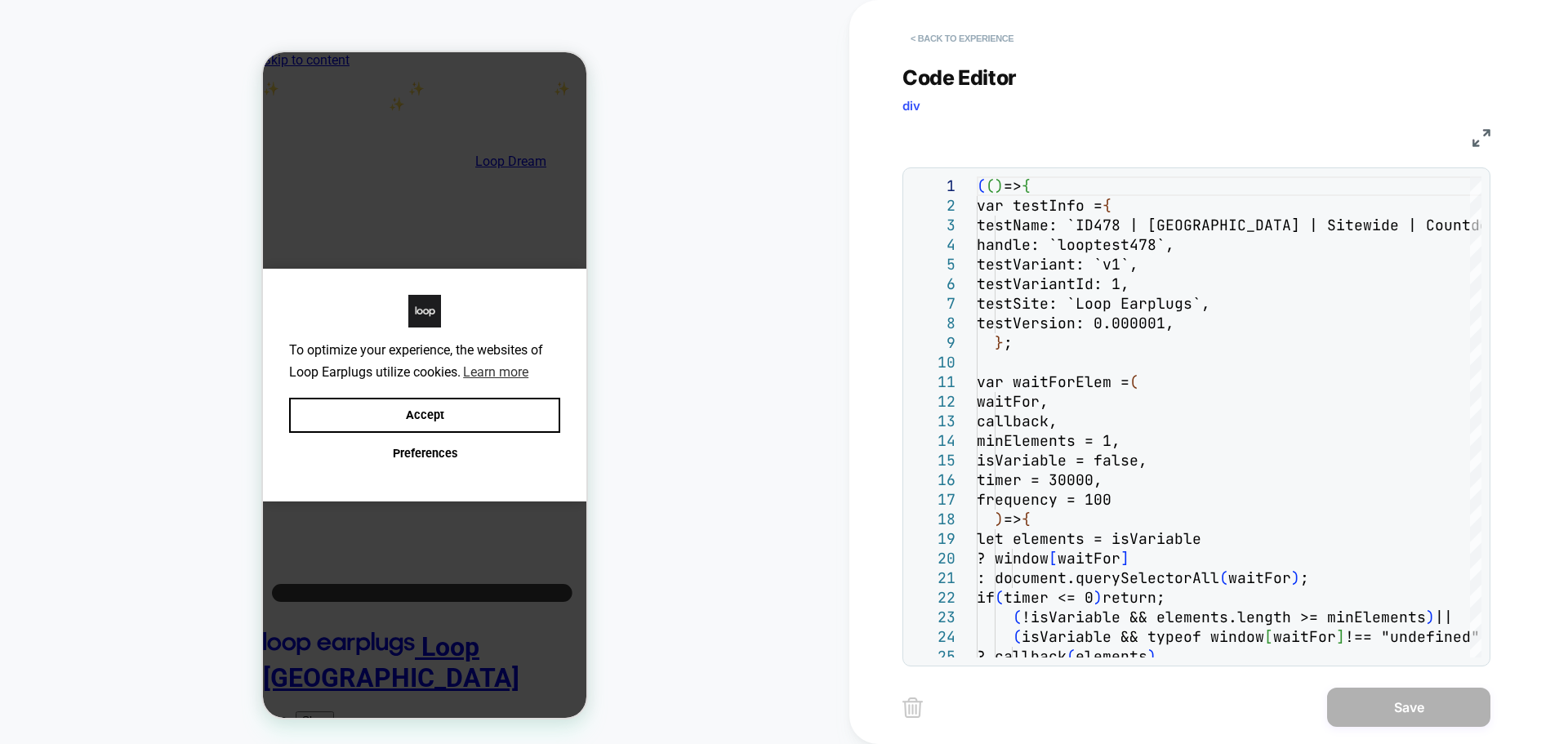
click at [0, 0] on button "< Back to experience" at bounding box center [0, 0] width 0 height 0
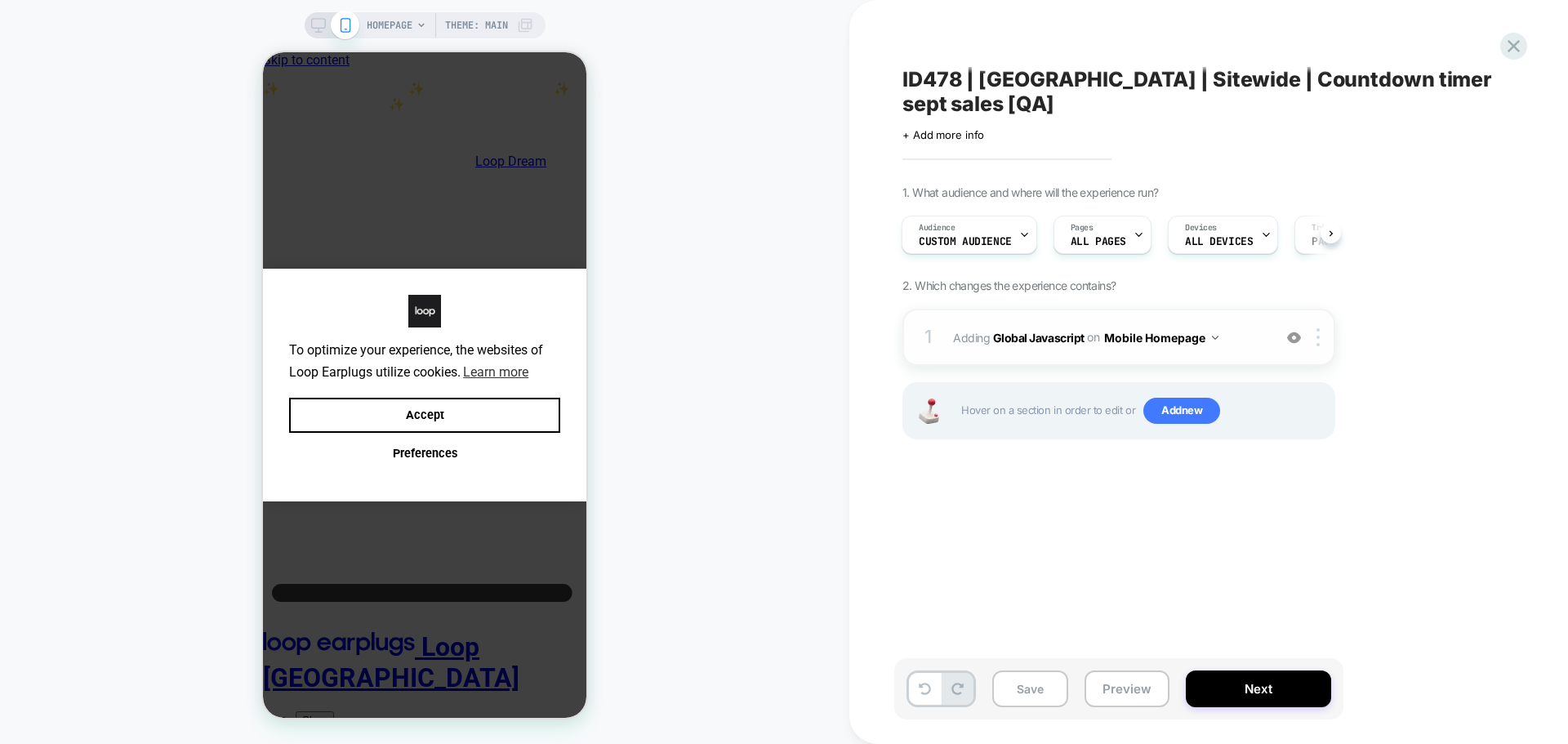
click at [0, 0] on button "Mobile Homepage" at bounding box center [0, 0] width 0 height 0
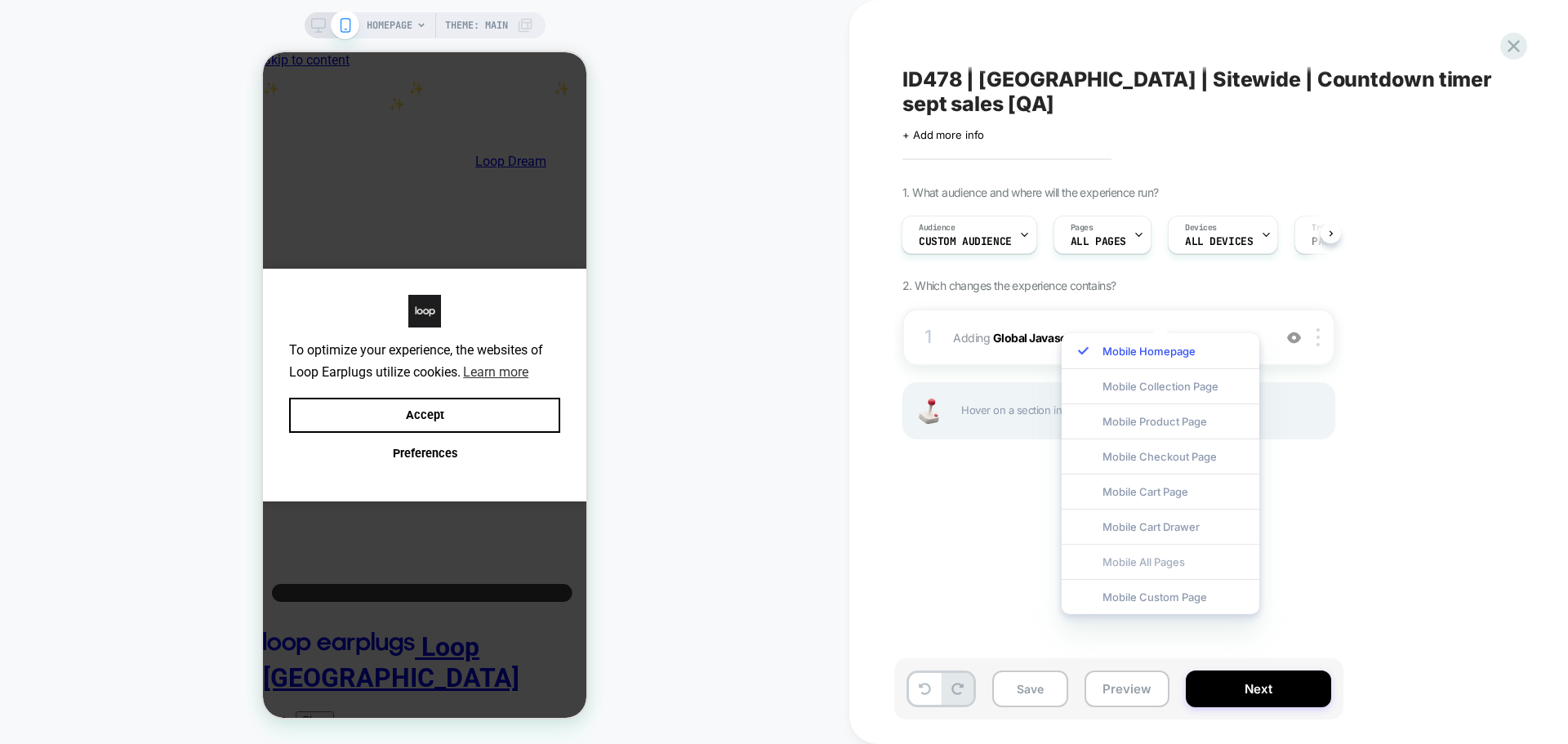
click at [1183, 561] on div "Mobile All Pages" at bounding box center [1161, 561] width 198 height 35
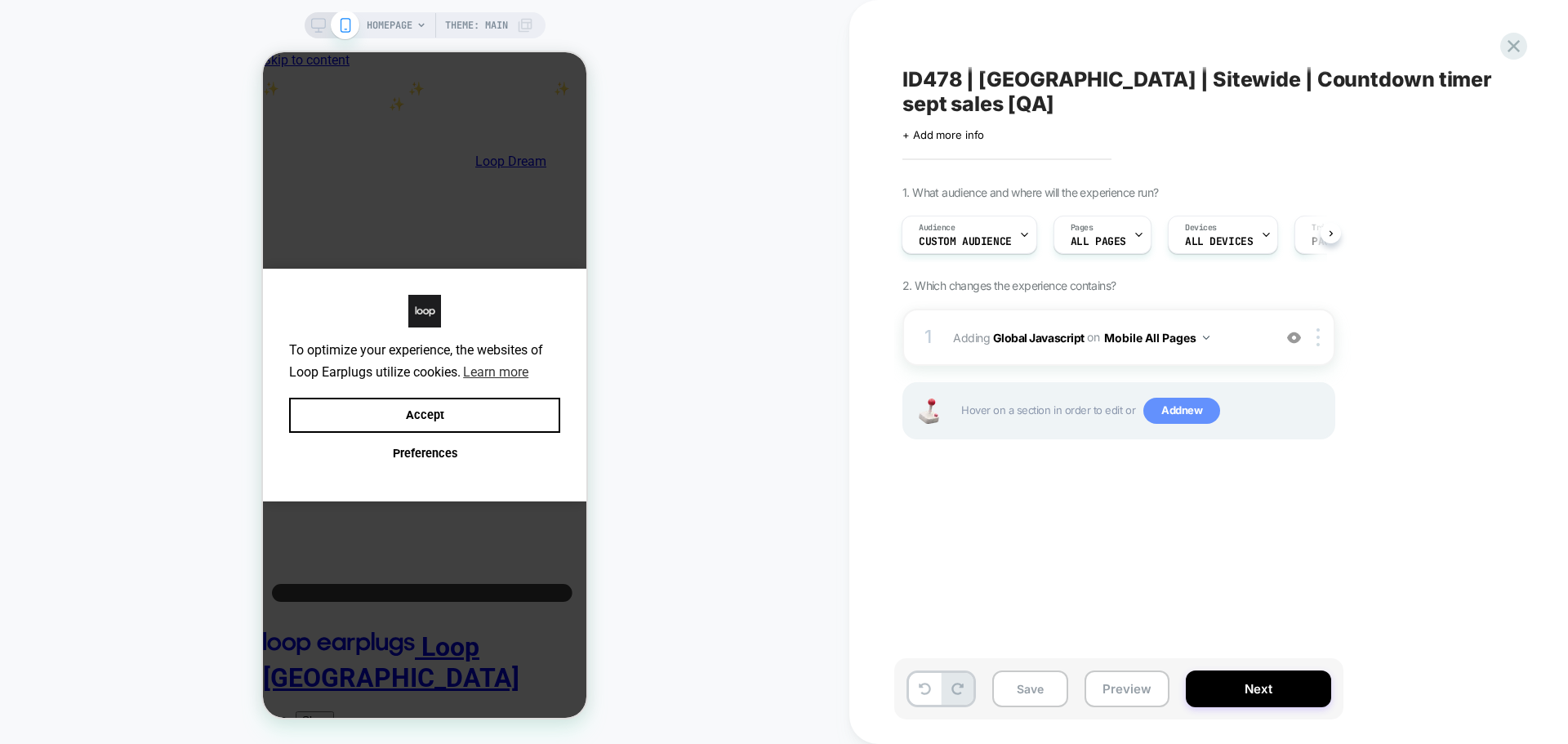
click at [0, 0] on span "Add new" at bounding box center [0, 0] width 0 height 0
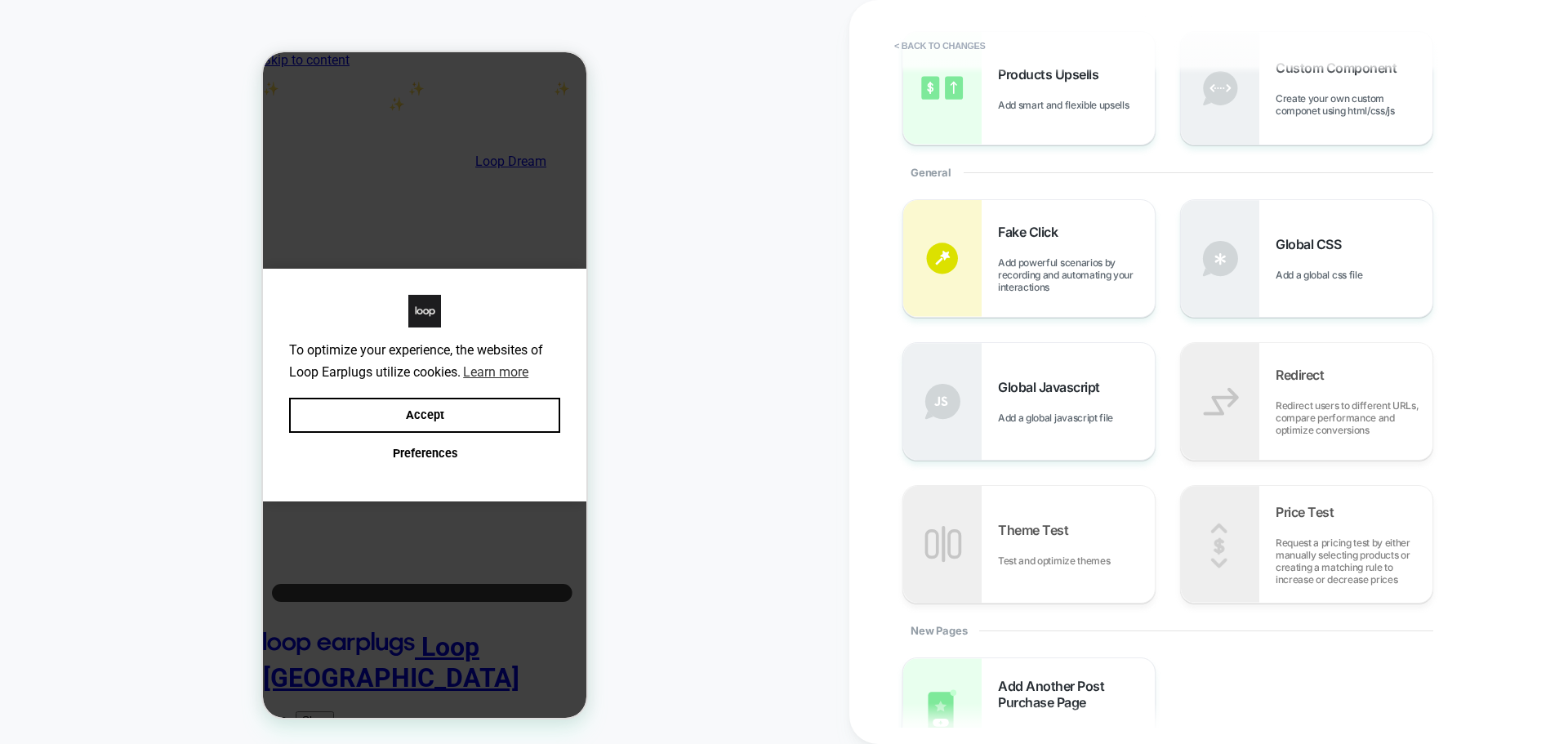
scroll to position [409, 0]
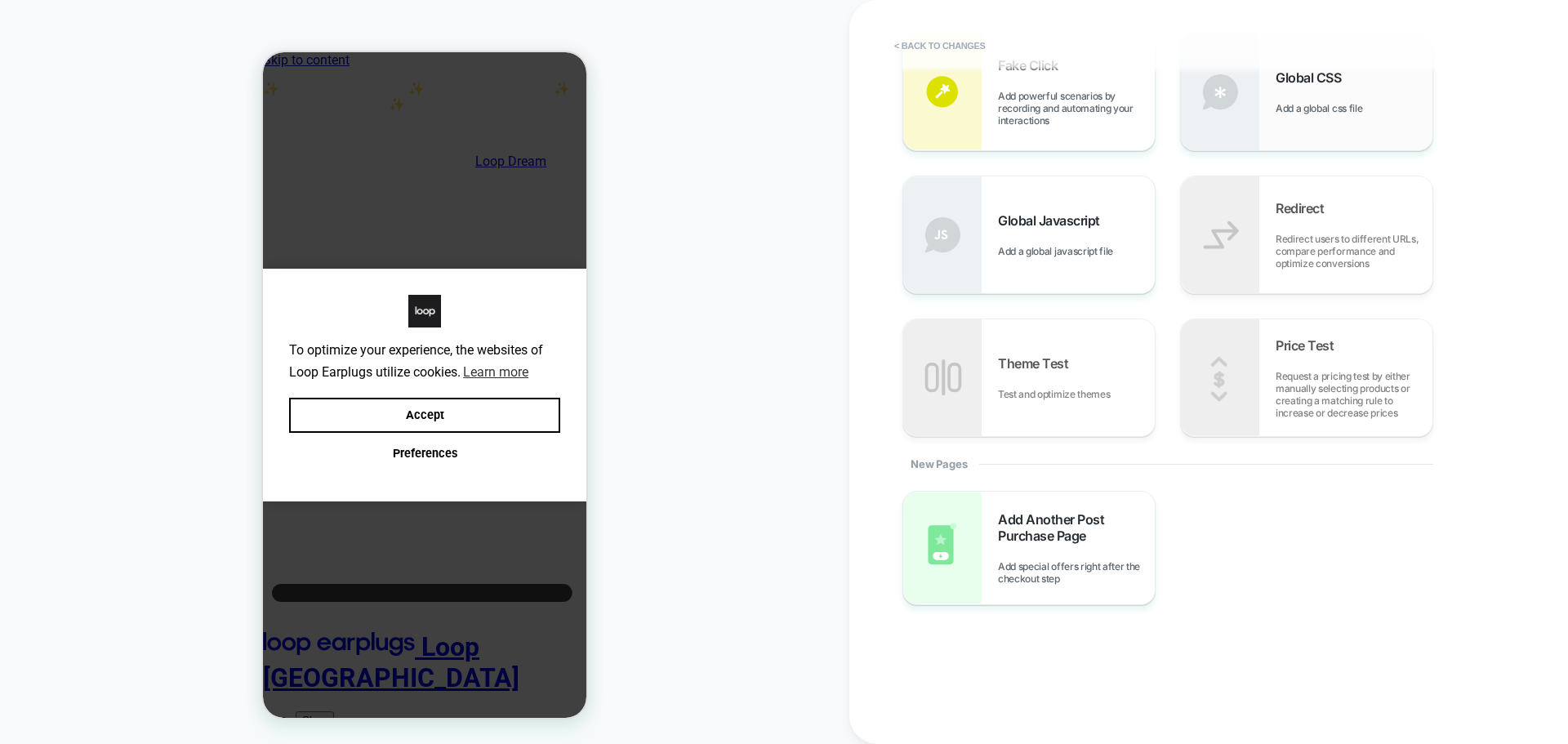
click at [1278, 105] on span "Add a global css file" at bounding box center [1322, 108] width 94 height 12
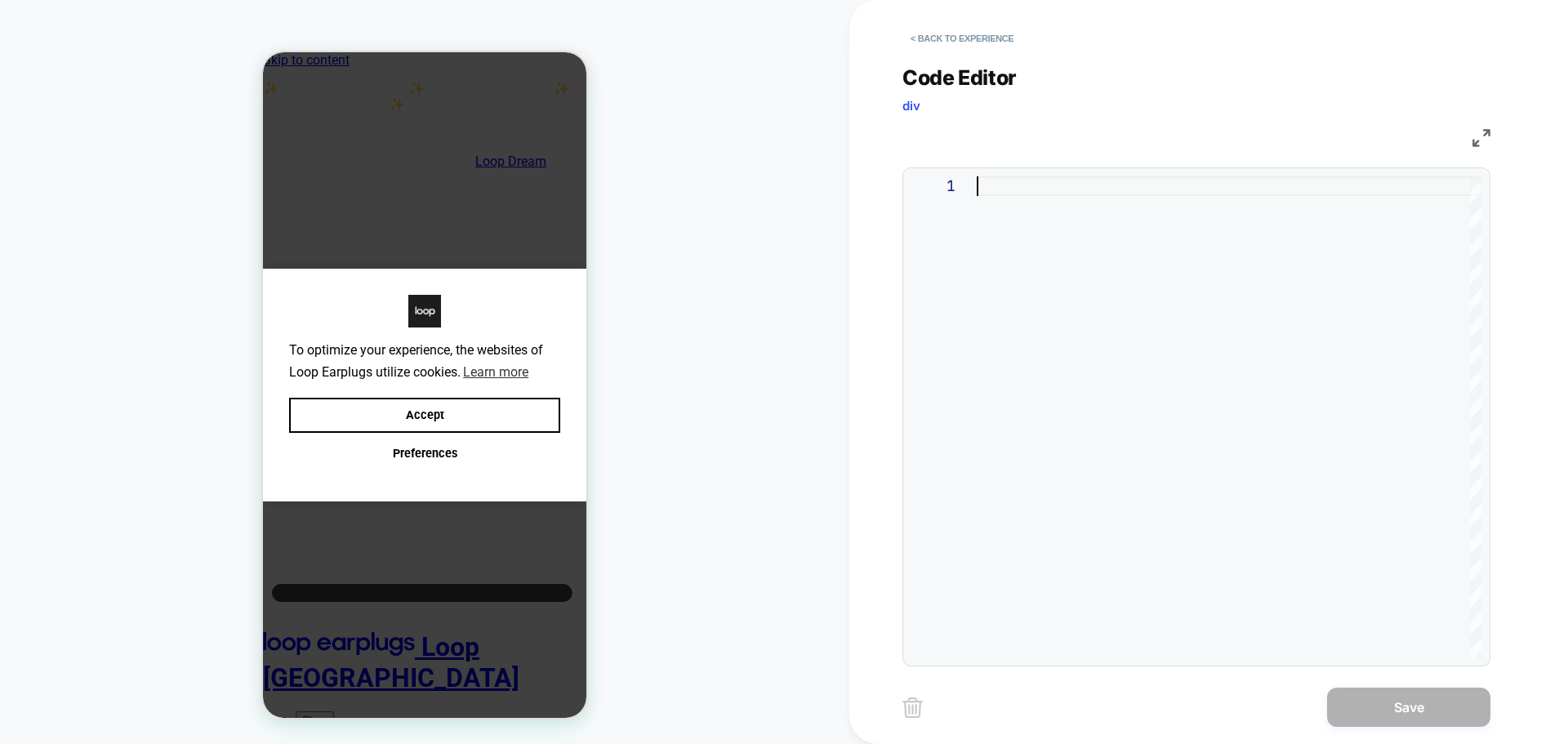
click at [1112, 250] on div at bounding box center [1229, 416] width 505 height 481
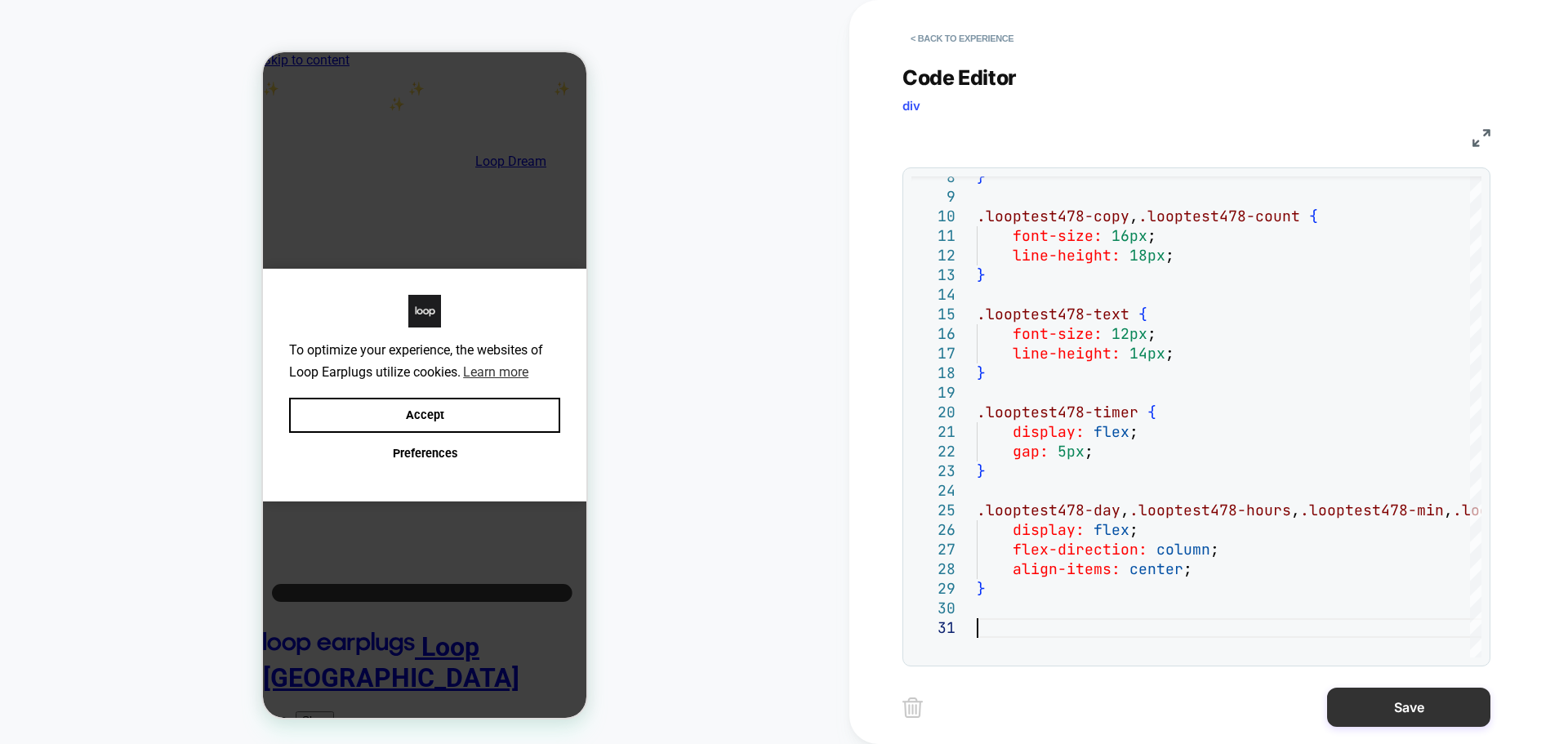
click at [0, 0] on button "Save" at bounding box center [0, 0] width 0 height 0
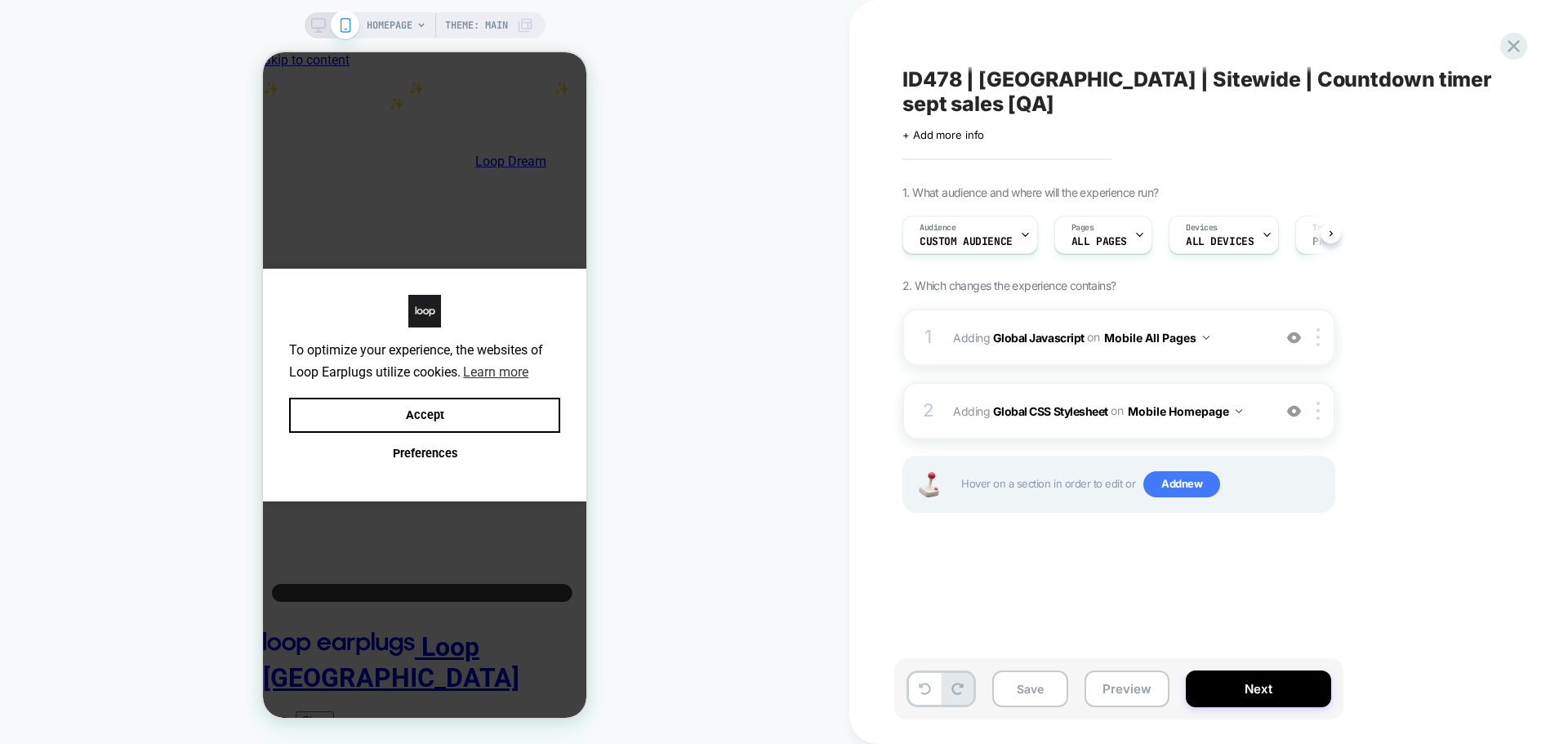
scroll to position [0, 1]
click at [0, 0] on button "Mobile Homepage" at bounding box center [0, 0] width 0 height 0
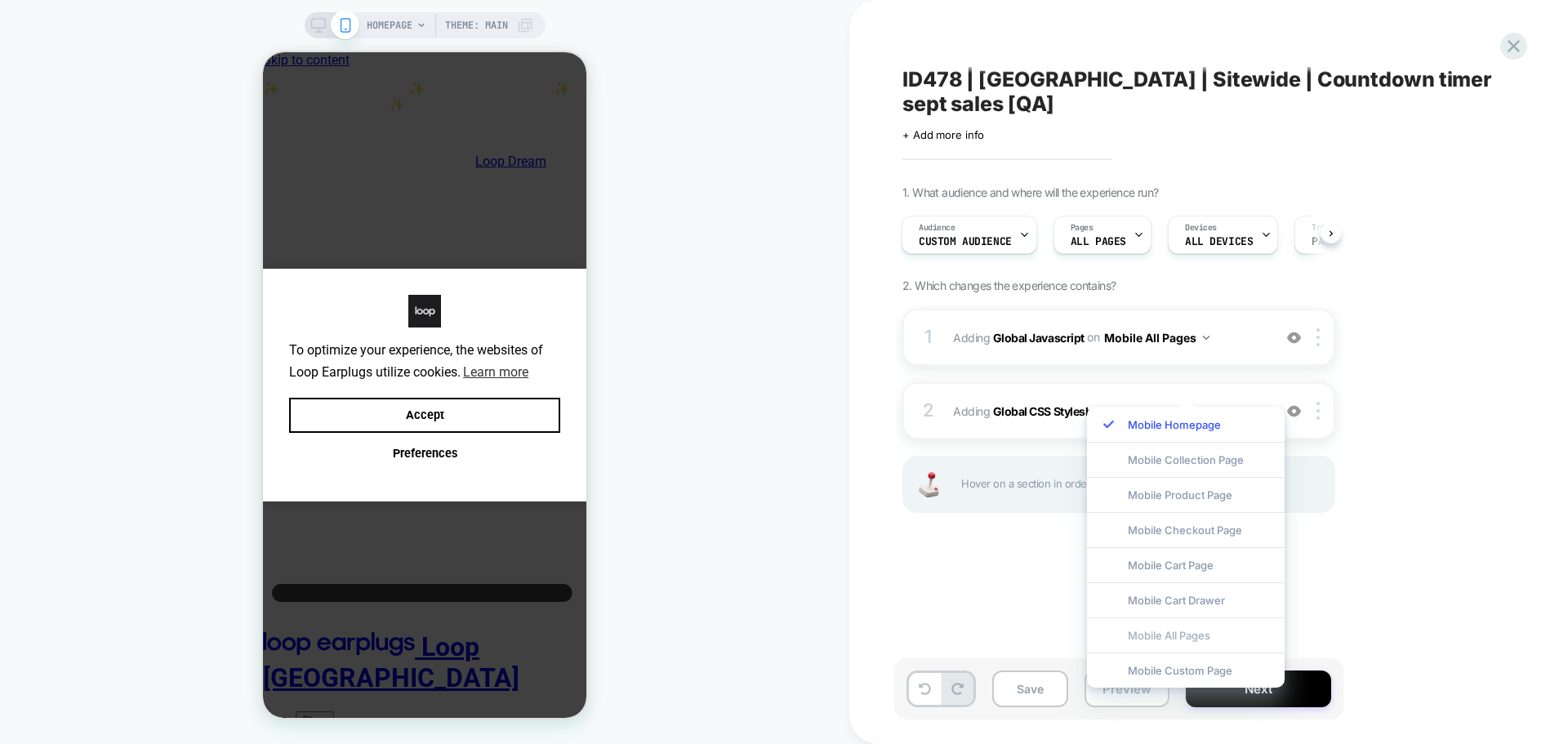
click at [1181, 633] on div "Mobile All Pages" at bounding box center [1186, 634] width 198 height 35
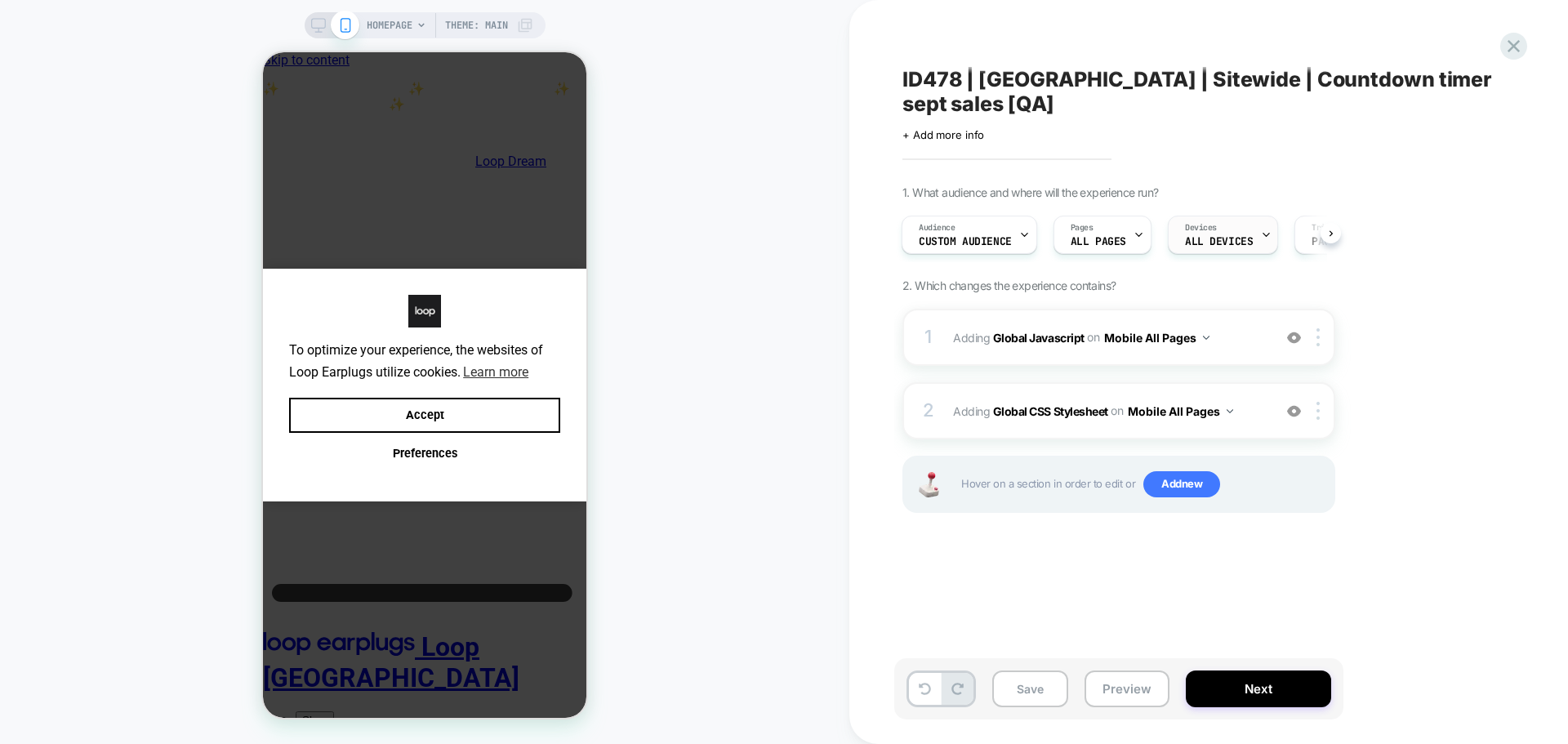
click at [1219, 236] on span "ALL DEVICES" at bounding box center [1219, 242] width 68 height 11
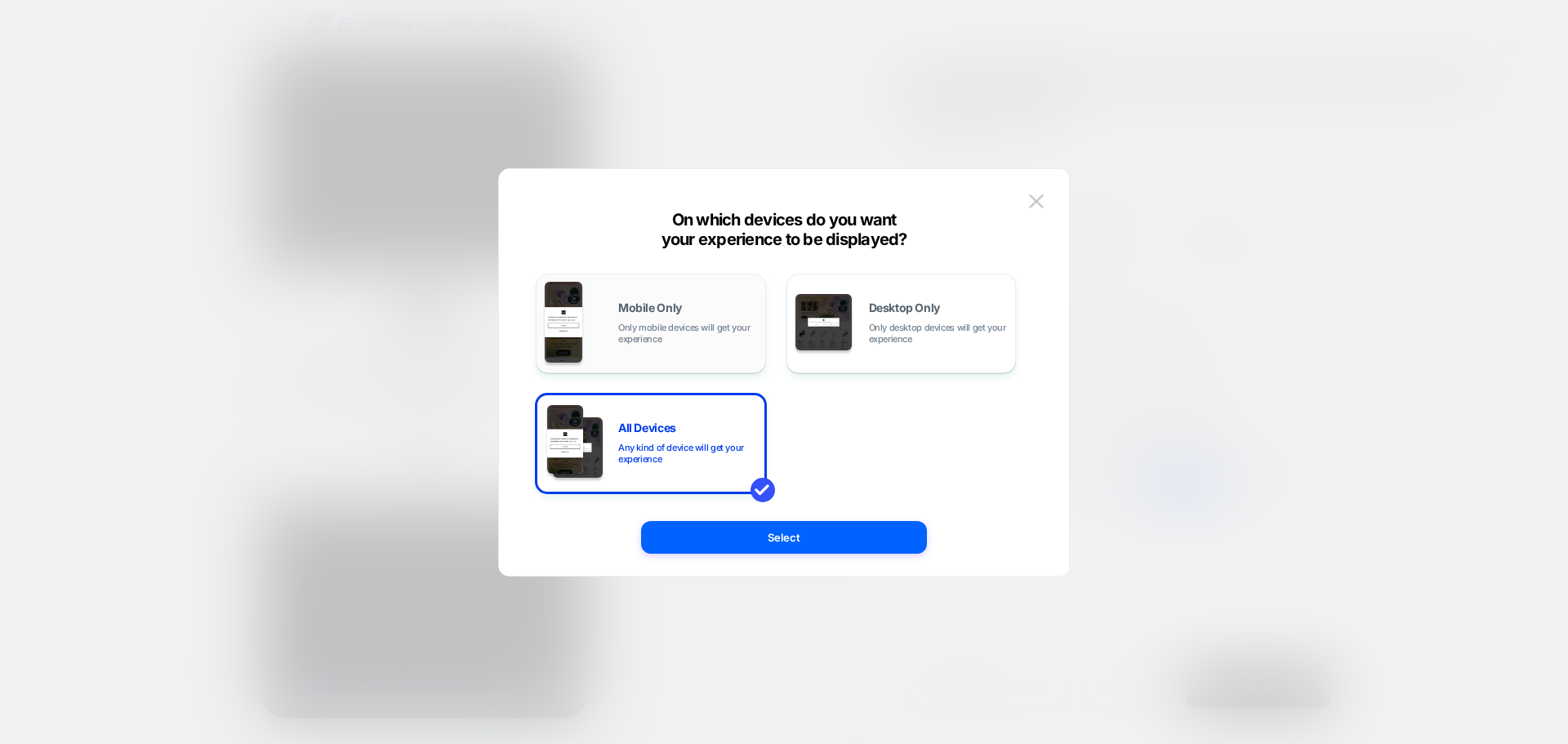
click at [0, 0] on span "Mobile Only" at bounding box center [0, 0] width 0 height 0
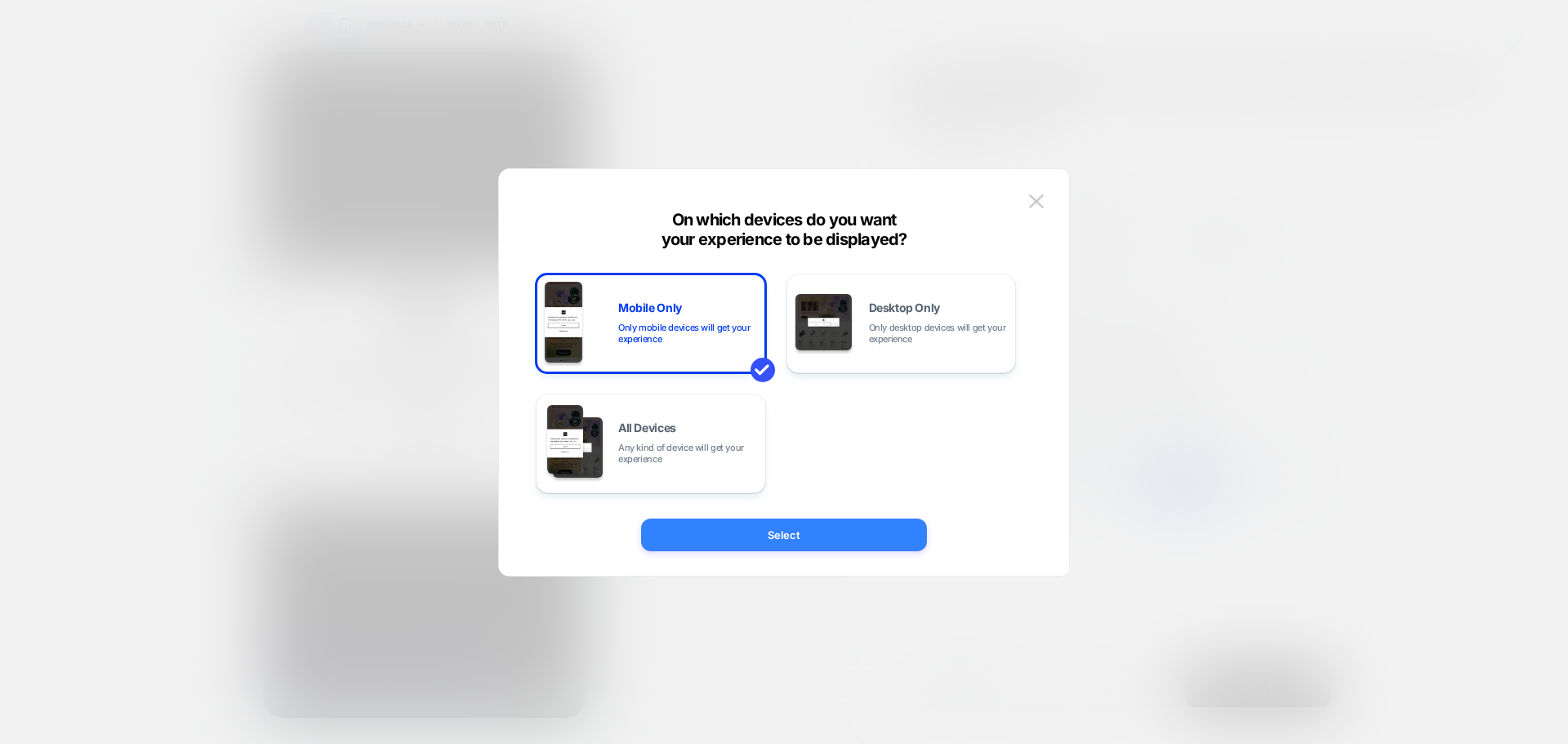
drag, startPoint x: 824, startPoint y: 516, endPoint x: 825, endPoint y: 537, distance: 21.0
click at [0, 0] on div "On which devices do you want your experience to be displayed? Mobile Only Only …" at bounding box center [0, 0] width 0 height 0
click at [825, 537] on button "Select" at bounding box center [784, 535] width 286 height 32
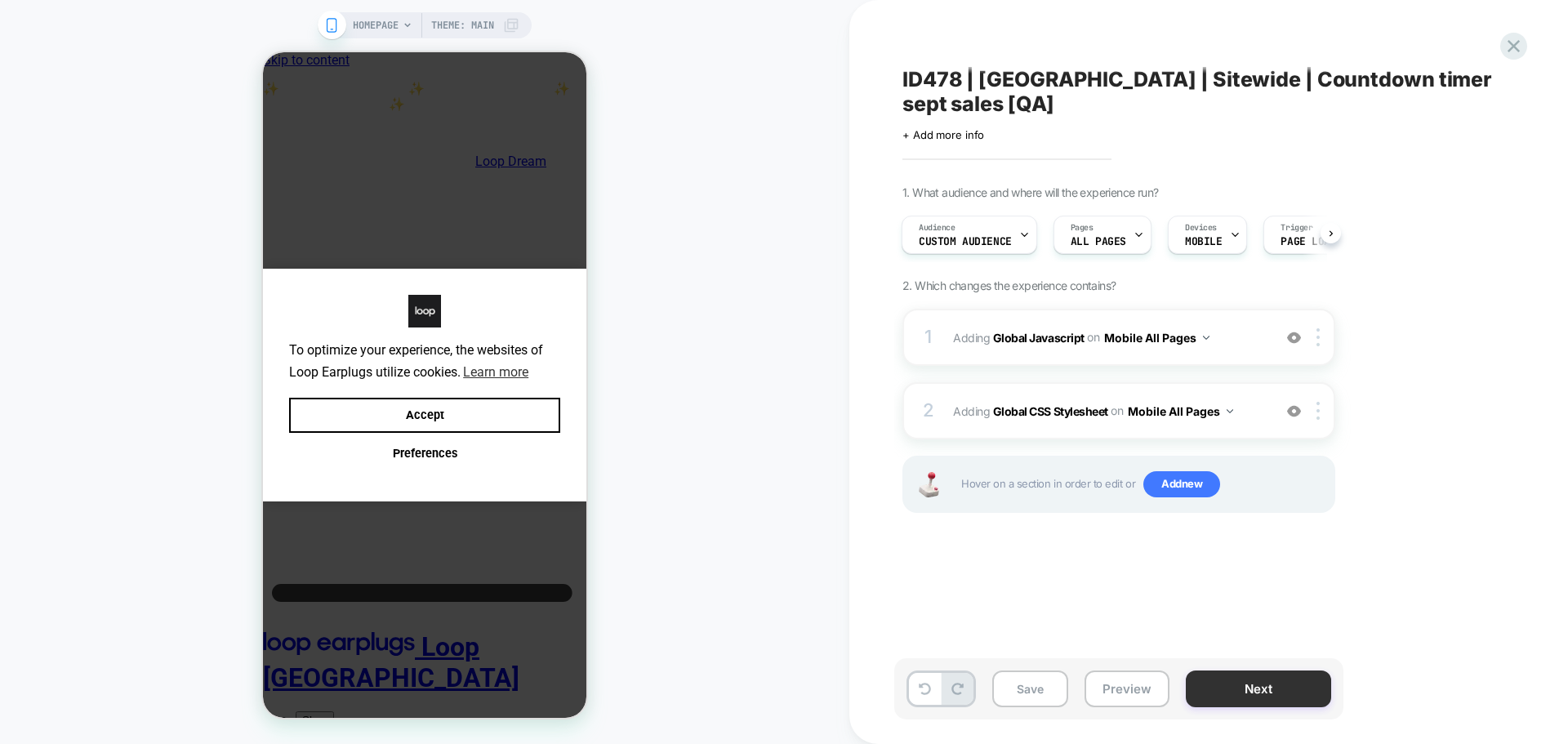
click at [0, 0] on button "Next" at bounding box center [0, 0] width 0 height 0
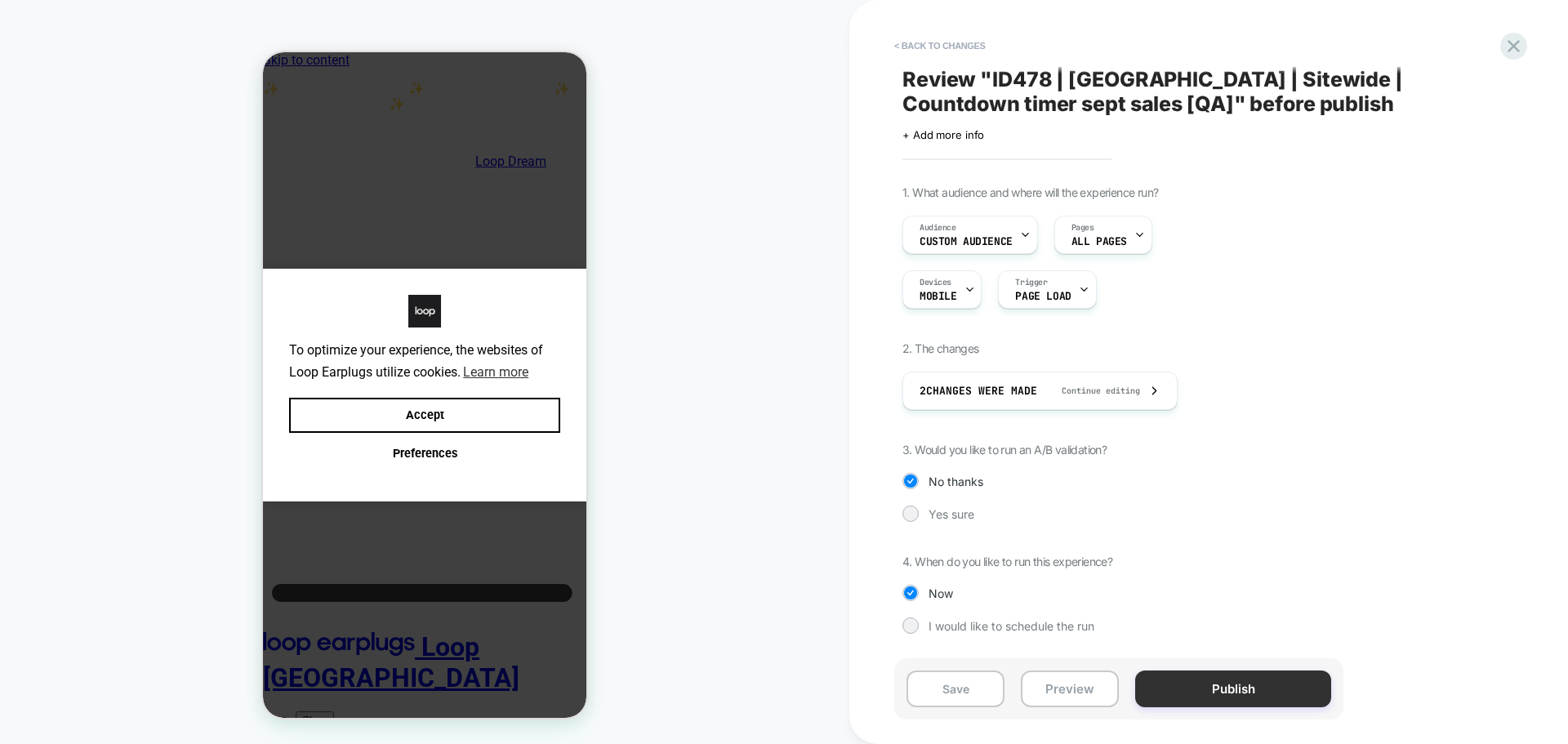
click at [0, 0] on button "Publish" at bounding box center [0, 0] width 0 height 0
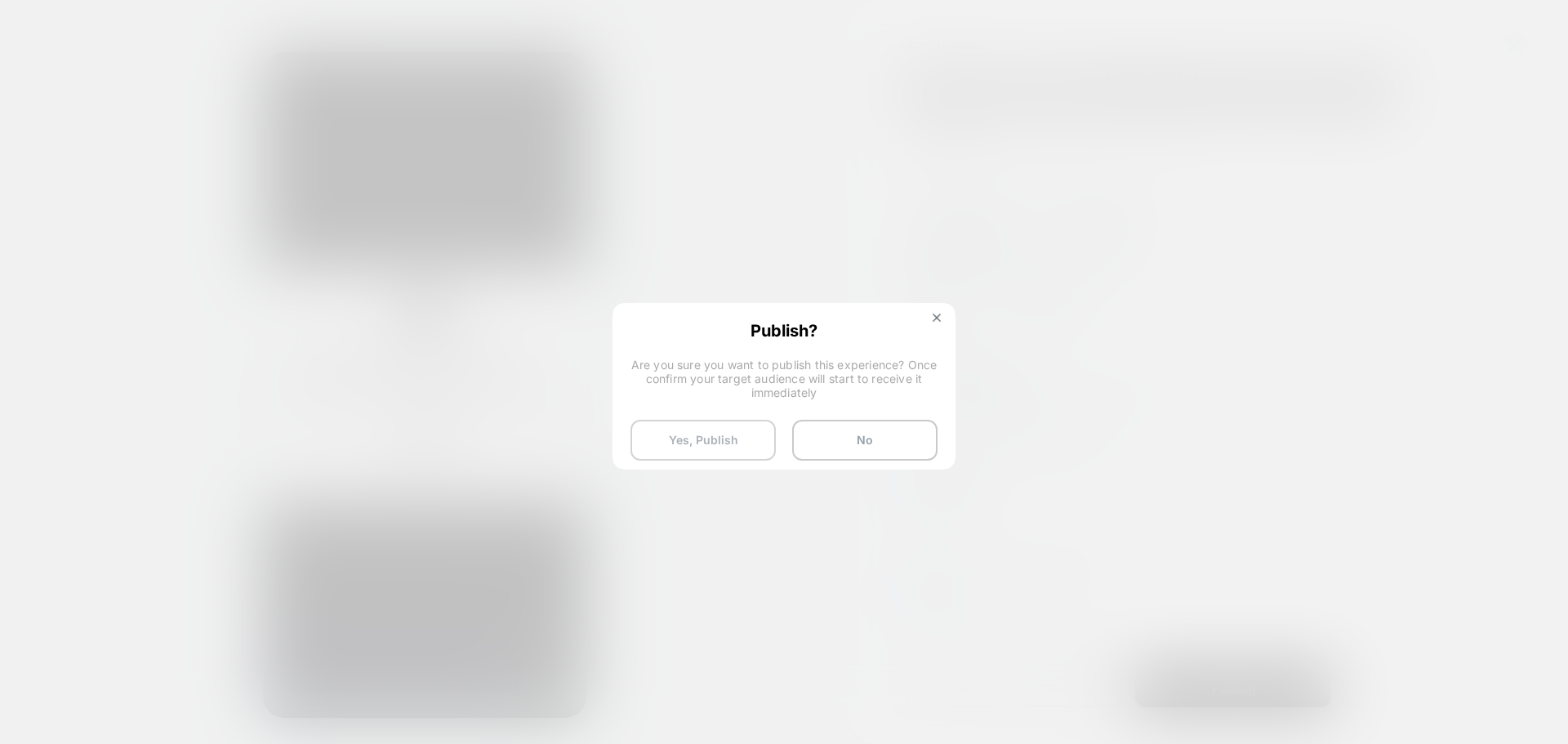
click at [0, 0] on button "Yes, Publish" at bounding box center [0, 0] width 0 height 0
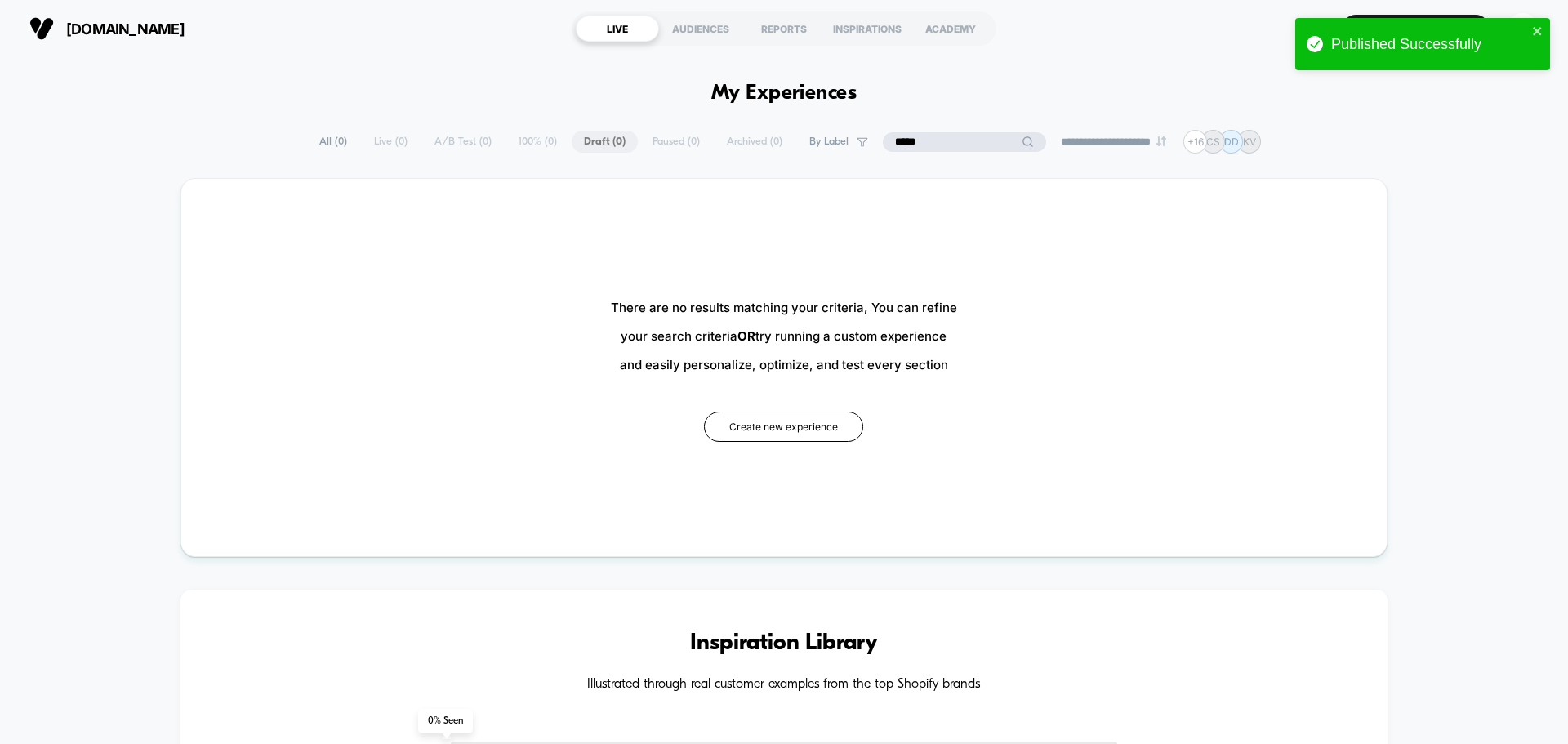
click at [954, 139] on input "*****" at bounding box center [964, 142] width 164 height 20
type input "*****"
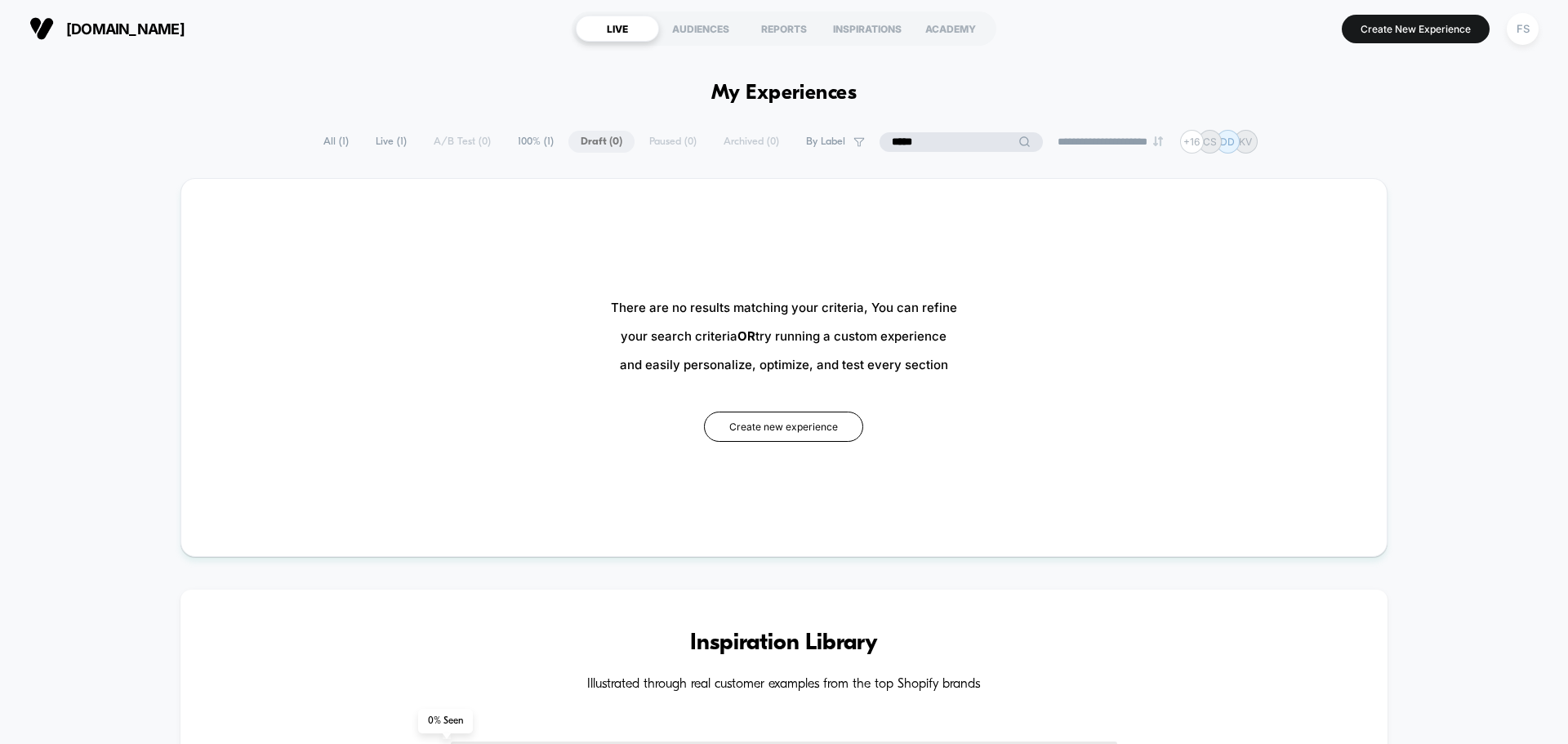
drag, startPoint x: 950, startPoint y: 141, endPoint x: 869, endPoint y: 147, distance: 81.2
click at [880, 147] on input "*****" at bounding box center [962, 142] width 164 height 20
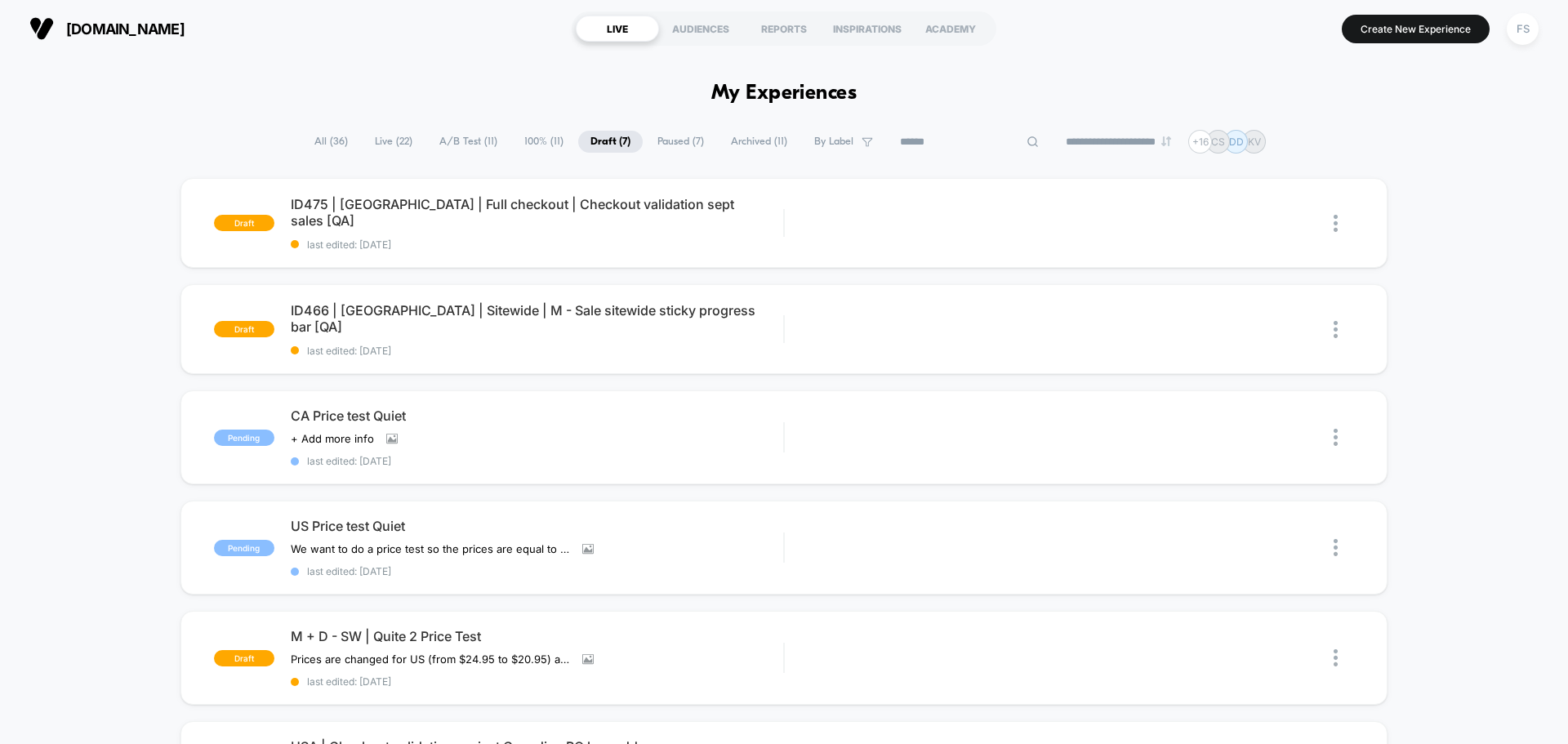
click at [329, 147] on span "All ( 36 )" at bounding box center [330, 141] width 58 height 22
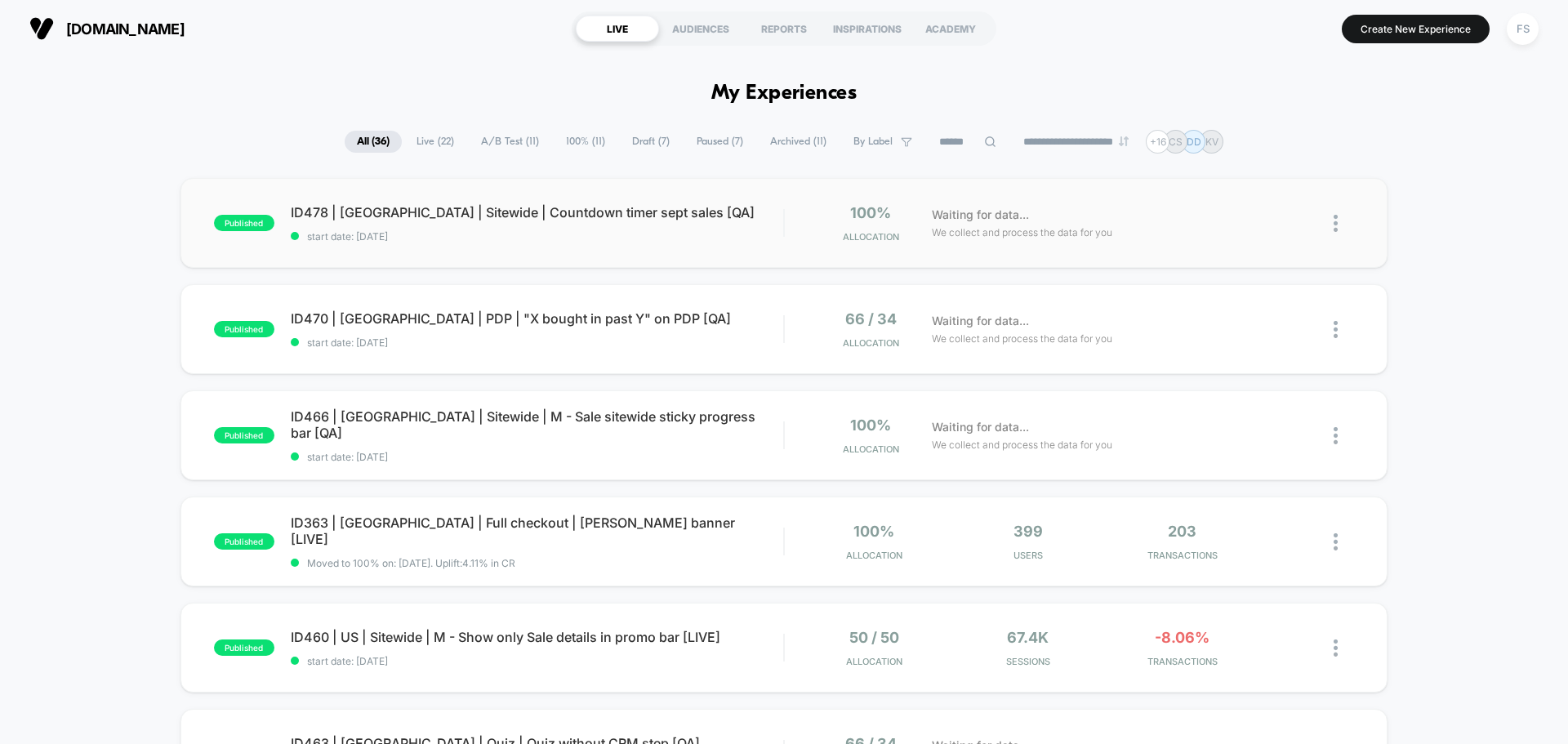
click at [394, 203] on div "published ID478 | [GEOGRAPHIC_DATA] | Sitewide | Countdown timer sept sales [QA…" at bounding box center [784, 223] width 1207 height 90
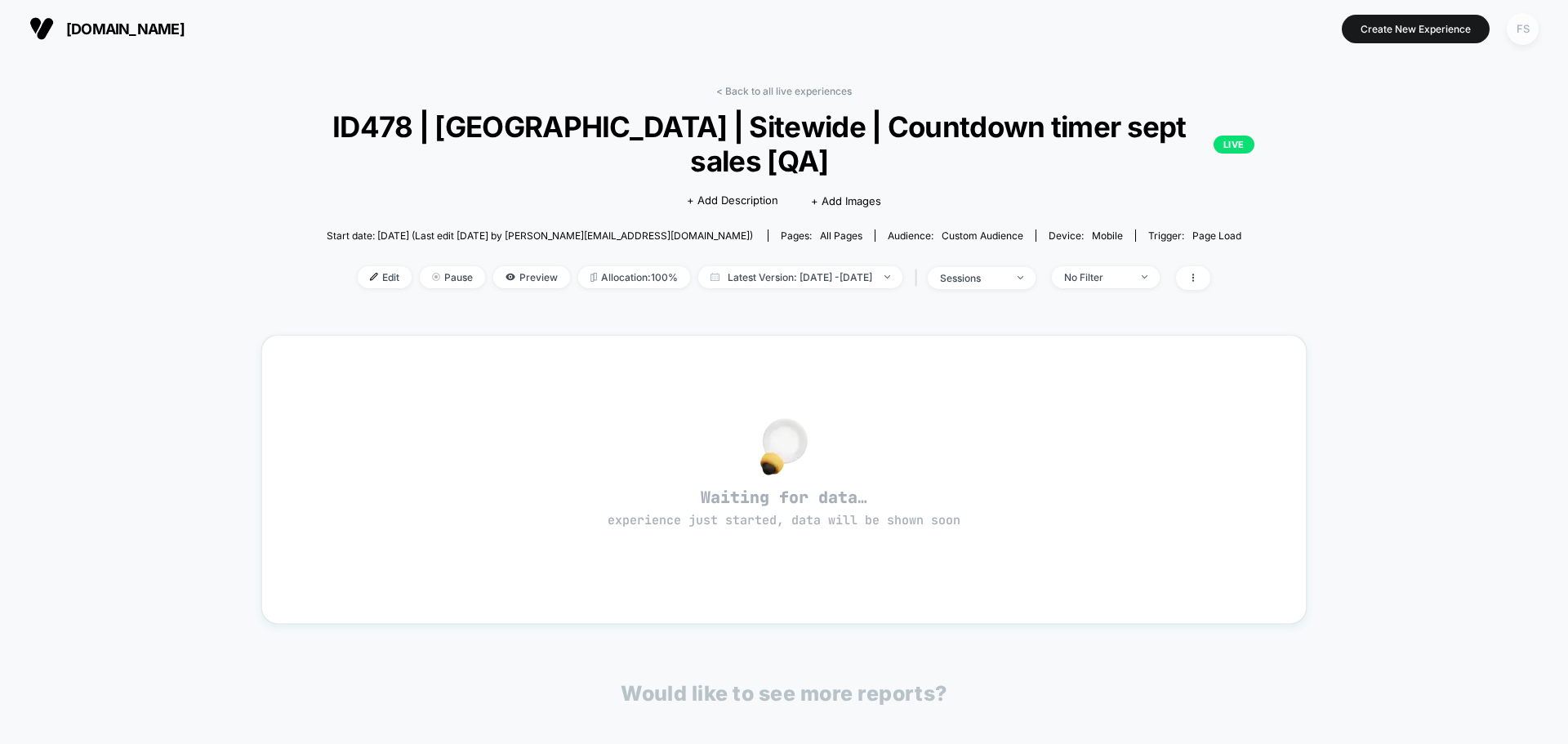
click at [1523, 31] on div "FS" at bounding box center [1522, 29] width 31 height 31
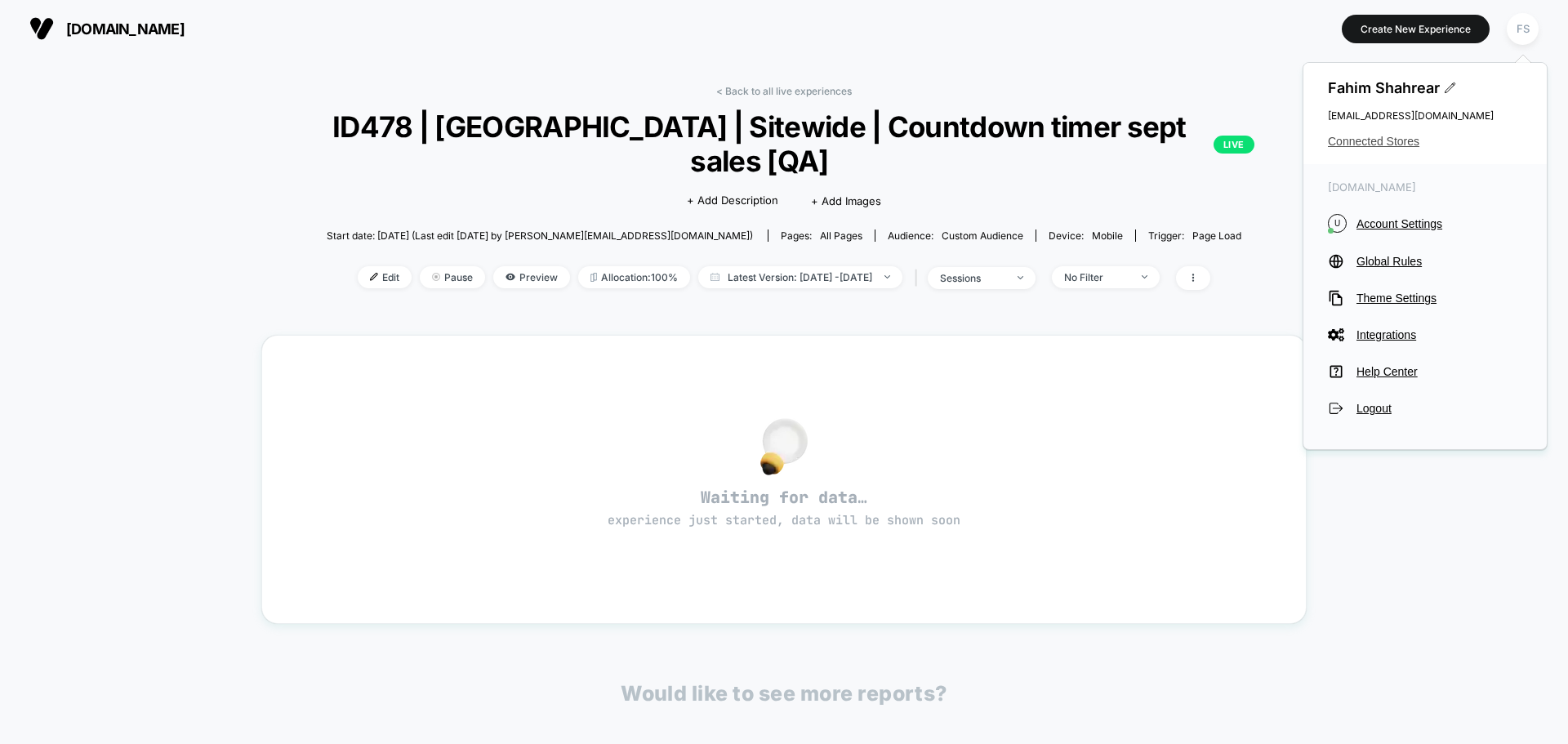
click at [1349, 139] on span "Connected Stores" at bounding box center [1425, 142] width 194 height 13
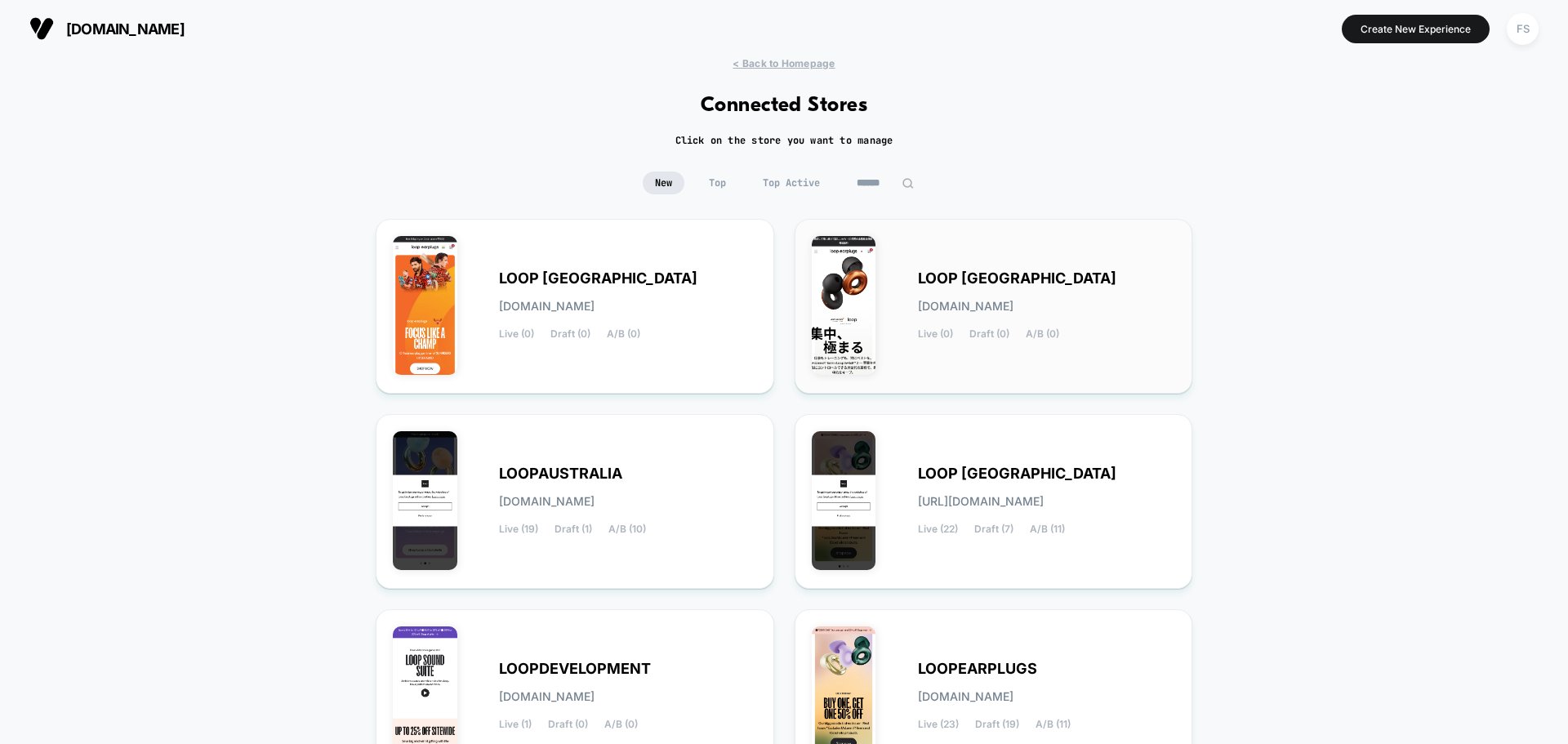
scroll to position [172, 0]
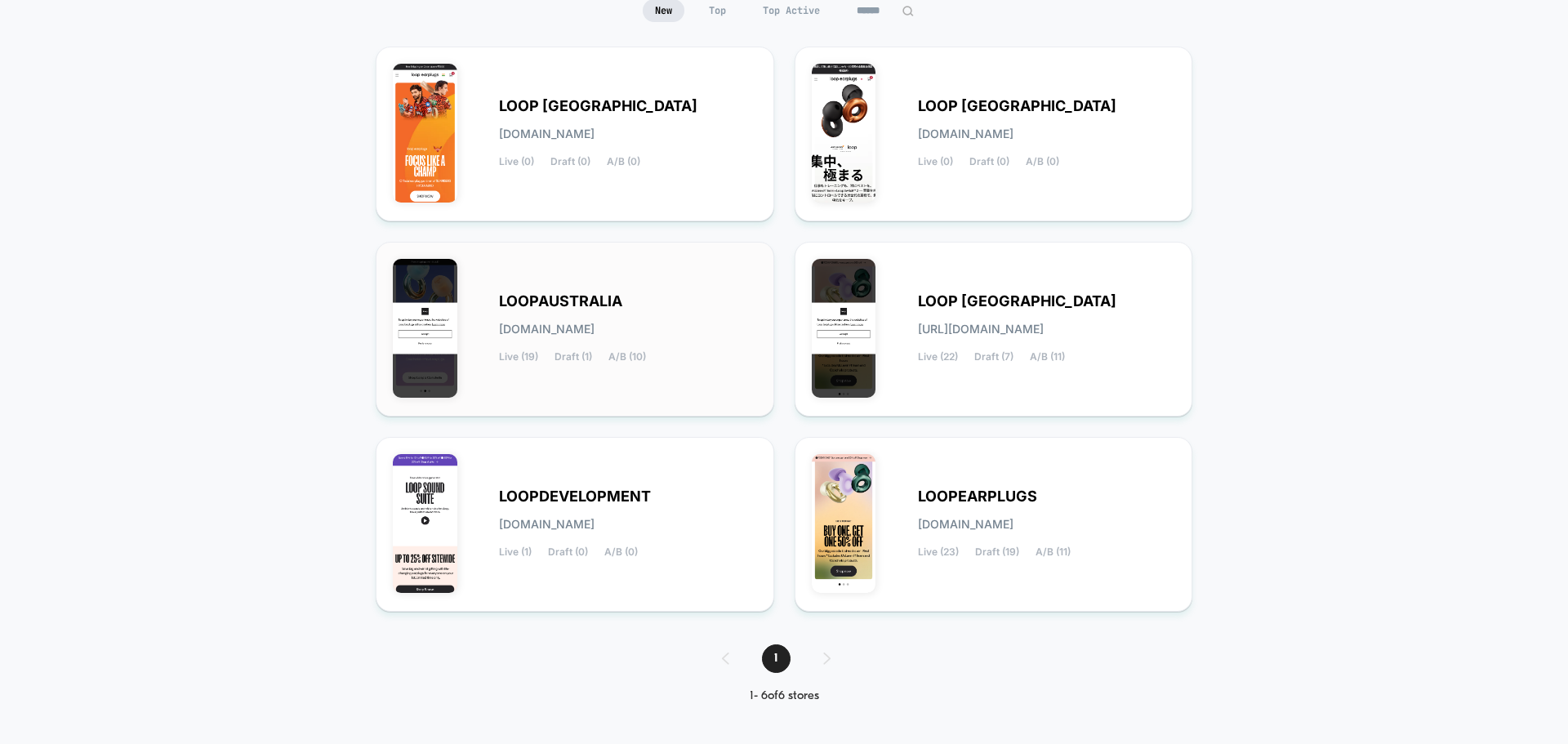
click at [611, 308] on span "LOOPAUSTRALIA" at bounding box center [561, 302] width 124 height 11
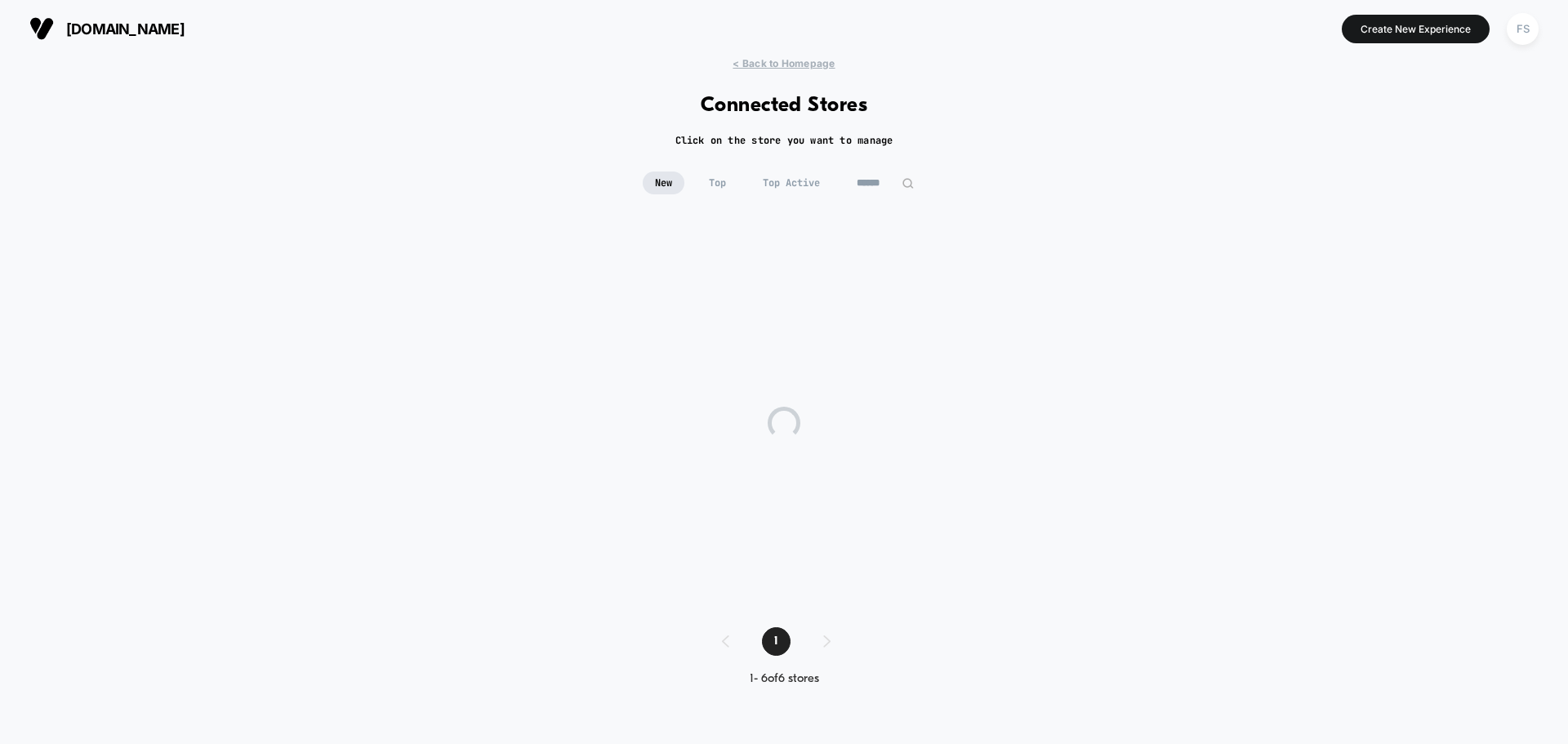
scroll to position [0, 0]
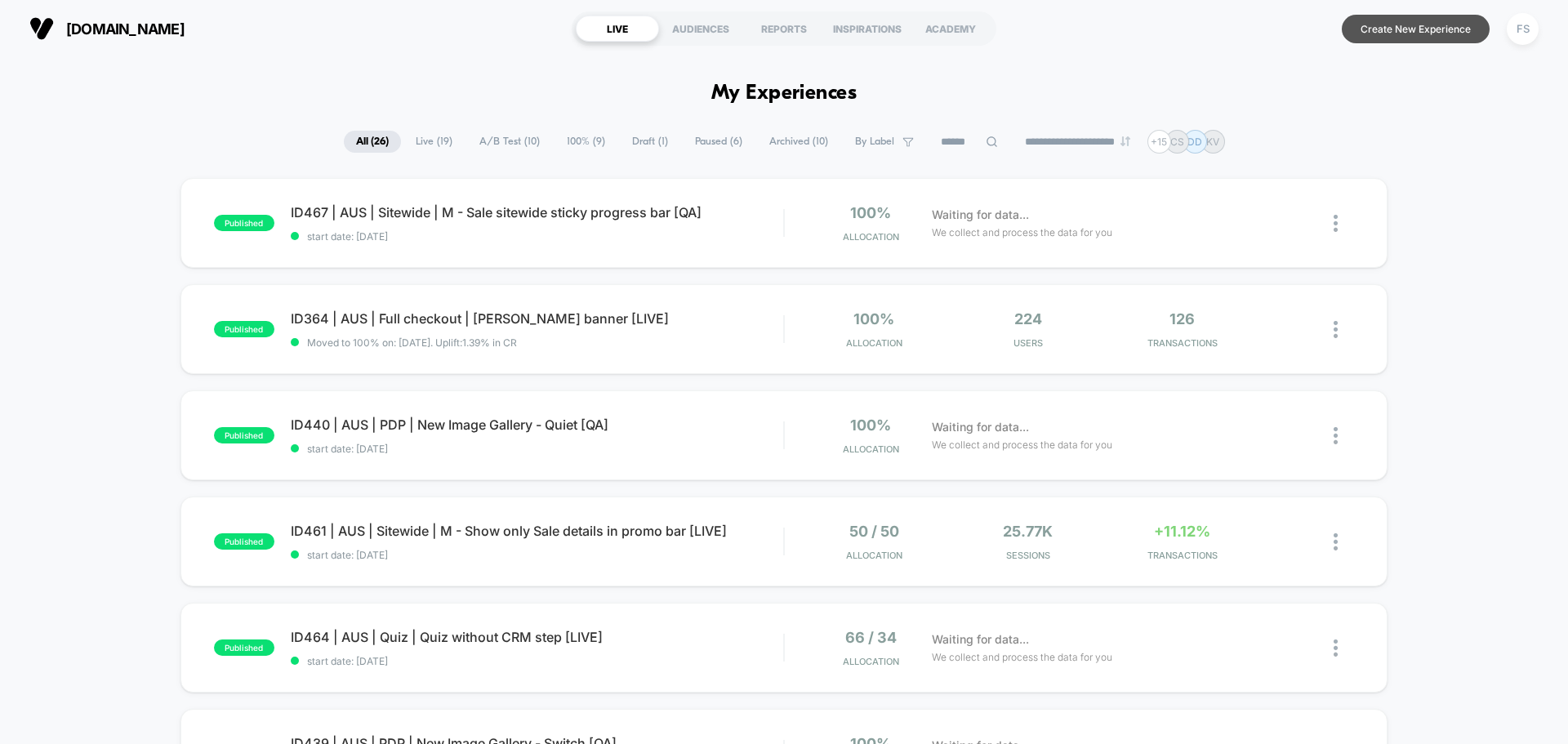
click at [1439, 33] on button "Create New Experience" at bounding box center [1415, 29] width 148 height 29
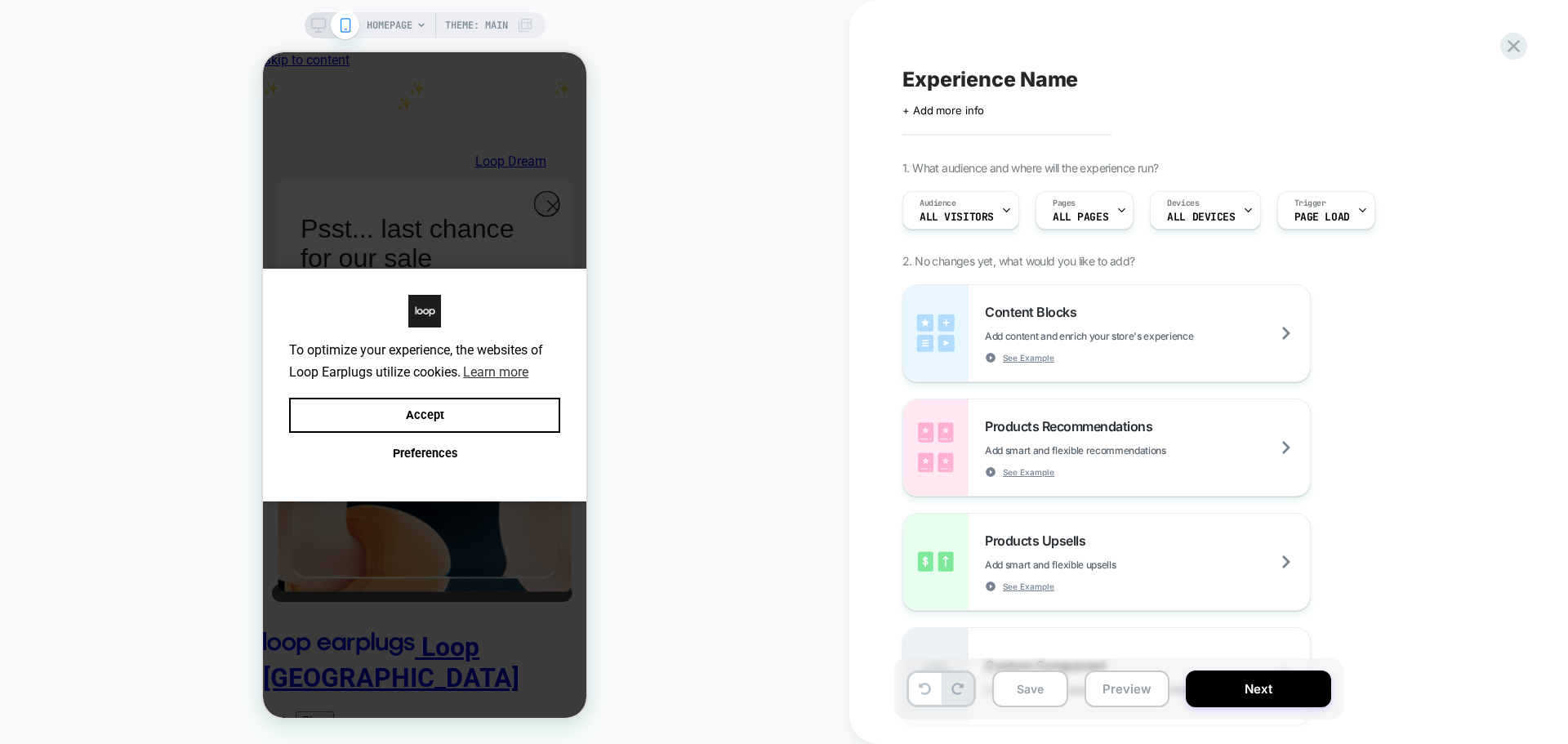
click at [640, 329] on div "HOMEPAGE Theme: MAIN" at bounding box center [425, 372] width 849 height 712
click at [0, 0] on div "Experience Name Click to edit experience details + Add more info 1. What audien…" at bounding box center [0, 0] width 0 height 0
click at [0, 0] on span "+ Add more info" at bounding box center [0, 0] width 0 height 0
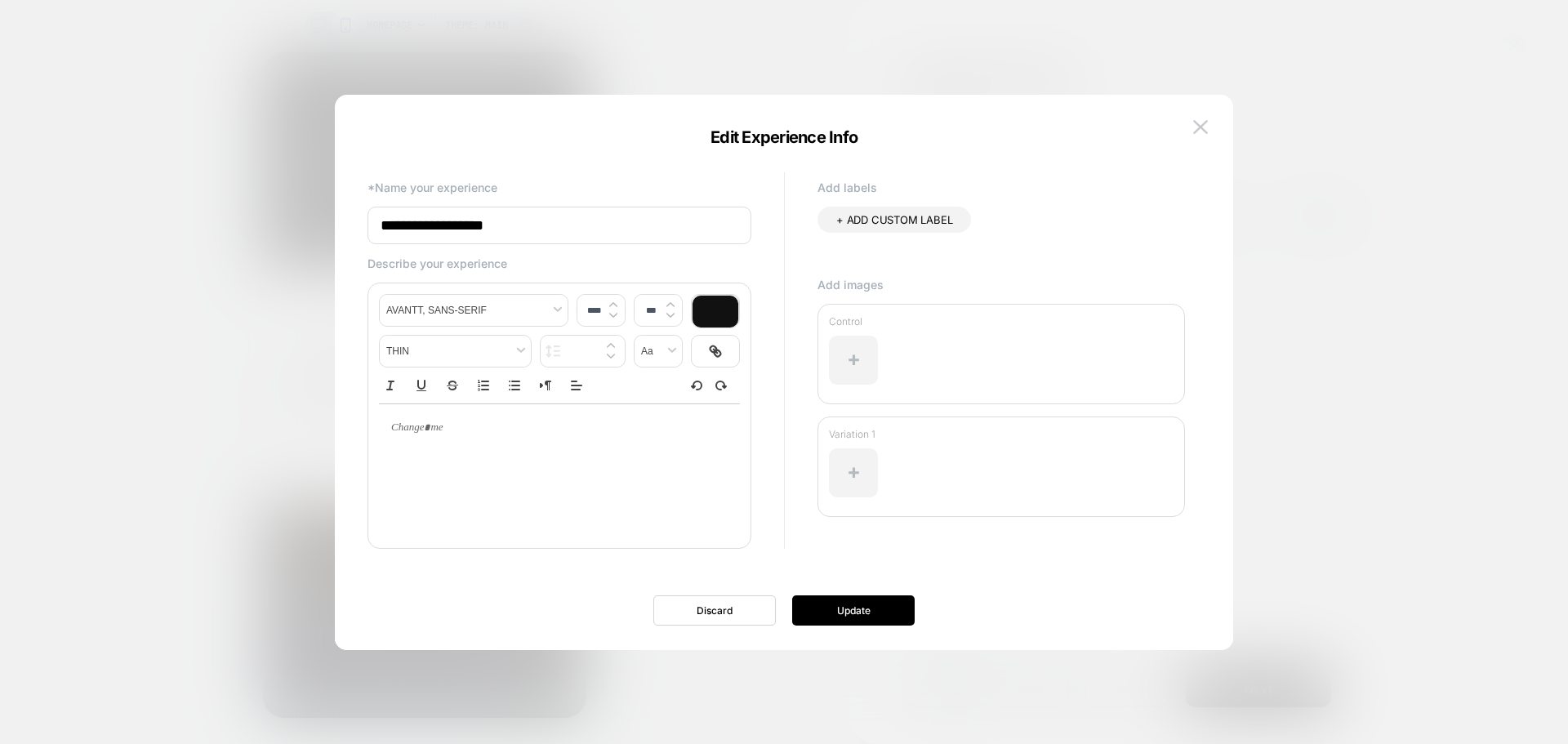
click at [0, 0] on input "**********" at bounding box center [0, 0] width 0 height 0
paste input "**********"
paste input
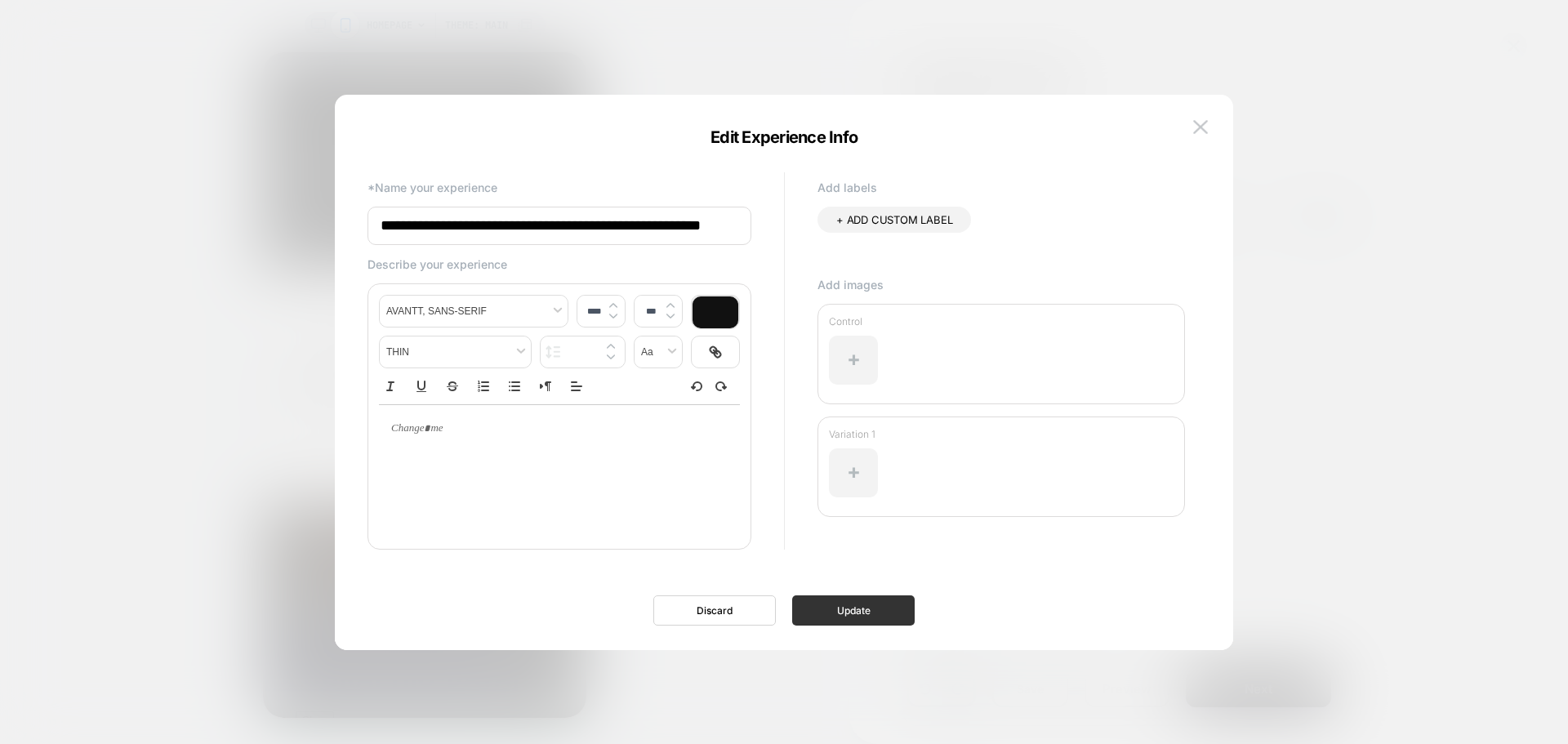
type input "**********"
click at [855, 624] on button "Update" at bounding box center [853, 611] width 123 height 30
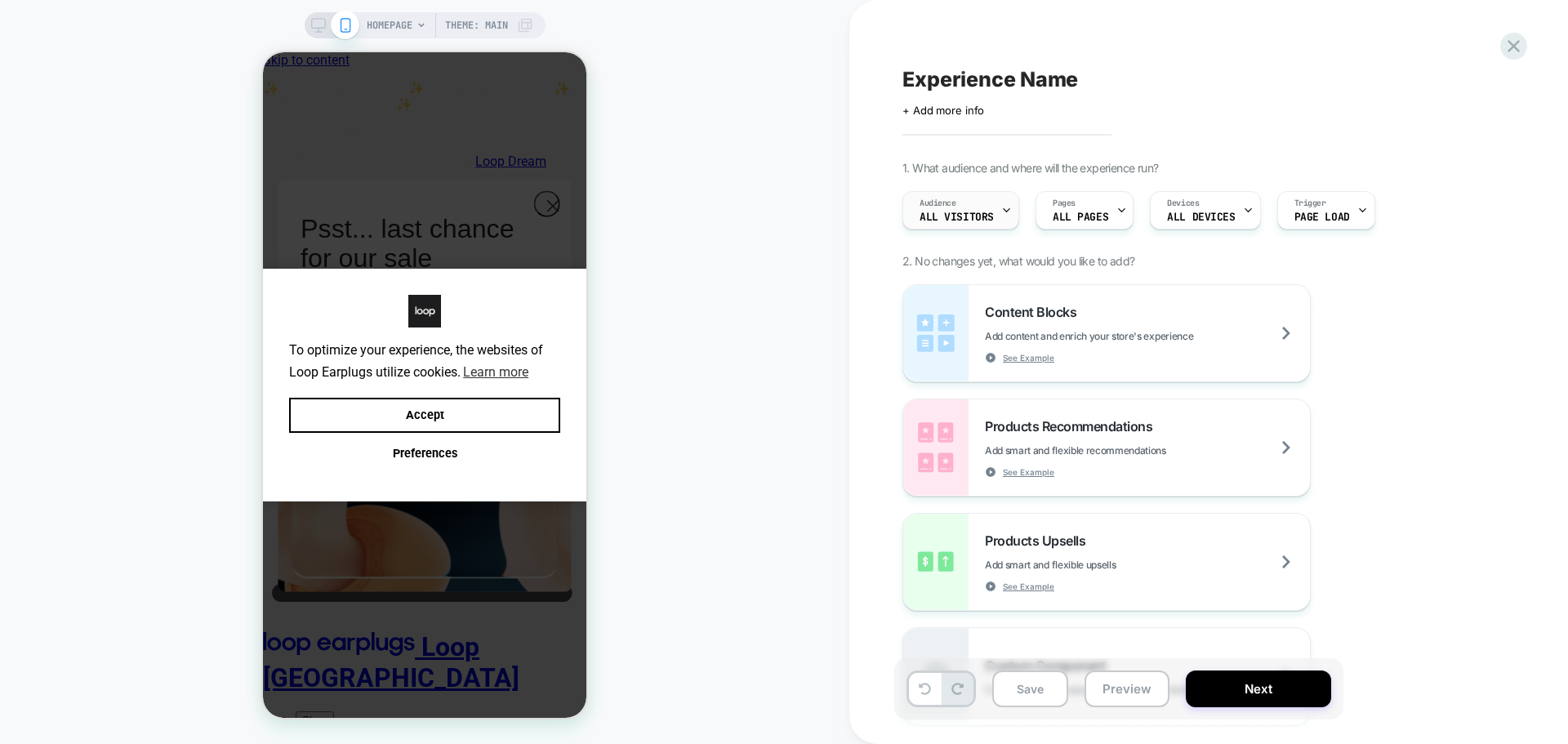
click at [985, 212] on span "All Visitors" at bounding box center [957, 217] width 74 height 11
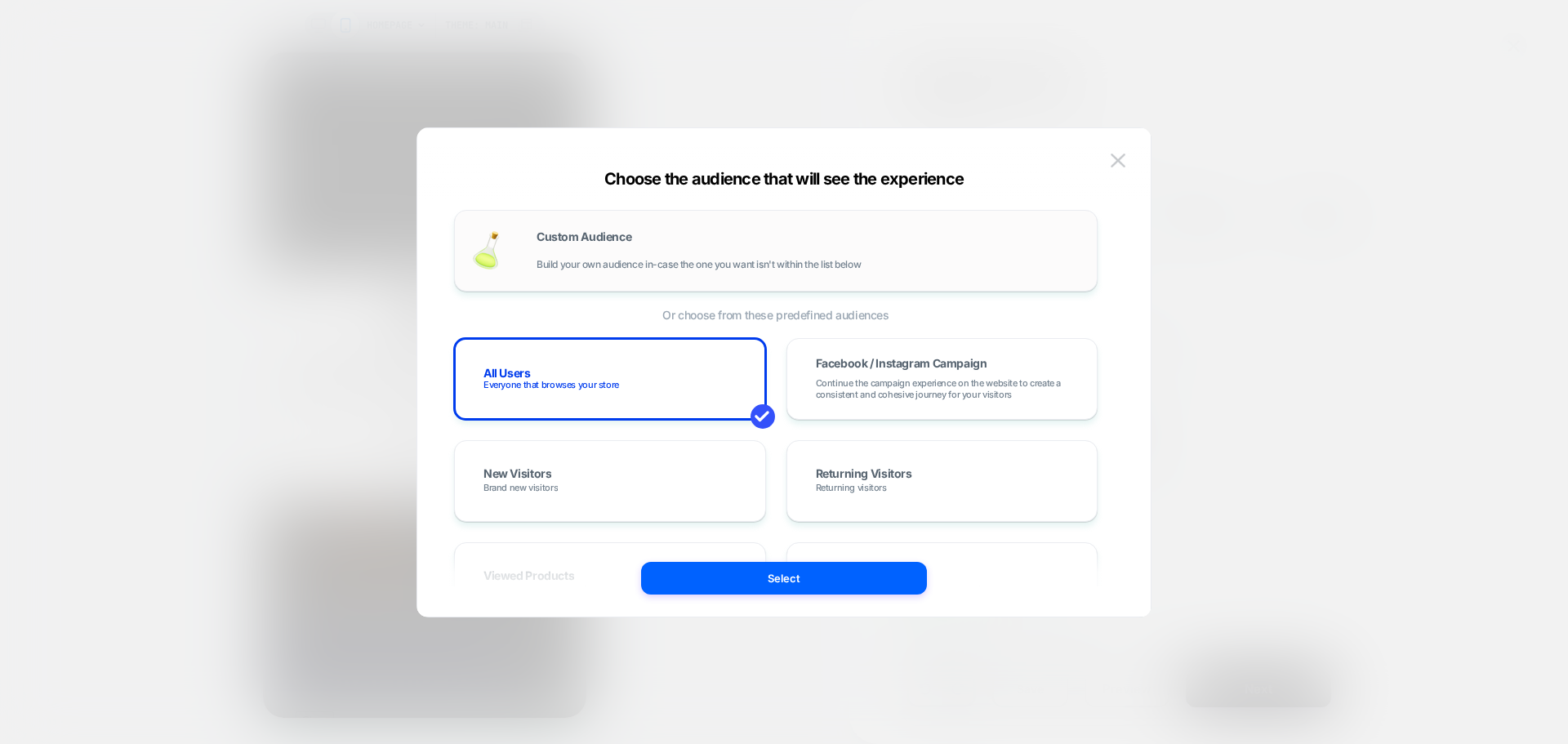
click at [548, 227] on div "Custom Audience Build your own audience in-case the one you want isn't within t…" at bounding box center [776, 251] width 609 height 48
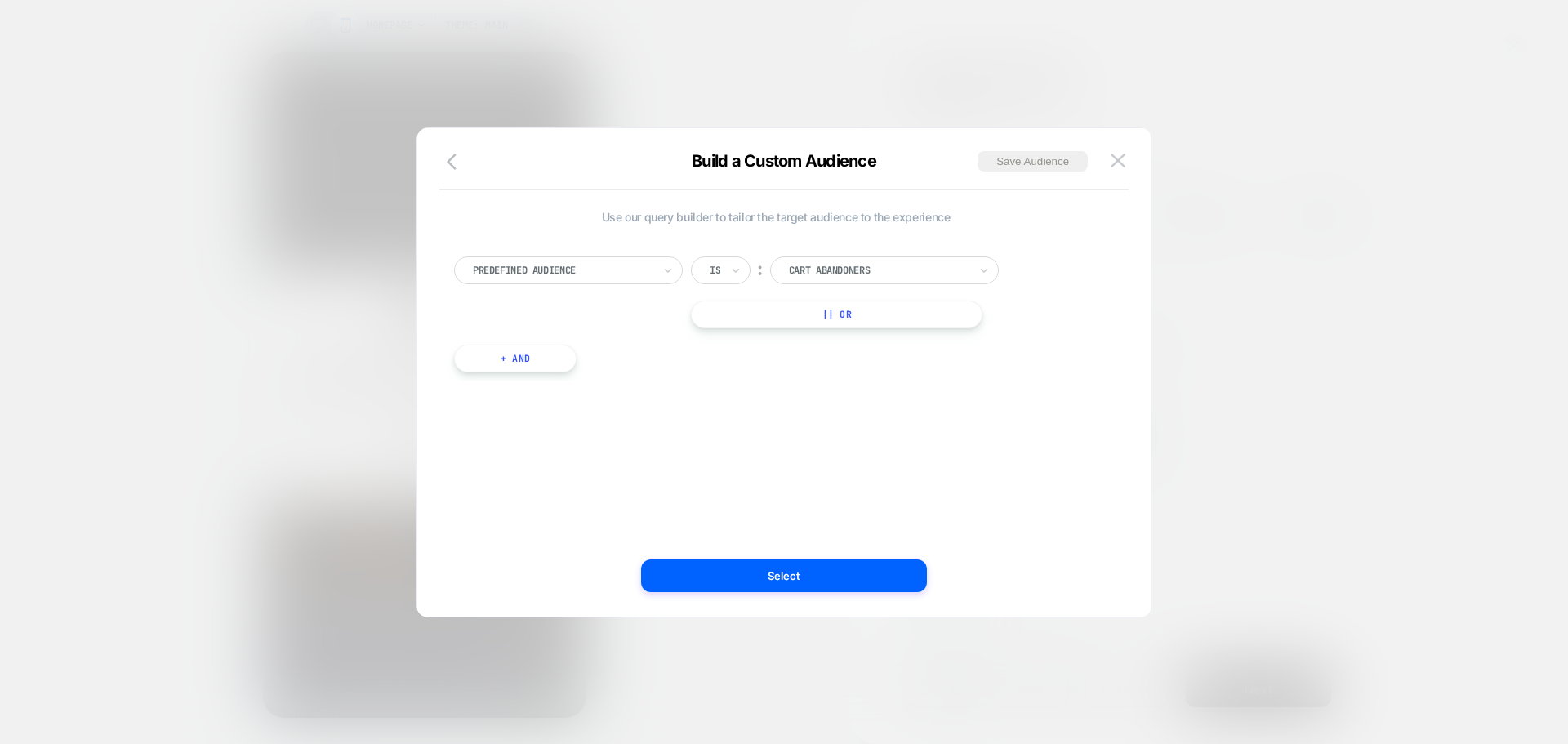
click at [568, 272] on div at bounding box center [563, 270] width 180 height 14
type input "****"
click at [538, 335] on div "UTM Campaign" at bounding box center [576, 337] width 212 height 26
click at [824, 274] on input at bounding box center [872, 270] width 204 height 28
type input "*********"
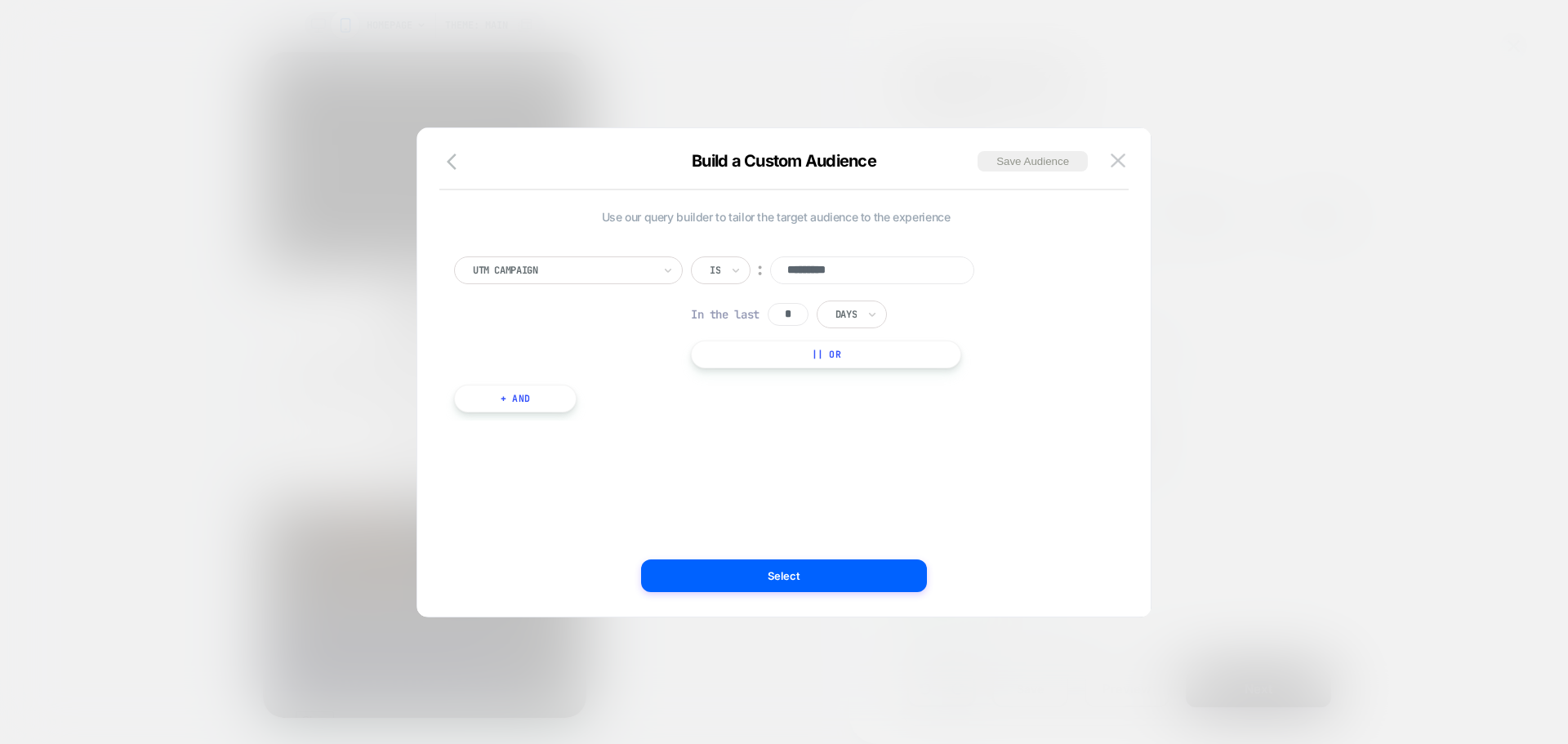
click at [844, 554] on div "Use our query builder to tailor the target audience to the experience UTM Campa…" at bounding box center [775, 372] width 685 height 423
click at [324, 567] on button "Select" at bounding box center [162, 332] width 324 height 666
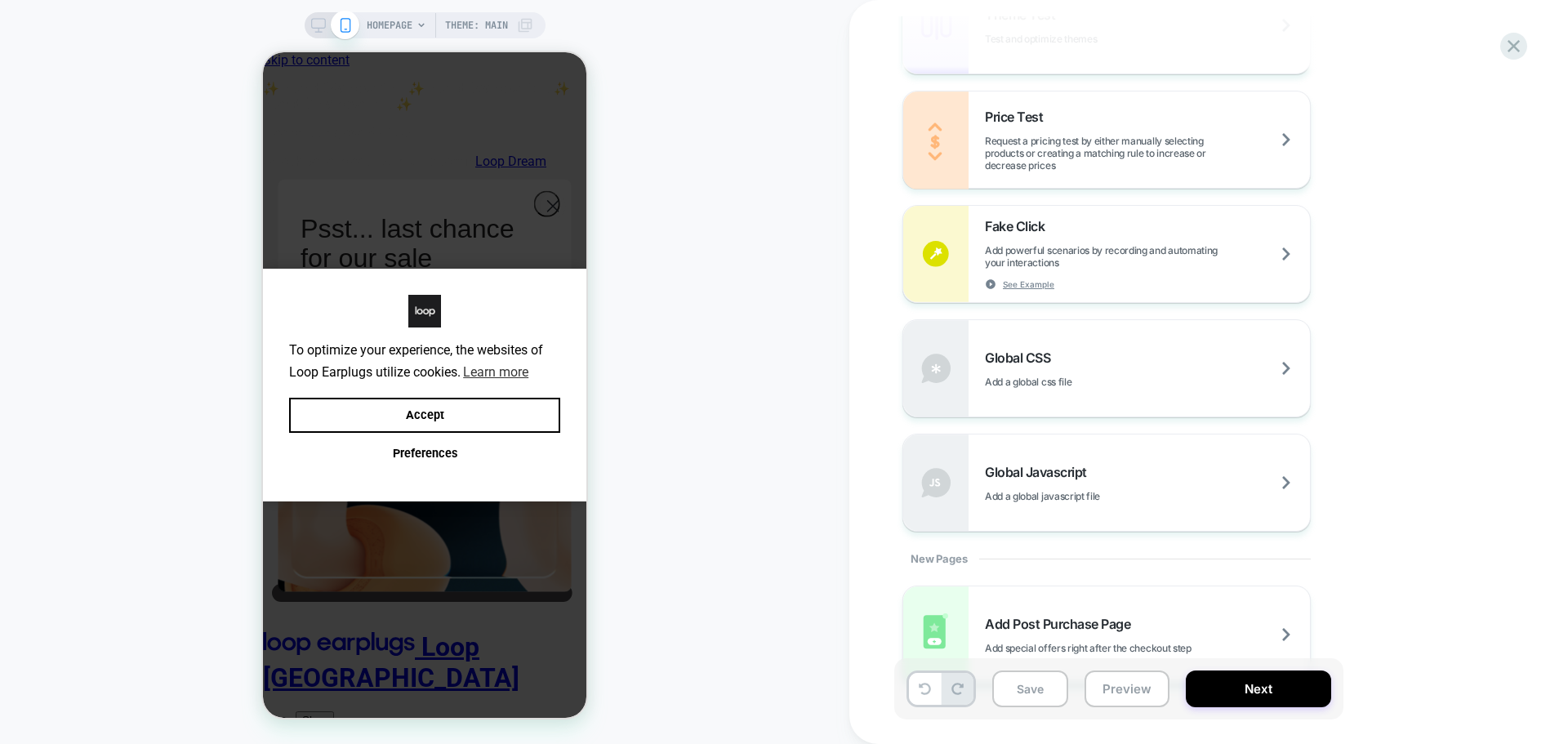
scroll to position [963, 0]
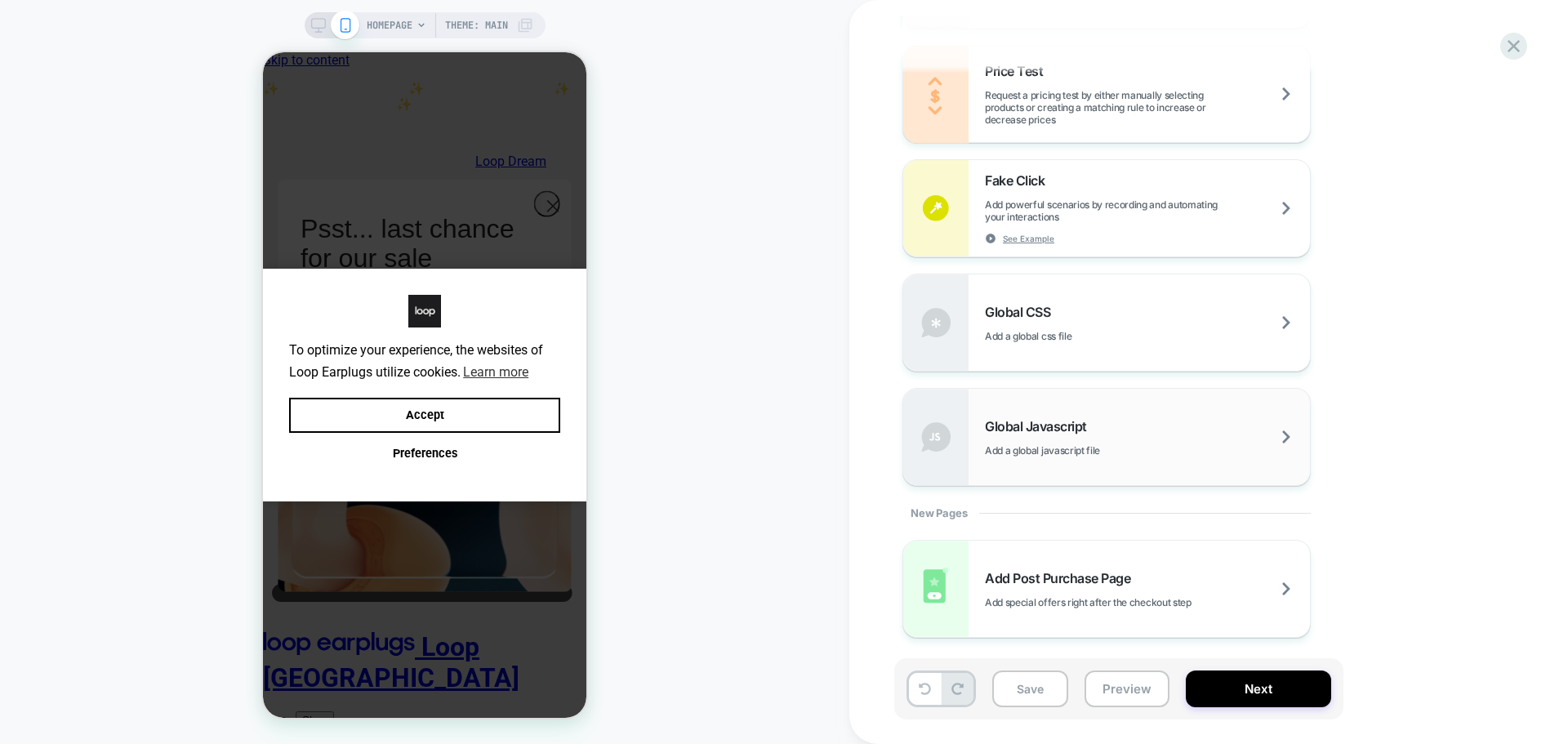
click at [0, 0] on div "Global Javascript Add a global javascript file" at bounding box center [0, 0] width 0 height 0
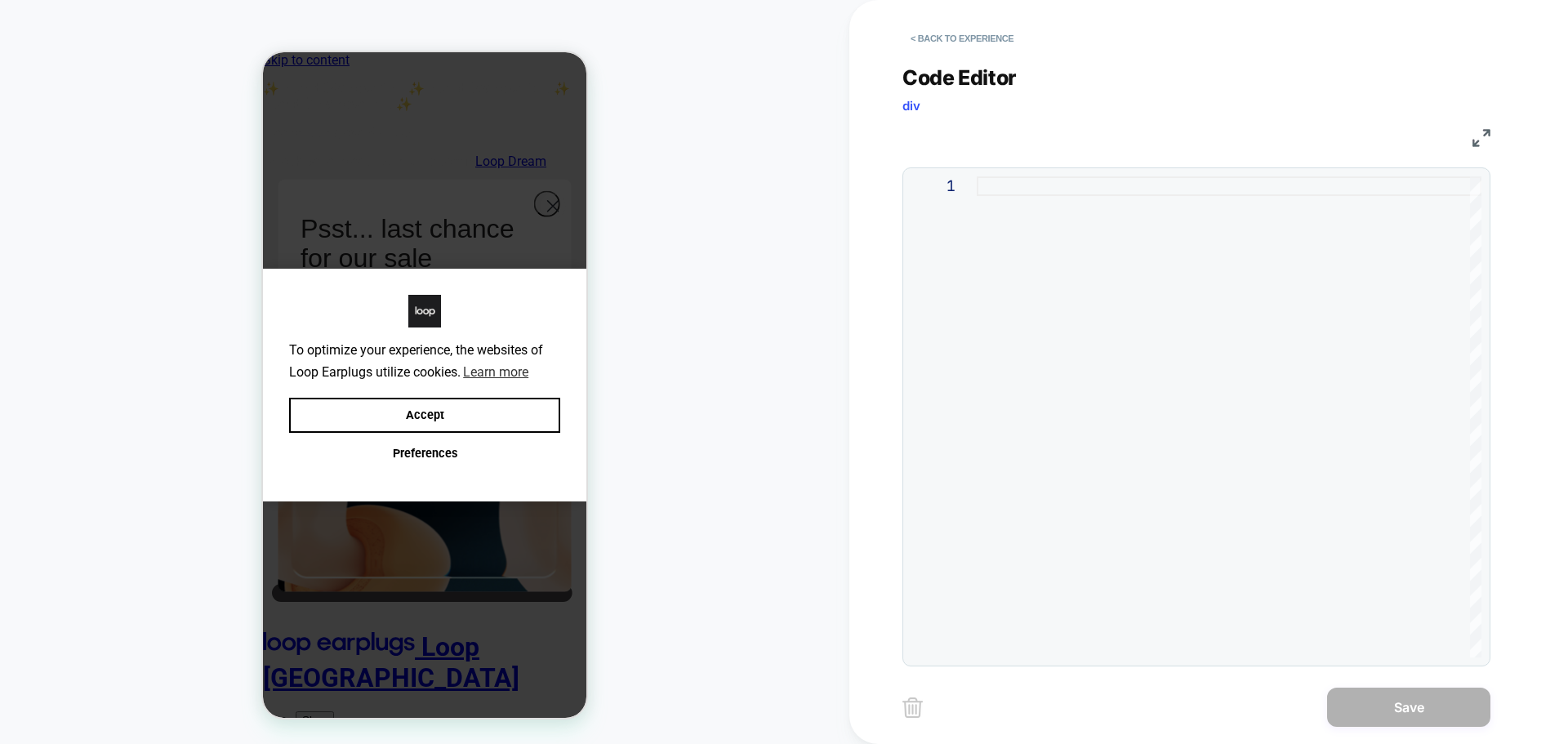
click at [0, 0] on div at bounding box center [0, 0] width 0 height 0
type textarea "**********"
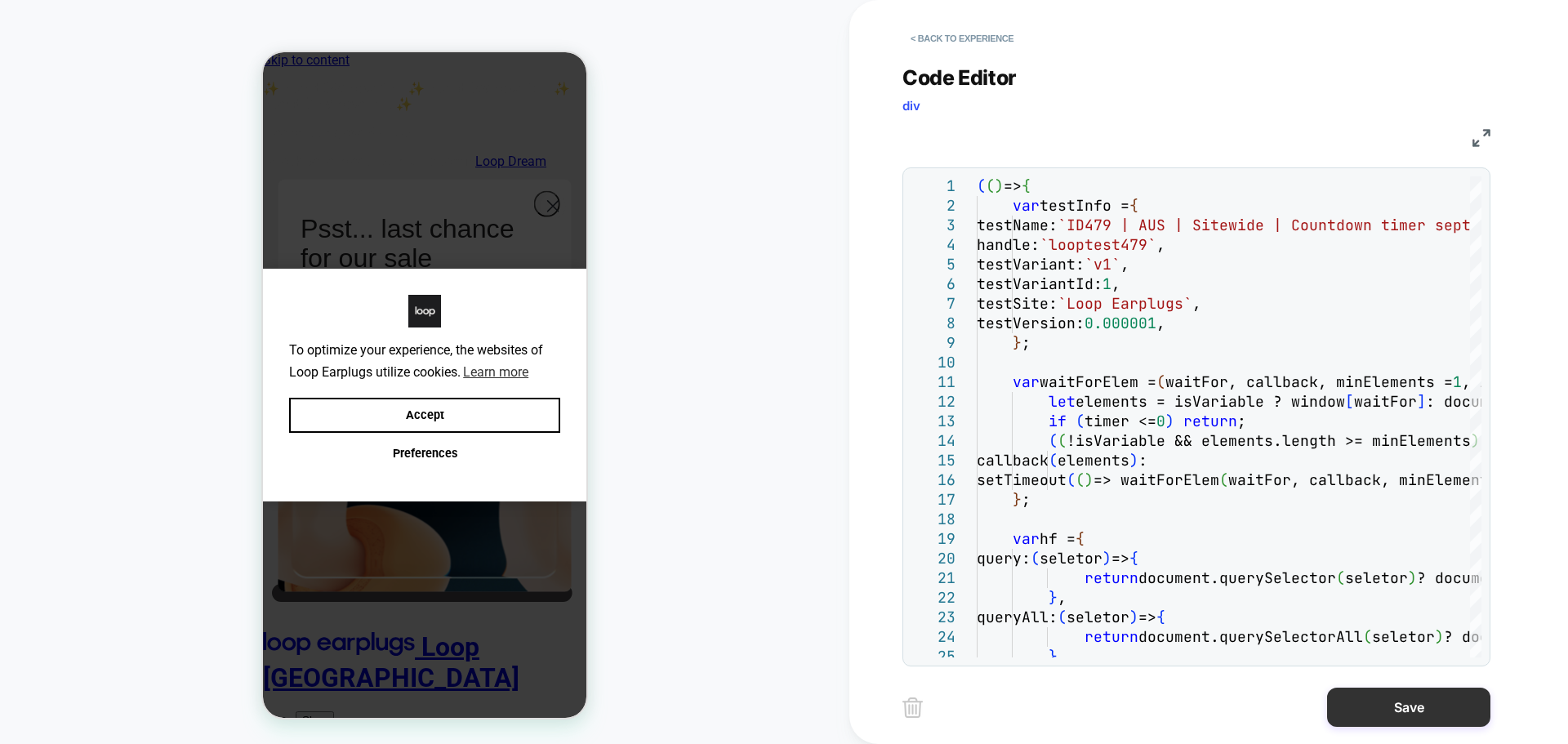
click at [0, 0] on button "Save" at bounding box center [0, 0] width 0 height 0
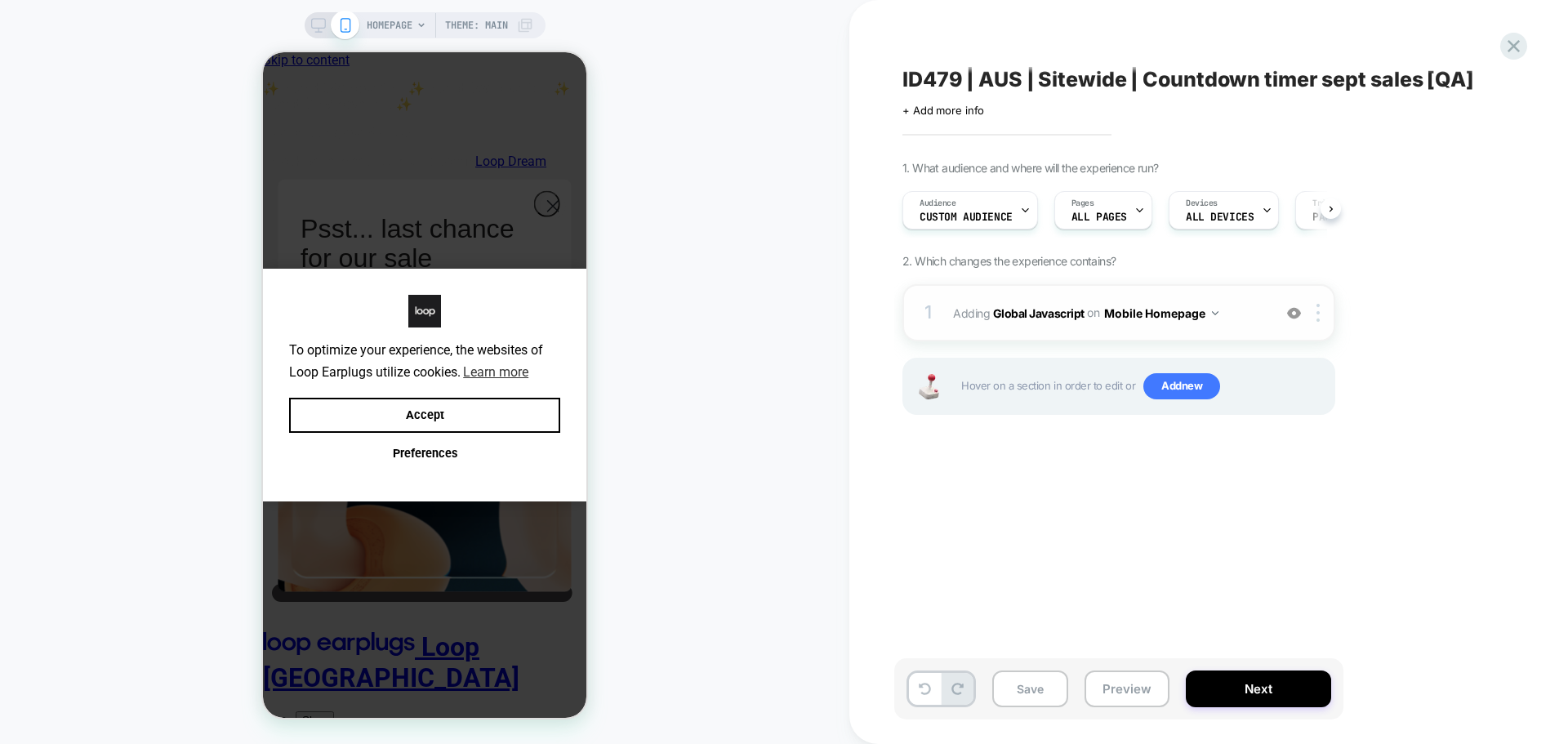
scroll to position [0, 1]
click at [1172, 318] on button "Mobile Homepage" at bounding box center [1161, 313] width 114 height 24
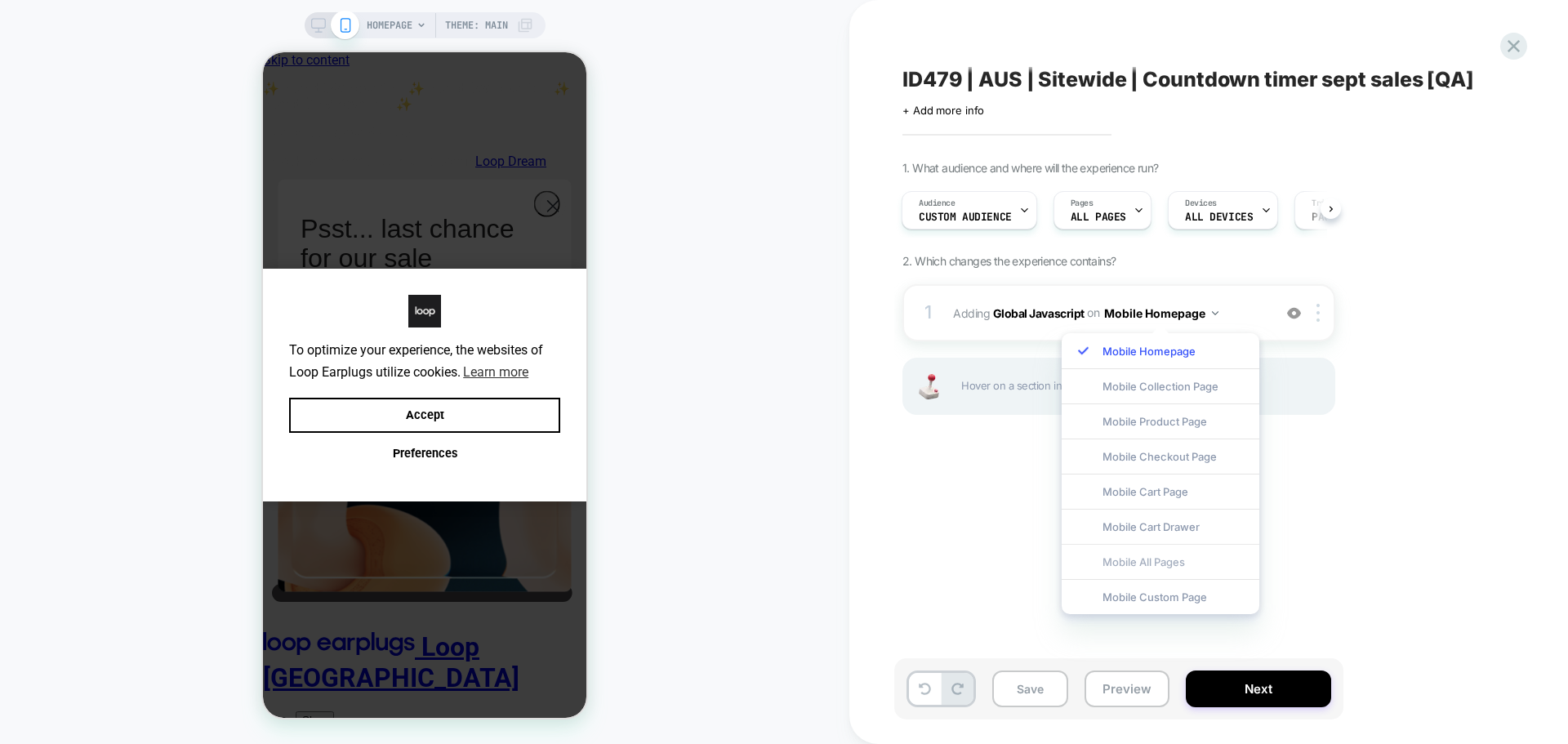
click at [0, 0] on div "Mobile All Pages" at bounding box center [0, 0] width 0 height 0
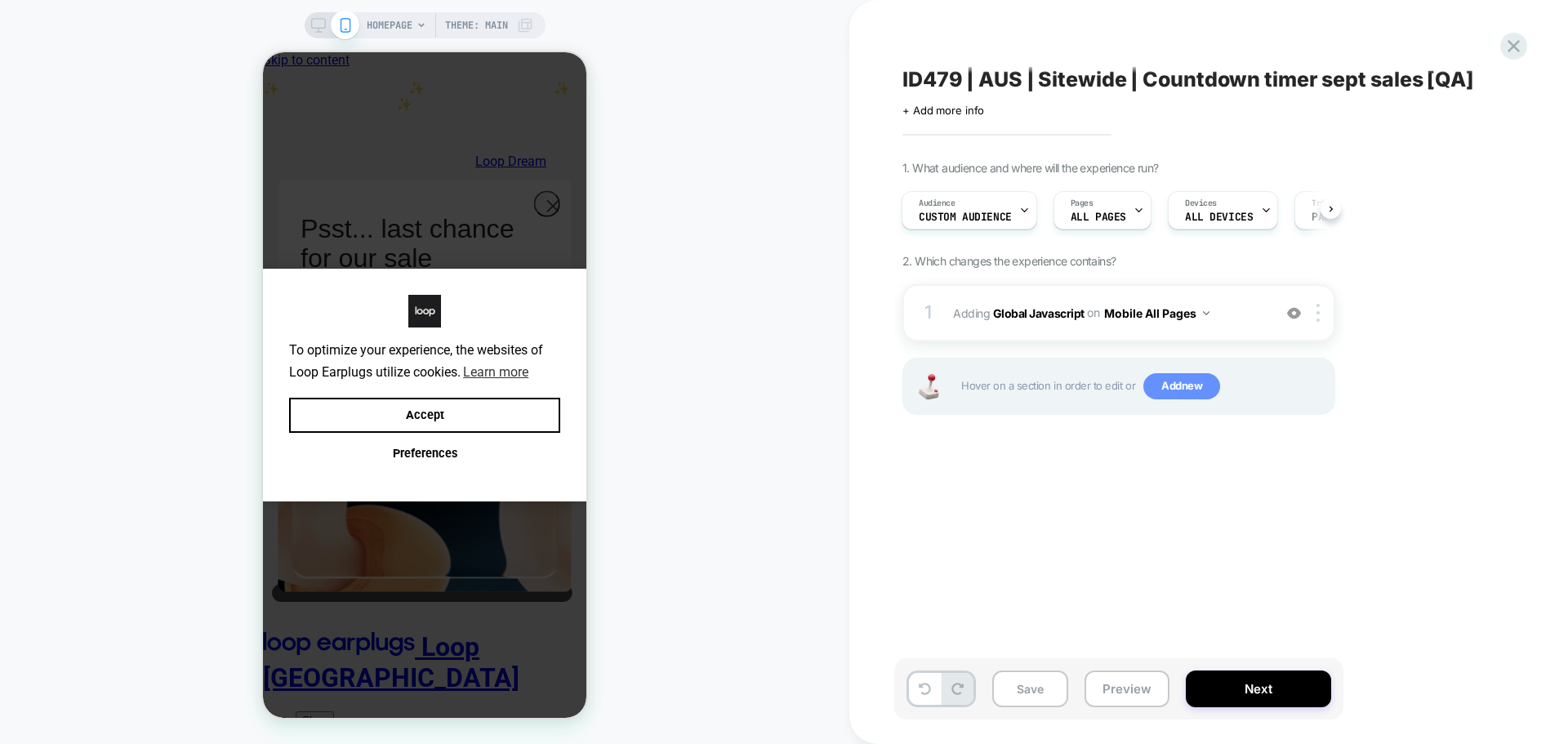
click at [1161, 389] on span "Add new" at bounding box center [1181, 386] width 77 height 26
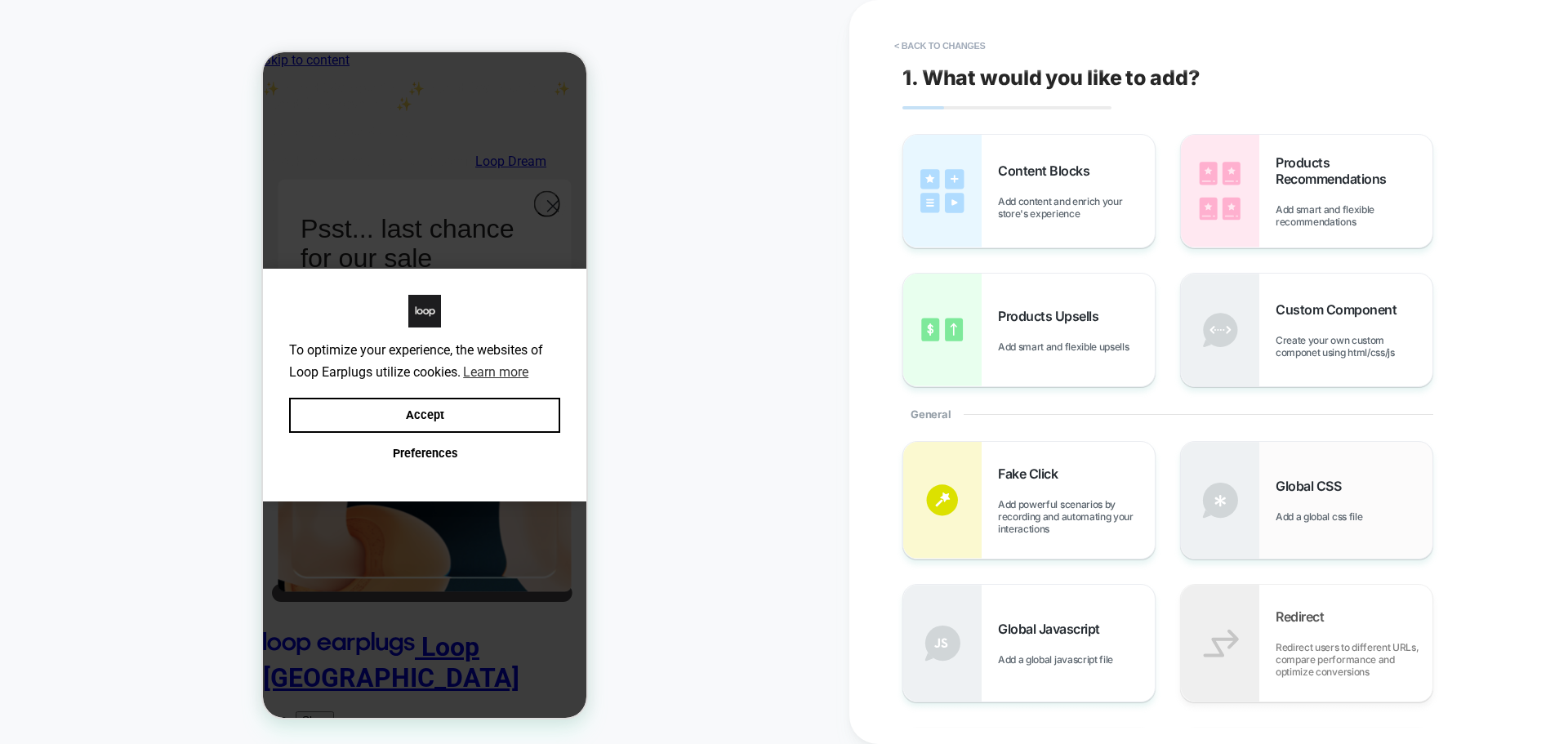
click at [0, 0] on span "Global CSS" at bounding box center [0, 0] width 0 height 0
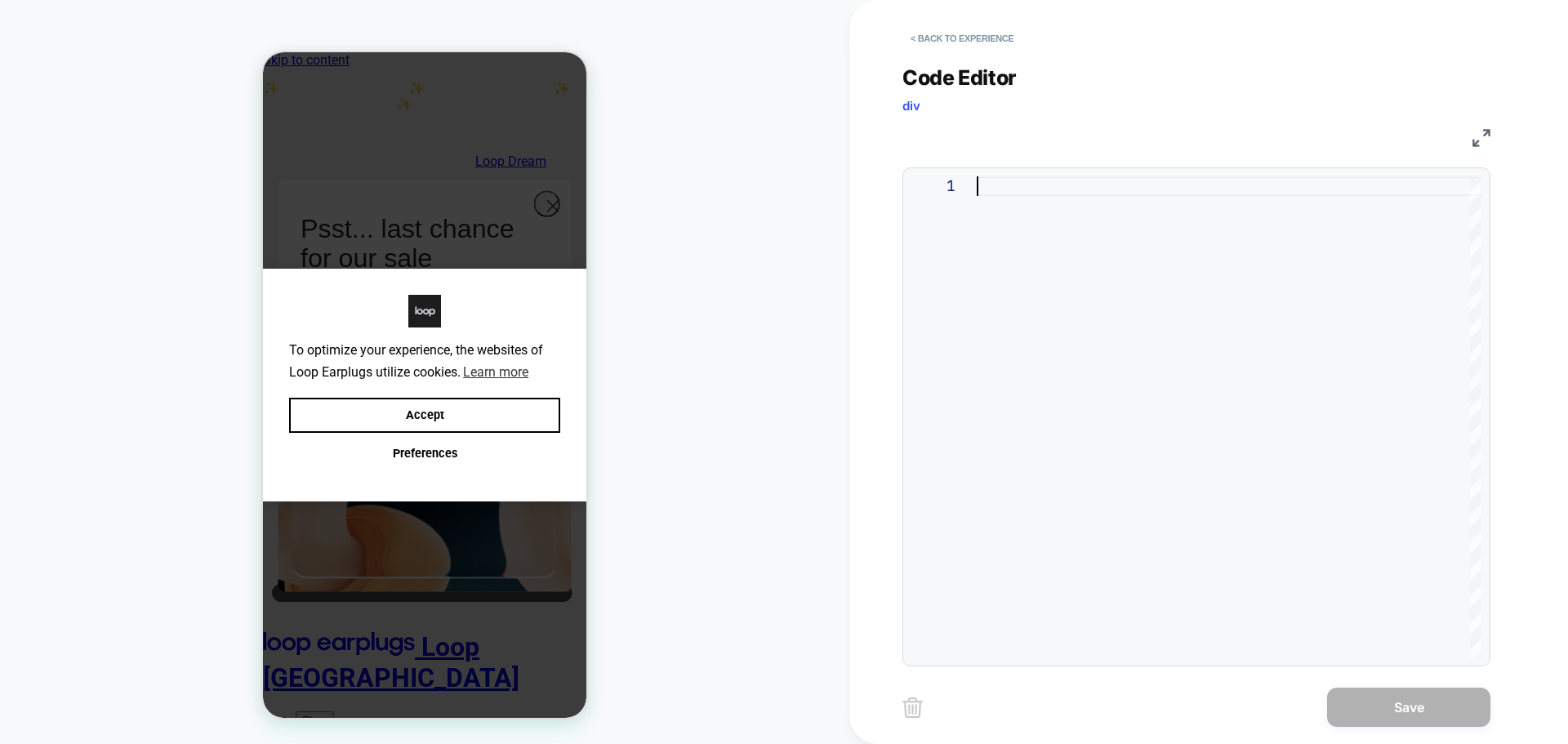
click at [0, 0] on div at bounding box center [0, 0] width 0 height 0
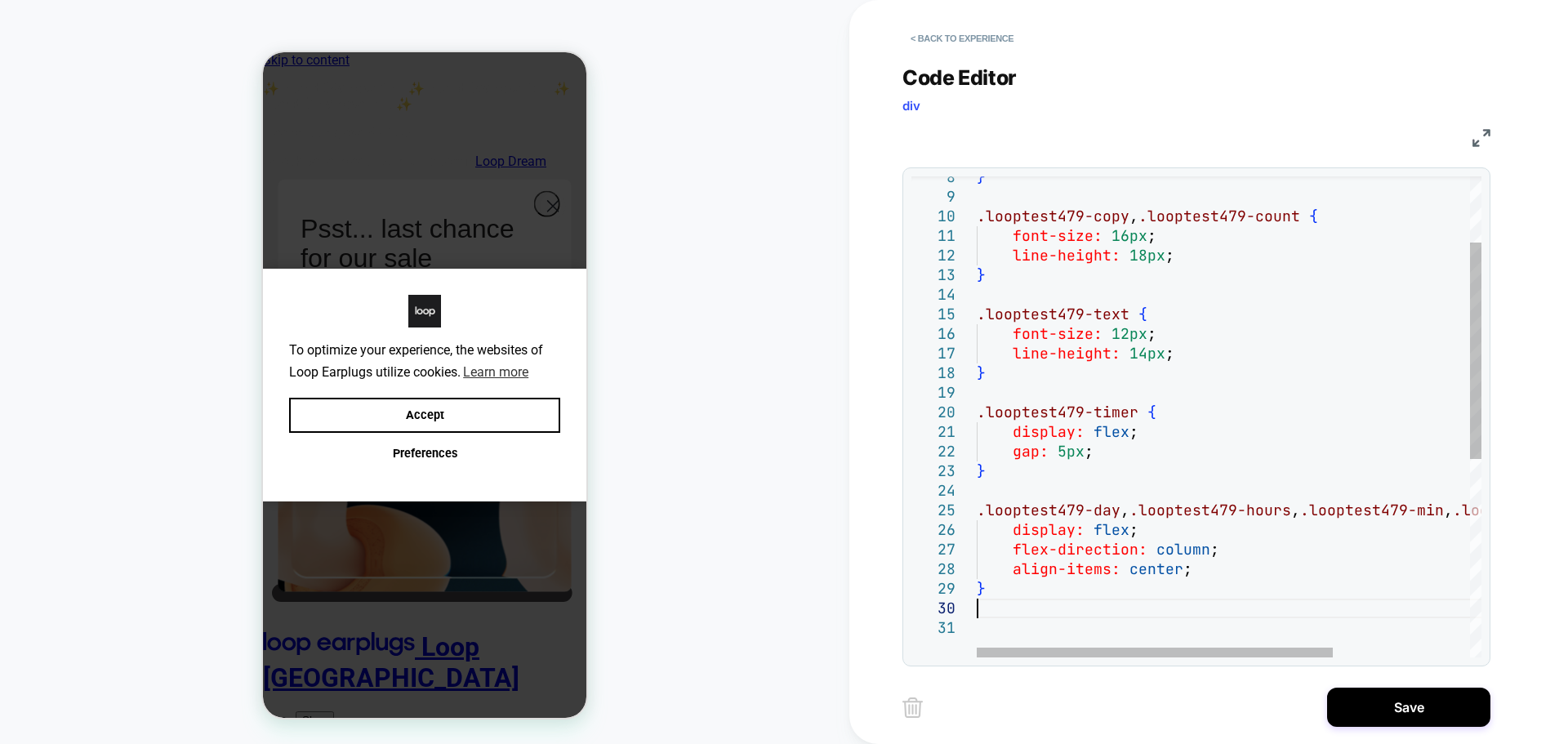
drag, startPoint x: 1142, startPoint y: 602, endPoint x: 1136, endPoint y: 609, distance: 9.2
click at [0, 0] on div "} .looptest479-copy , .looptest479-count { font-size: 16px ; line-height: 18px …" at bounding box center [0, 0] width 0 height 0
type textarea "**********"
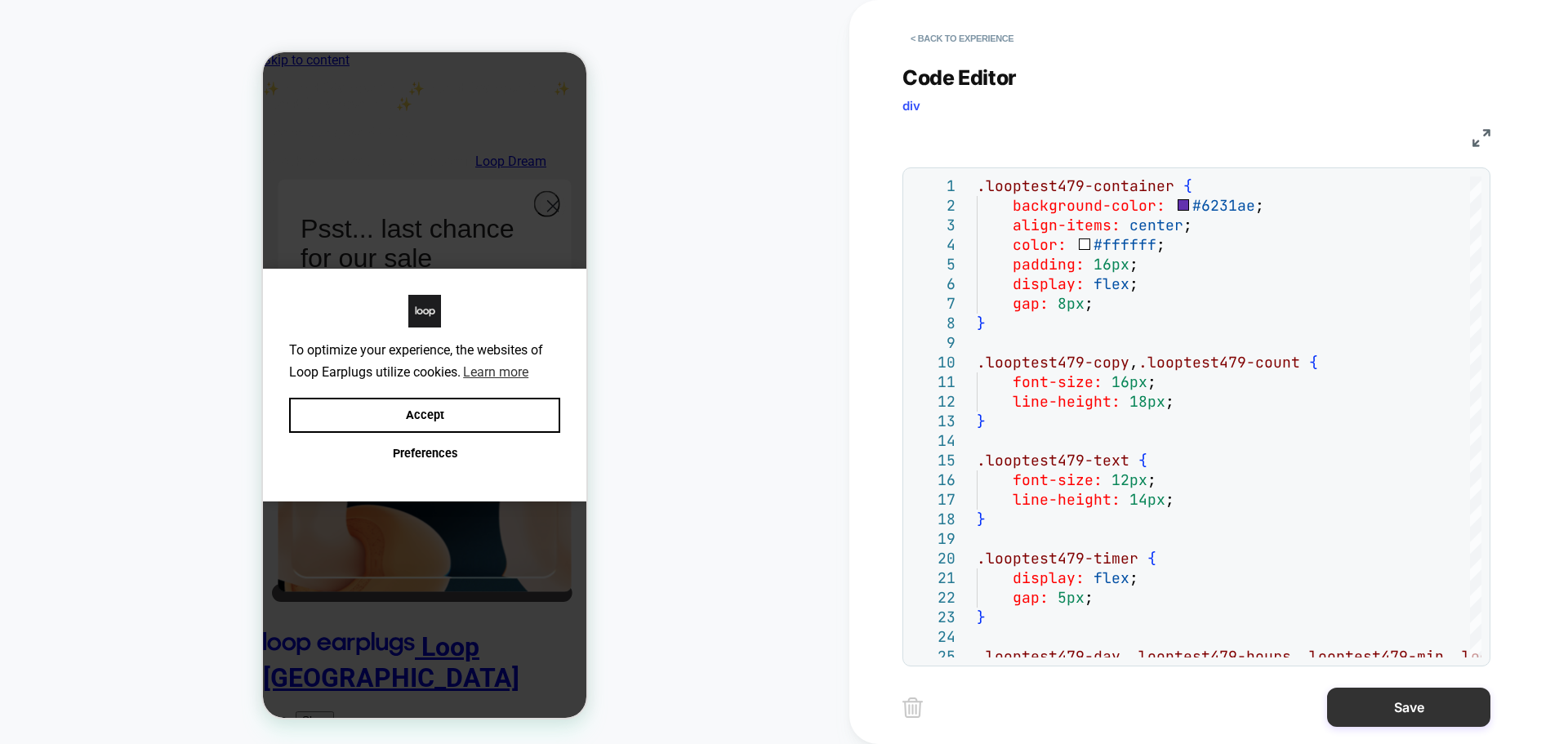
click at [0, 0] on button "Save" at bounding box center [0, 0] width 0 height 0
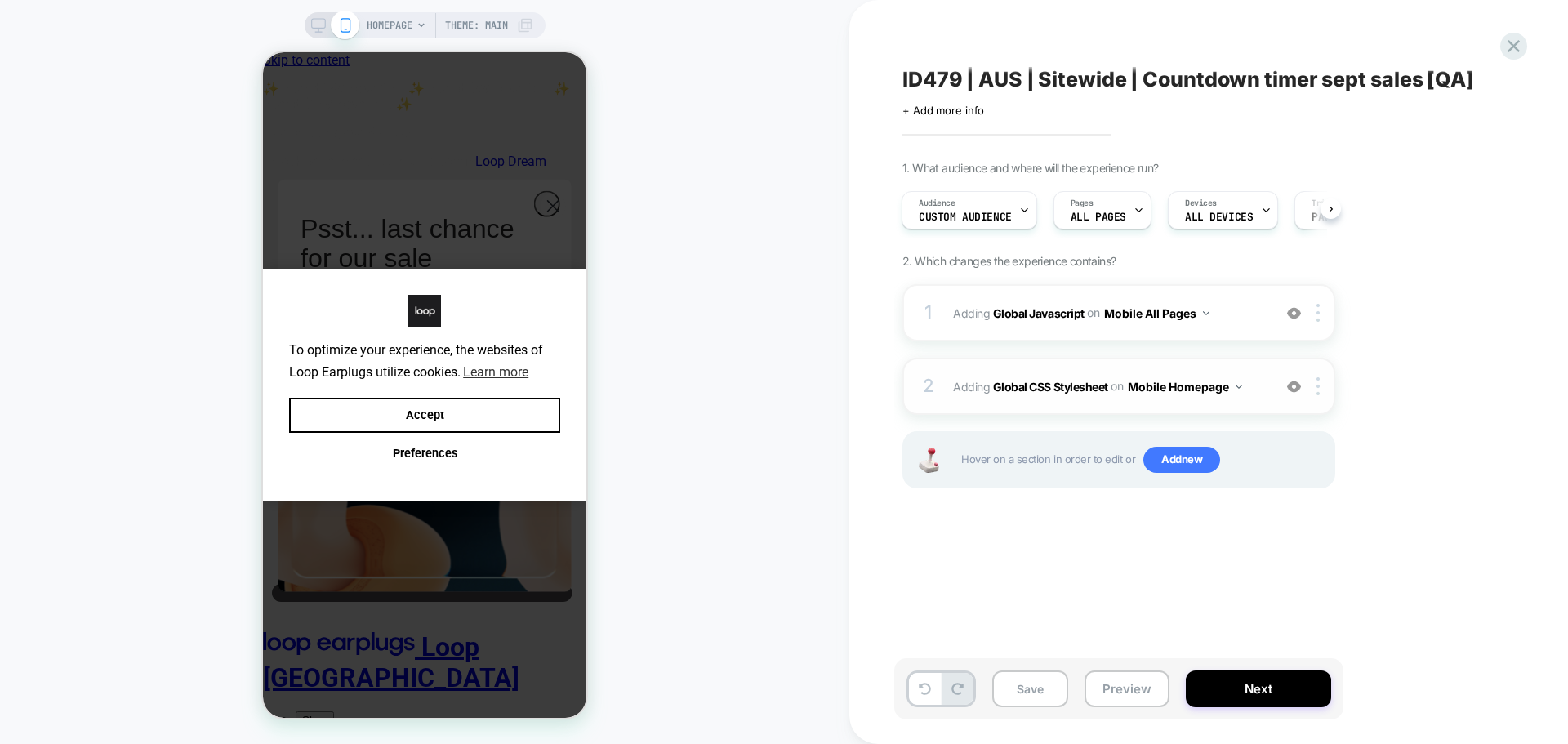
click at [1204, 387] on button "Mobile Homepage" at bounding box center [1185, 387] width 114 height 24
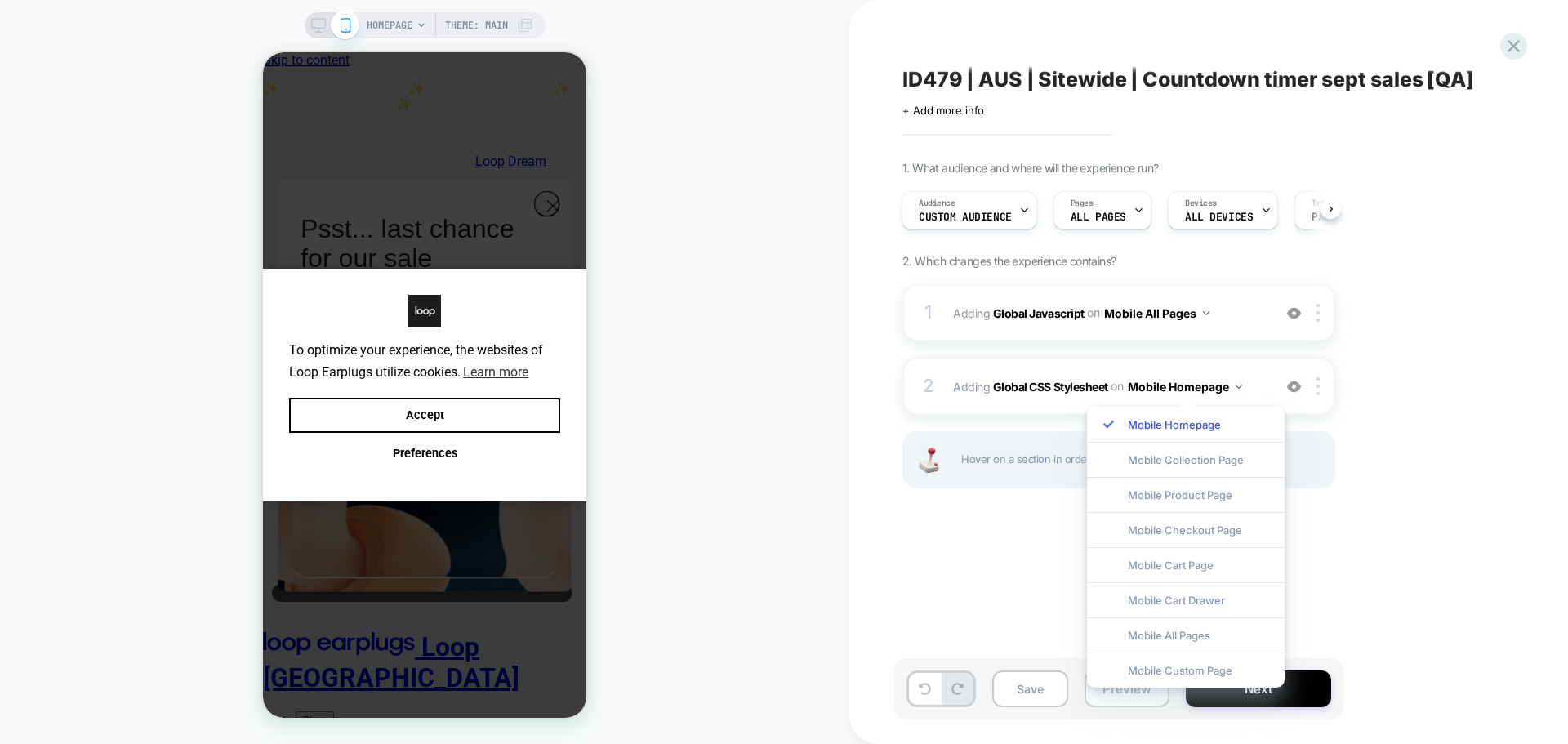
click at [0, 0] on div "Mobile All Pages" at bounding box center [0, 0] width 0 height 0
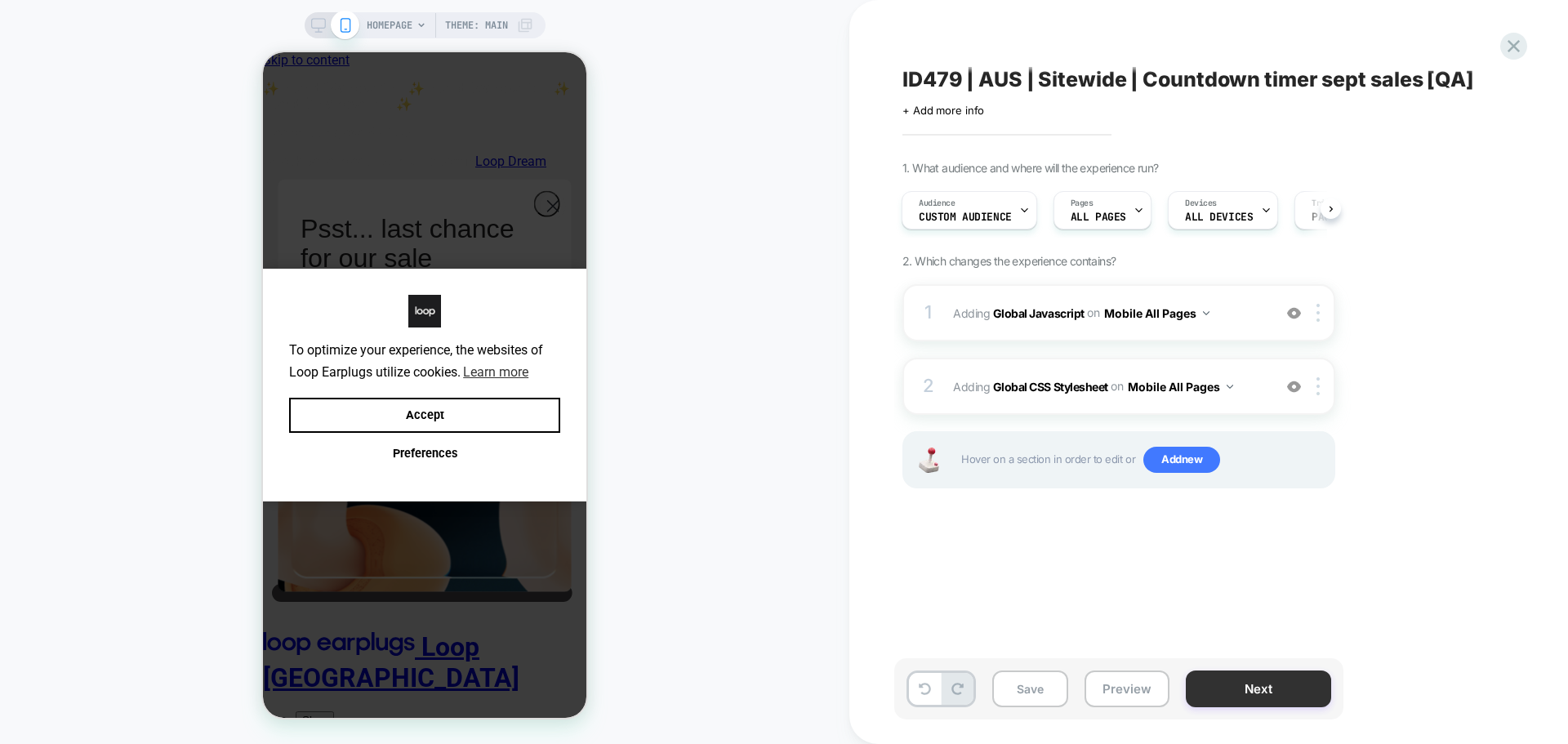
click at [0, 0] on button "Next" at bounding box center [0, 0] width 0 height 0
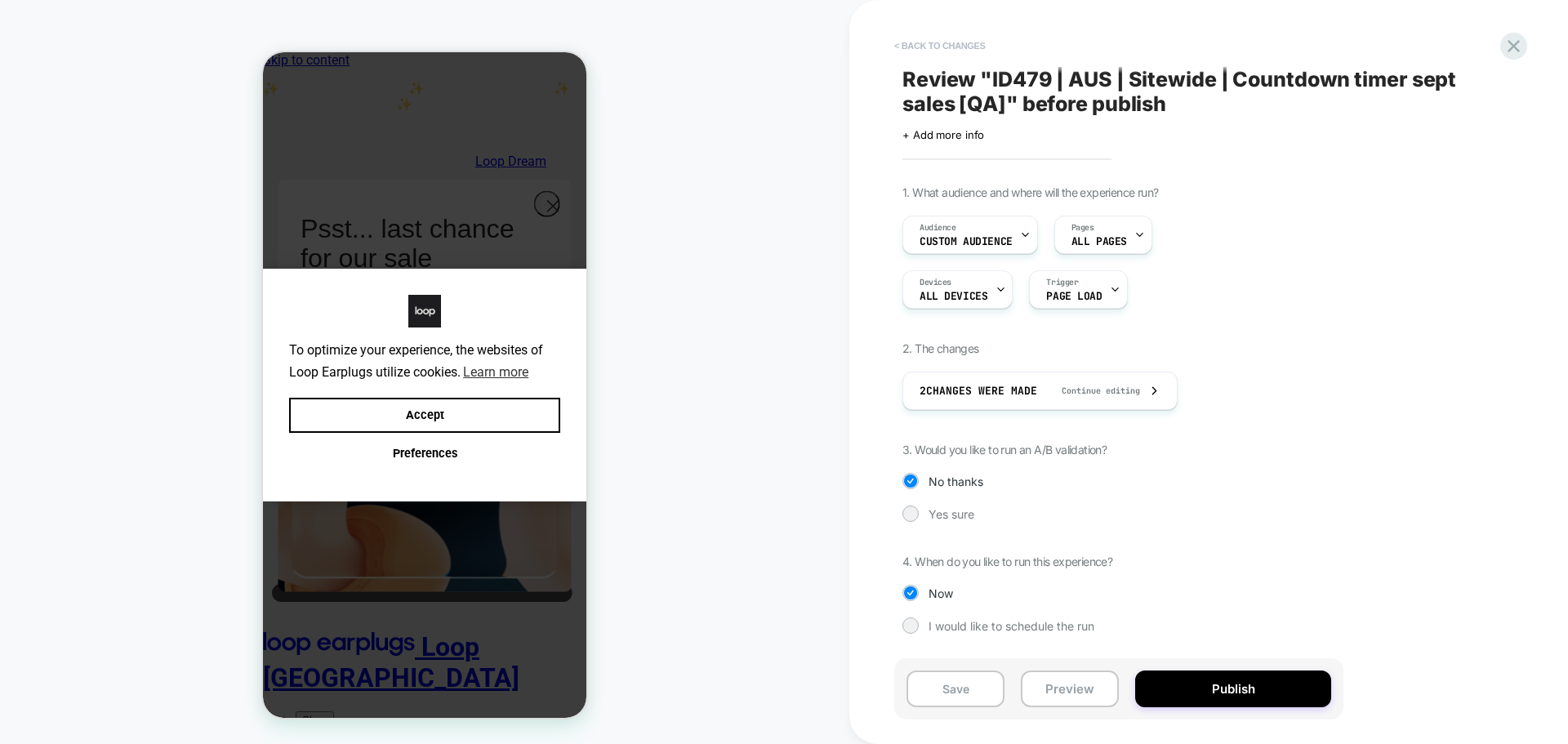
click at [933, 48] on button "< Back to changes" at bounding box center [940, 45] width 108 height 26
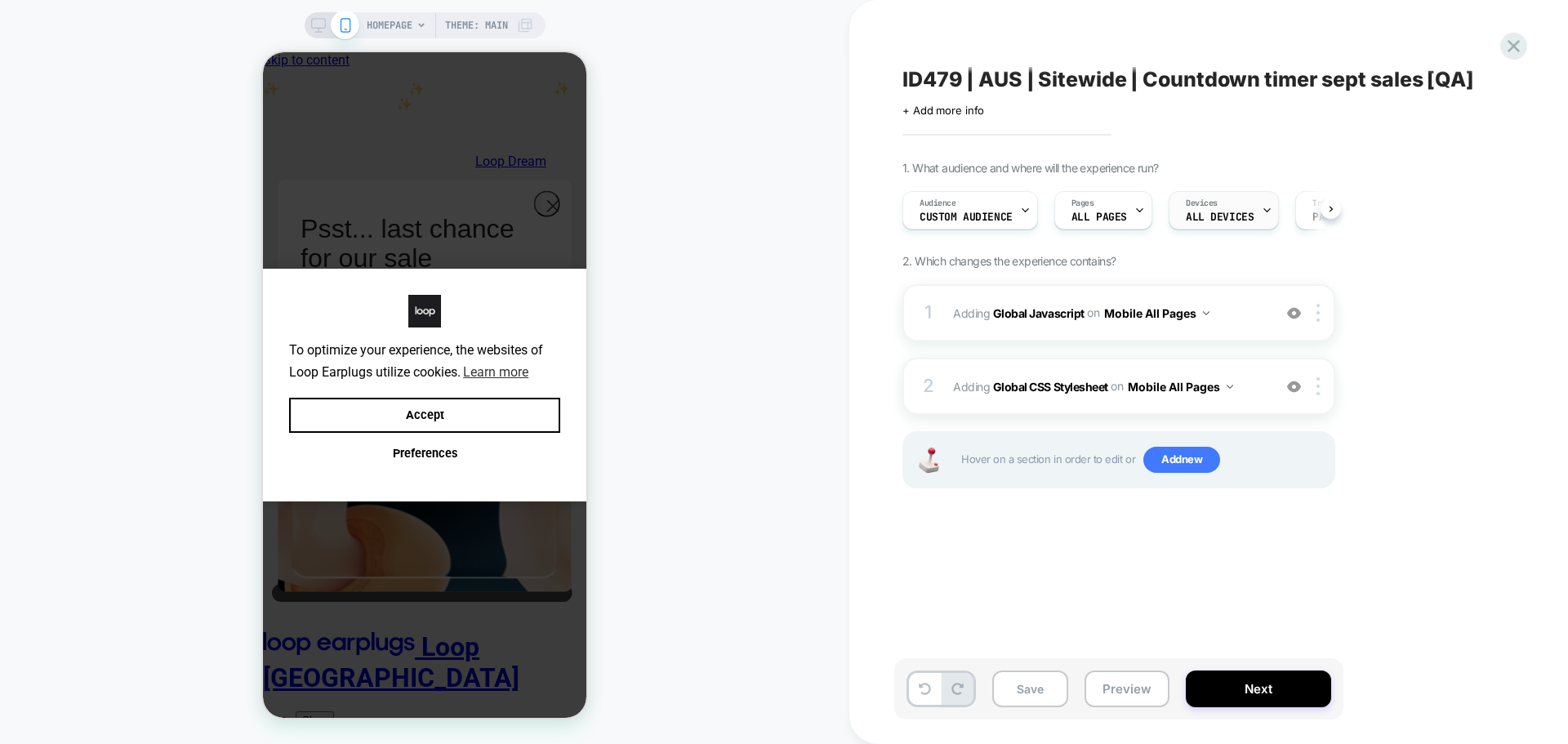
click at [0, 0] on span "Devices" at bounding box center [0, 0] width 0 height 0
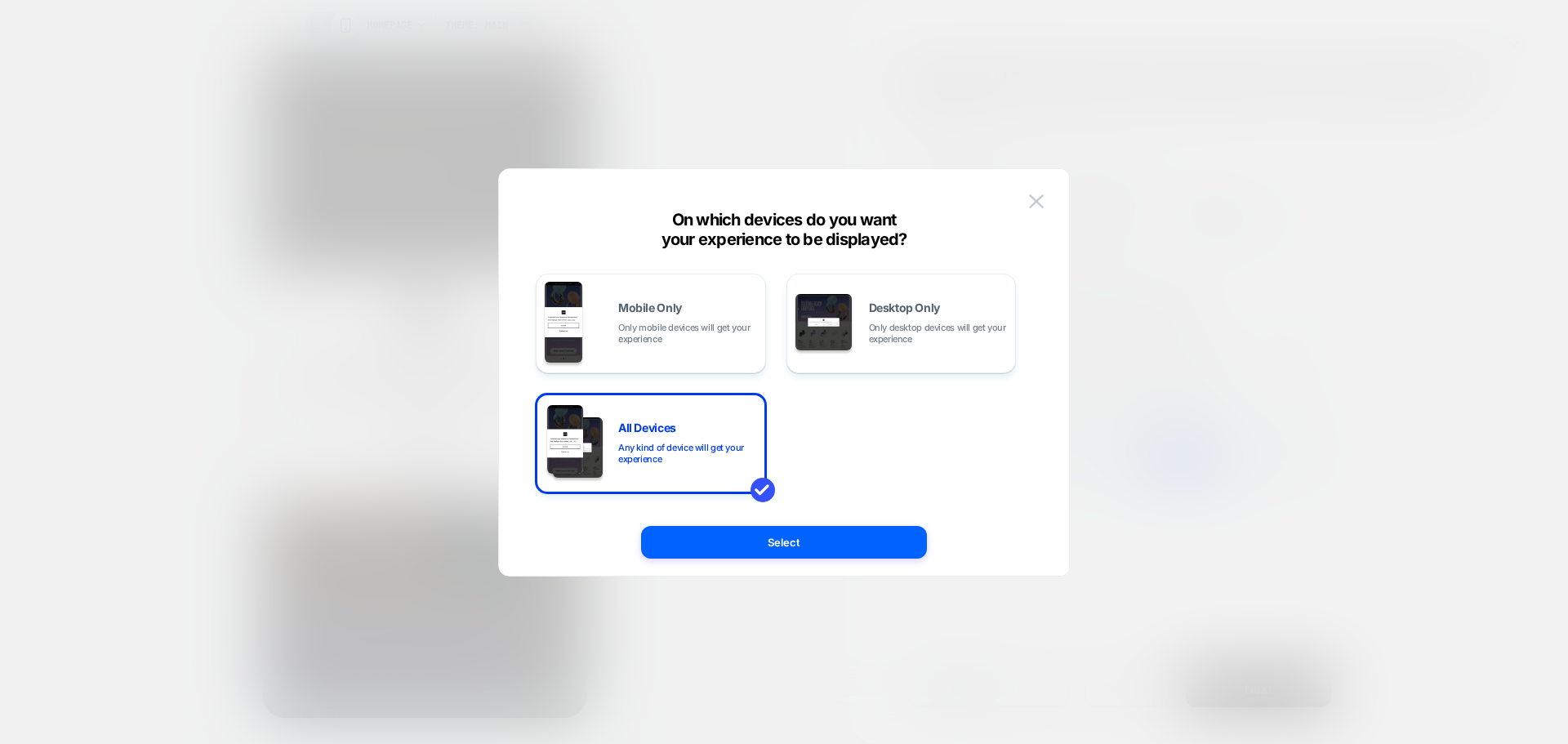
click at [0, 0] on div "Mobile Only Only mobile devices will get your experience" at bounding box center [0, 0] width 0 height 0
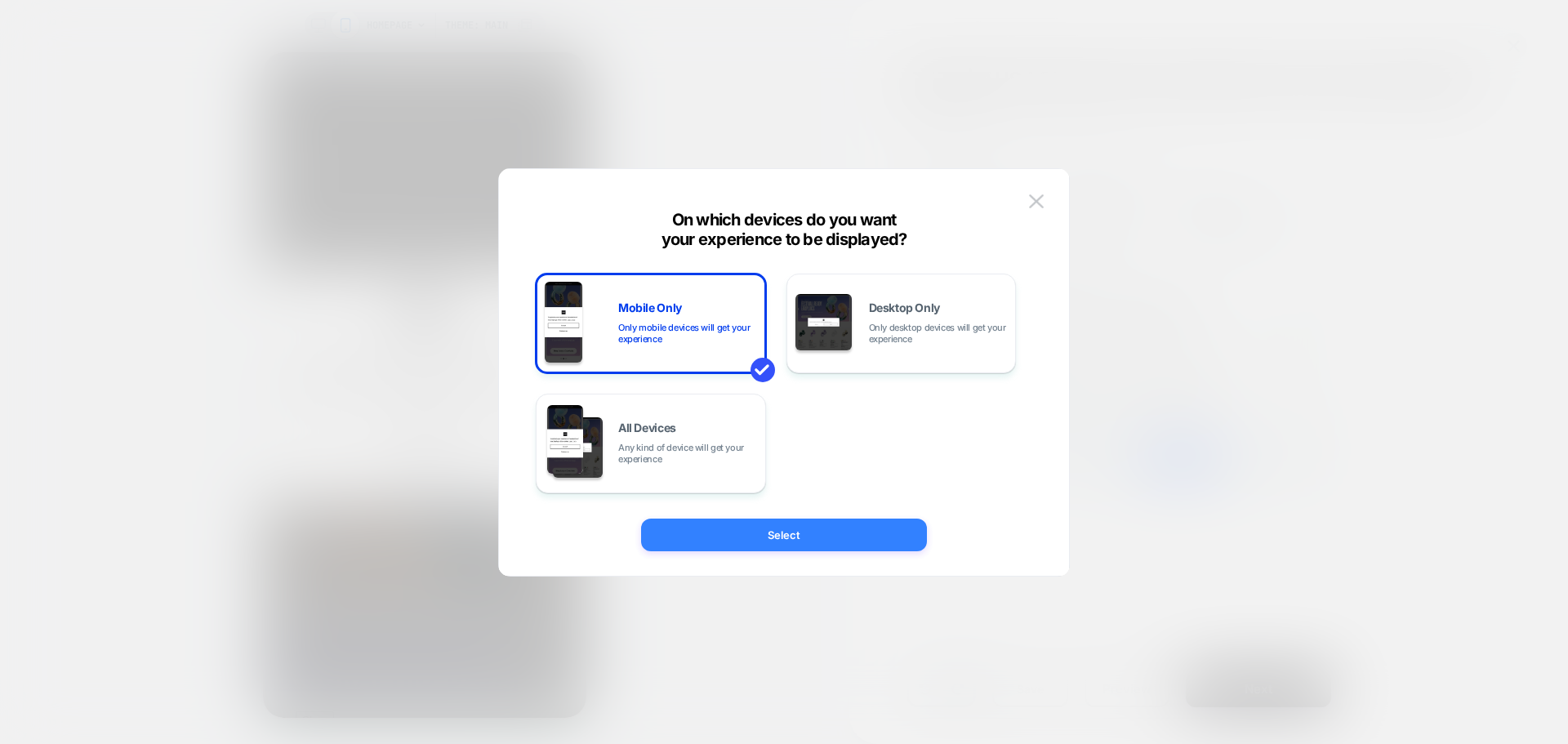
click at [0, 0] on button "Select" at bounding box center [0, 0] width 0 height 0
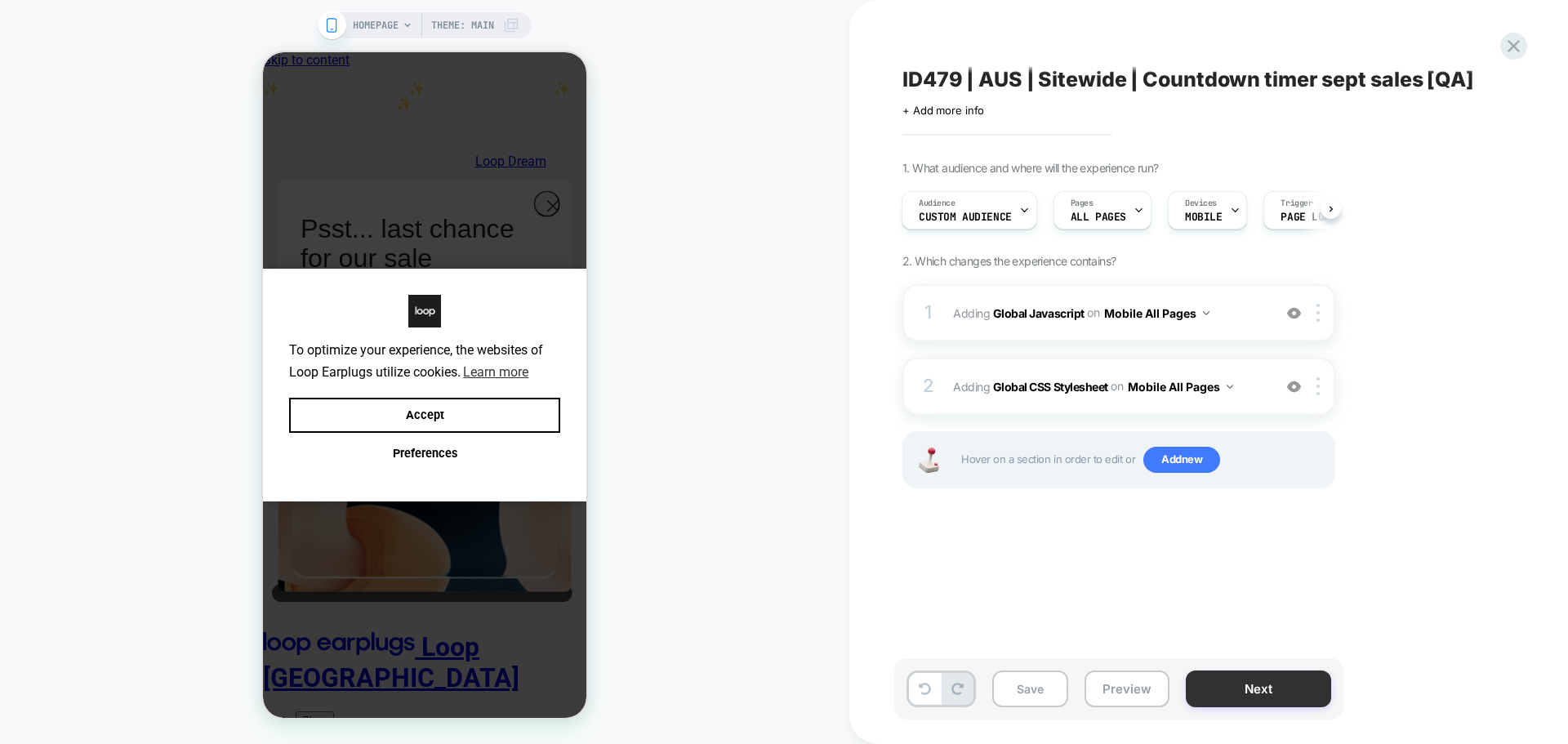
click at [0, 0] on button "Next" at bounding box center [0, 0] width 0 height 0
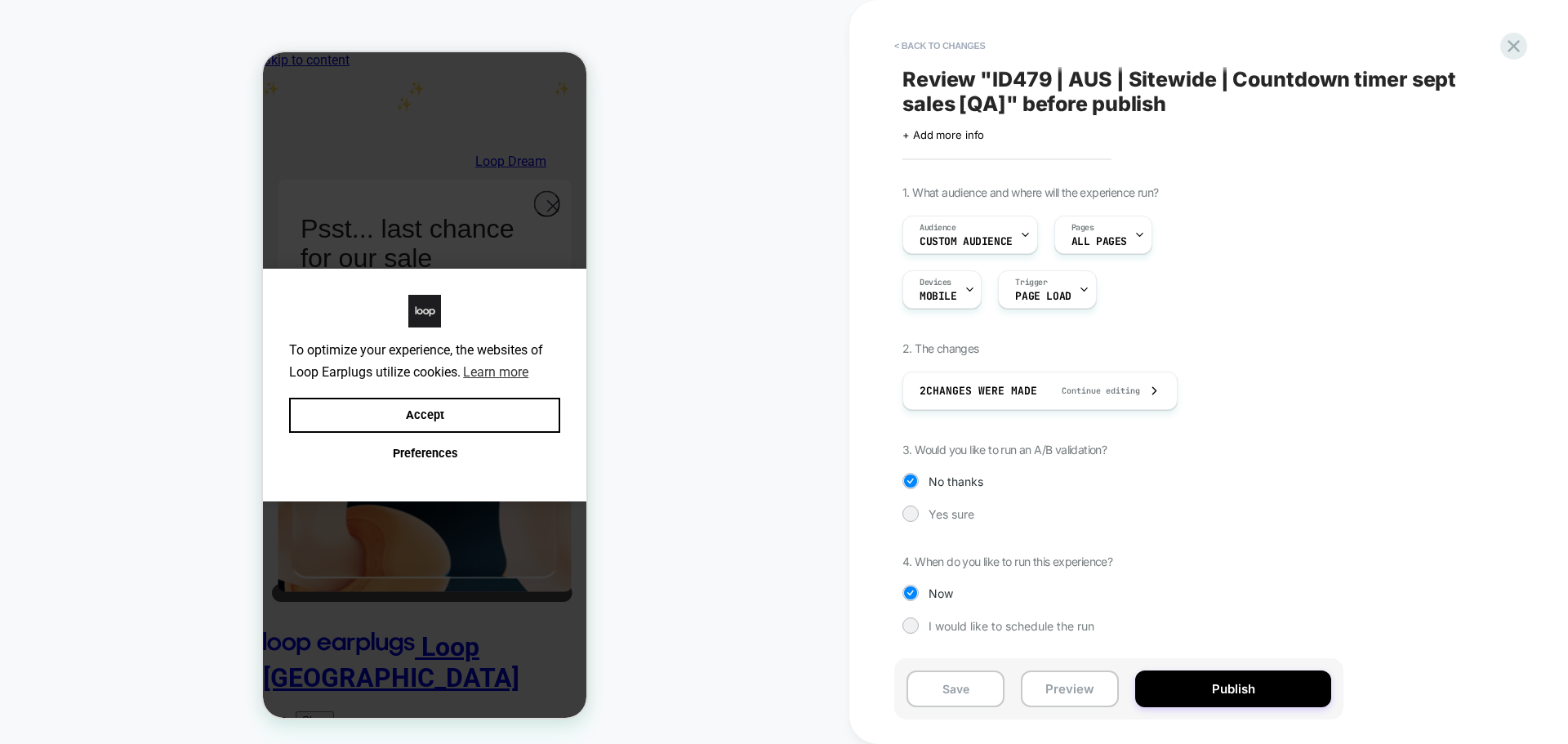
click at [0, 0] on button "Publish" at bounding box center [0, 0] width 0 height 0
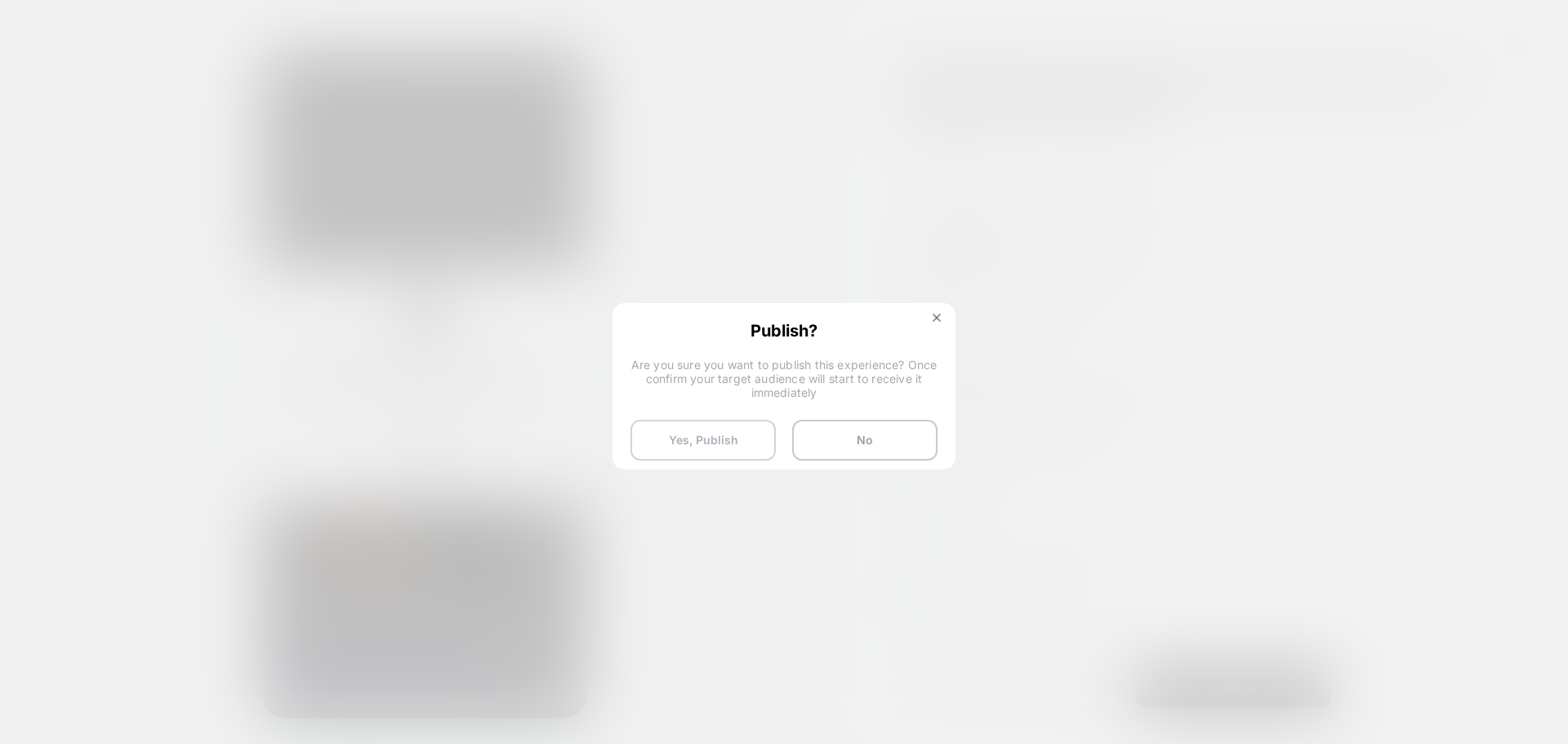
click at [0, 0] on button "Yes, Publish" at bounding box center [0, 0] width 0 height 0
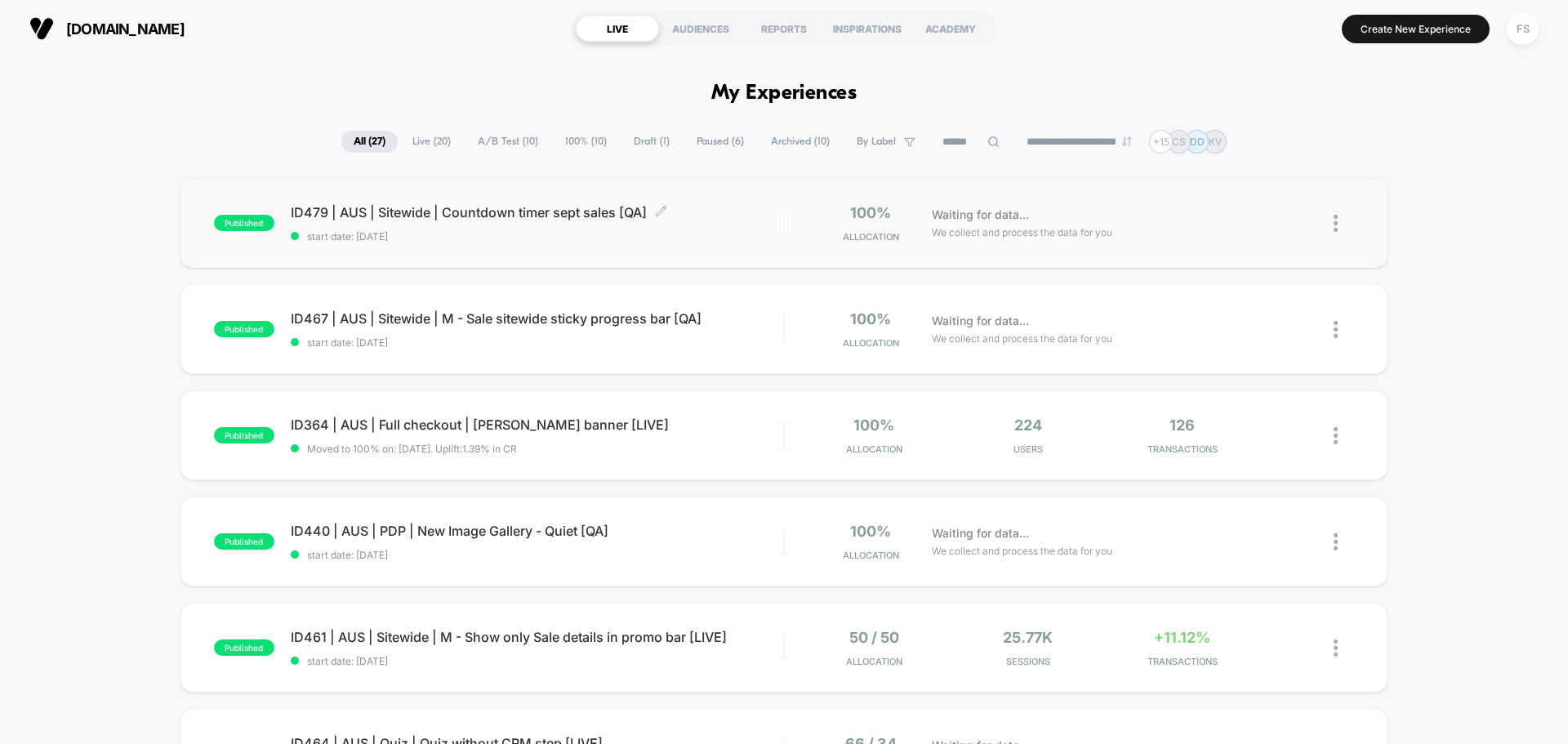
click at [358, 214] on span "ID479 | AUS | Sitewide | Countdown timer sept sales [QA] Click to edit experien…" at bounding box center [536, 211] width 492 height 16
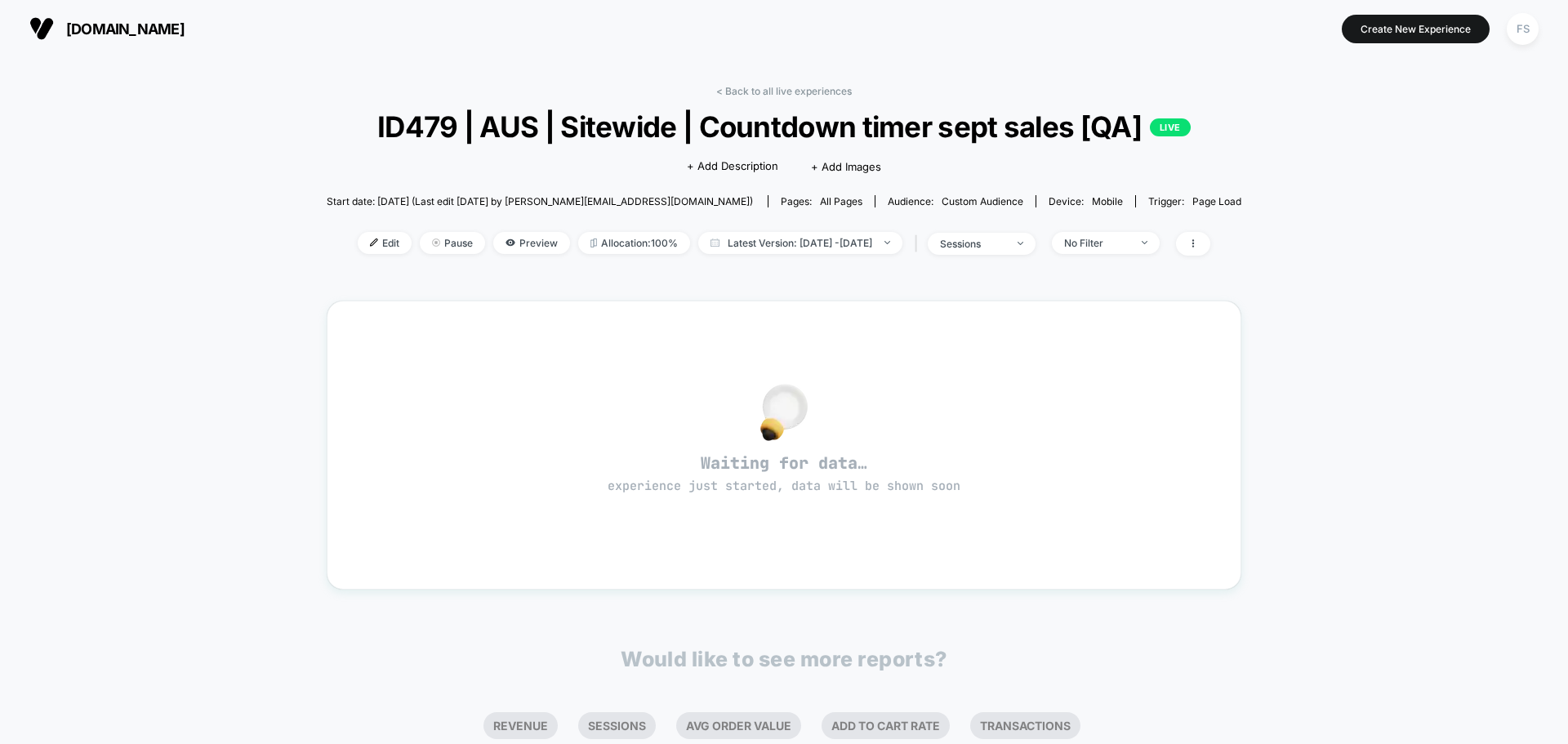
click at [1330, 260] on div "< Back to all live experiences ID479 | AUS | Sitewide | Countdown timer sept sa…" at bounding box center [784, 513] width 1568 height 913
click at [800, 82] on div "< Back to all live experiences ID479 | AUS | Sitewide | Countdown timer sept sa…" at bounding box center [784, 496] width 915 height 847
click at [803, 87] on link "< Back to all live experiences" at bounding box center [784, 90] width 135 height 12
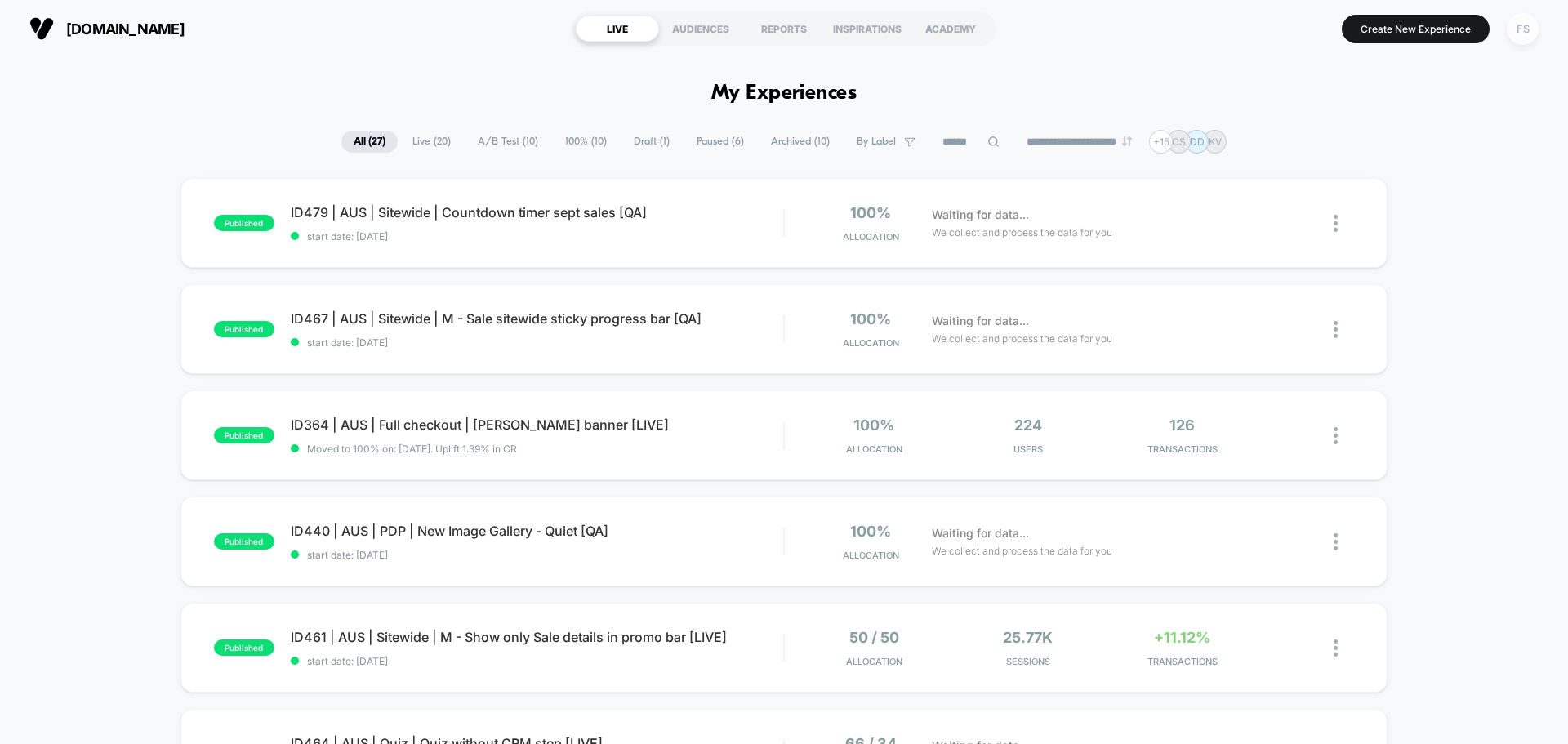
click at [1521, 25] on div "FS" at bounding box center [1522, 29] width 31 height 31
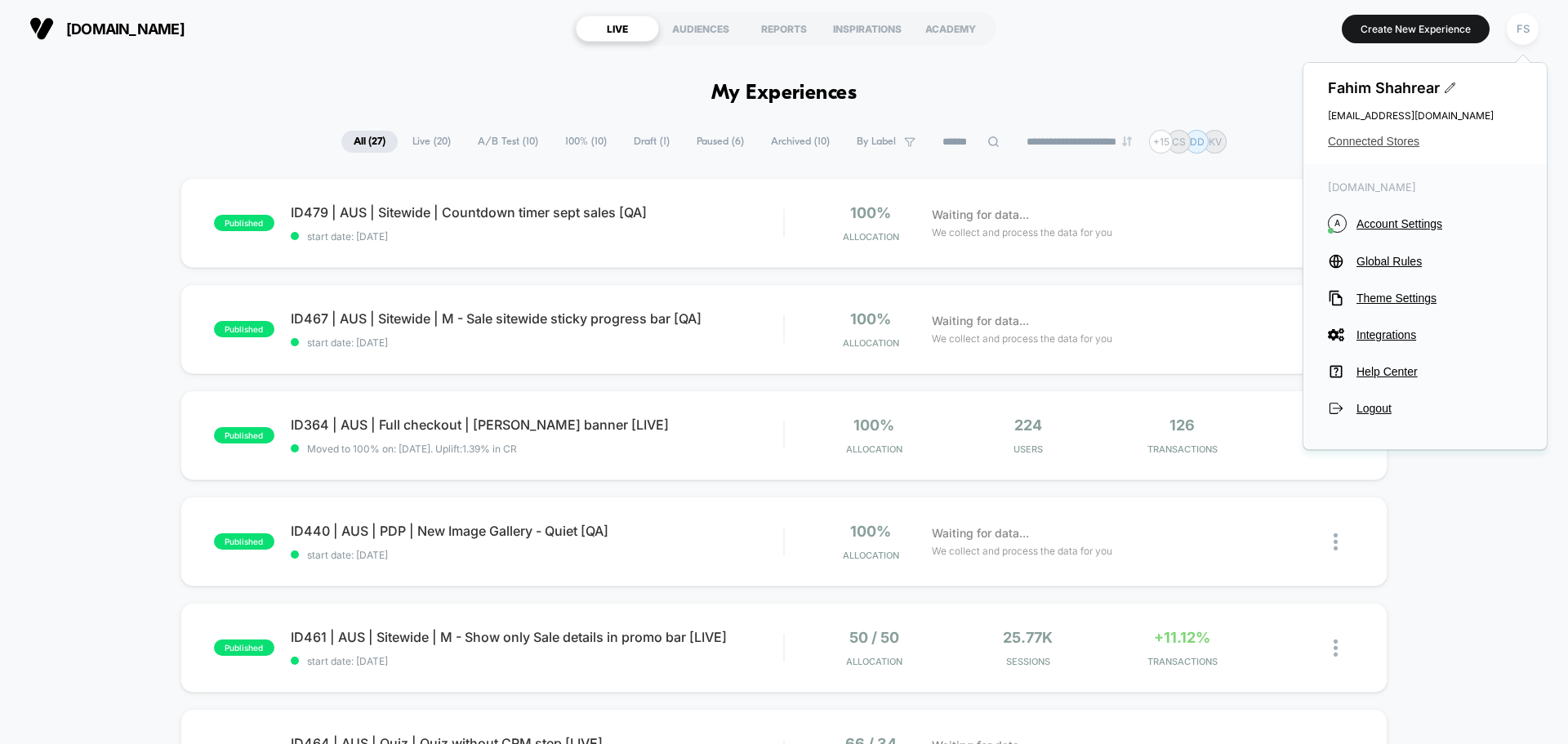
click at [1359, 144] on span "Connected Stores" at bounding box center [1425, 142] width 194 height 13
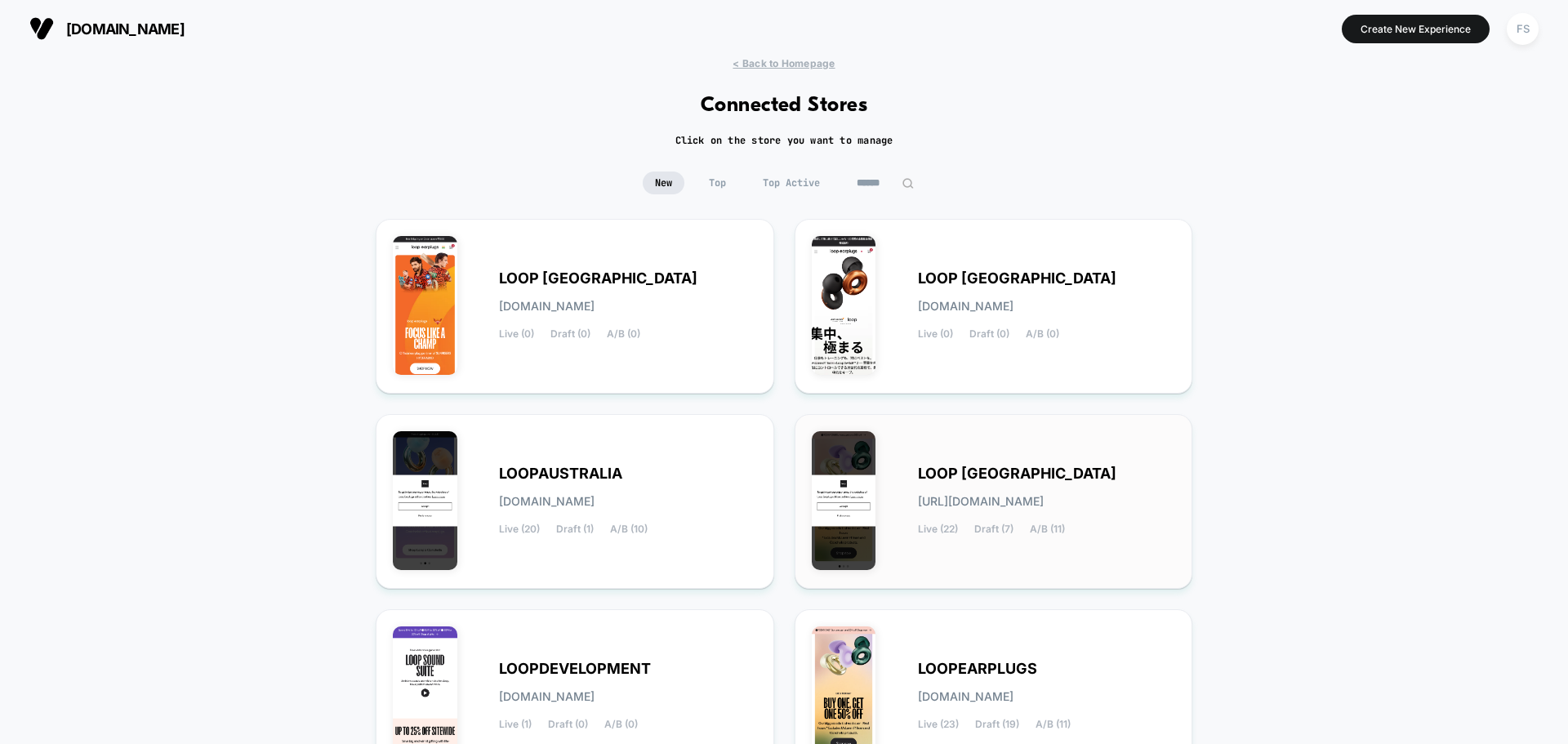
scroll to position [172, 0]
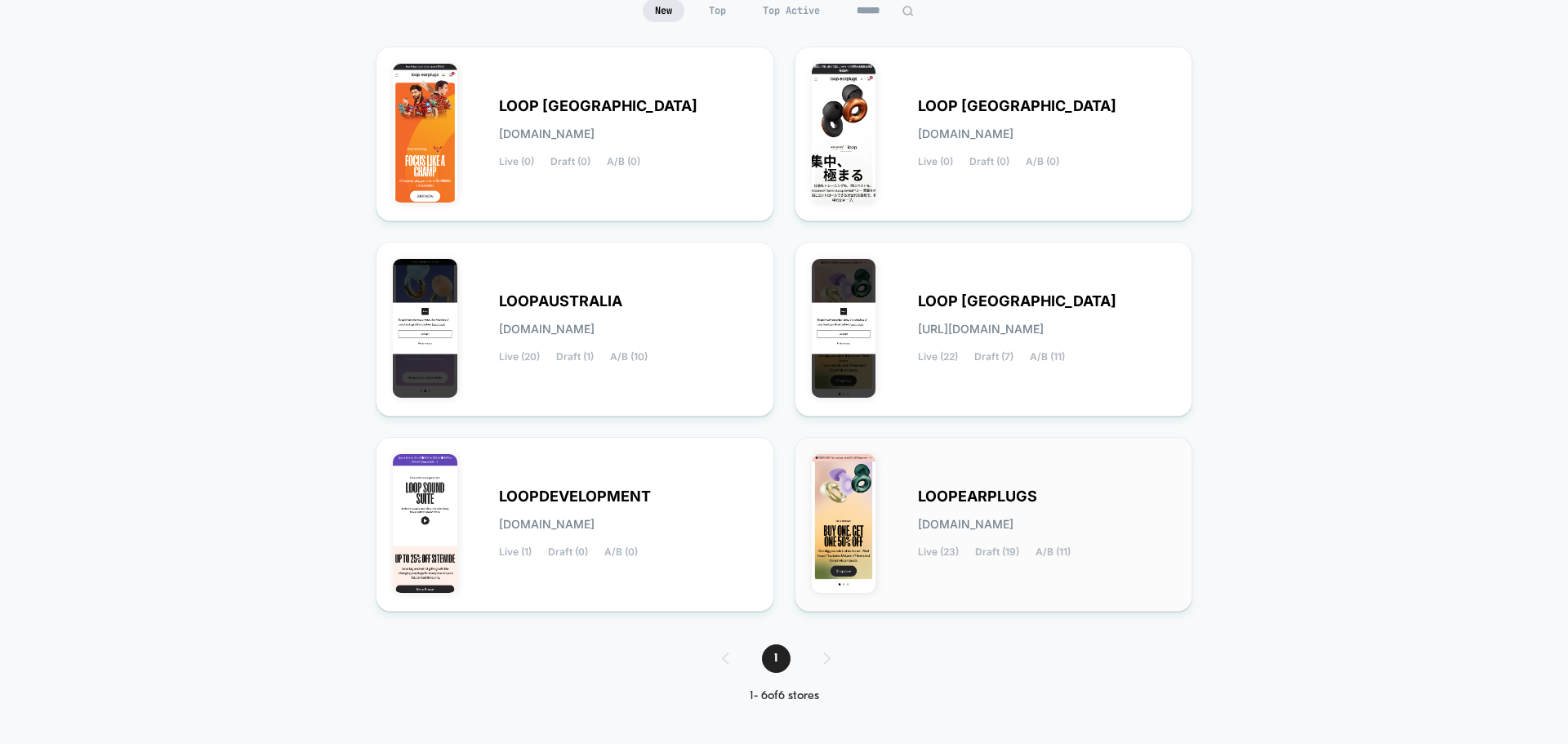
click at [913, 502] on div "LOOPEARPLUGS loopearplugs.myshopify.com Live (23) Draft (19) A/B (11)" at bounding box center [994, 525] width 365 height 141
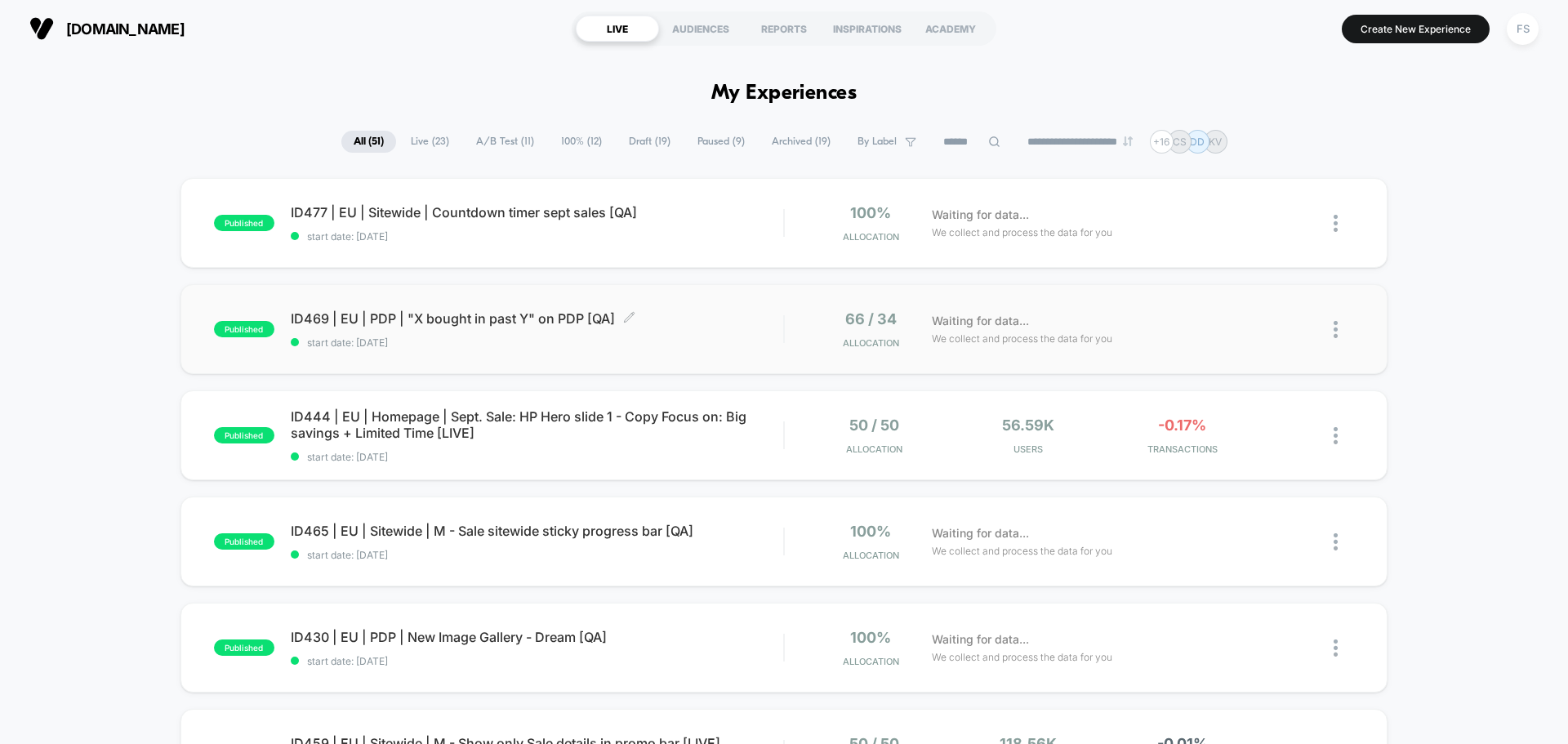
click at [402, 330] on div "ID469 | EU | PDP | "X bought in past Y" on PDP [QA] Click to edit experience de…" at bounding box center [536, 330] width 492 height 38
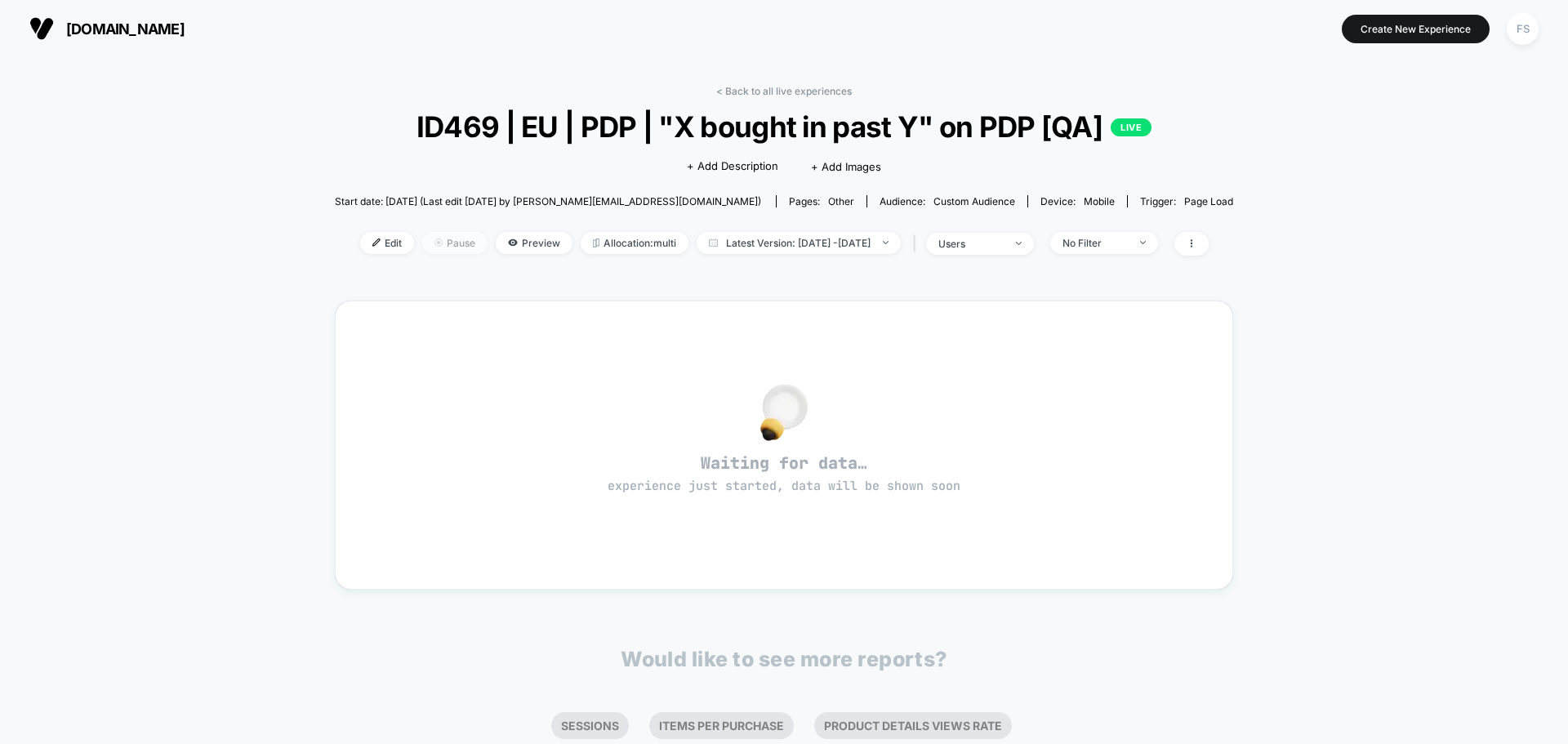
click at [431, 239] on span "Pause" at bounding box center [454, 243] width 66 height 22
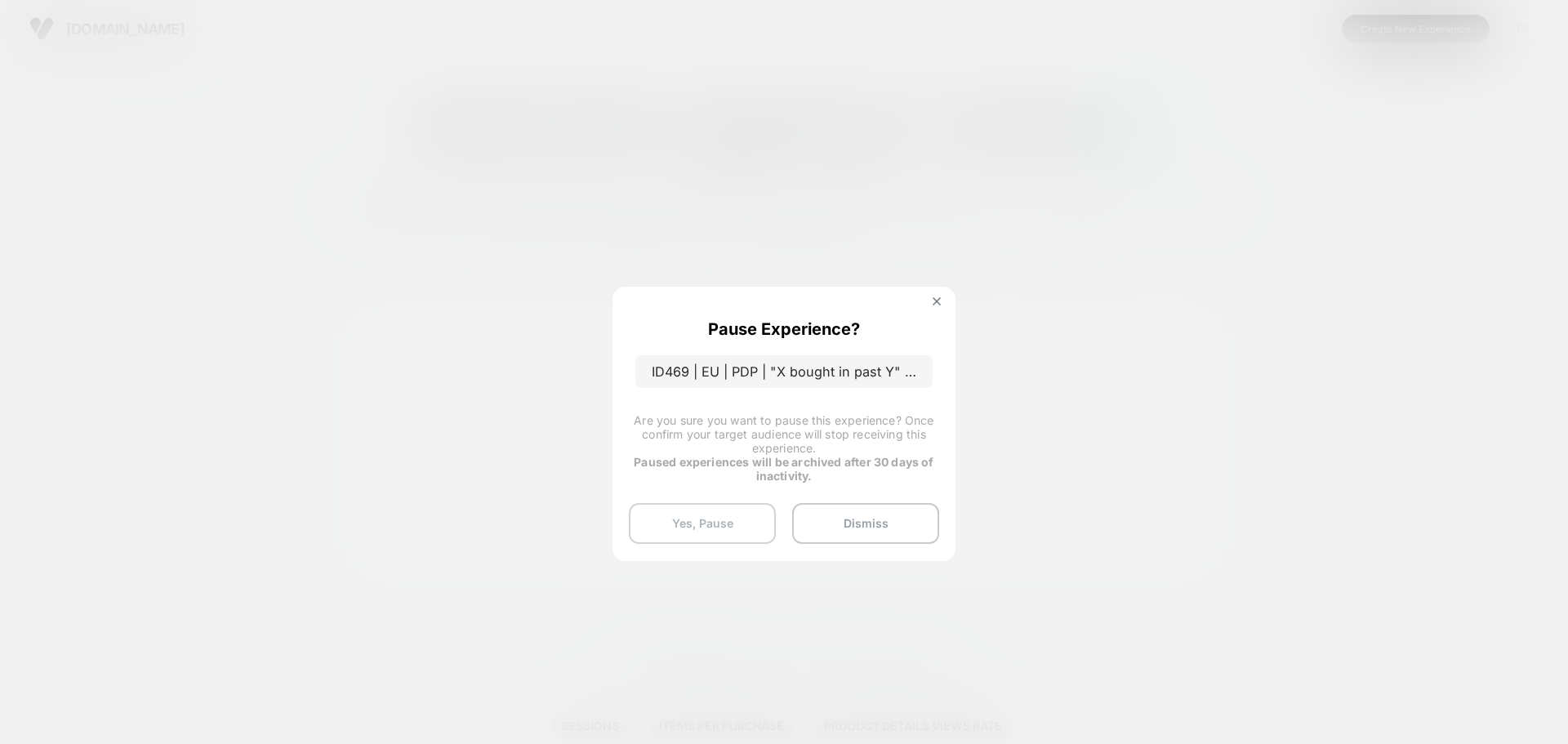
click at [701, 530] on button "Yes, Pause" at bounding box center [702, 523] width 147 height 41
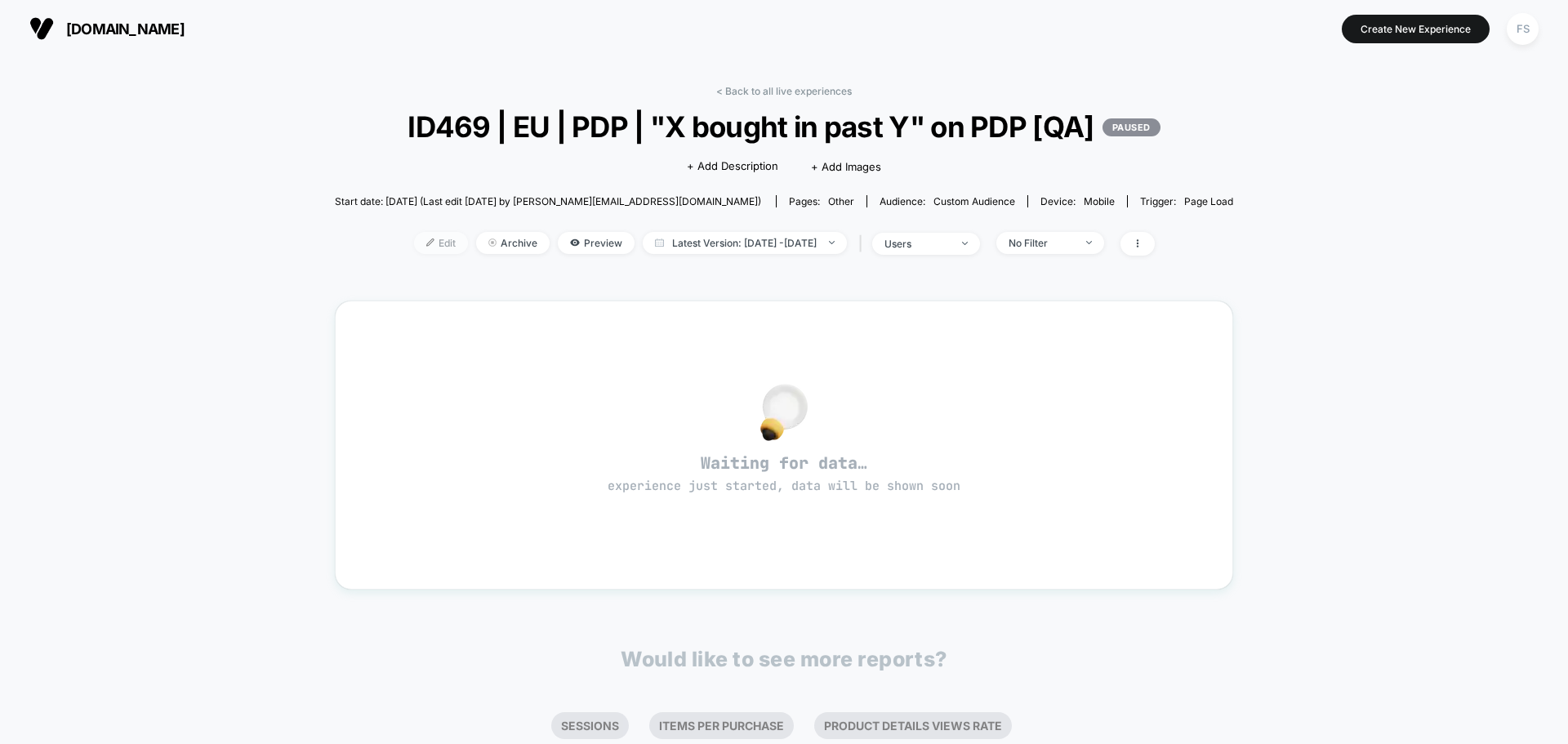
click at [427, 254] on span "Edit" at bounding box center [441, 243] width 54 height 22
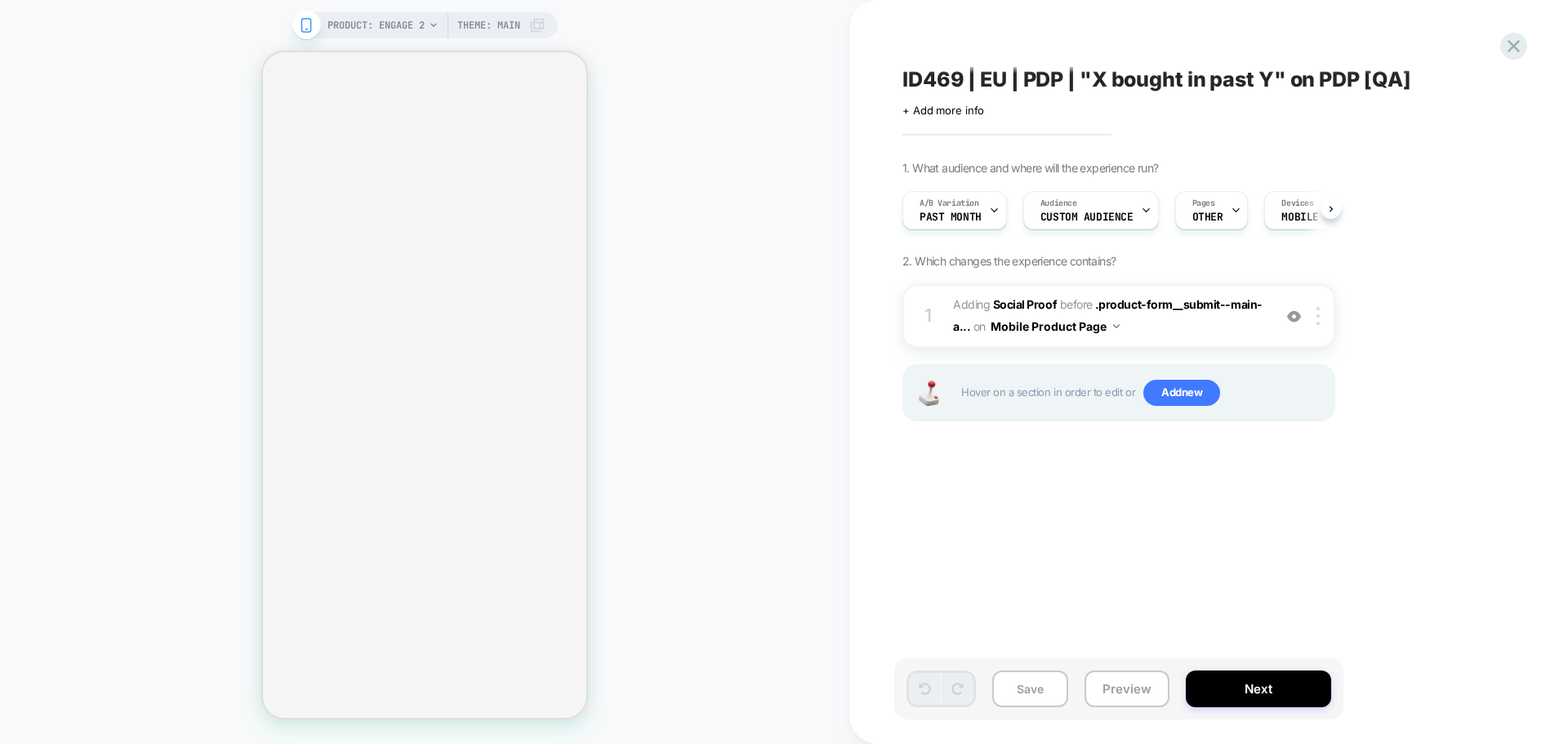
scroll to position [0, 1]
click at [956, 113] on span "+ Add more info" at bounding box center [943, 111] width 82 height 13
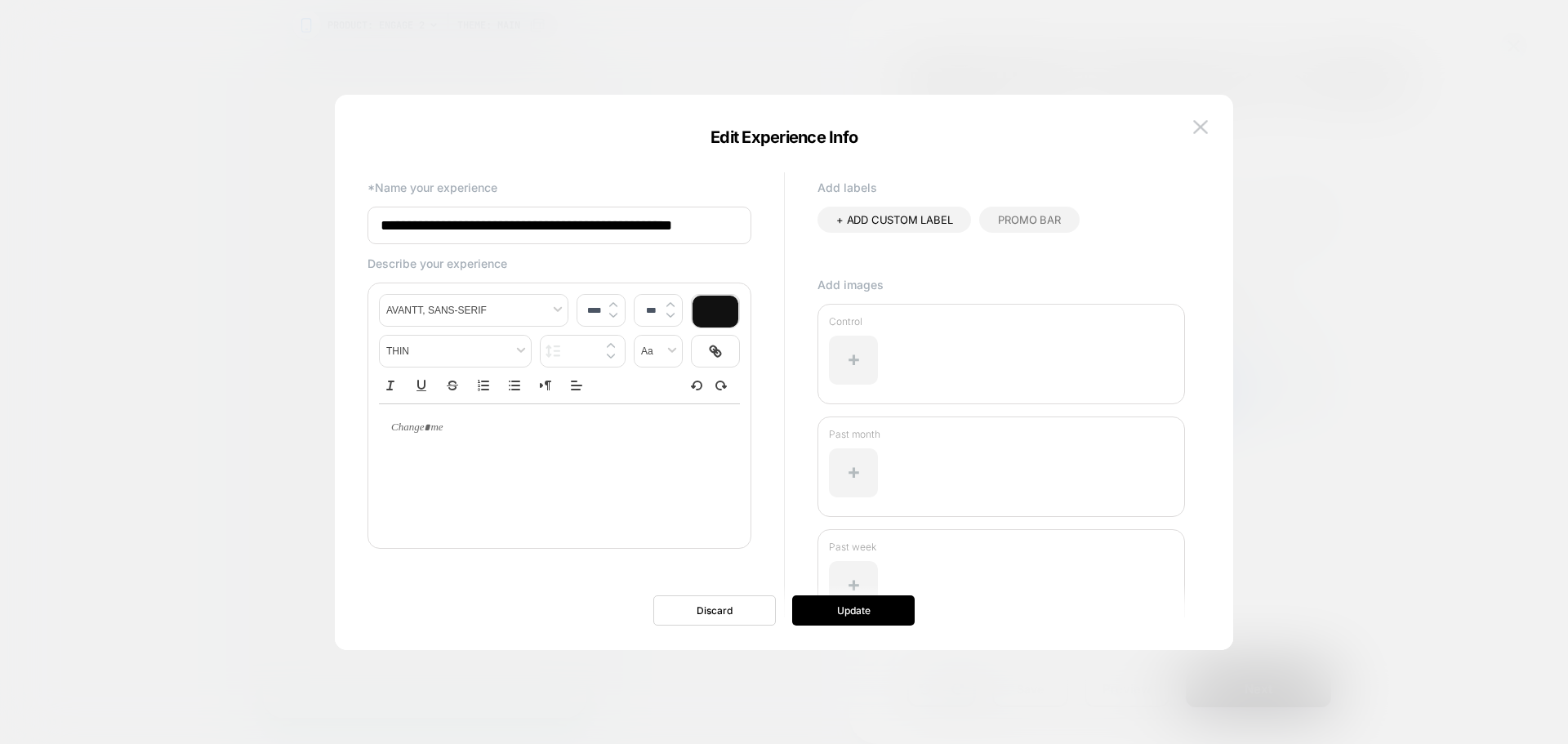
click at [721, 221] on input "**********" at bounding box center [559, 225] width 384 height 37
type input "**********"
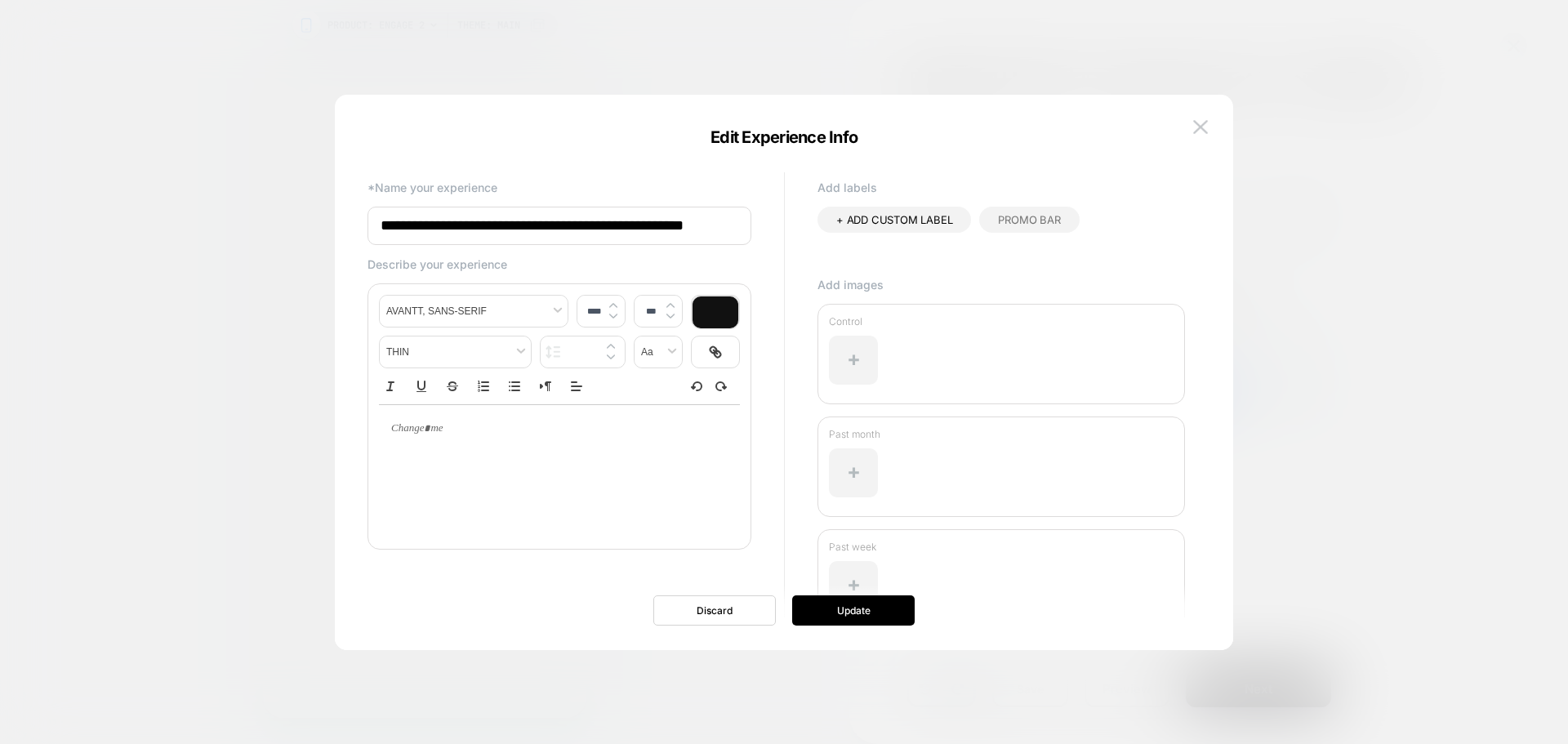
click at [863, 628] on div "**********" at bounding box center [784, 381] width 849 height 539
click at [863, 620] on button "Update" at bounding box center [853, 611] width 123 height 30
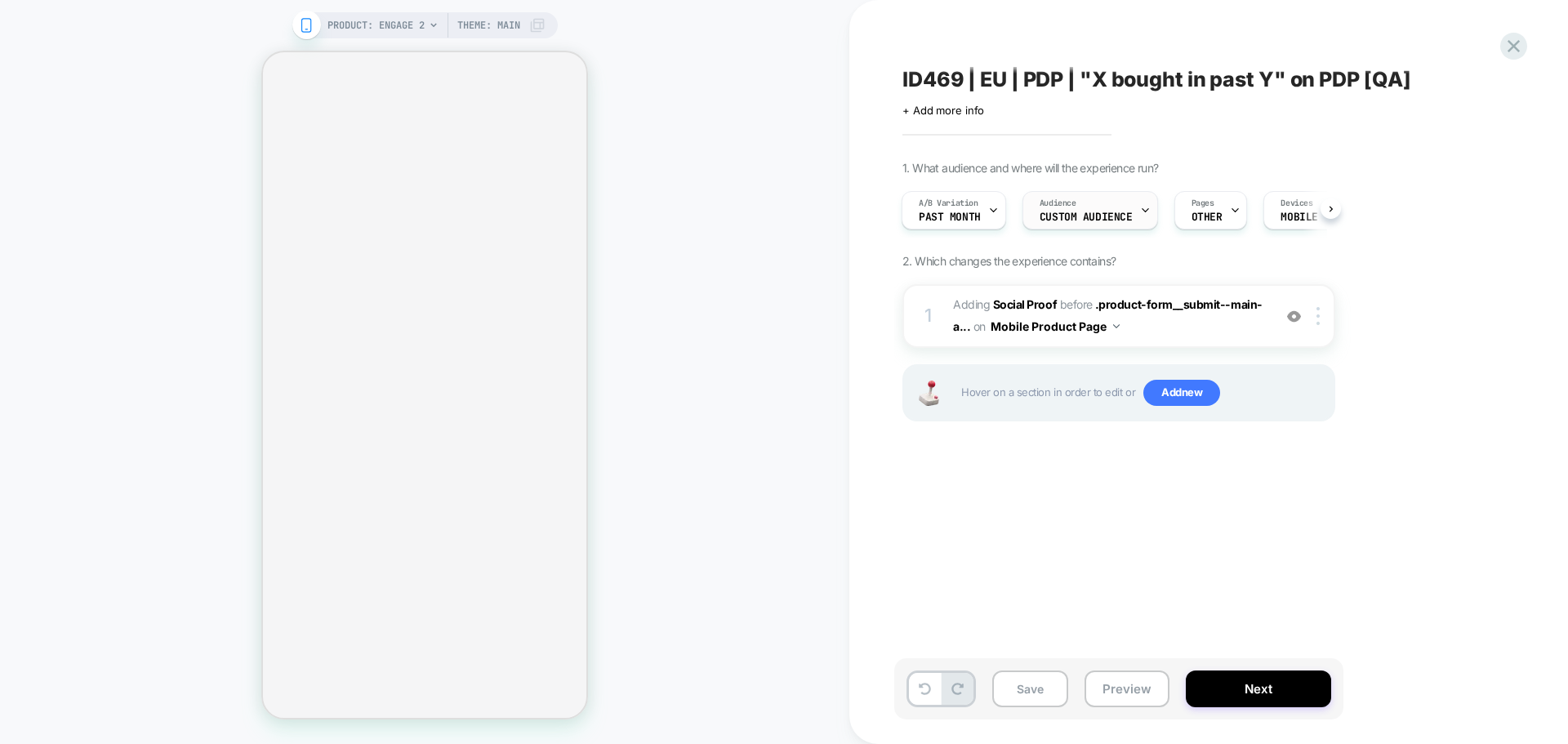
click at [1082, 208] on div "Audience Custom Audience" at bounding box center [1086, 211] width 126 height 37
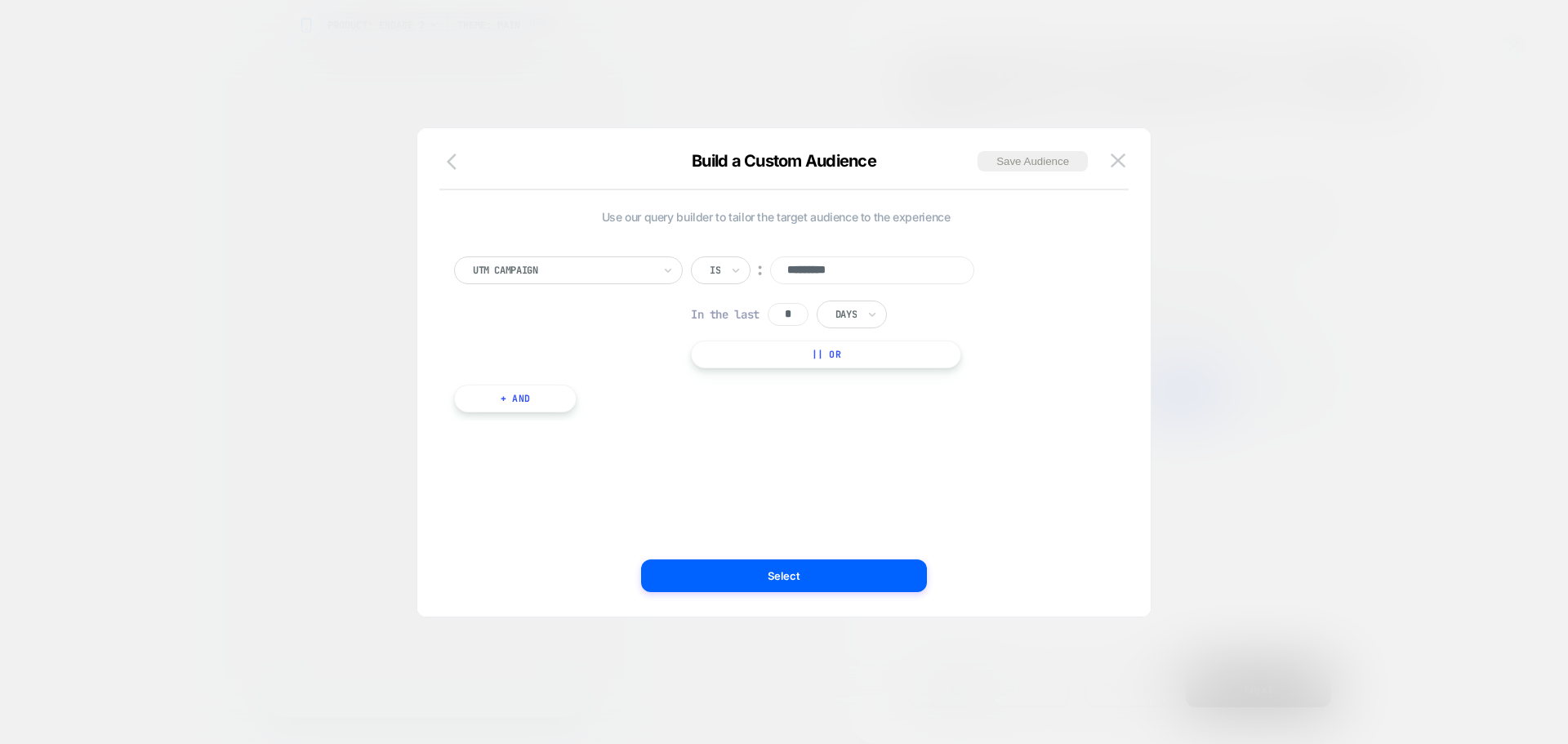
click at [449, 164] on icon "button" at bounding box center [451, 161] width 10 height 16
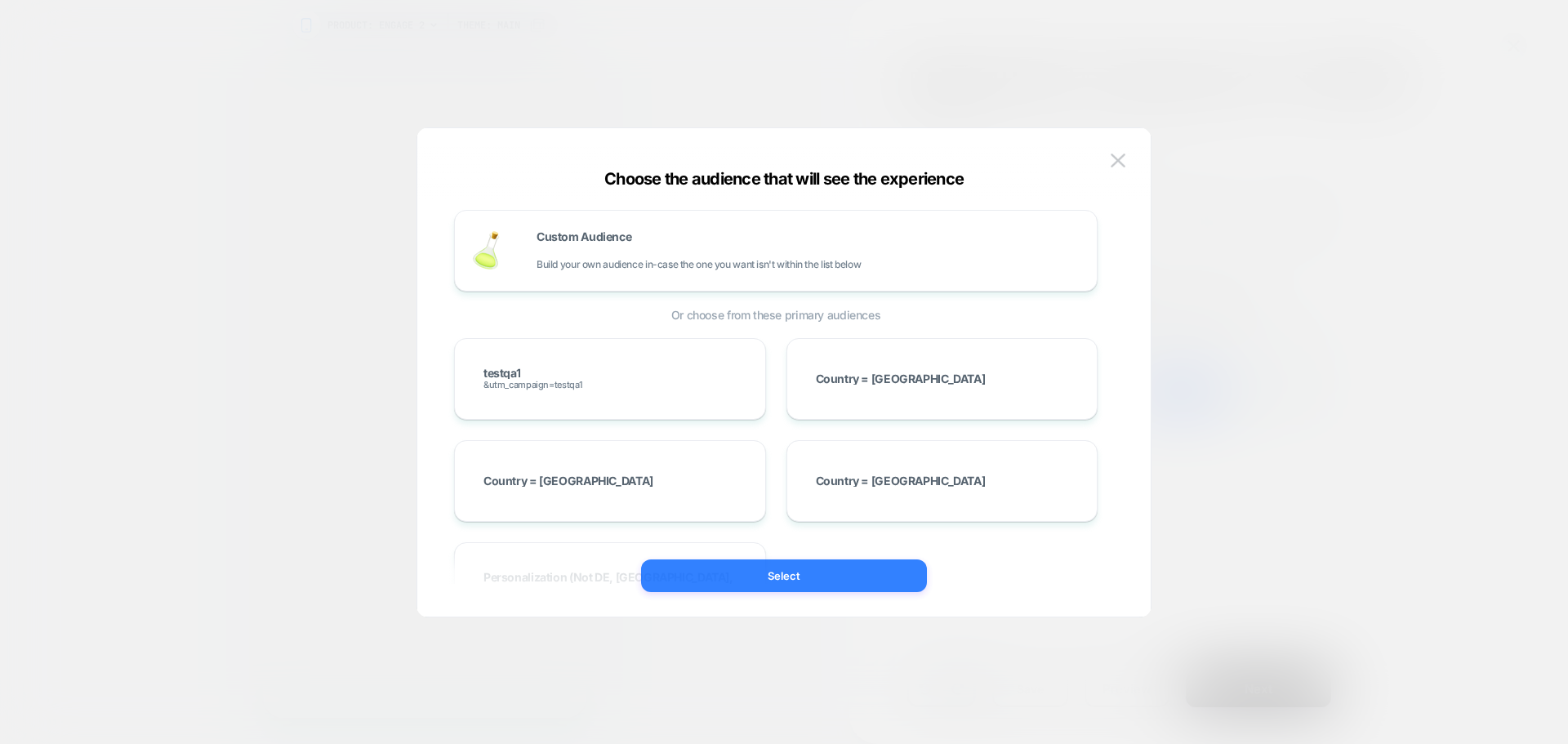
click at [763, 590] on button "Select" at bounding box center [784, 576] width 286 height 32
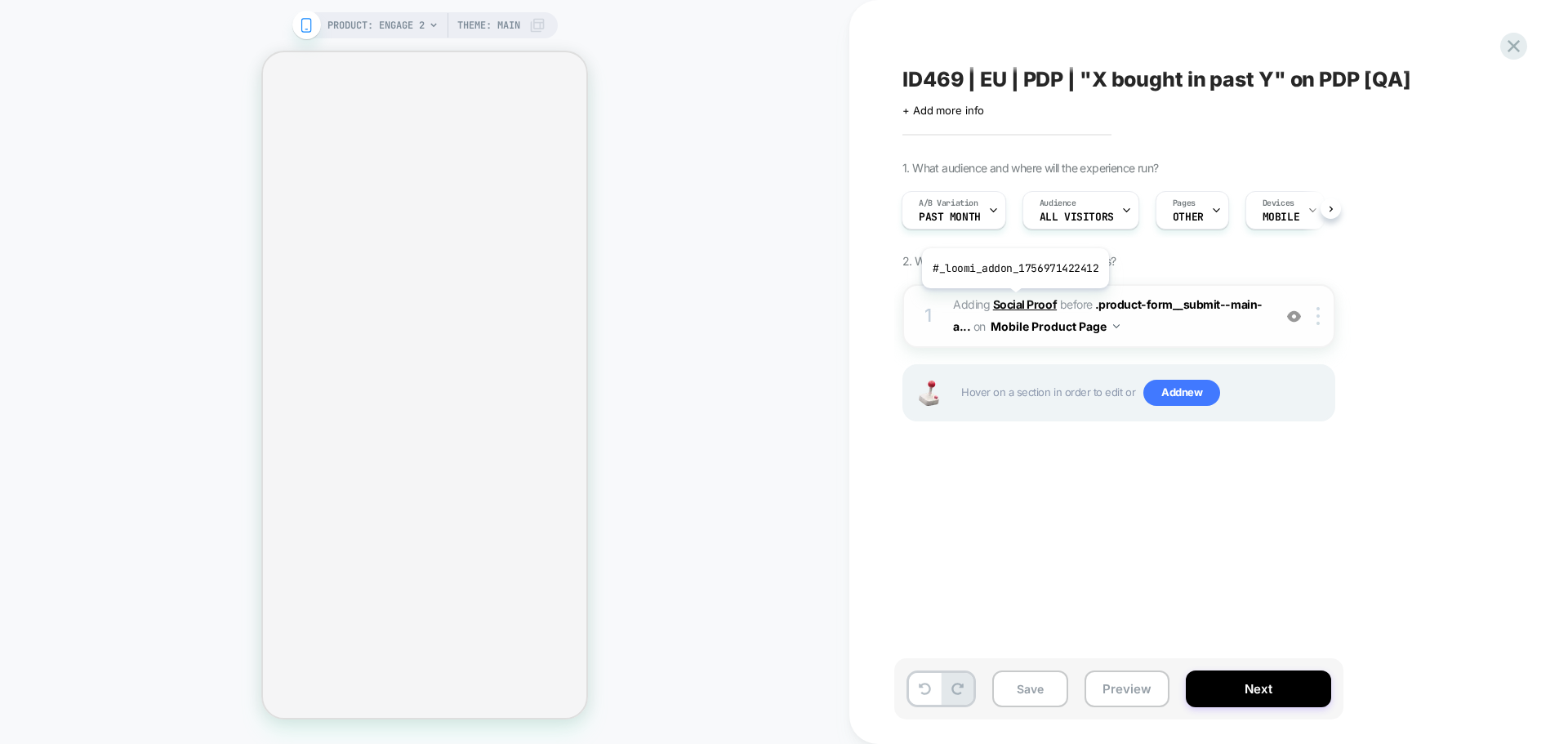
click at [1013, 301] on b "Social Proof" at bounding box center [1024, 304] width 64 height 14
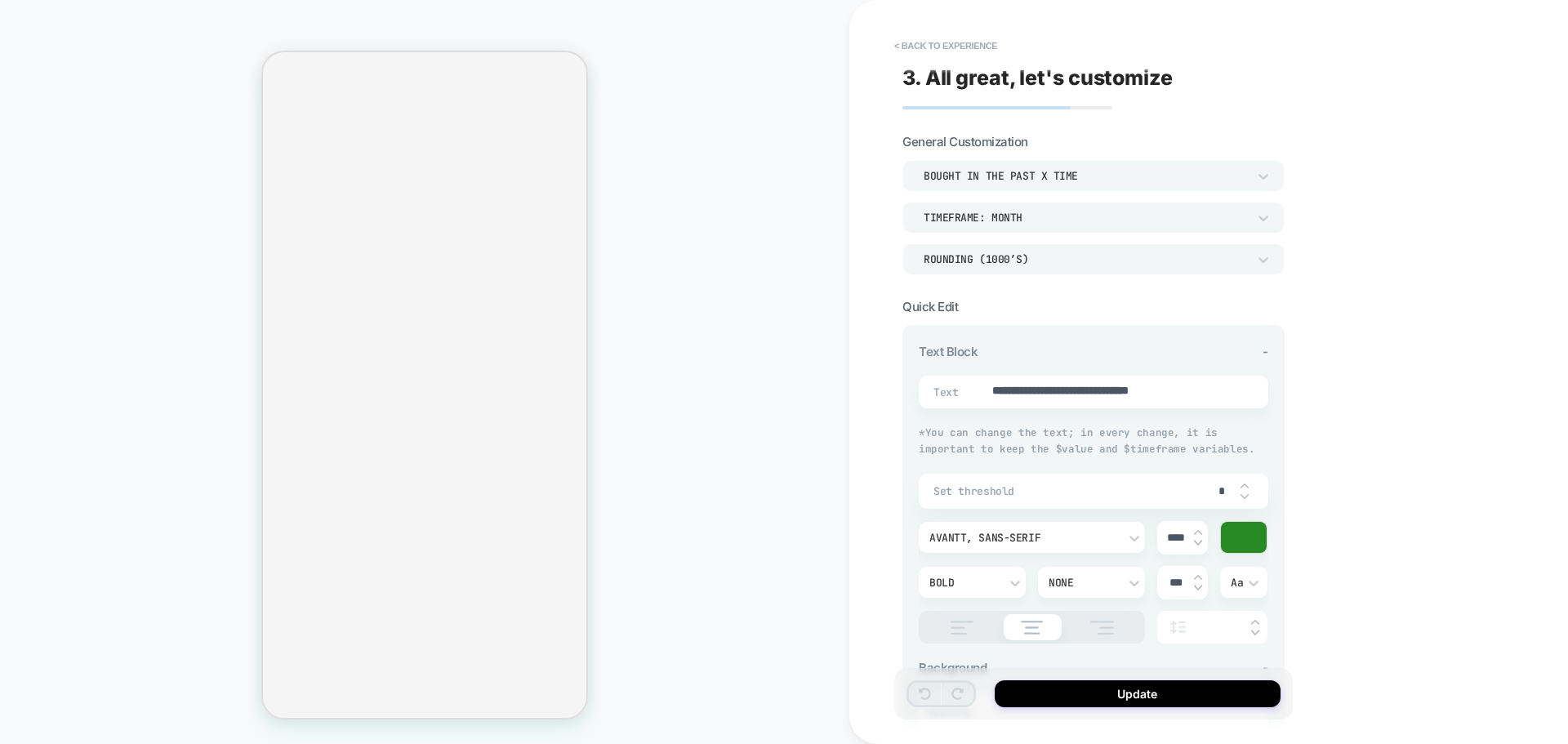
type textarea "*"
click at [938, 50] on button "< Back to experience" at bounding box center [945, 45] width 119 height 26
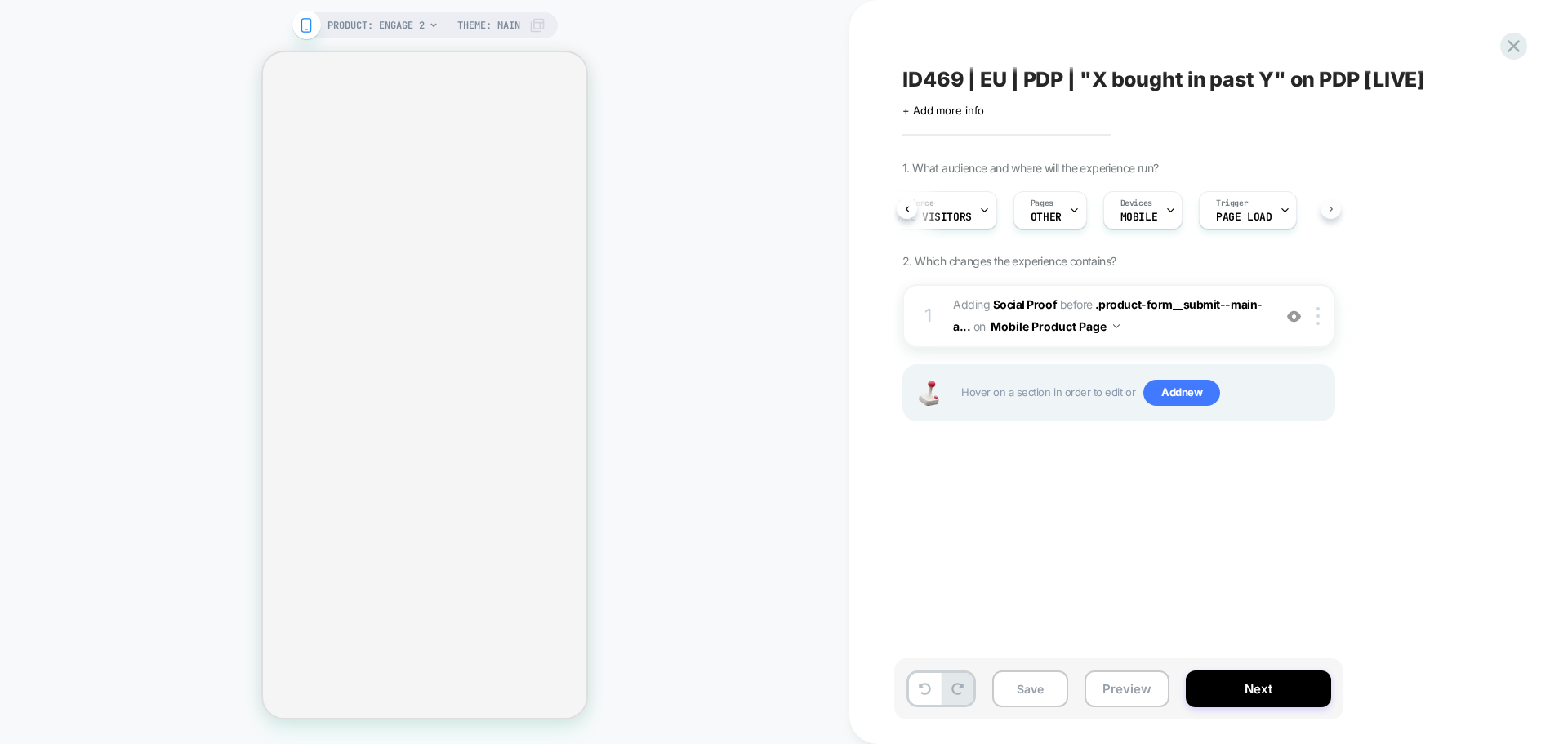
scroll to position [0, 151]
click at [1299, 678] on button "Next" at bounding box center [1258, 689] width 146 height 37
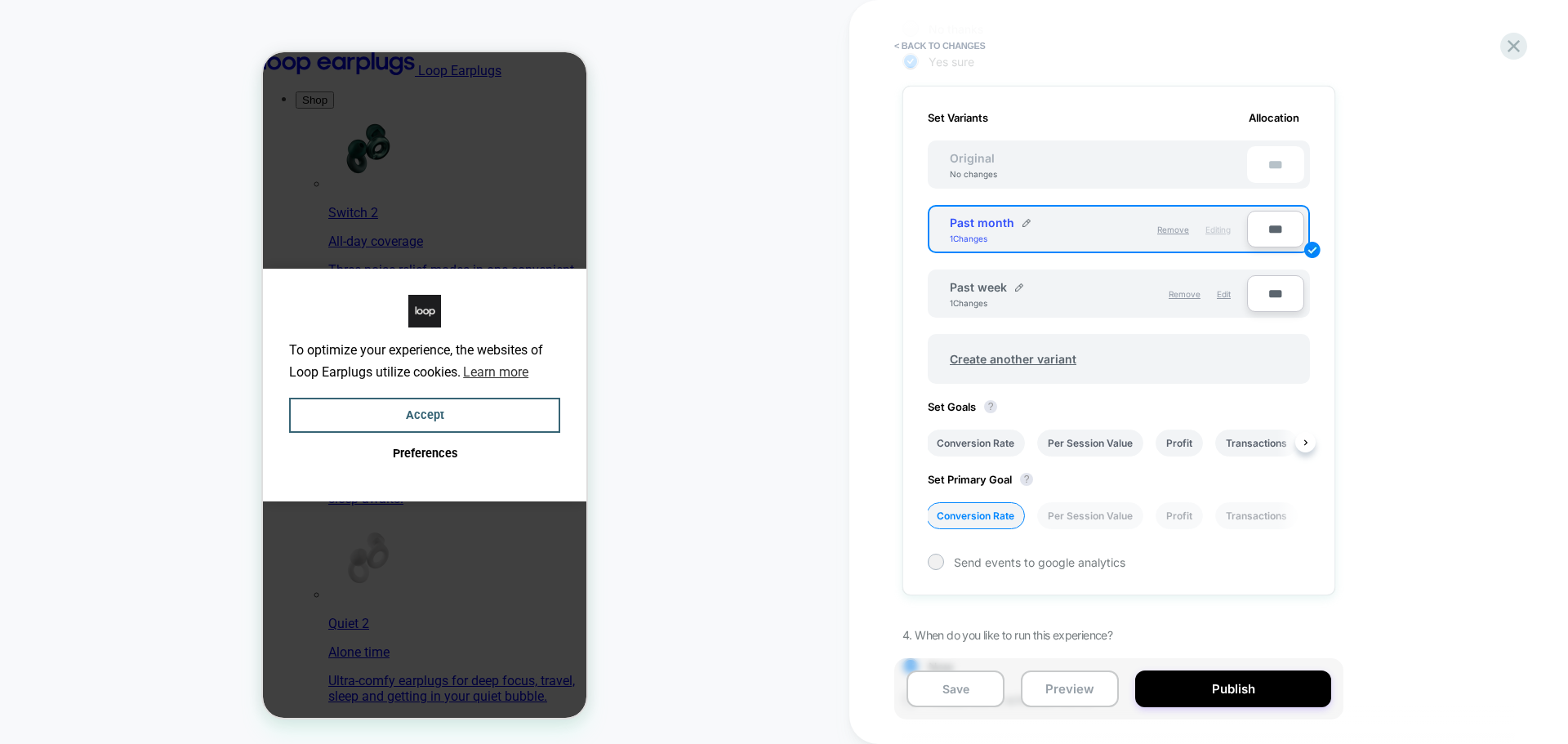
scroll to position [491, 0]
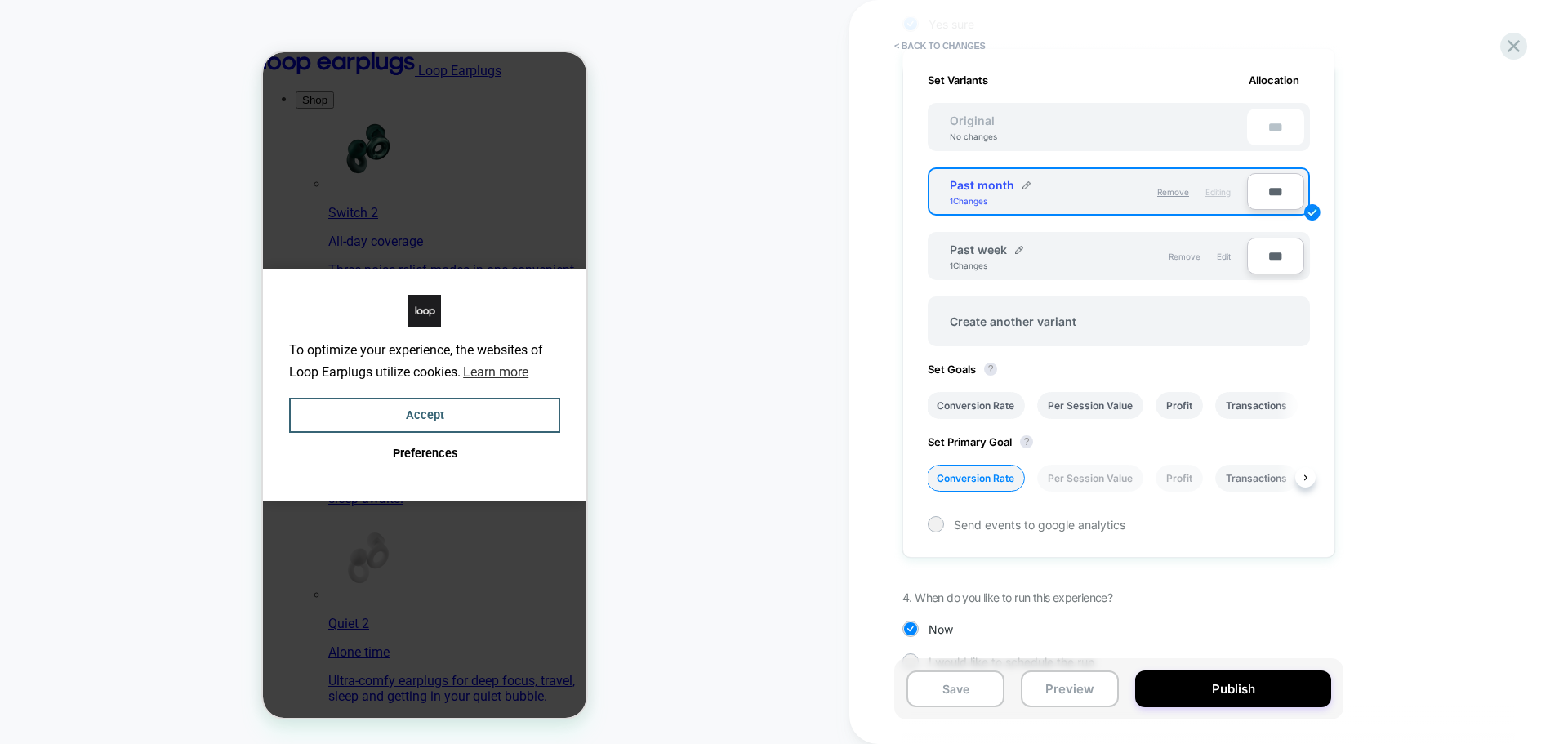
click at [1240, 480] on li "Transactions" at bounding box center [1256, 478] width 83 height 27
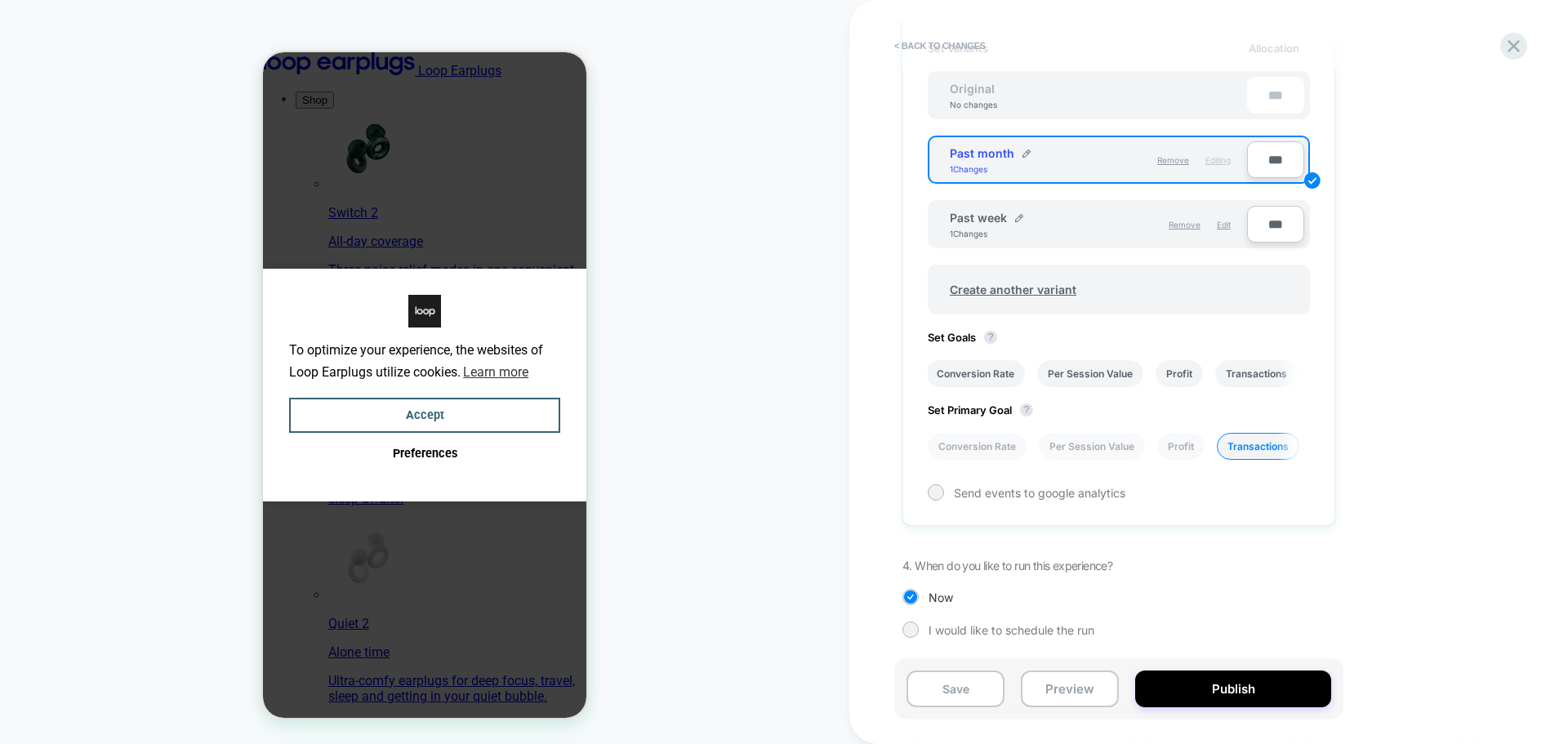
scroll to position [0, 0]
click at [0, 0] on button "Publish" at bounding box center [0, 0] width 0 height 0
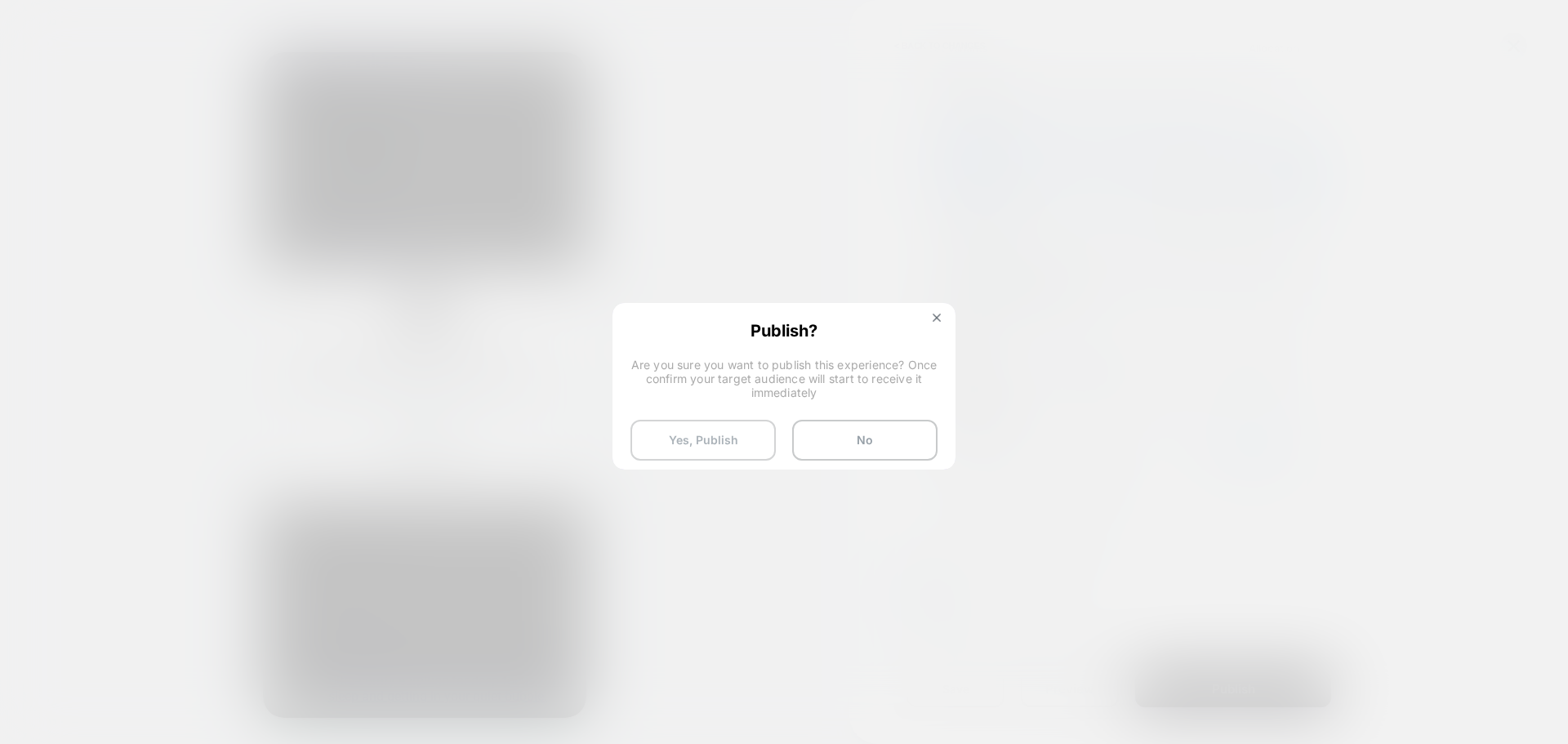
click at [0, 0] on button "Yes, Publish" at bounding box center [0, 0] width 0 height 0
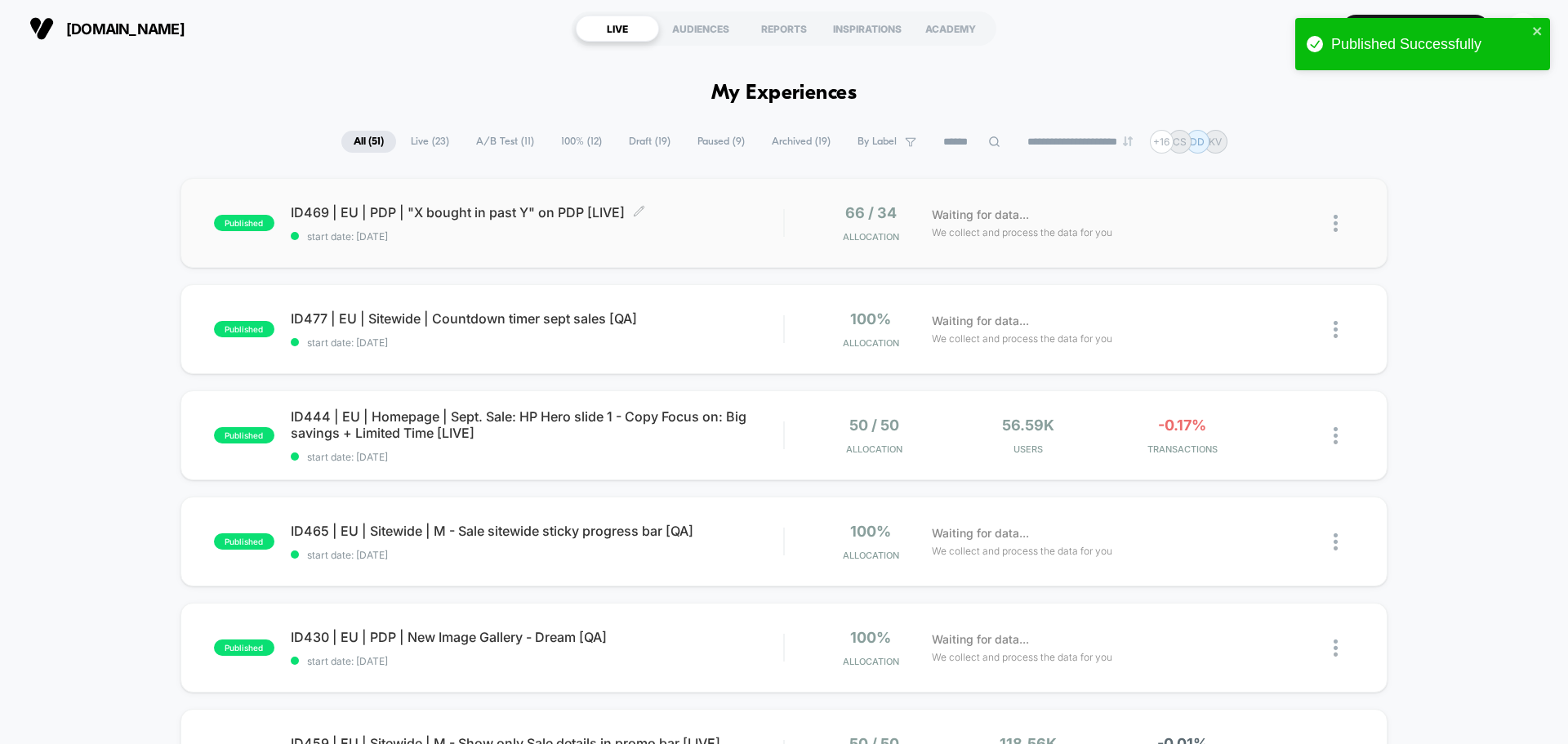
click at [415, 223] on div "ID469 | EU | PDP | "X bought in past Y" on PDP [LIVE] Click to edit experience …" at bounding box center [536, 223] width 492 height 38
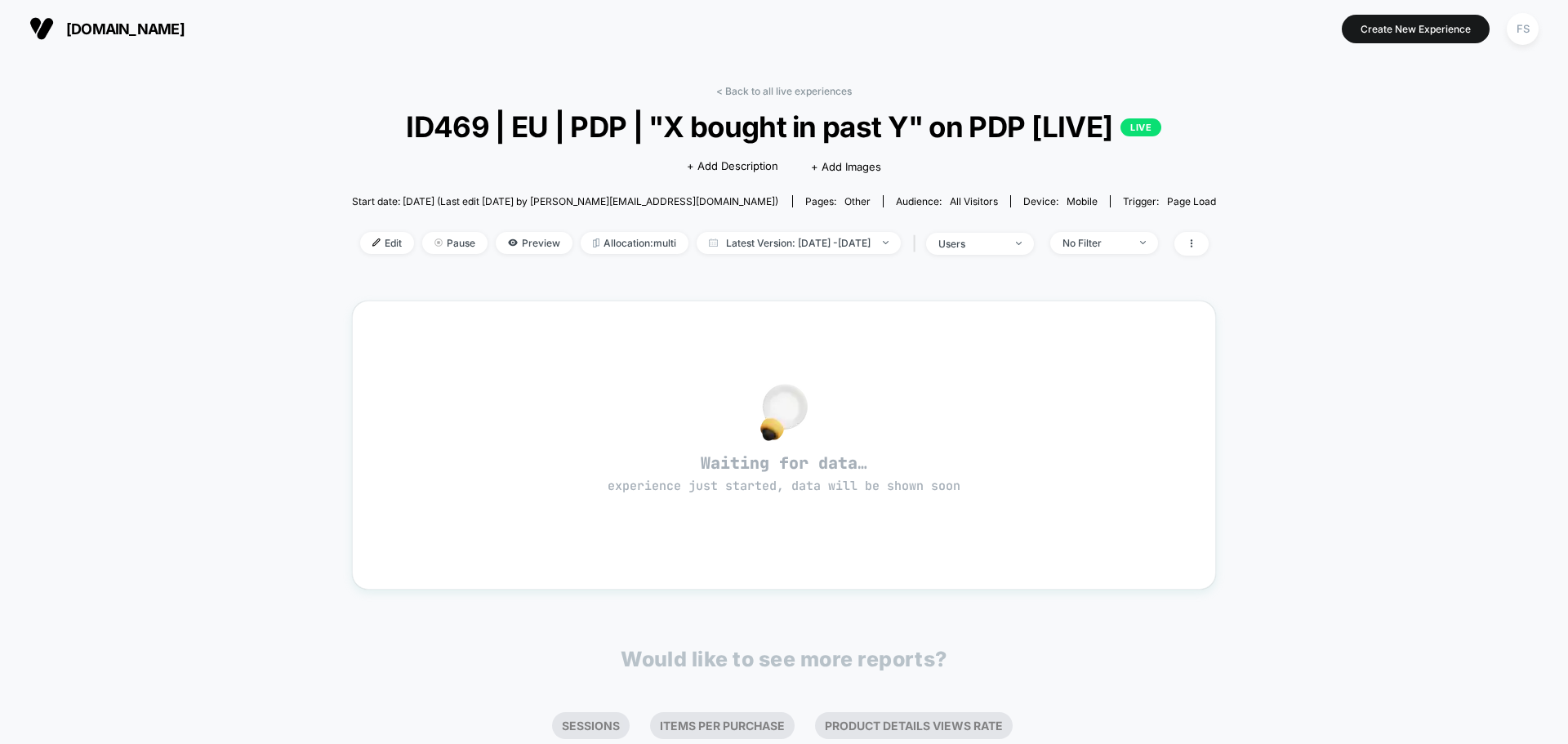
click at [1332, 284] on div "< Back to all live experiences ID469 | EU | PDP | "X bought in past Y" on PDP […" at bounding box center [784, 492] width 1568 height 870
click at [422, 248] on span "Pause" at bounding box center [454, 243] width 66 height 22
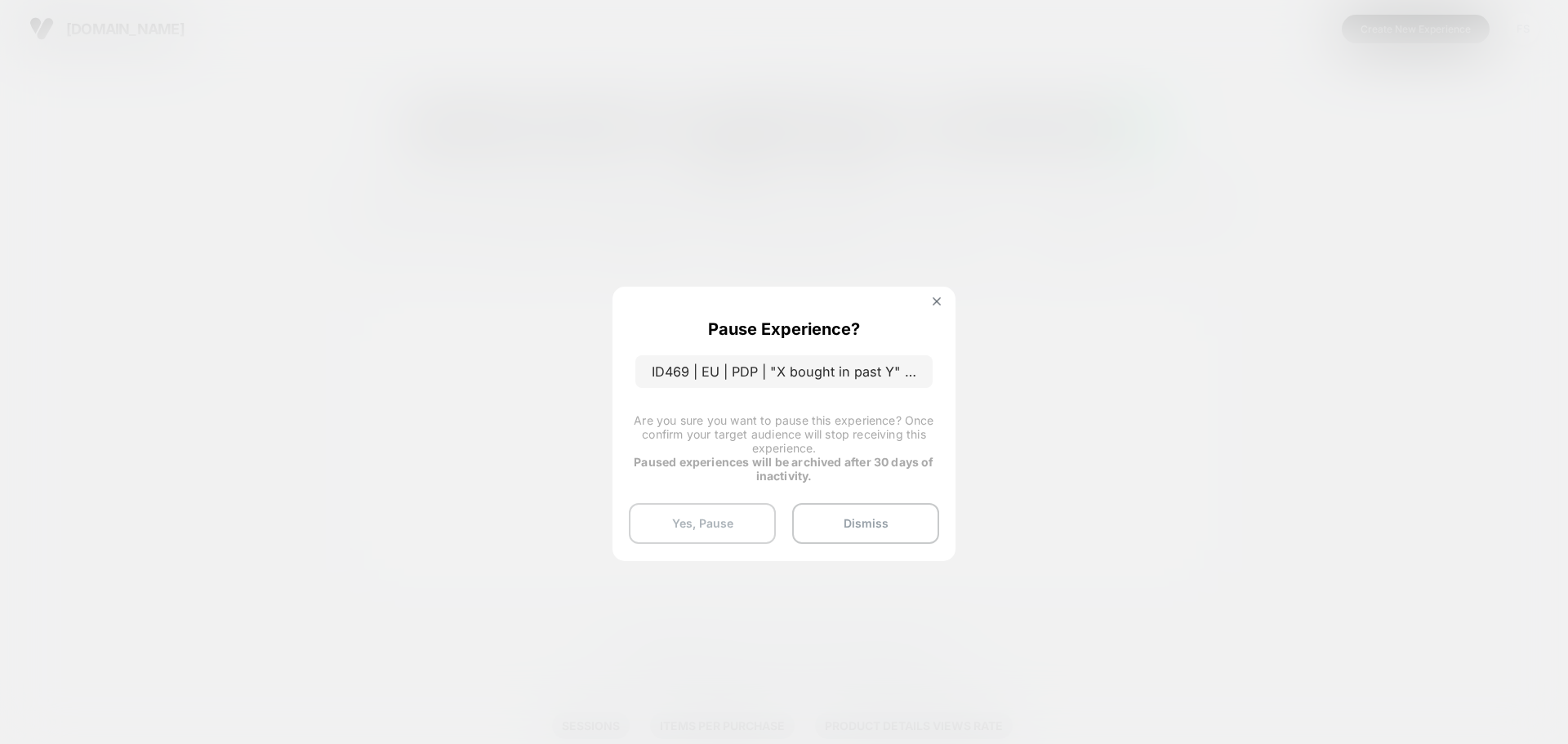
click at [680, 527] on button "Yes, Pause" at bounding box center [702, 523] width 147 height 41
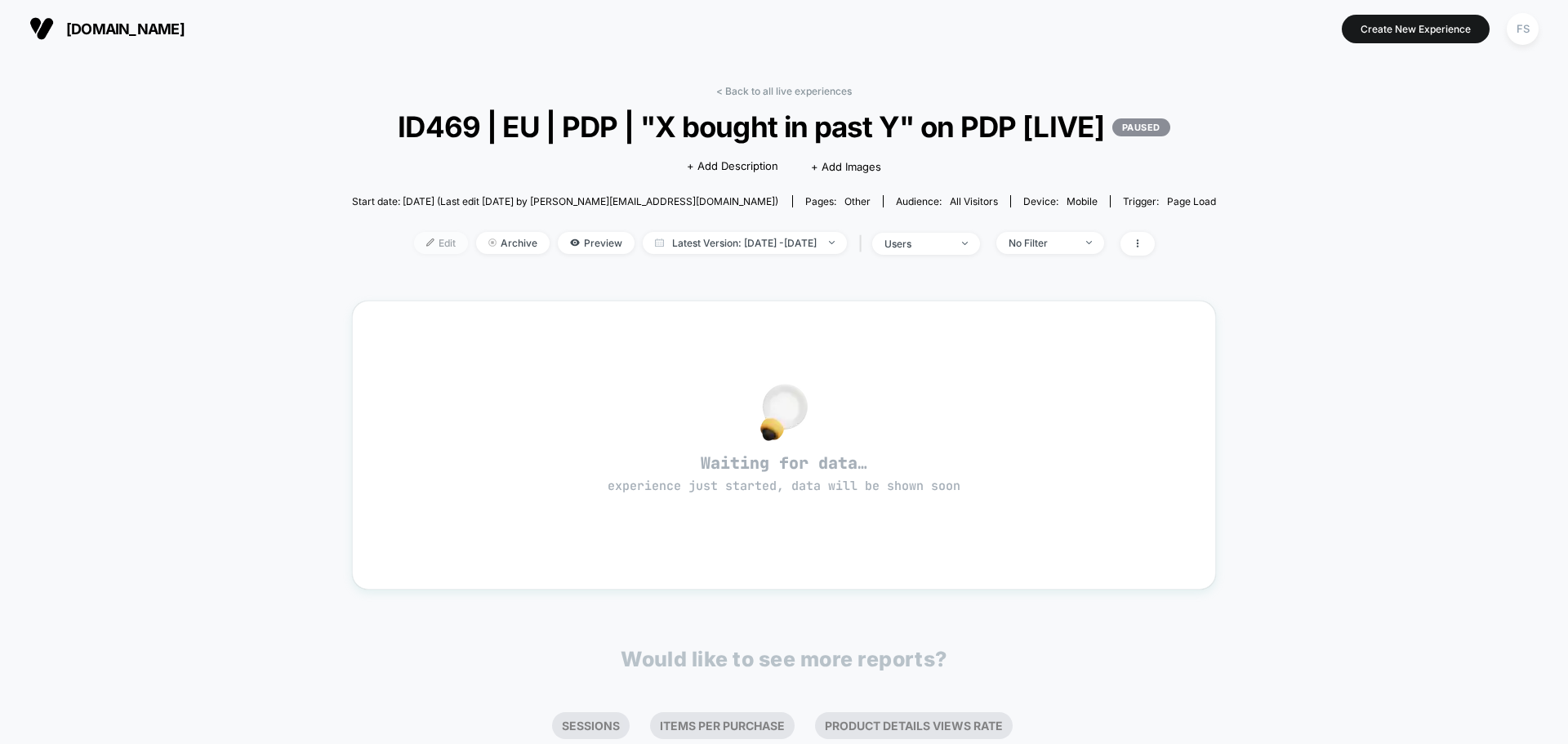
click at [427, 247] on img at bounding box center [430, 242] width 9 height 9
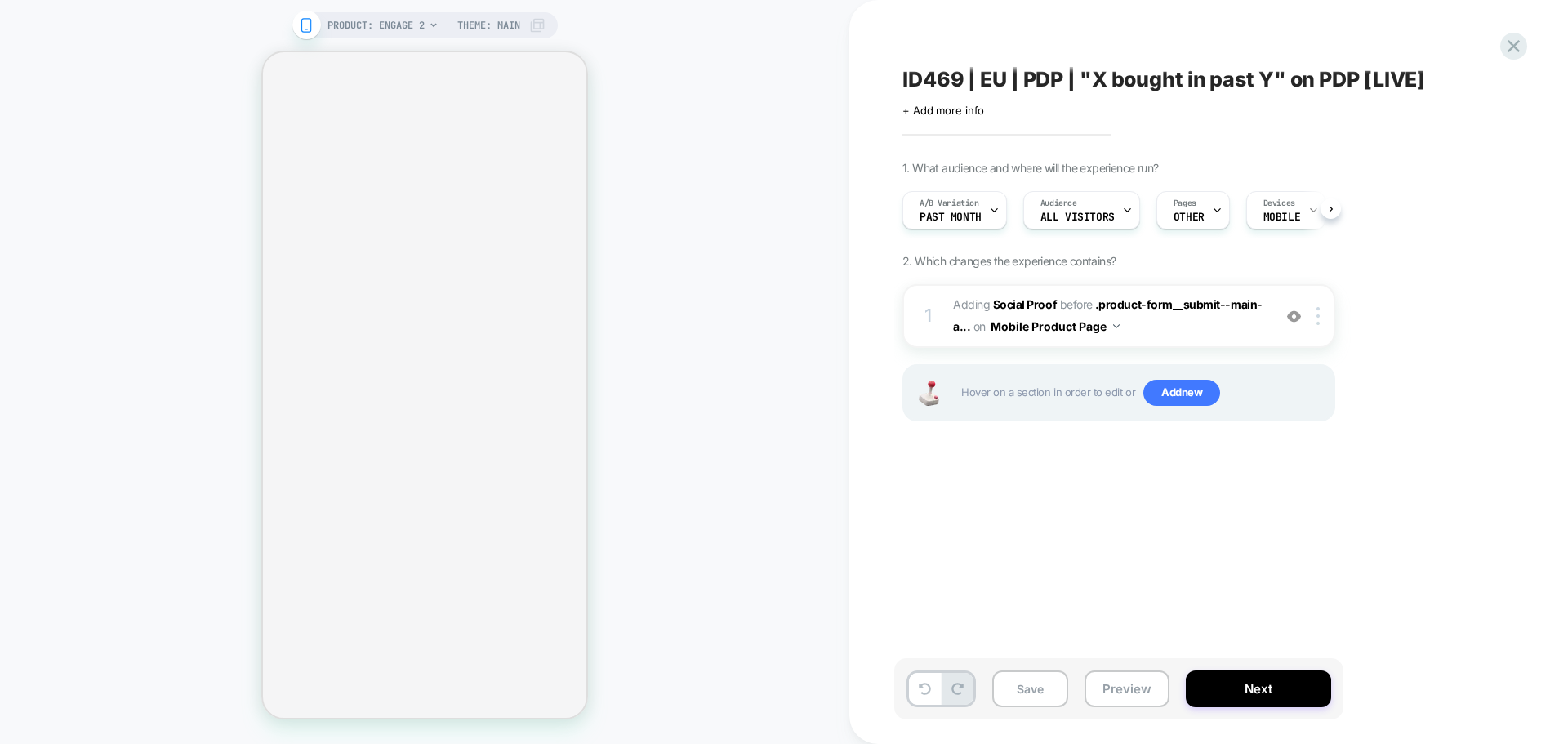
scroll to position [0, 1]
click at [1202, 212] on div "Pages OTHER" at bounding box center [1188, 211] width 64 height 37
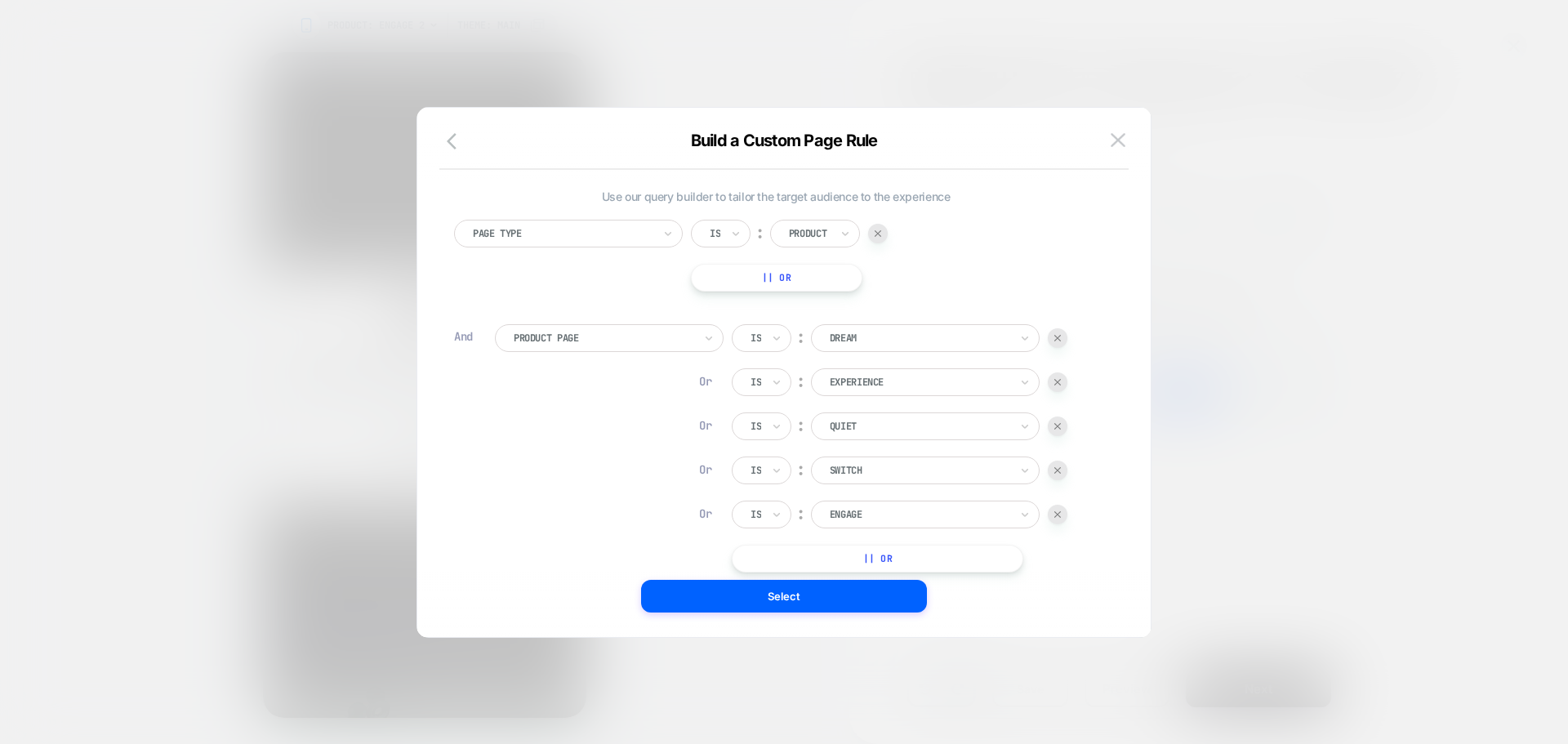
scroll to position [327, 0]
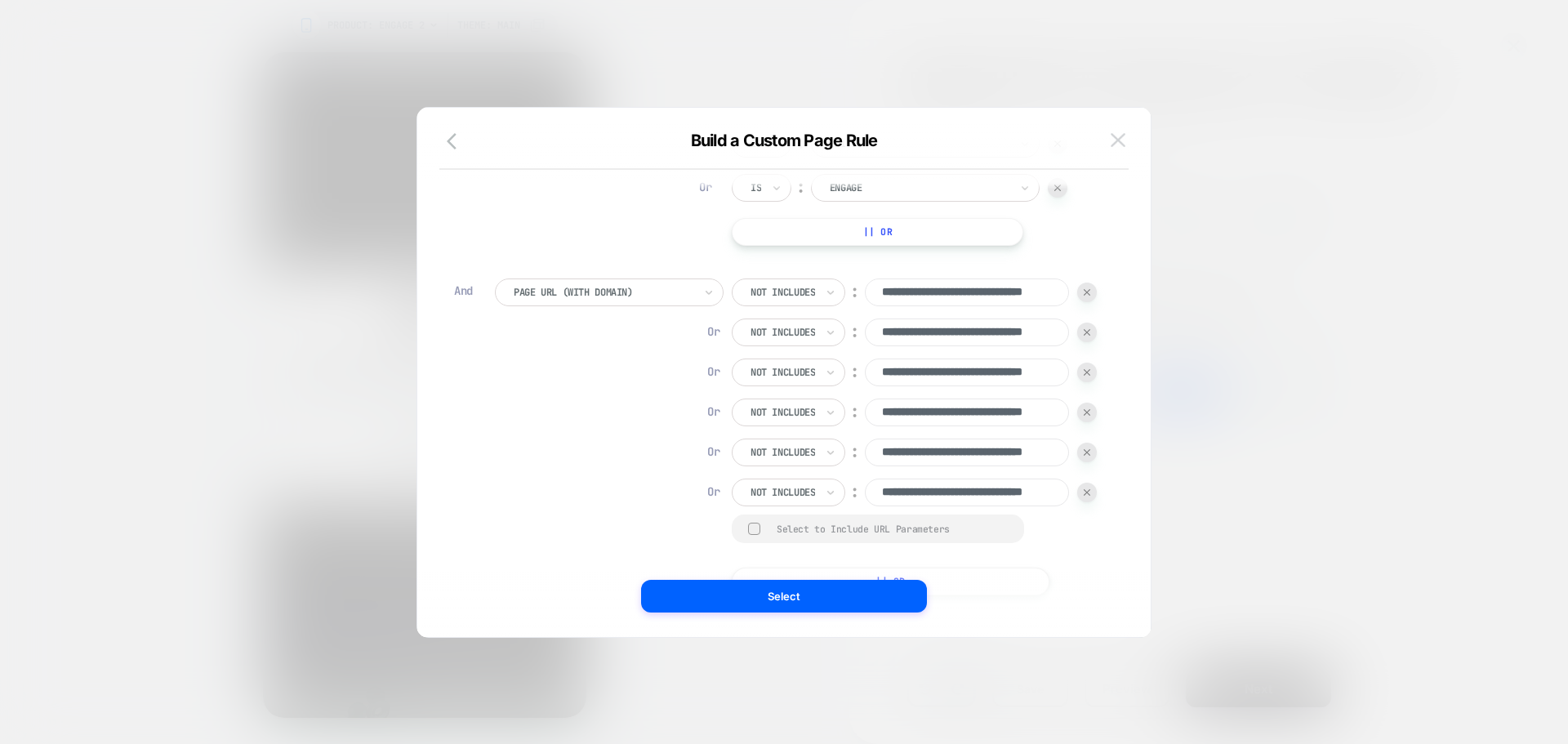
click at [1117, 144] on img at bounding box center [1118, 140] width 14 height 14
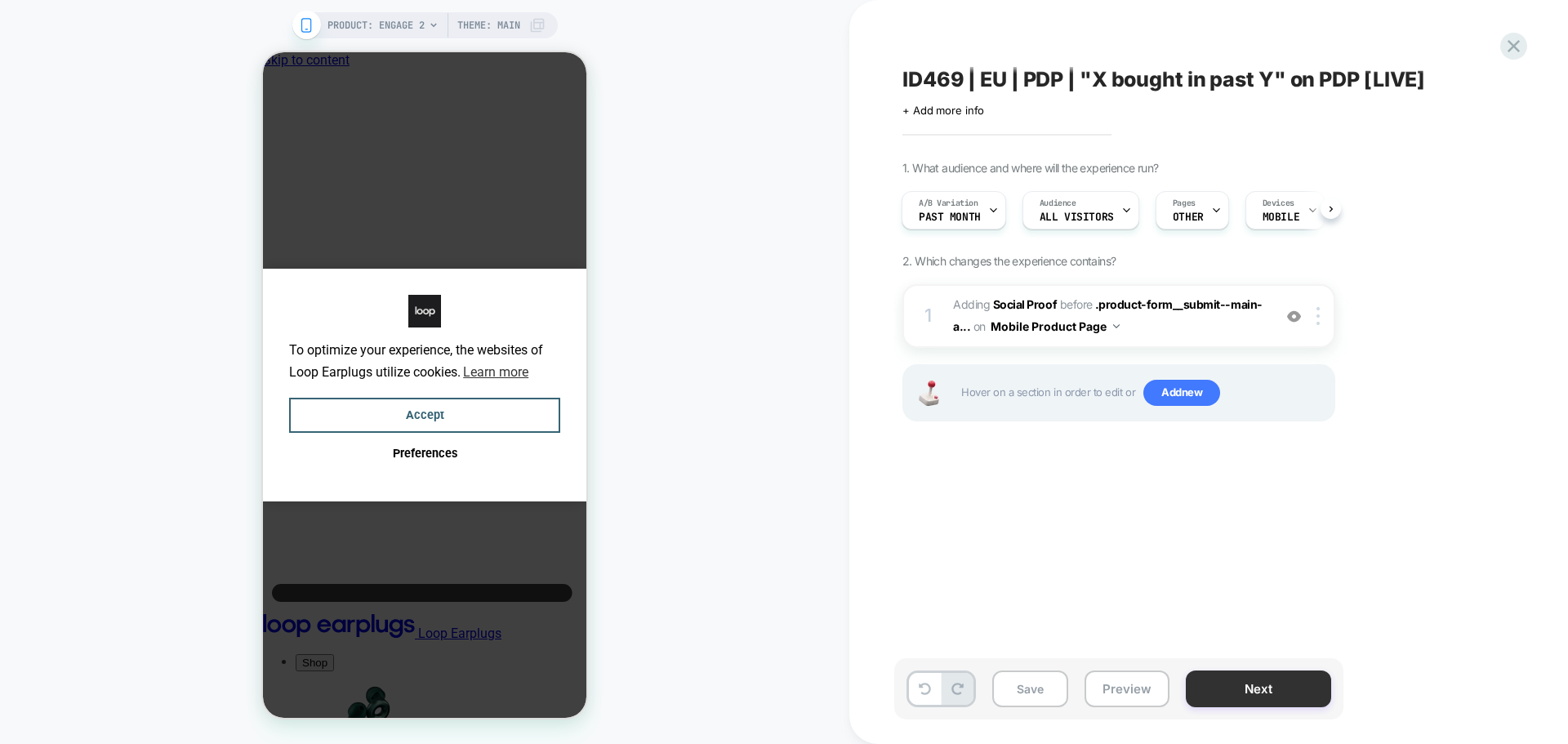
scroll to position [0, 0]
click at [0, 0] on button "Next" at bounding box center [0, 0] width 0 height 0
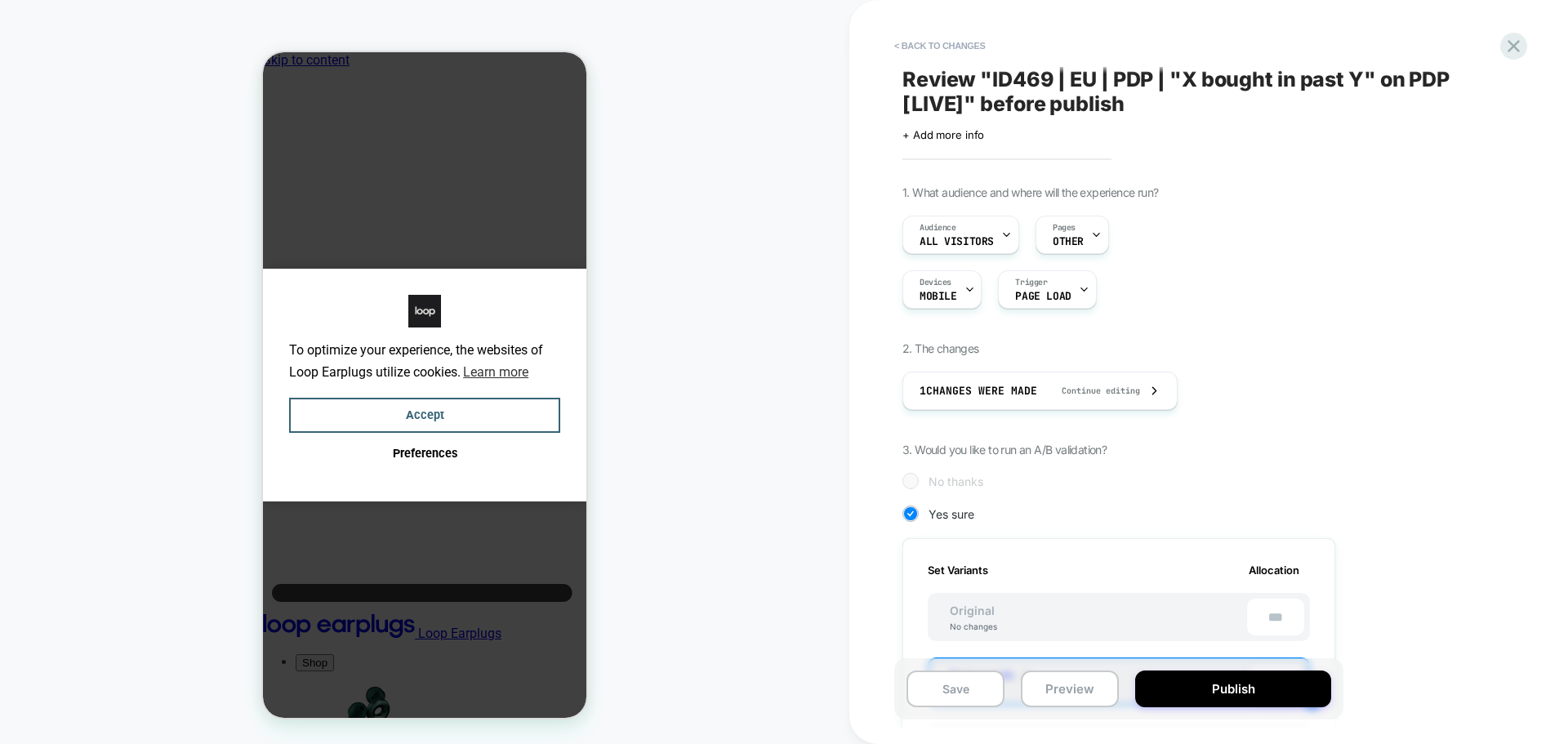
scroll to position [0, 2]
click at [1247, 682] on button "Publish" at bounding box center [1233, 689] width 196 height 37
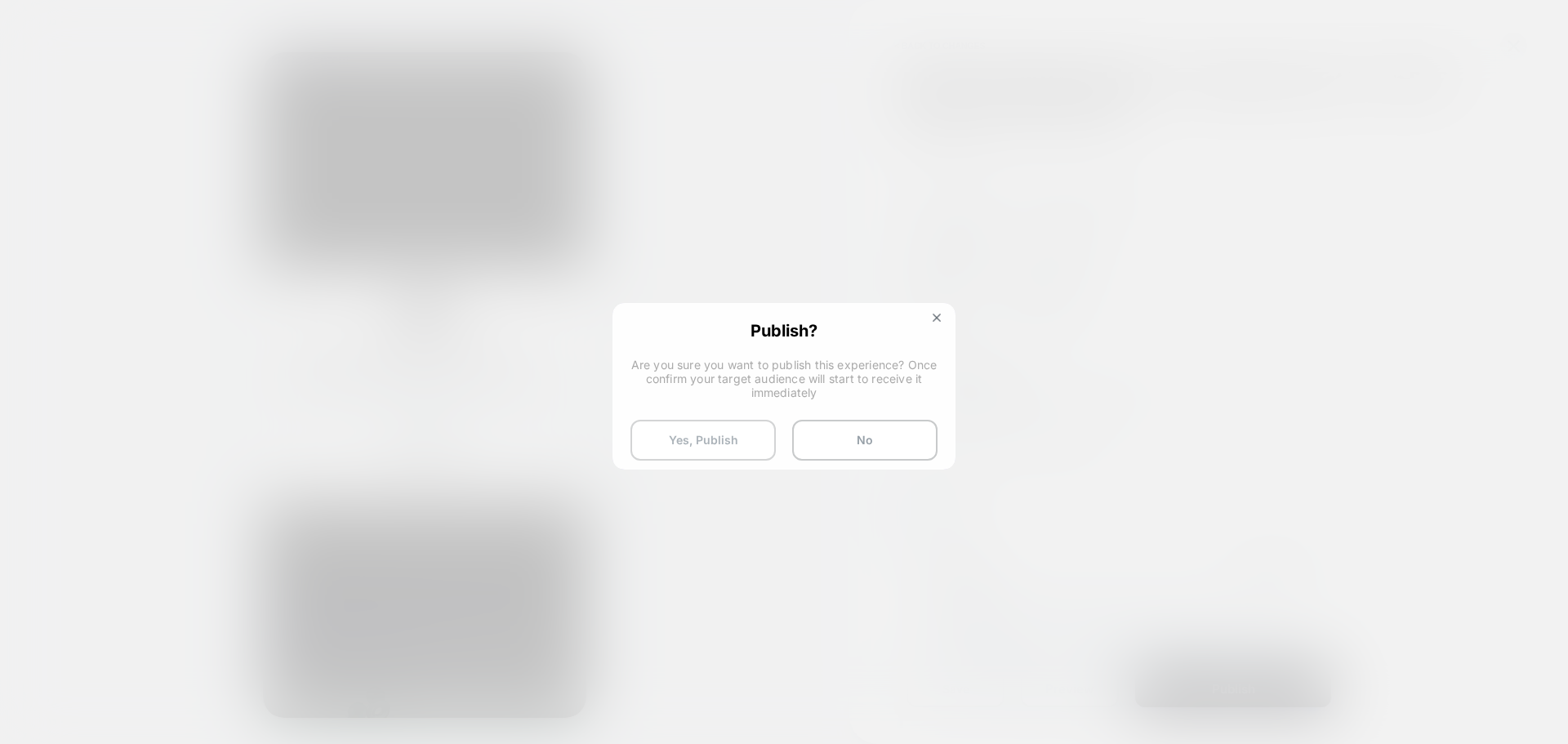
click at [695, 440] on button "Yes, Publish" at bounding box center [703, 440] width 146 height 41
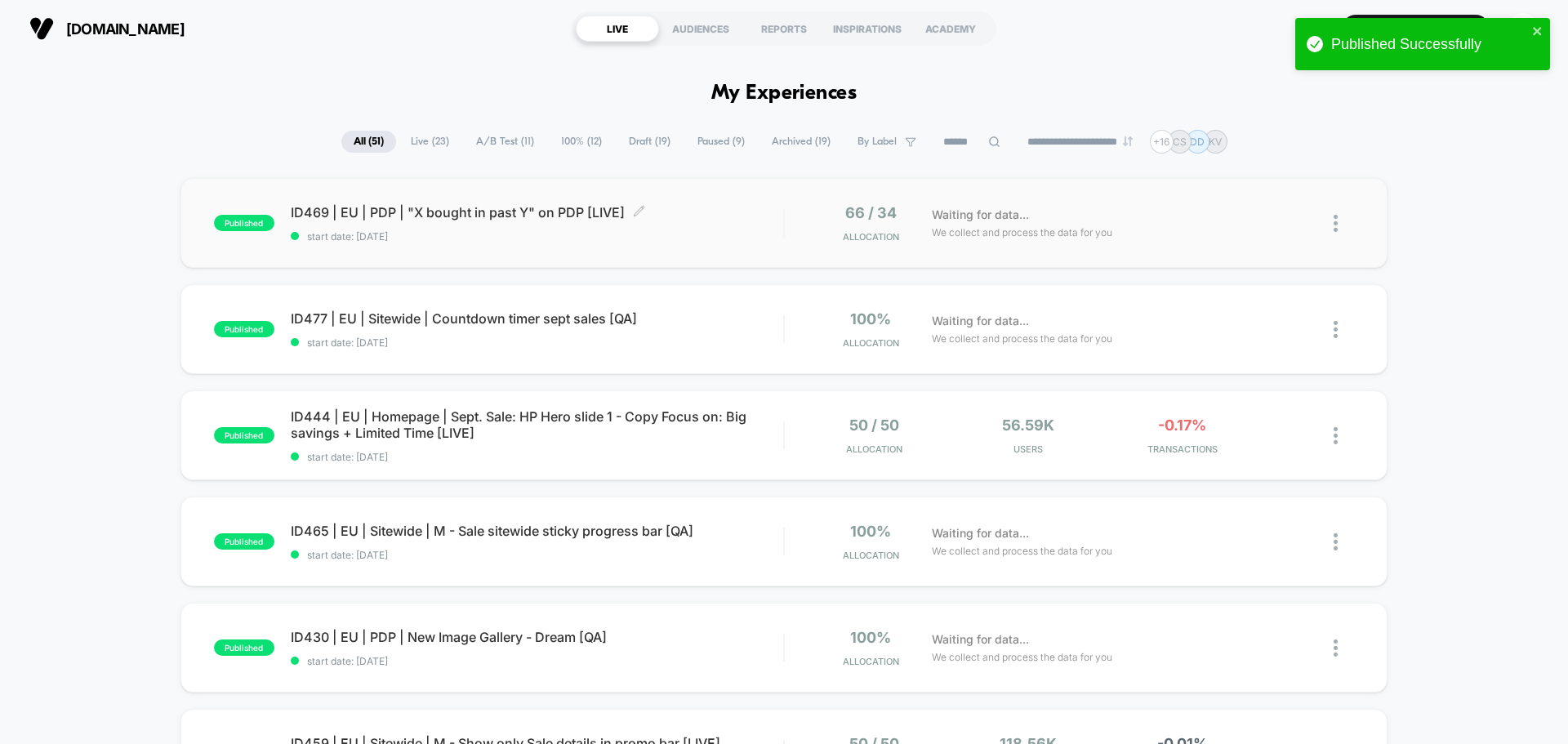
click at [532, 207] on span "ID469 | EU | PDP | "X bought in past Y" on PDP [LIVE] Click to edit experience …" at bounding box center [536, 211] width 492 height 16
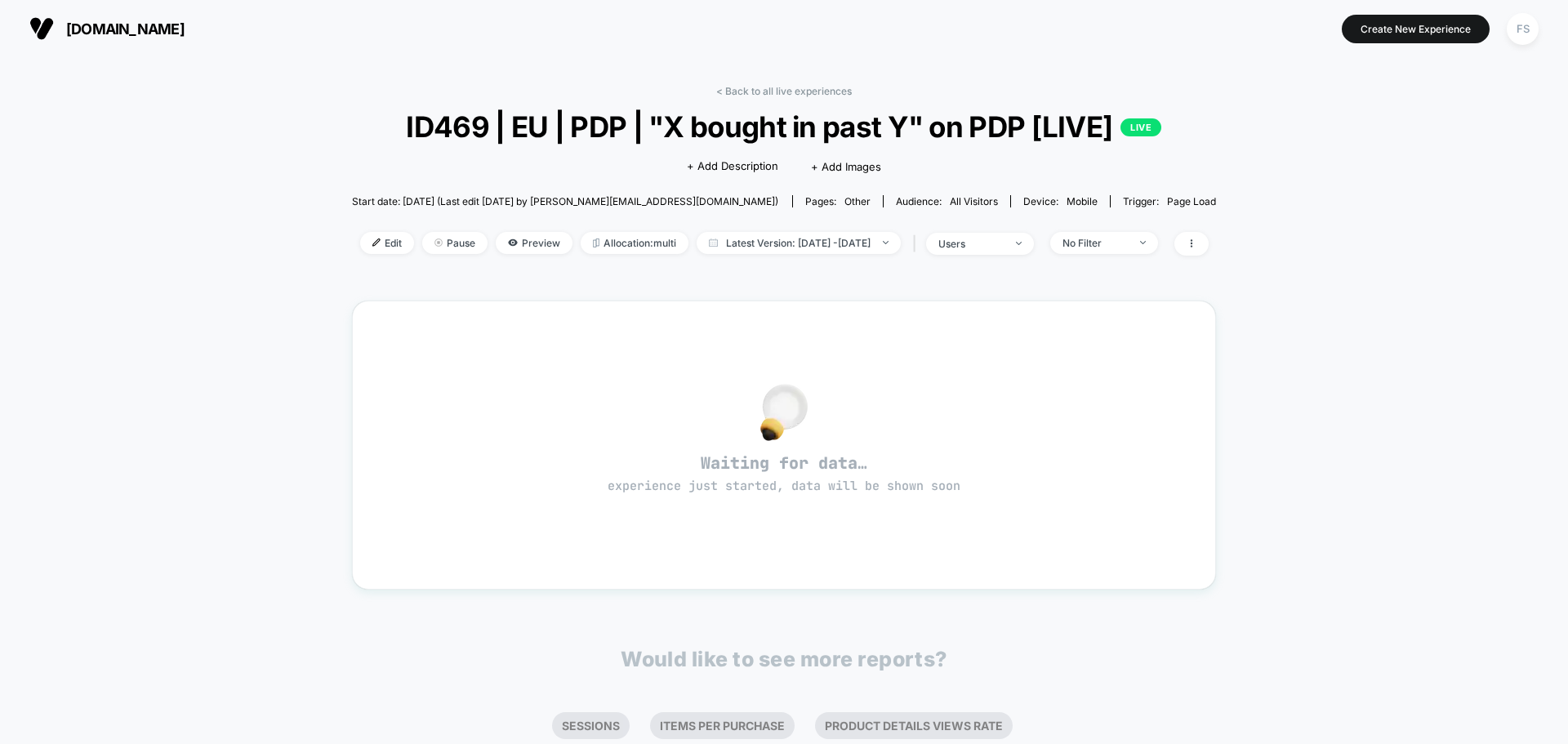
click at [1525, 21] on div "Published Successfully" at bounding box center [1422, 17] width 261 height 7
click at [1524, 36] on div "FS" at bounding box center [1522, 29] width 31 height 31
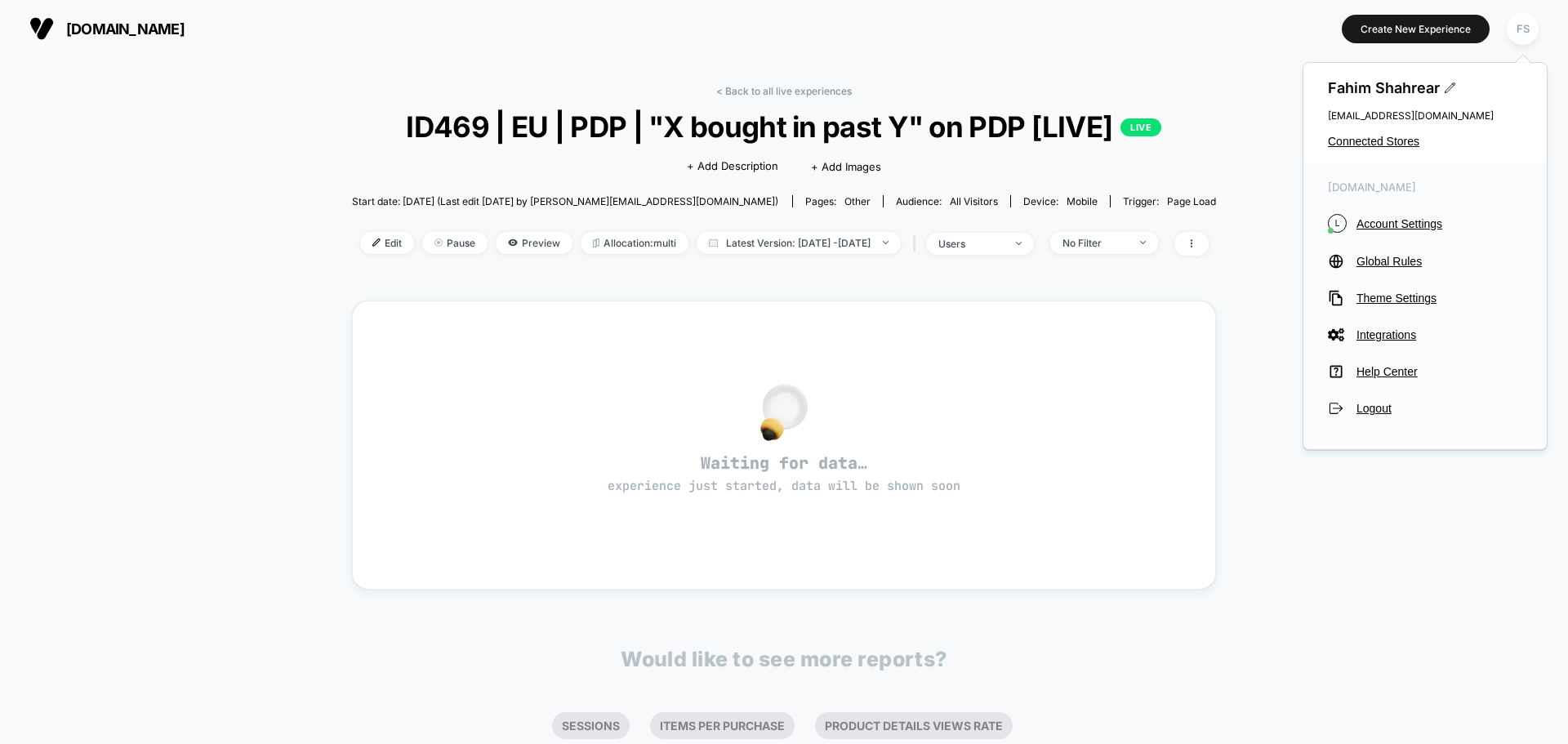
click at [1380, 131] on div "Fahim Shahrear [EMAIL_ADDRESS][DOMAIN_NAME] Connected Stores" at bounding box center [1425, 113] width 244 height 101
click at [1382, 140] on span "Connected Stores" at bounding box center [1425, 142] width 194 height 13
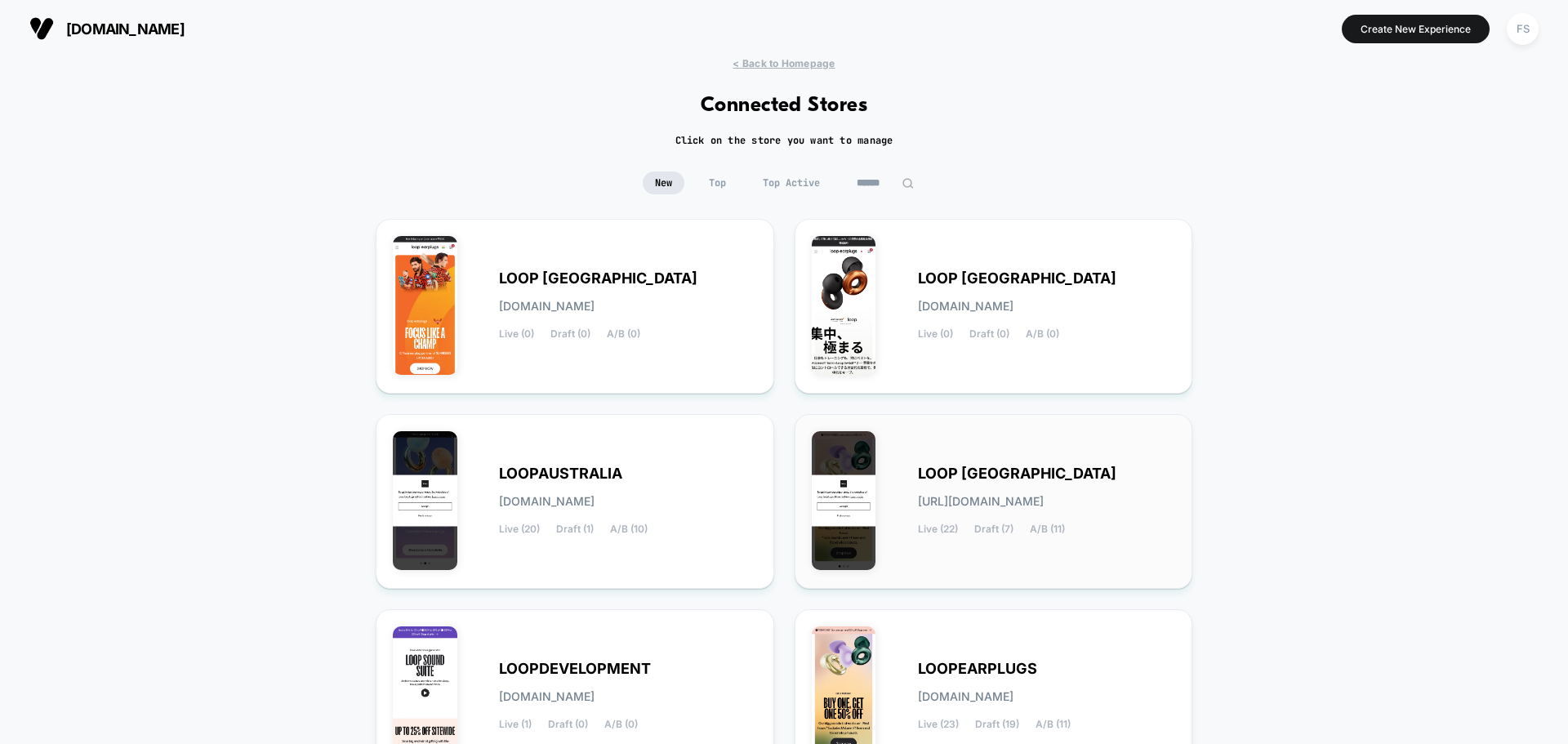
click at [1043, 503] on span "[URL][DOMAIN_NAME]" at bounding box center [981, 502] width 126 height 11
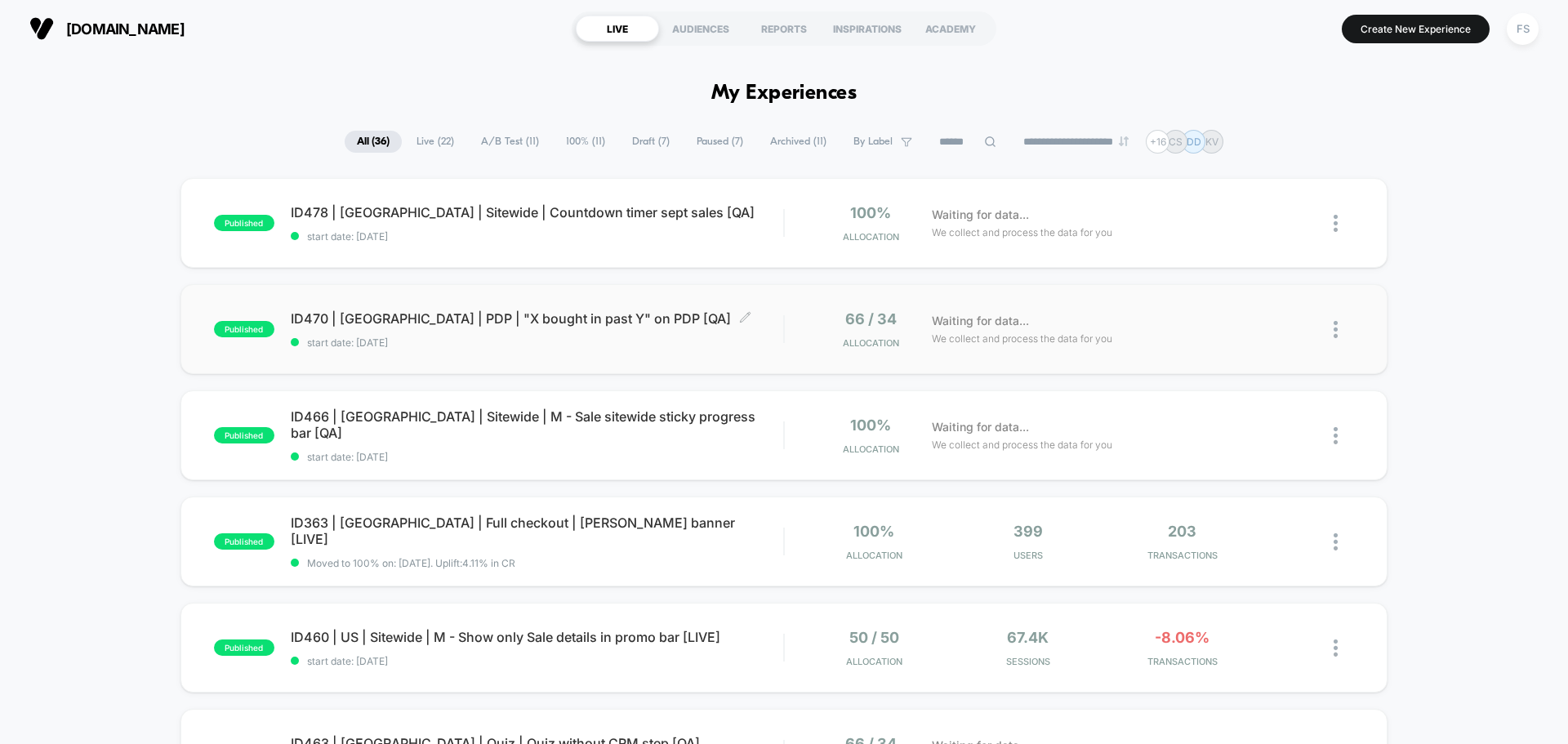
click at [403, 316] on span "ID470 | USA | PDP | "X bought in past Y" on PDP [QA] Click to edit experience d…" at bounding box center [536, 318] width 492 height 16
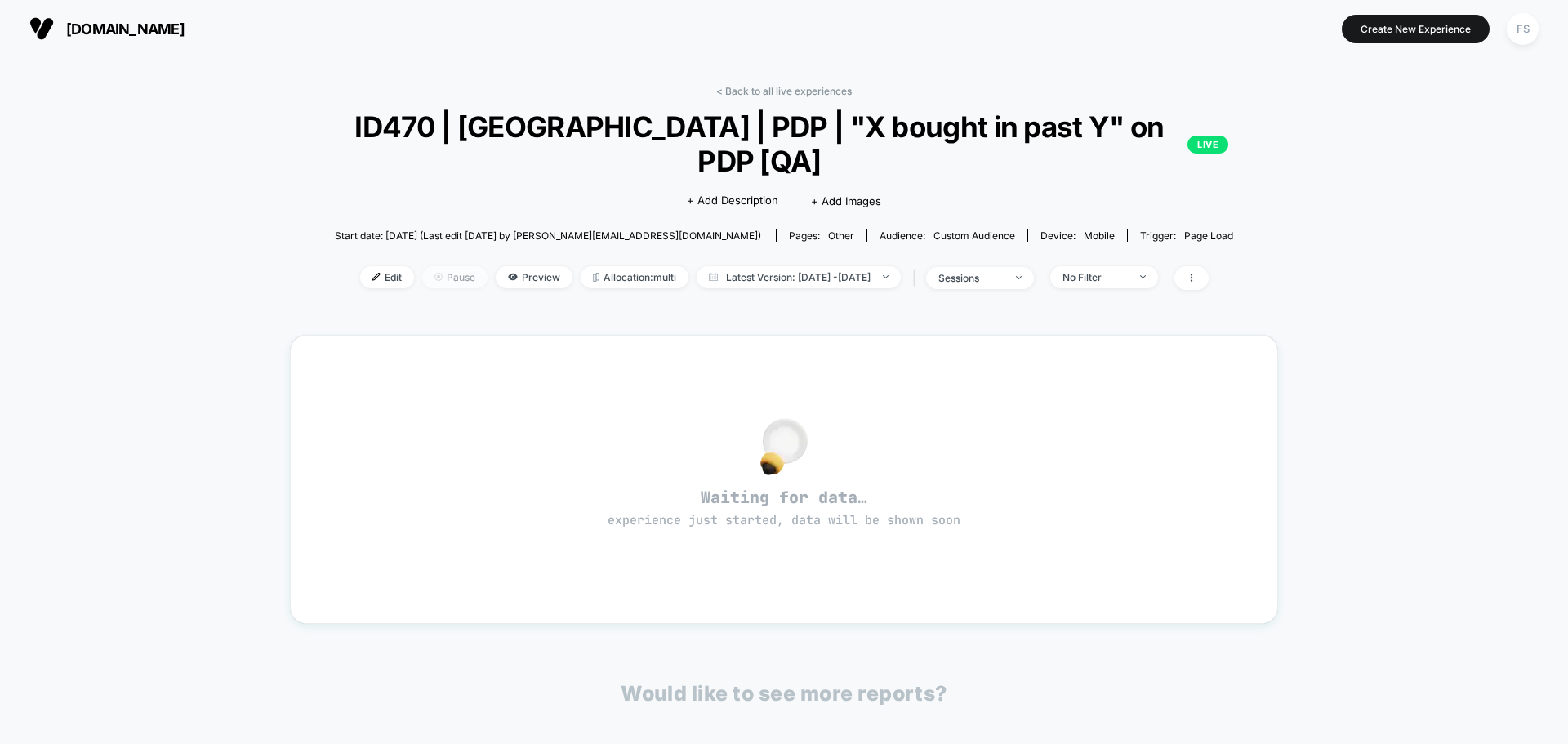
click at [439, 267] on span "Pause" at bounding box center [454, 277] width 66 height 22
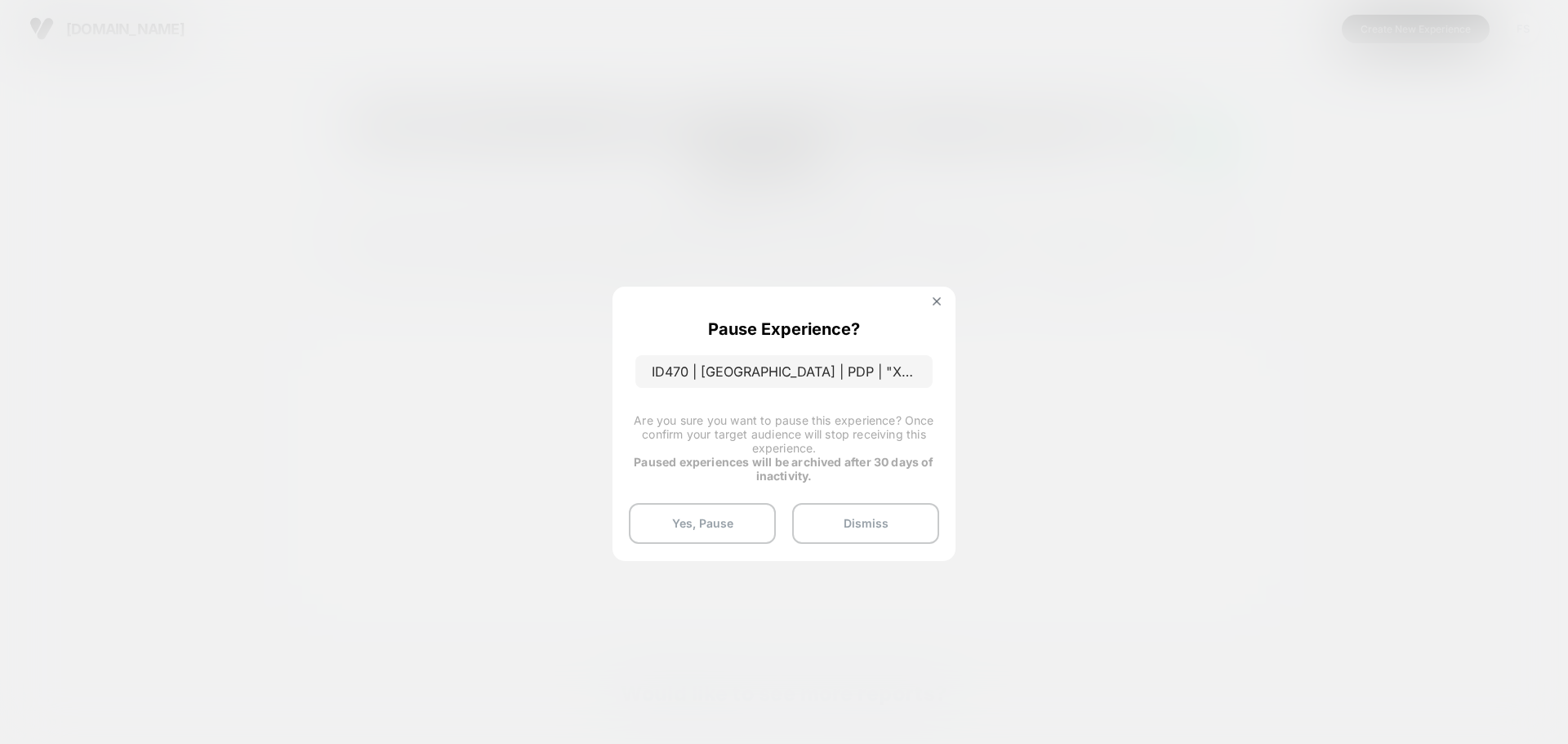
click at [685, 544] on div "Pause Experience? ID470 | USA | PDP | "X bought in past Y" on PDP [QA] Are you …" at bounding box center [784, 423] width 343 height 273
click at [688, 536] on button "Yes, Pause" at bounding box center [702, 523] width 147 height 41
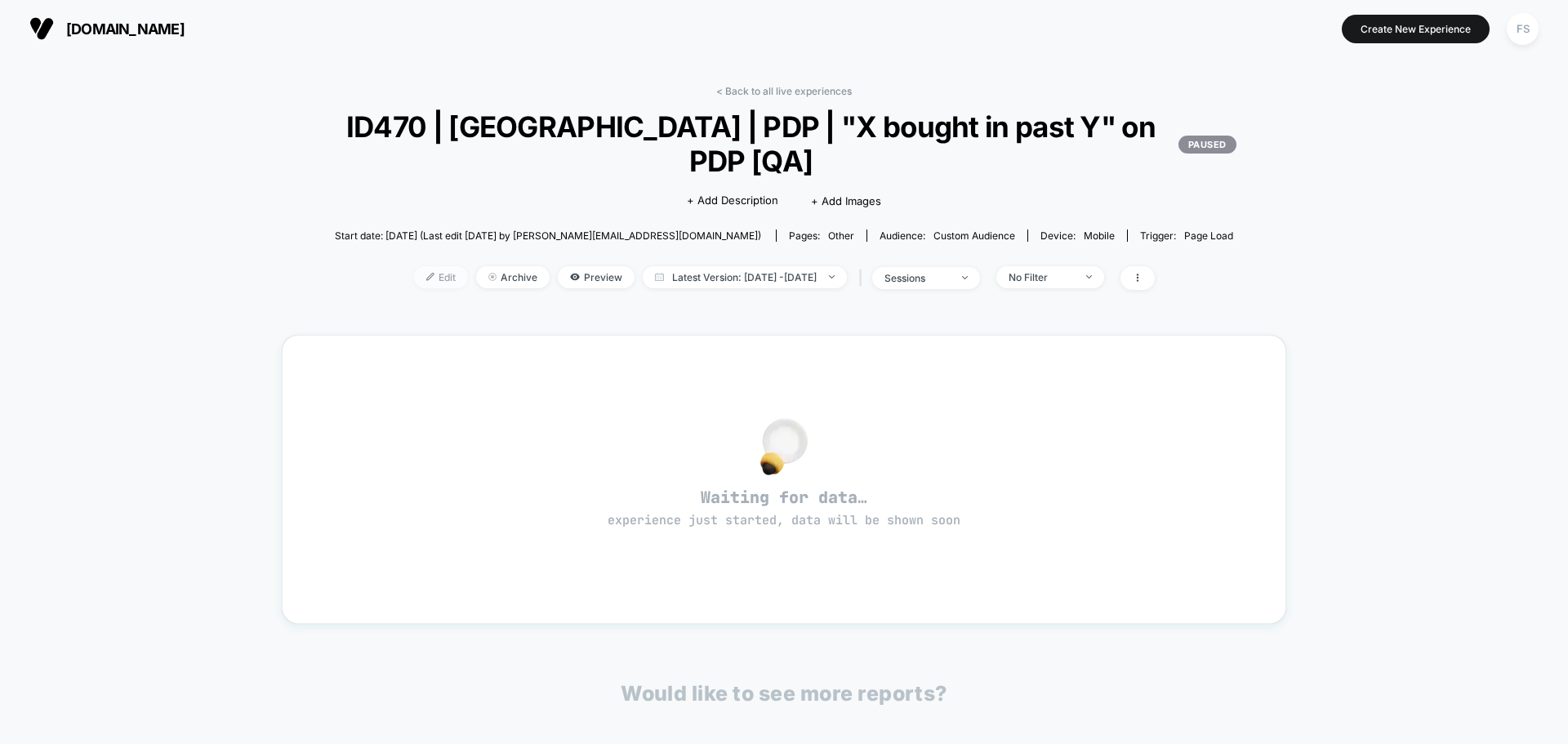
click at [436, 281] on span "Edit" at bounding box center [441, 277] width 54 height 22
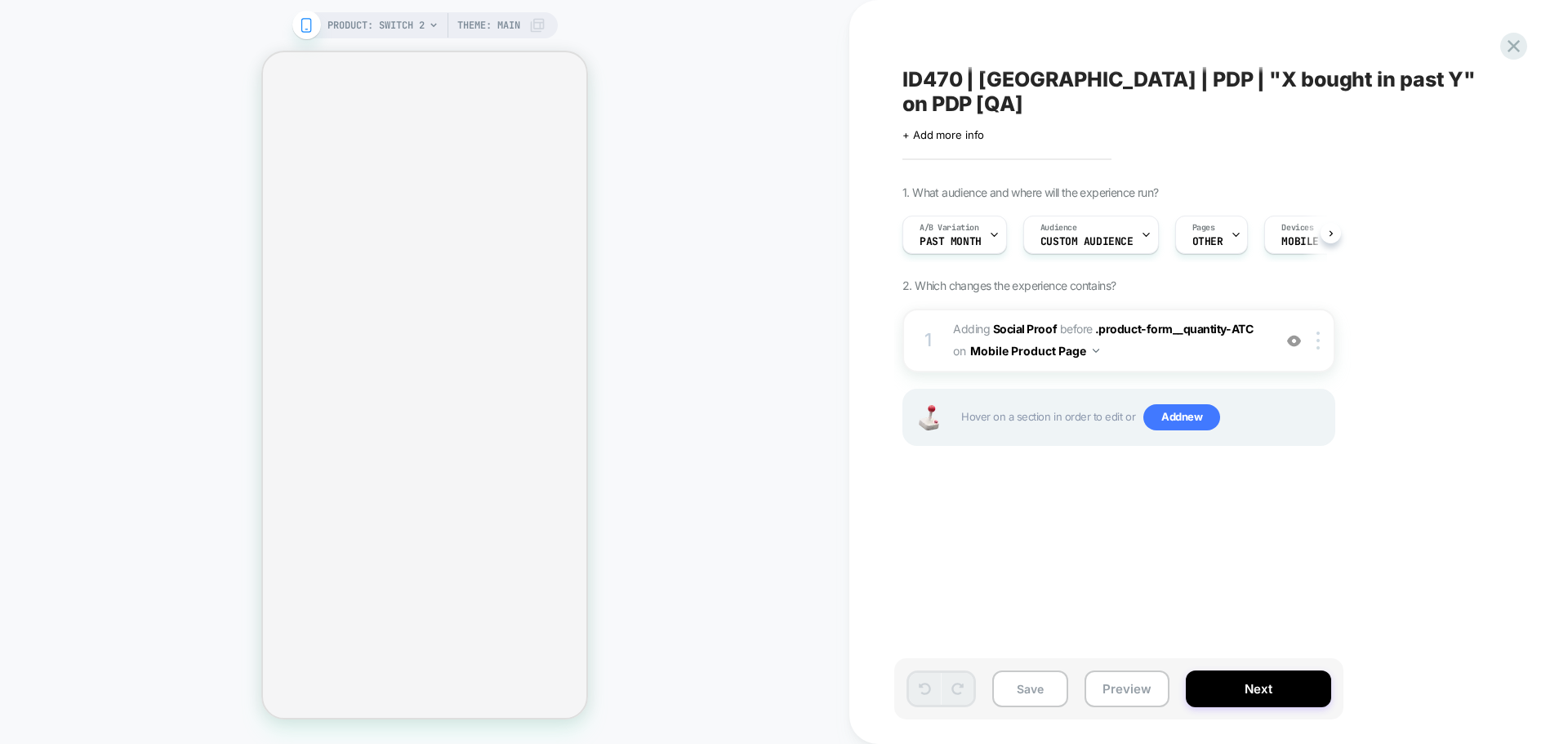
scroll to position [0, 1]
click at [972, 129] on span "+ Add more info" at bounding box center [943, 135] width 82 height 13
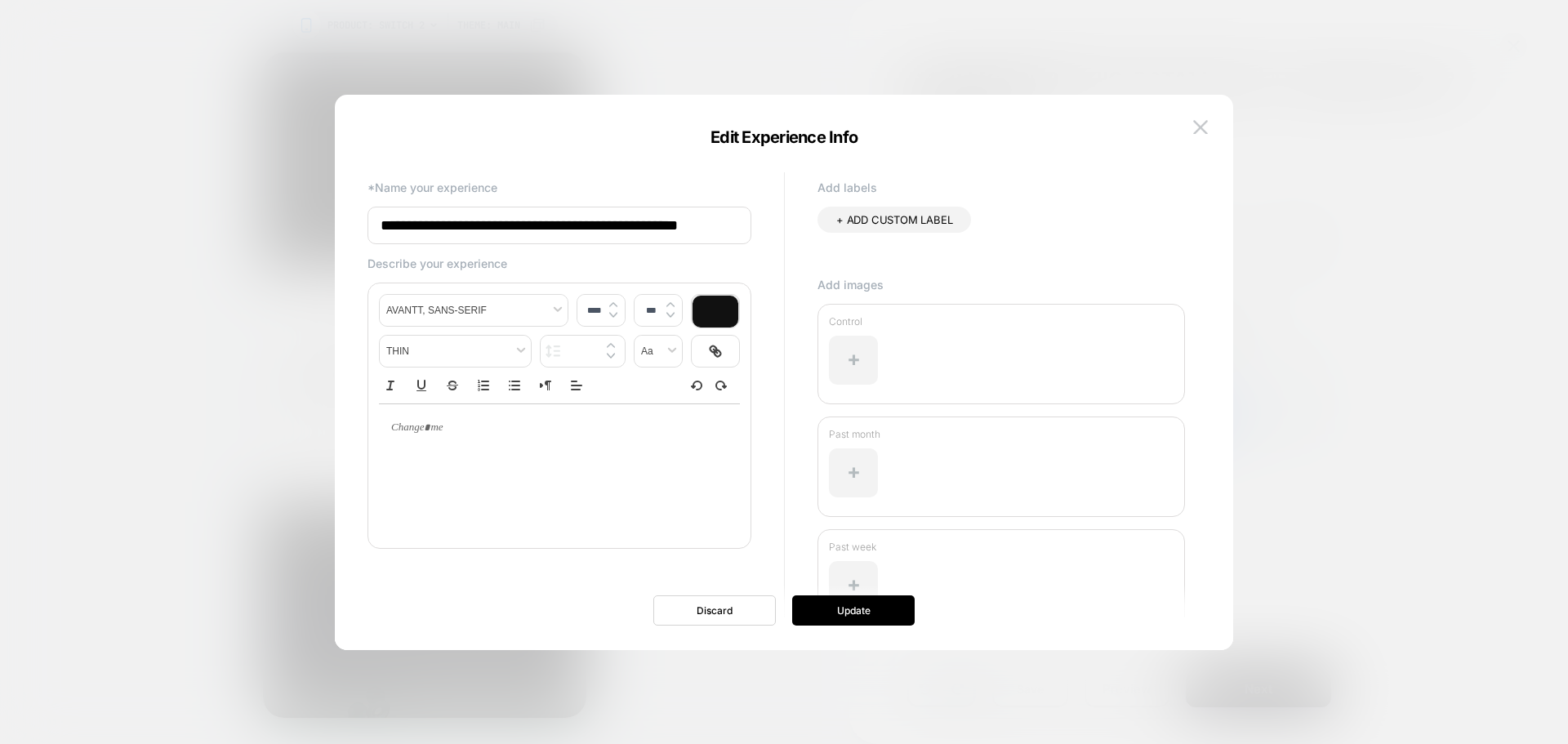
scroll to position [0, 9]
click at [0, 0] on input "**********" at bounding box center [0, 0] width 0 height 0
type input "**********"
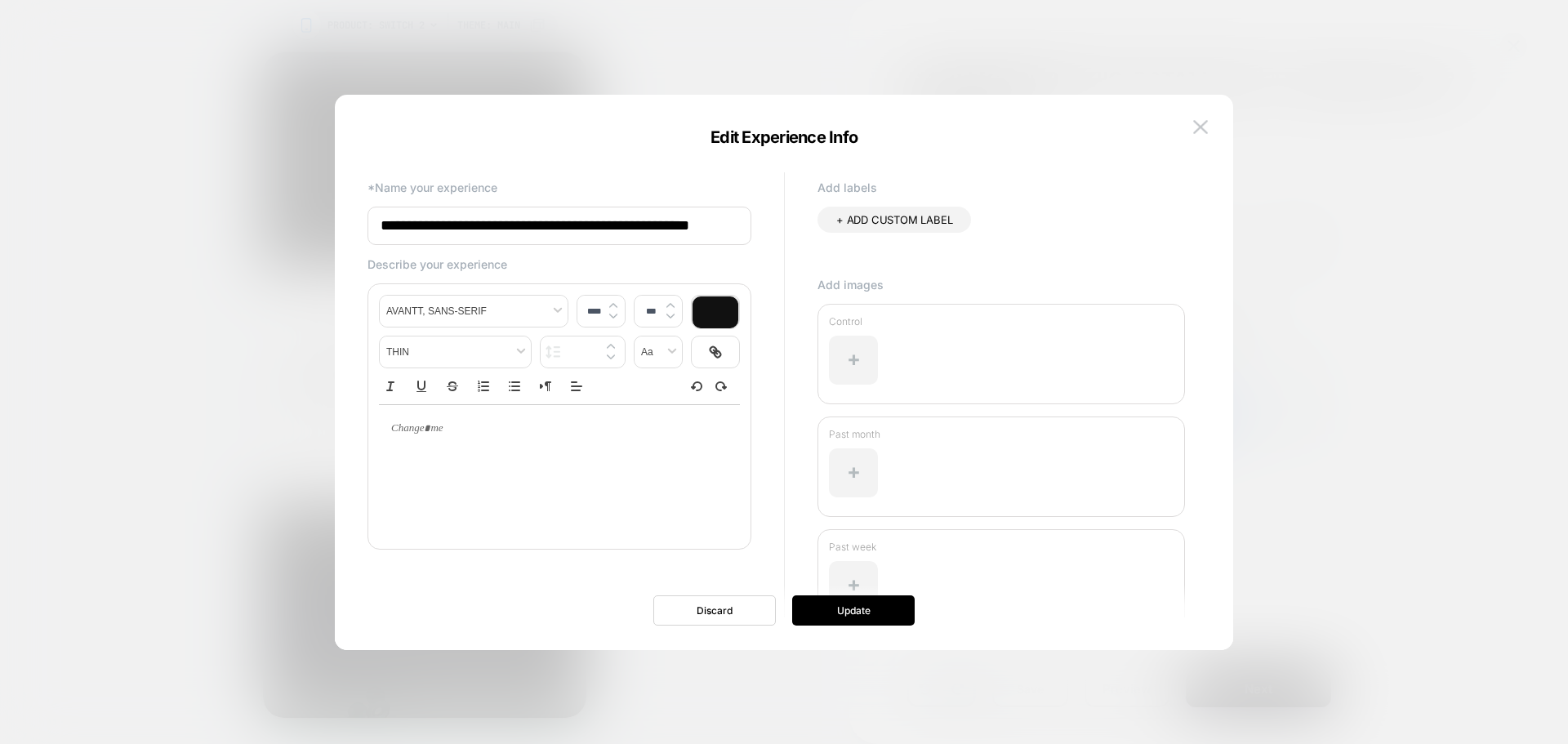
click at [878, 593] on div at bounding box center [1002, 592] width 345 height 77
click at [875, 612] on button "Update" at bounding box center [853, 611] width 123 height 30
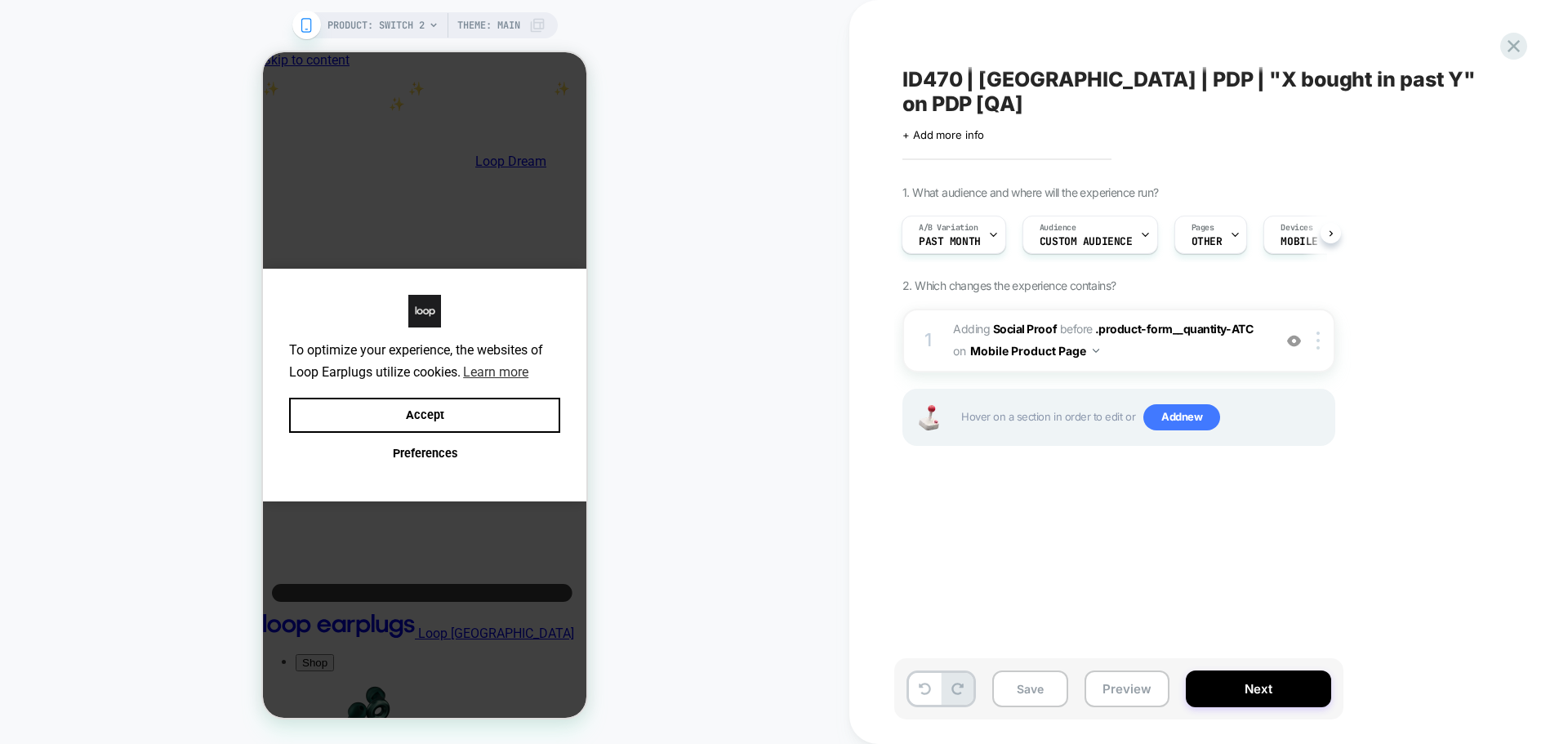
click at [0, 0] on div "A/B Variation Past month Audience Custom Audience Pages OTHER Devices MOBILE Tr…" at bounding box center [0, 0] width 0 height 0
click at [0, 0] on span "Custom Audience" at bounding box center [0, 0] width 0 height 0
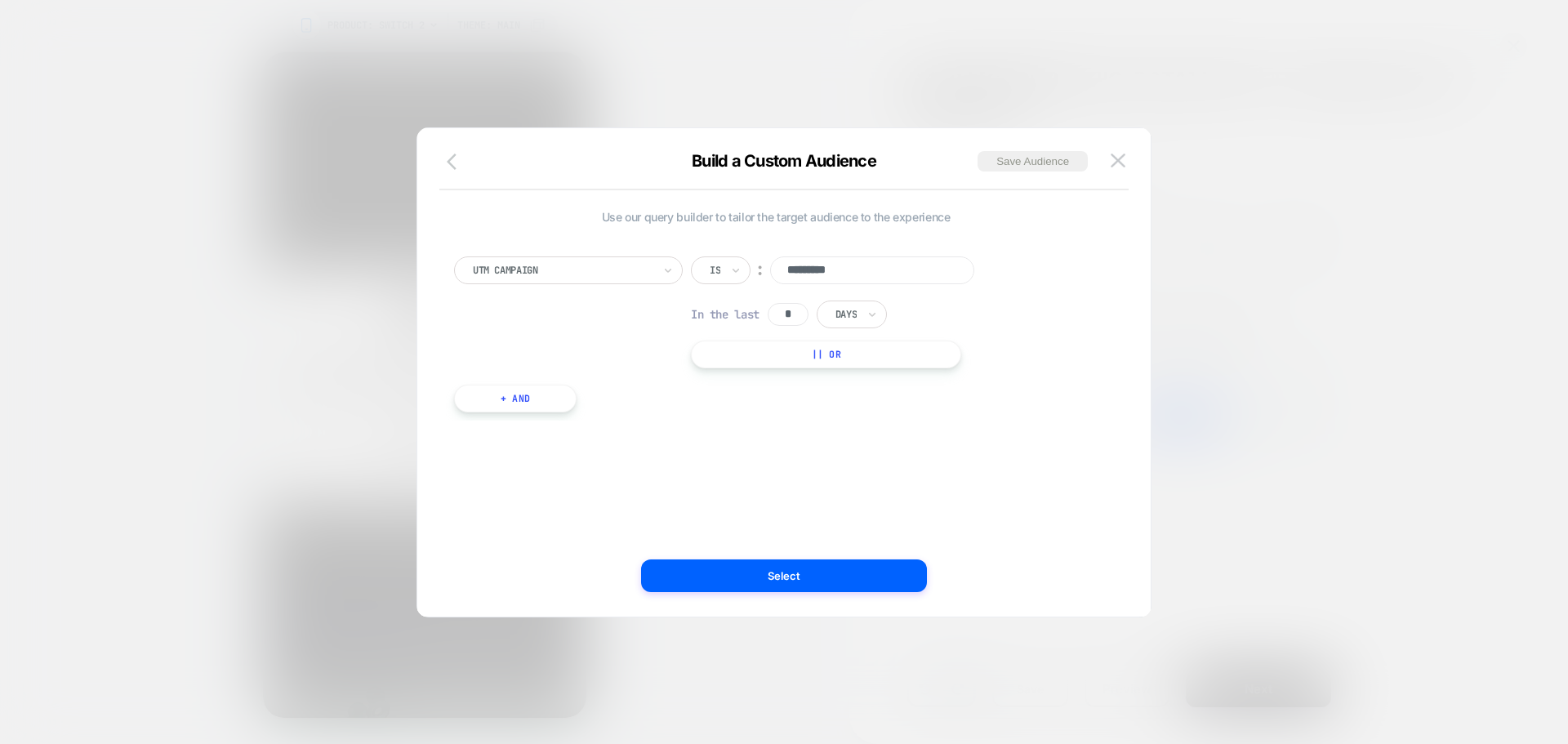
click at [0, 0] on icon "button" at bounding box center [0, 0] width 0 height 0
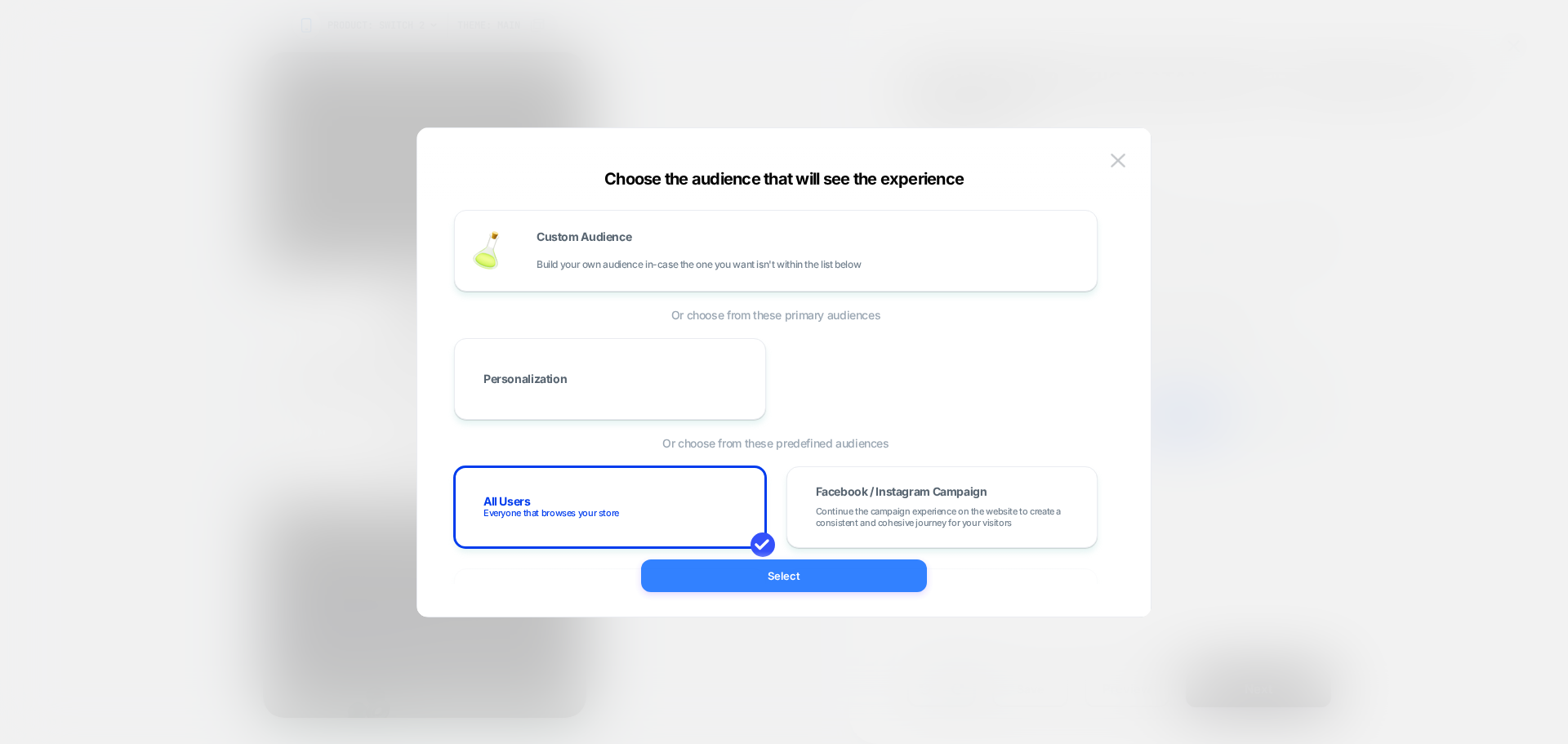
click at [0, 0] on button "Select" at bounding box center [0, 0] width 0 height 0
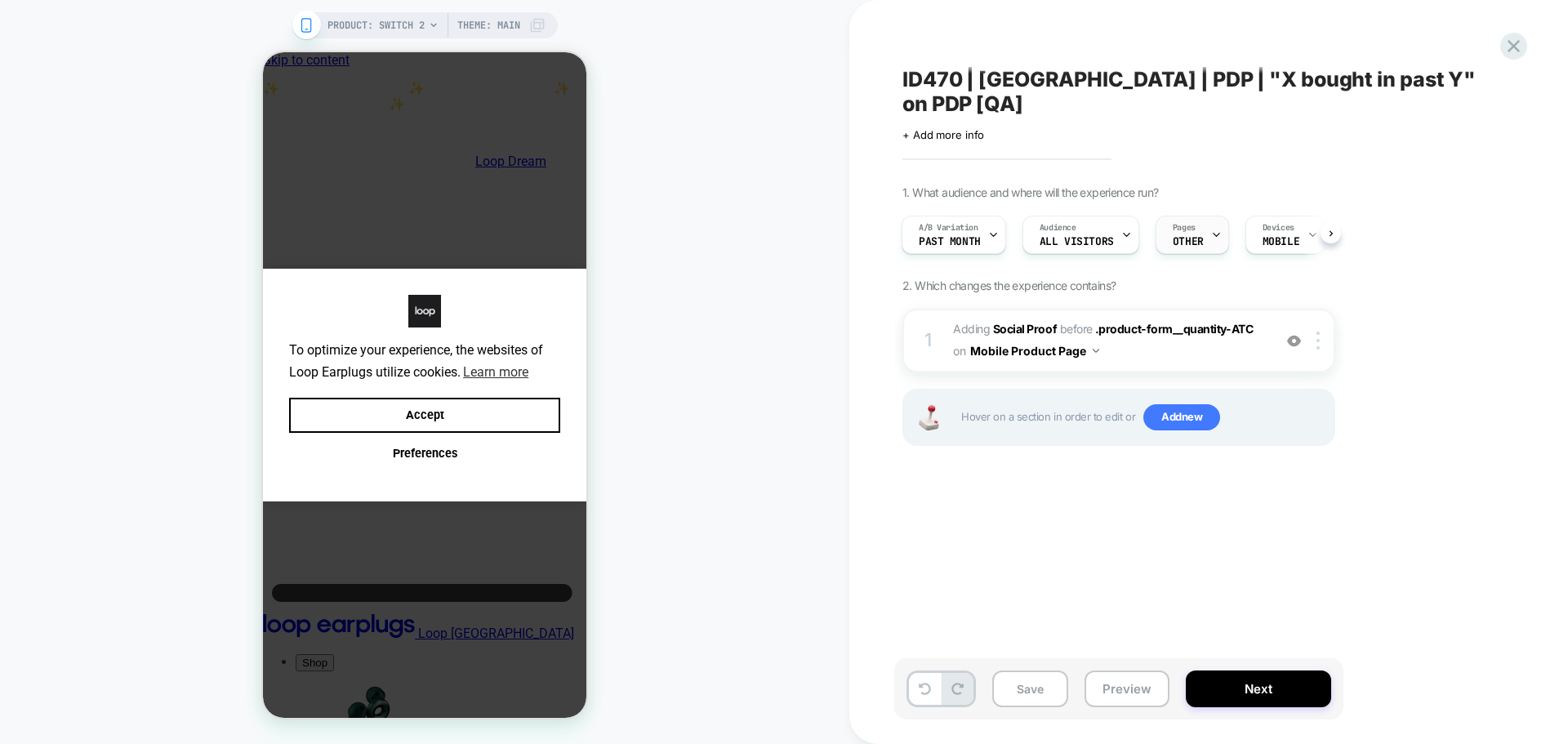
click at [0, 0] on icon at bounding box center [0, 0] width 0 height 0
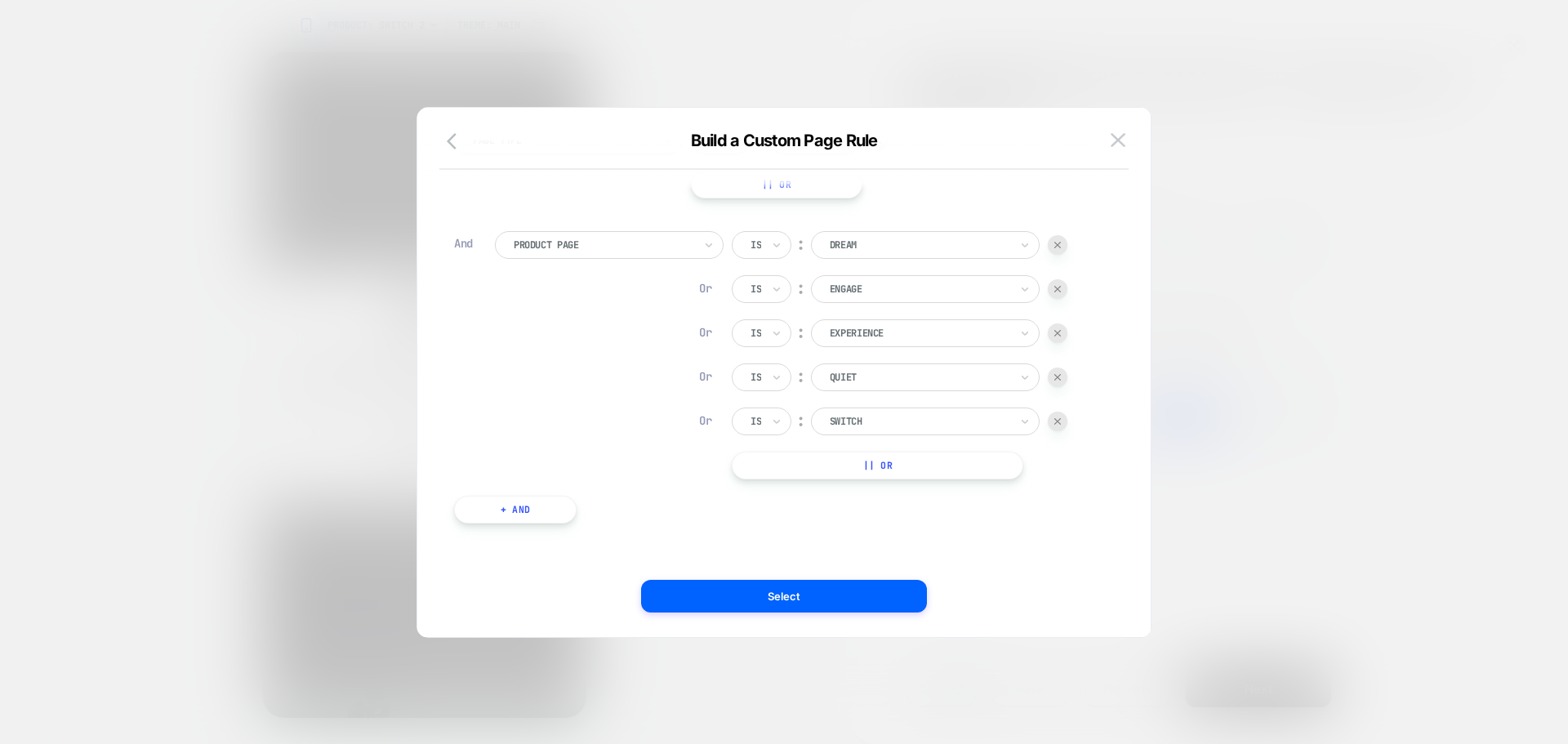
scroll to position [94, 0]
click at [0, 0] on img at bounding box center [0, 0] width 0 height 0
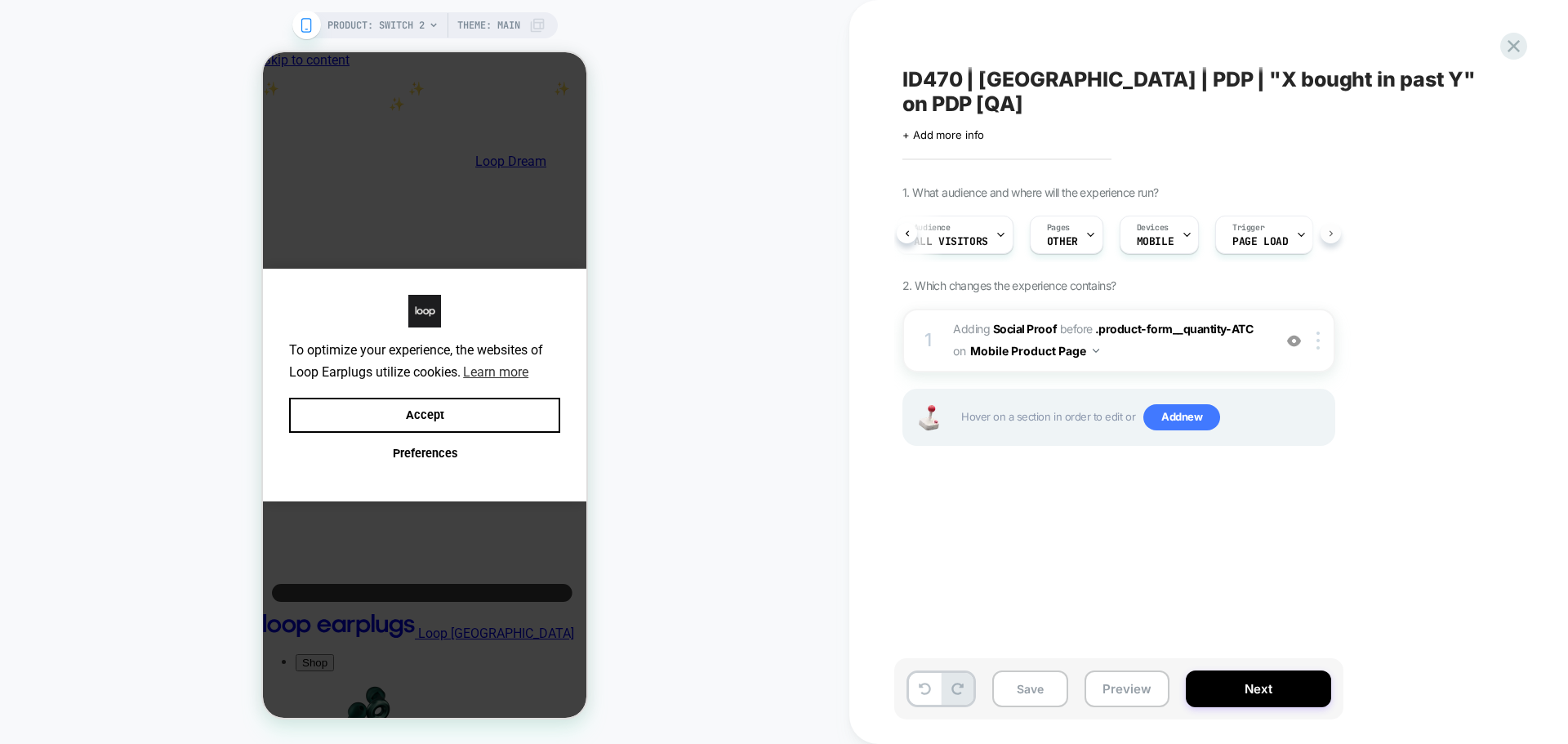
scroll to position [0, 151]
click at [0, 0] on button "Next" at bounding box center [0, 0] width 0 height 0
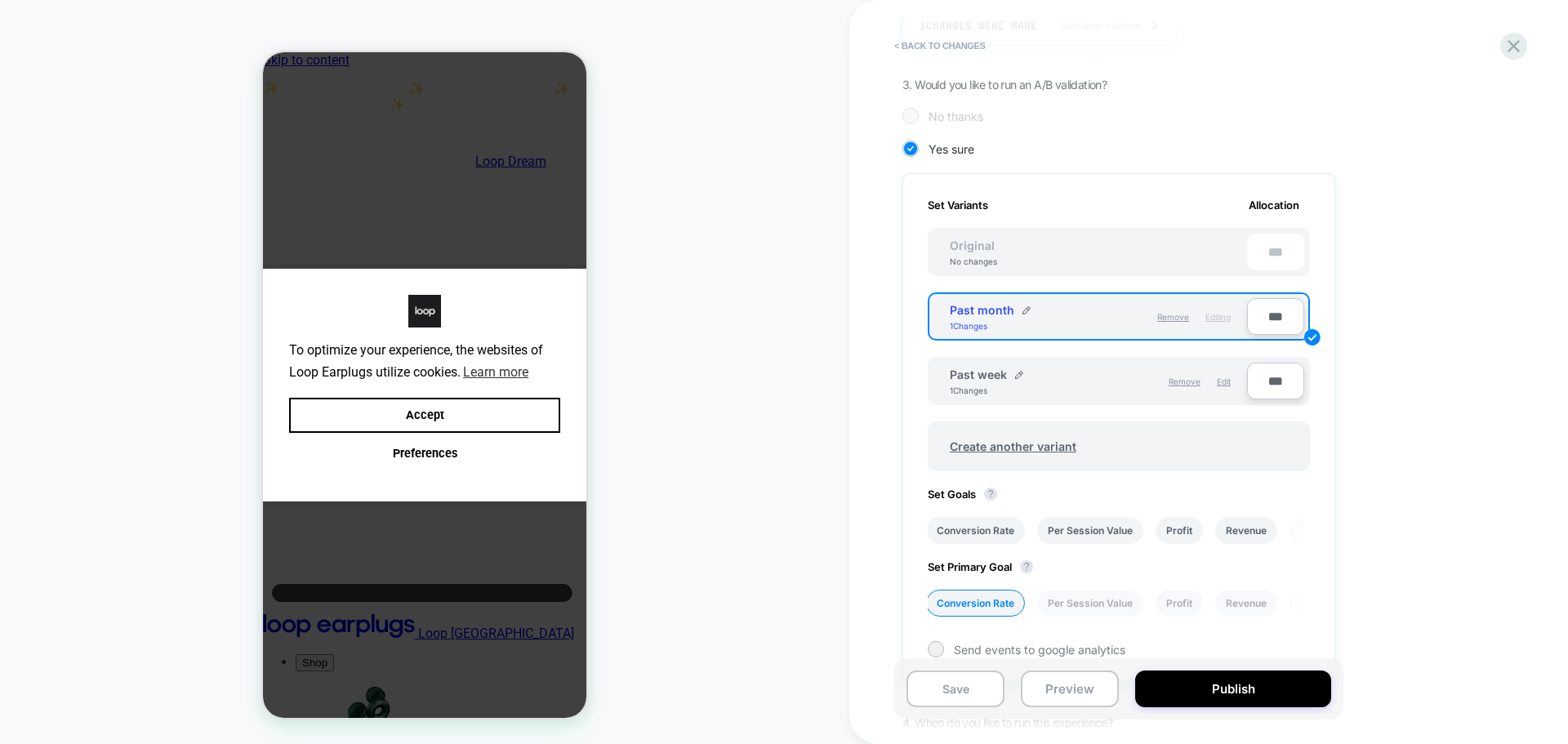
scroll to position [522, 0]
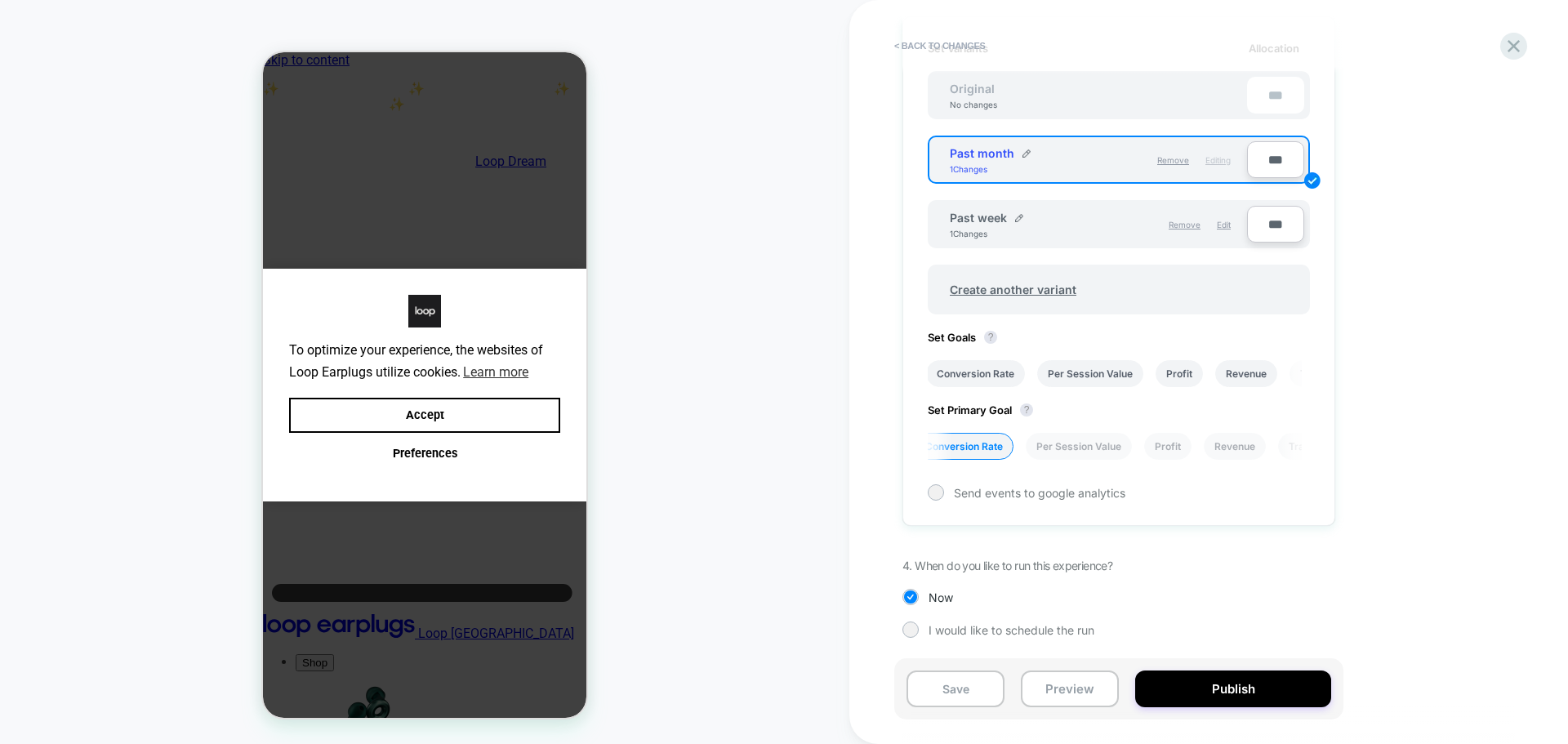
drag, startPoint x: 1248, startPoint y: 447, endPoint x: 1323, endPoint y: 443, distance: 75.1
click at [0, 0] on div "Set Variants Allocation Original No changes *** Past month 1 Changes Remove Edi…" at bounding box center [0, 0] width 0 height 0
click at [0, 0] on li "Transactions" at bounding box center [0, 0] width 0 height 0
click at [0, 0] on li "Conversion Rate" at bounding box center [0, 0] width 0 height 0
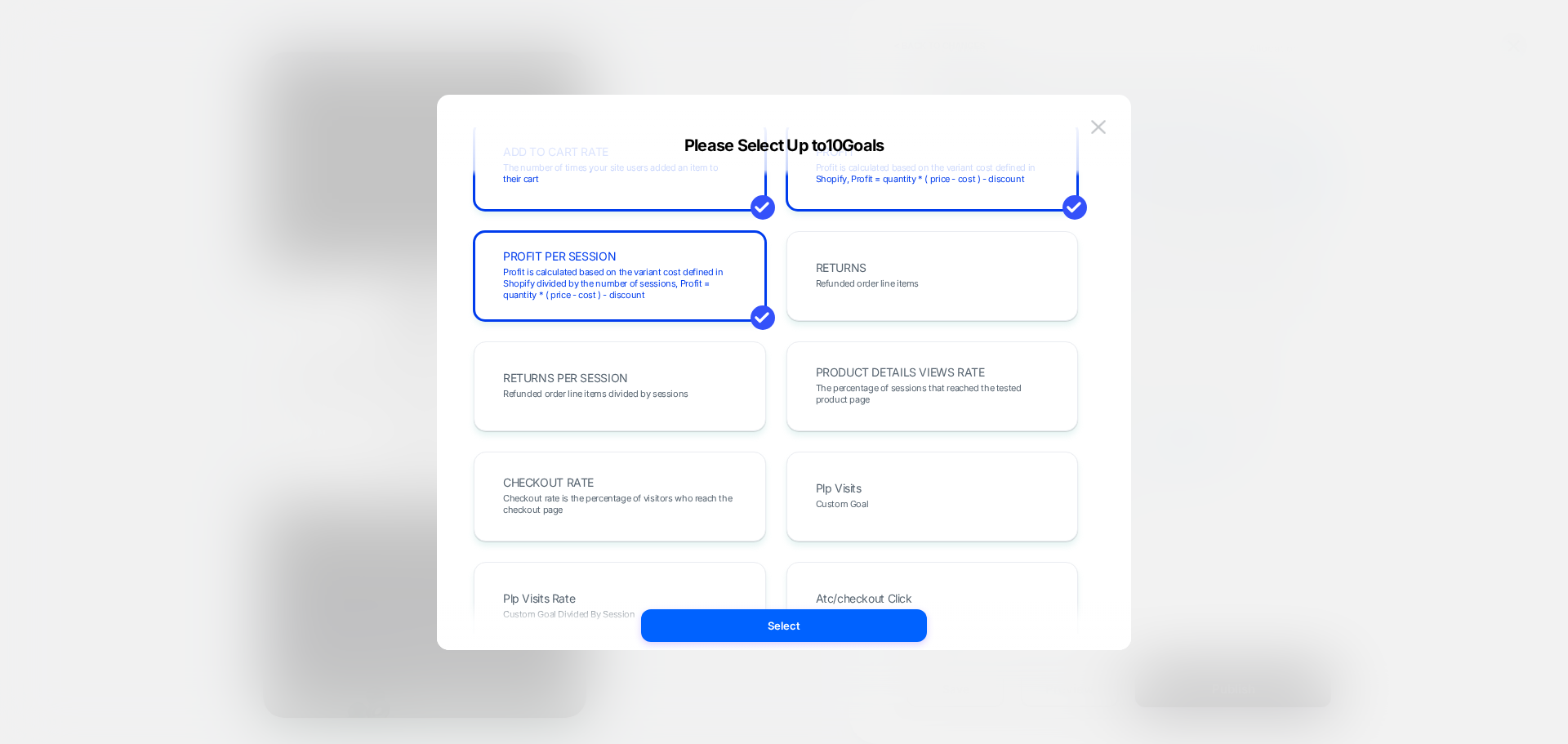
scroll to position [164, 0]
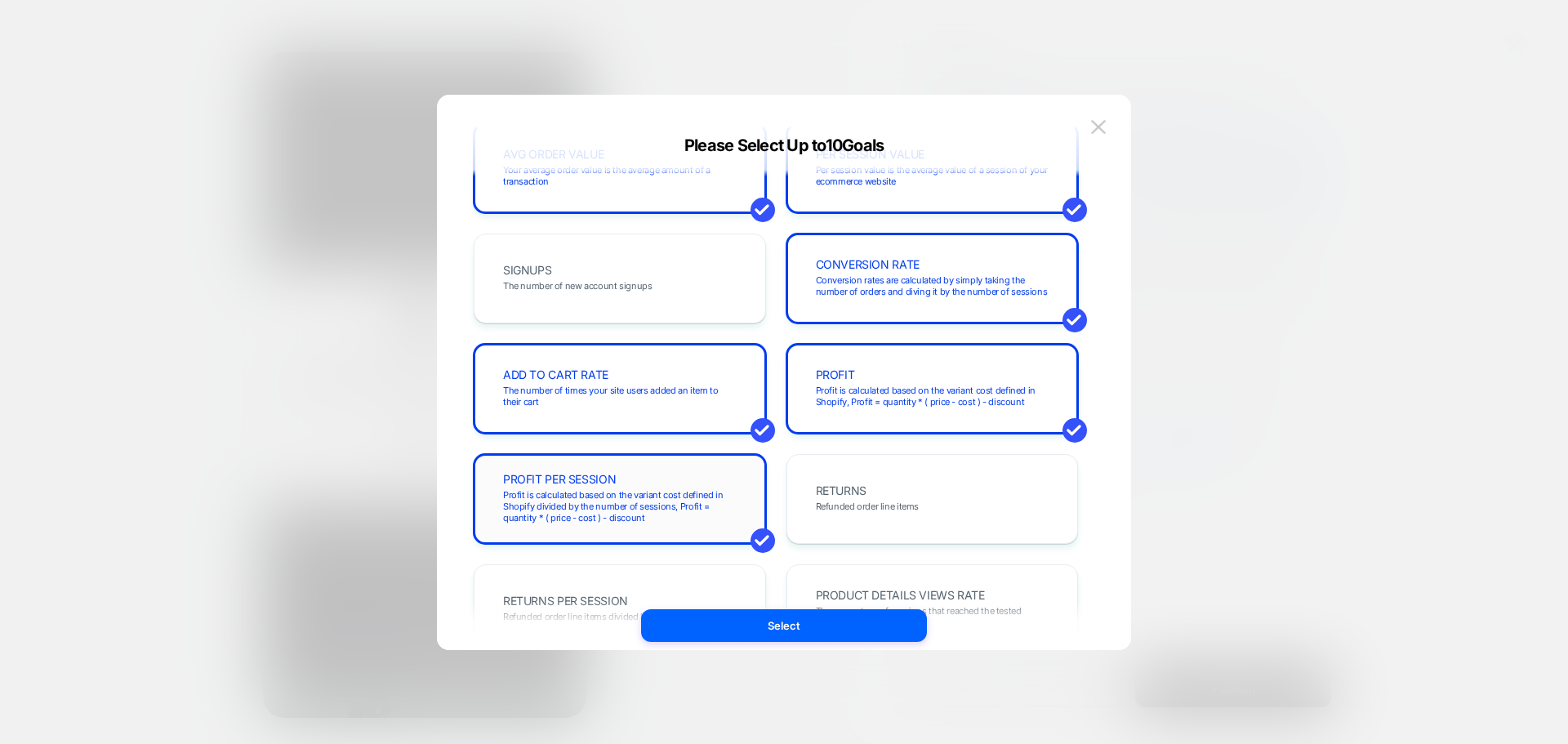
click at [726, 475] on div "PROFIT PER SESSION Profit is calculated based on the variant cost defined in Sh…" at bounding box center [619, 499] width 258 height 55
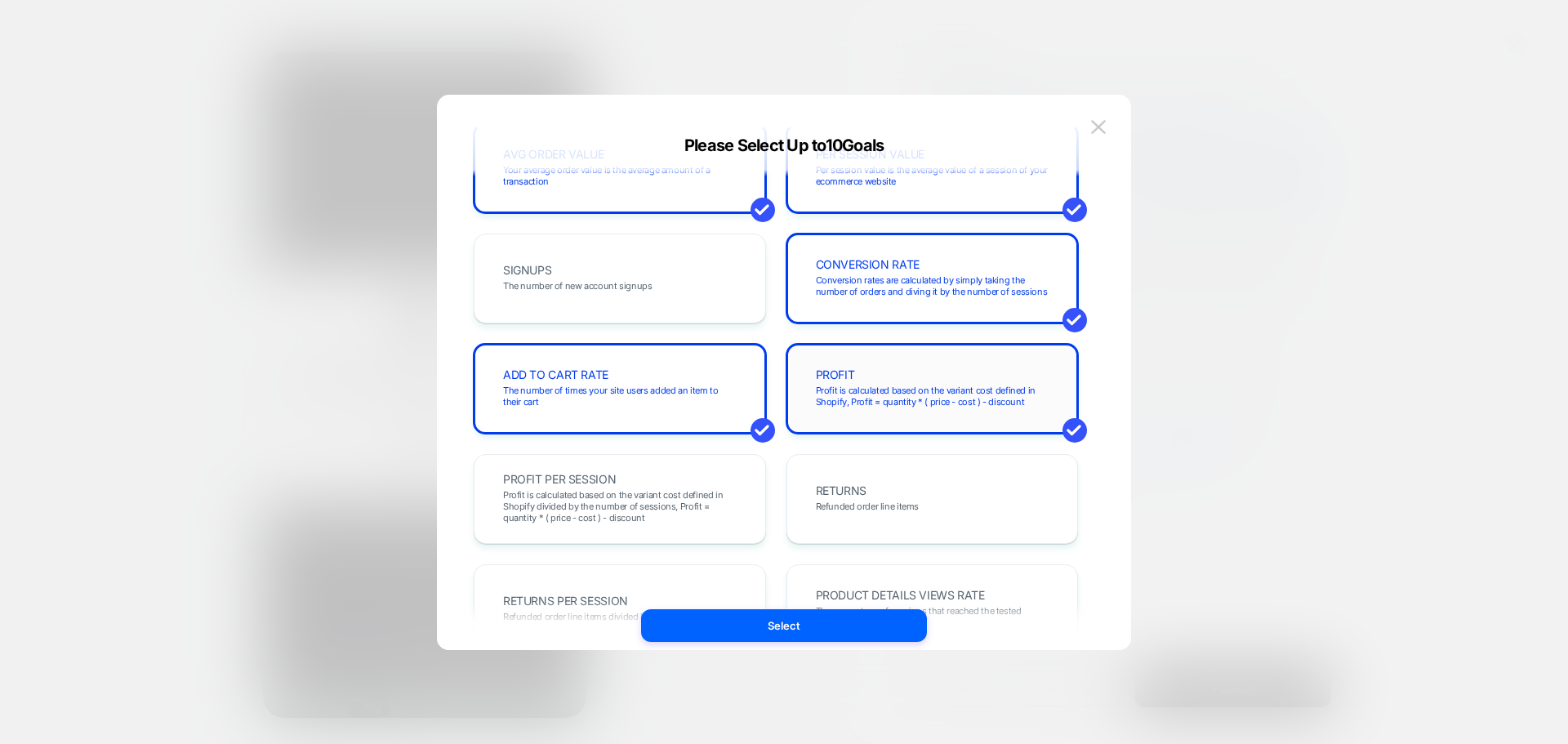
click at [0, 0] on div "PROFIT Profit is calculated based on the variant cost defined in Shopify, Profi…" at bounding box center [0, 0] width 0 height 0
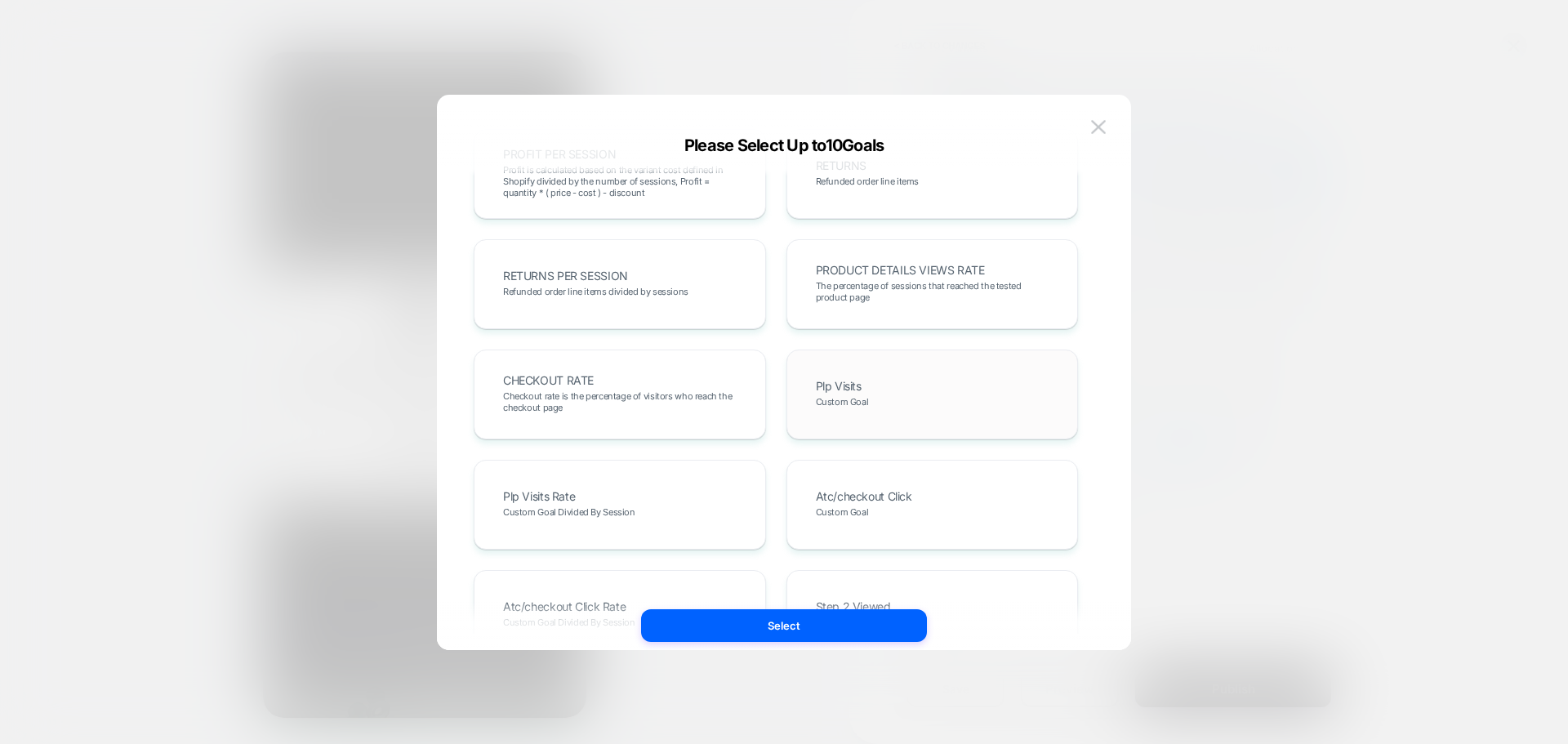
scroll to position [491, 0]
click at [0, 0] on div "Plp Visits Custom Goal" at bounding box center [0, 0] width 0 height 0
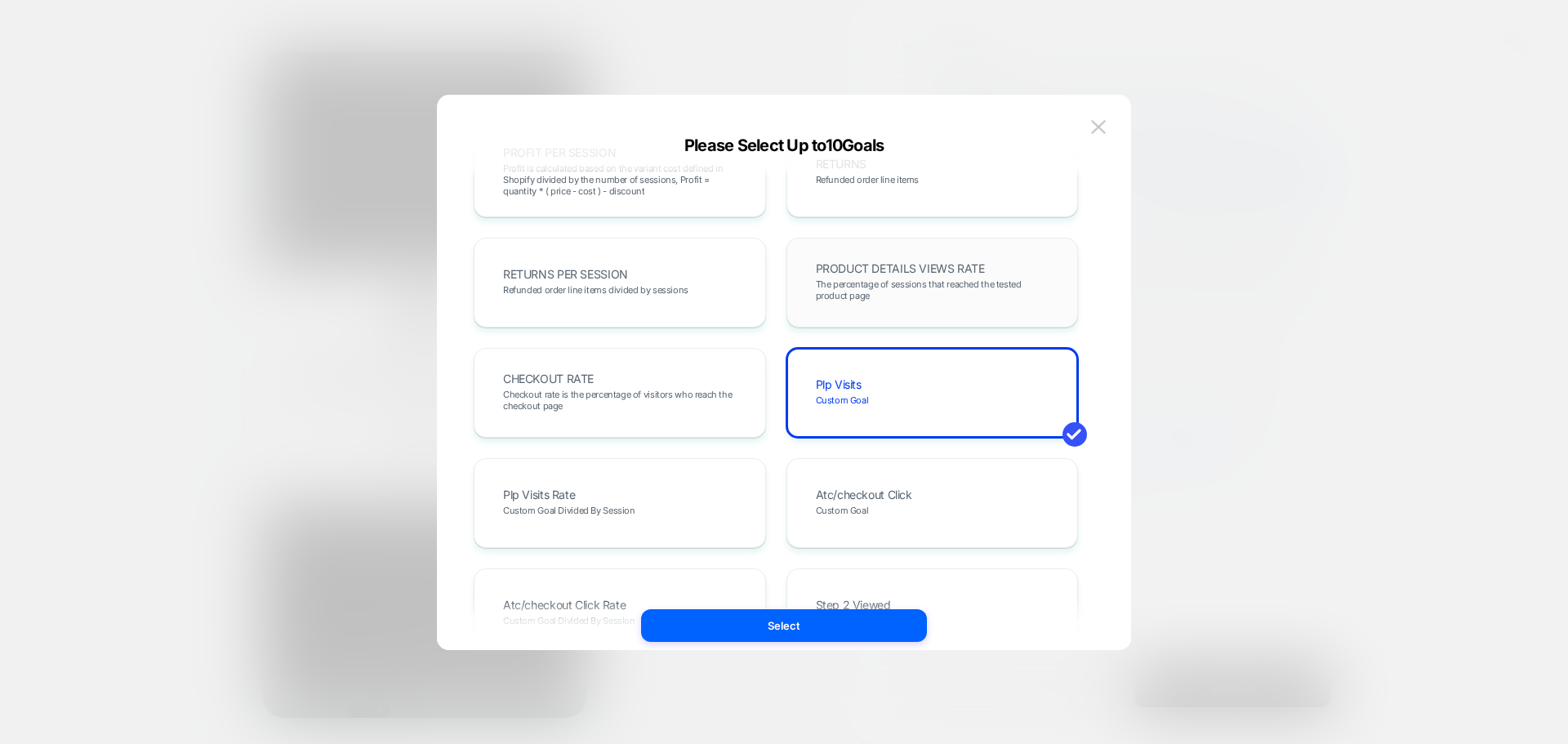
click at [0, 0] on span "The percentage of sessions that reached the tested product page" at bounding box center [0, 0] width 0 height 0
click at [688, 403] on span "Checkout rate is the percentage of visitors who reach the checkout page" at bounding box center [619, 400] width 233 height 23
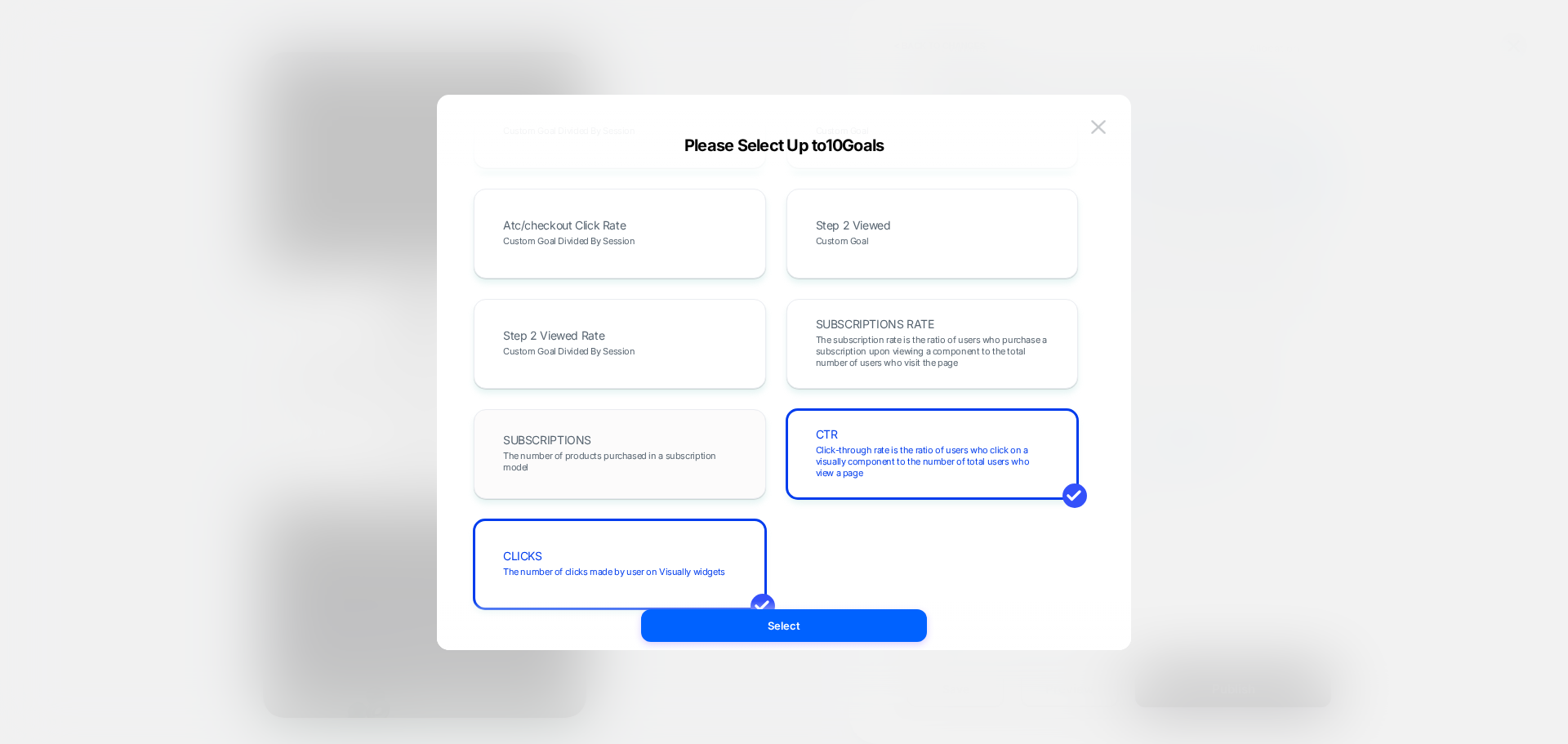
scroll to position [895, 0]
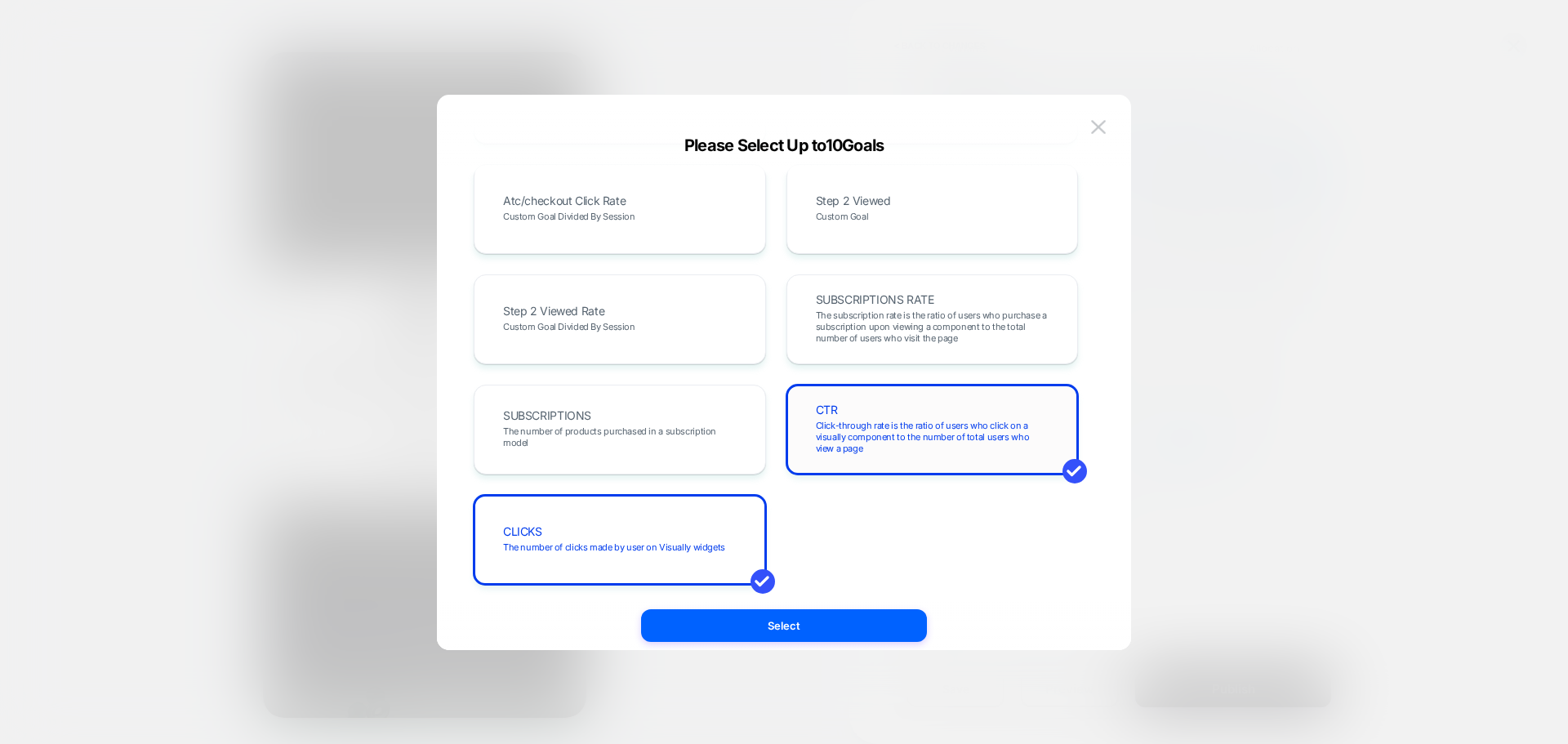
click at [862, 439] on span "Click-through rate is the ratio of users who click on a visually component to t…" at bounding box center [932, 437] width 233 height 34
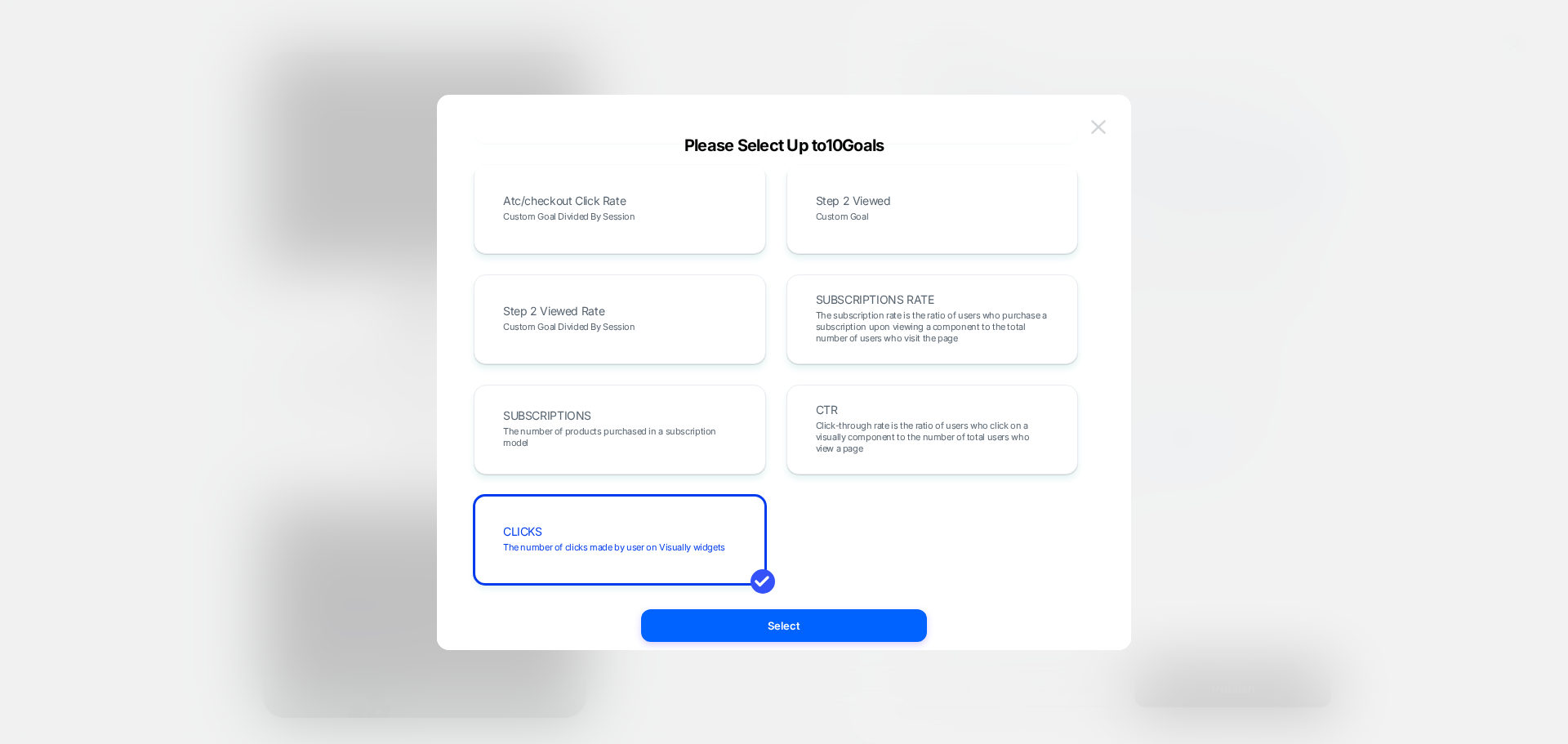
click at [0, 0] on img at bounding box center [0, 0] width 0 height 0
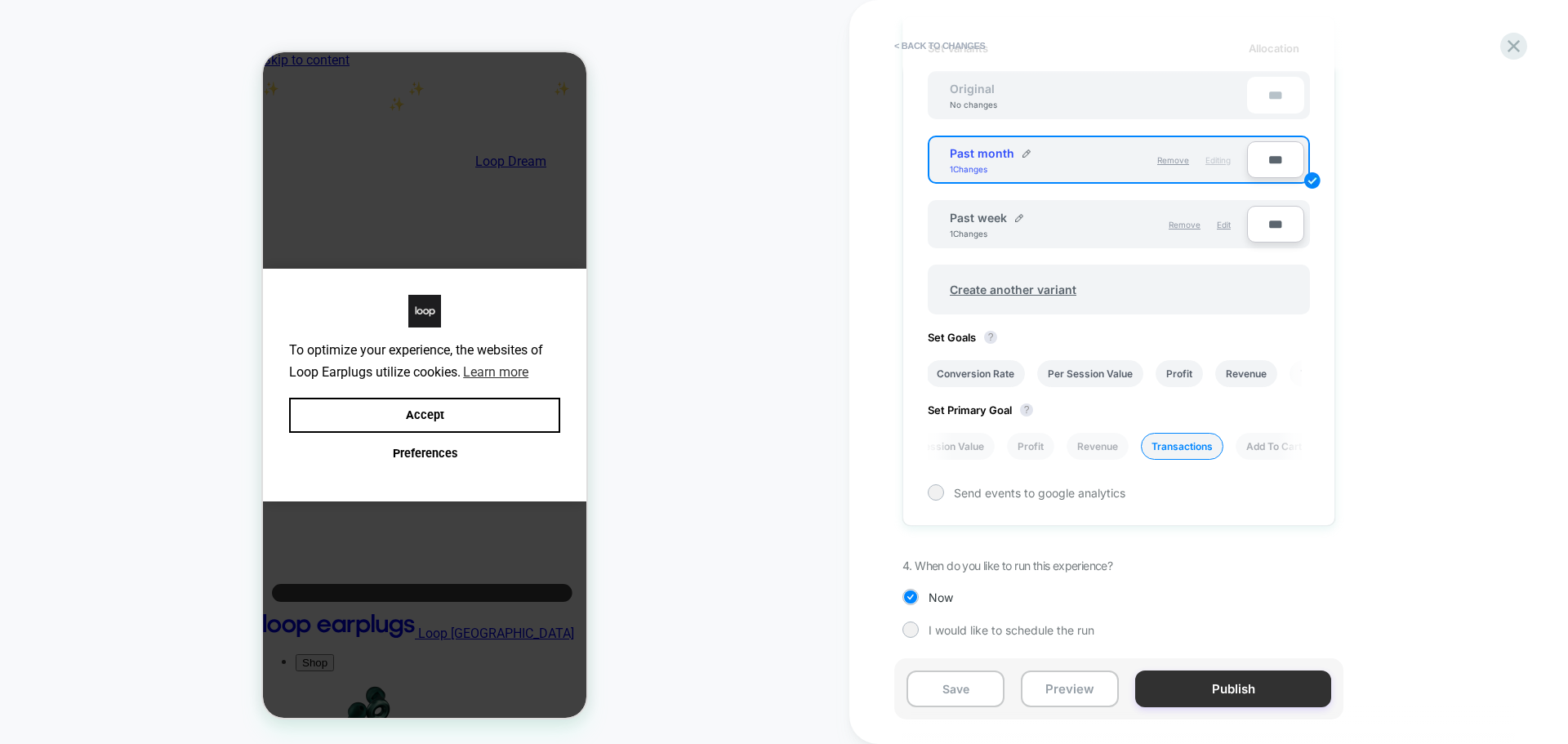
click at [1302, 689] on button "Publish" at bounding box center [1233, 689] width 196 height 37
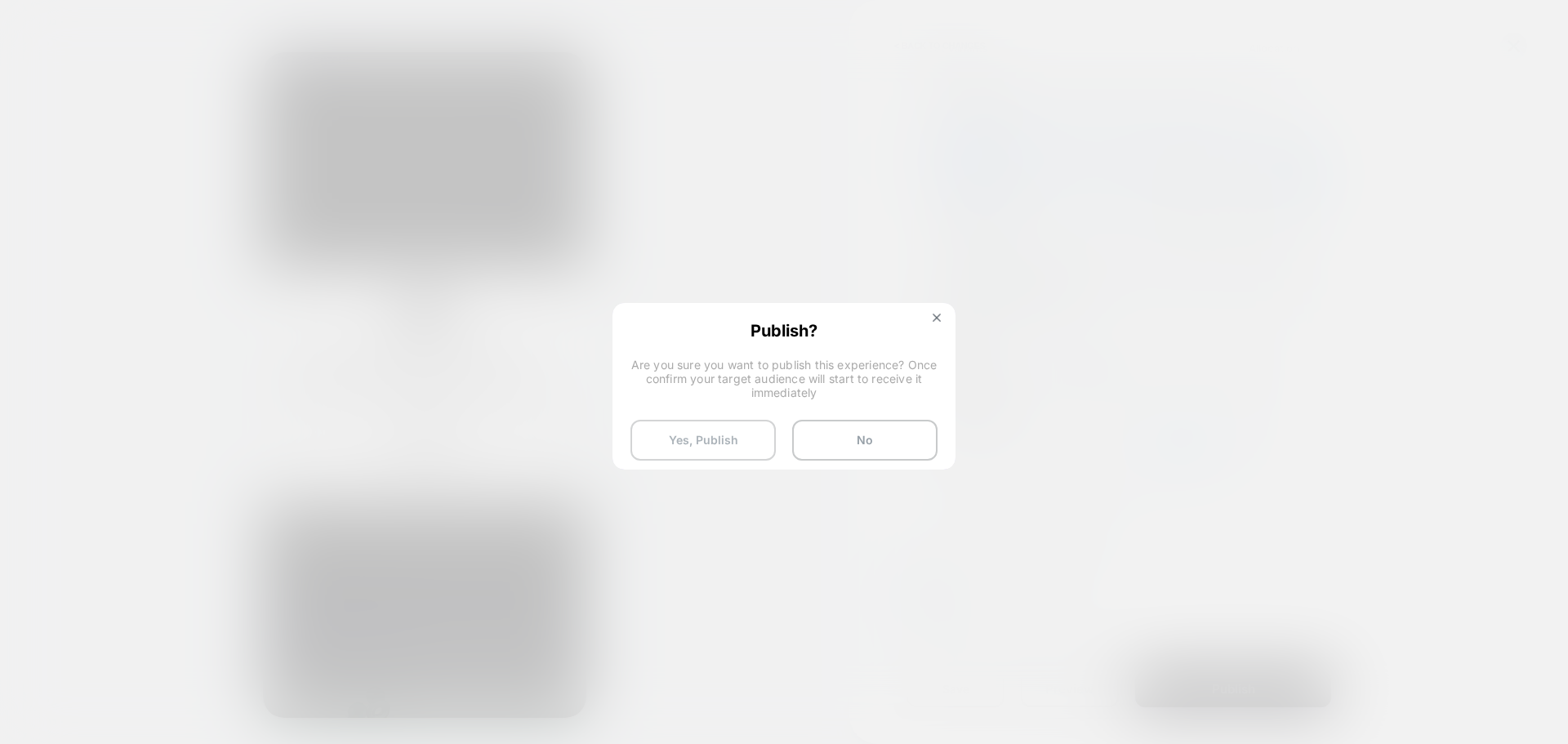
click at [0, 0] on button "Yes, Publish" at bounding box center [0, 0] width 0 height 0
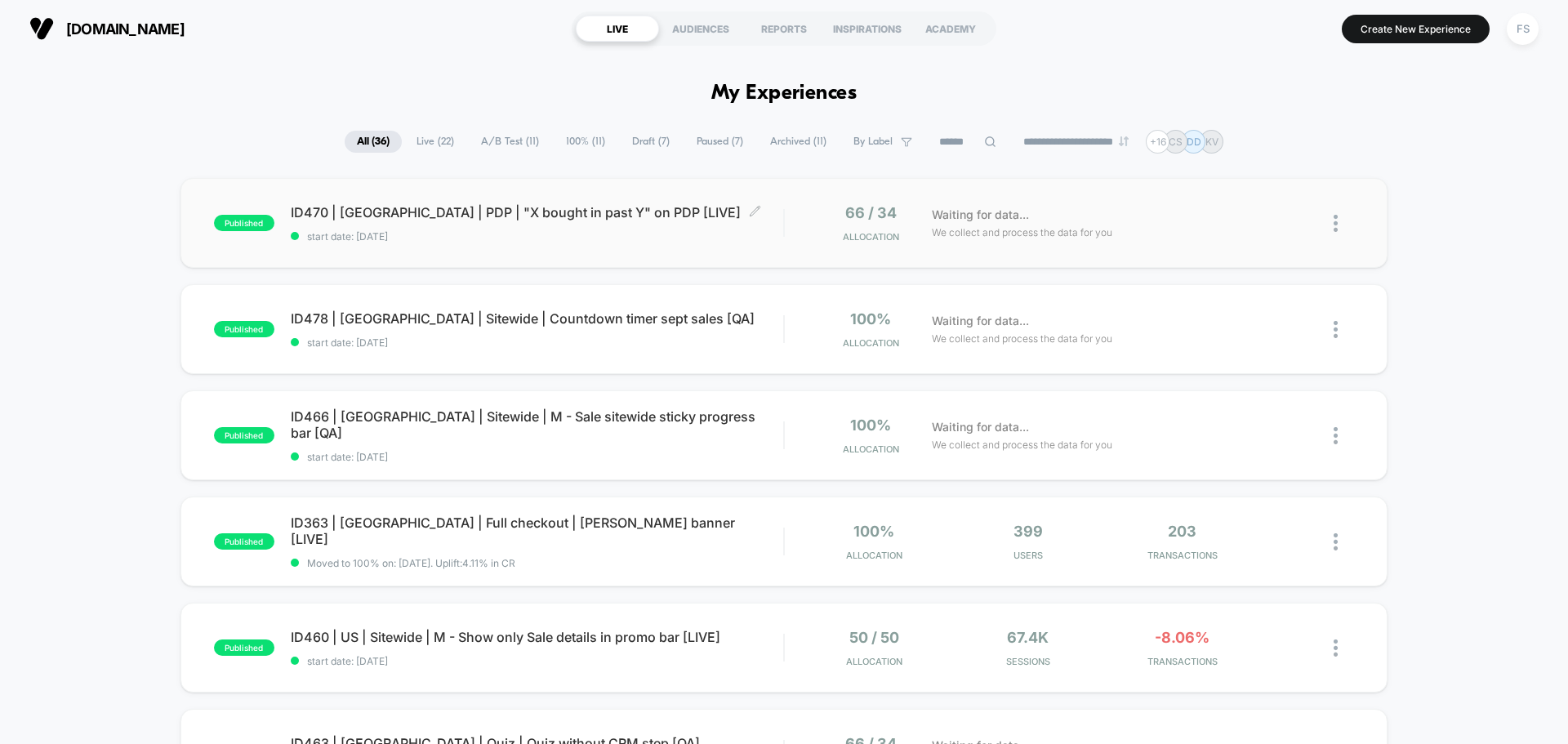
click at [536, 210] on span "ID470 | USA | PDP | "X bought in past Y" on PDP [LIVE] Click to edit experience…" at bounding box center [536, 211] width 492 height 16
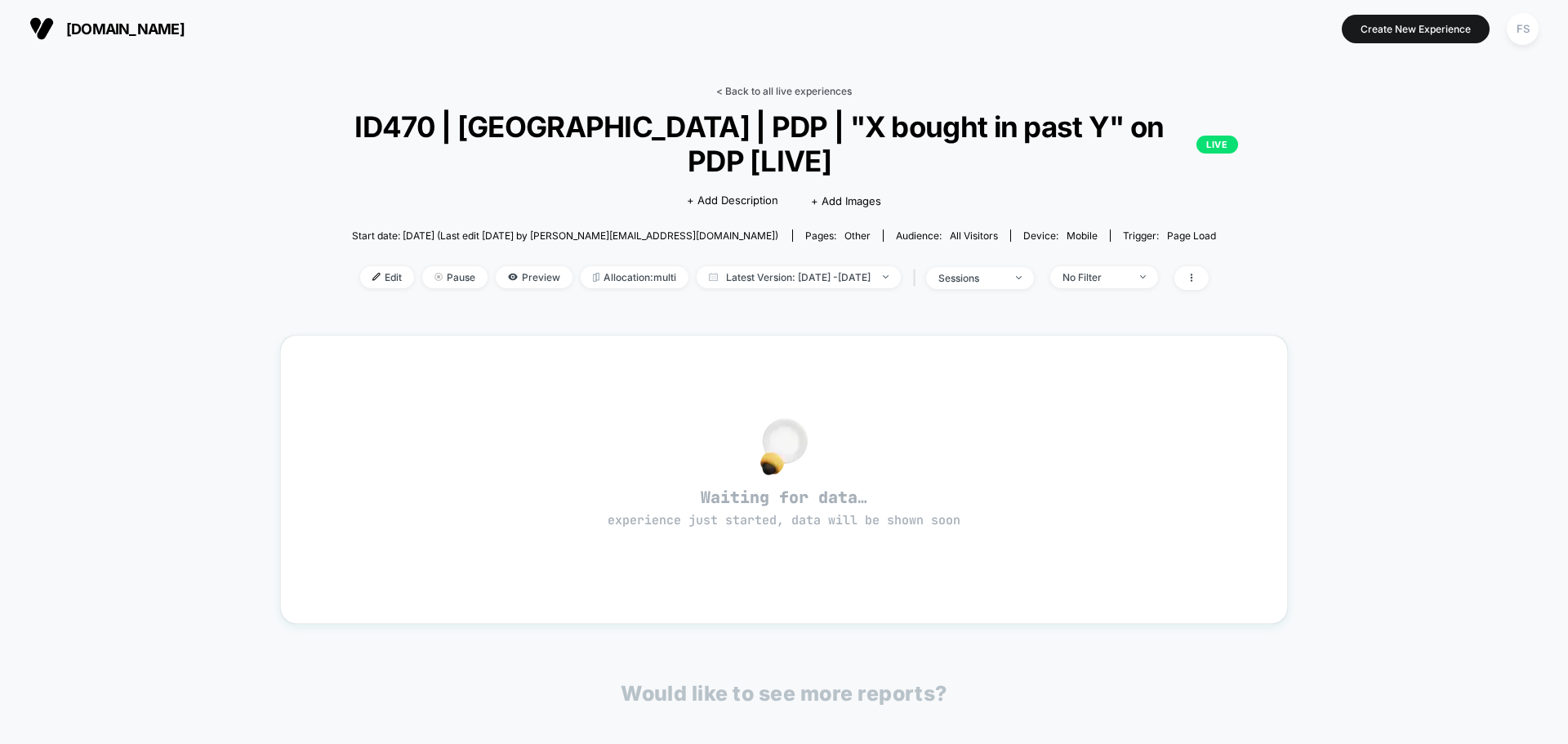
click at [778, 87] on link "< Back to all live experiences" at bounding box center [784, 90] width 135 height 12
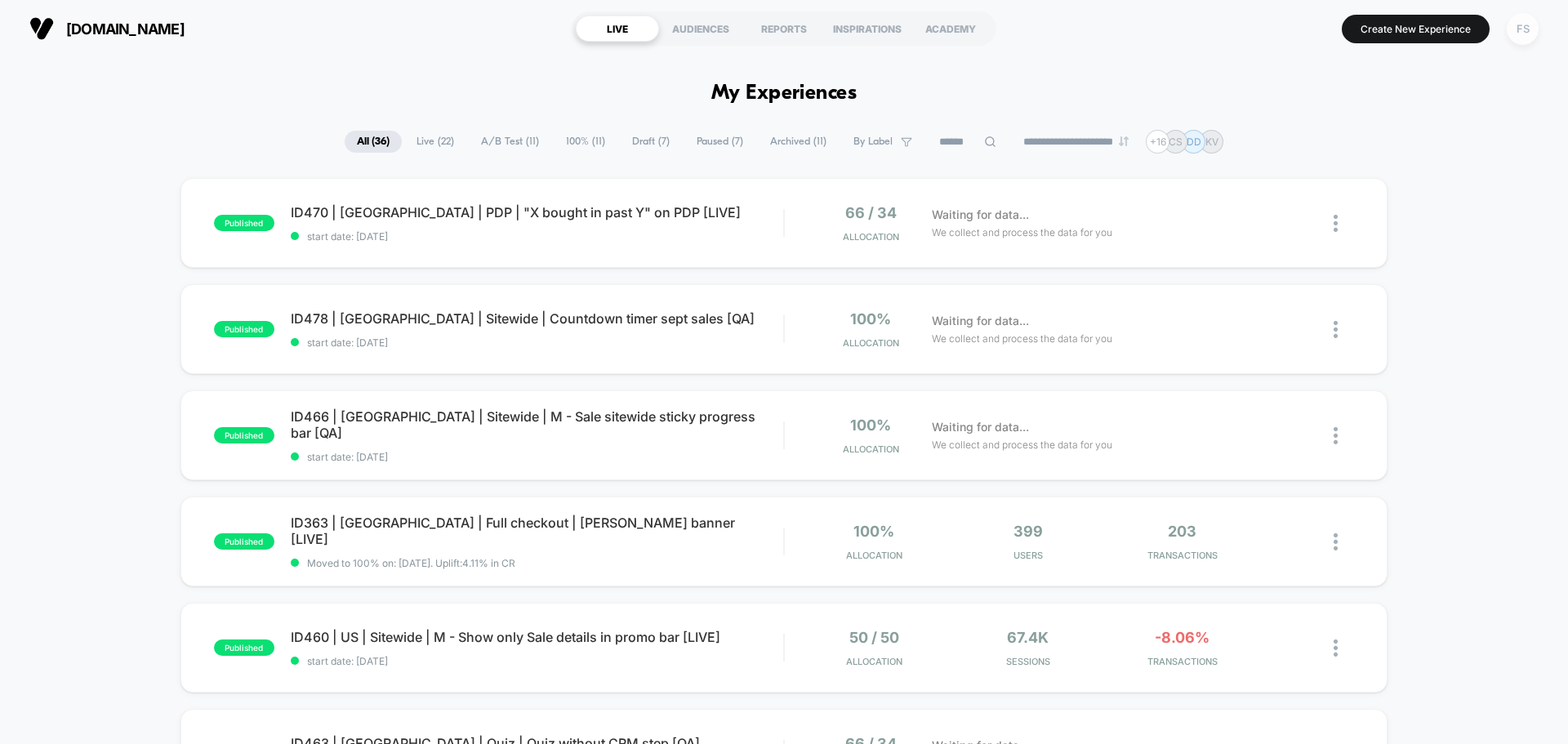
click at [1518, 32] on div "FS" at bounding box center [1522, 29] width 31 height 31
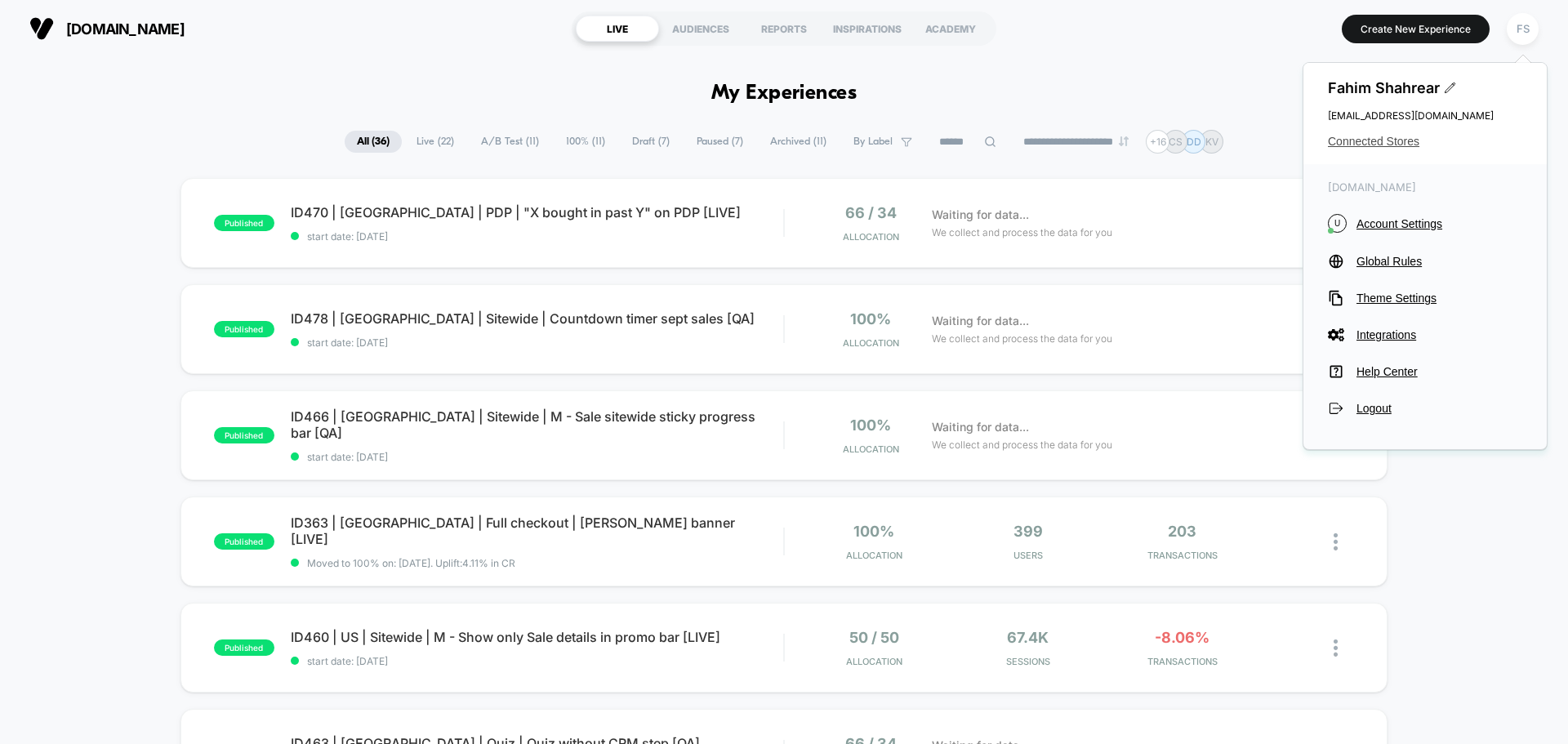
click at [1339, 135] on span "Connected Stores" at bounding box center [1425, 142] width 194 height 13
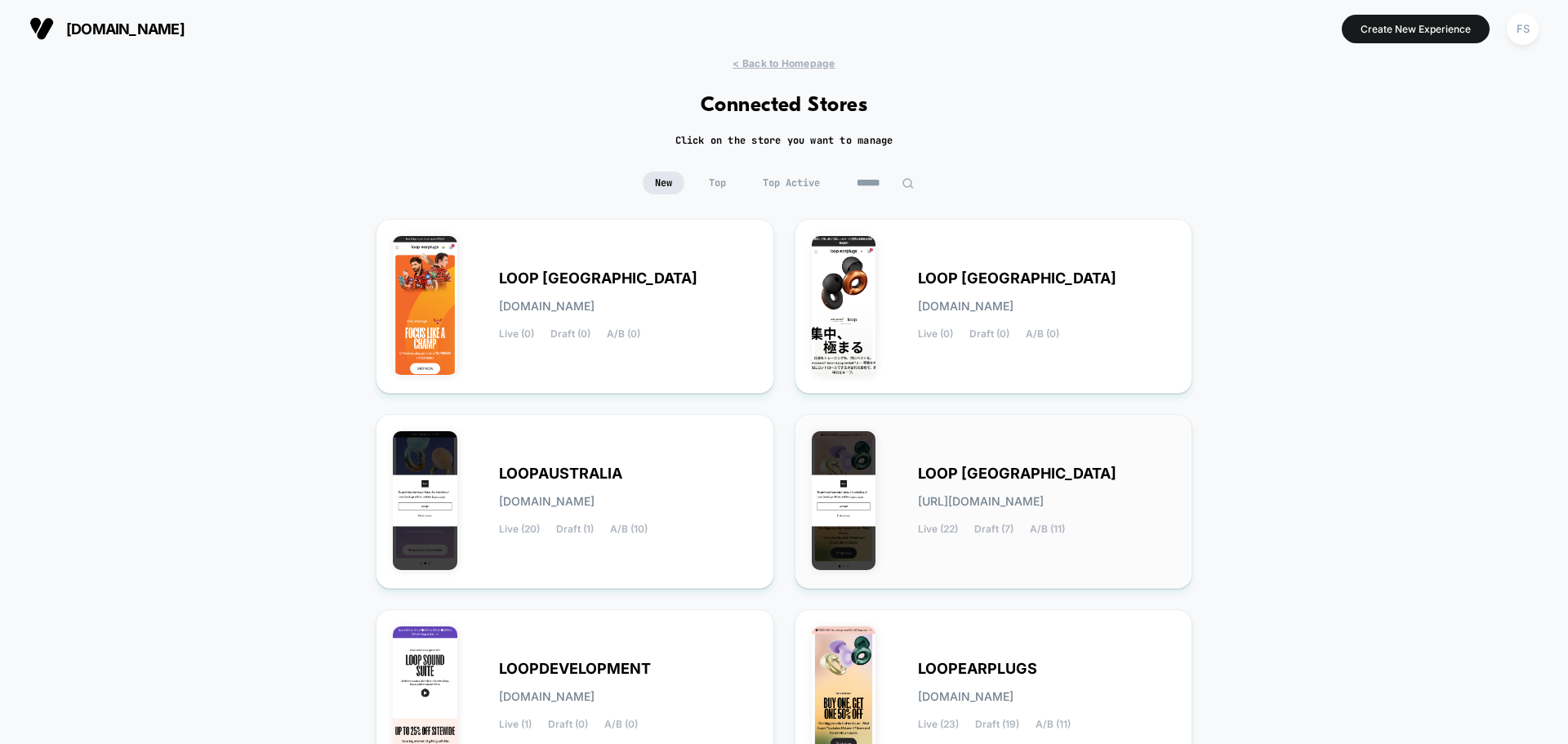
scroll to position [172, 0]
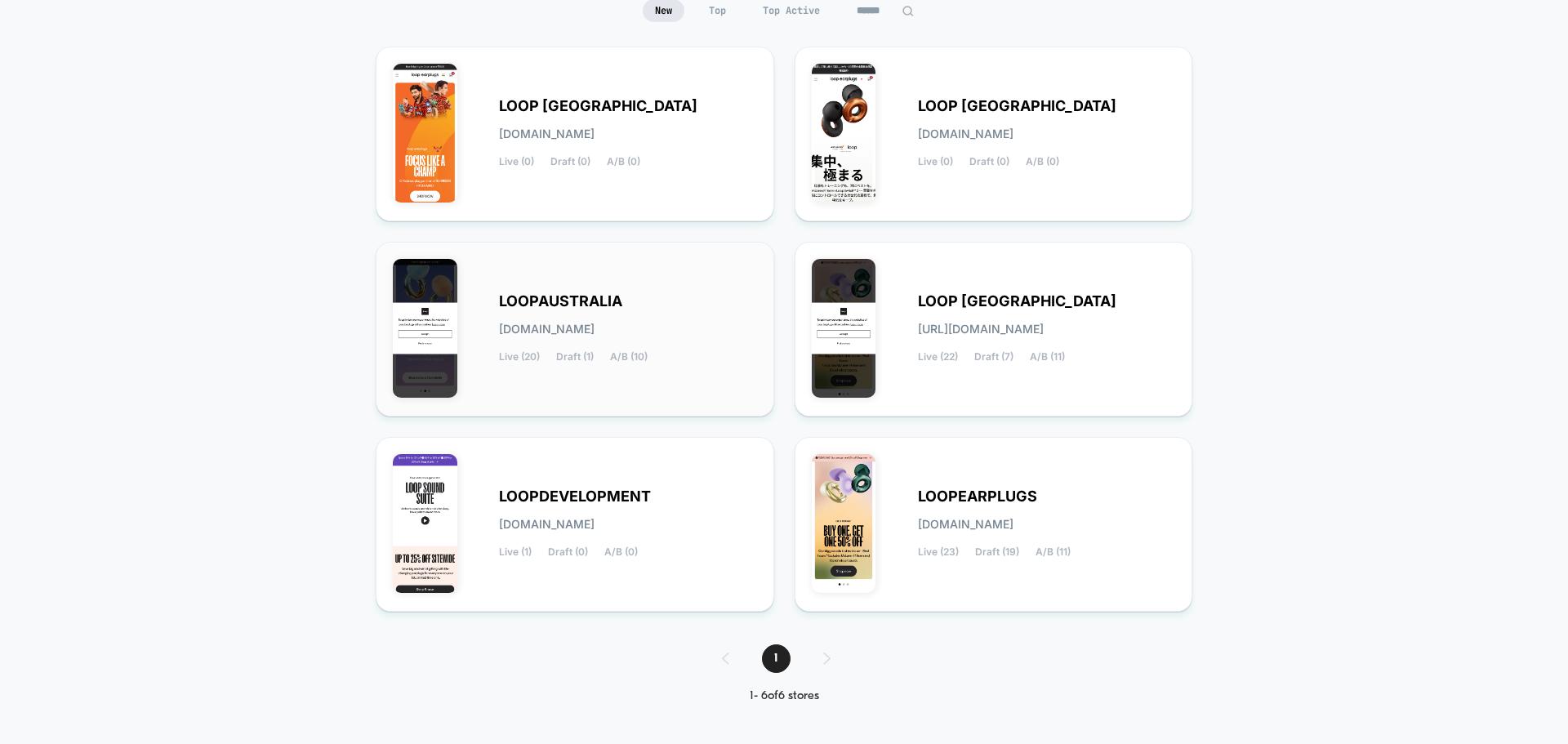
click at [569, 298] on span "LOOPAUSTRALIA" at bounding box center [561, 302] width 124 height 11
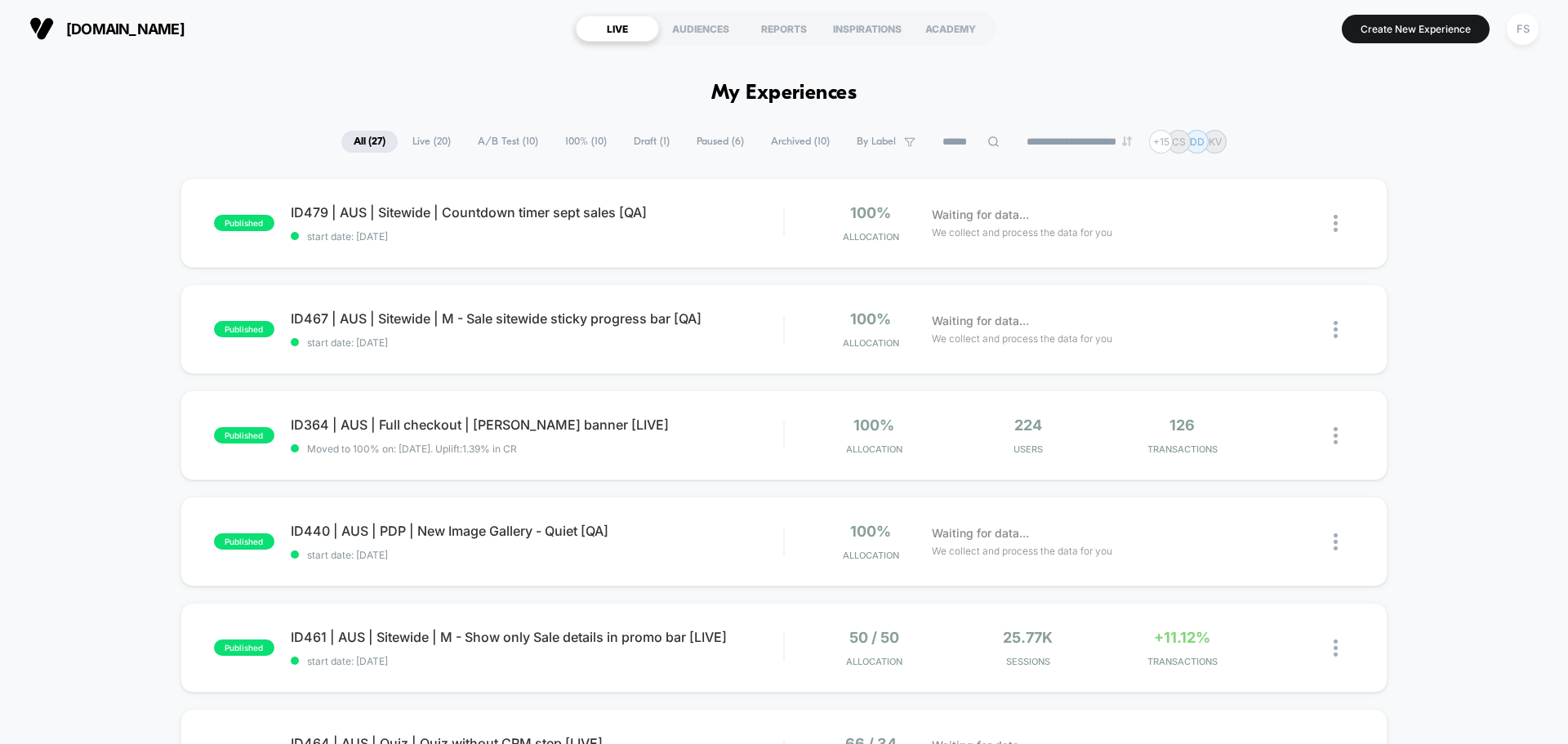
click at [951, 143] on input at bounding box center [971, 142] width 82 height 20
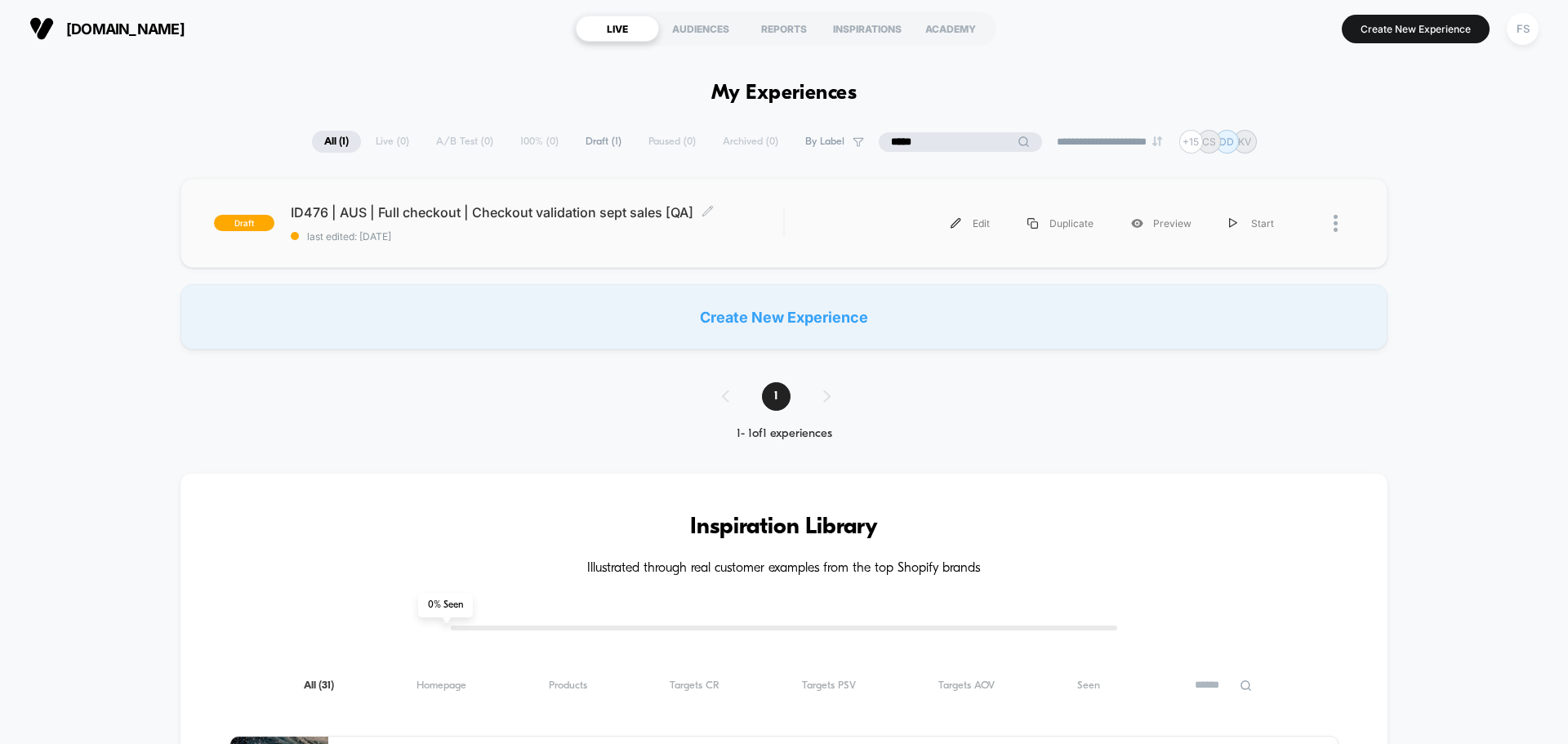
type input "*****"
click at [522, 212] on span "ID476 | AUS | Full checkout | Checkout validation sept sales [QA] Click to edit…" at bounding box center [536, 211] width 492 height 16
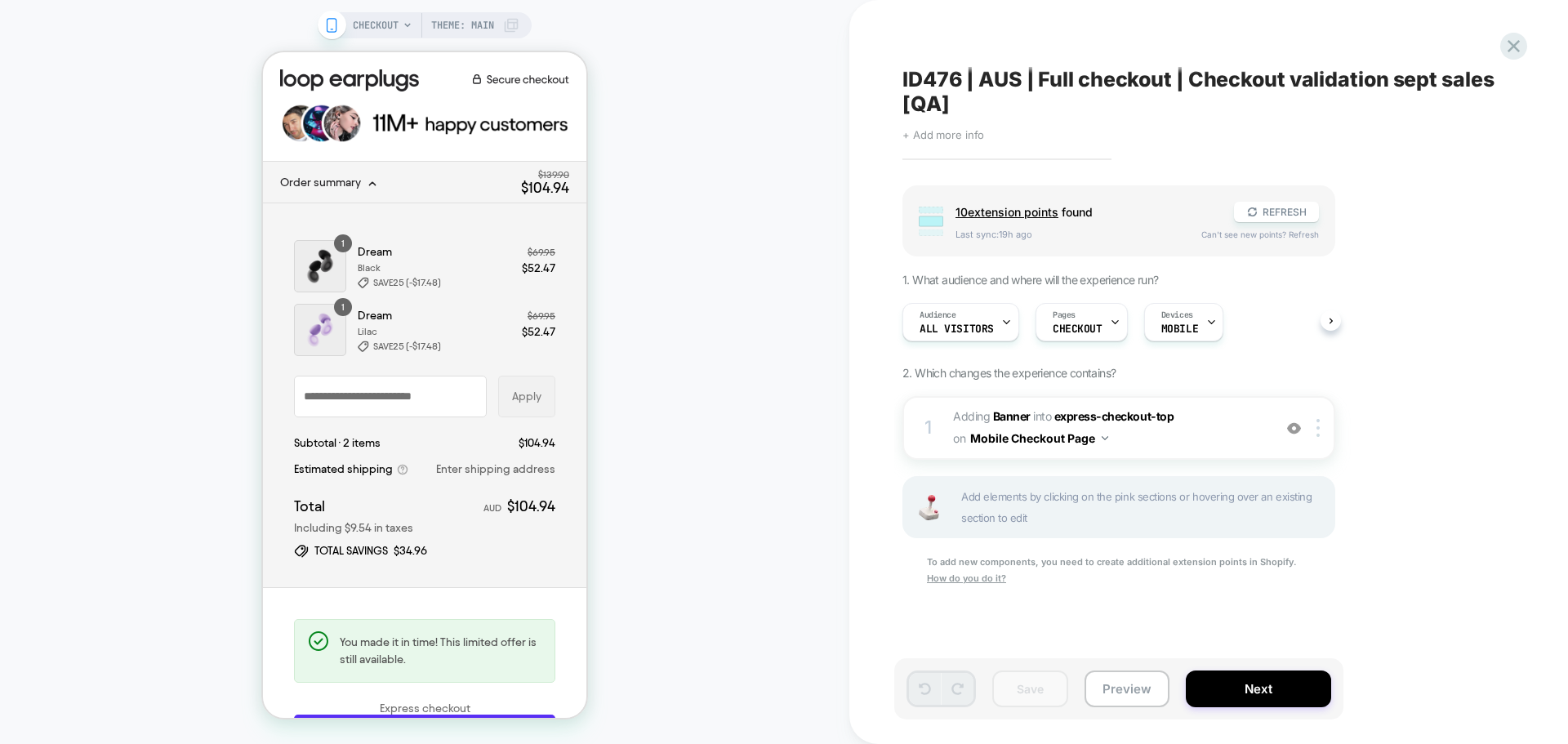
click at [955, 141] on span "+ Add more info" at bounding box center [943, 135] width 82 height 13
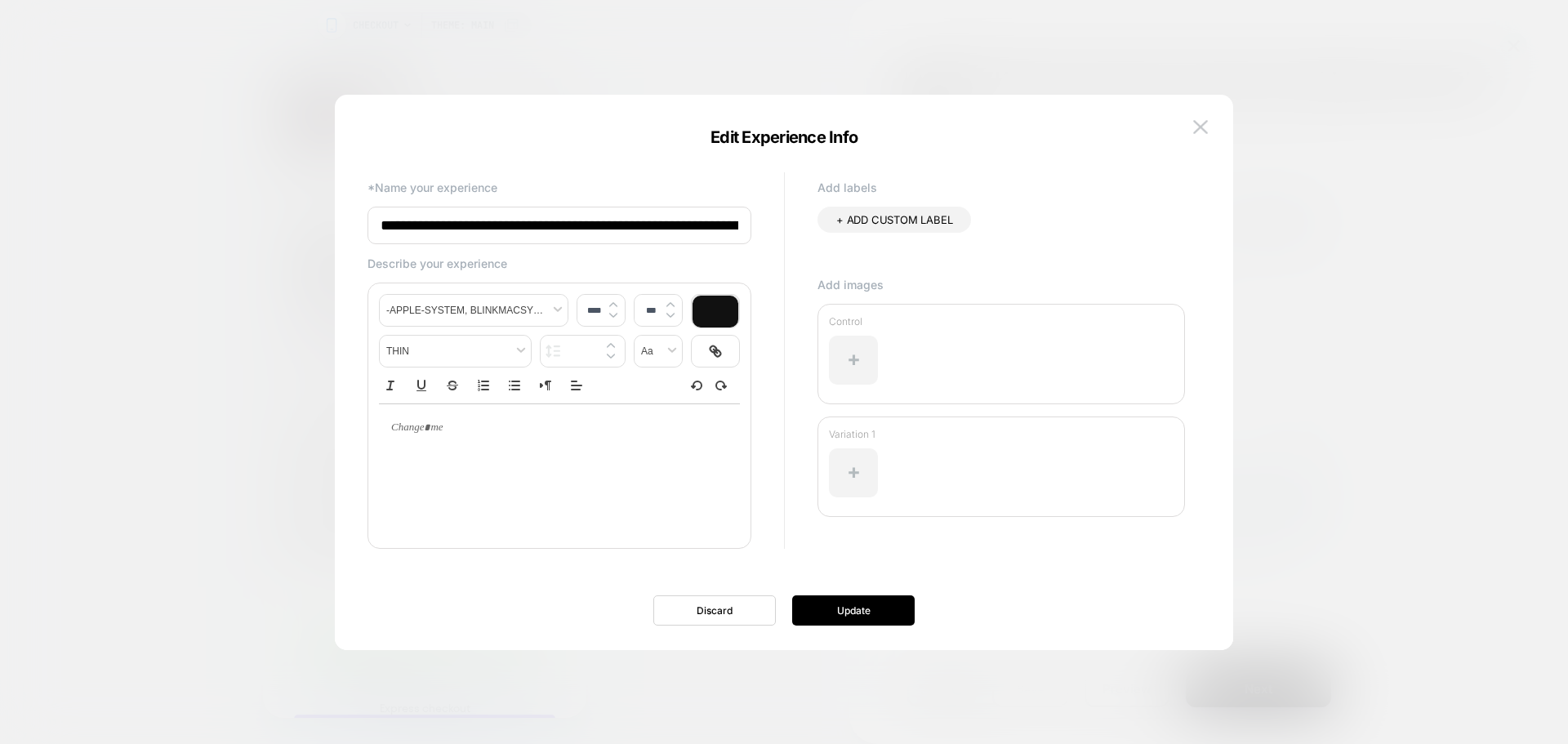
scroll to position [0, 84]
click at [719, 224] on input "**********" at bounding box center [559, 226] width 384 height 38
type input "**********"
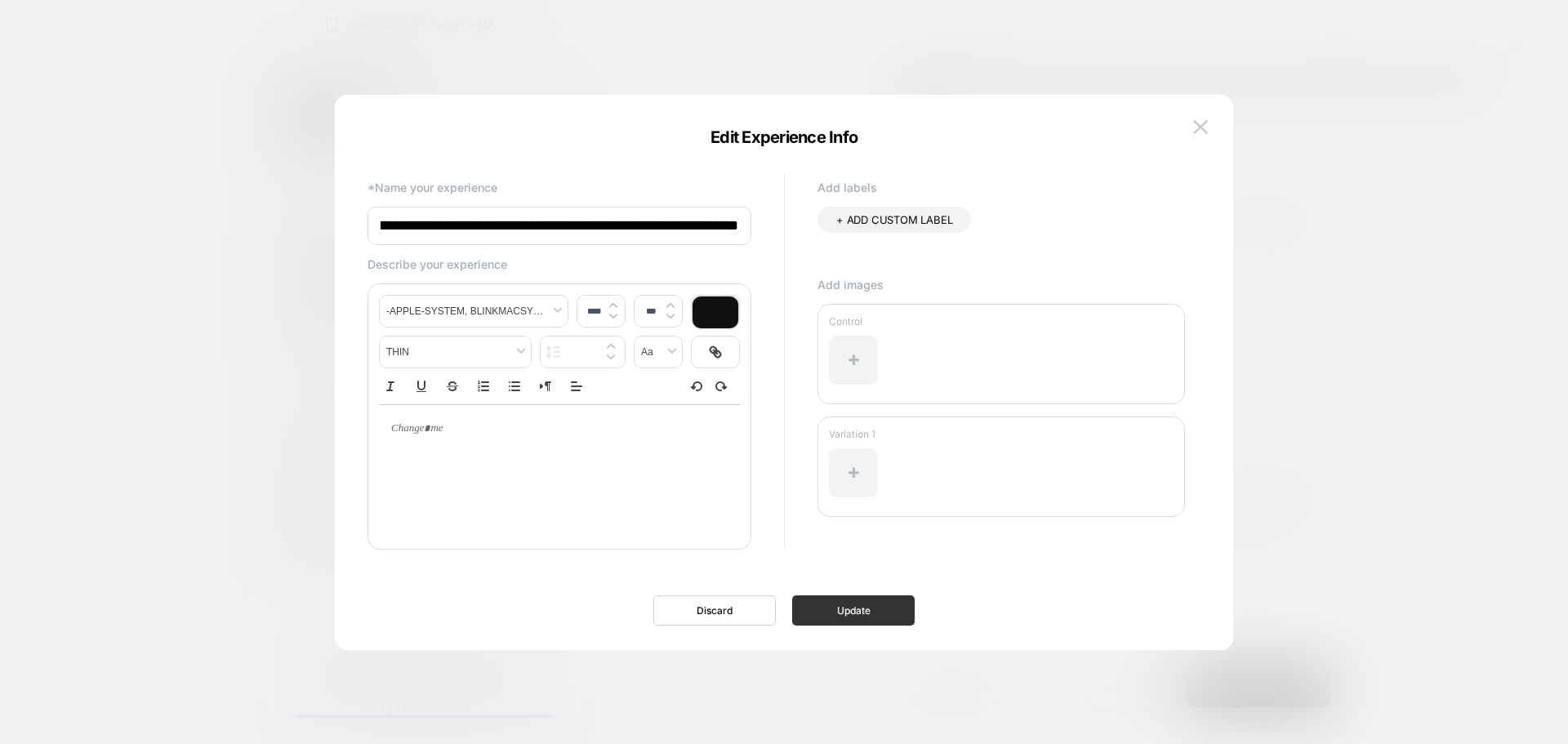
scroll to position [0, 0]
click at [891, 623] on button "Update" at bounding box center [853, 611] width 123 height 30
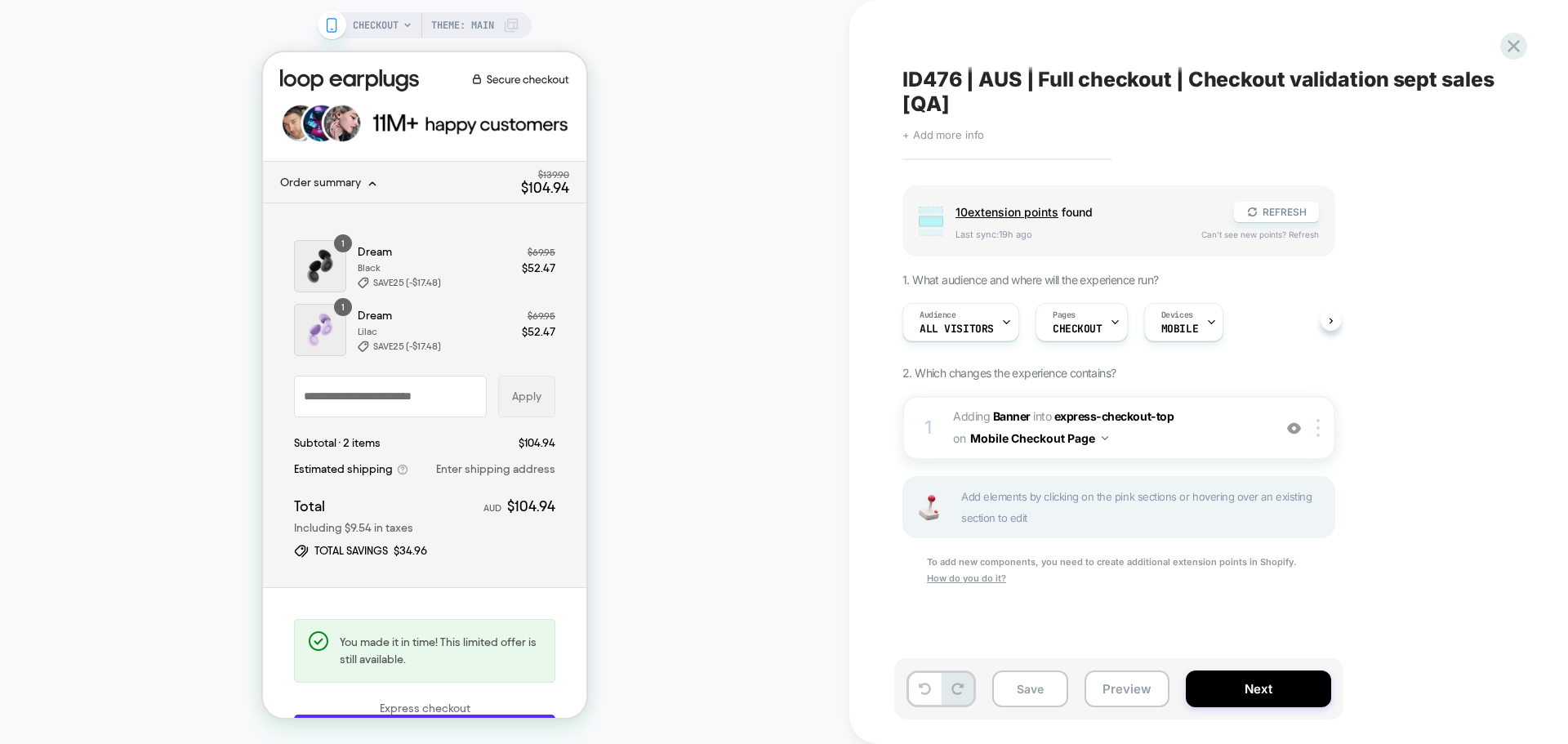
click at [973, 138] on span "+ Add more info" at bounding box center [943, 135] width 82 height 13
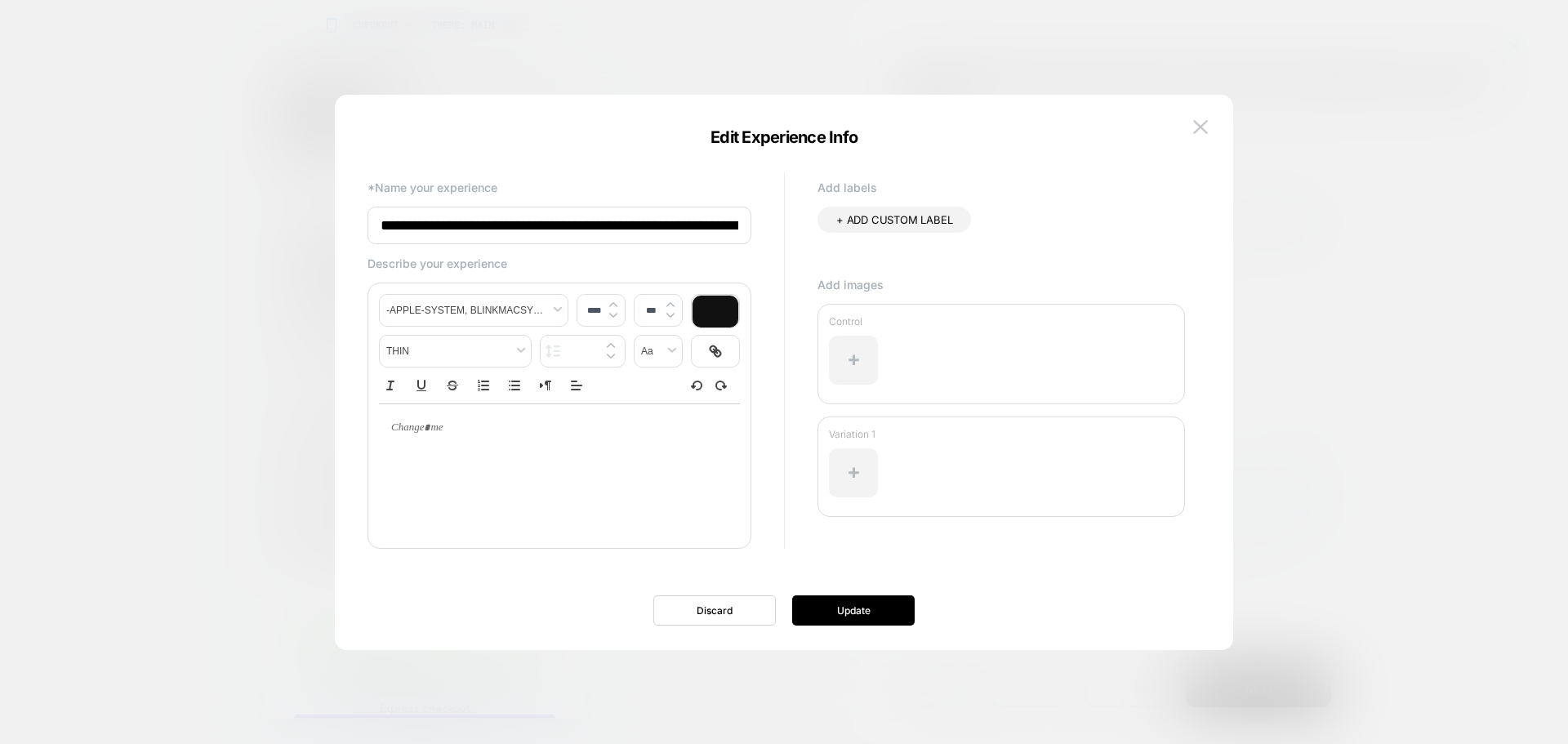
scroll to position [0, 94]
click at [703, 226] on input "**********" at bounding box center [559, 226] width 384 height 38
click at [1202, 130] on img at bounding box center [1200, 127] width 14 height 14
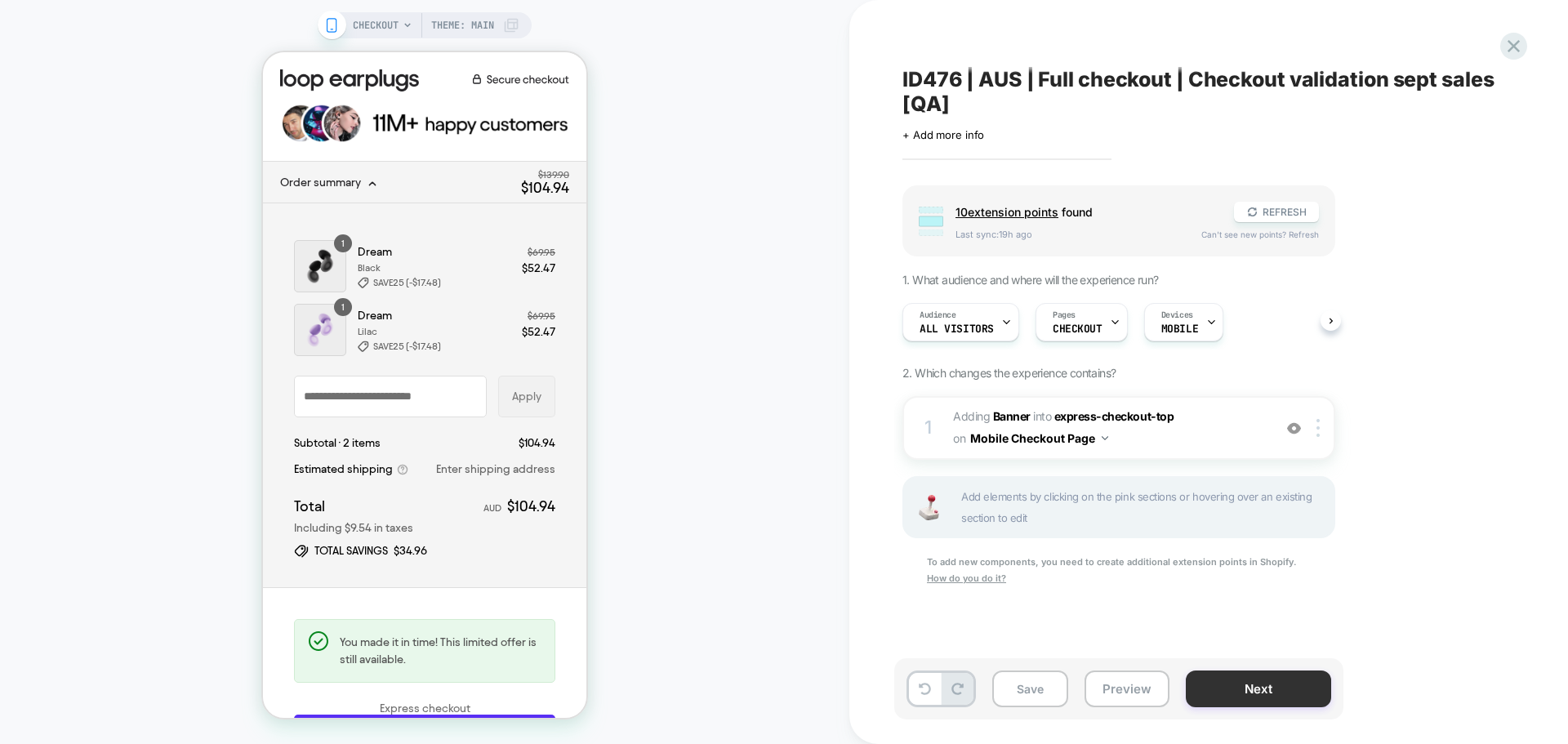
click at [1278, 686] on button "Next" at bounding box center [1258, 689] width 146 height 37
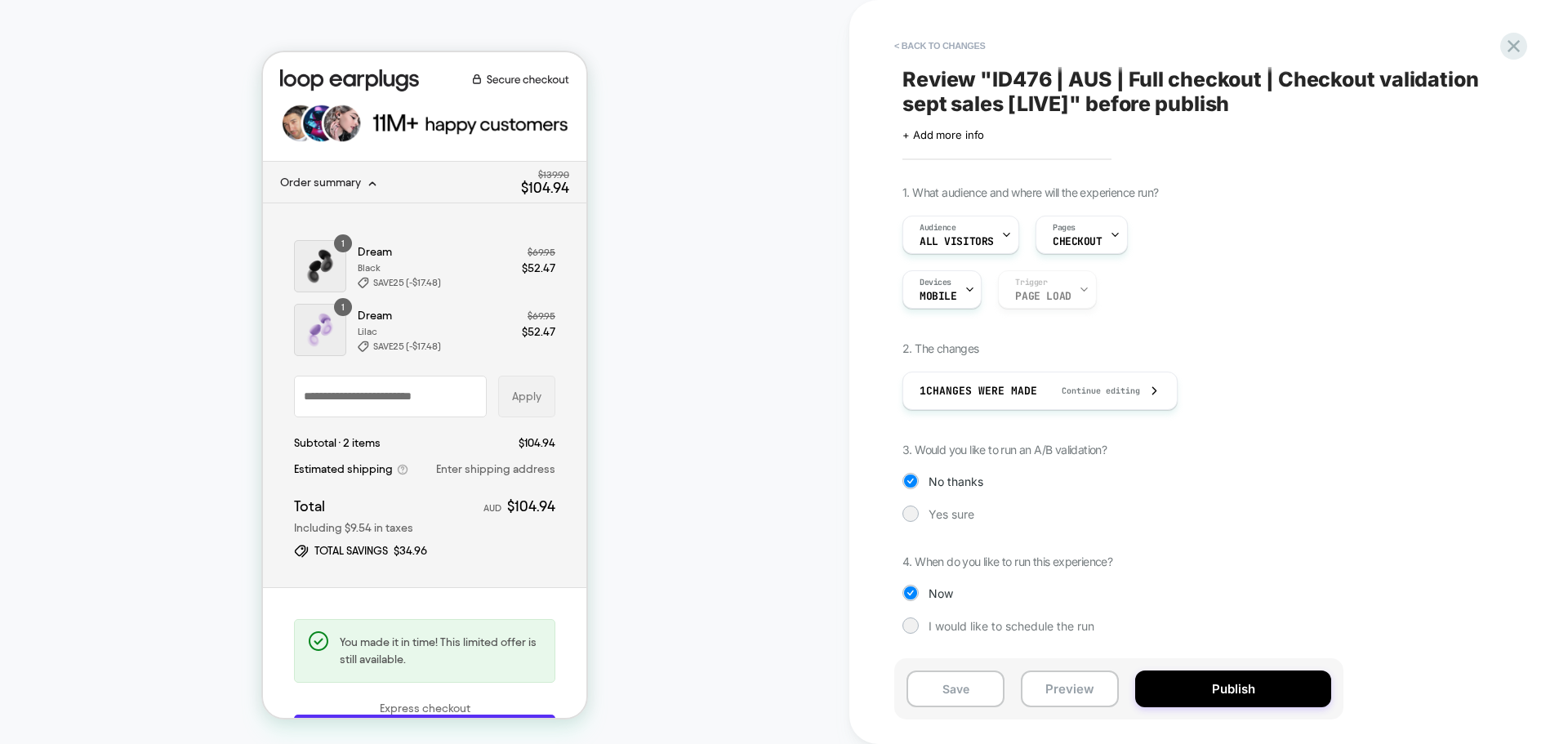
click at [1070, 282] on div "Devices MOBILE Trigger Page Load" at bounding box center [1119, 290] width 433 height 38
click at [955, 515] on span "Yes sure" at bounding box center [951, 514] width 46 height 14
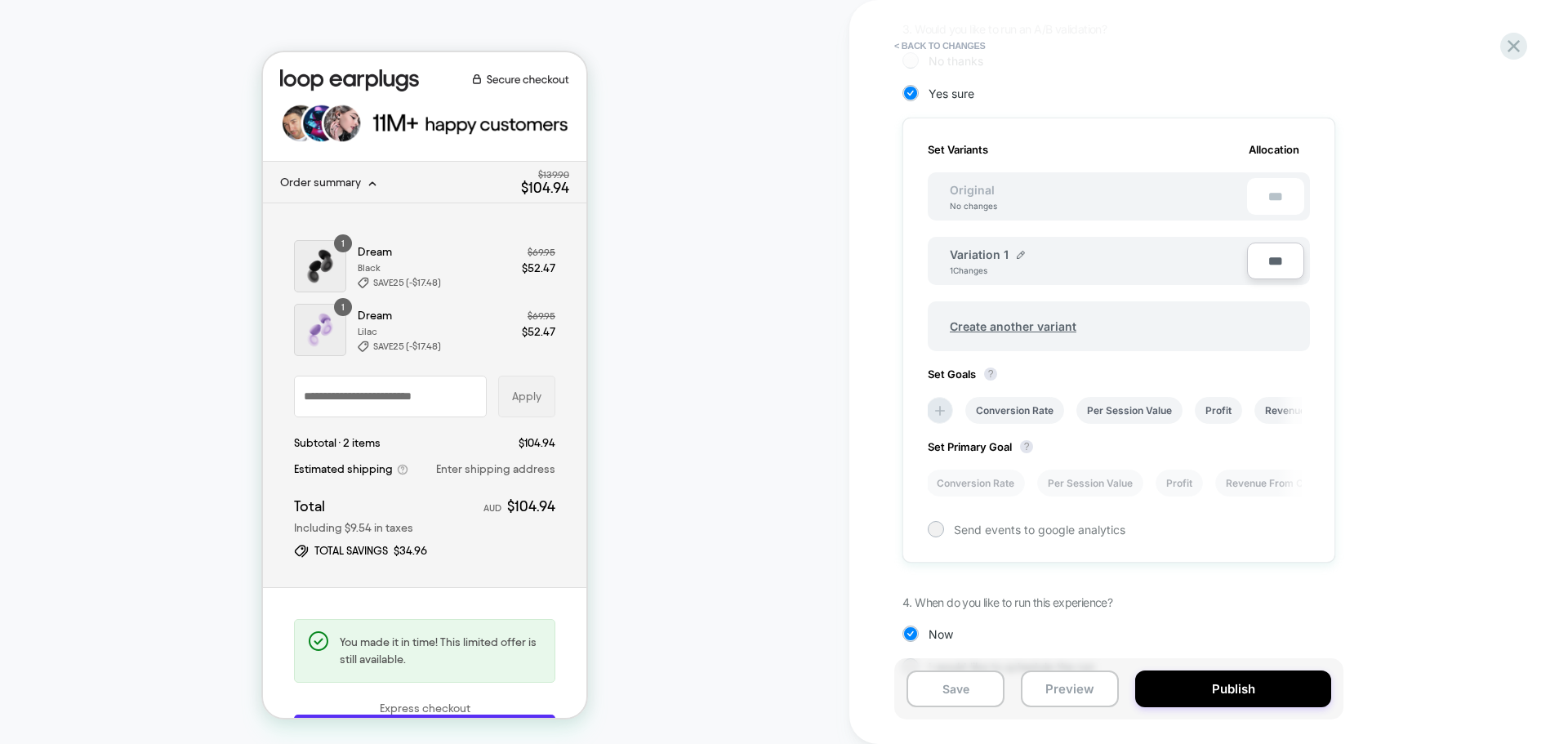
scroll to position [457, 0]
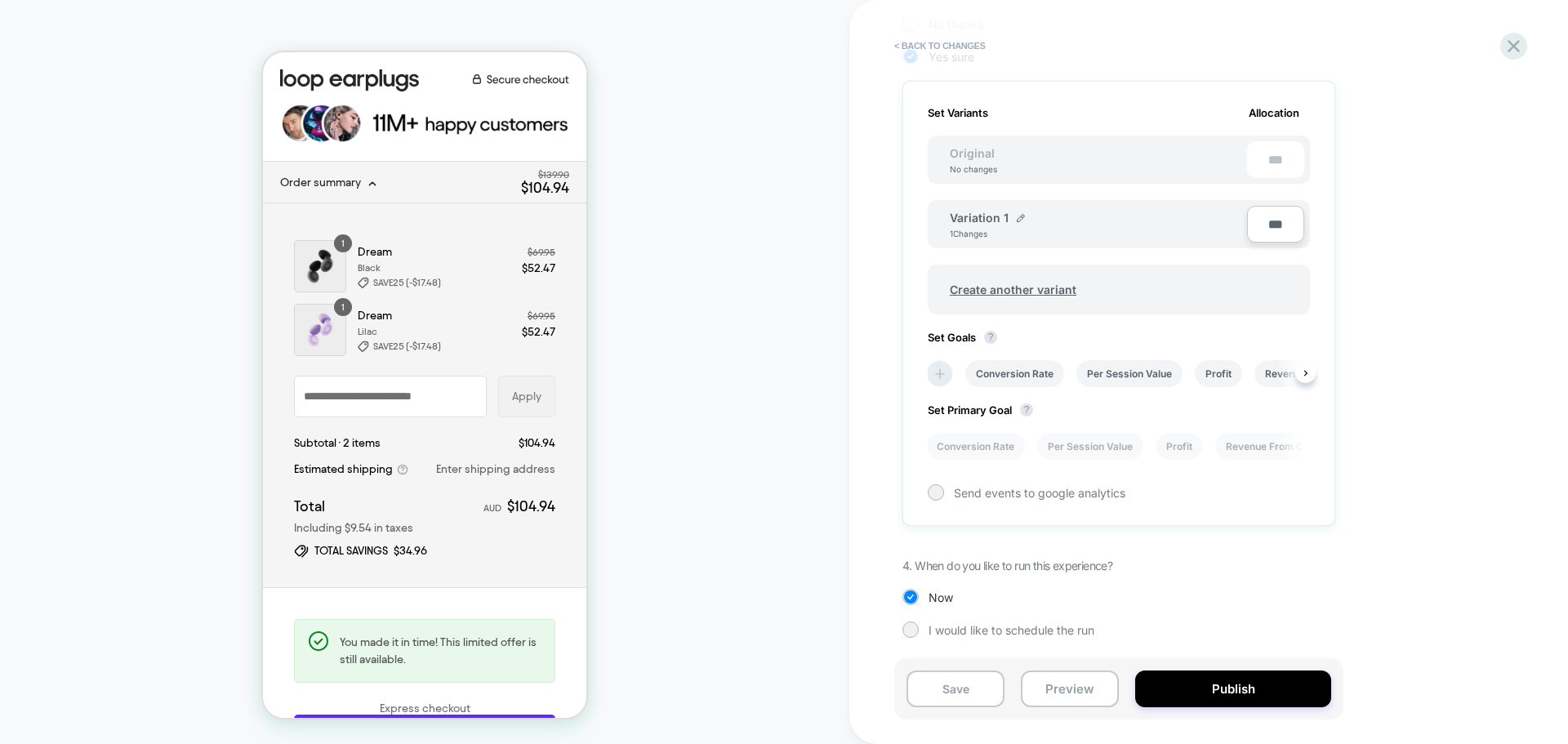
click at [944, 375] on icon at bounding box center [940, 373] width 16 height 16
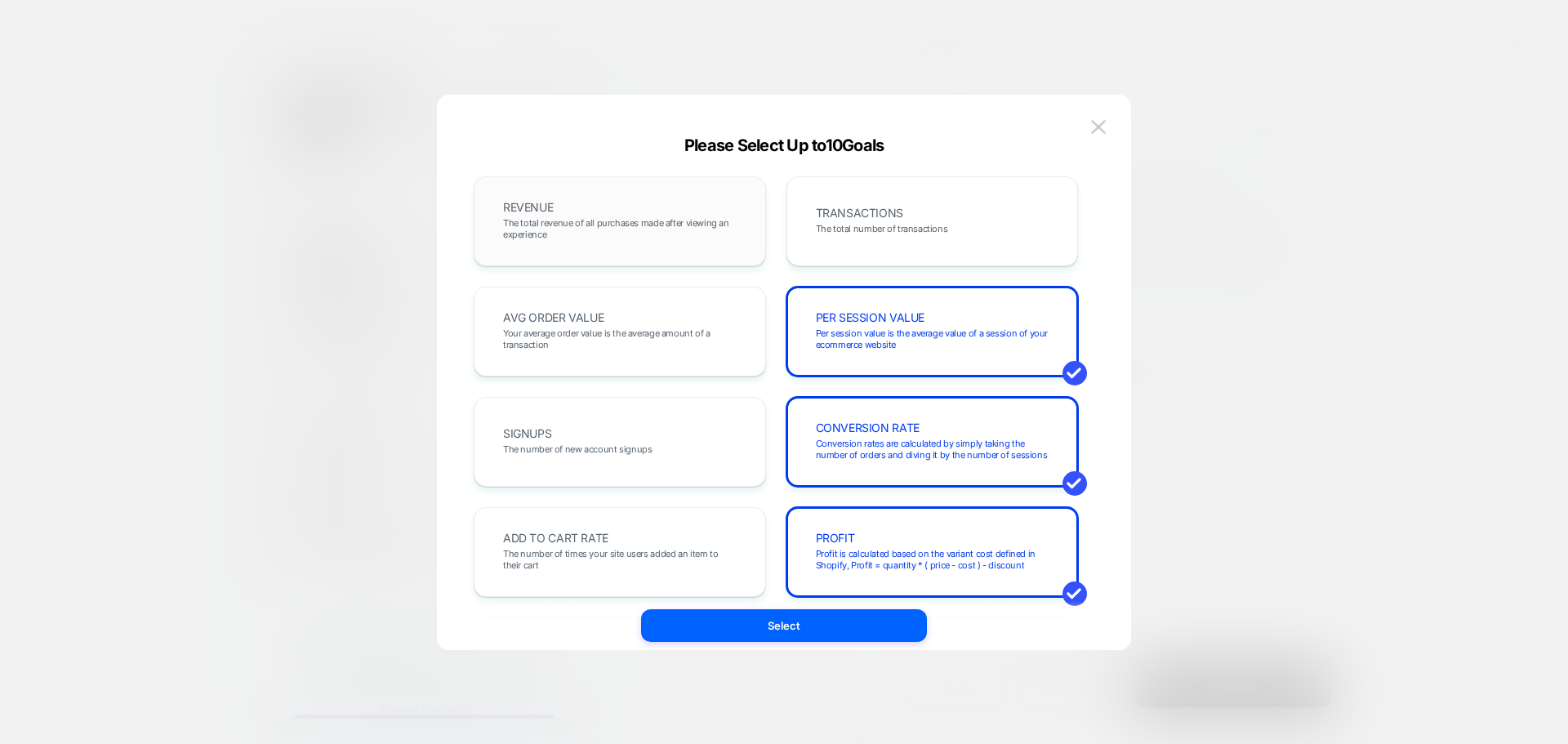
click at [713, 232] on span "The total revenue of all purchases made after viewing an experience" at bounding box center [619, 229] width 233 height 23
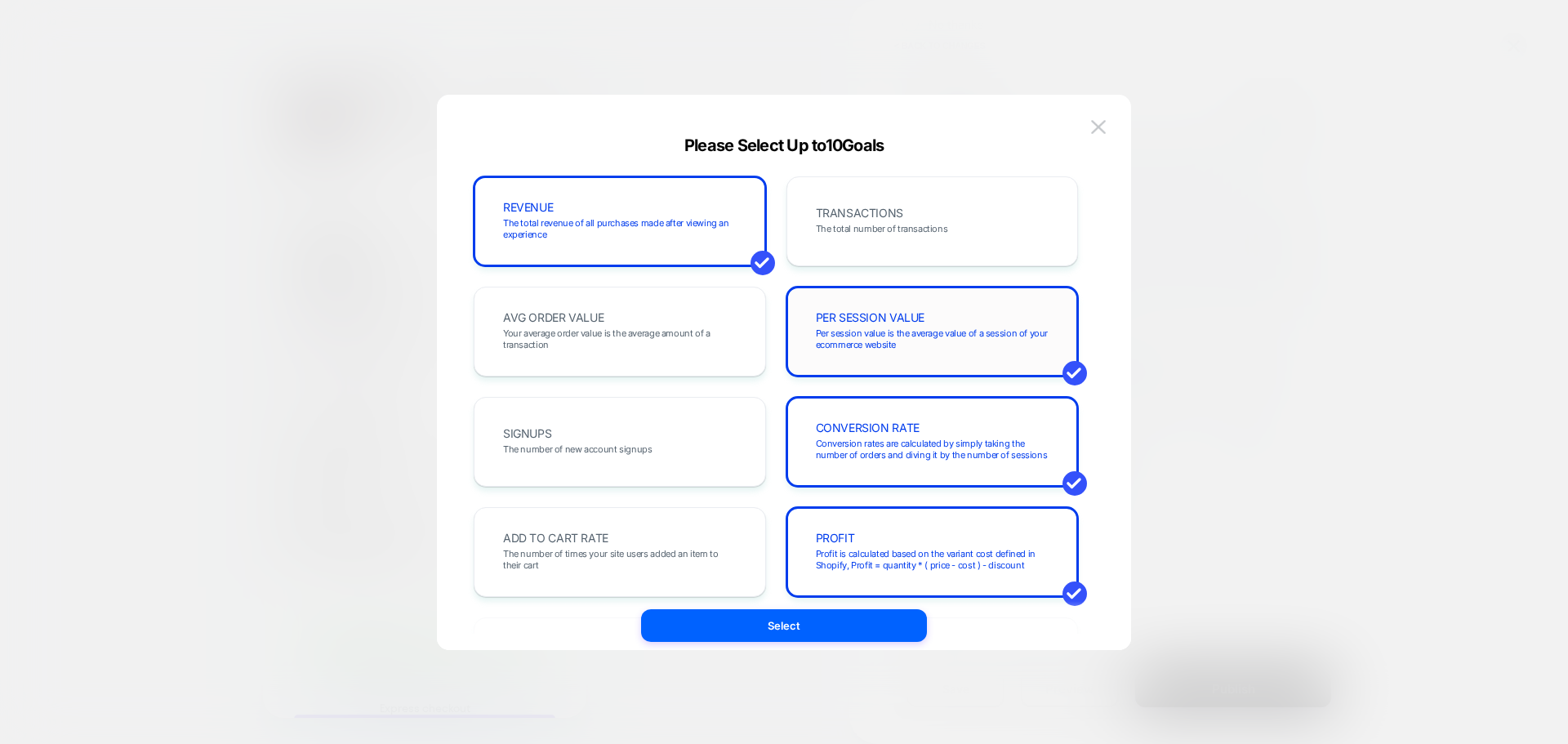
click at [863, 304] on div "PER SESSION VALUE Per session value is the average value of a session of your e…" at bounding box center [932, 332] width 258 height 55
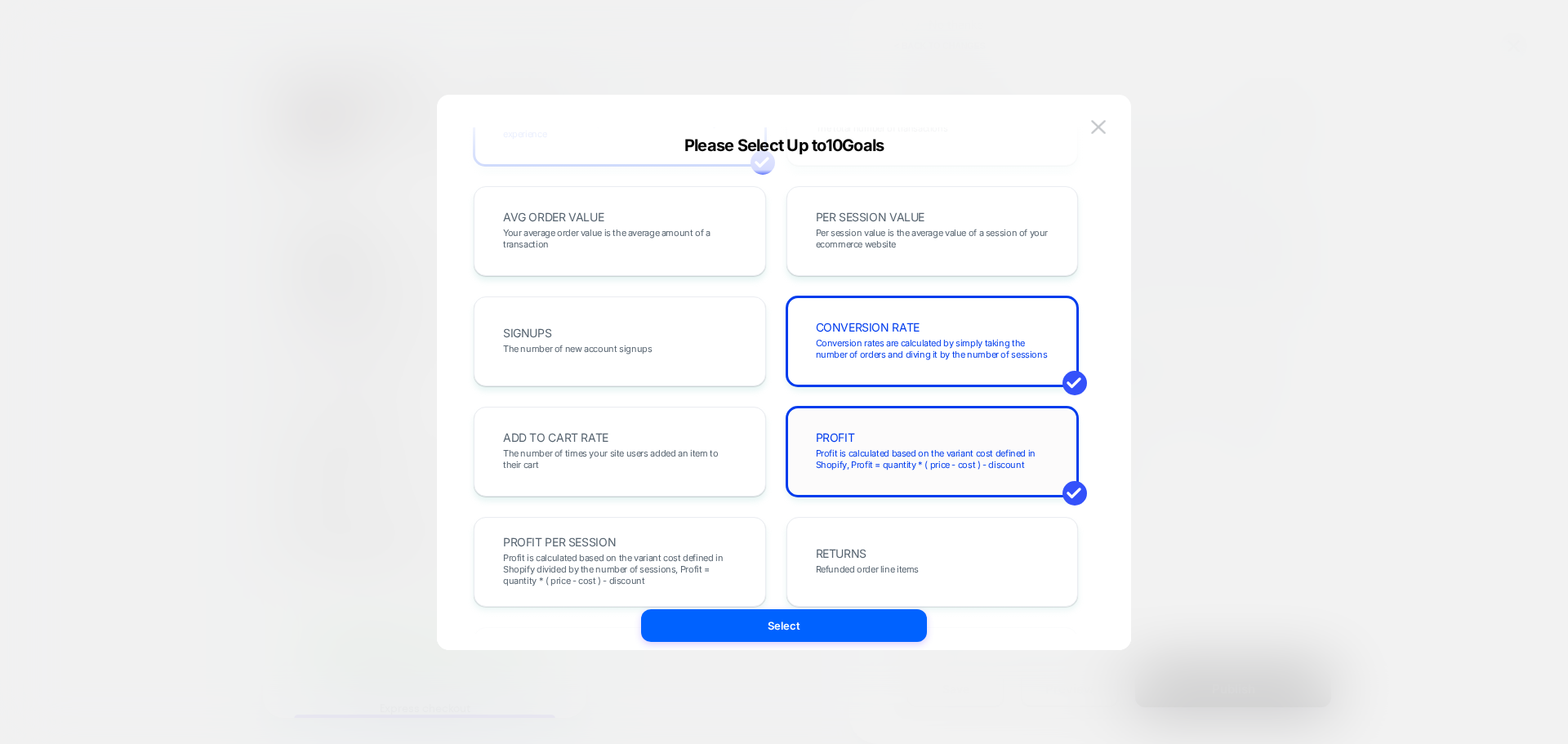
scroll to position [245, 0]
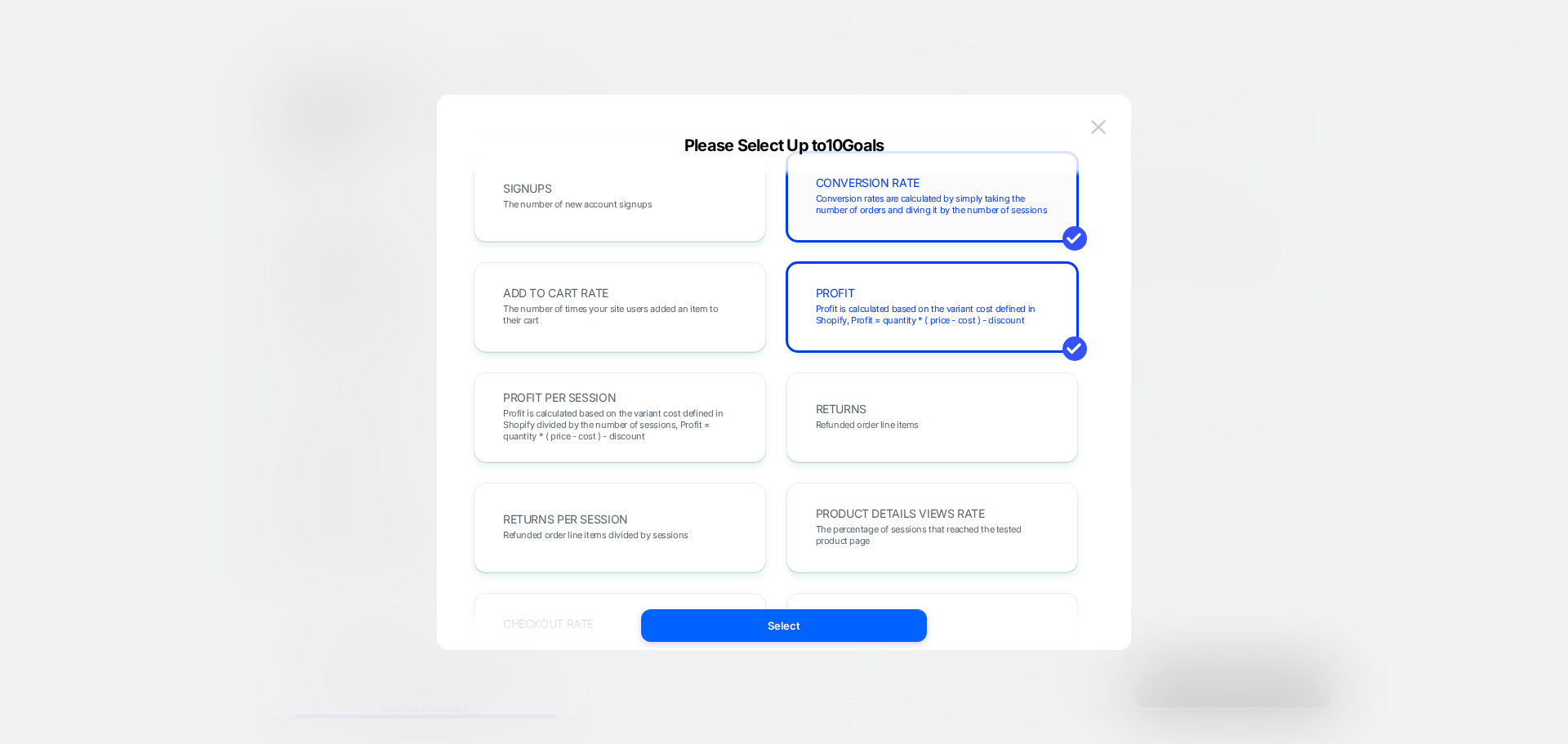
click at [904, 221] on div "CONVERSION RATE Conversion rates are calculated by simply taking the number of …" at bounding box center [932, 197] width 258 height 55
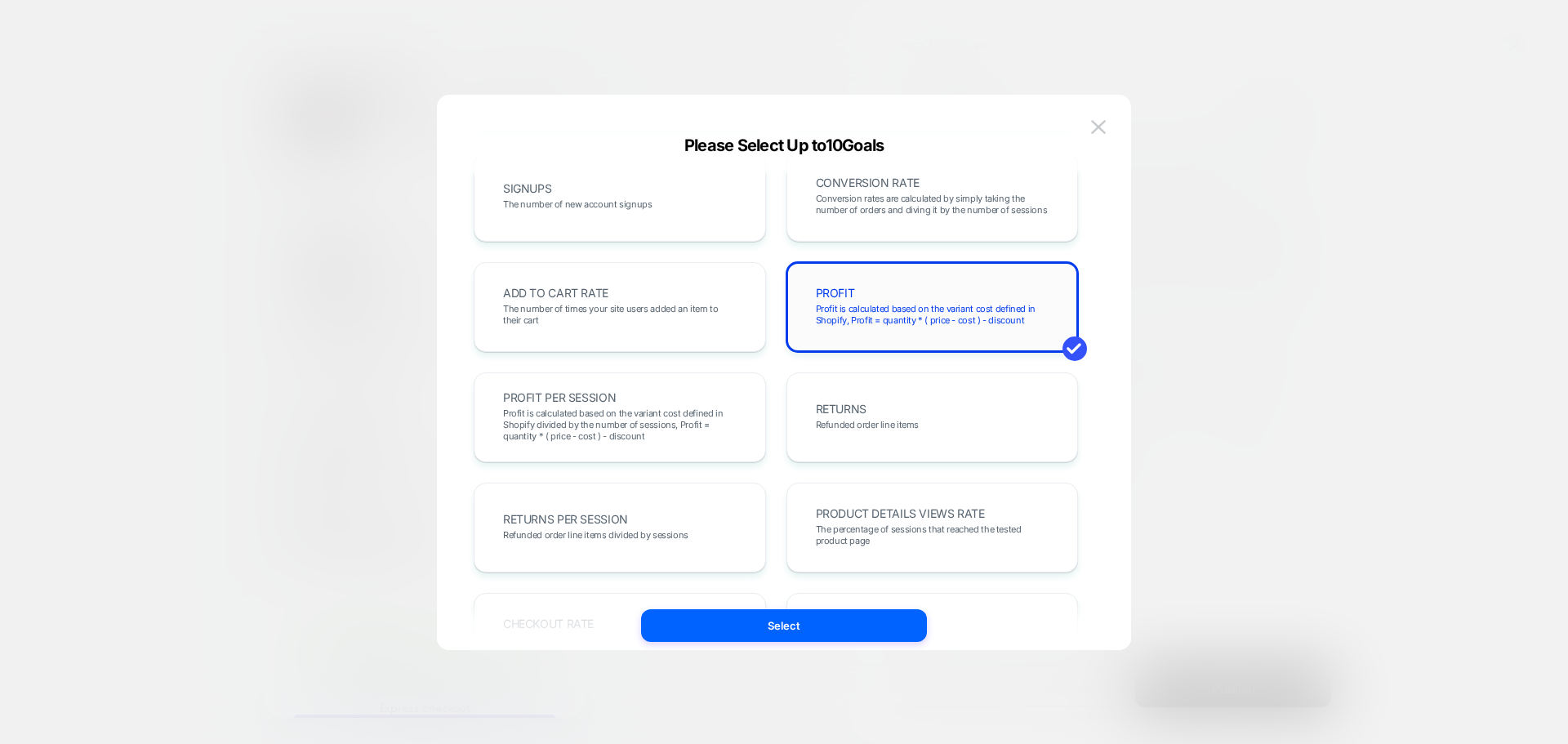
click at [914, 311] on span "Profit is calculated based on the variant cost defined in Shopify, Profit = qua…" at bounding box center [932, 314] width 233 height 23
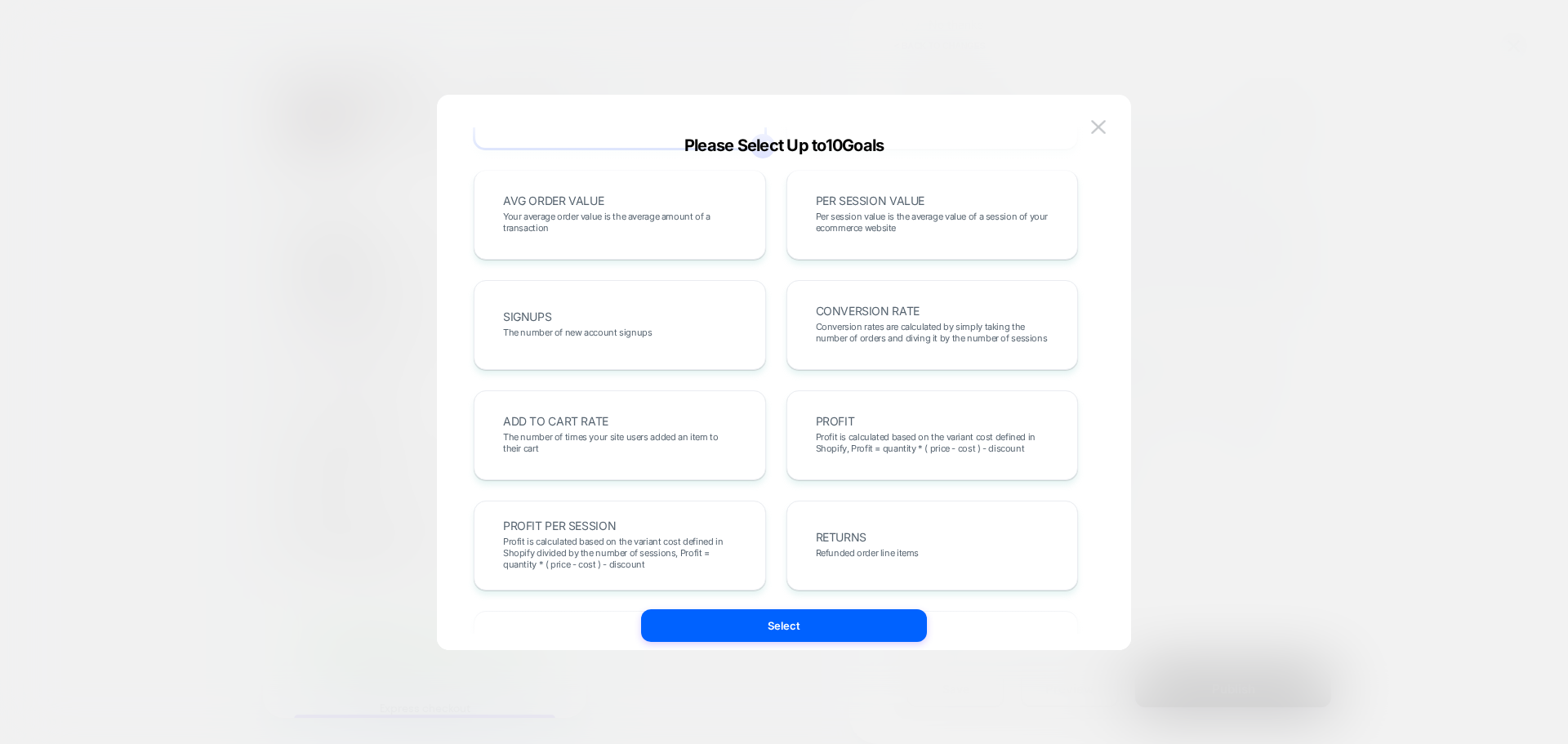
scroll to position [0, 0]
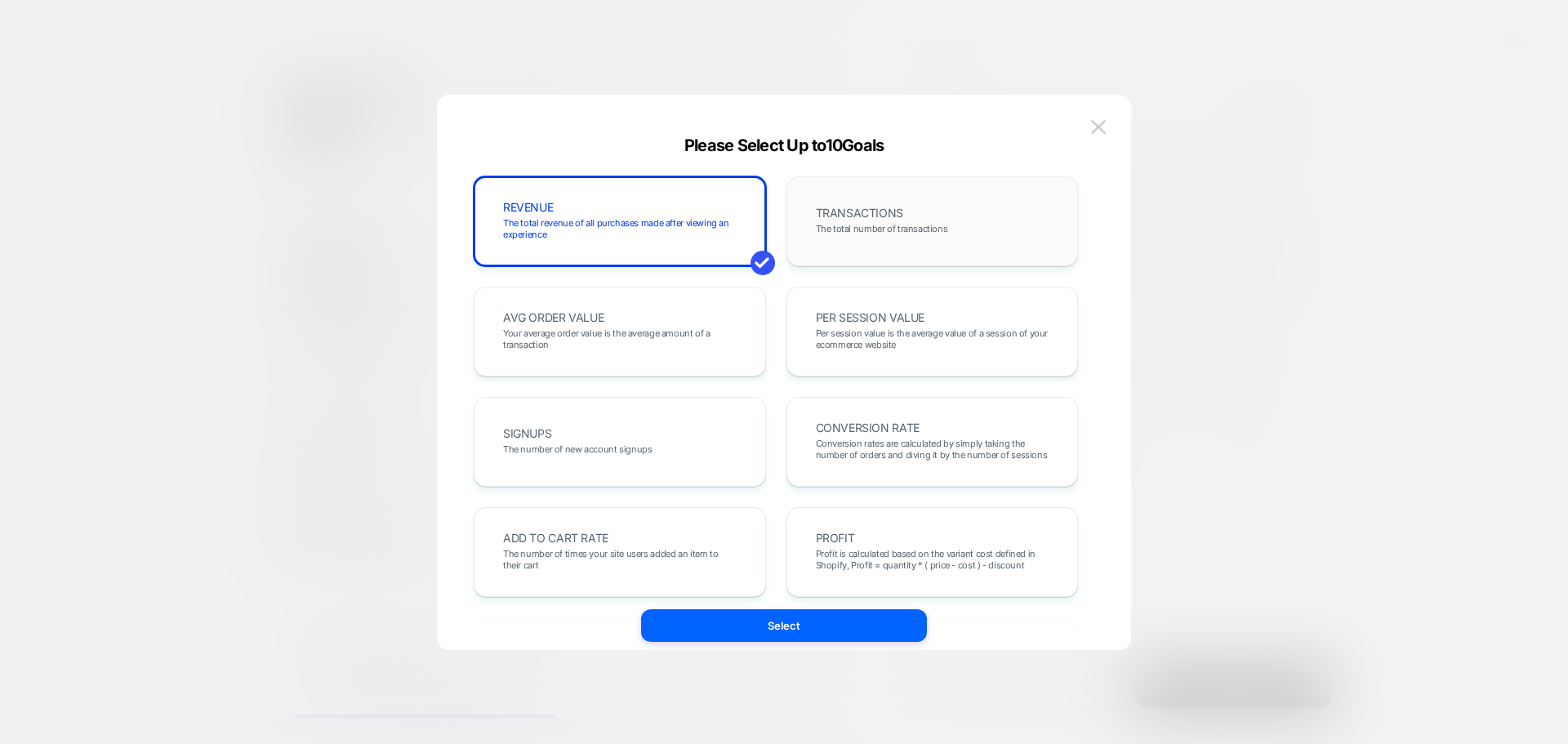
click at [926, 209] on div "TRANSACTIONS The total number of transactions" at bounding box center [932, 221] width 258 height 55
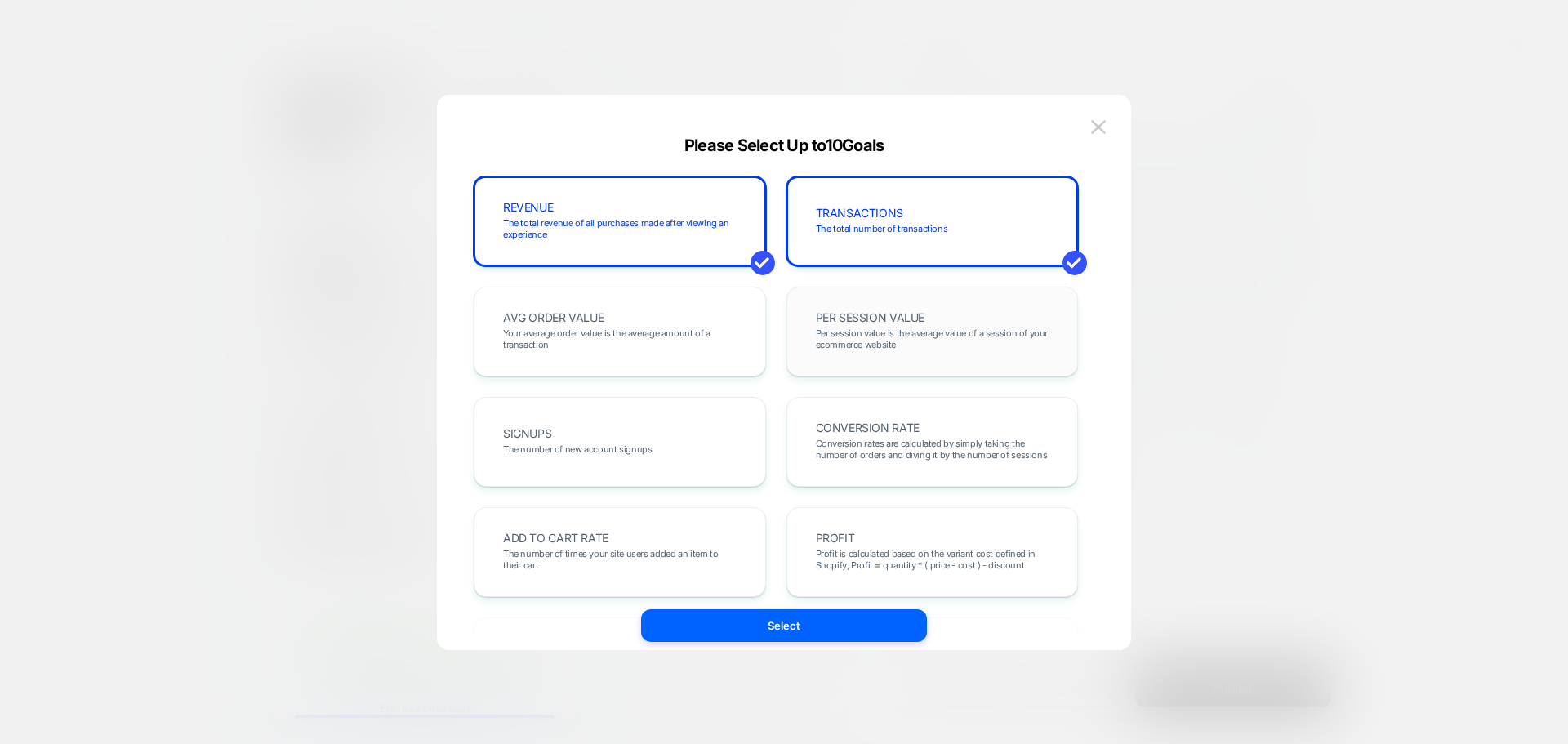
click at [968, 350] on span "Per session value is the average value of a session of your ecommerce website" at bounding box center [932, 339] width 233 height 23
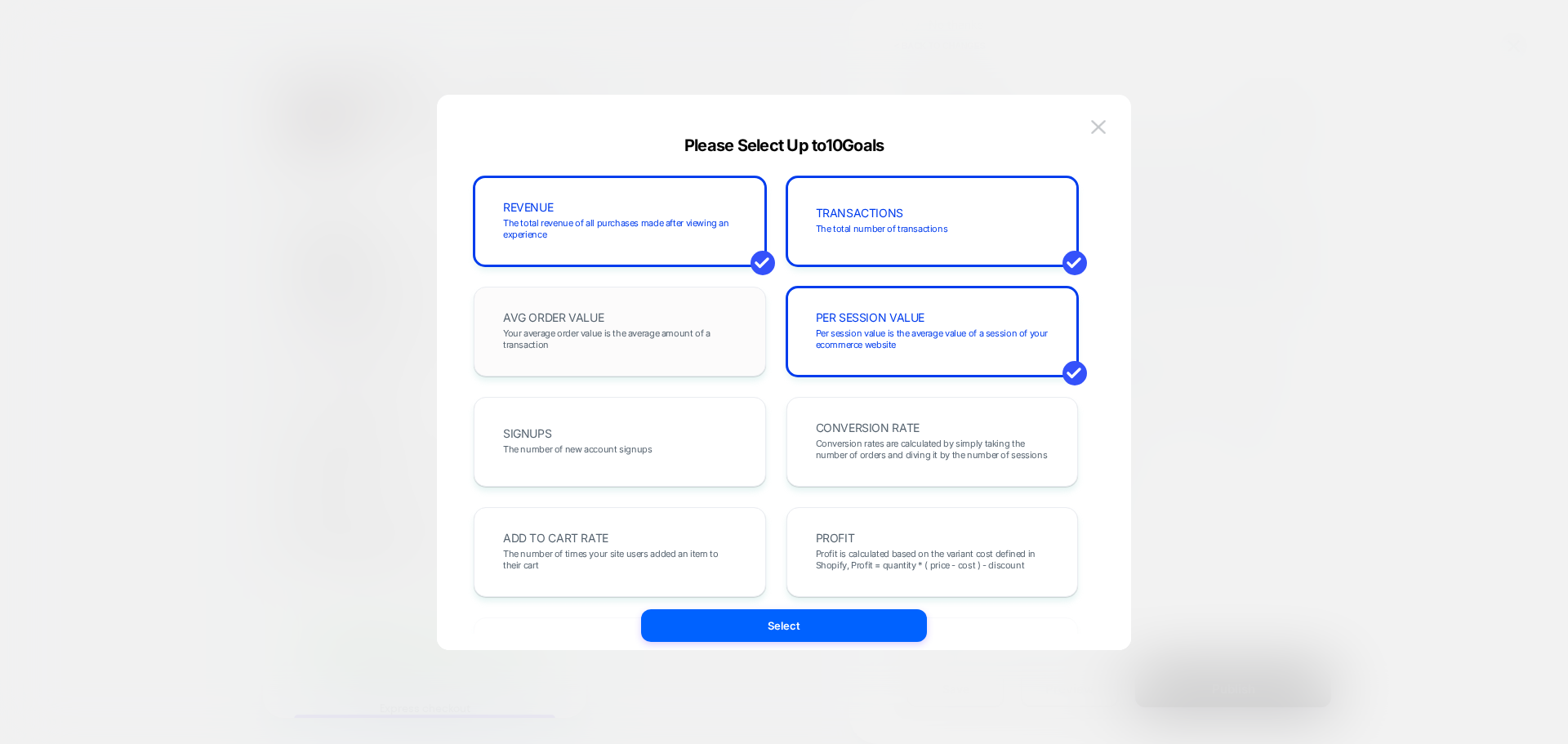
click at [651, 332] on span "Your average order value is the average amount of a transaction" at bounding box center [619, 339] width 233 height 23
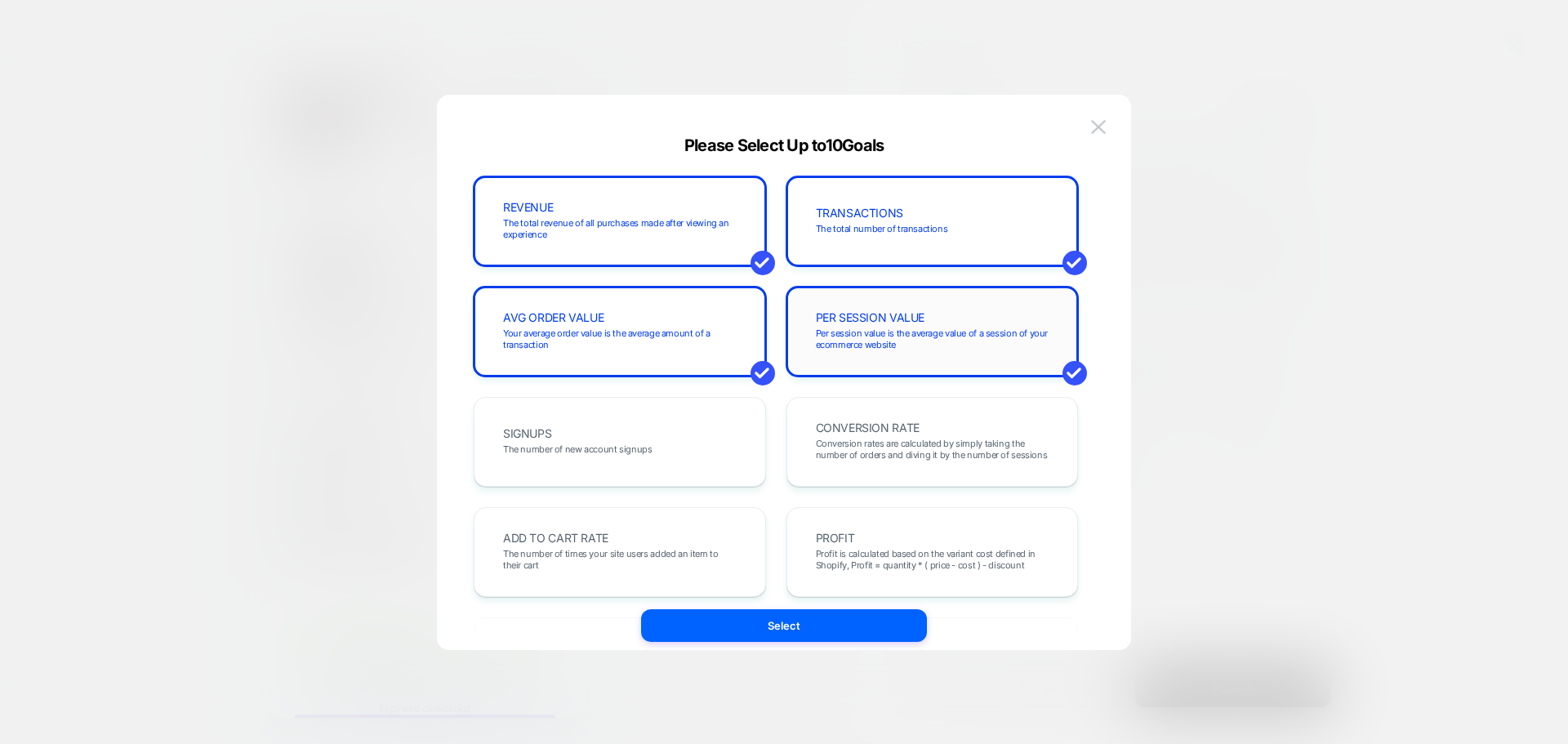
scroll to position [82, 0]
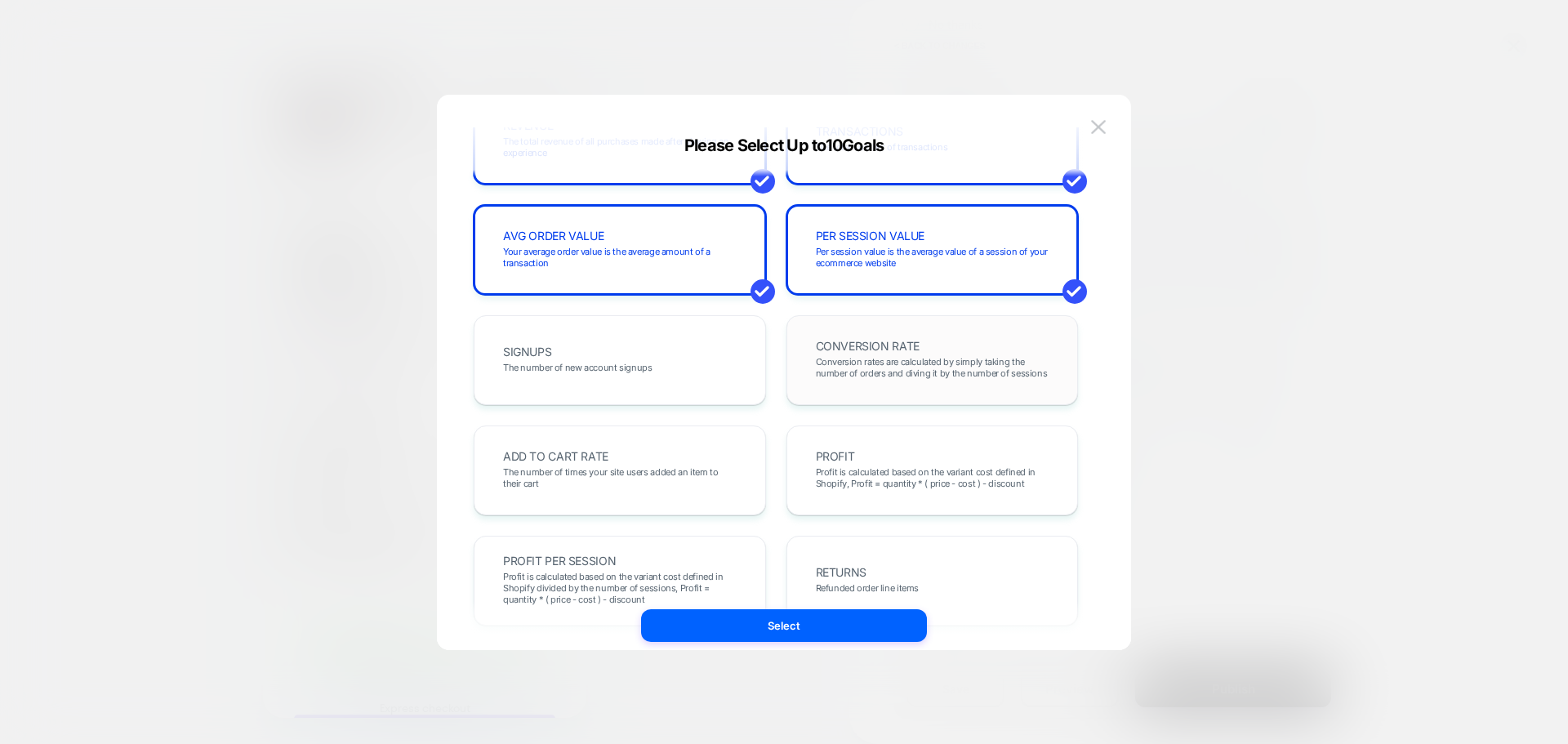
click at [917, 371] on span "Conversion rates are calculated by simply taking the number of orders and divin…" at bounding box center [932, 368] width 233 height 23
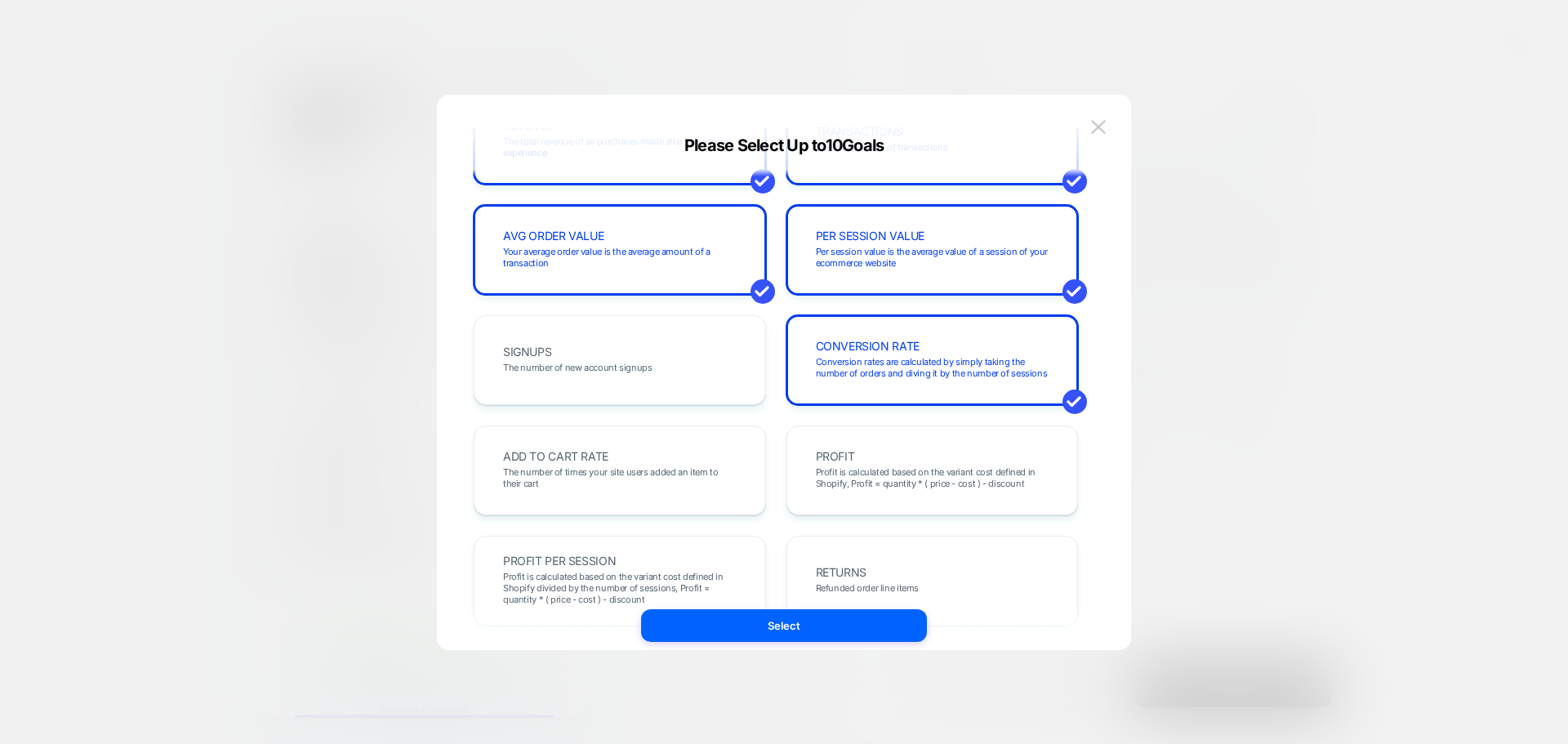
click at [903, 408] on div "REVENUE The total revenue of all purchases made after viewing an experience TRA…" at bounding box center [775, 746] width 605 height 1303
click at [876, 443] on div "PROFIT Profit is calculated based on the variant cost defined in Shopify, Profi…" at bounding box center [932, 471] width 258 height 55
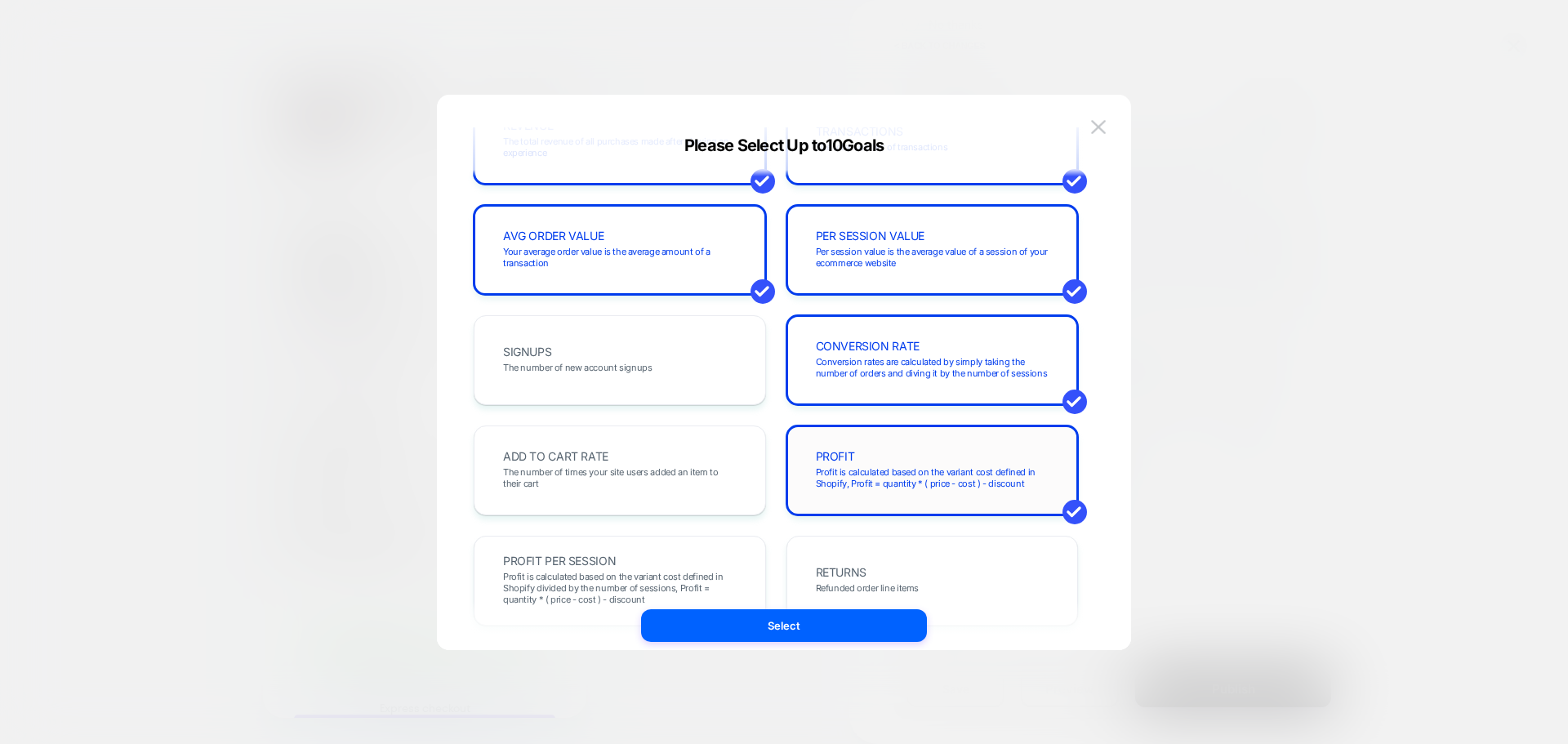
click at [855, 450] on div "PROFIT Profit is calculated based on the variant cost defined in Shopify, Profi…" at bounding box center [932, 471] width 258 height 55
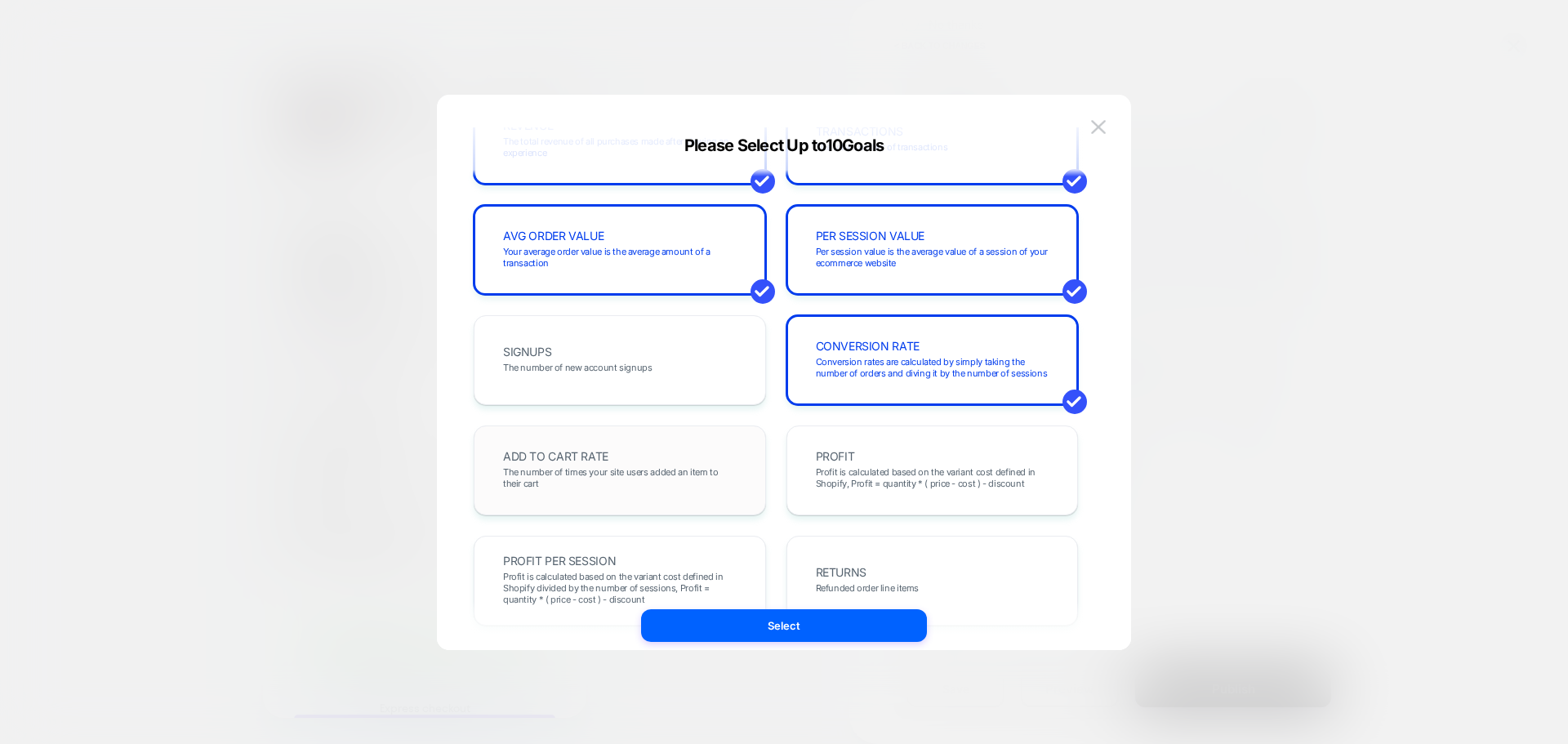
click at [704, 461] on div "ADD TO CART RATE The number of times your site users added an item to their cart" at bounding box center [619, 471] width 258 height 55
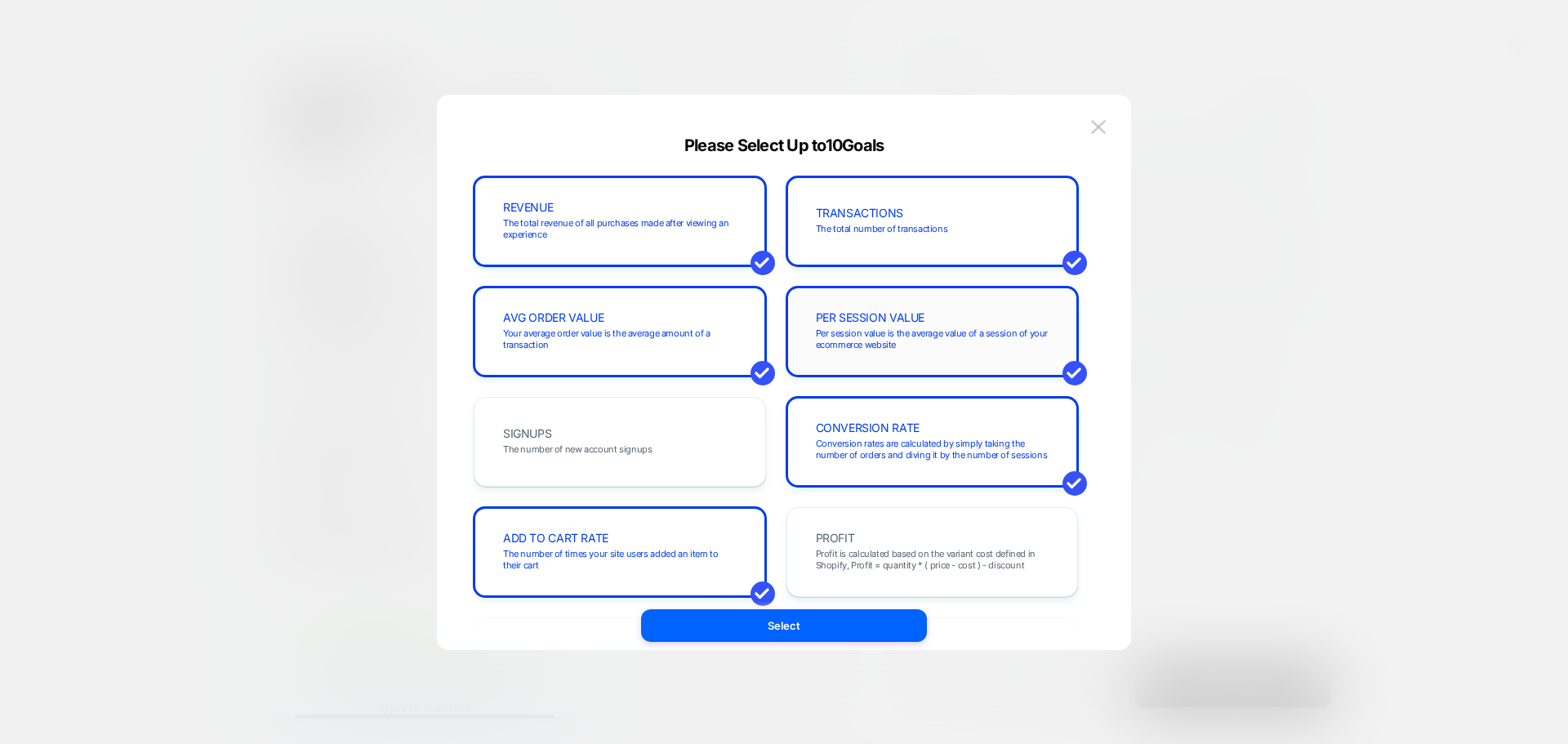
scroll to position [409, 0]
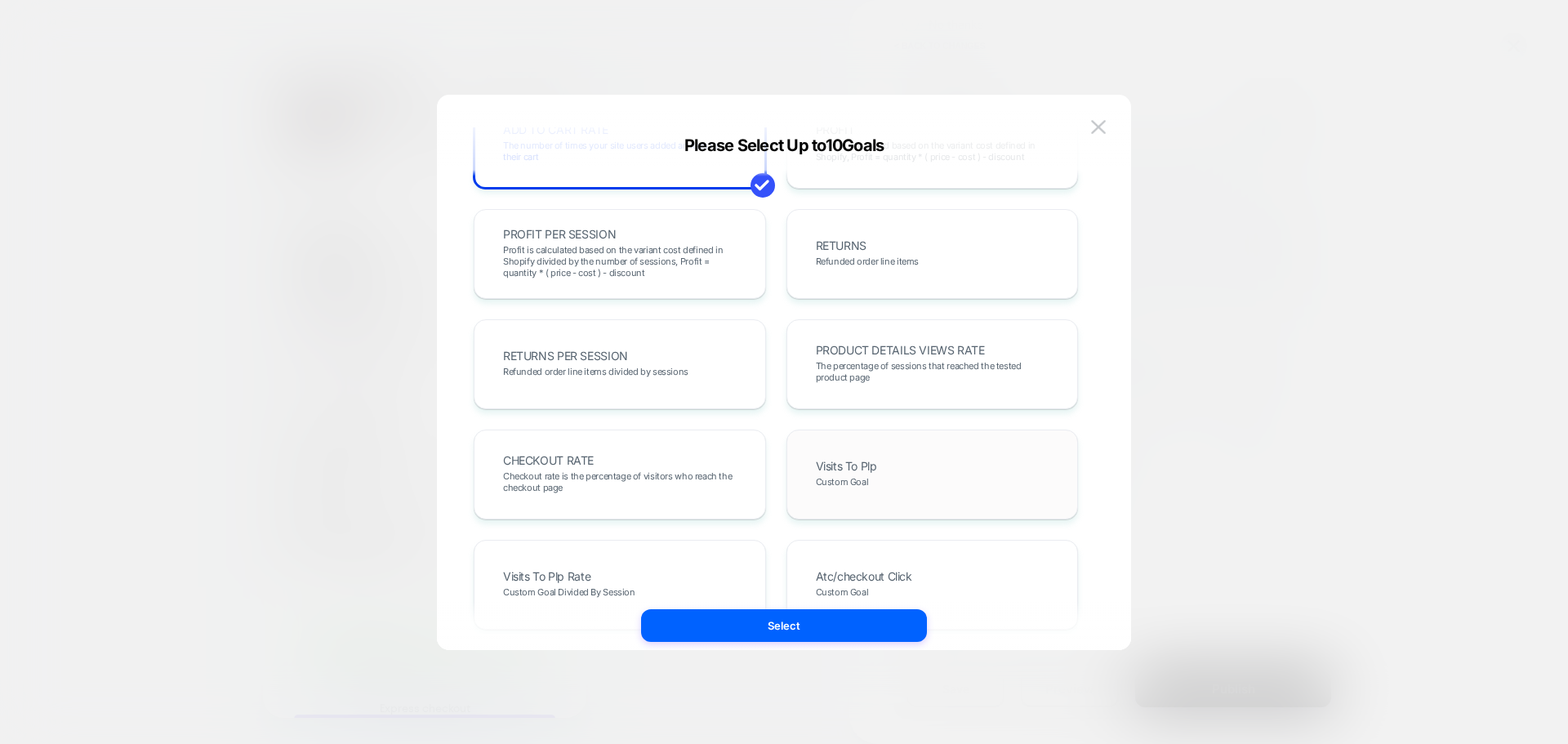
click at [899, 484] on div "Visits To Plp Custom Goal" at bounding box center [932, 474] width 258 height 55
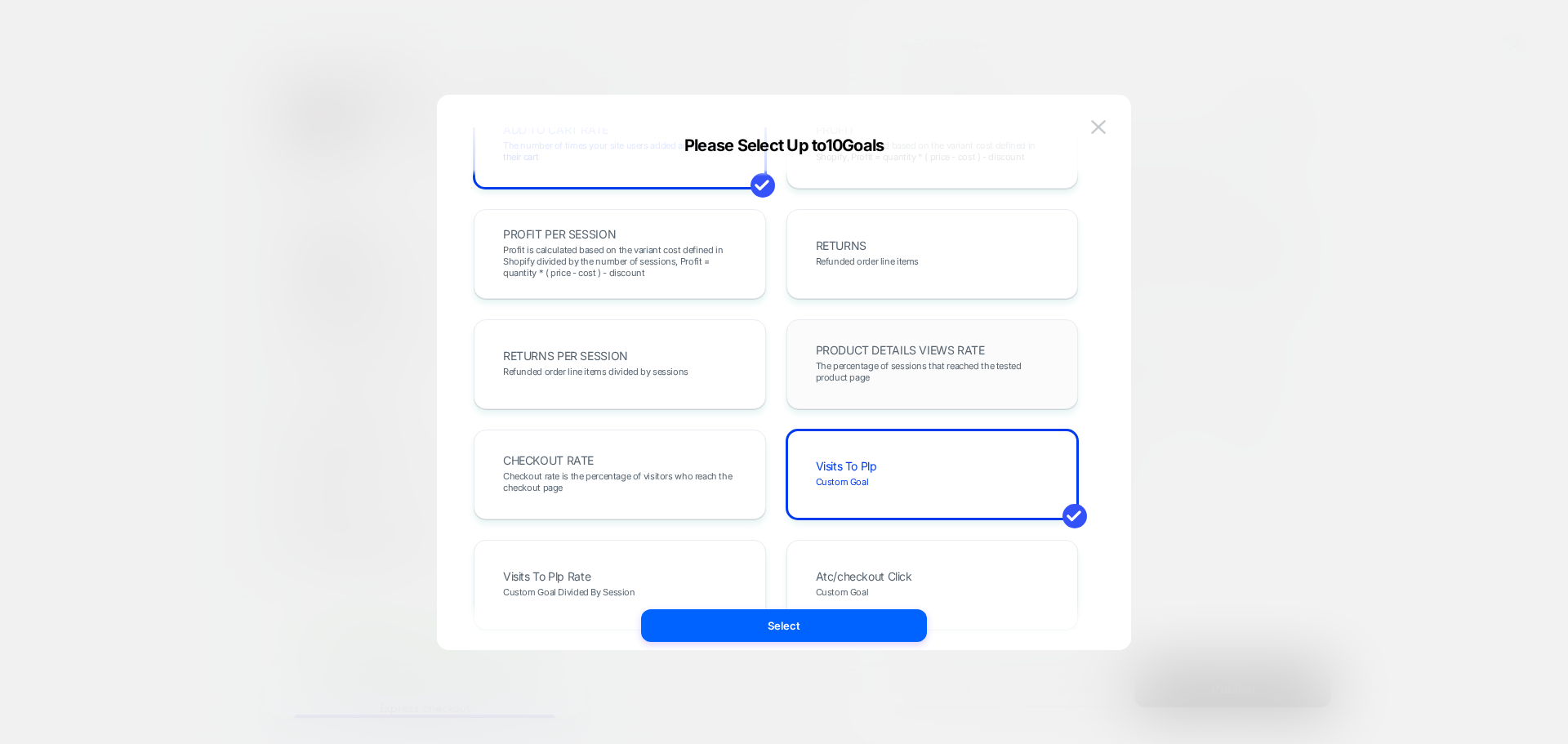
click at [931, 376] on span "The percentage of sessions that reached the tested product page" at bounding box center [932, 372] width 233 height 23
click at [704, 468] on div "CHECKOUT RATE Checkout rate is the percentage of visitors who reach the checkou…" at bounding box center [619, 474] width 258 height 55
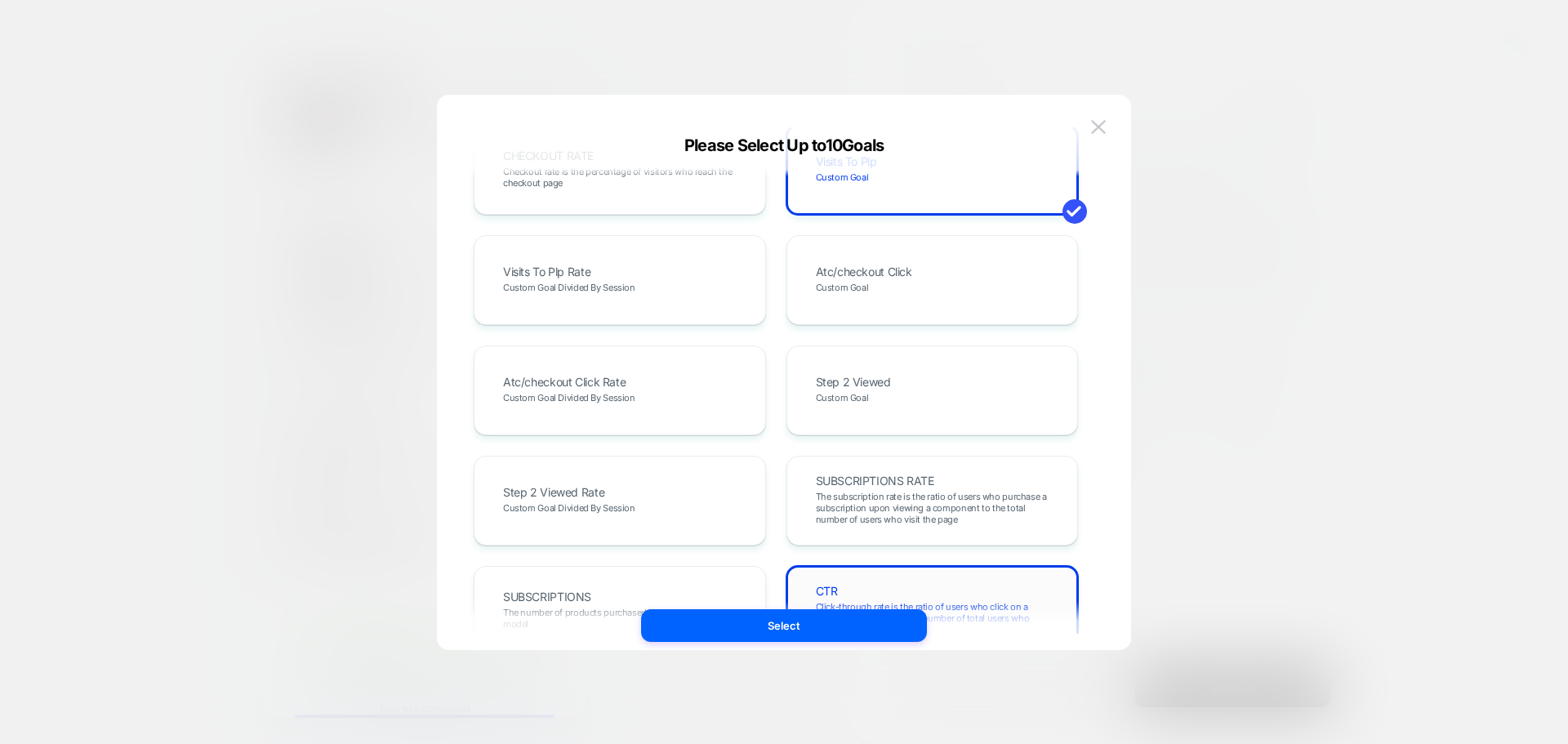
scroll to position [895, 0]
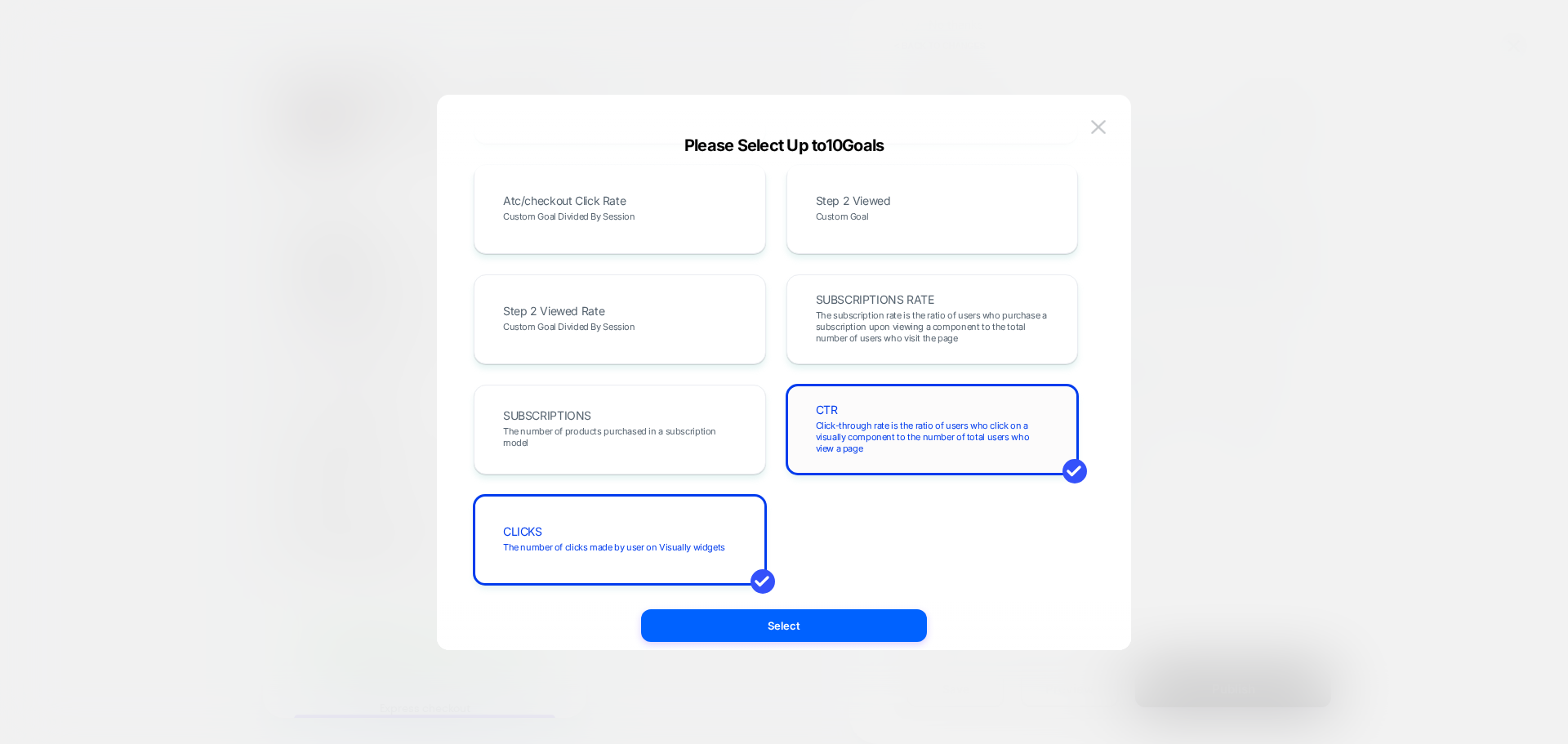
drag, startPoint x: 917, startPoint y: 434, endPoint x: 687, endPoint y: 514, distance: 243.5
click at [916, 434] on span "Click-through rate is the ratio of users who click on a visually component to t…" at bounding box center [932, 437] width 233 height 34
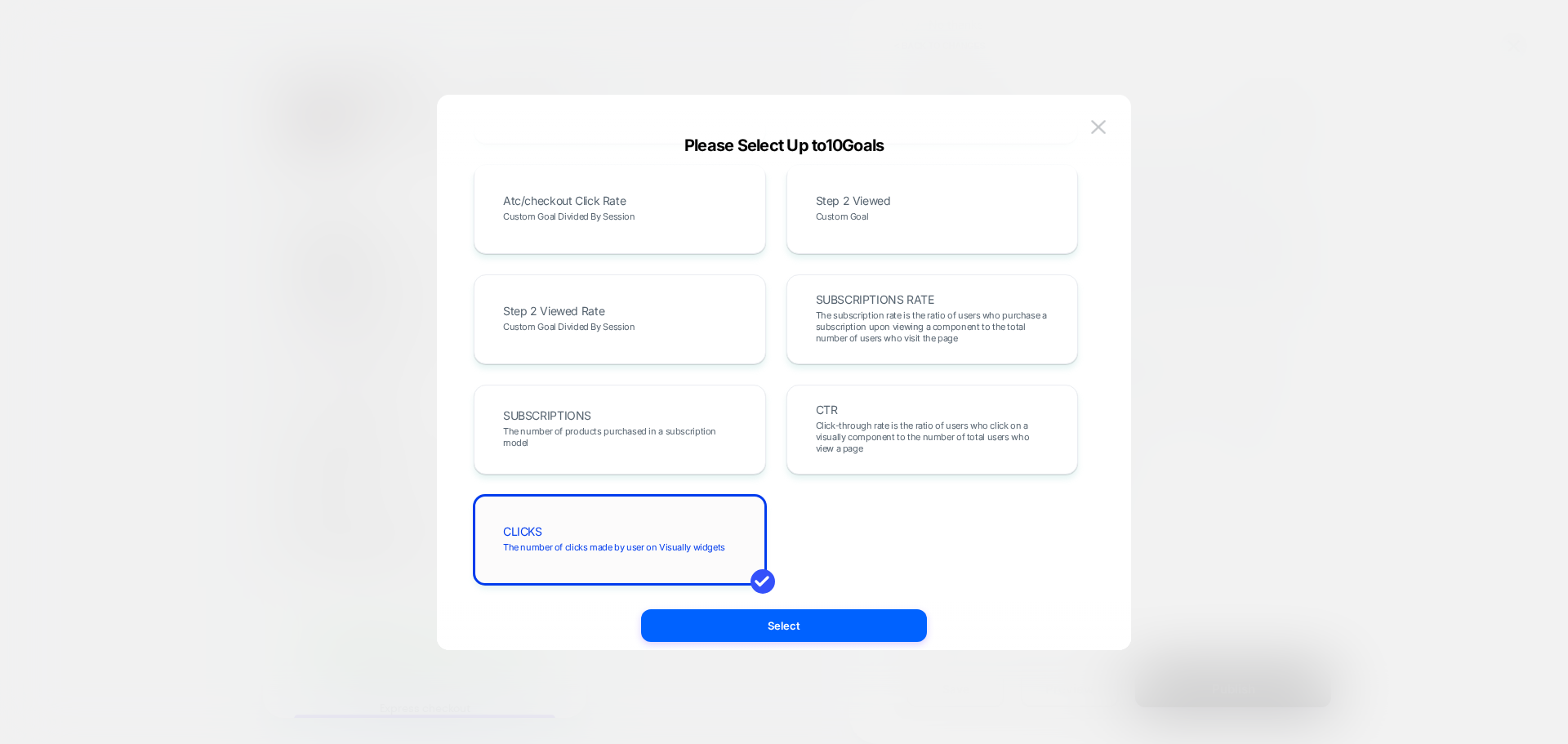
click at [641, 537] on div "CLICKS The number of clicks made by user on Visually widgets" at bounding box center [619, 540] width 258 height 55
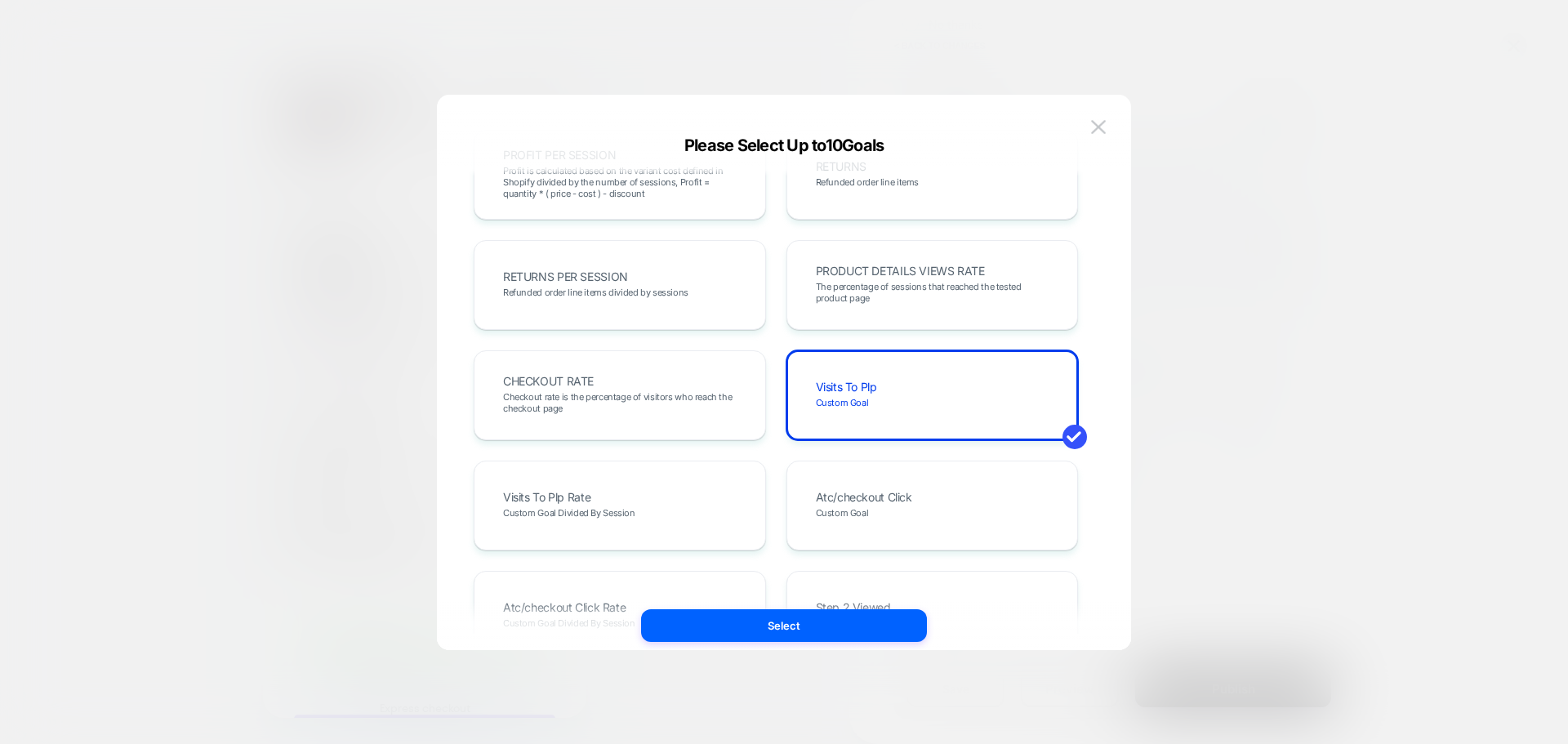
scroll to position [486, 0]
click at [885, 302] on span "The percentage of sessions that reached the tested product page" at bounding box center [932, 294] width 233 height 23
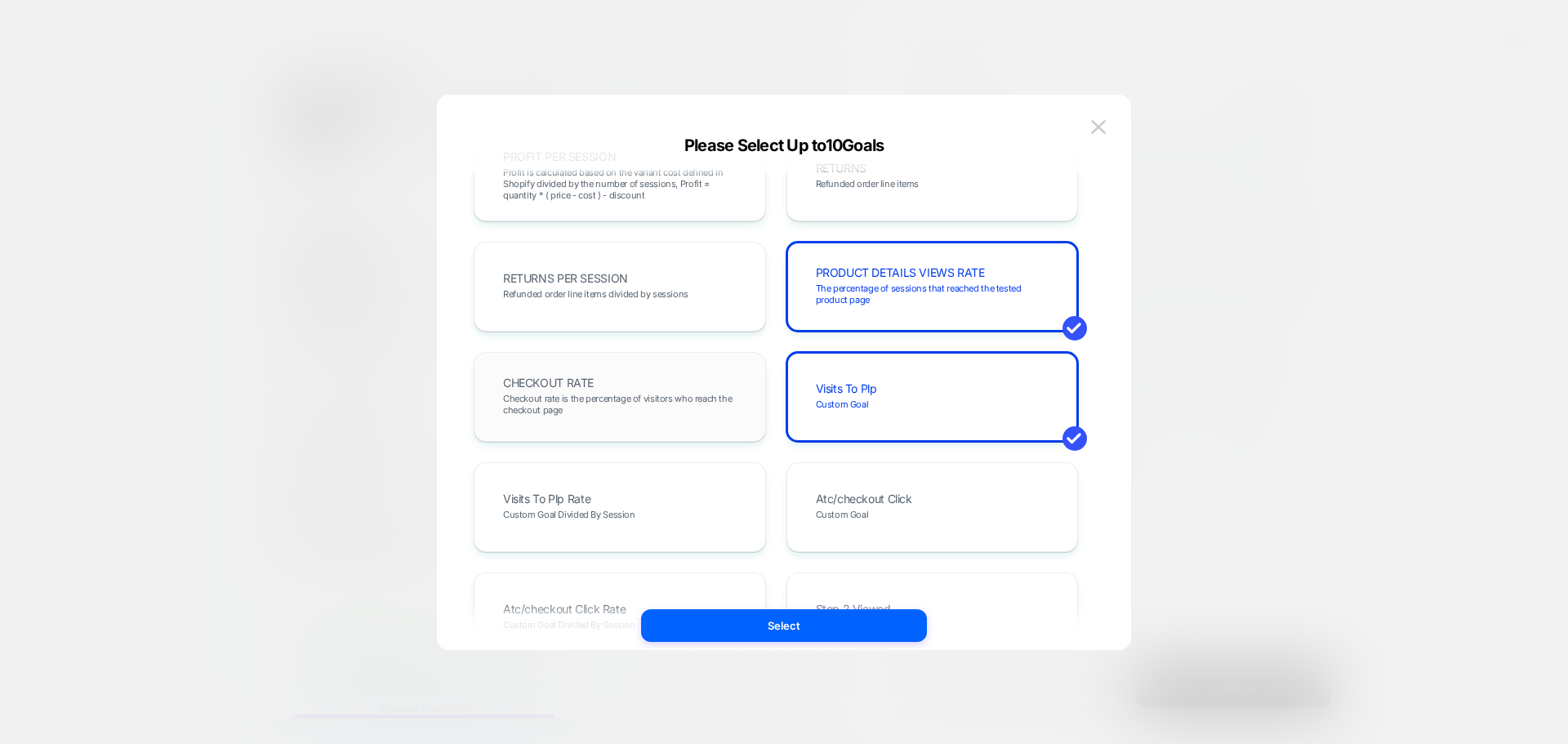
click at [761, 361] on div "CHECKOUT RATE Checkout rate is the percentage of visitors who reach the checkou…" at bounding box center [619, 397] width 292 height 90
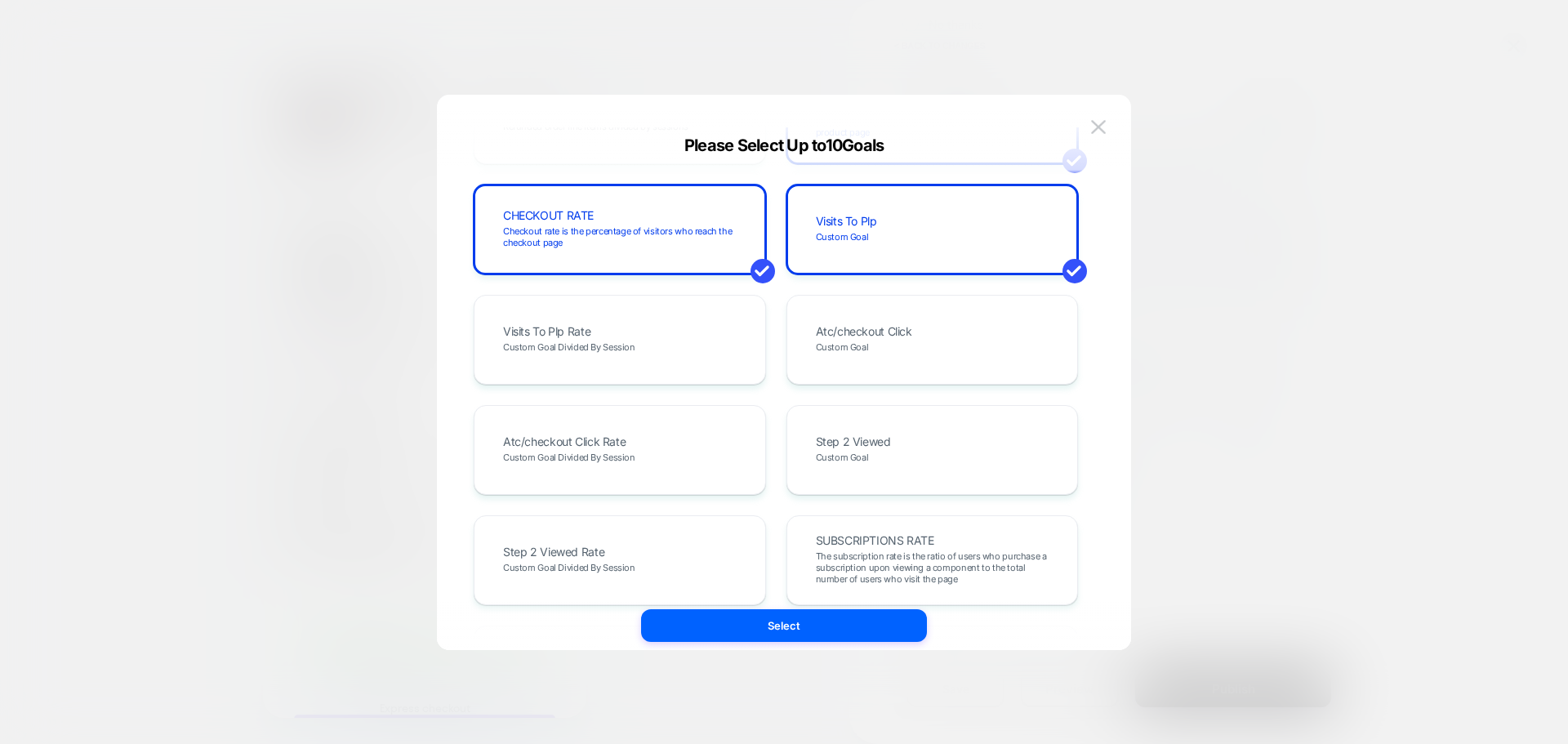
scroll to position [895, 0]
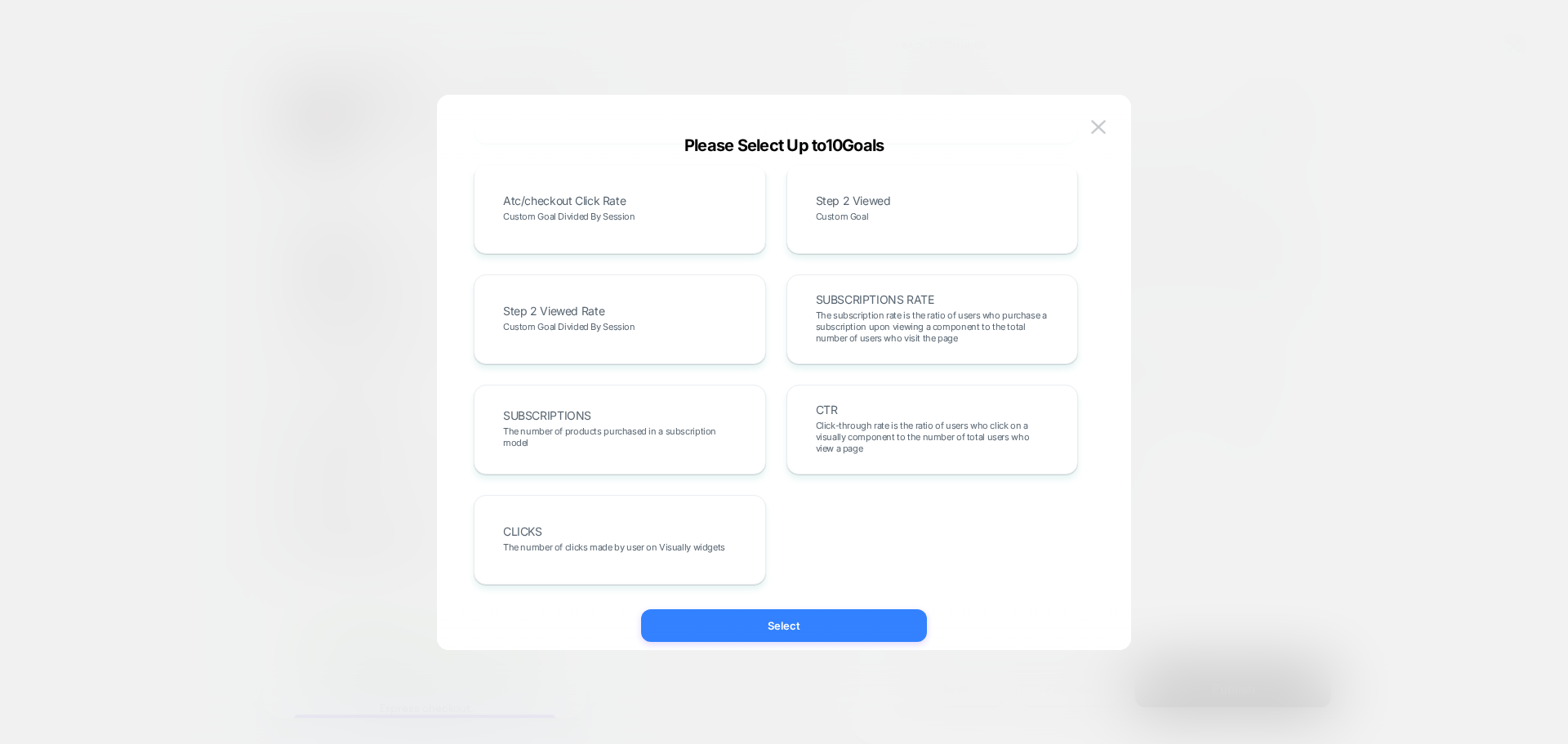
click at [825, 623] on button "Select" at bounding box center [784, 626] width 286 height 32
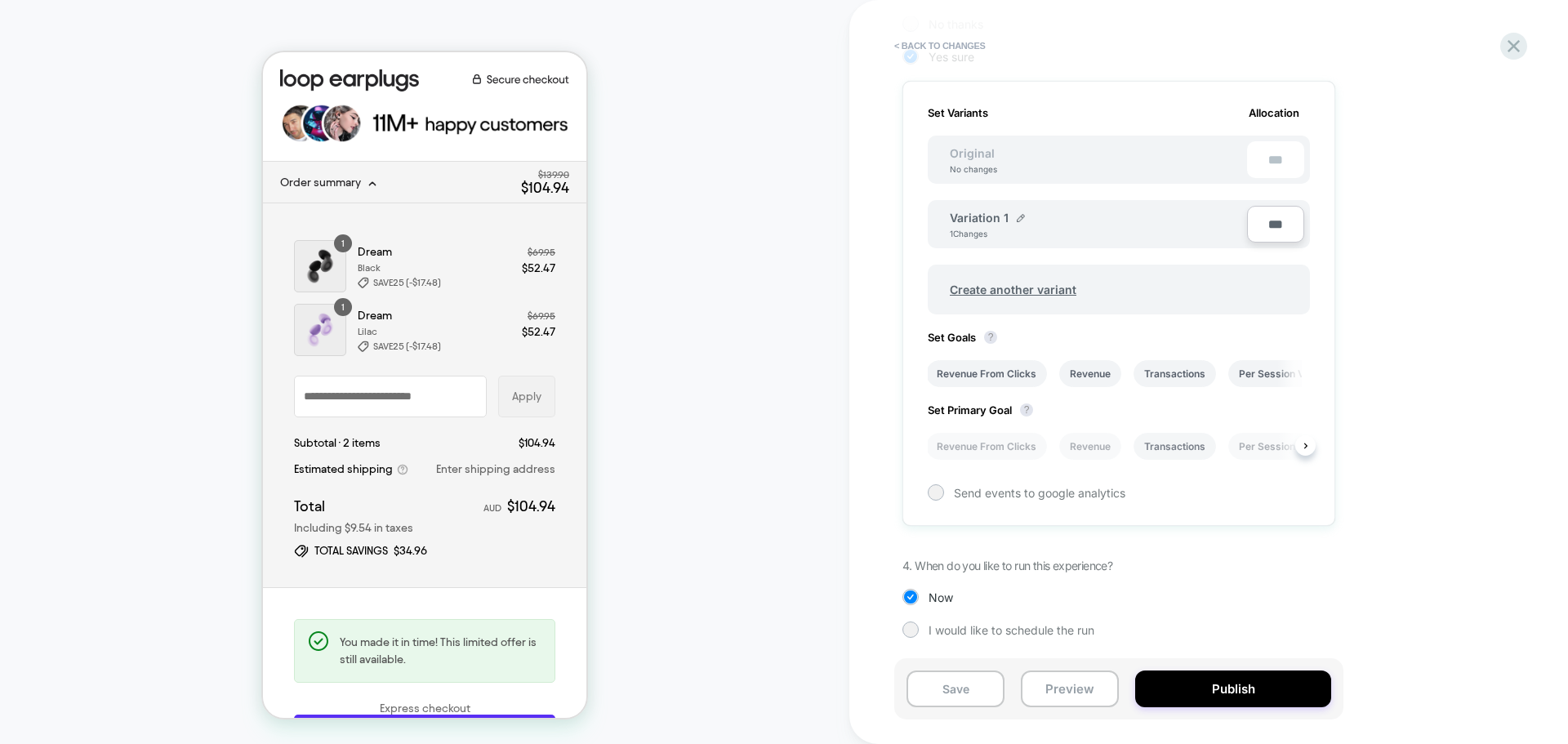
click at [1166, 448] on li "Transactions" at bounding box center [1175, 447] width 83 height 27
click at [1189, 677] on button "Publish" at bounding box center [1233, 689] width 196 height 37
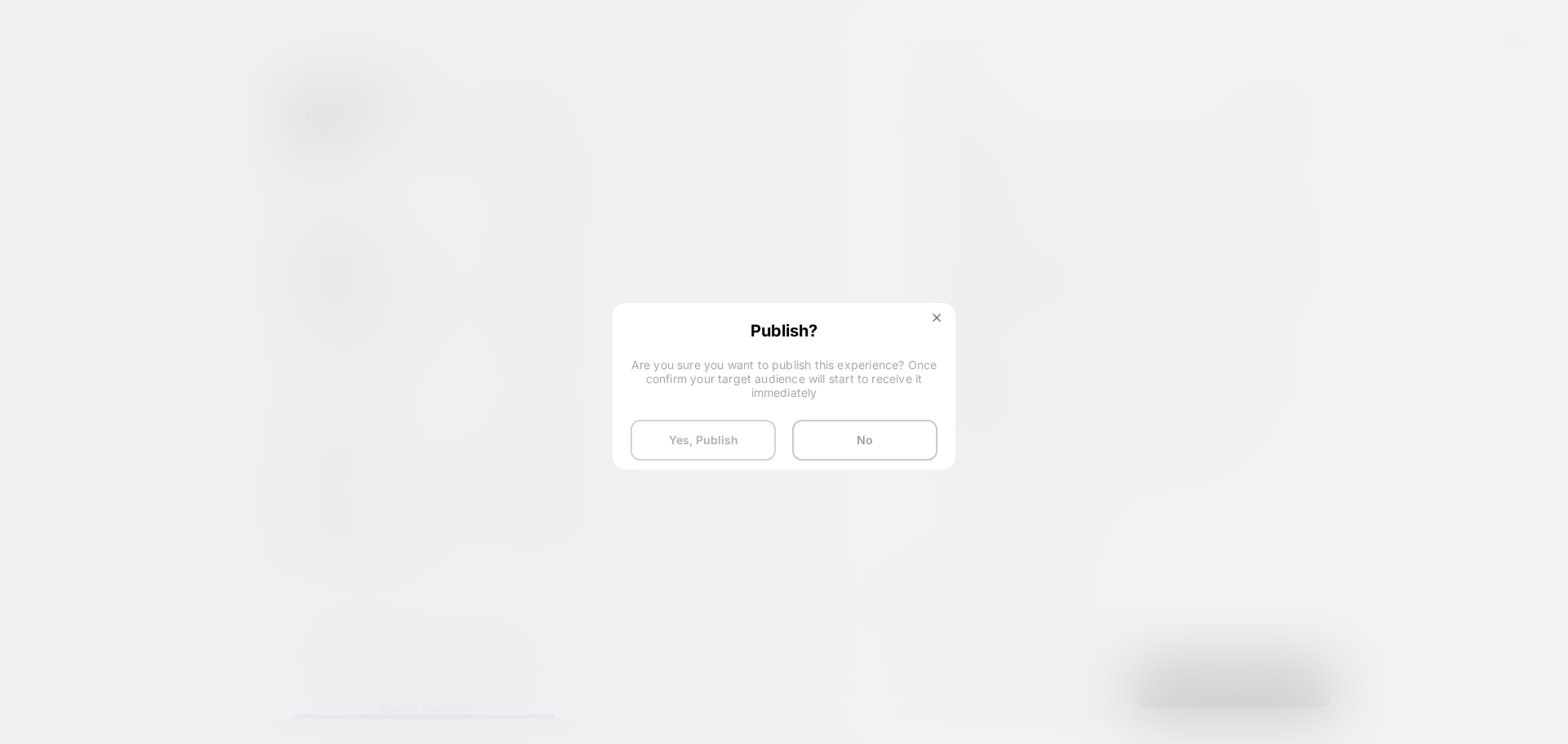
click at [698, 439] on button "Yes, Publish" at bounding box center [703, 440] width 146 height 41
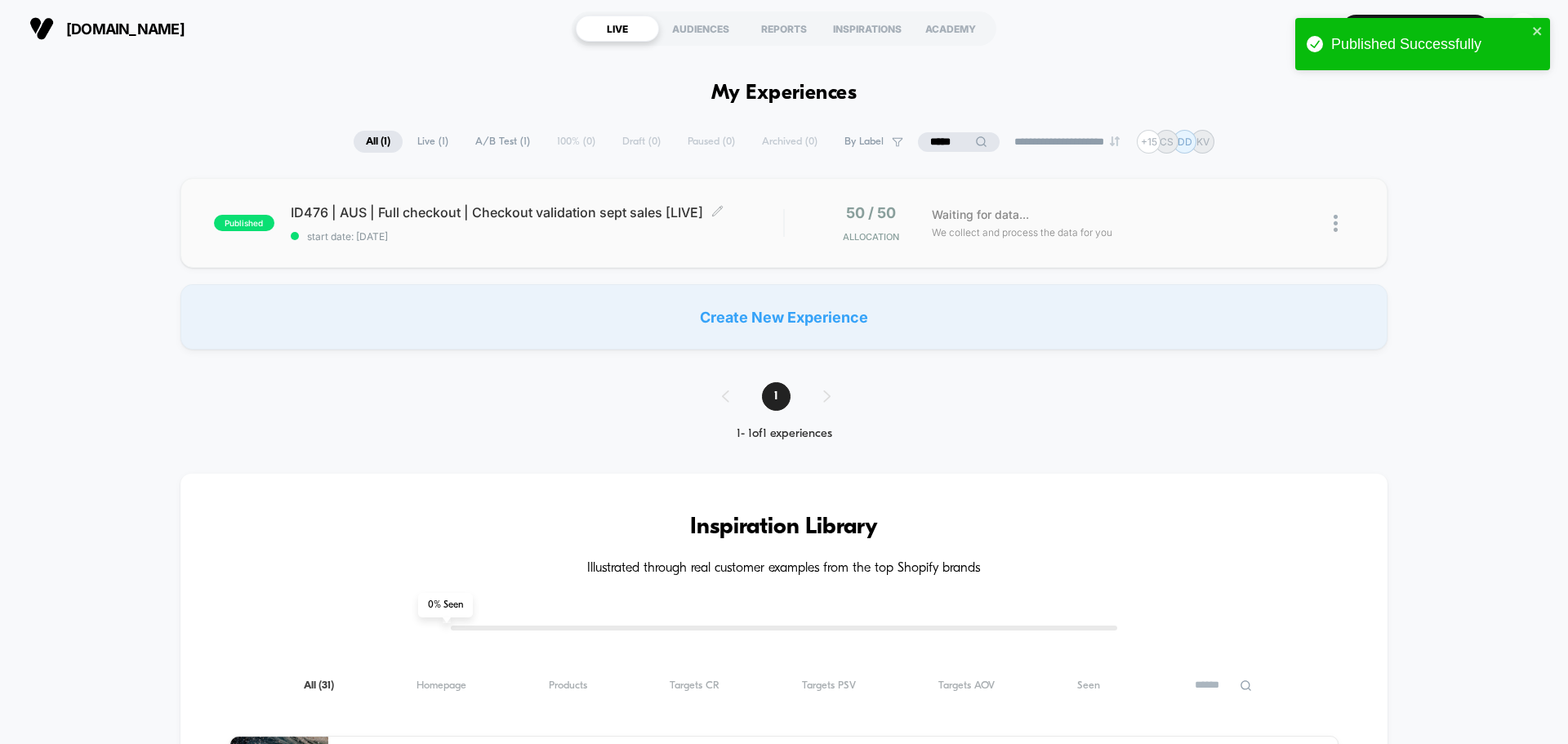
click at [587, 216] on span "ID476 | AUS | Full checkout | Checkout validation sept sales [LIVE] Click to ed…" at bounding box center [536, 211] width 492 height 16
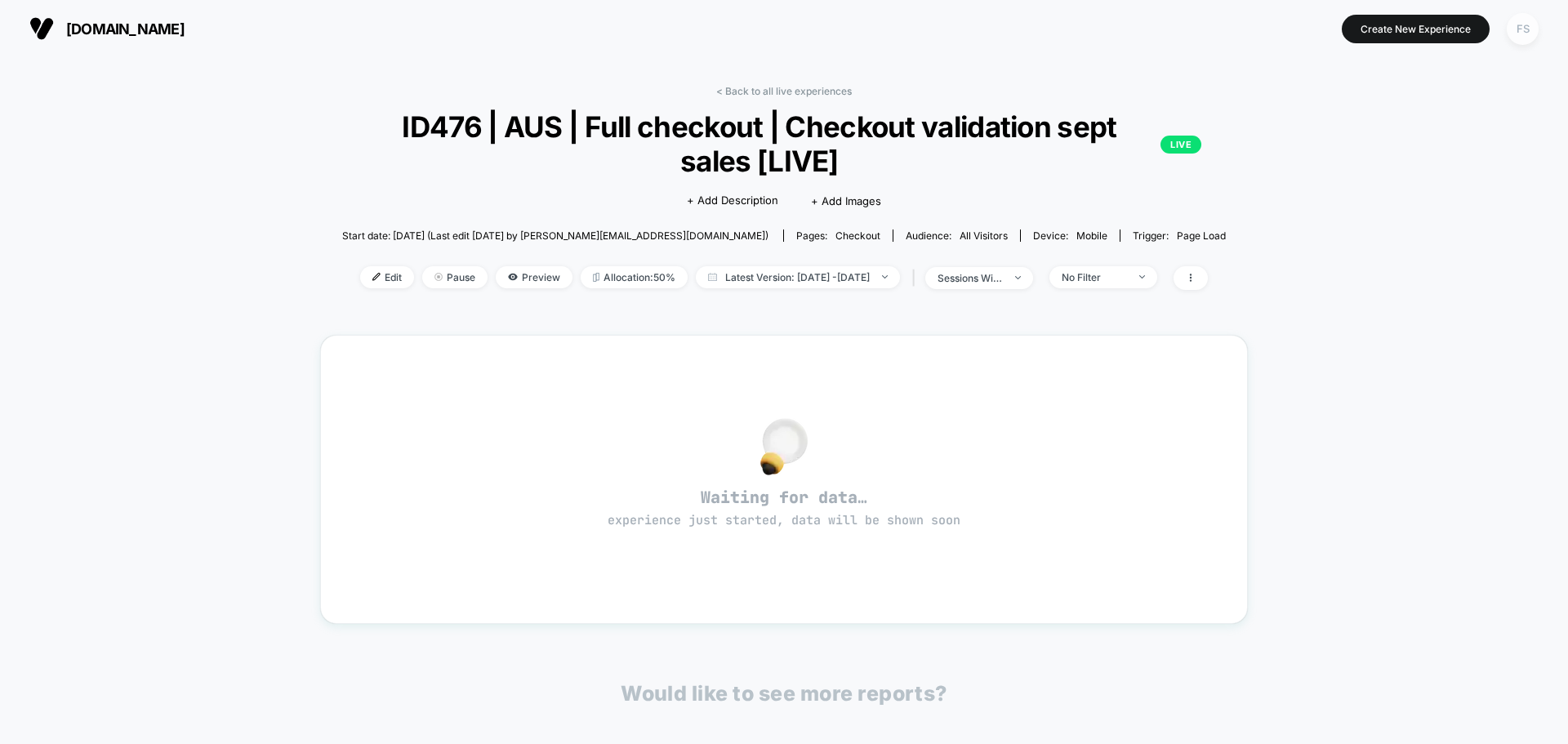
click at [1520, 32] on div "FS" at bounding box center [1522, 29] width 31 height 31
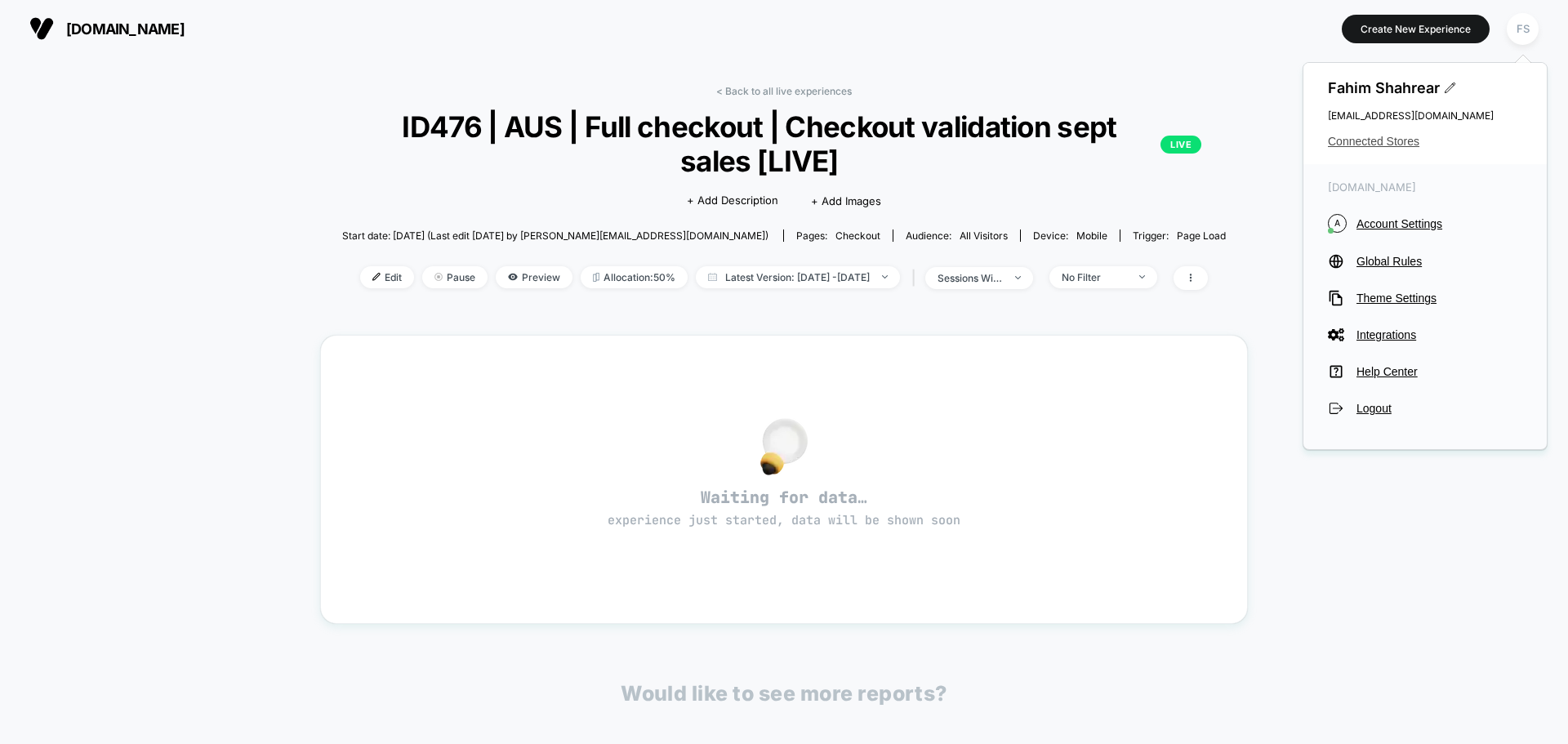
click at [1345, 141] on span "Connected Stores" at bounding box center [1425, 142] width 194 height 13
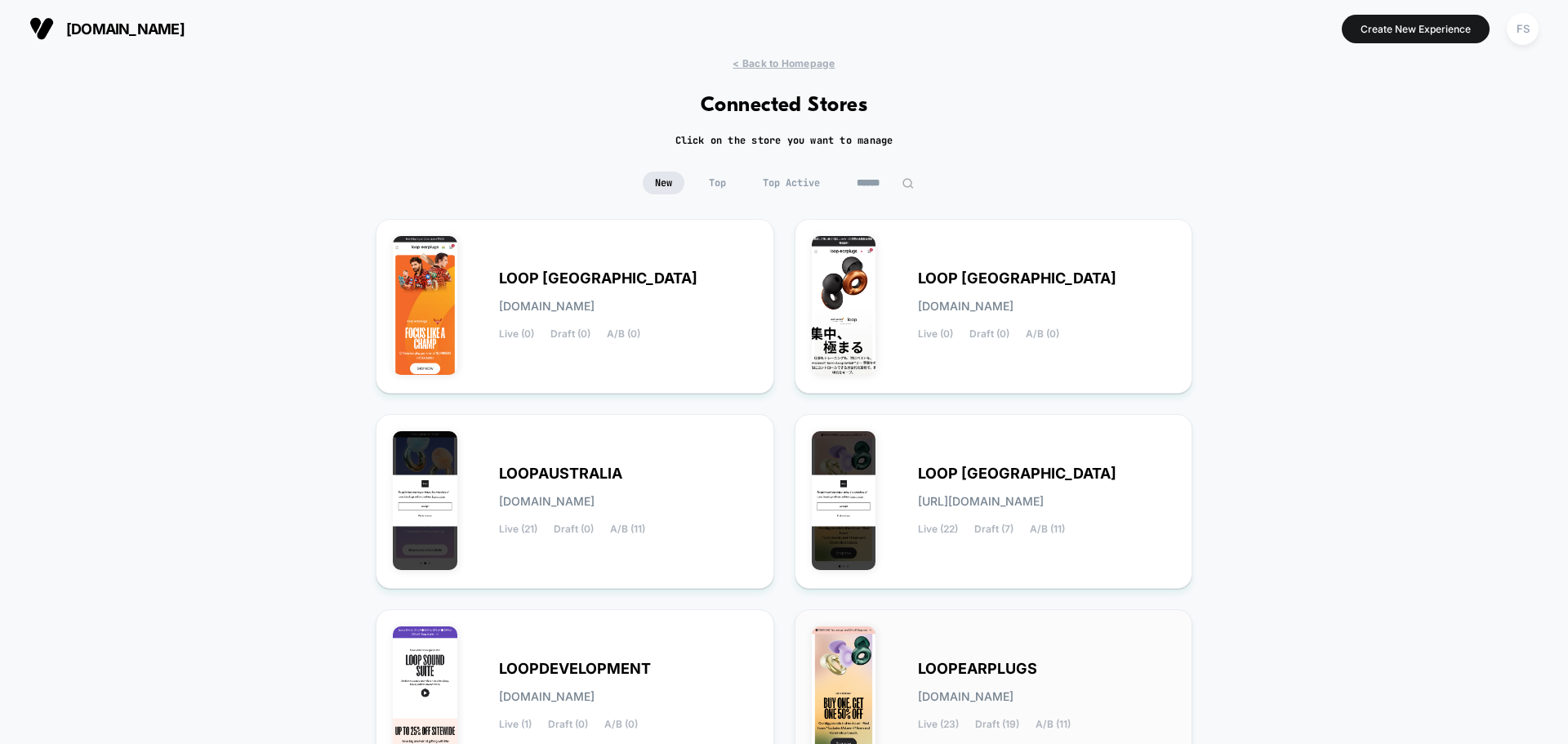
click at [932, 617] on div "LOOPEARPLUGS loopearplugs.myshopify.com Live (23) Draft (19) A/B (11)" at bounding box center [994, 697] width 399 height 175
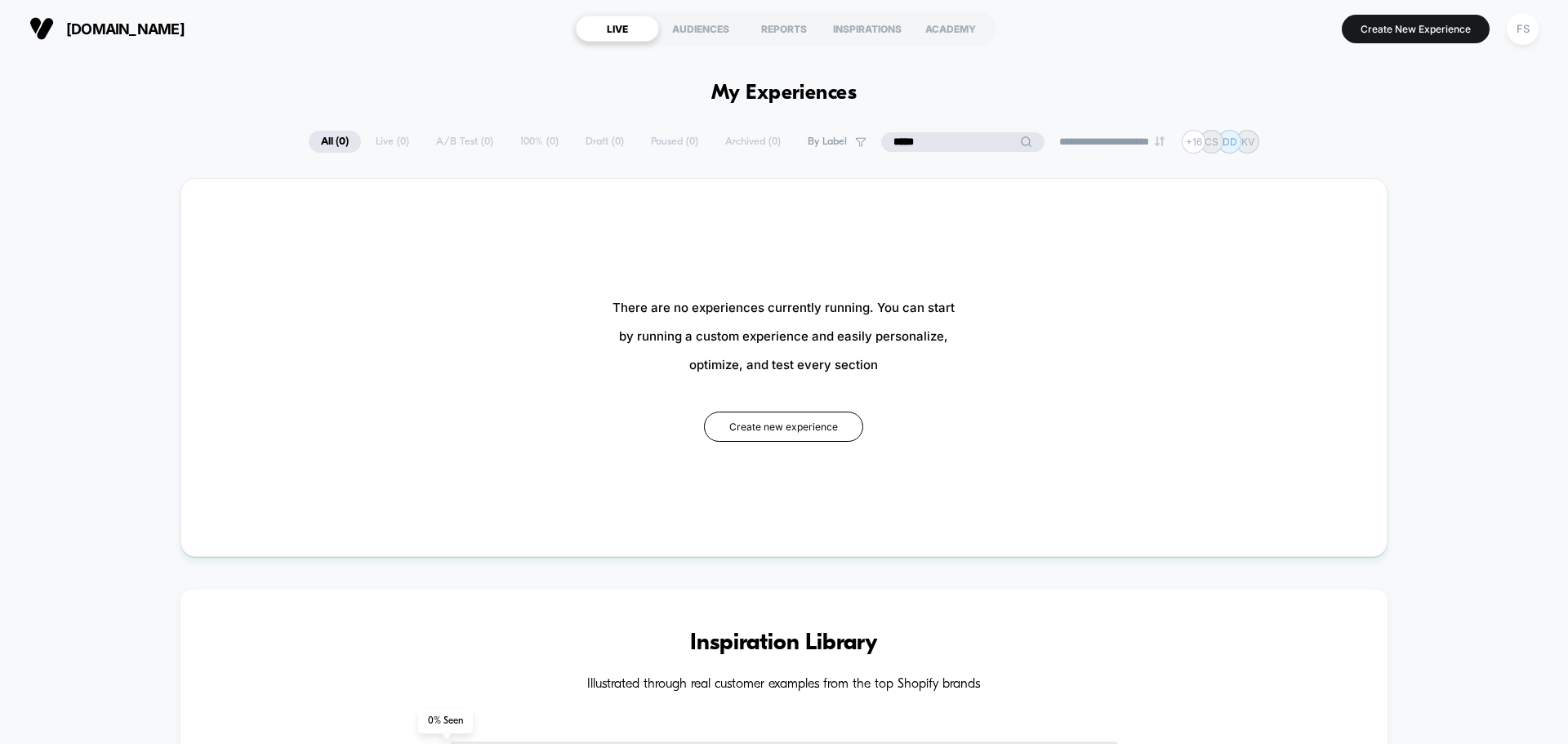
click at [947, 144] on input "*****" at bounding box center [963, 142] width 164 height 20
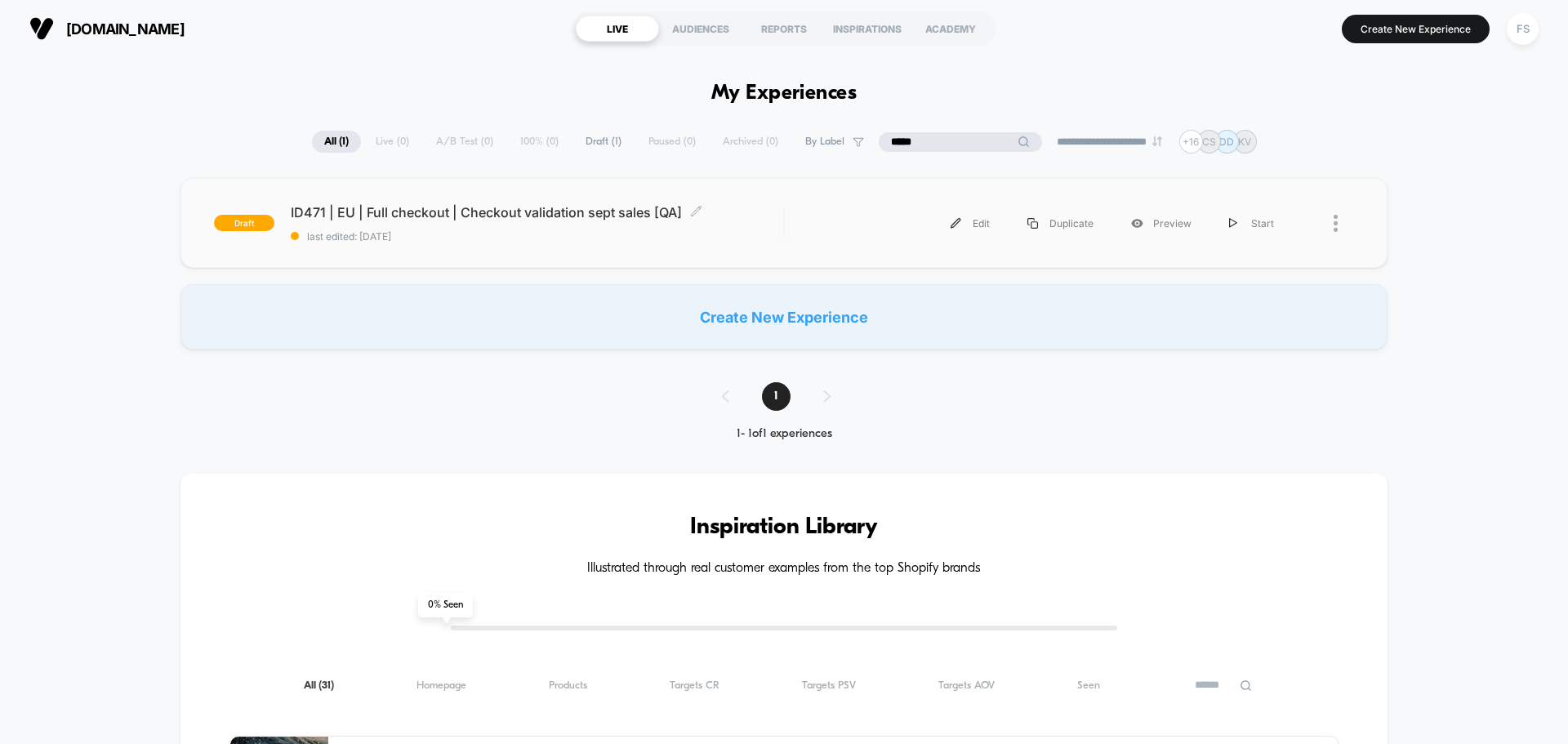
type input "*****"
click at [407, 229] on div "ID471 | EU | Full checkout | Checkout validation sept sales [QA] Click to edit …" at bounding box center [536, 223] width 492 height 38
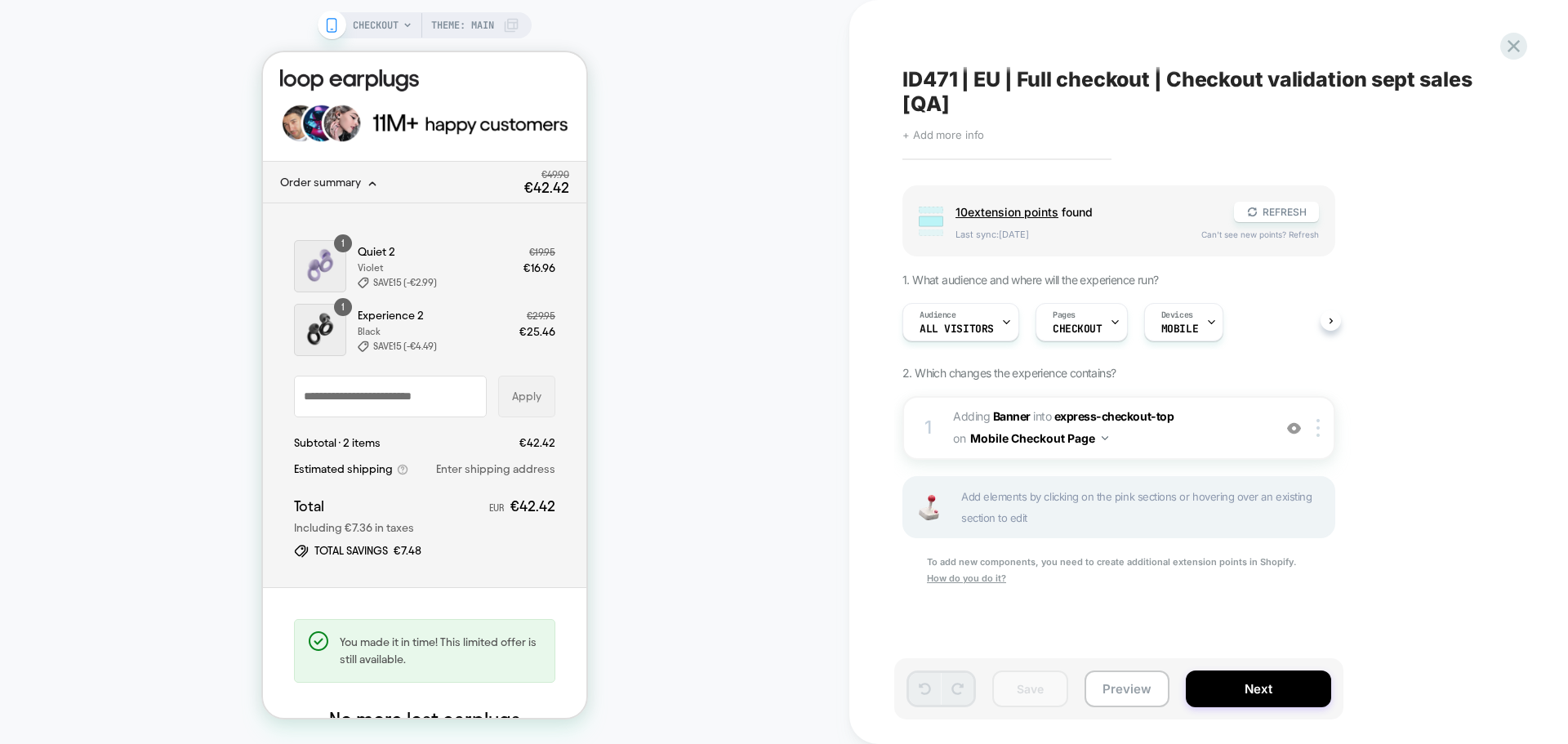
click at [931, 132] on span "+ Add more info" at bounding box center [943, 135] width 82 height 13
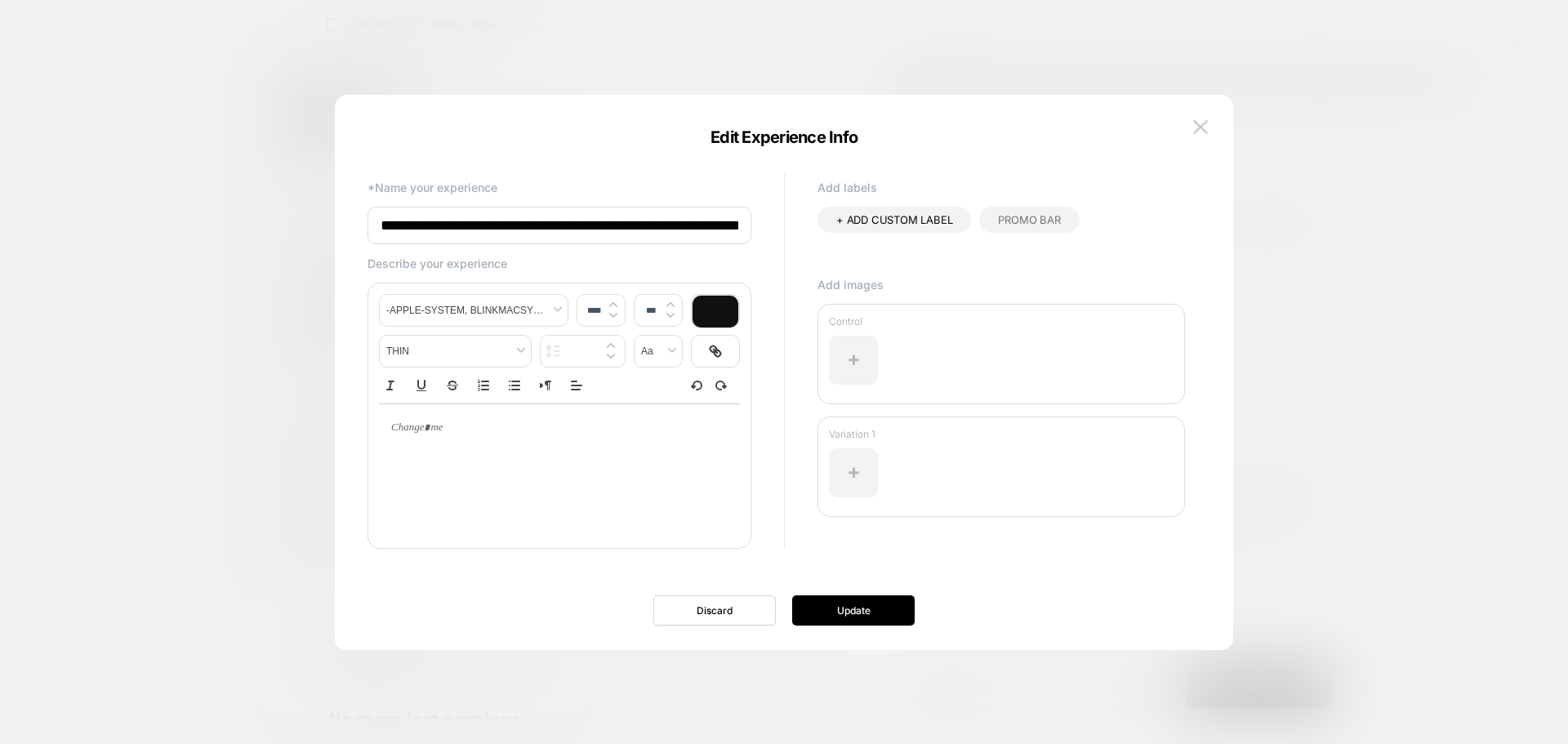
click at [718, 221] on input "**********" at bounding box center [559, 225] width 384 height 37
click at [722, 212] on input "**********" at bounding box center [559, 226] width 384 height 38
click at [715, 234] on input "**********" at bounding box center [559, 226] width 384 height 38
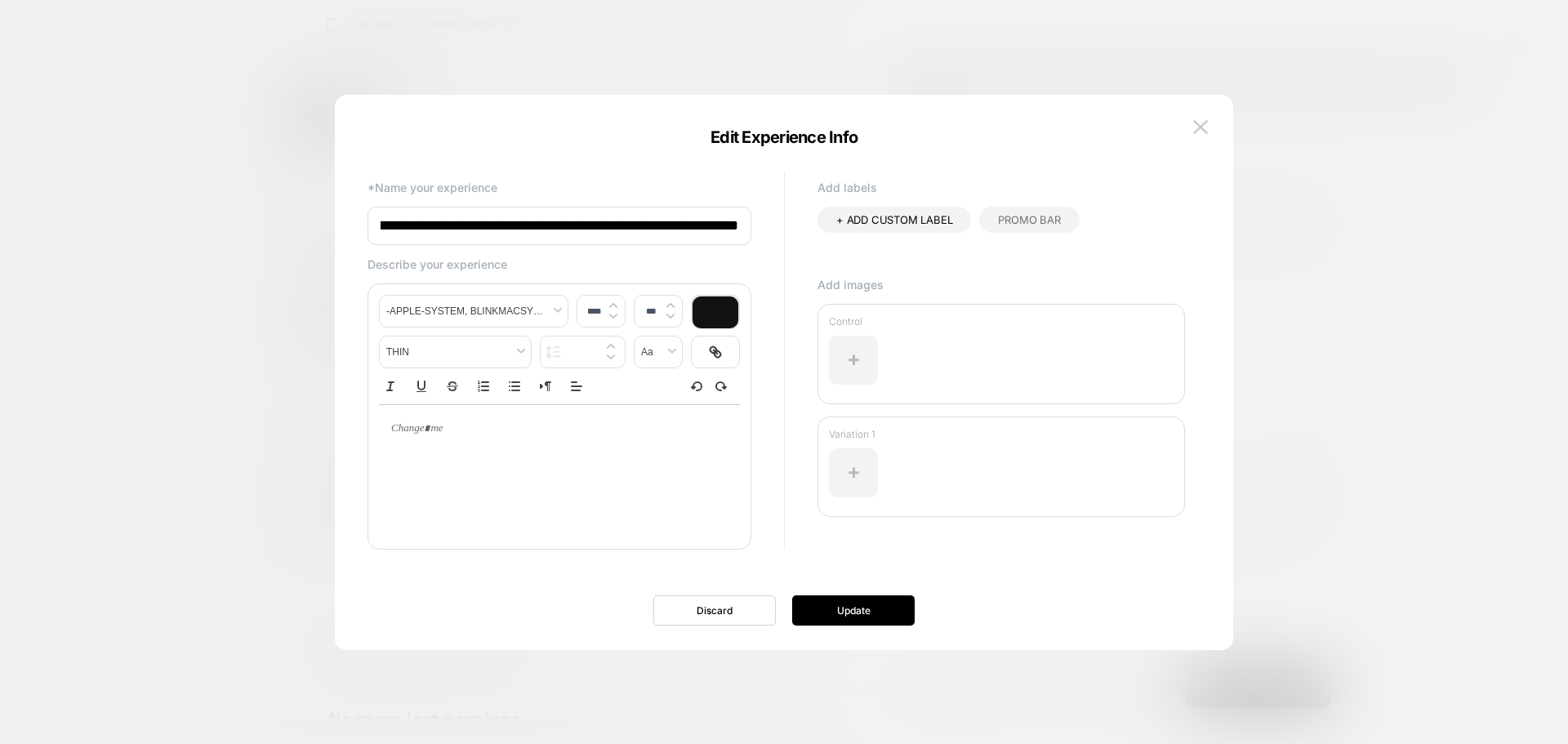
scroll to position [0, 81]
type input "**********"
click at [821, 627] on div "**********" at bounding box center [784, 381] width 849 height 539
click at [831, 620] on button "Update" at bounding box center [853, 611] width 123 height 30
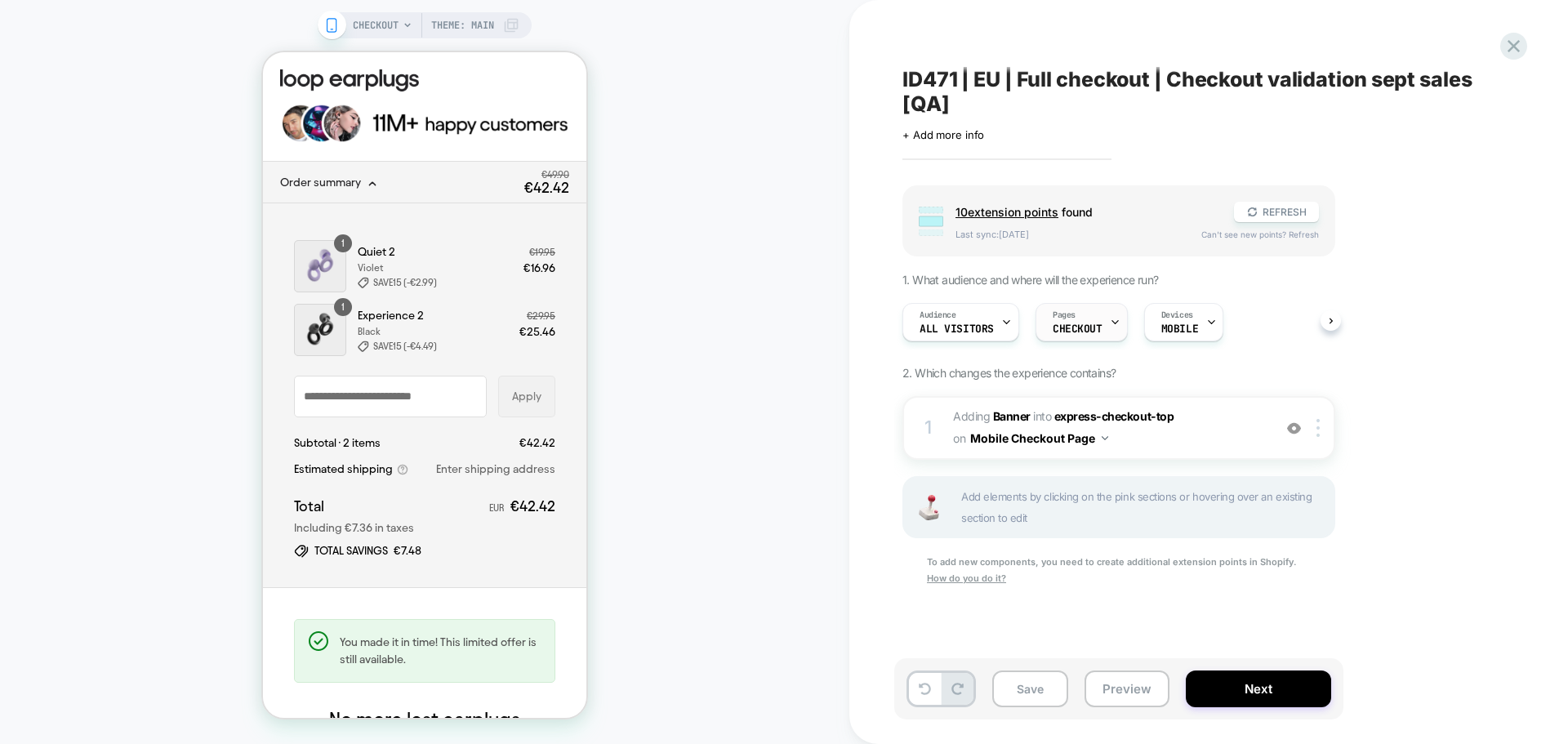
click at [1091, 313] on div "Pages CHECKOUT" at bounding box center [1077, 322] width 83 height 37
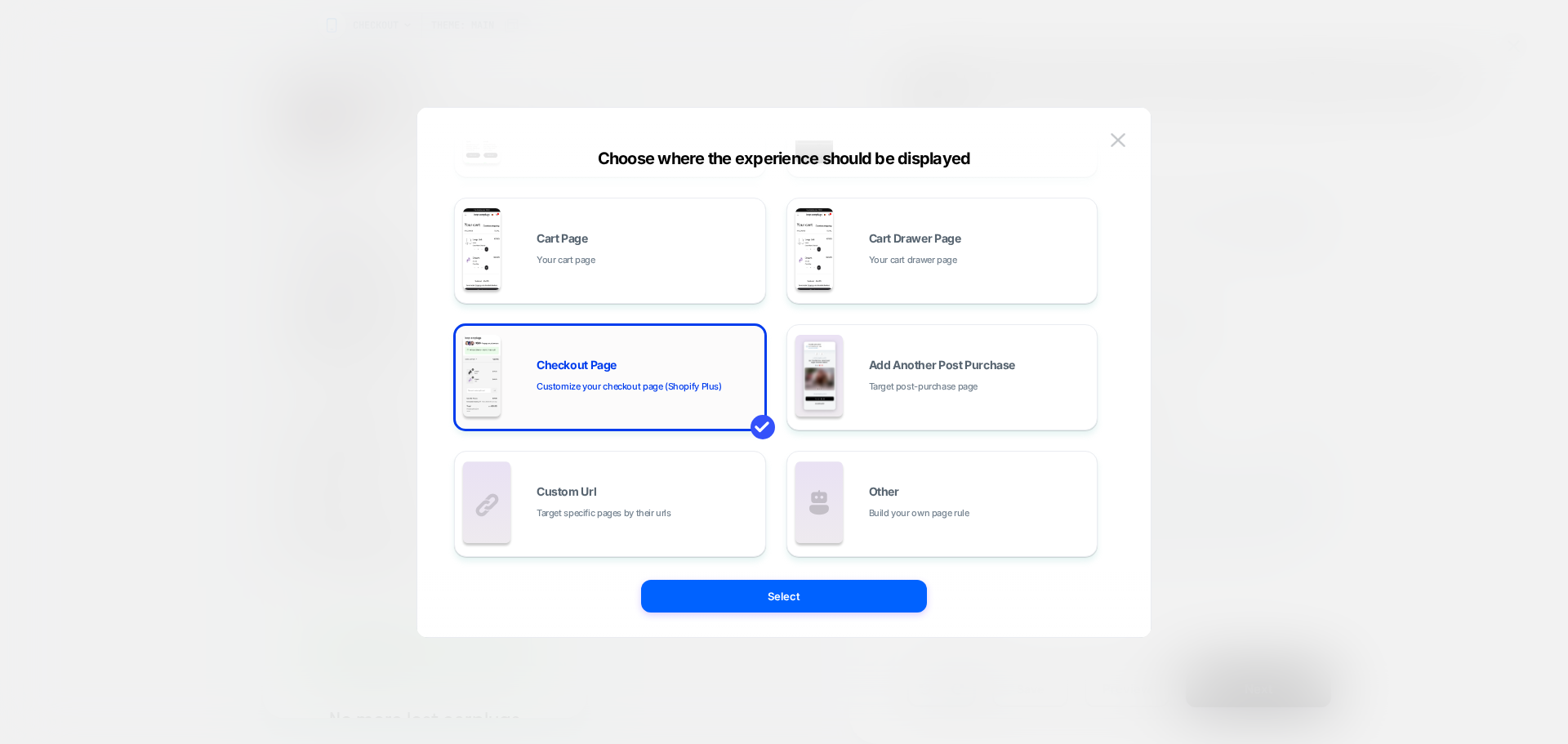
scroll to position [247, 0]
click at [1128, 142] on button at bounding box center [1118, 141] width 25 height 25
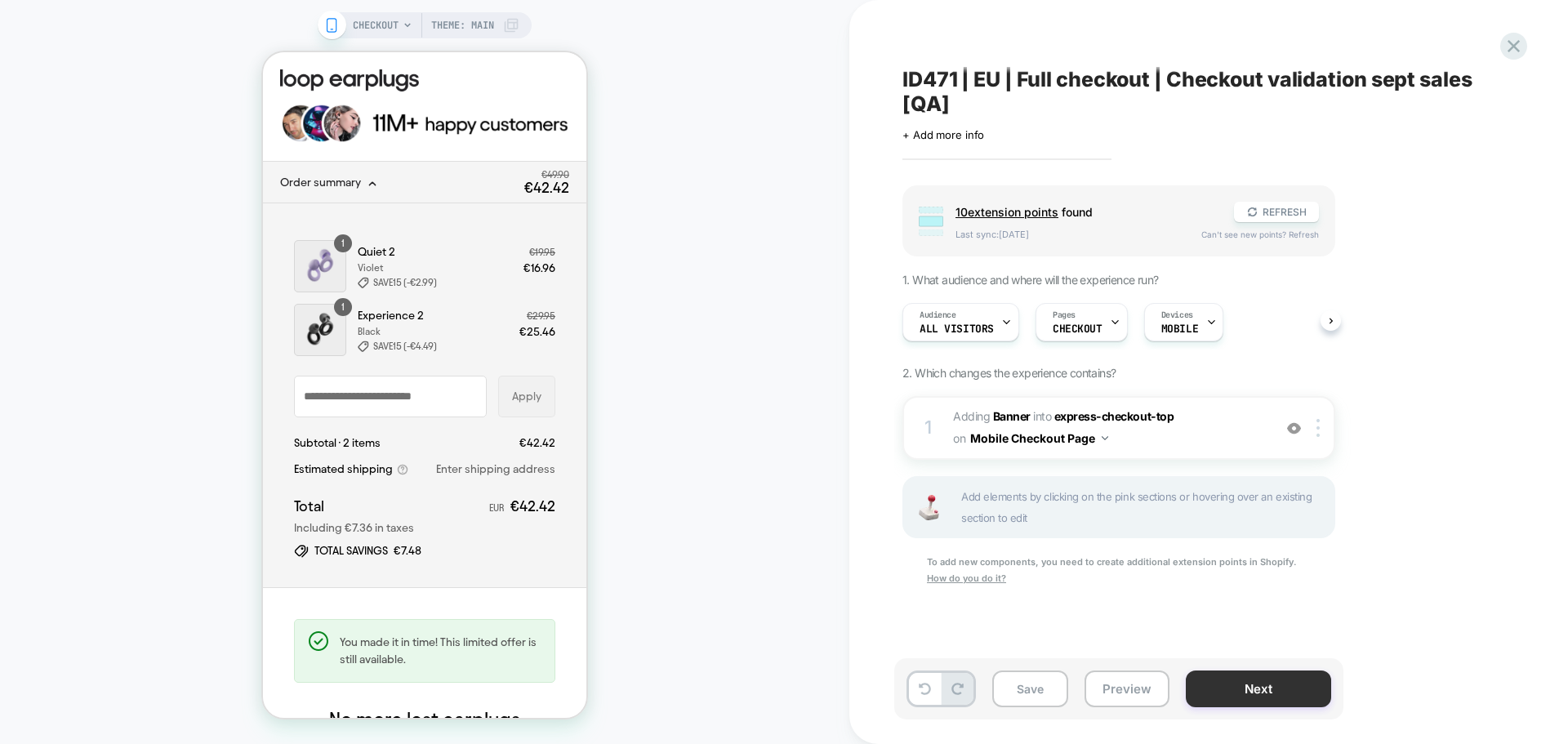
click at [1292, 697] on button "Next" at bounding box center [1258, 689] width 146 height 37
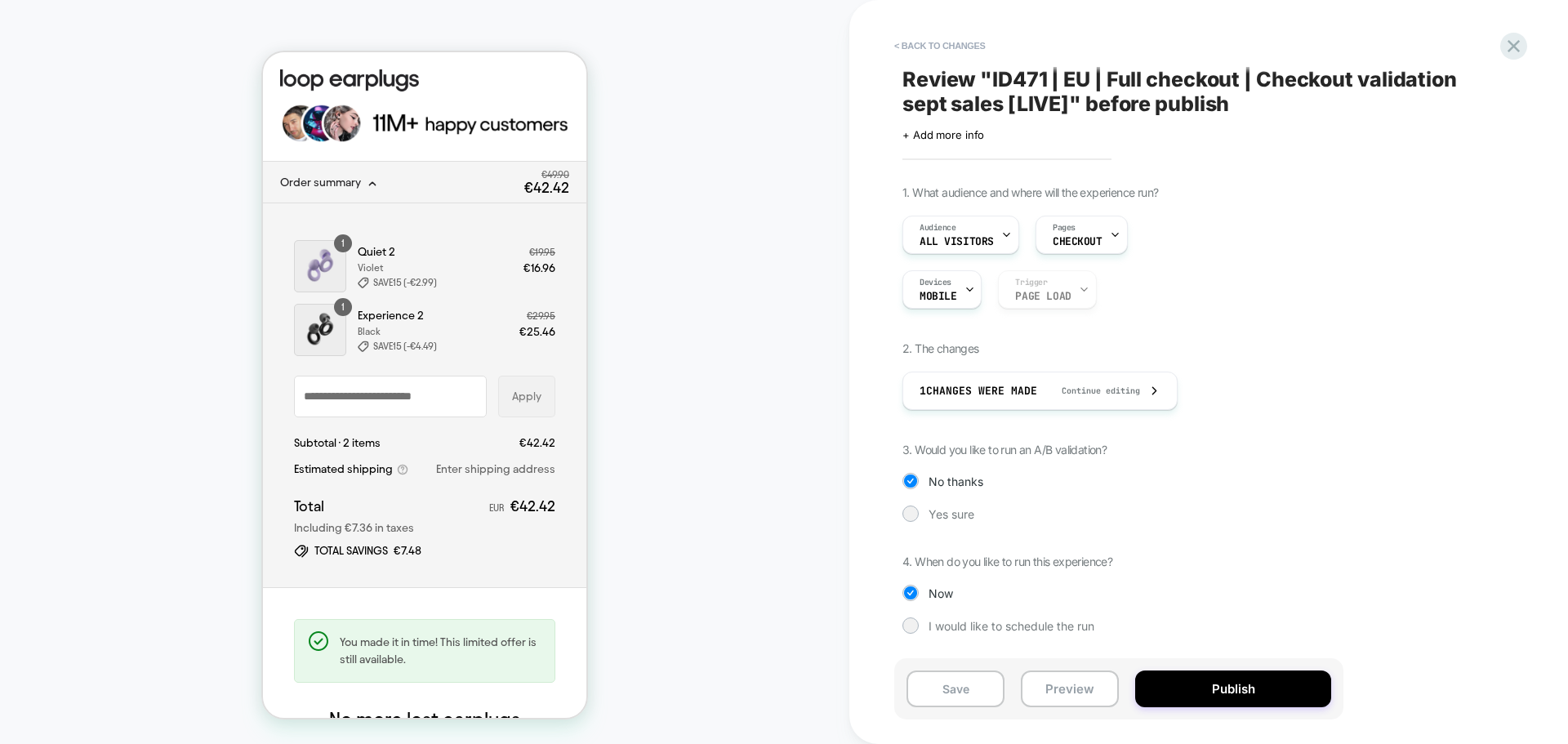
click at [943, 505] on div "1. What audience and where will the experience run? Audience All Visitors Pages…" at bounding box center [1201, 422] width 596 height 473
click at [943, 509] on span "Yes sure" at bounding box center [951, 514] width 46 height 14
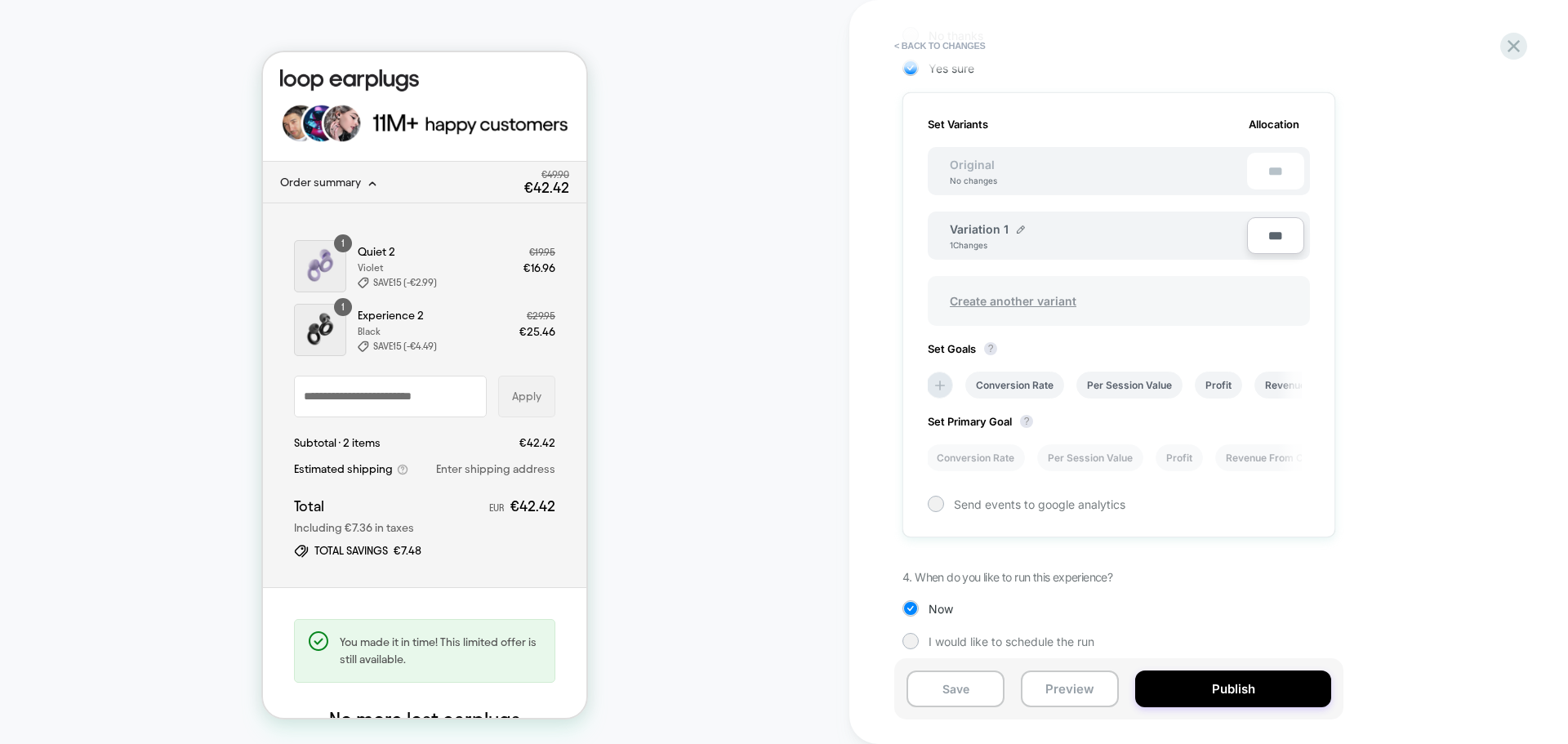
scroll to position [457, 0]
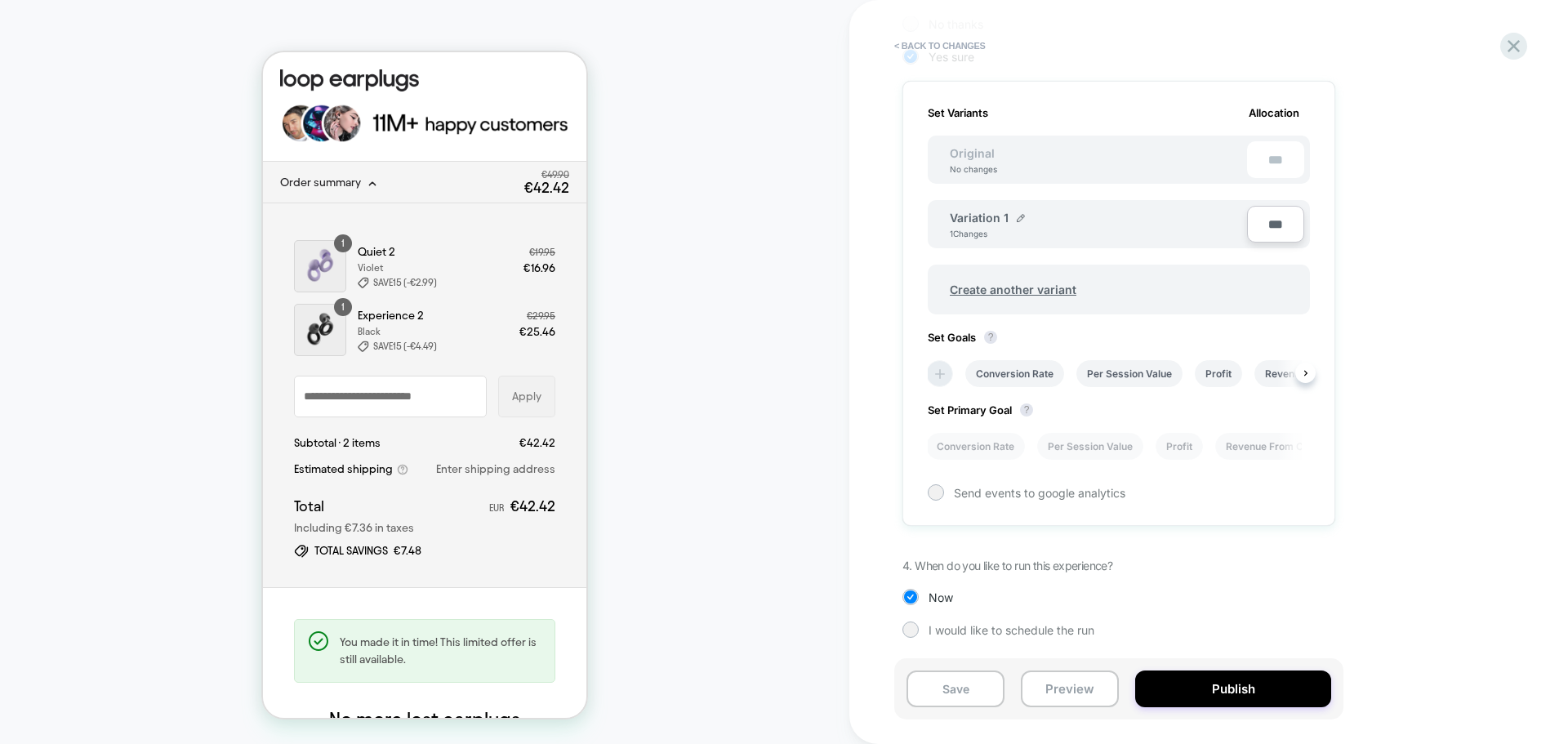
click at [945, 373] on icon at bounding box center [940, 373] width 16 height 16
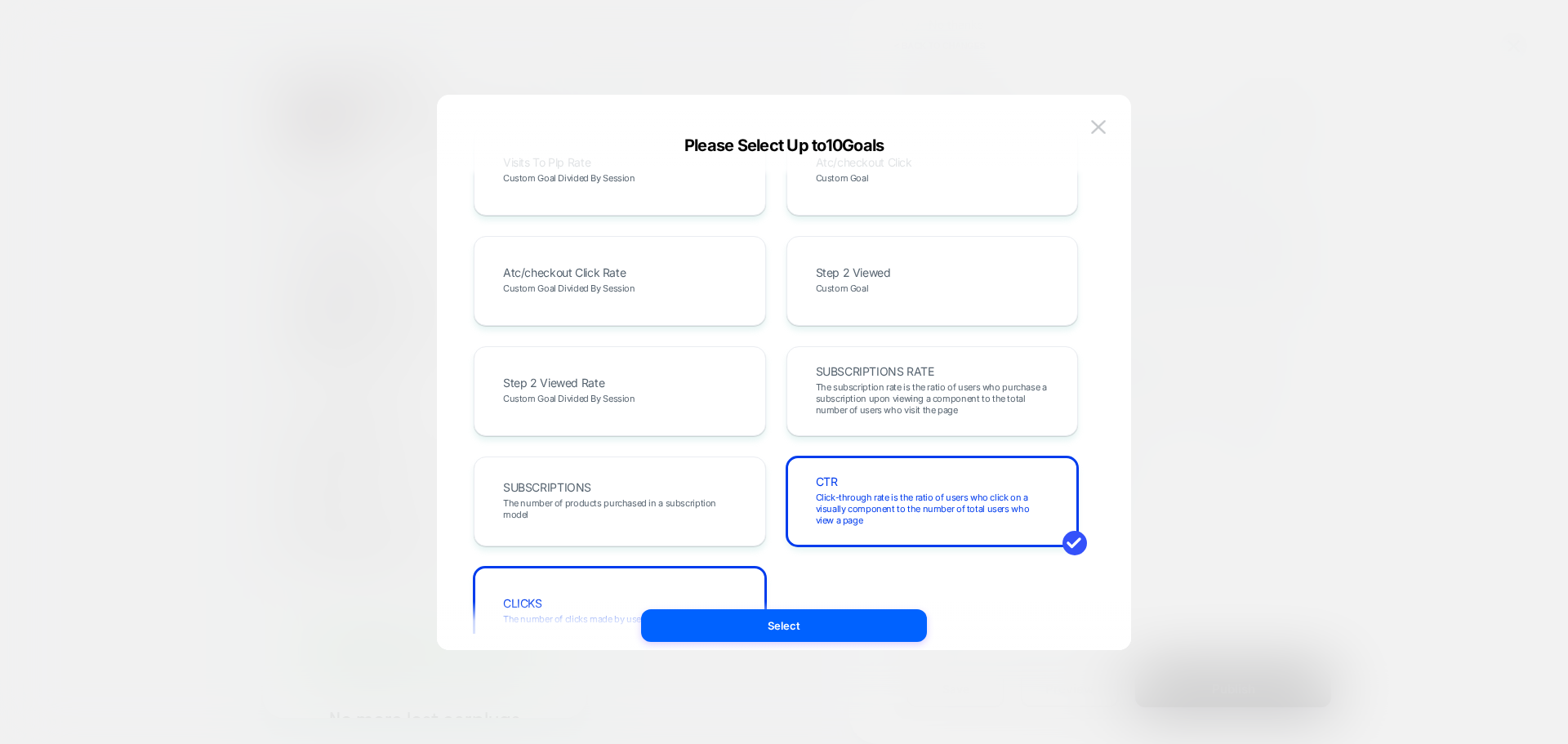
scroll to position [895, 0]
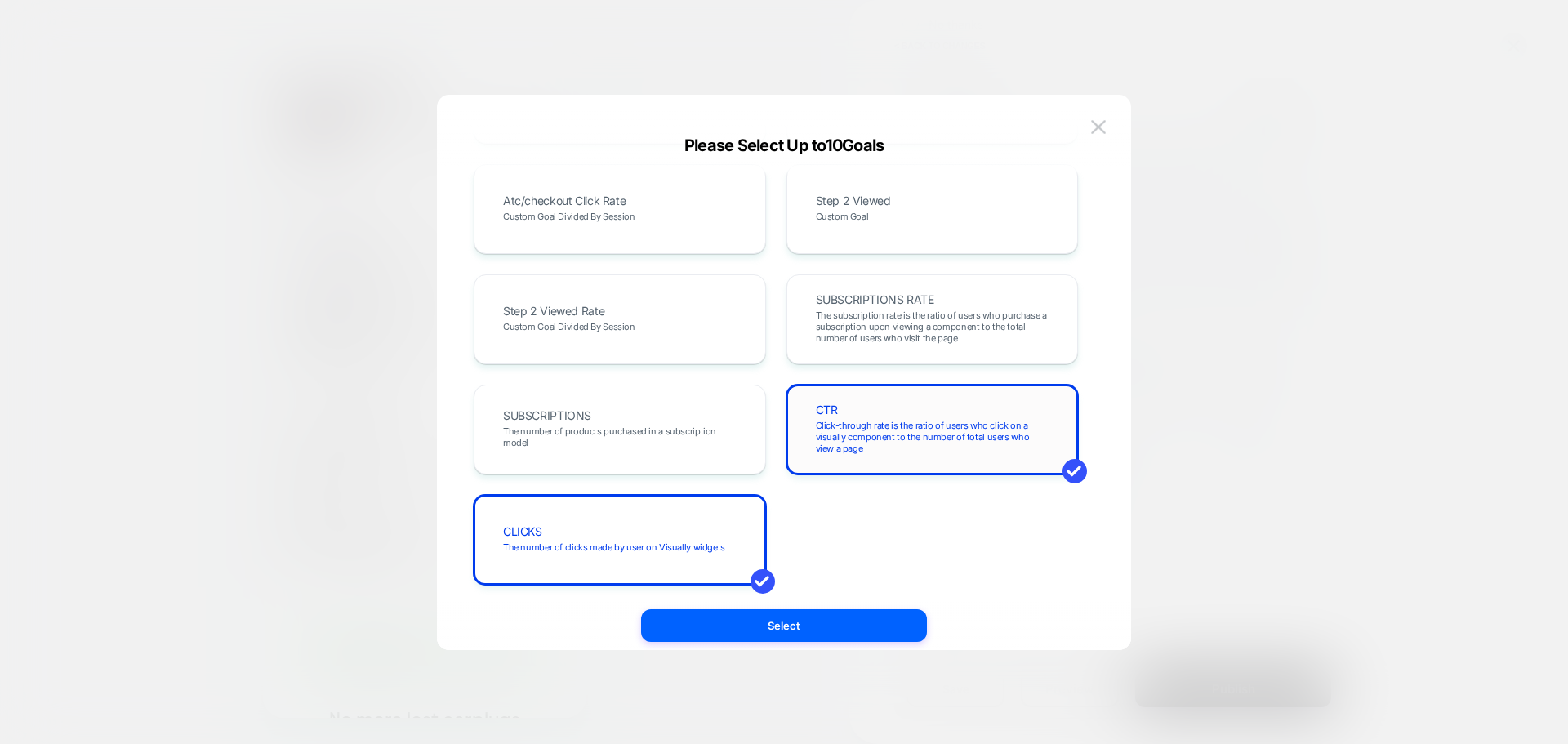
click at [915, 420] on span "Click-through rate is the ratio of users who click on a visually component to t…" at bounding box center [932, 437] width 233 height 34
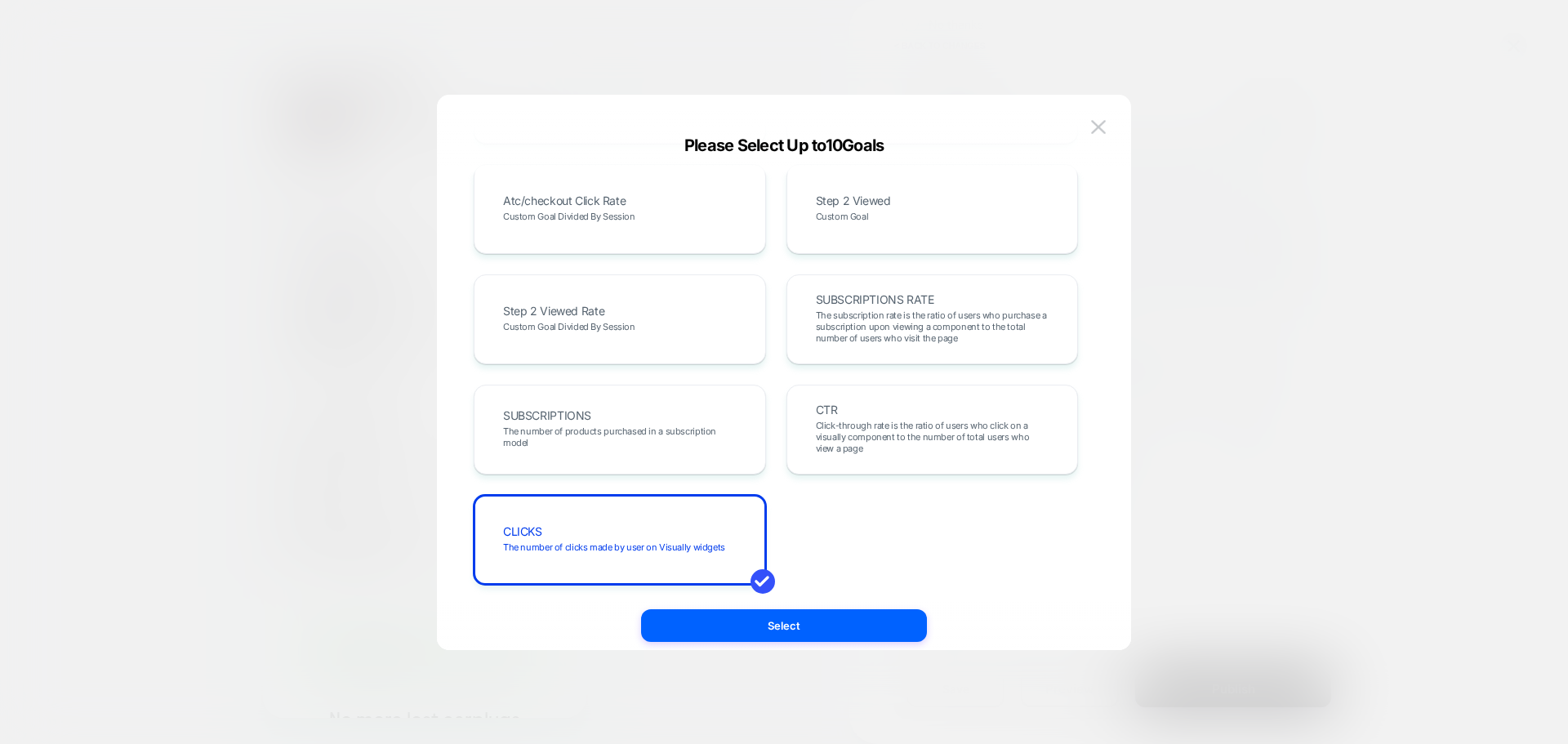
click at [601, 592] on div "REVENUE The total revenue of all purchases made after viewing an experience TRA…" at bounding box center [776, 381] width 645 height 507
click at [659, 553] on div "CLICKS The number of clicks made by user on Visually widgets" at bounding box center [619, 540] width 258 height 55
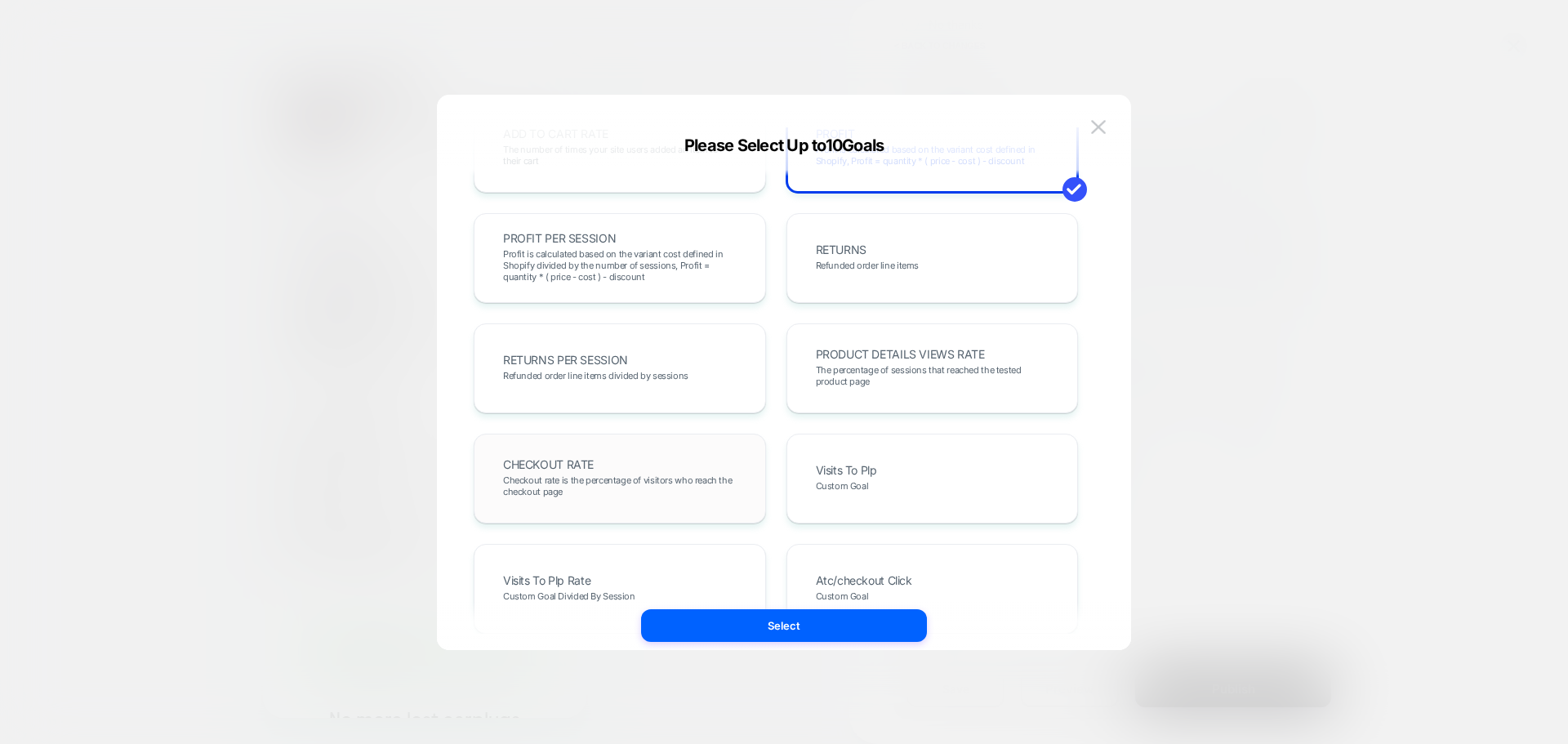
scroll to position [0, 0]
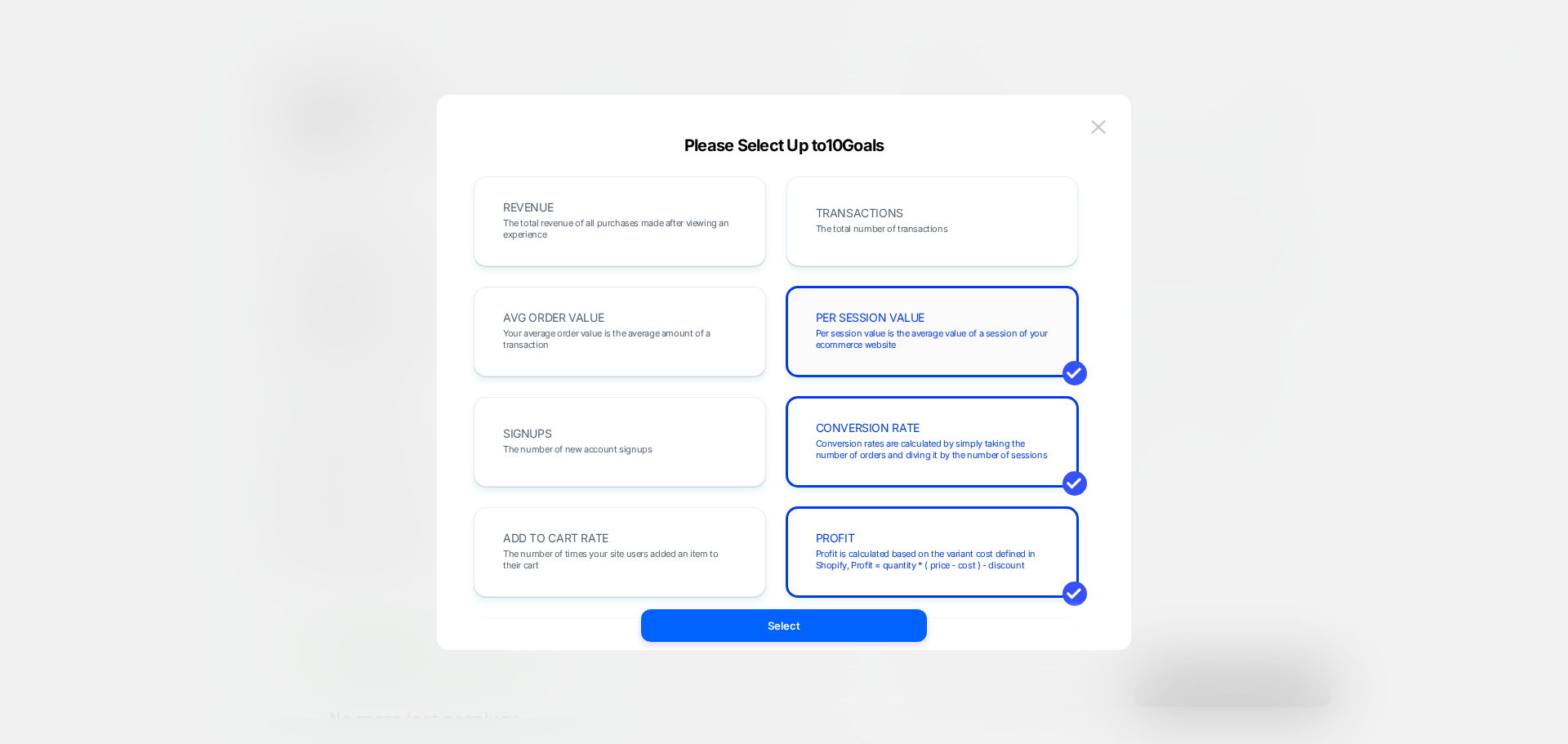
click at [892, 329] on span "Per session value is the average value of a session of your ecommerce website" at bounding box center [932, 339] width 233 height 23
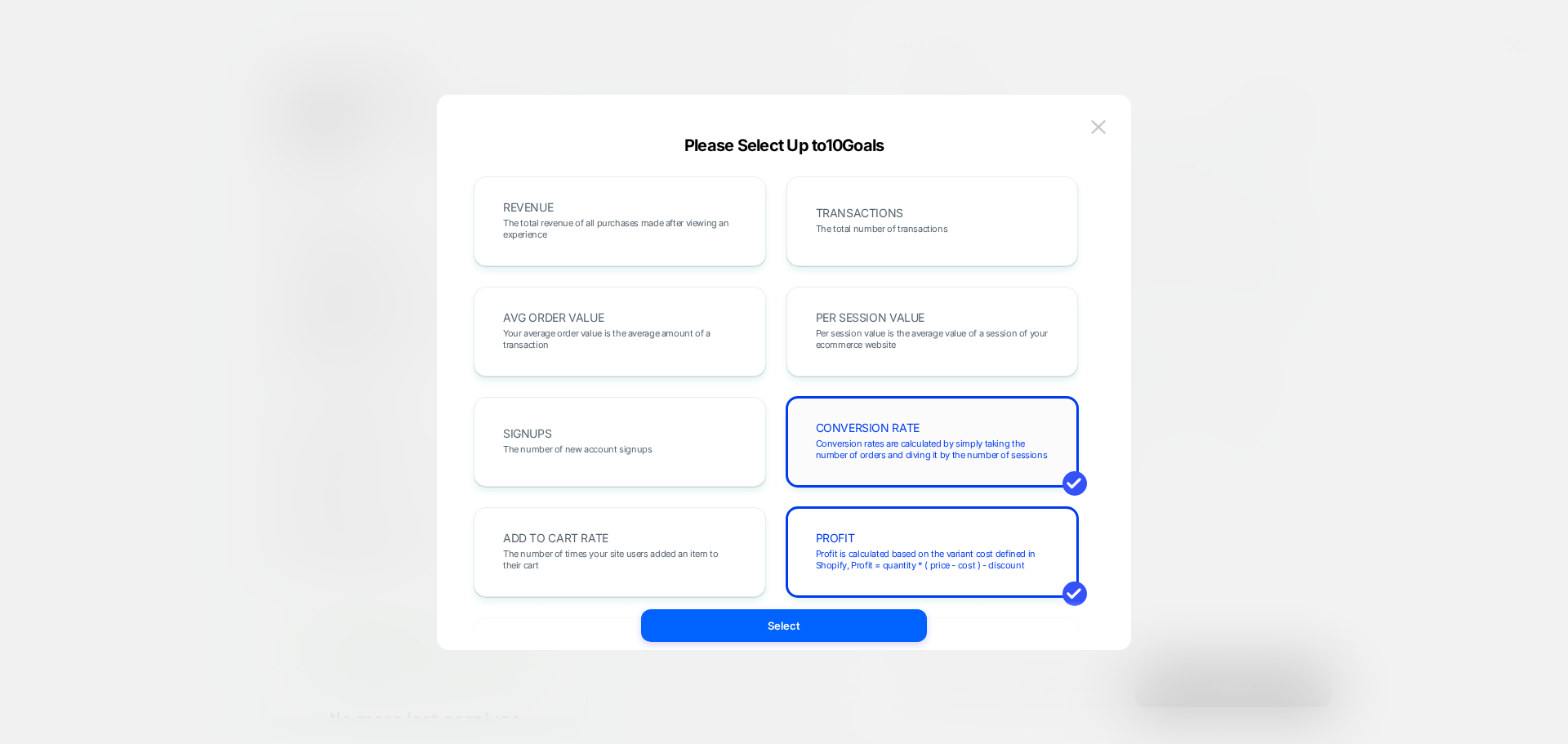
click at [891, 422] on span "CONVERSION RATE" at bounding box center [867, 428] width 104 height 11
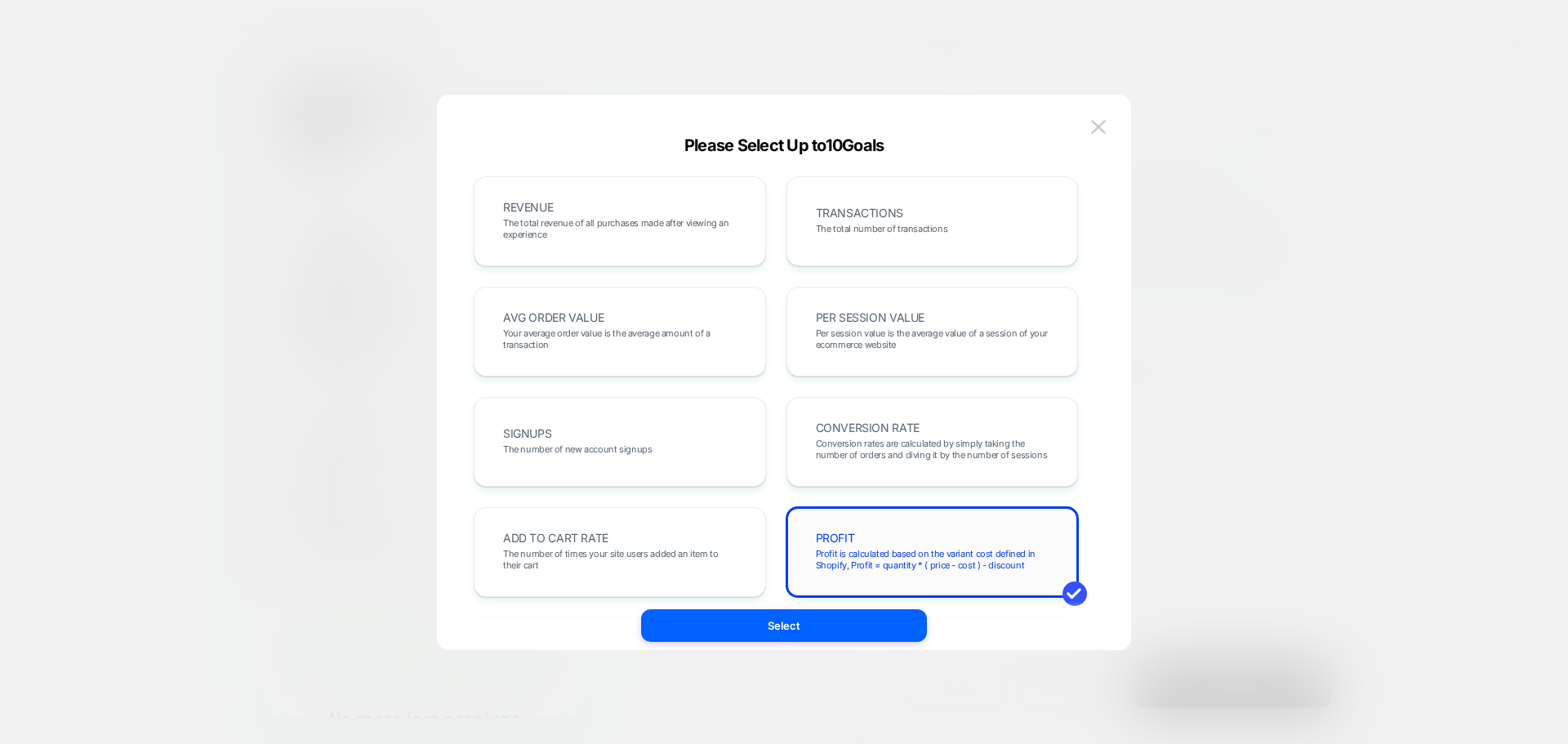
click at [884, 522] on div "PROFIT Profit is calculated based on the variant cost defined in Shopify, Profi…" at bounding box center [932, 553] width 292 height 90
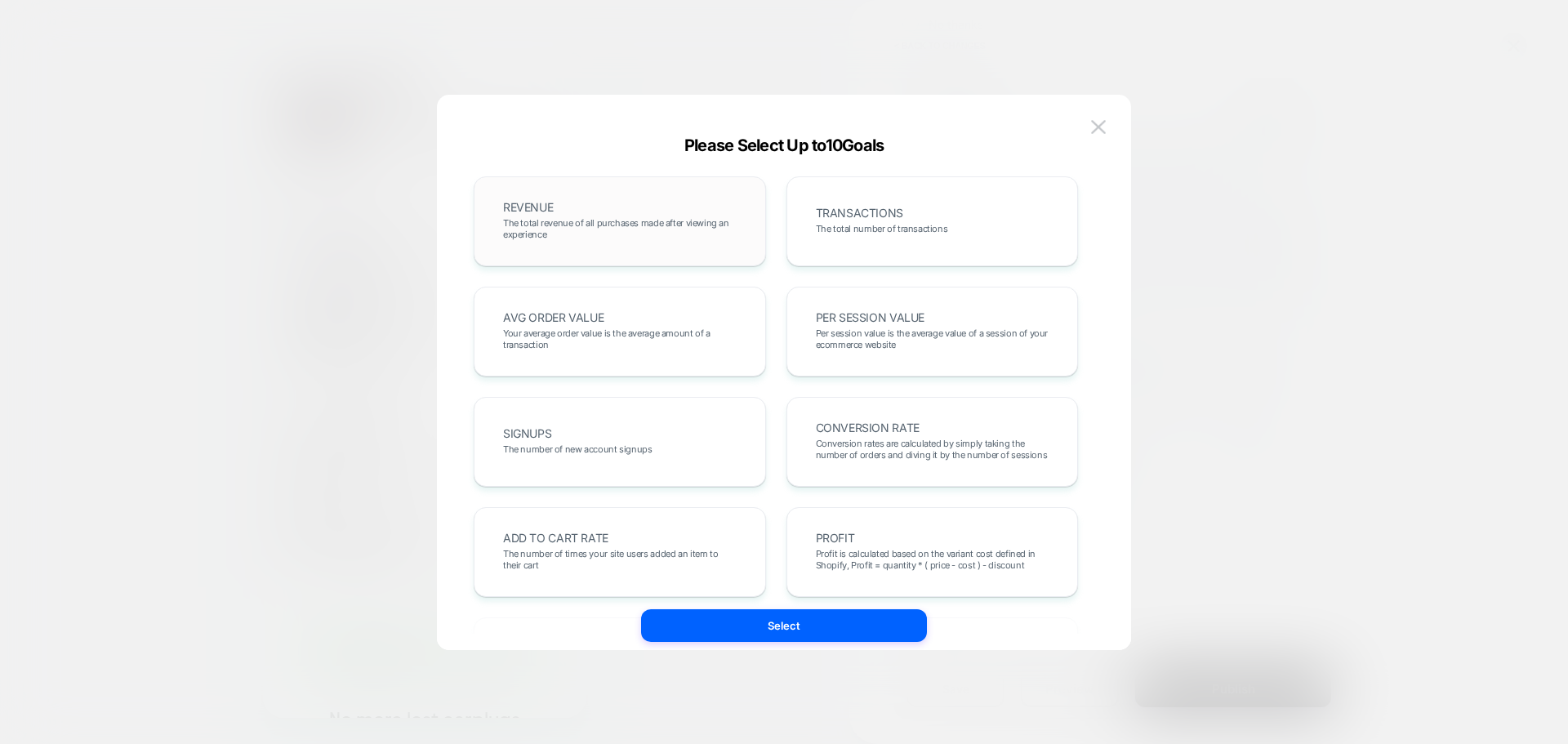
click at [658, 212] on div "REVENUE The total revenue of all purchases made after viewing an experience" at bounding box center [619, 221] width 258 height 55
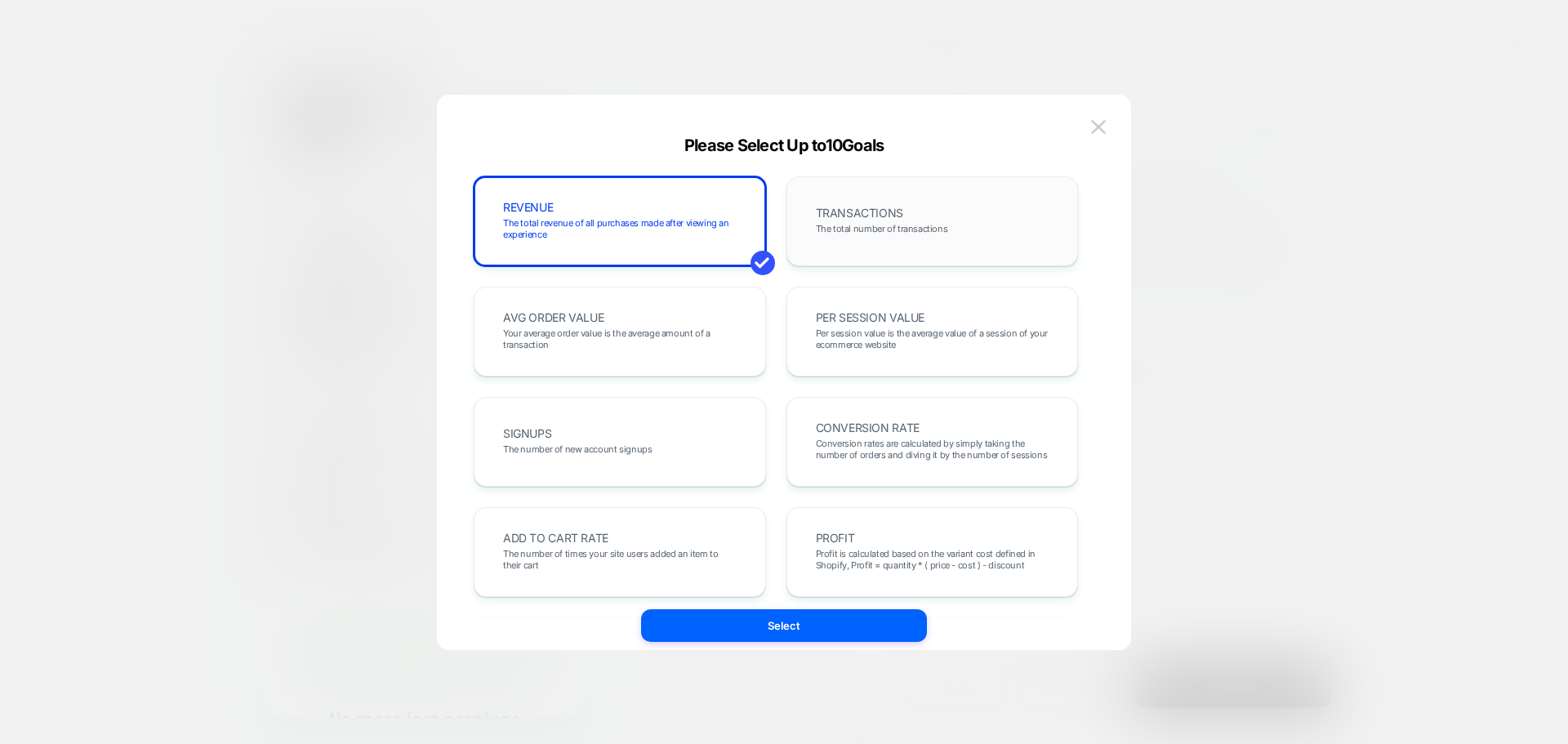
click at [934, 212] on div "TRANSACTIONS The total number of transactions" at bounding box center [932, 221] width 258 height 55
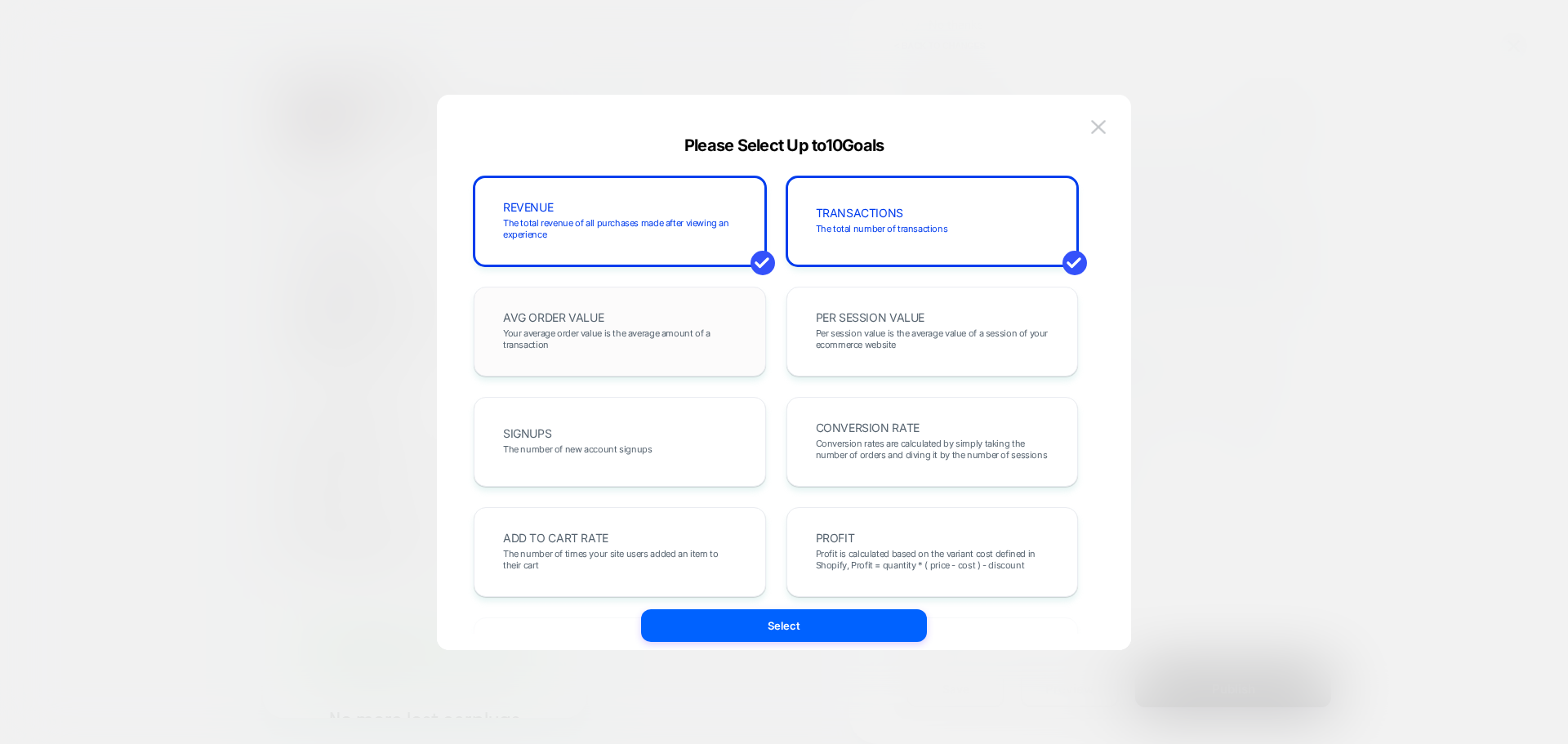
click at [674, 331] on span "Your average order value is the average amount of a transaction" at bounding box center [619, 339] width 233 height 23
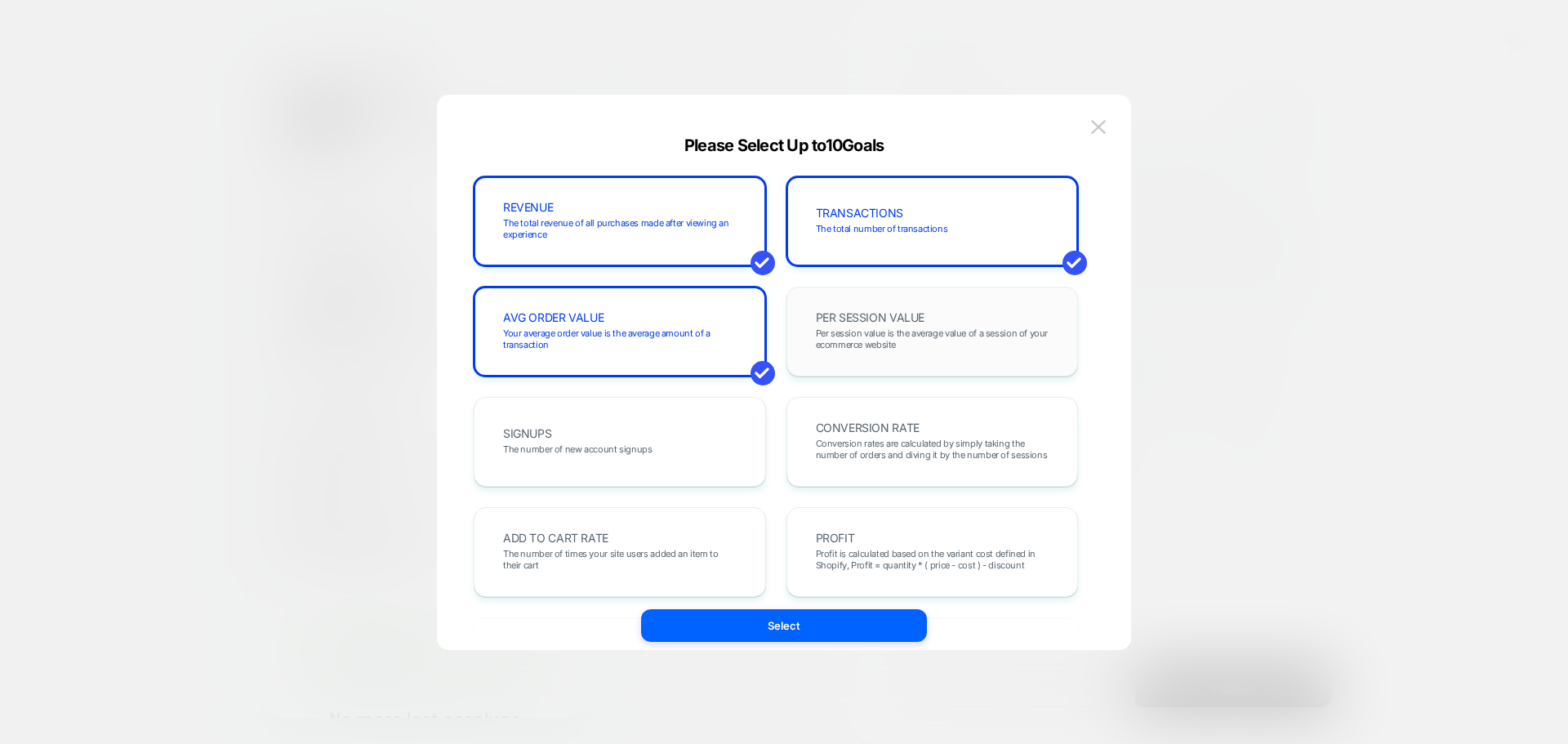
click at [984, 353] on div "PER SESSION VALUE Per session value is the average value of a session of your e…" at bounding box center [932, 332] width 258 height 55
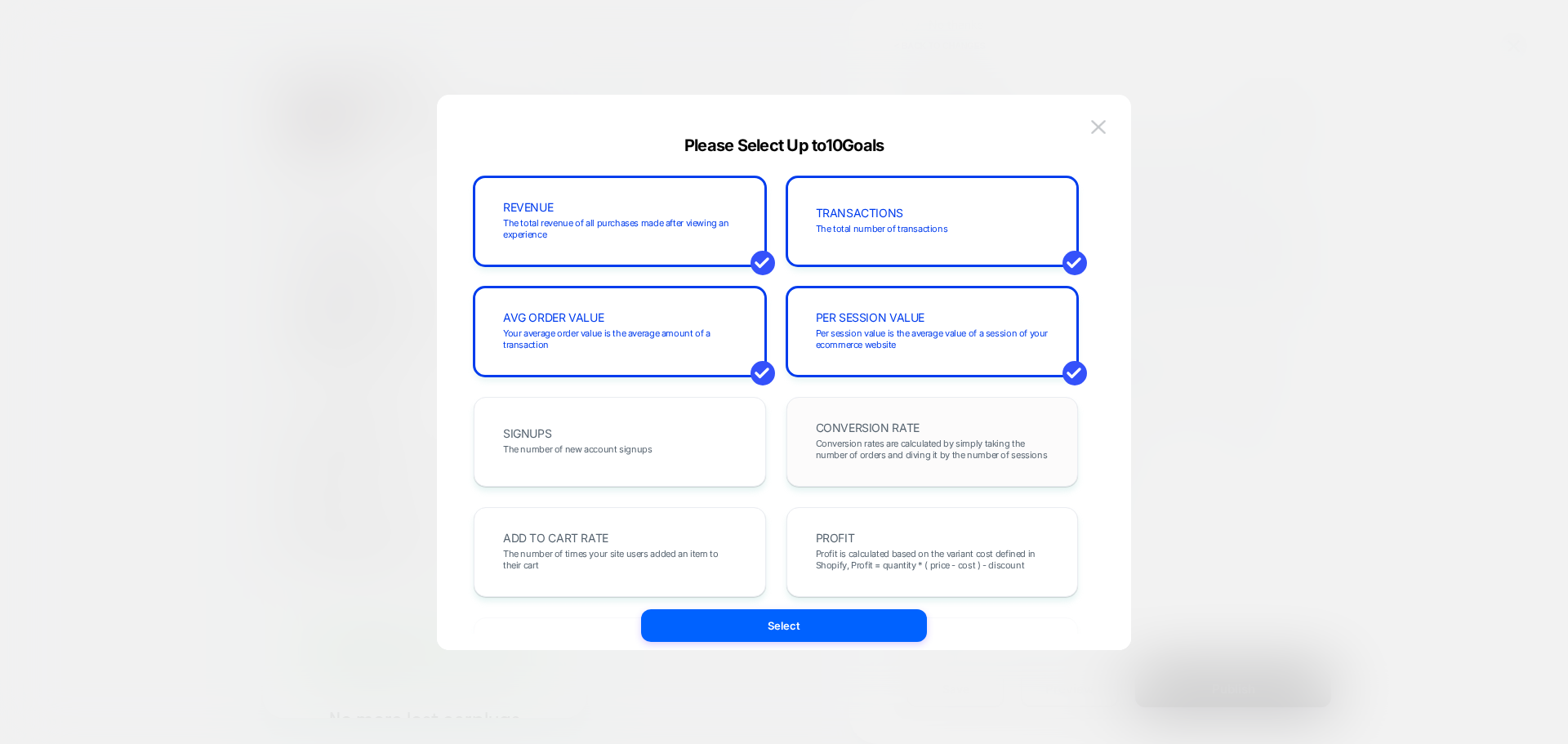
click at [914, 473] on div "CONVERSION RATE Conversion rates are calculated by simply taking the number of …" at bounding box center [932, 442] width 292 height 90
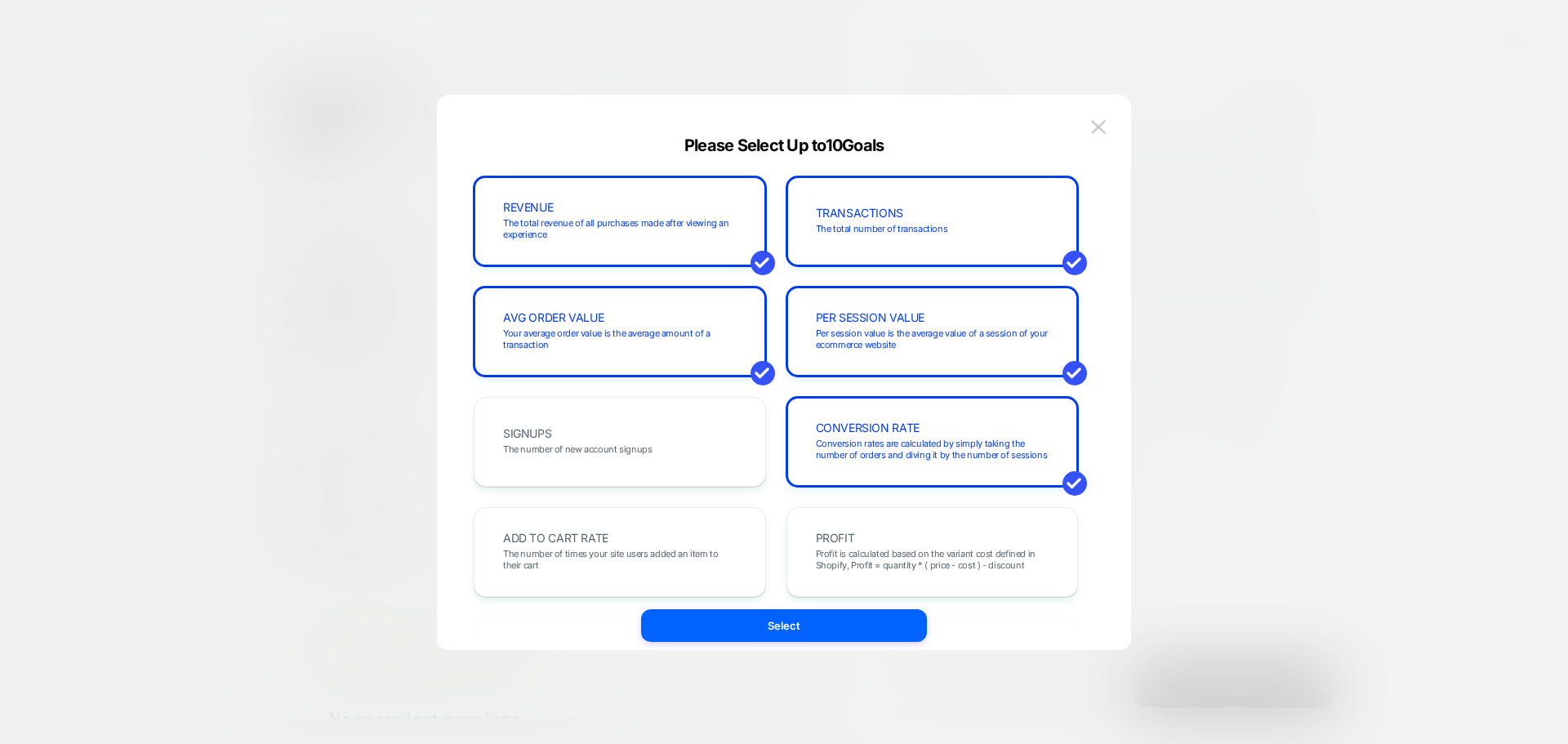
scroll to position [164, 0]
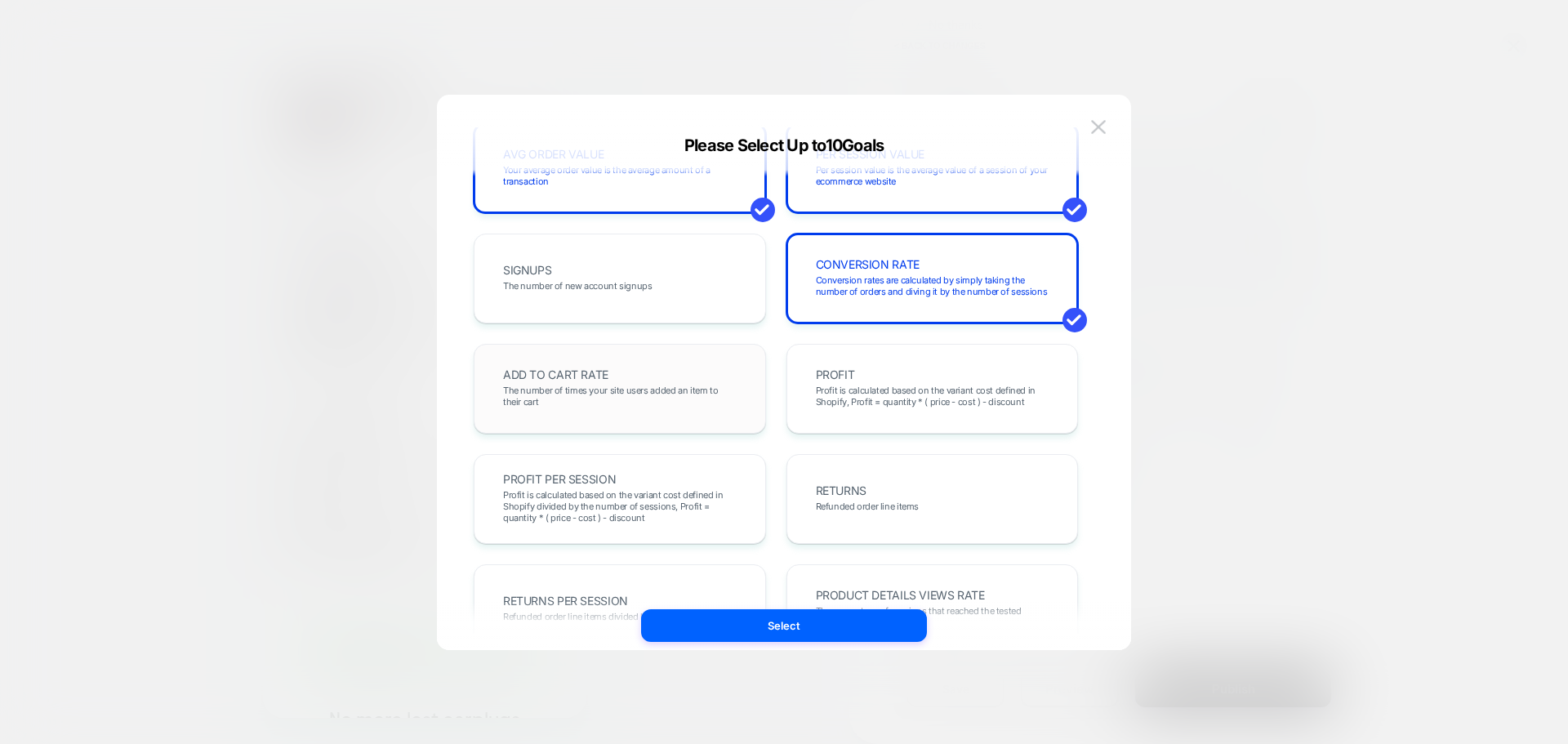
click at [599, 371] on span "ADD TO CART RATE" at bounding box center [555, 375] width 106 height 11
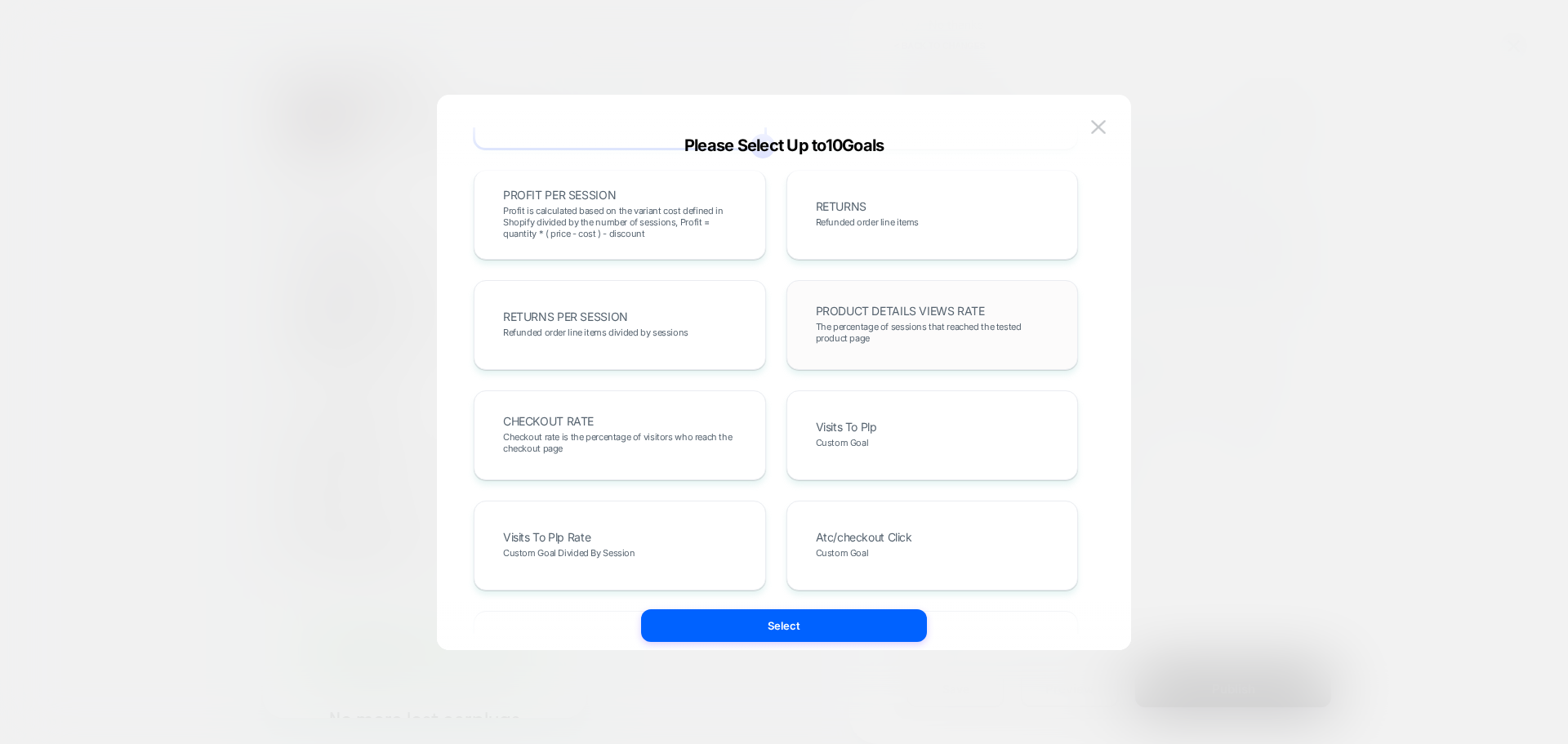
scroll to position [491, 0]
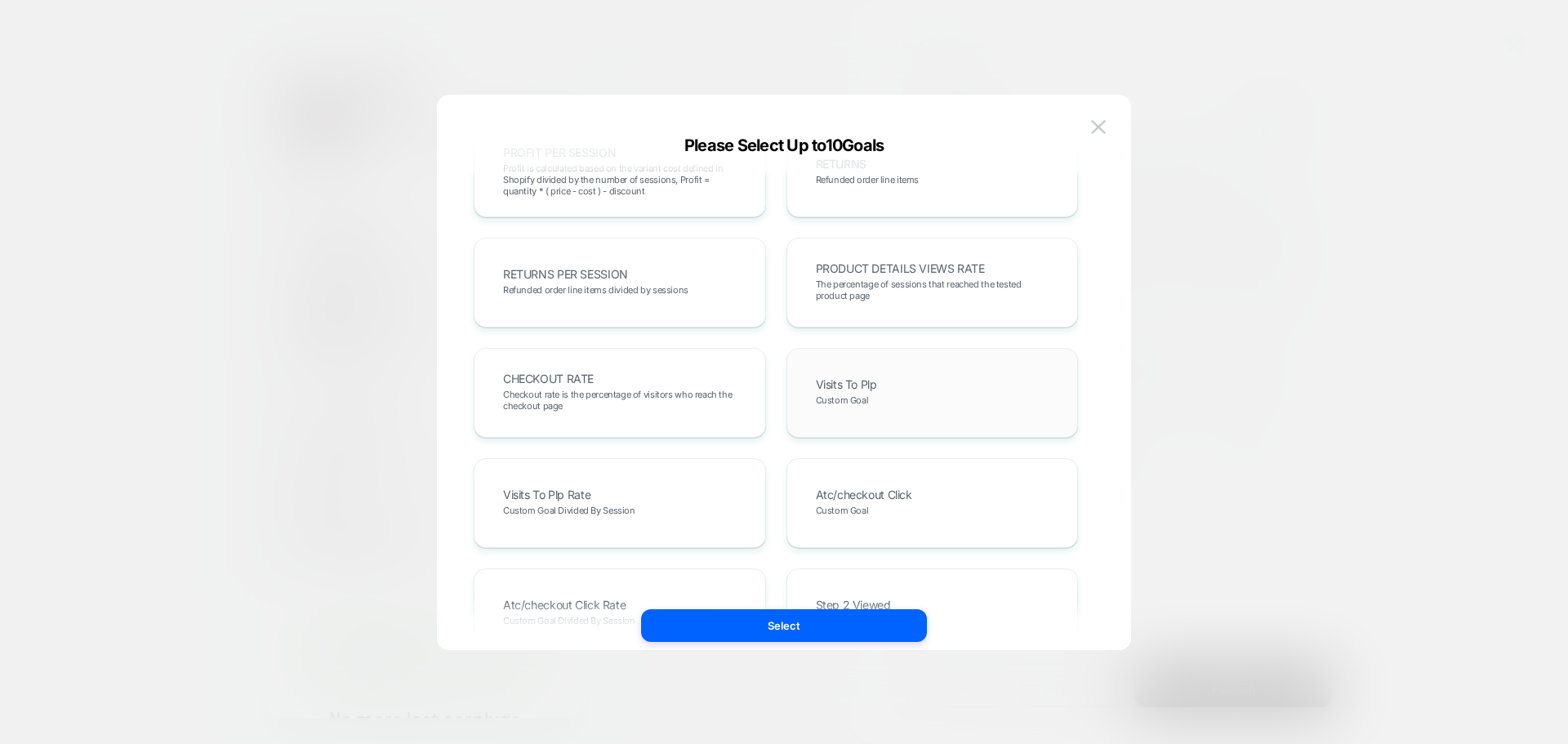
click at [867, 416] on div "Visits To Plp Custom Goal" at bounding box center [932, 392] width 258 height 55
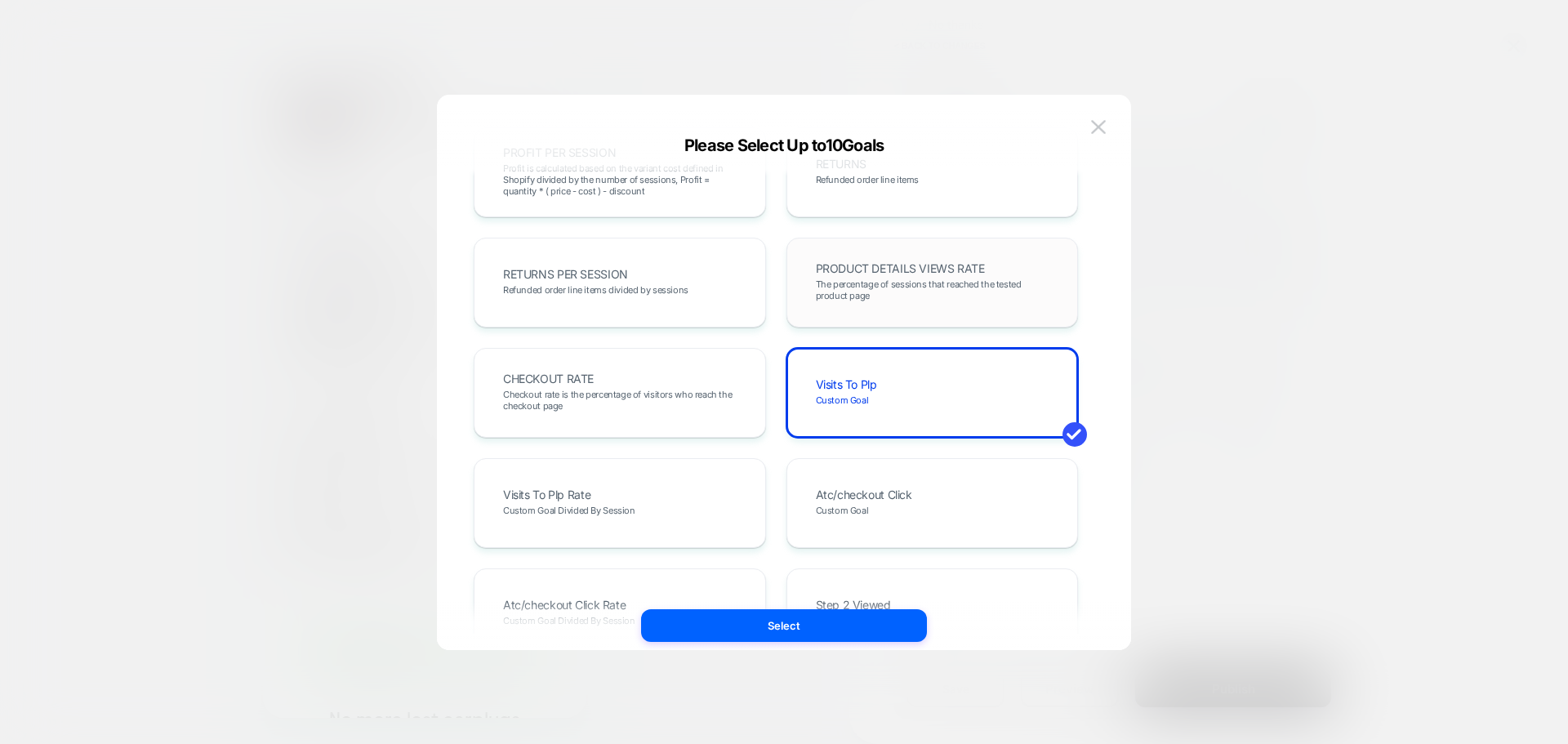
click at [906, 282] on span "The percentage of sessions that reached the tested product page" at bounding box center [932, 290] width 233 height 23
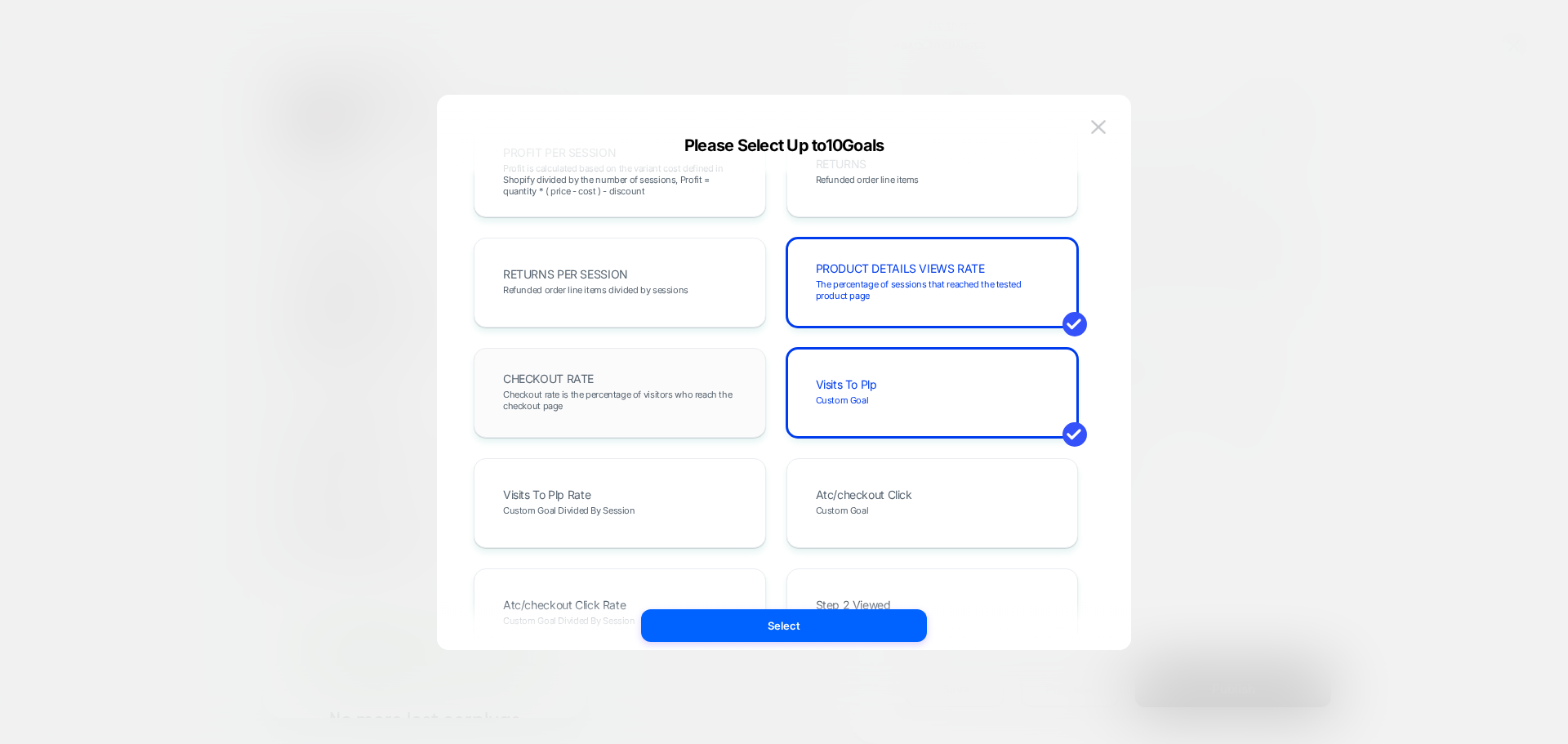
click at [693, 371] on div "CHECKOUT RATE Checkout rate is the percentage of visitors who reach the checkou…" at bounding box center [619, 392] width 258 height 55
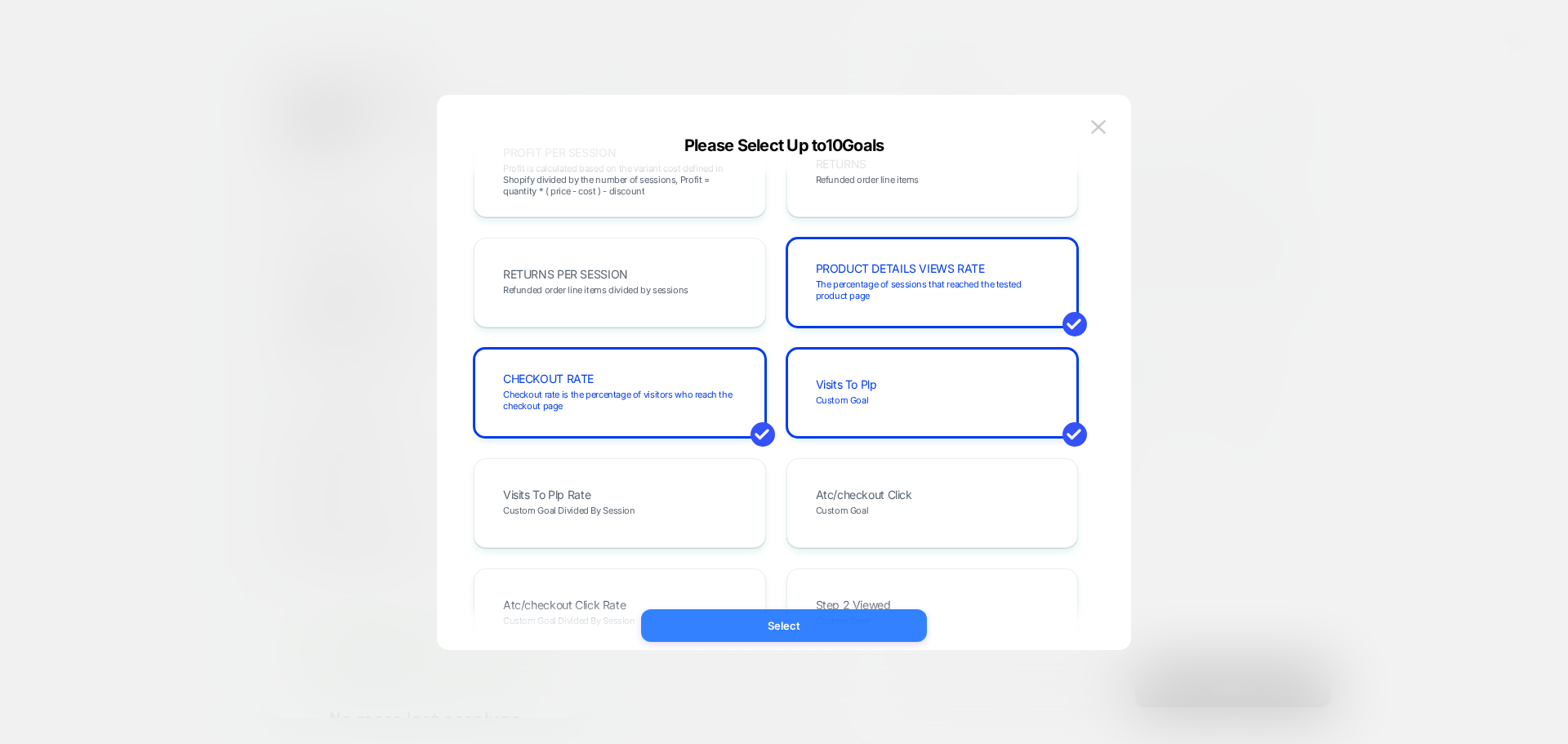
click at [811, 631] on button "Select" at bounding box center [784, 626] width 286 height 32
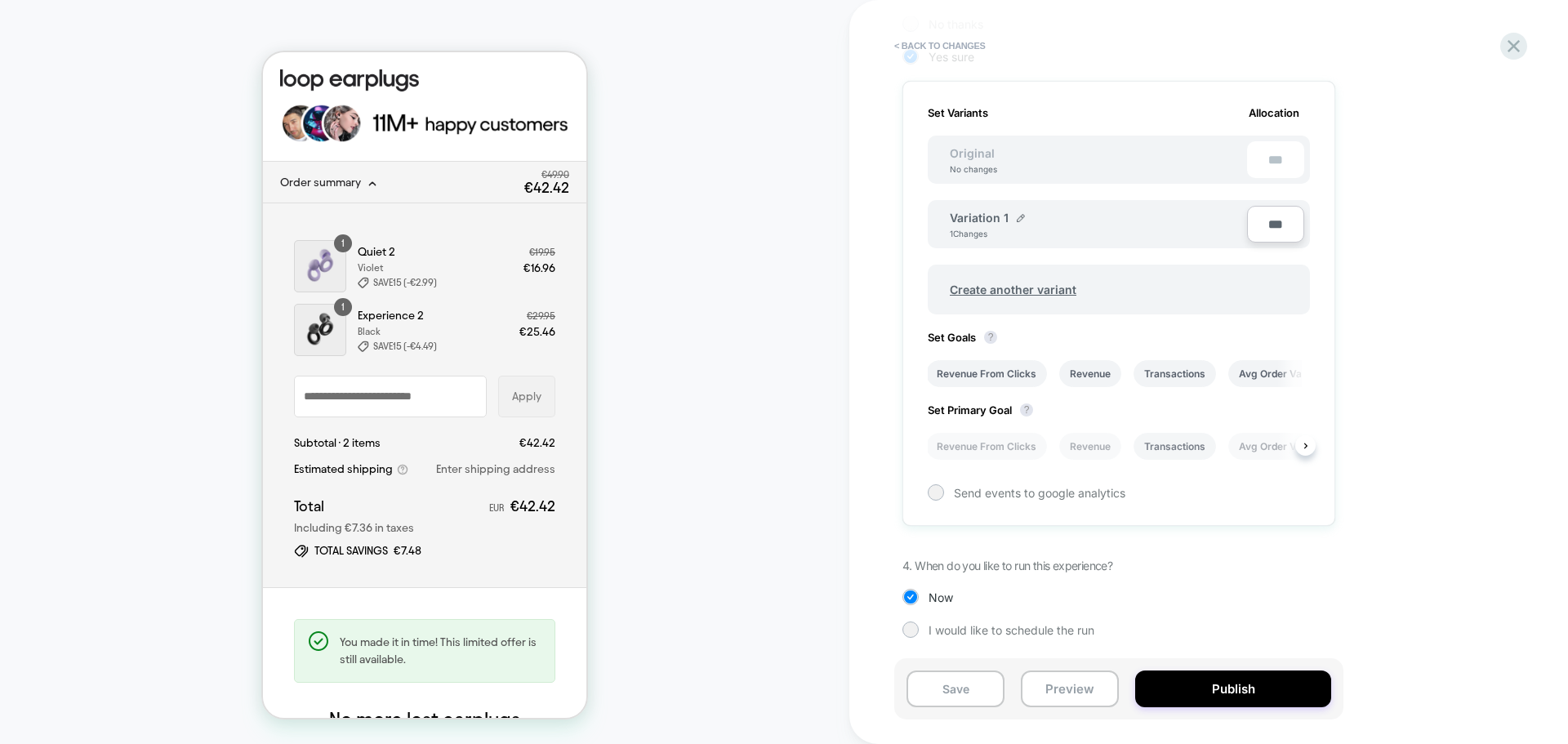
click at [1185, 445] on li "Transactions" at bounding box center [1175, 447] width 83 height 27
click at [1186, 678] on button "Publish" at bounding box center [1233, 689] width 196 height 37
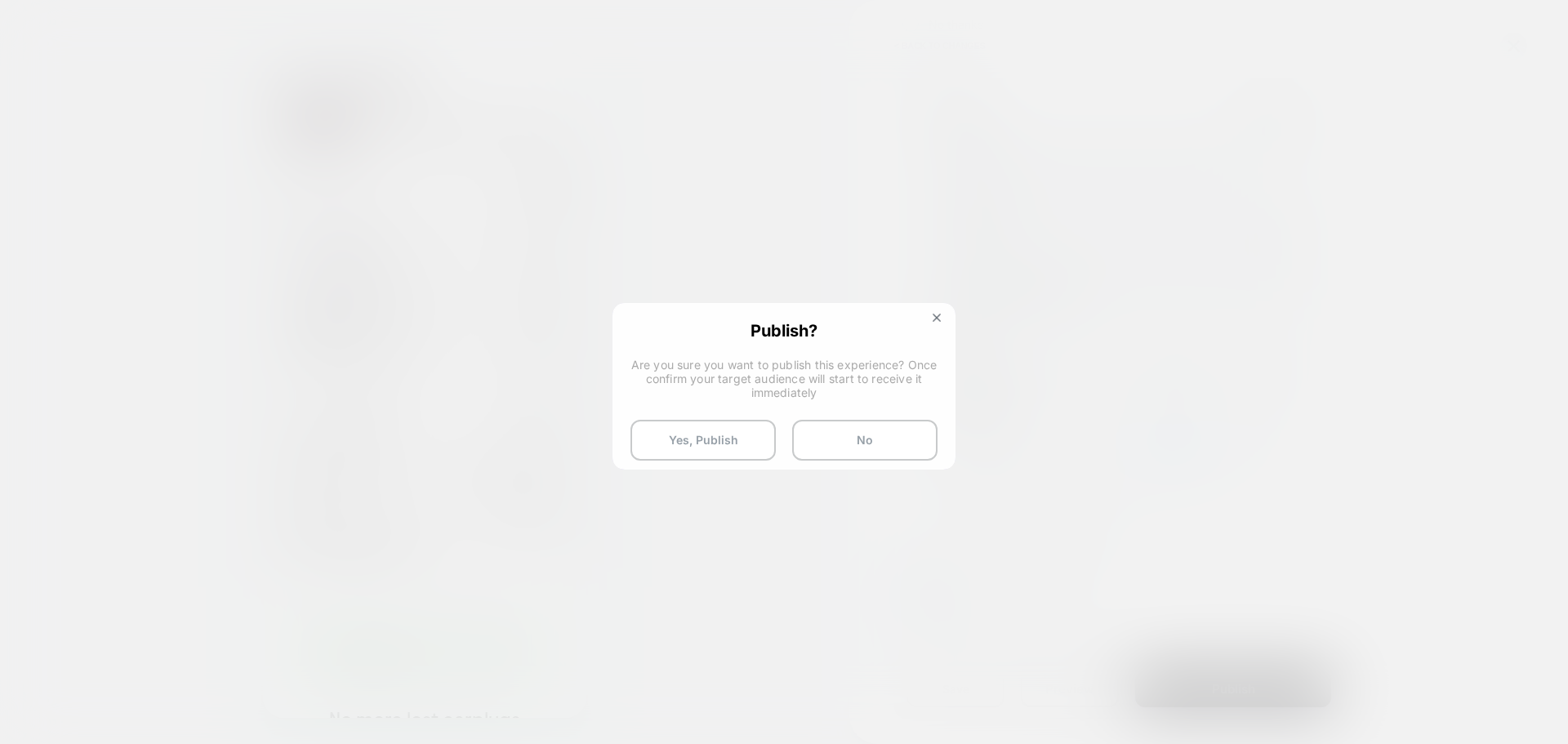
click at [692, 463] on div "Publish? Are you sure you want to publish this experience? Once confirm your ta…" at bounding box center [784, 391] width 340 height 172
click at [704, 448] on button "Yes, Publish" at bounding box center [703, 440] width 146 height 41
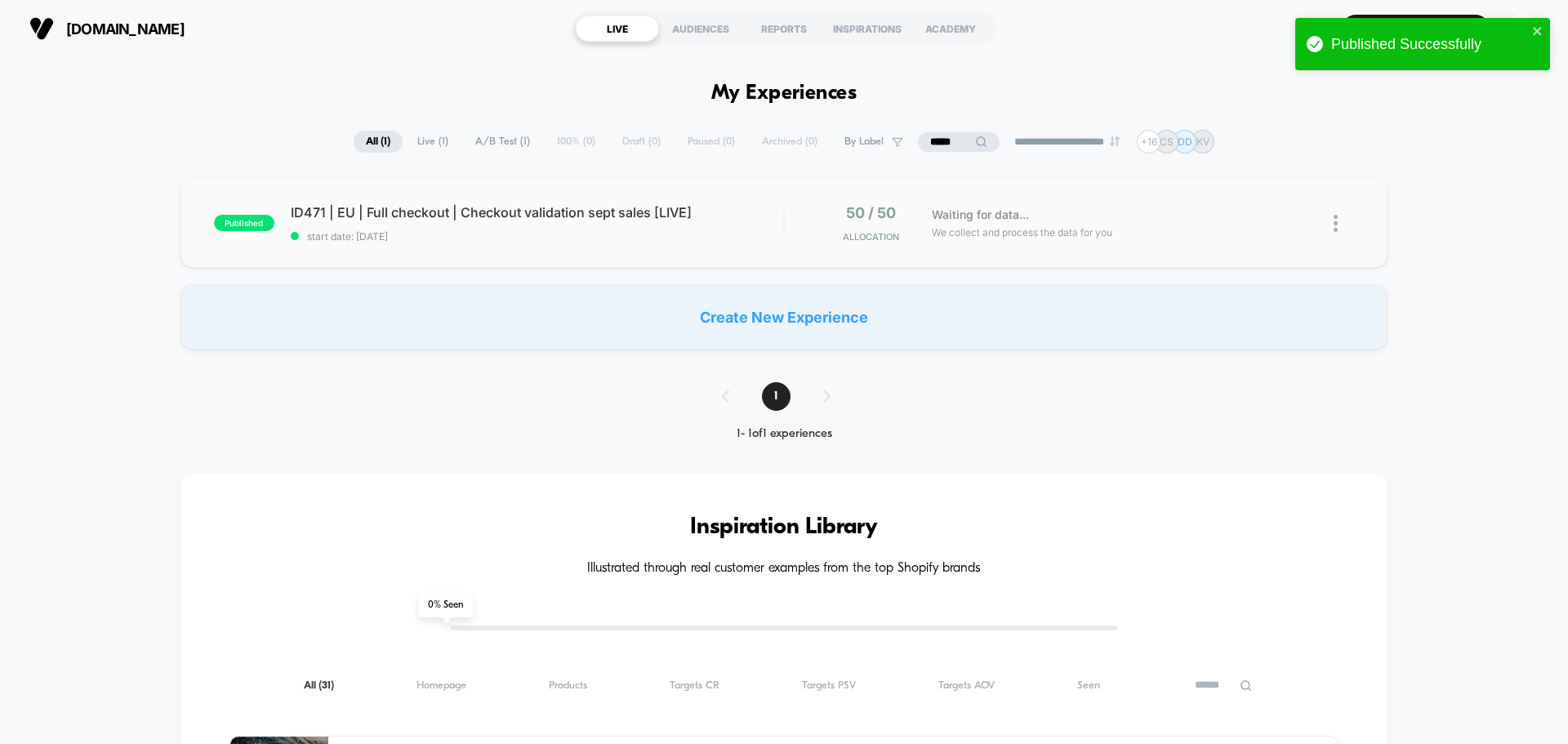
click at [581, 203] on div "published ID471 | EU | Full checkout | Checkout validation sept sales [LIVE] st…" at bounding box center [784, 223] width 1207 height 90
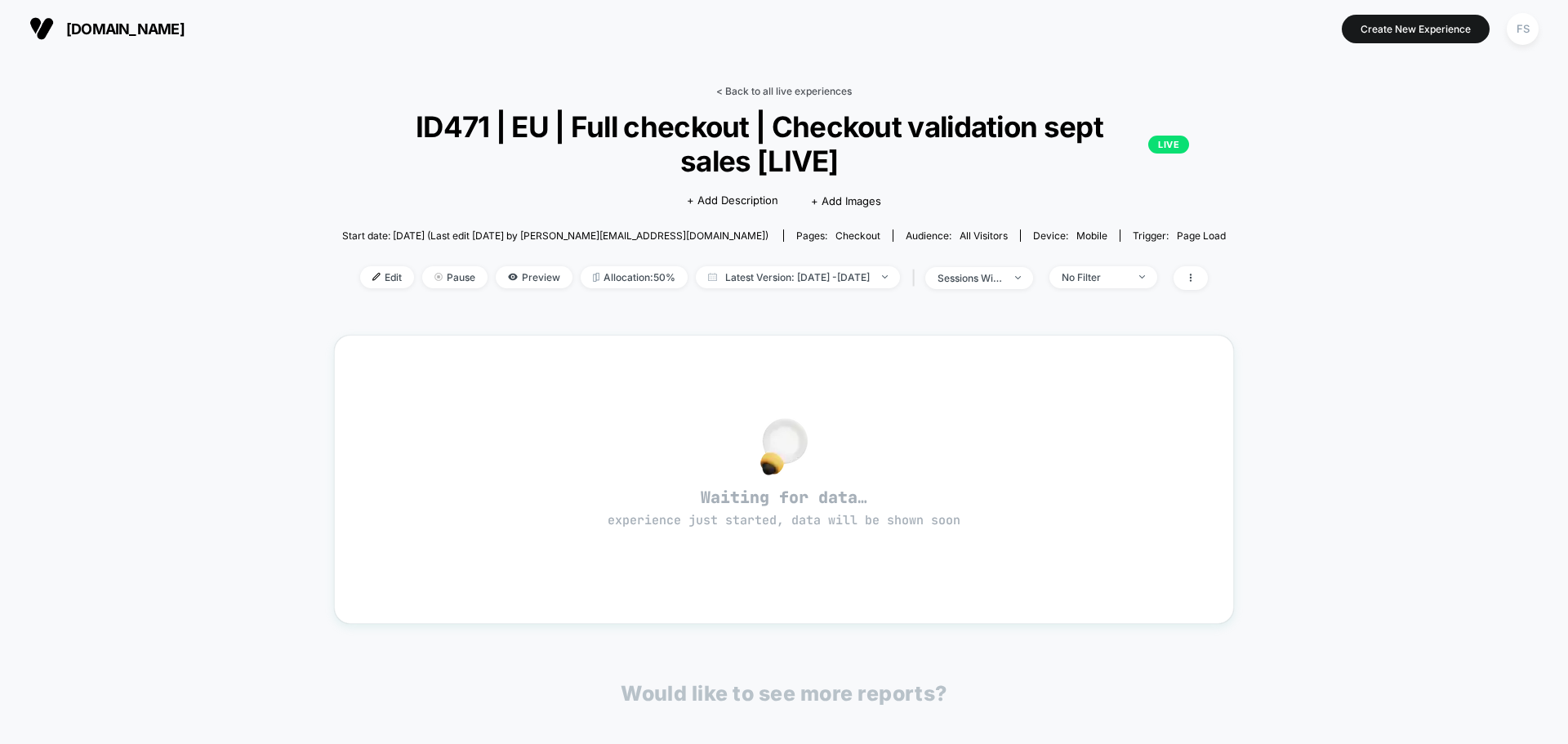
click at [739, 90] on link "< Back to all live experiences" at bounding box center [784, 90] width 135 height 12
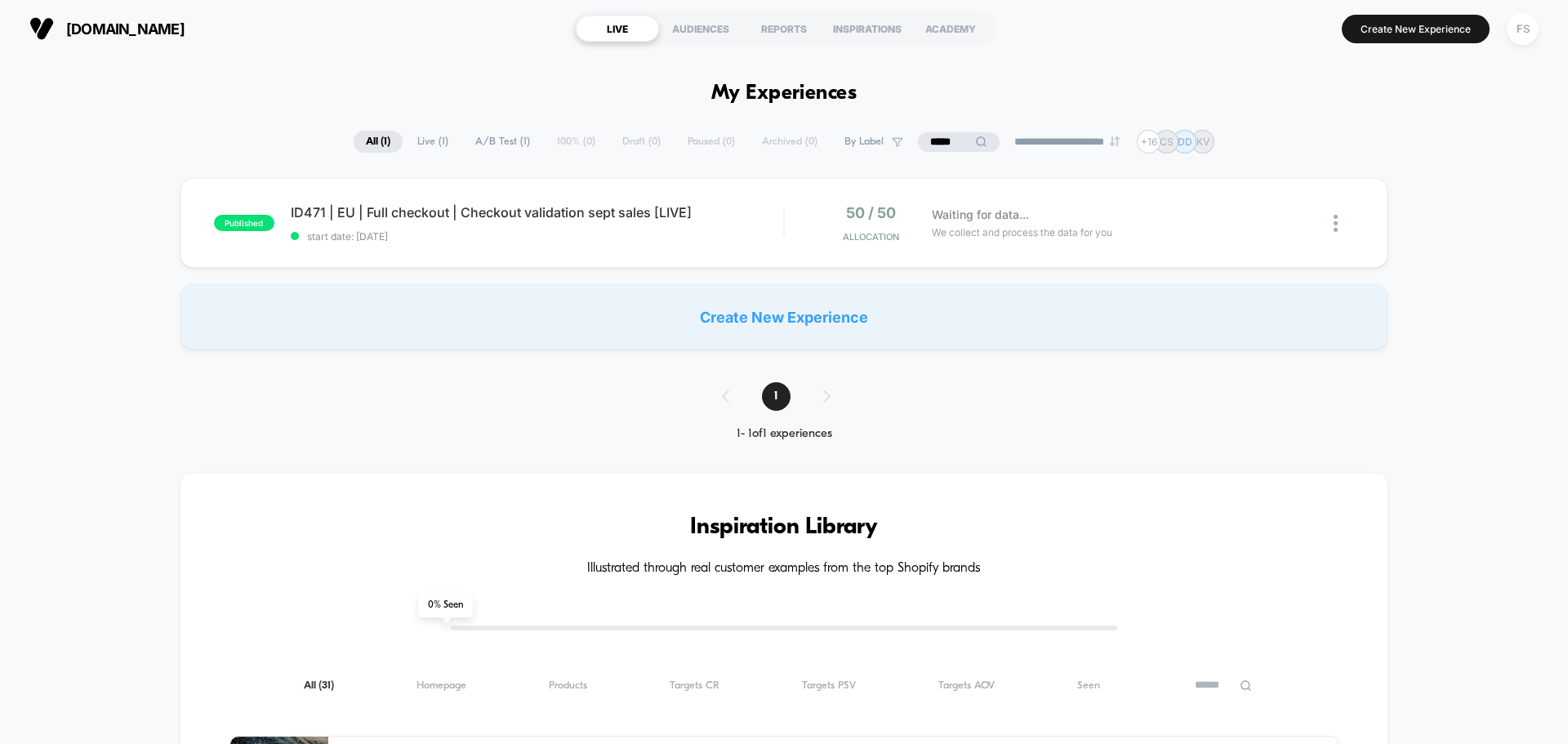
click at [950, 134] on input "*****" at bounding box center [959, 142] width 82 height 20
type input "*****"
click at [688, 198] on div "published ID465 | EU | Sitewide | M - Sale sitewide sticky progress bar [QA] st…" at bounding box center [784, 223] width 1207 height 90
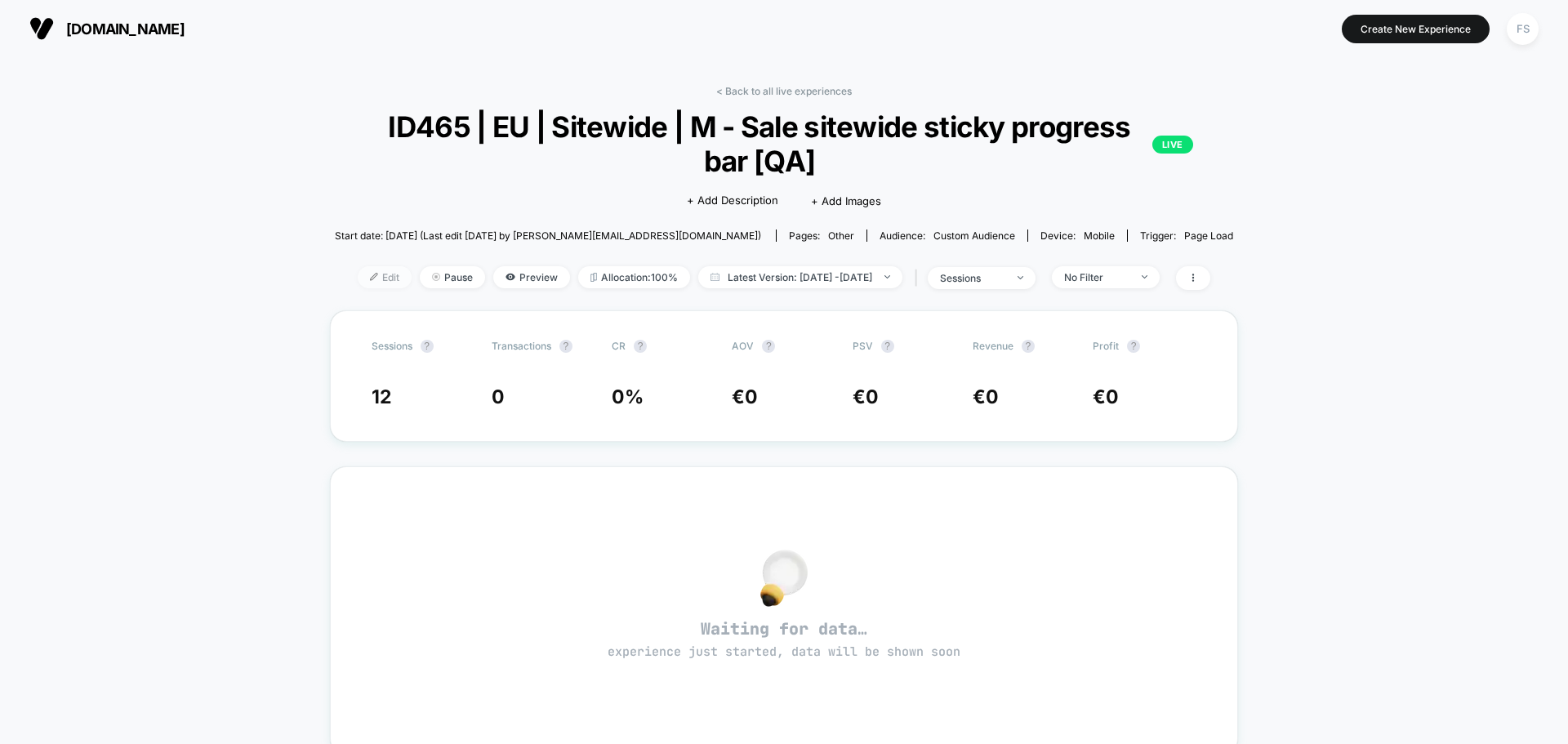
click at [365, 278] on span "Edit" at bounding box center [385, 277] width 54 height 22
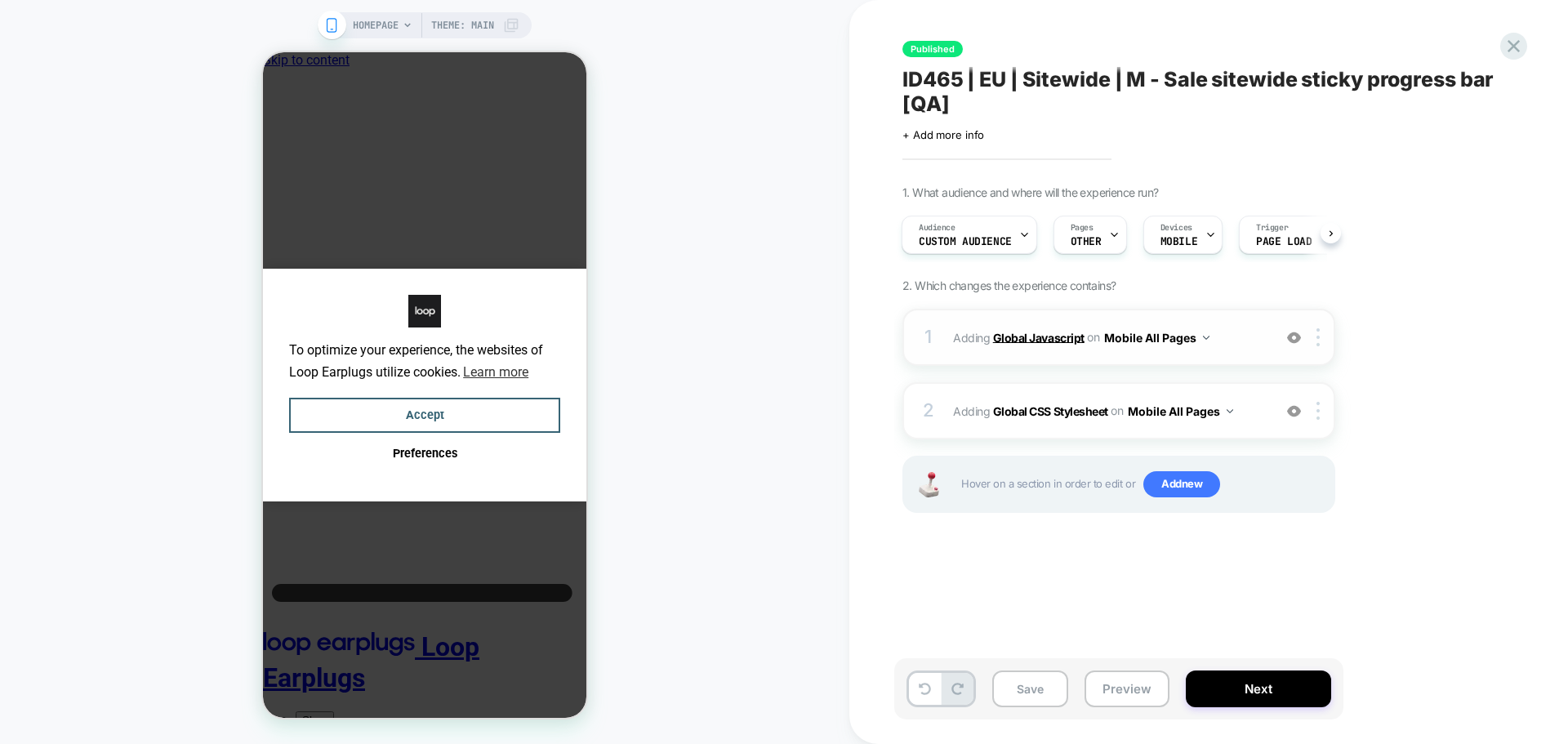
click at [0, 0] on b "Global Javascript" at bounding box center [0, 0] width 0 height 0
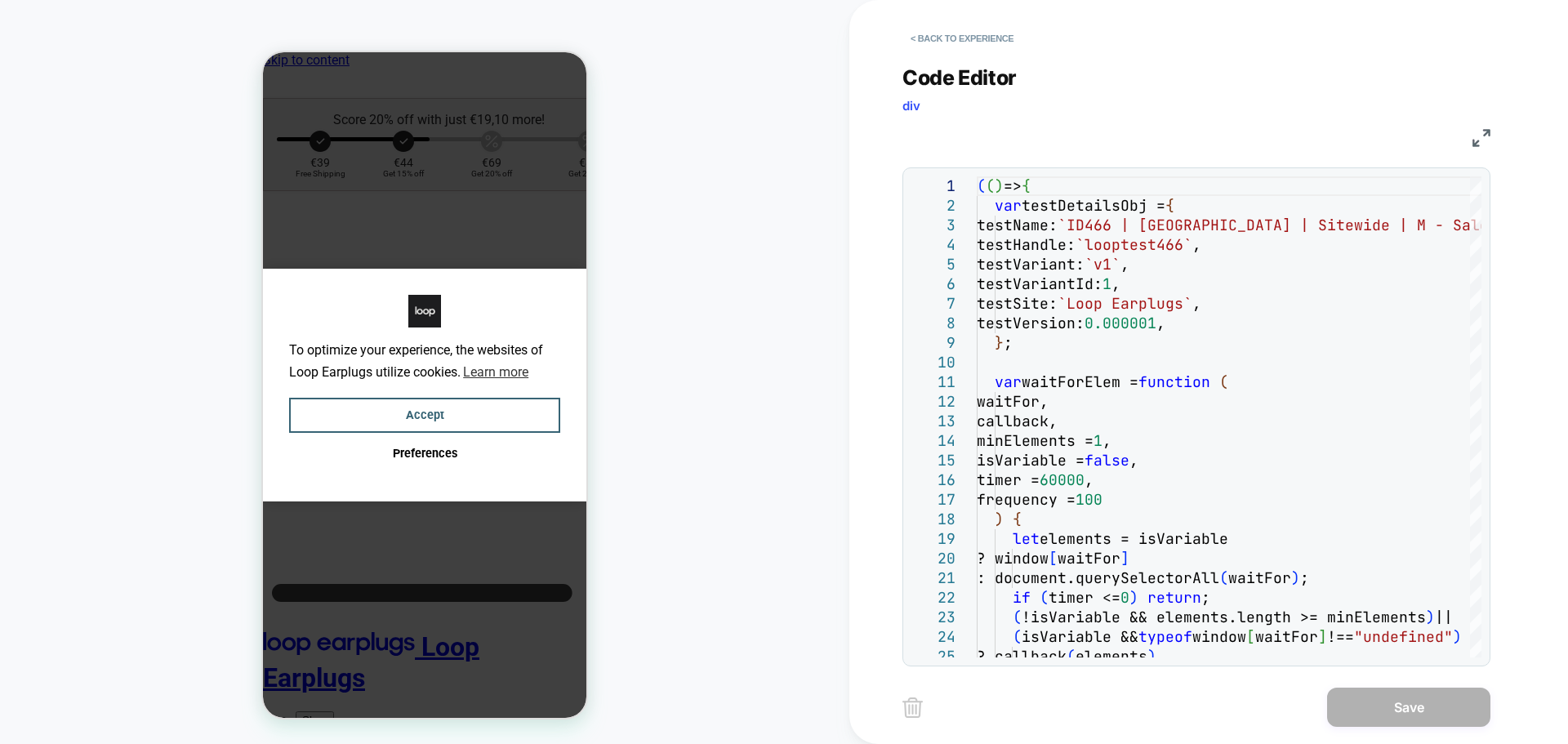
click at [1477, 138] on img at bounding box center [1480, 138] width 18 height 18
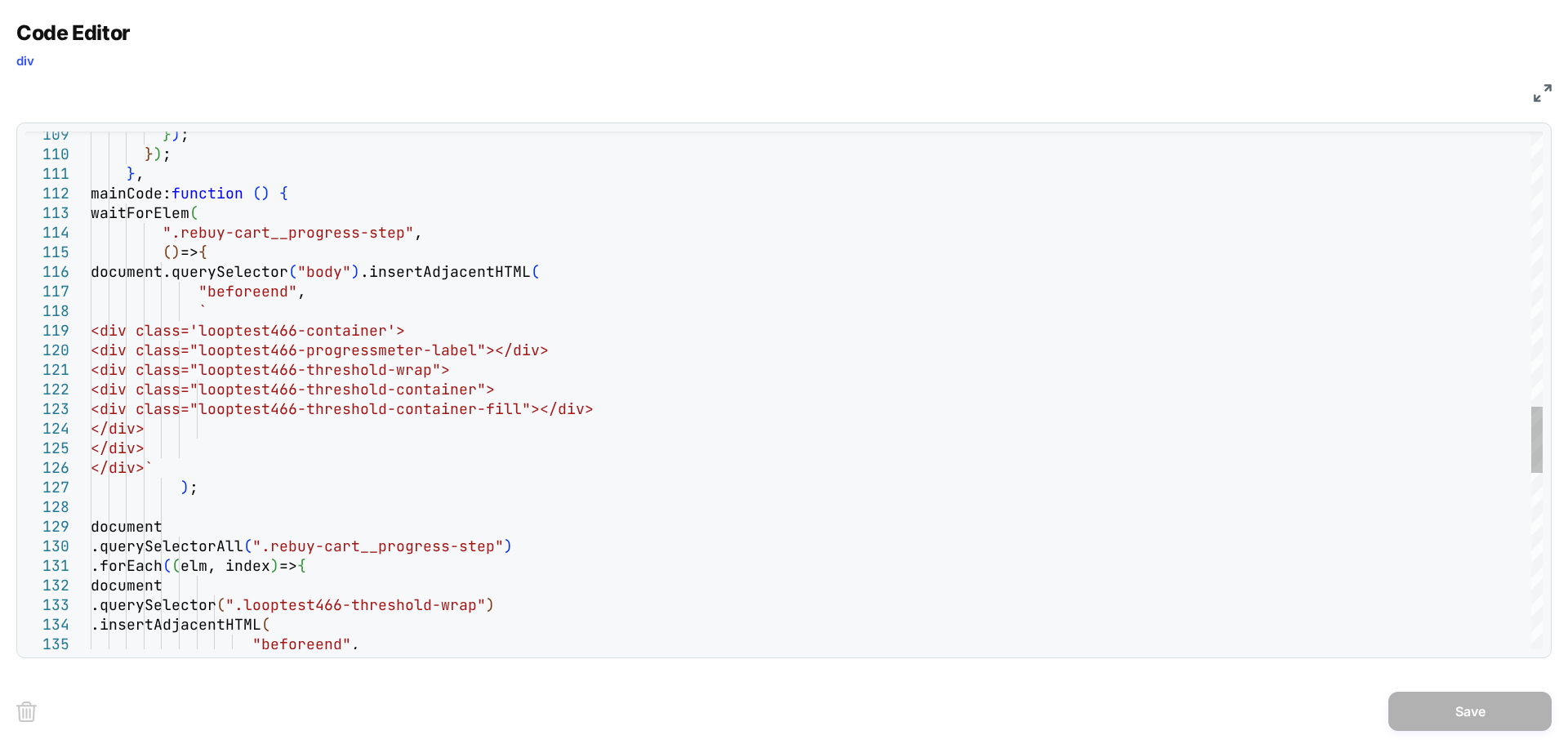
click at [262, 313] on div "} ) ; } ) ; } , mainCode: function ( ) { waitForElem ( ".rebuy-cart__progress-s…" at bounding box center [816, 11] width 1452 height 4009
click at [284, 332] on div "} ) ; } ) ; } , mainCode: function ( ) { waitForElem ( ".rebuy-cart__progress-s…" at bounding box center [816, 11] width 1452 height 4009
click at [468, 331] on div "} ) ; } ) ; } , mainCode: function ( ) { waitForElem ( ".rebuy-cart__progress-s…" at bounding box center [816, 11] width 1452 height 4009
click at [254, 241] on div "} ) ; } ) ; } , mainCode: function ( ) { waitForElem ( ".rebuy-cart__progress-s…" at bounding box center [816, 11] width 1452 height 4009
click at [268, 250] on div "} ) ; } ) ; } , mainCode: function ( ) { waitForElem ( ".rebuy-cart__progress-s…" at bounding box center [816, 11] width 1452 height 4009
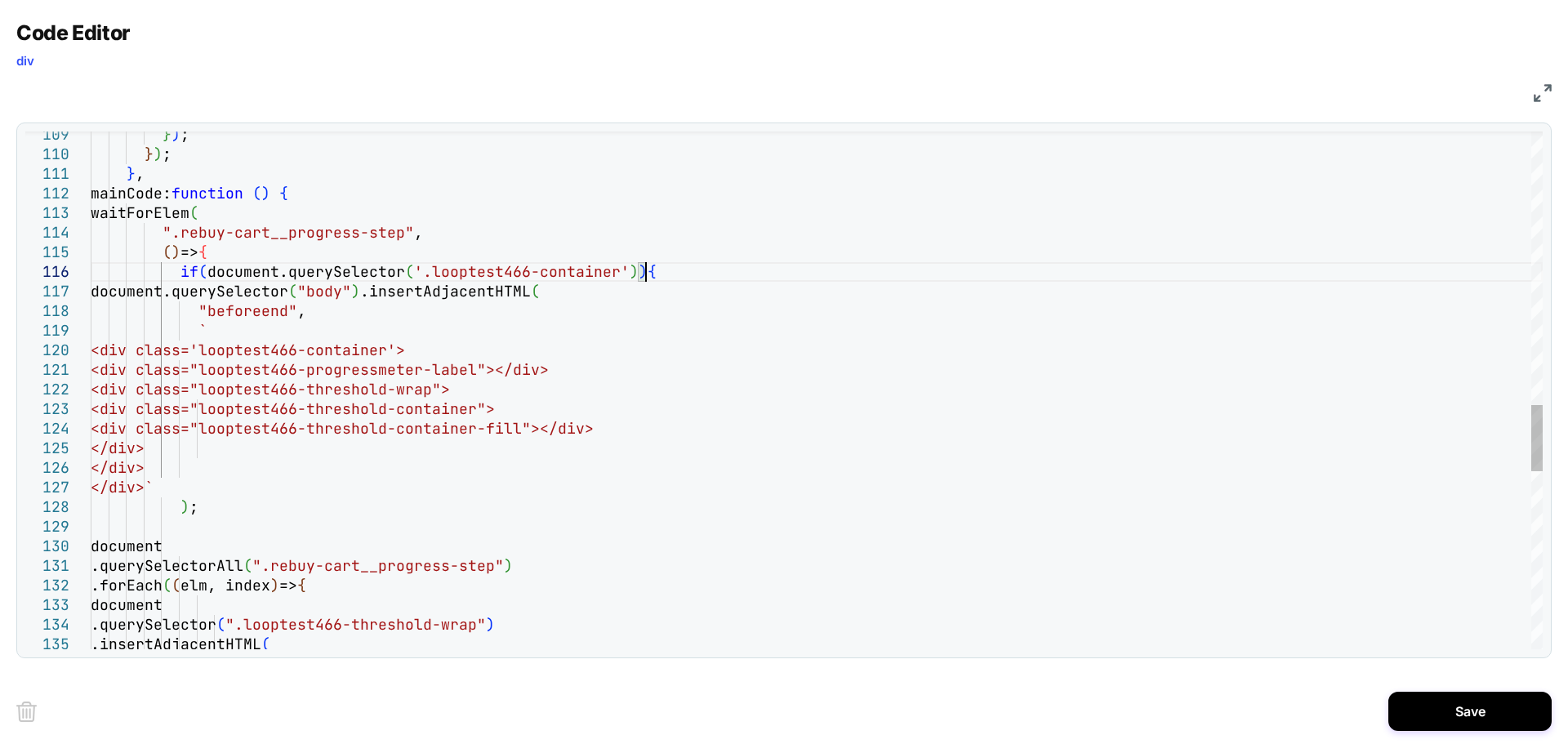
scroll to position [98, 554]
click at [235, 525] on div "} ) ; } ) ; } , mainCode: function ( ) { waitForElem ( ".rebuy-cart__progress-s…" at bounding box center [816, 21] width 1452 height 4029
click at [205, 272] on div "} ) ; } ) ; } , mainCode: function ( ) { waitForElem ( ".rebuy-cart__progress-s…" at bounding box center [816, 21] width 1452 height 4029
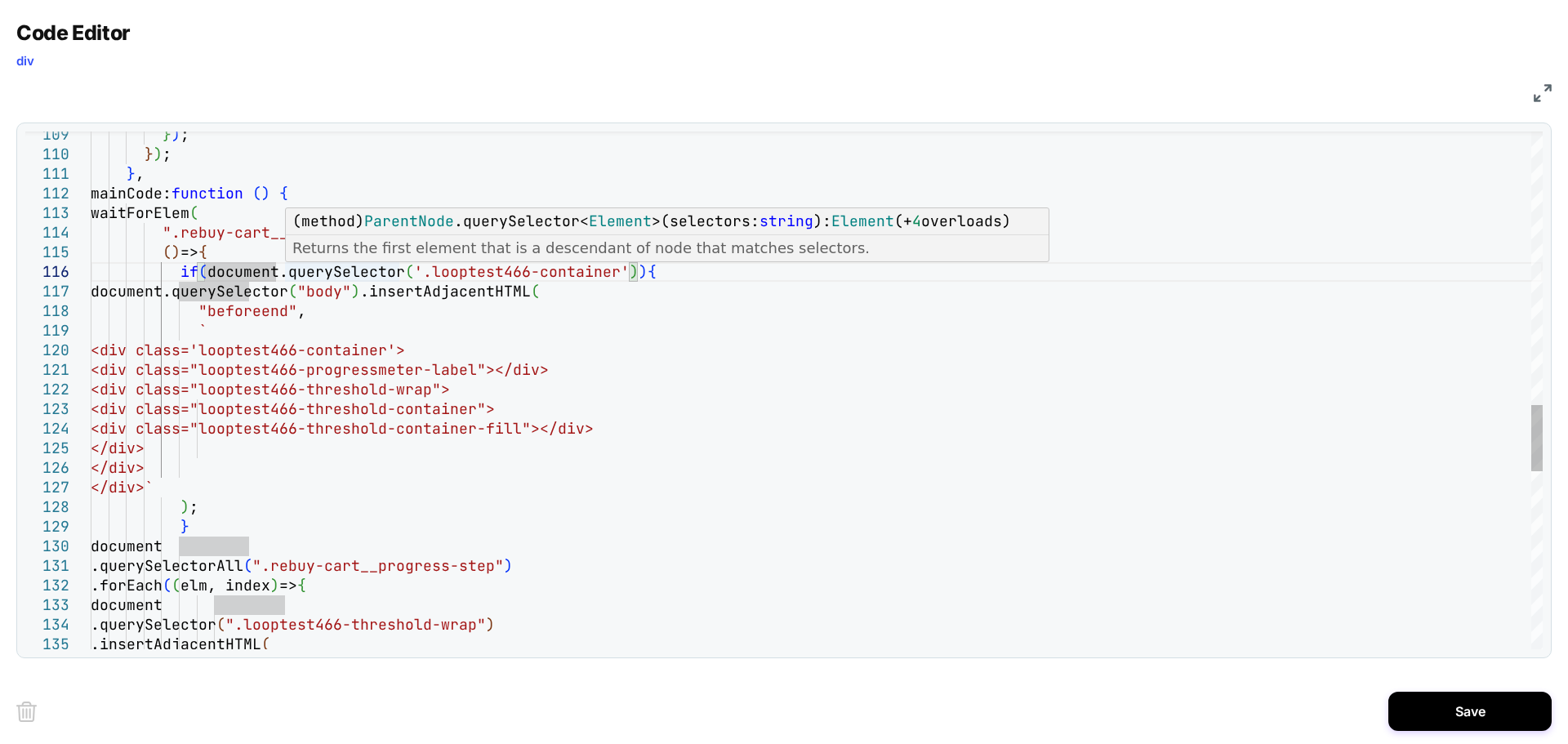
scroll to position [116, 124]
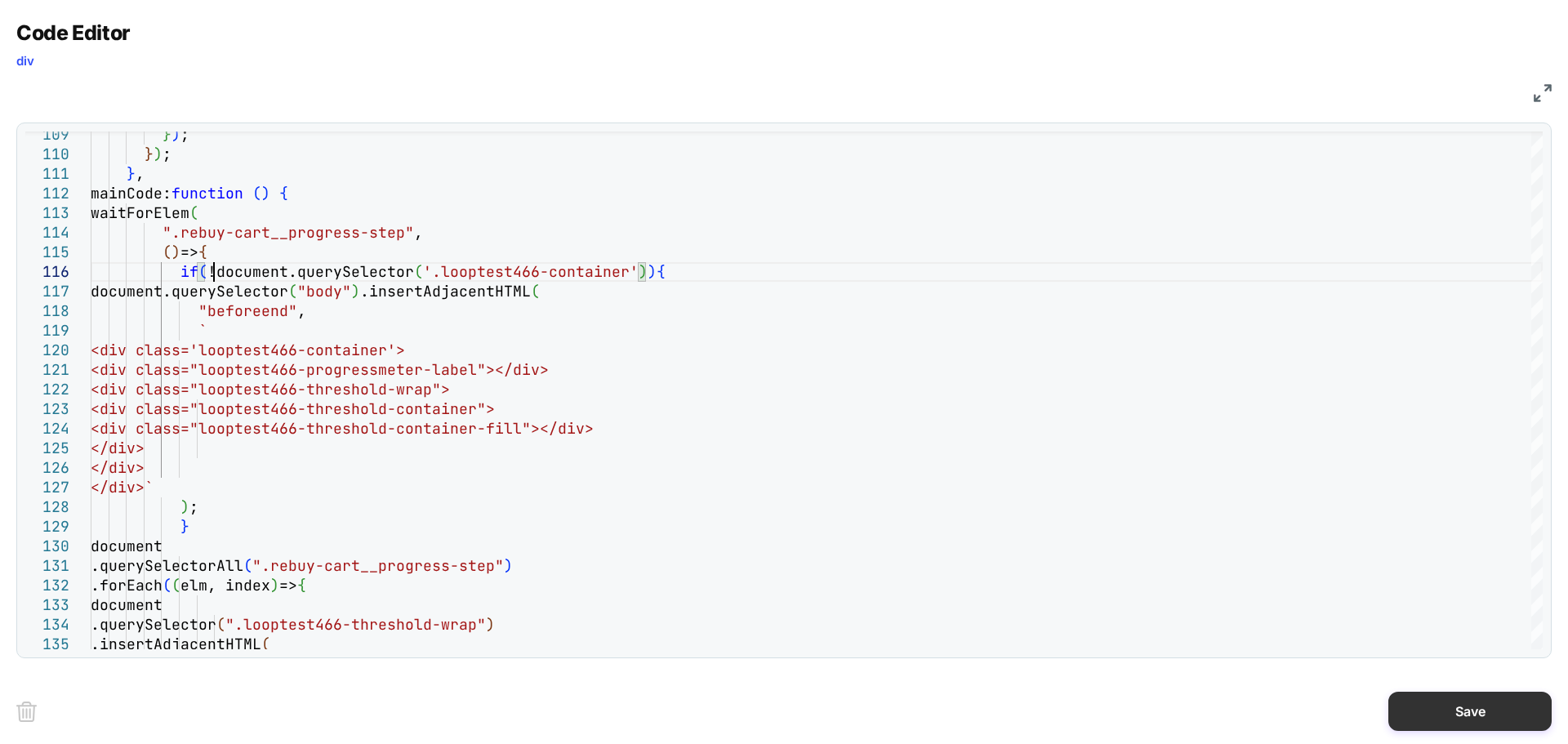
type textarea "**********"
click at [1511, 720] on button "Save" at bounding box center [1470, 712] width 164 height 39
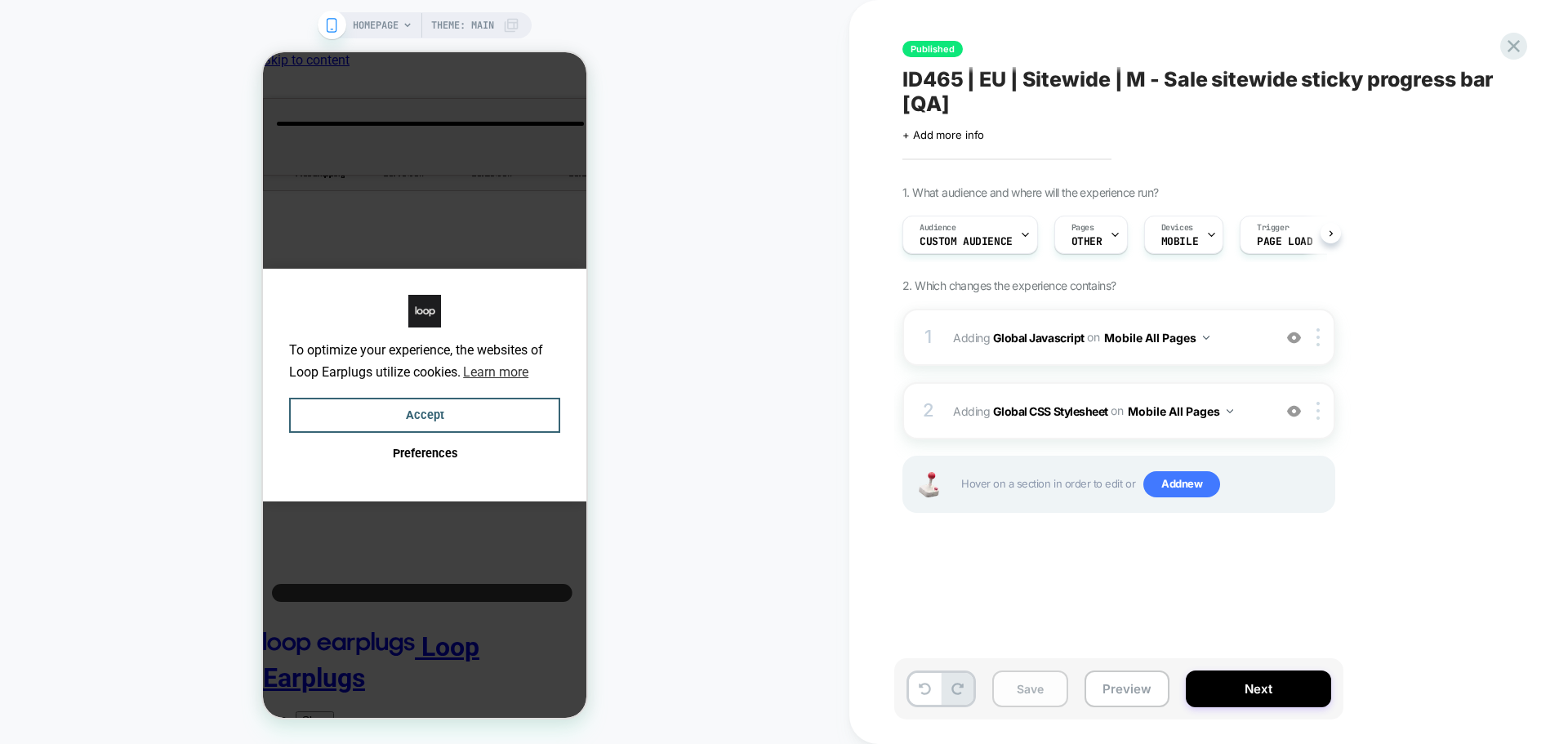
scroll to position [0, 1]
click at [0, 0] on button "Save" at bounding box center [0, 0] width 0 height 0
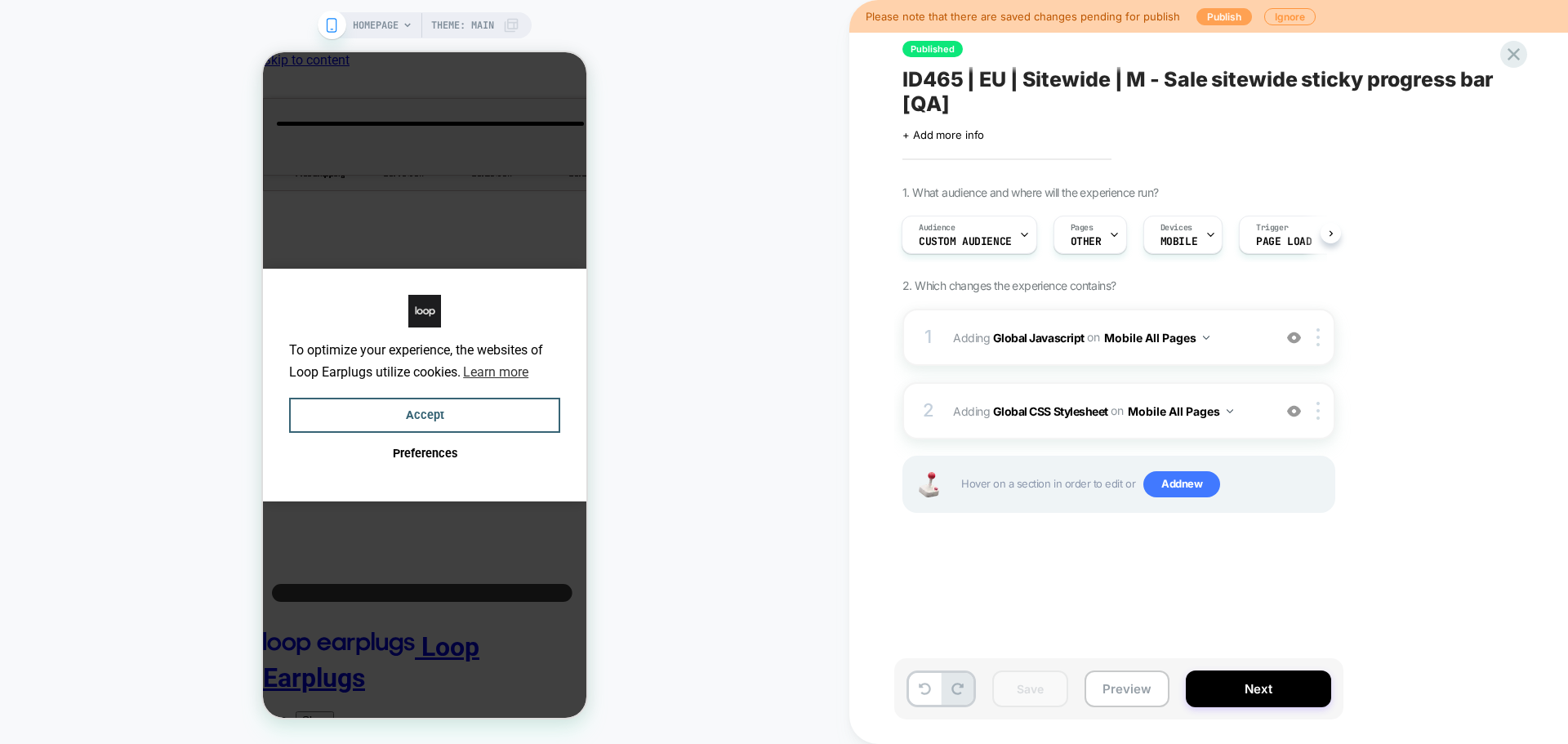
click at [1214, 13] on button "Publish" at bounding box center [1224, 17] width 55 height 17
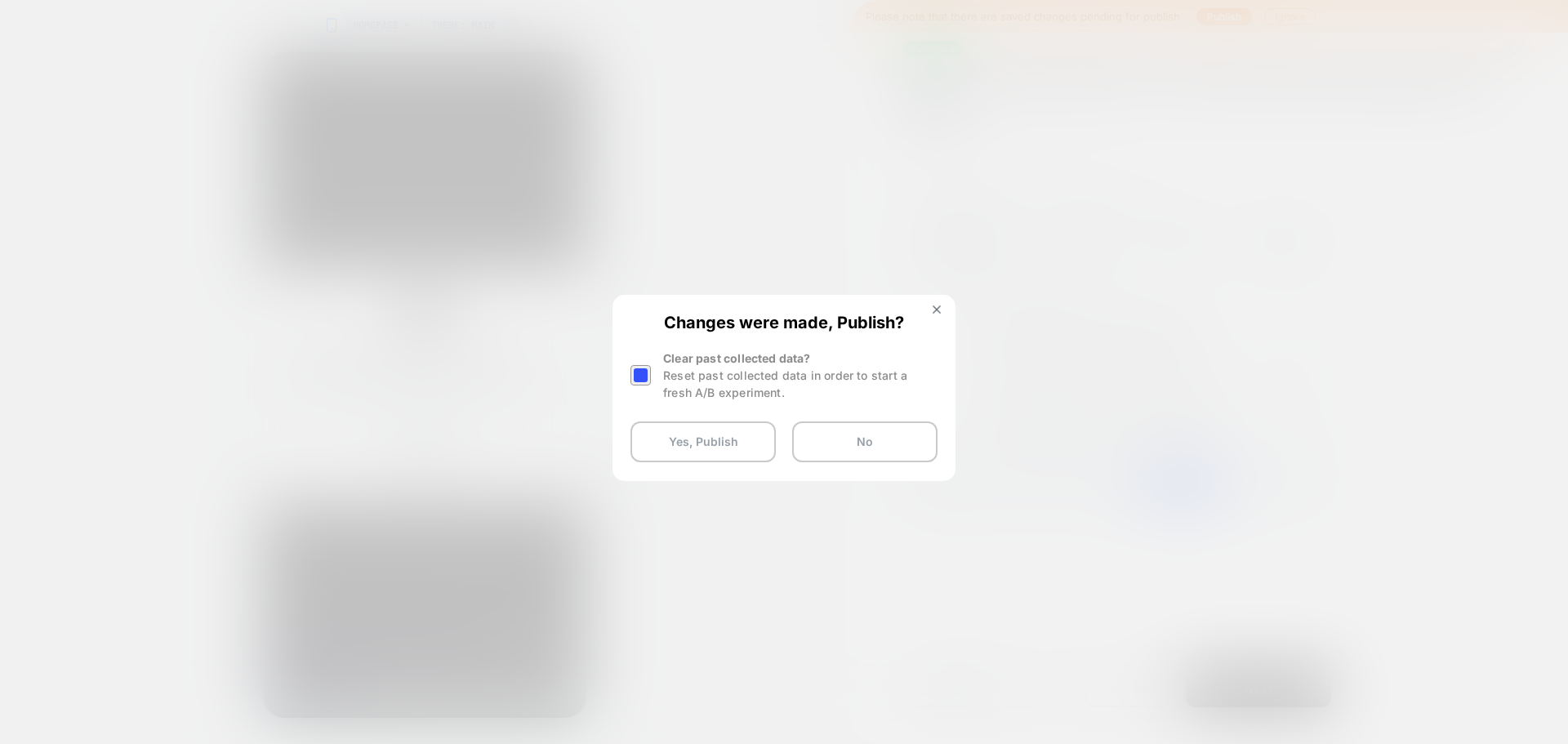
click at [0, 0] on div at bounding box center [0, 0] width 0 height 0
click at [661, 433] on button "Yes, Publish" at bounding box center [703, 442] width 146 height 41
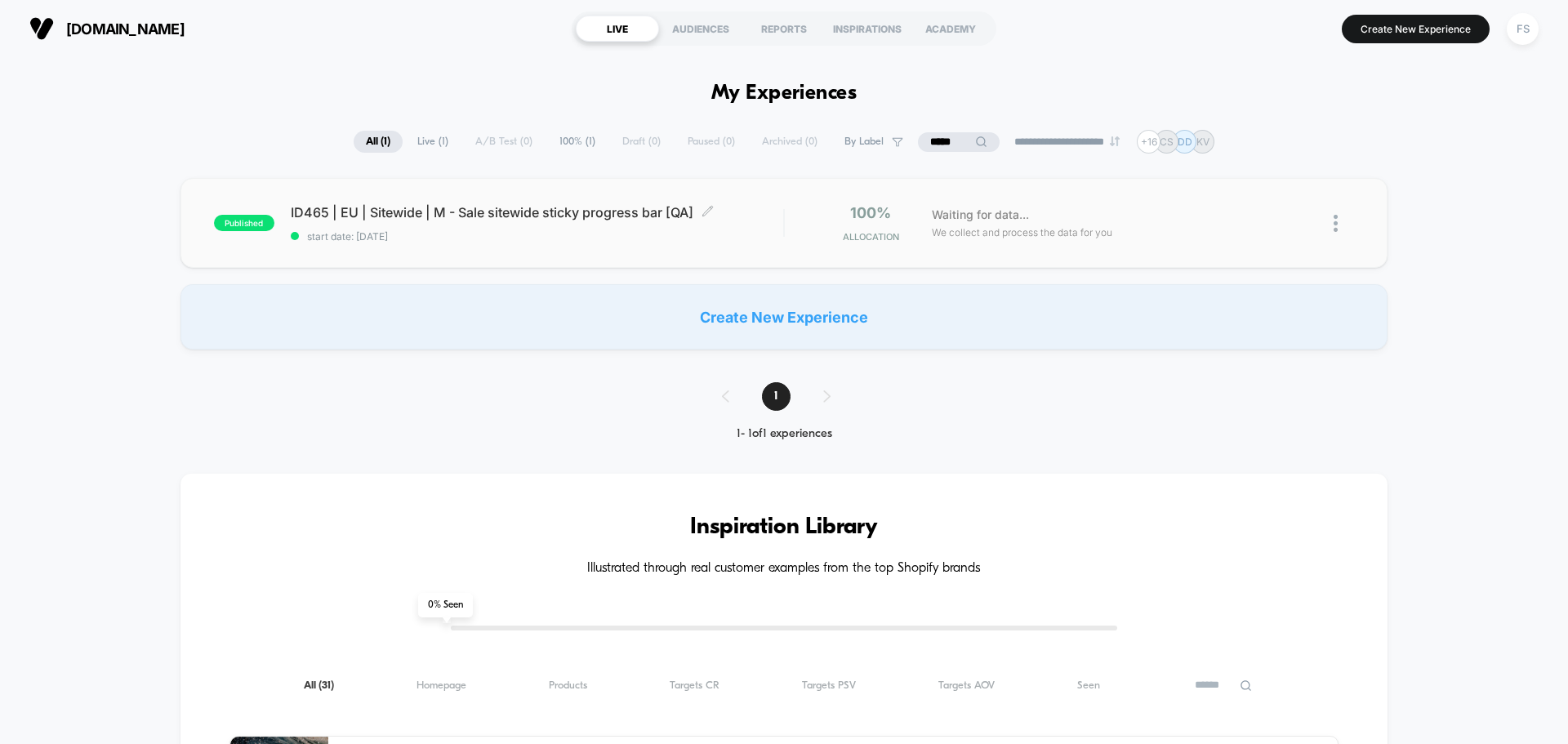
click at [584, 210] on span "ID465 | EU | Sitewide | M - Sale sitewide sticky progress bar [QA] Click to edi…" at bounding box center [536, 211] width 492 height 16
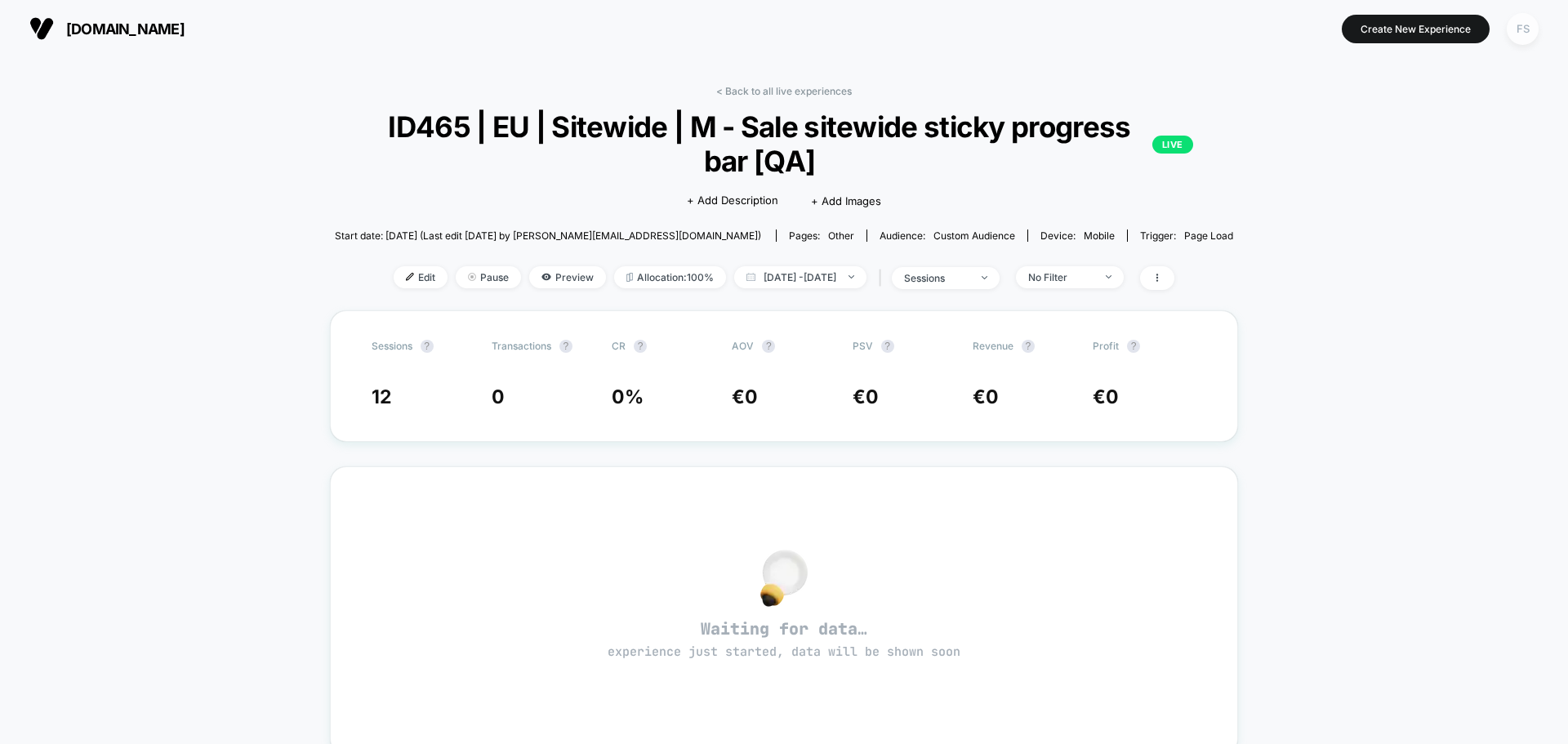
click at [1525, 29] on div "FS" at bounding box center [1522, 29] width 31 height 31
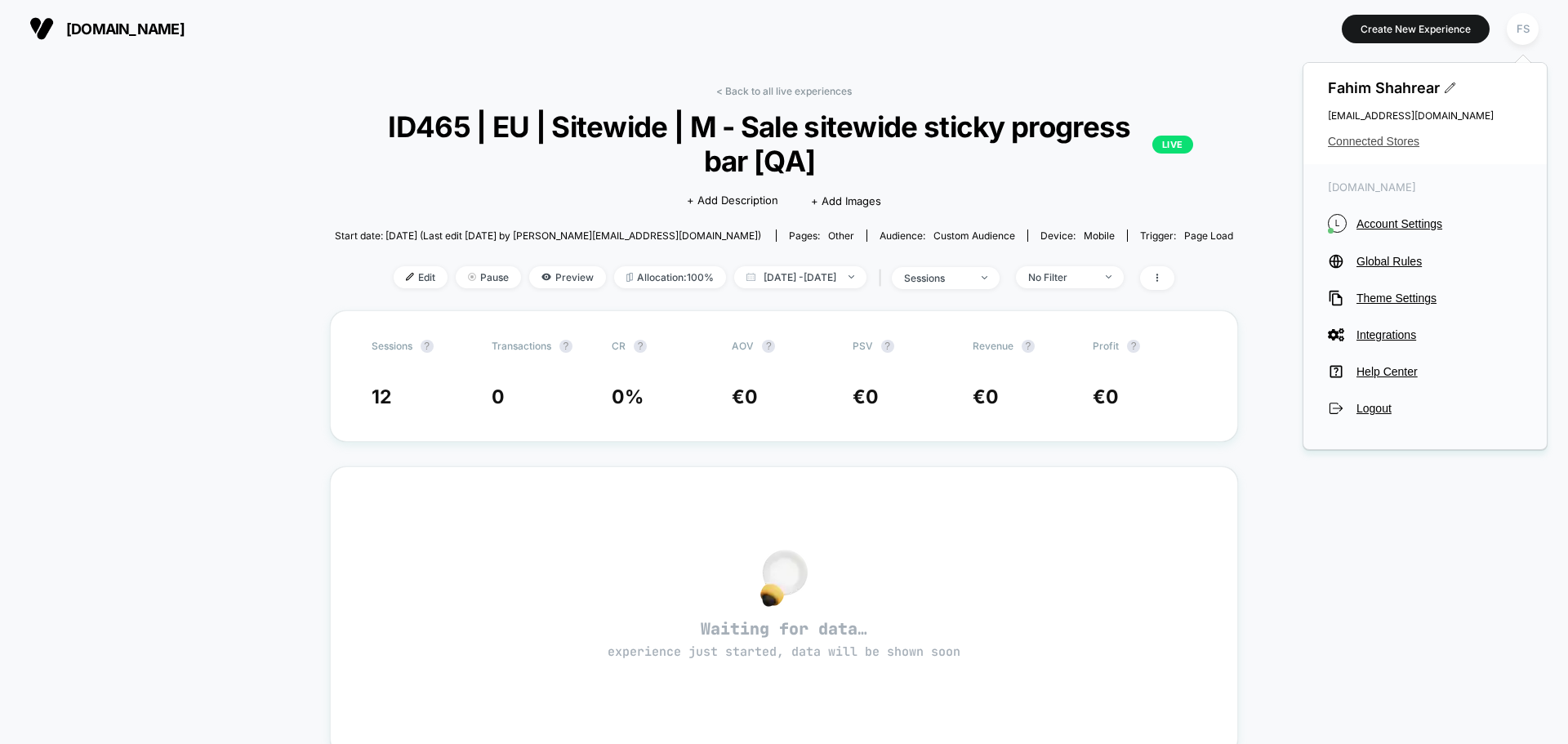
click at [1375, 141] on span "Connected Stores" at bounding box center [1425, 142] width 194 height 13
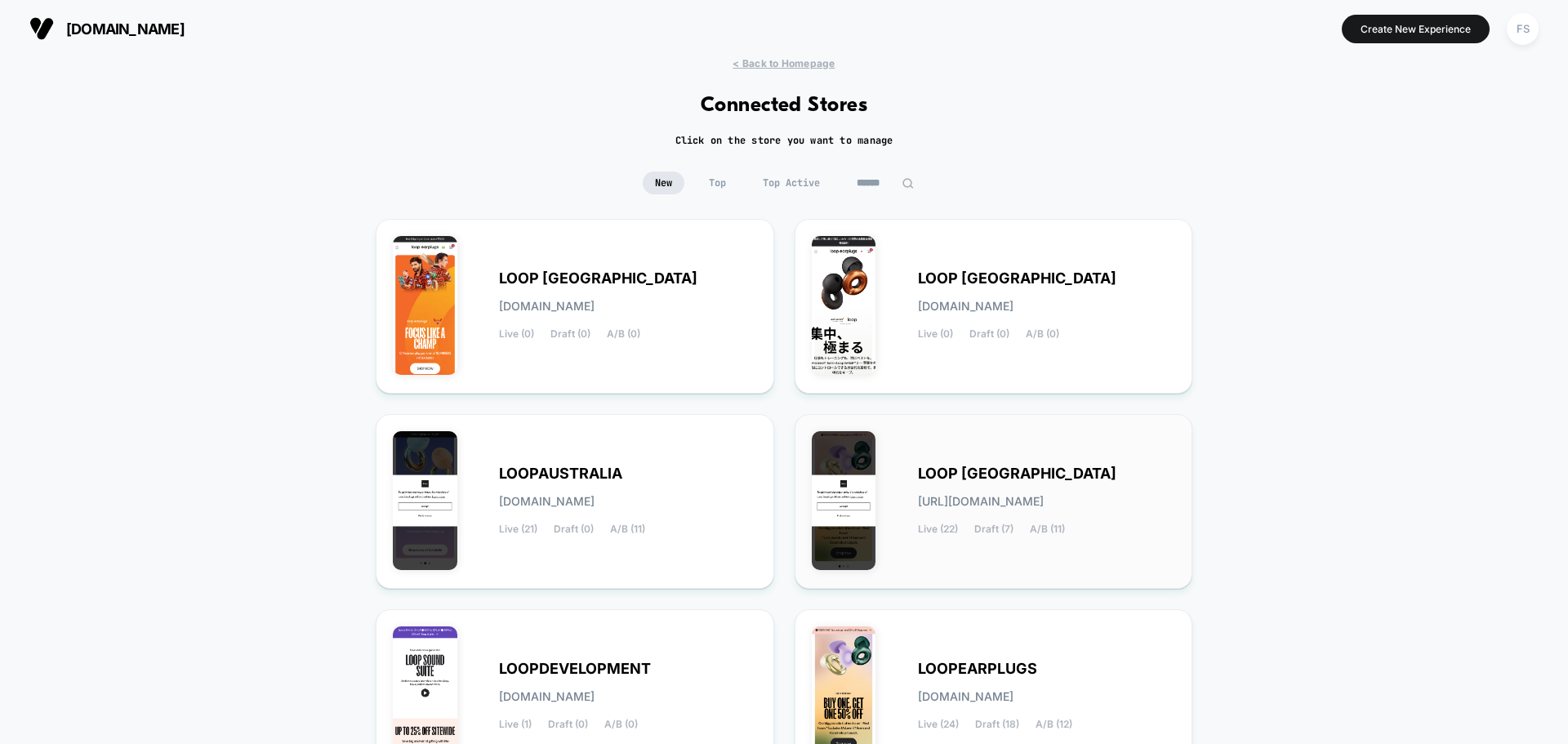
click at [929, 468] on span "LOOP [GEOGRAPHIC_DATA]" at bounding box center [1017, 473] width 198 height 11
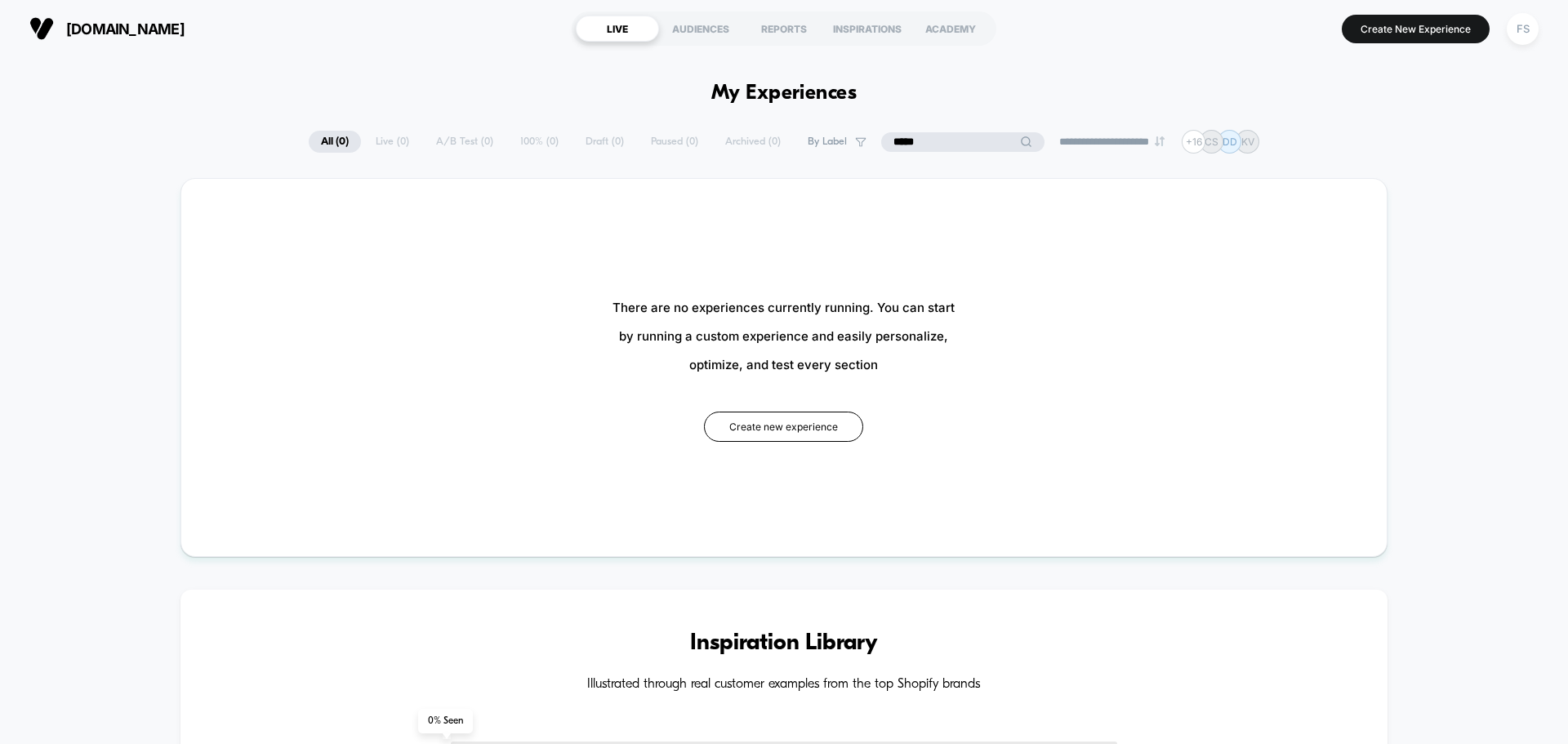
click at [947, 143] on input "*****" at bounding box center [963, 142] width 164 height 20
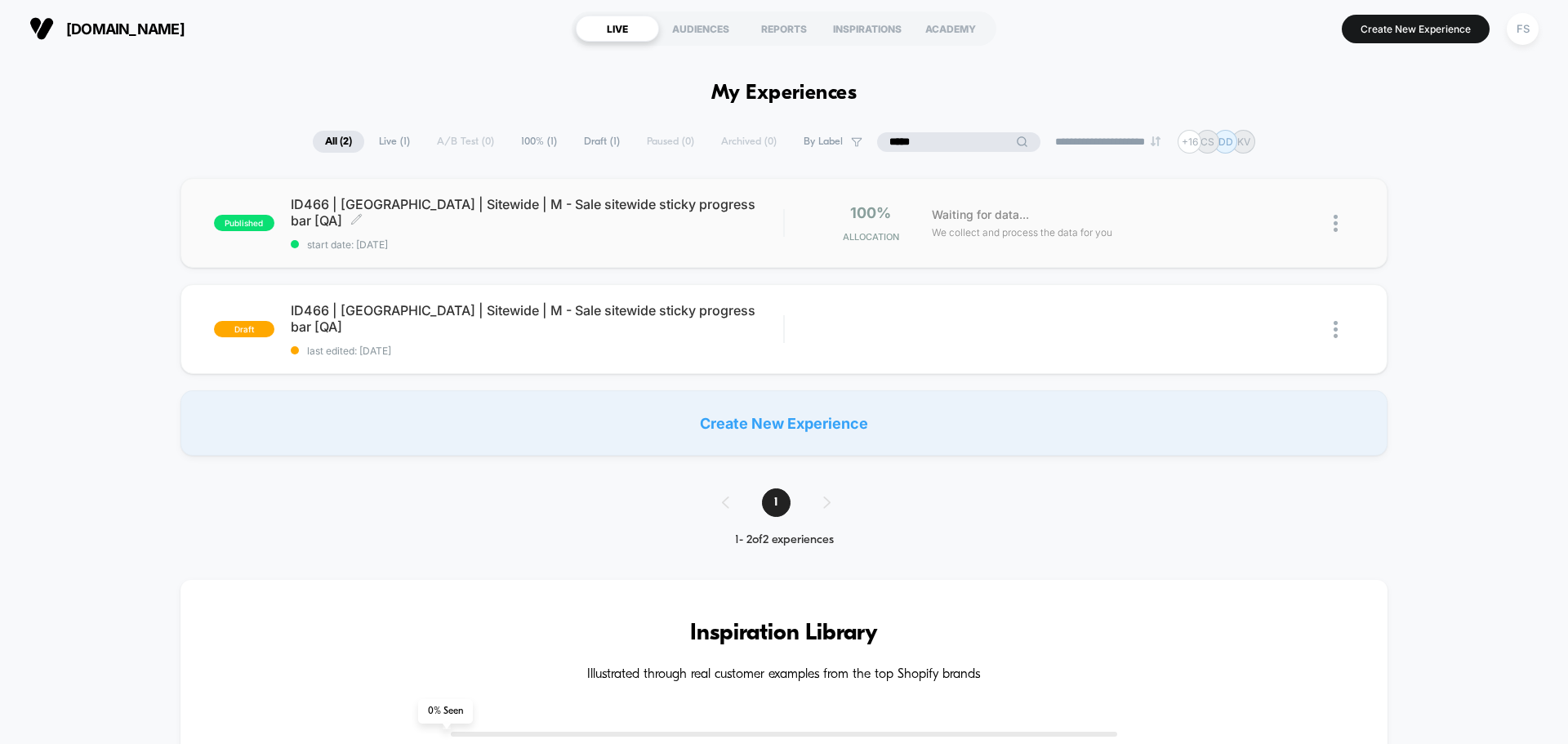
type input "*****"
click at [395, 206] on span "ID466 | [GEOGRAPHIC_DATA] | Sitewide | M - Sale sitewide sticky progress bar [Q…" at bounding box center [536, 212] width 492 height 32
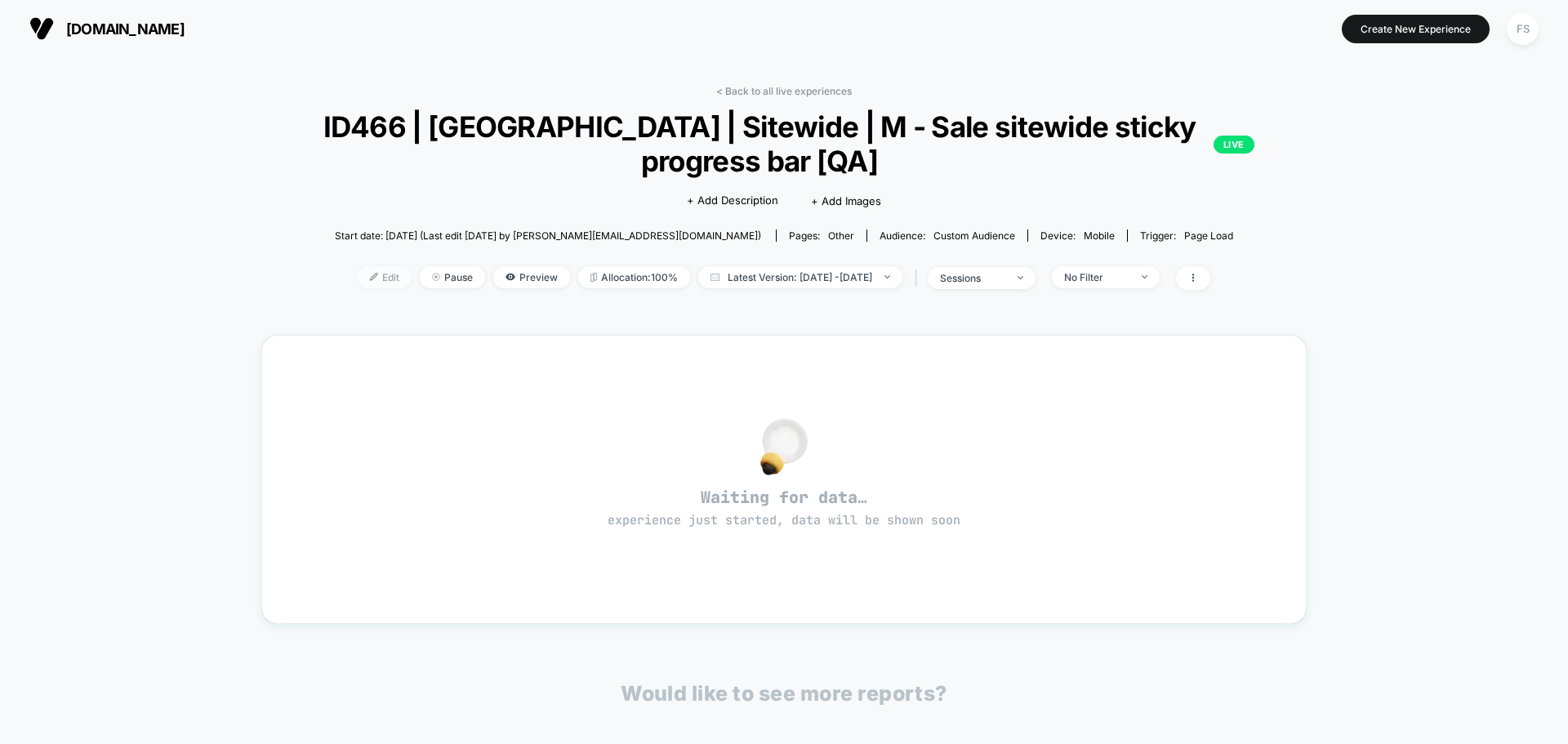
click at [370, 278] on span "Edit" at bounding box center [385, 277] width 54 height 22
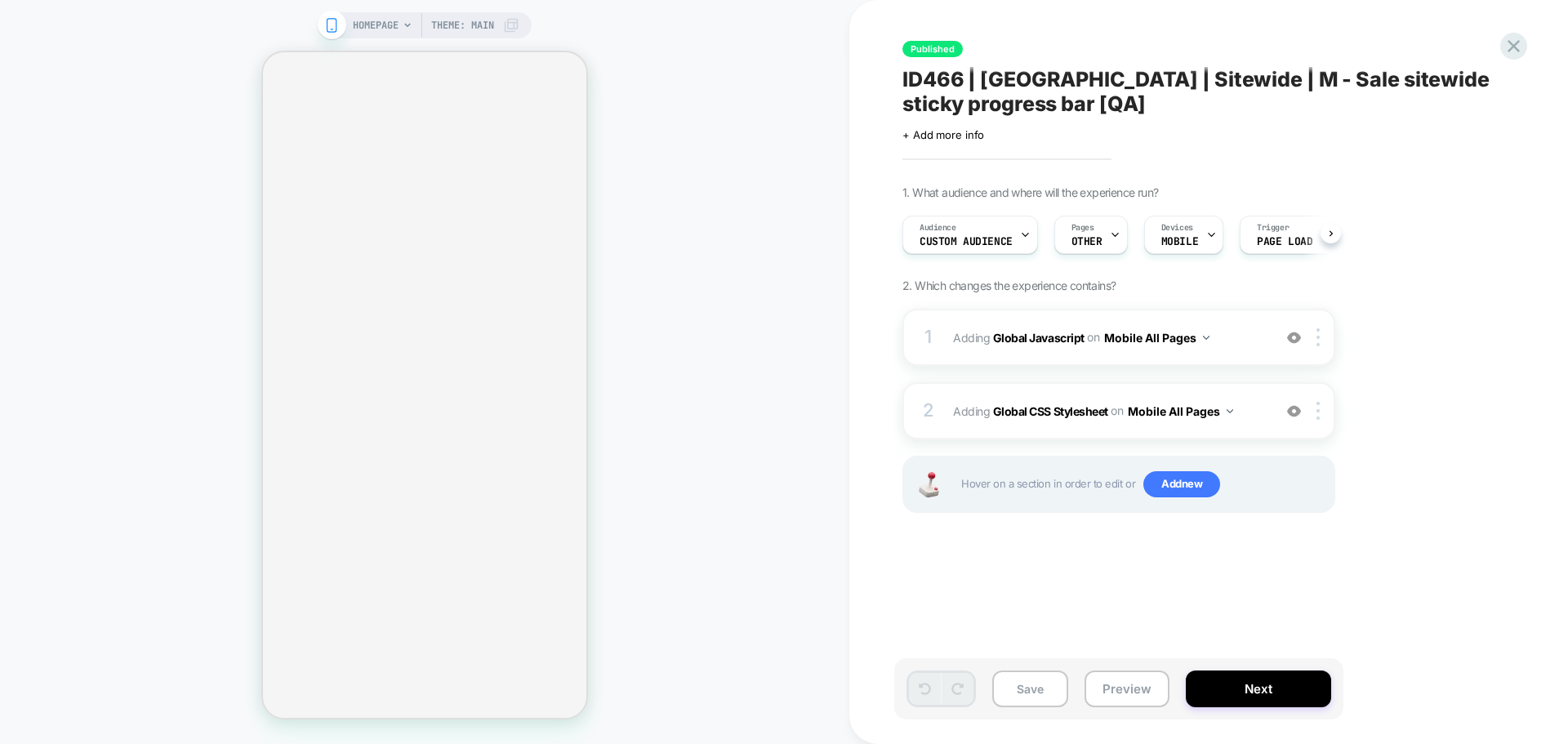
scroll to position [0, 1]
click at [1042, 337] on b "Global Javascript" at bounding box center [1039, 337] width 91 height 14
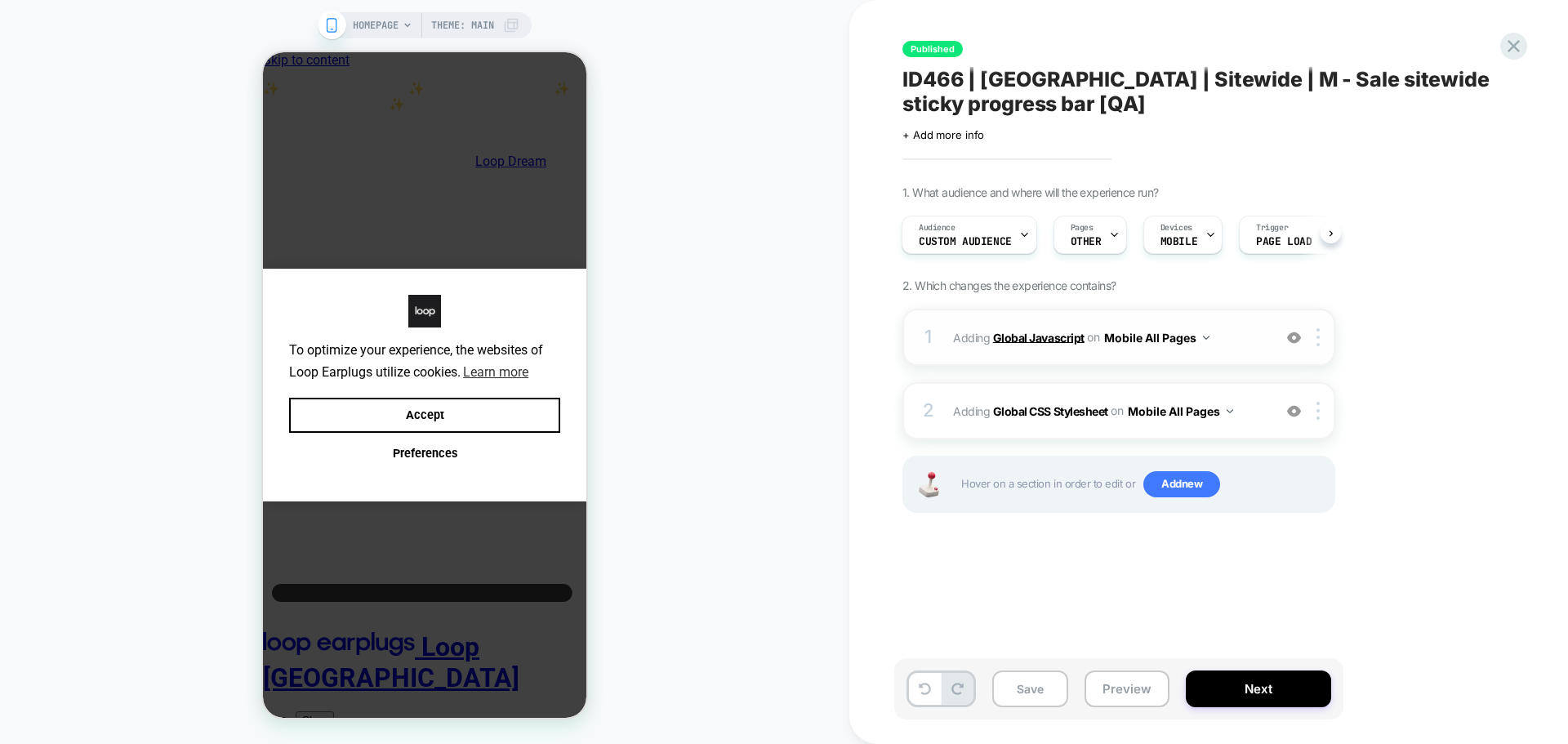
scroll to position [0, 0]
click at [0, 0] on b "Global Javascript" at bounding box center [0, 0] width 0 height 0
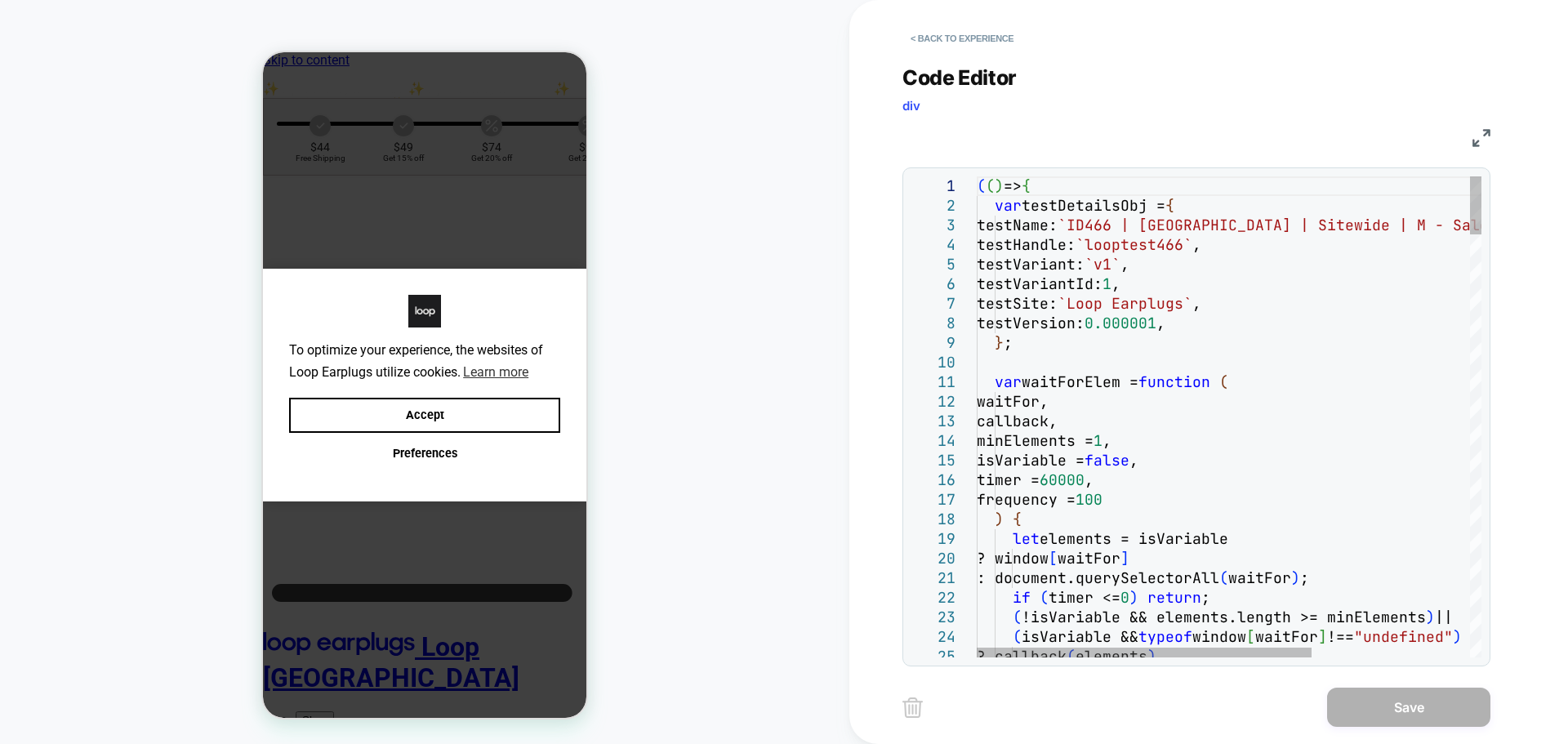
click at [1485, 146] on img at bounding box center [1480, 138] width 18 height 18
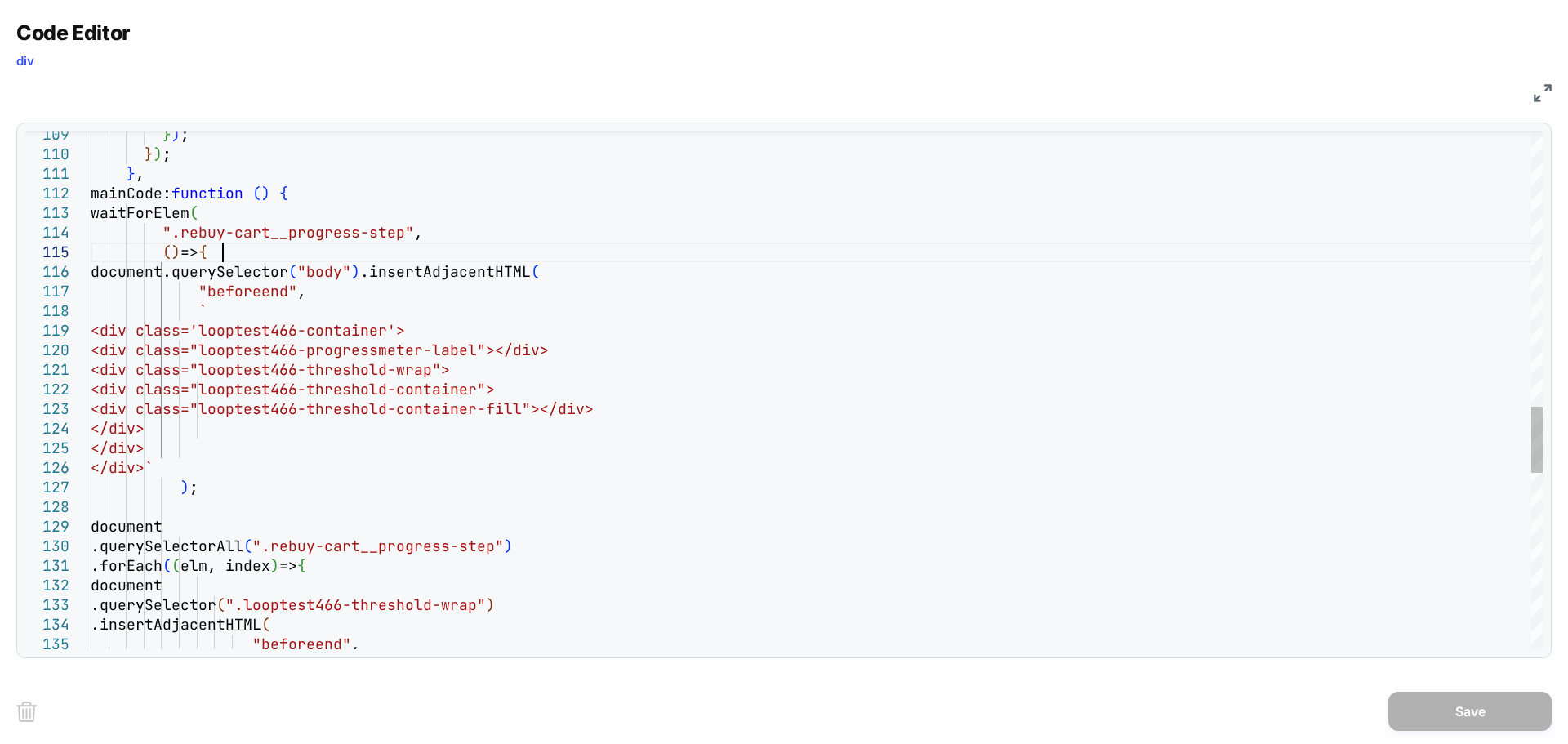
click at [0, 0] on div "} ) ; } ) ; } , mainCode: function ( ) { waitForElem ( ".rebuy-cart__progress-s…" at bounding box center [0, 0] width 0 height 0
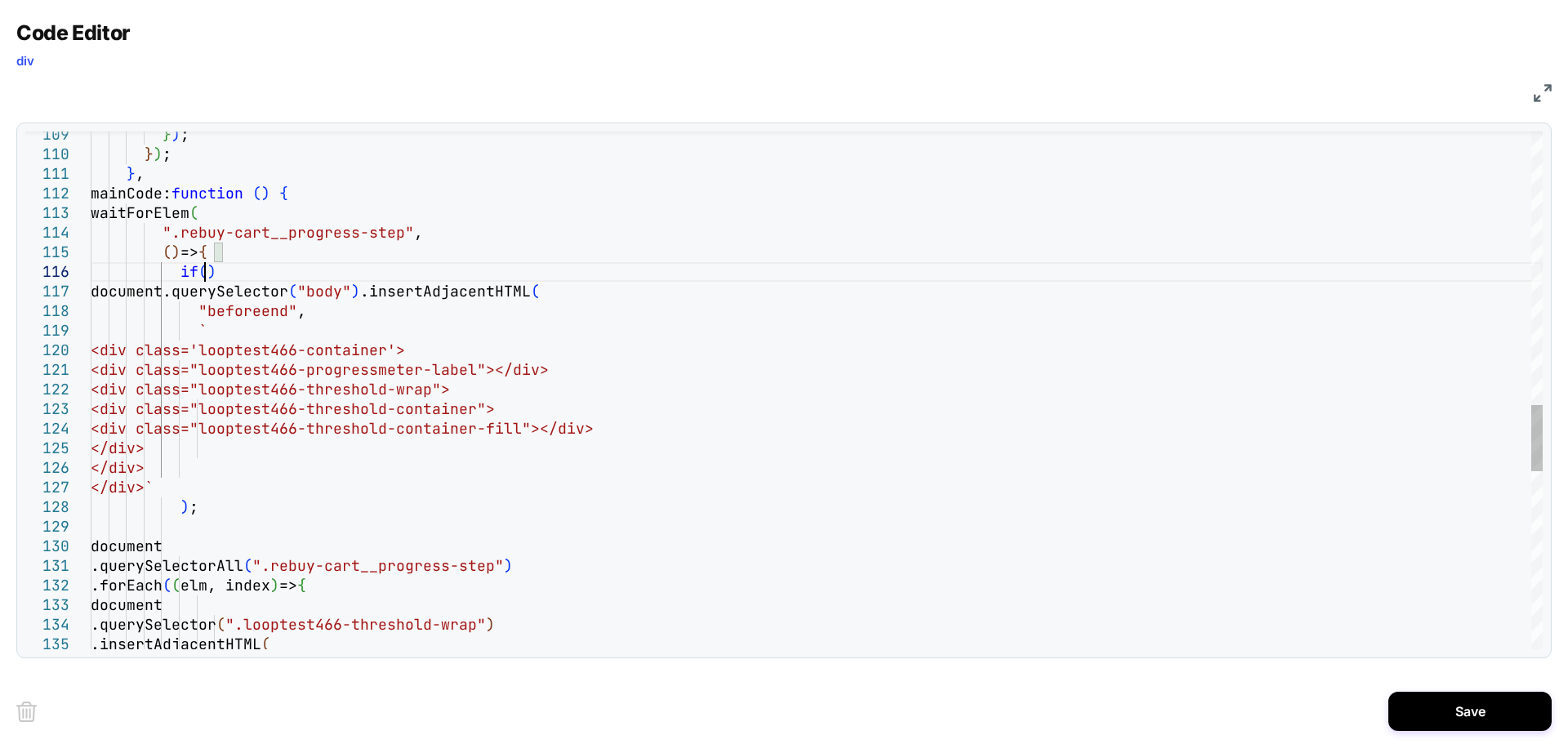
scroll to position [98, 123]
drag, startPoint x: 443, startPoint y: 290, endPoint x: 183, endPoint y: 291, distance: 260.0
click at [0, 0] on div "} ) ; } ) ; } , mainCode: function ( ) { waitForElem ( ".rebuy-cart__progress-s…" at bounding box center [0, 0] width 0 height 0
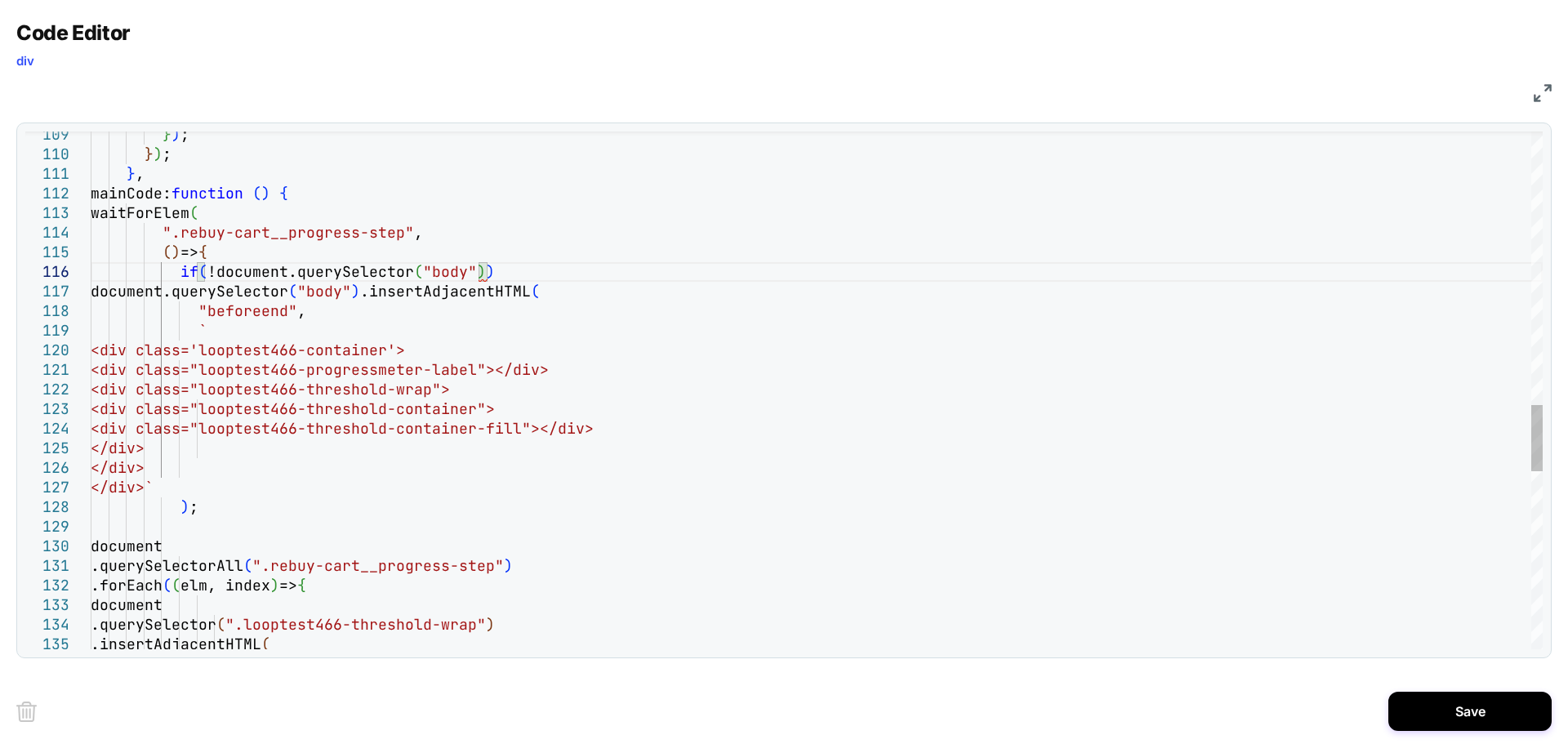
click at [0, 0] on div "} ) ; } ) ; } , mainCode: function ( ) { waitForElem ( ".rebuy-cart__progress-s…" at bounding box center [0, 0] width 0 height 0
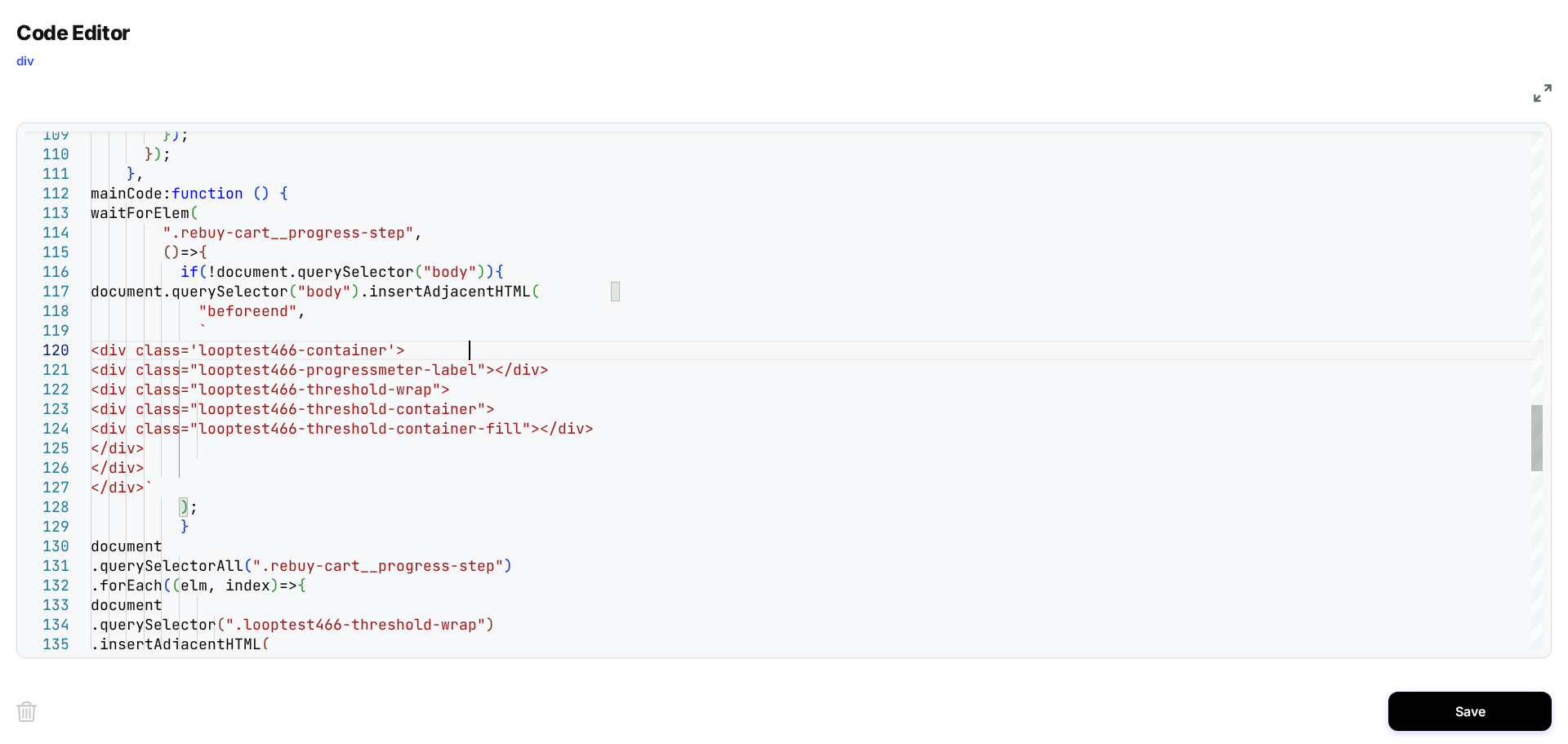
click at [0, 0] on div "} ) ; } ) ; } , mainCode: function ( ) { waitForElem ( ".rebuy-cart__progress-s…" at bounding box center [0, 0] width 0 height 0
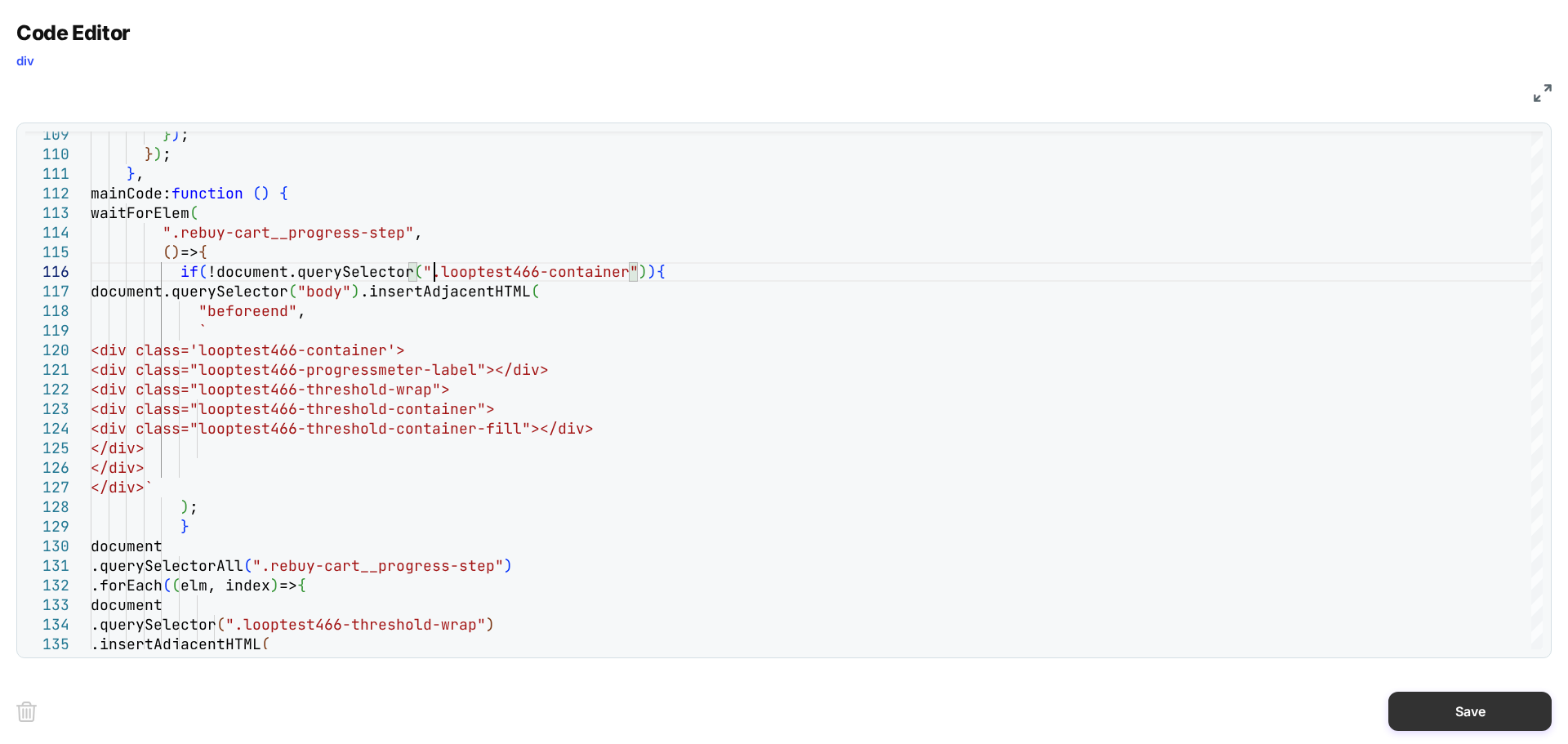
type textarea "**********"
click at [0, 0] on button "Save" at bounding box center [0, 0] width 0 height 0
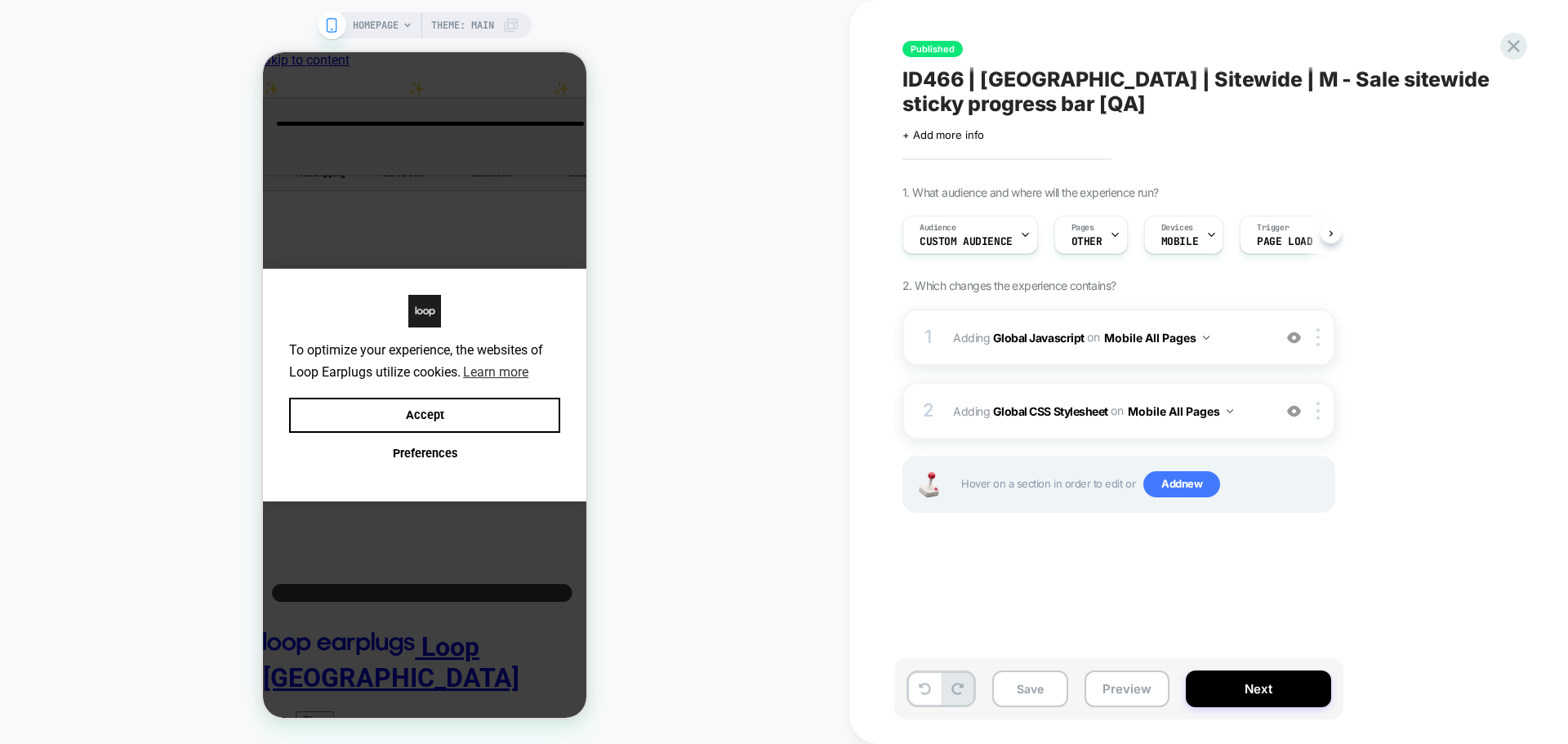
scroll to position [0, 1]
click at [0, 0] on button "Save" at bounding box center [0, 0] width 0 height 0
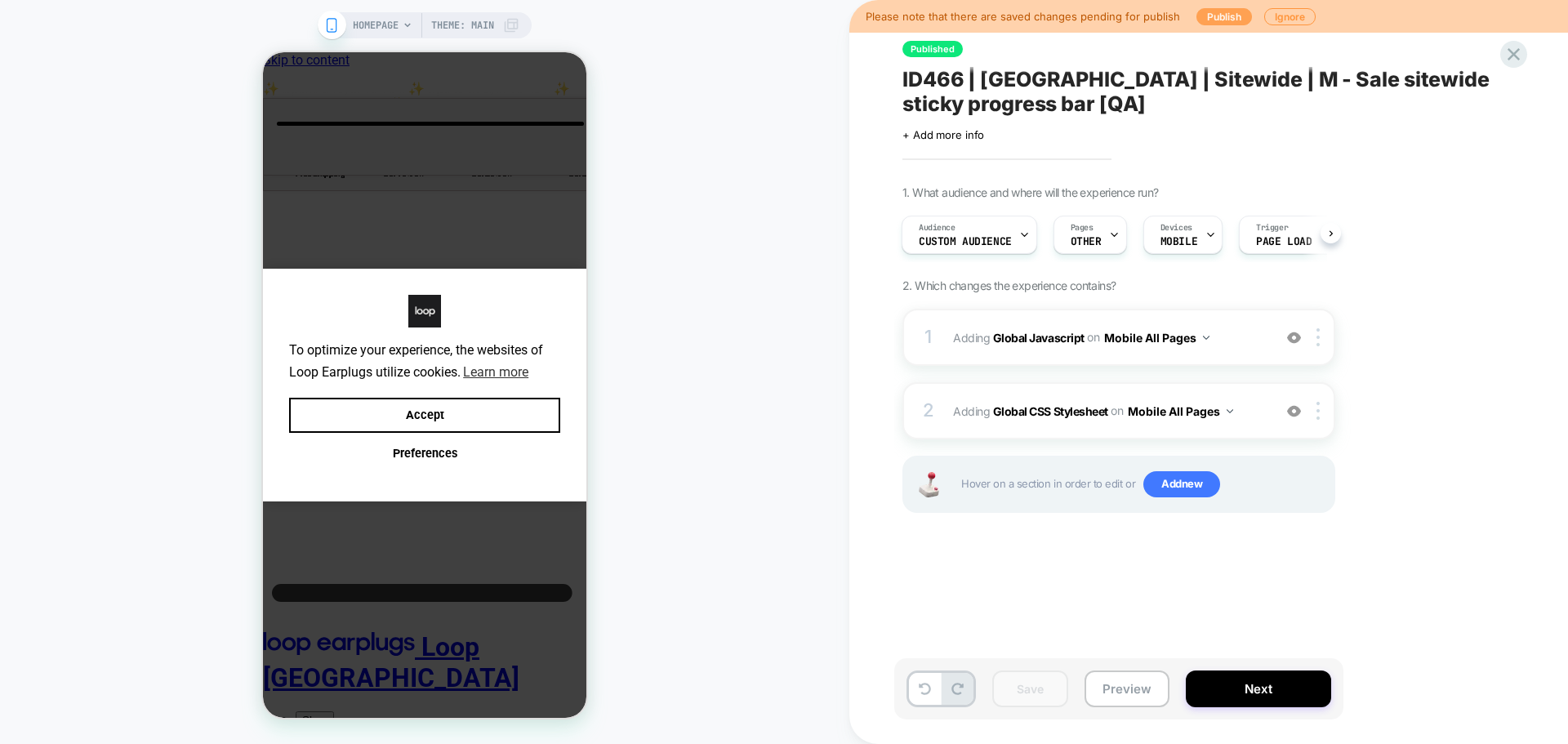
click at [0, 0] on button "Publish" at bounding box center [0, 0] width 0 height 0
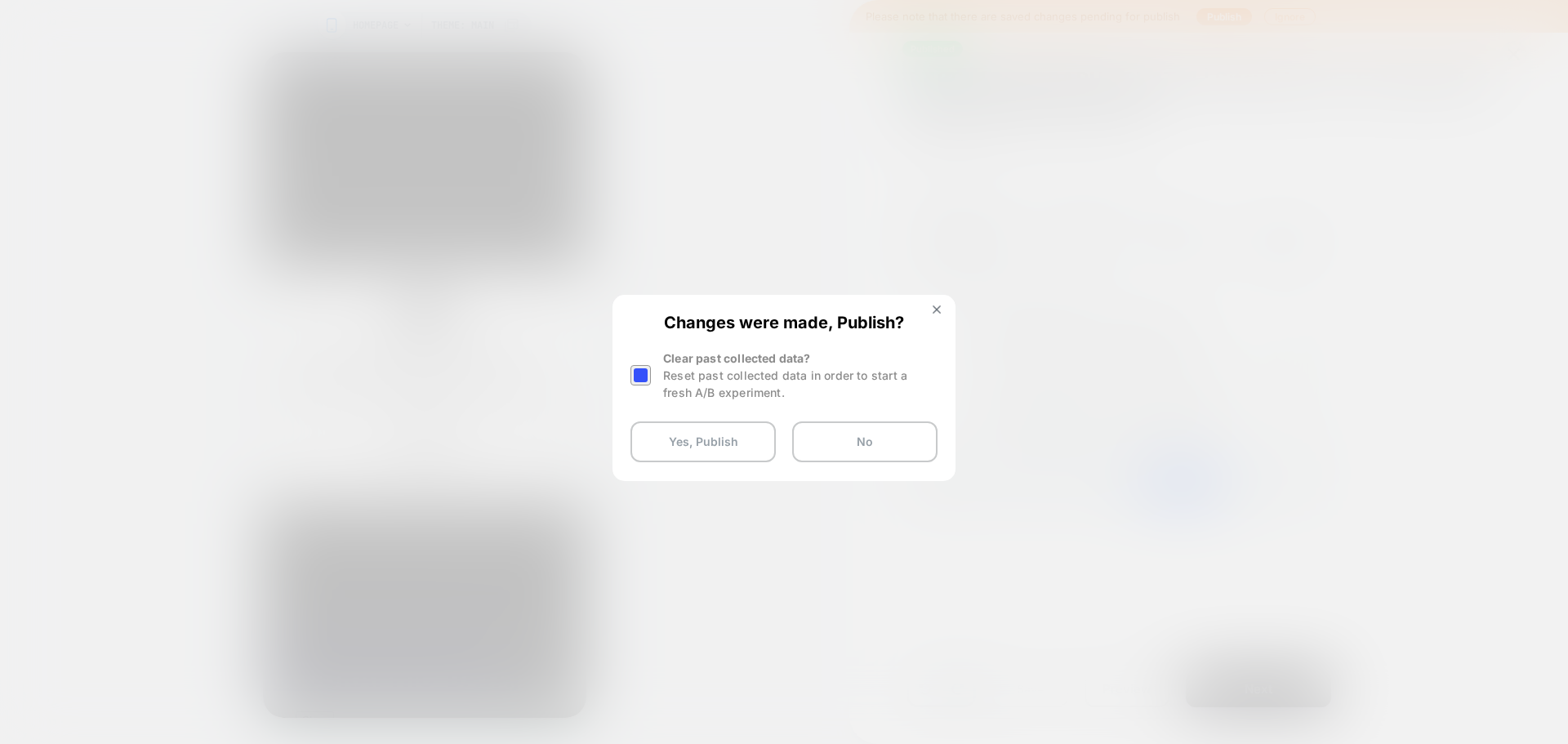
click at [645, 378] on div at bounding box center [640, 374] width 20 height 20
click at [0, 0] on button "Yes, Publish" at bounding box center [0, 0] width 0 height 0
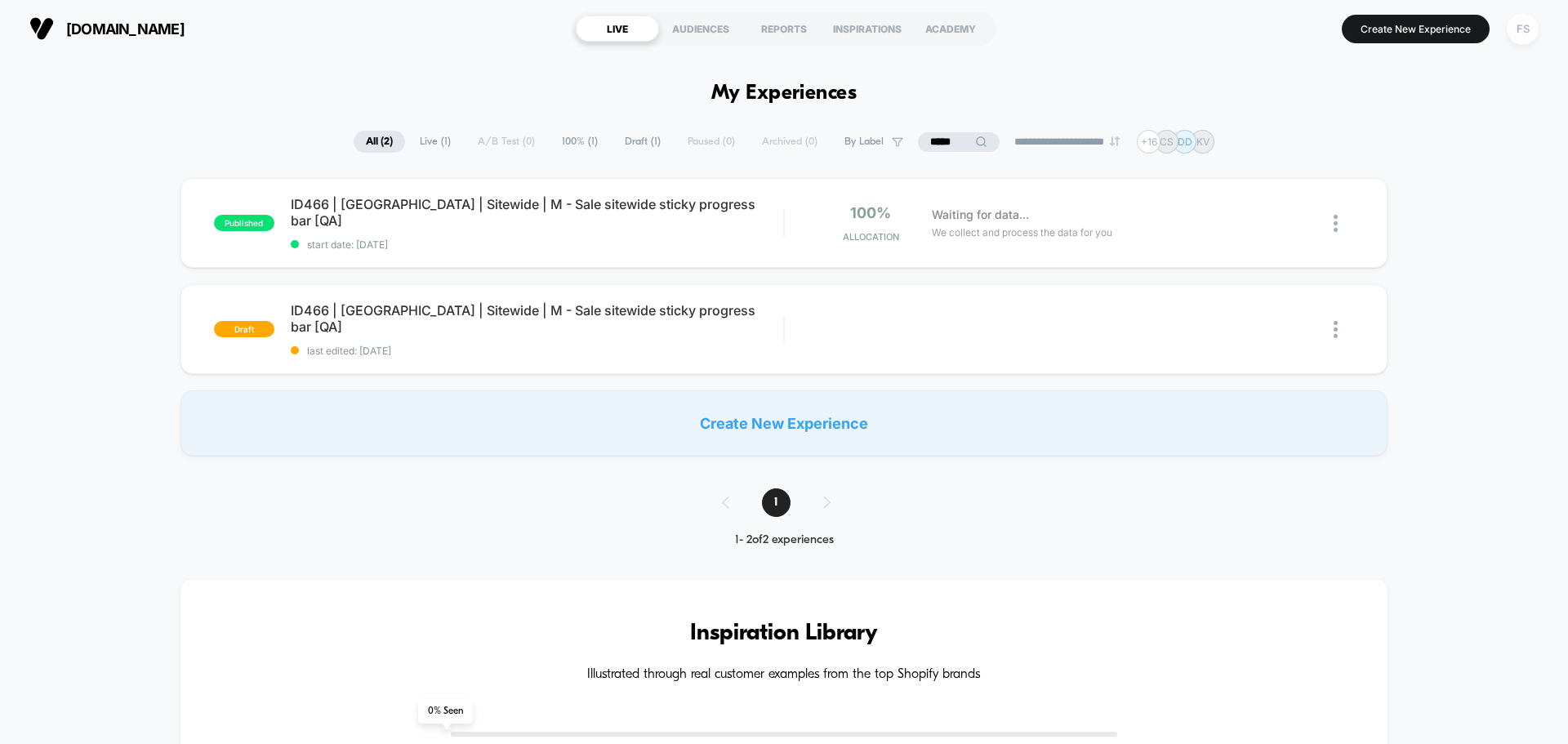
click at [1516, 35] on div "FS" at bounding box center [1522, 29] width 31 height 31
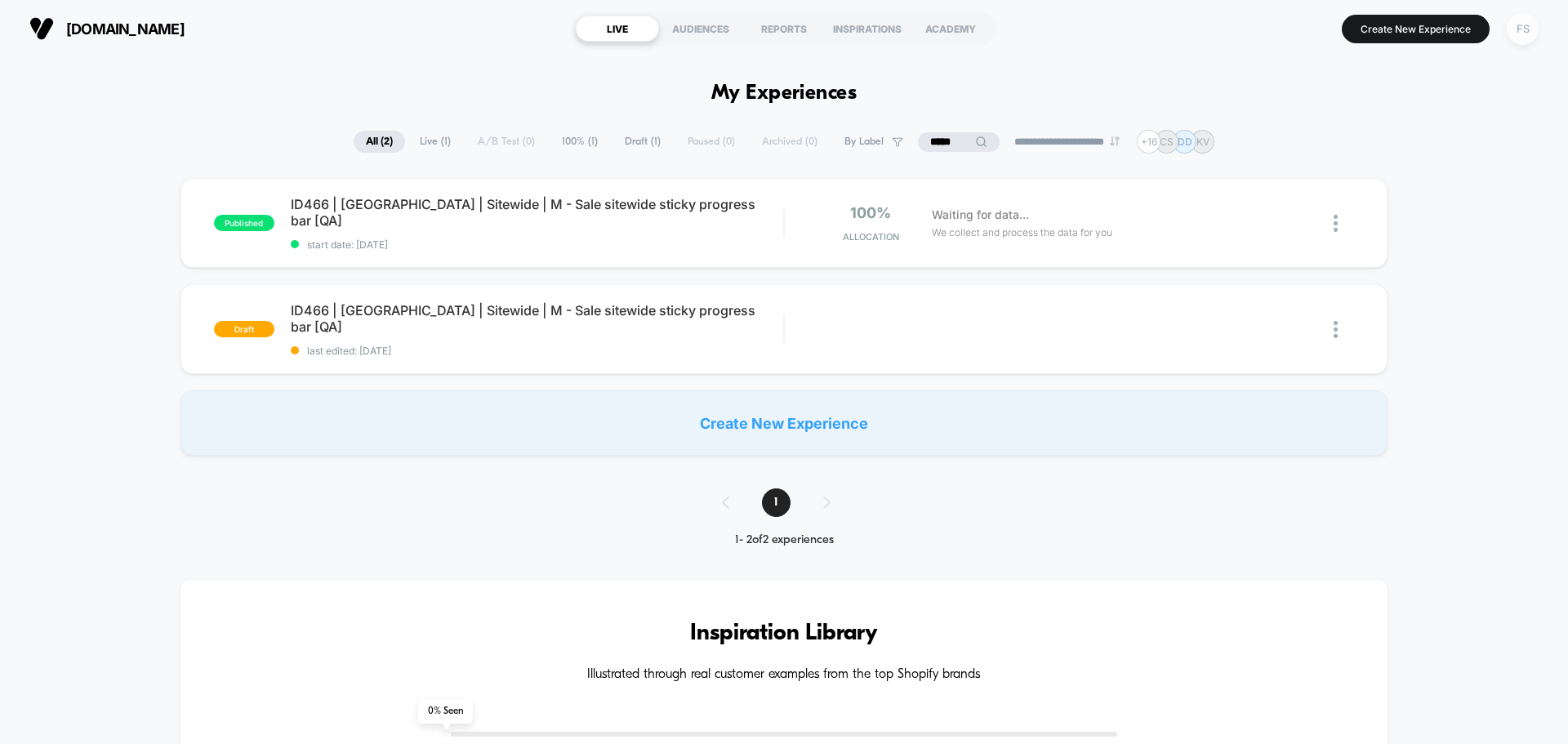
click at [1518, 30] on div "FS" at bounding box center [1522, 29] width 31 height 31
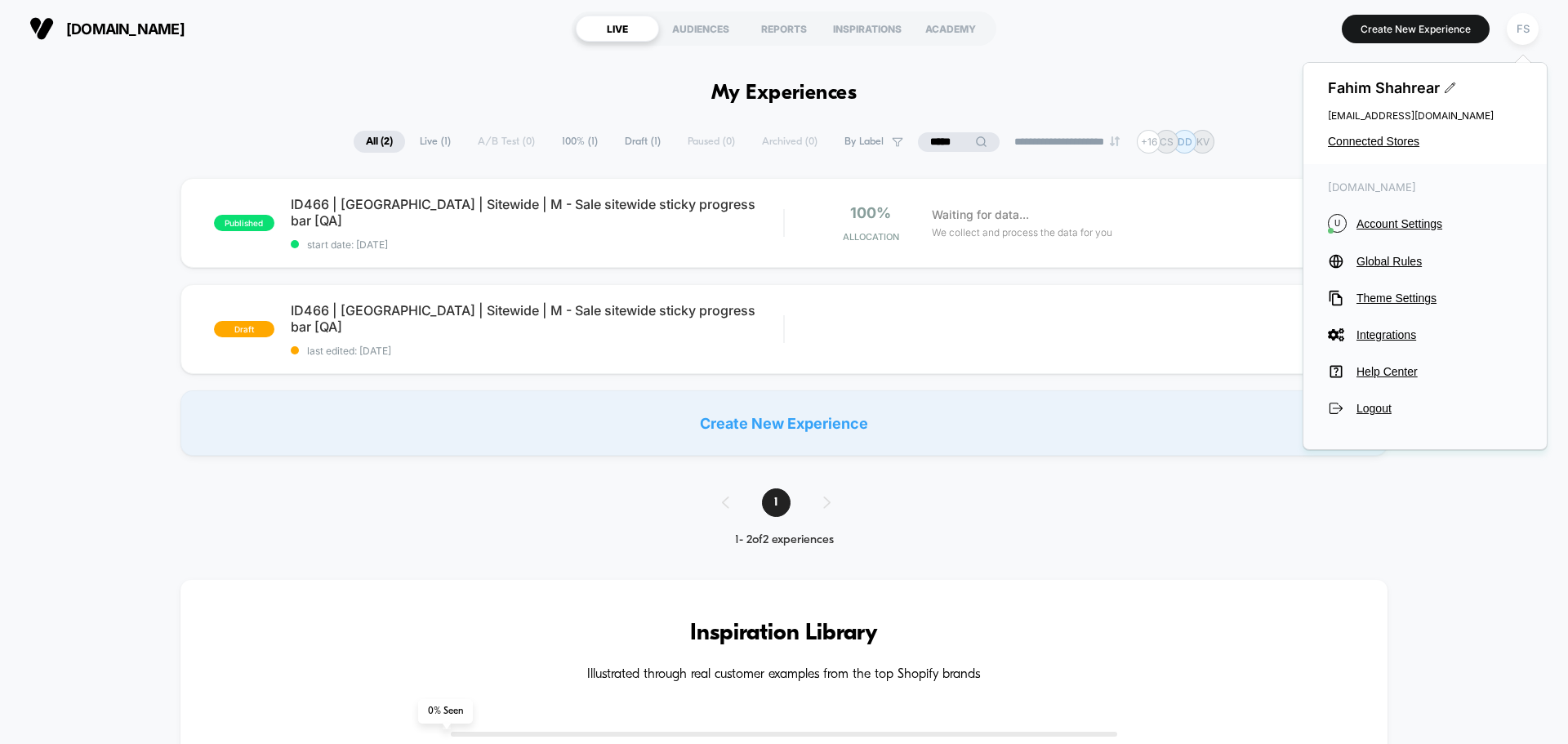
click at [1398, 151] on div "Fahim Shahrear [EMAIL_ADDRESS][DOMAIN_NAME] Connected Stores" at bounding box center [1425, 113] width 244 height 101
click at [1398, 141] on span "Connected Stores" at bounding box center [1425, 142] width 194 height 13
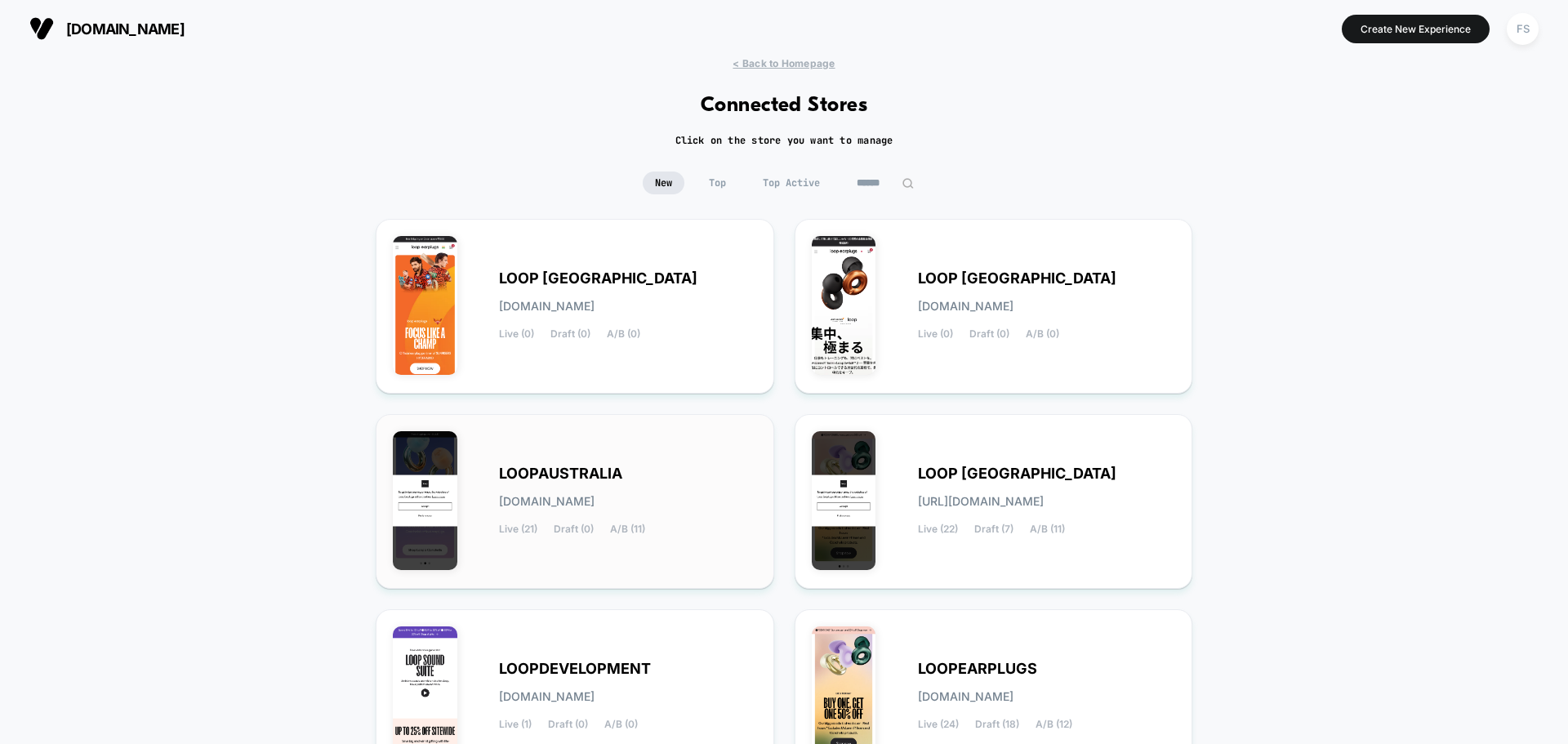
click at [672, 501] on div "LOOPAUSTRALIA [DOMAIN_NAME] Live (21) Draft (0) A/B (11)" at bounding box center [627, 501] width 258 height 67
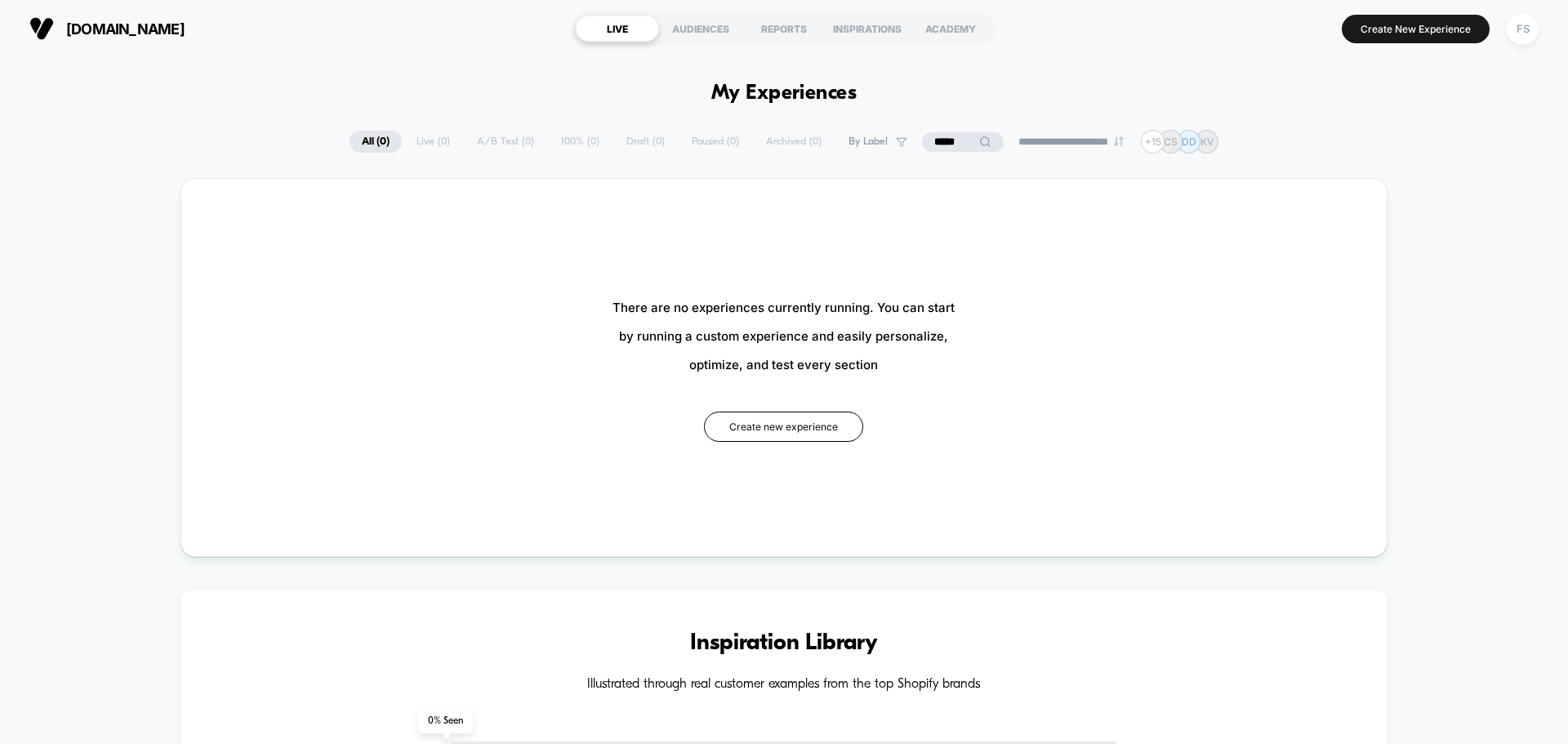
click at [952, 135] on input "*****" at bounding box center [963, 142] width 82 height 20
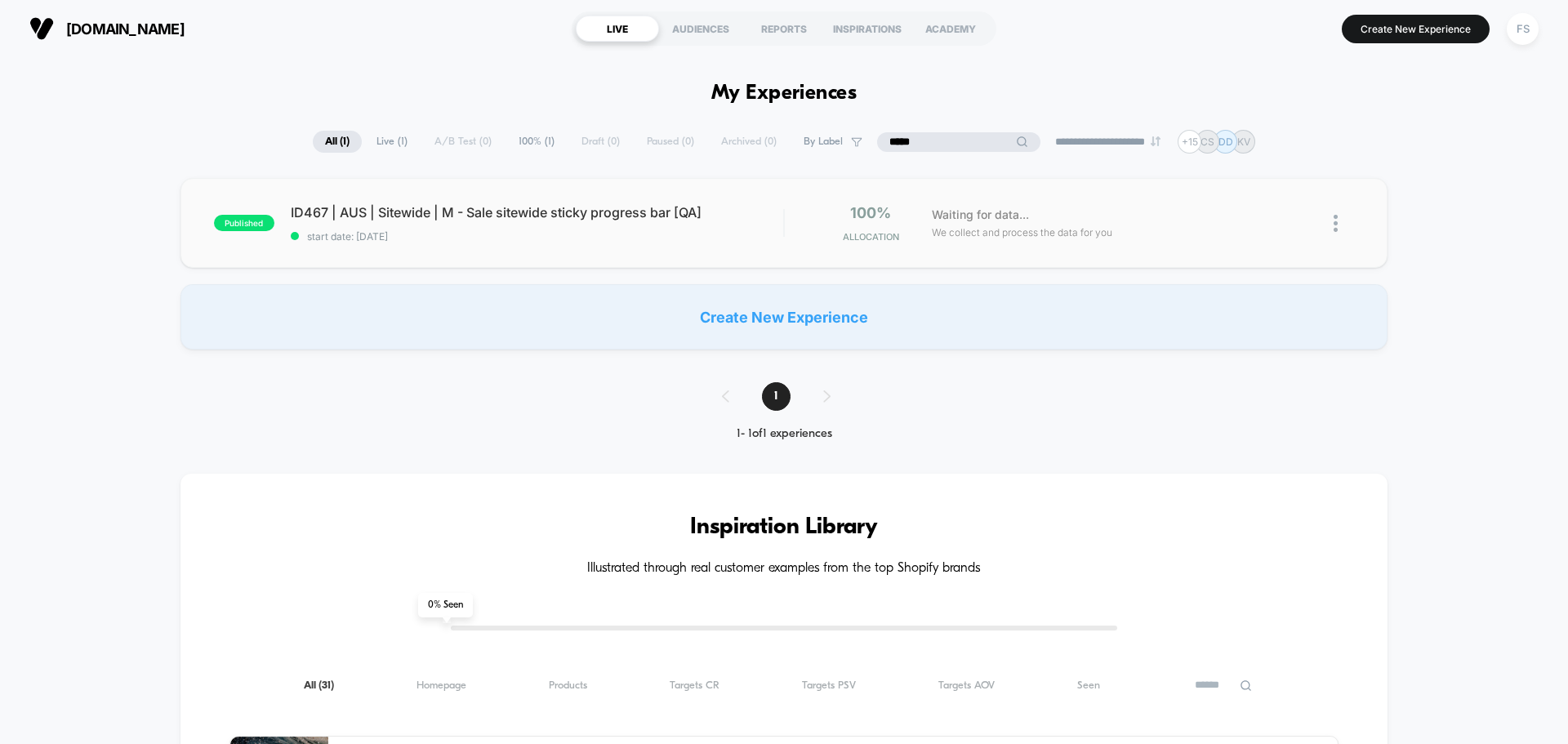
type input "*****"
click at [554, 214] on span "ID467 | AUS | Sitewide | M - Sale sitewide sticky progress bar [QA] Click to ed…" at bounding box center [536, 211] width 492 height 16
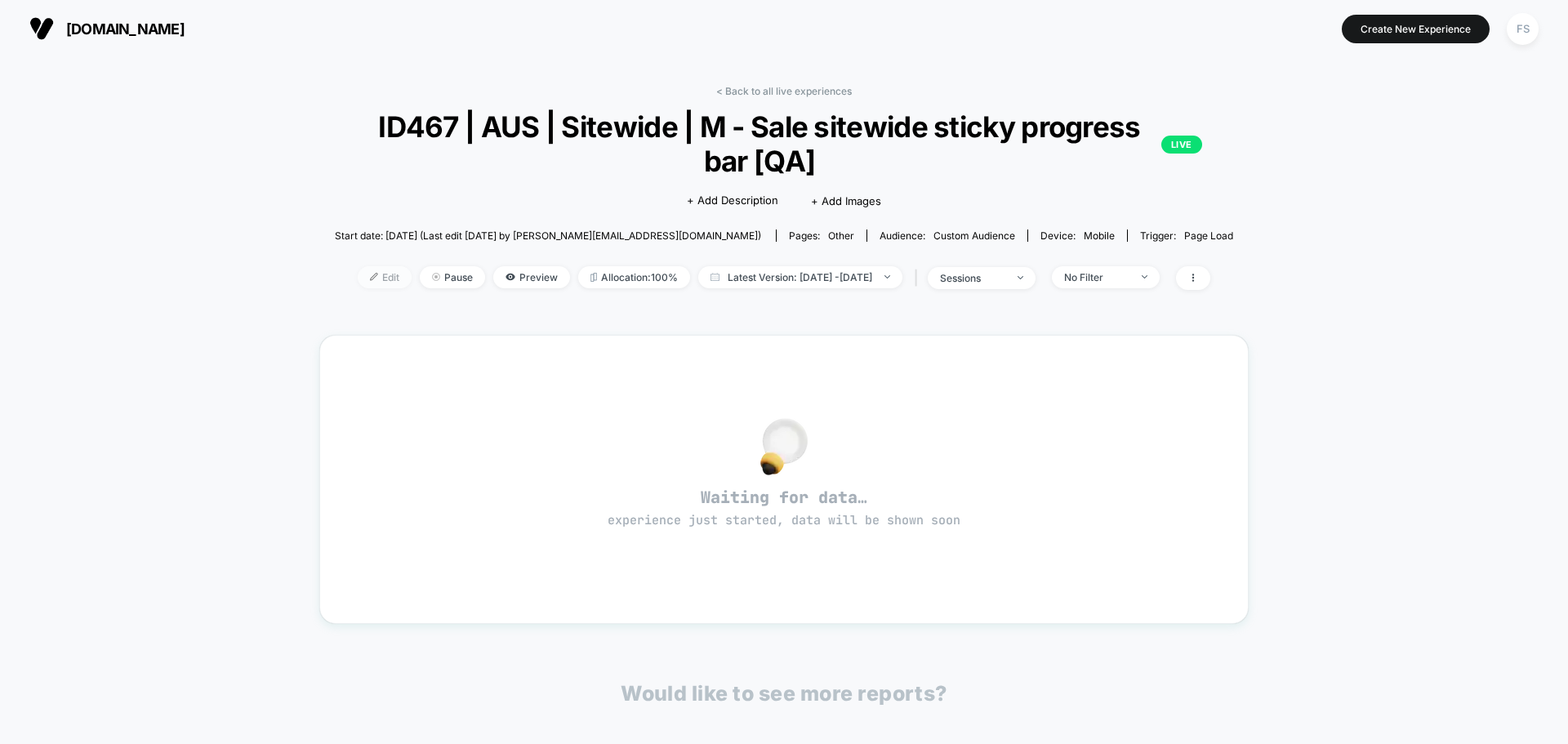
click at [367, 278] on span "Edit" at bounding box center [385, 277] width 54 height 22
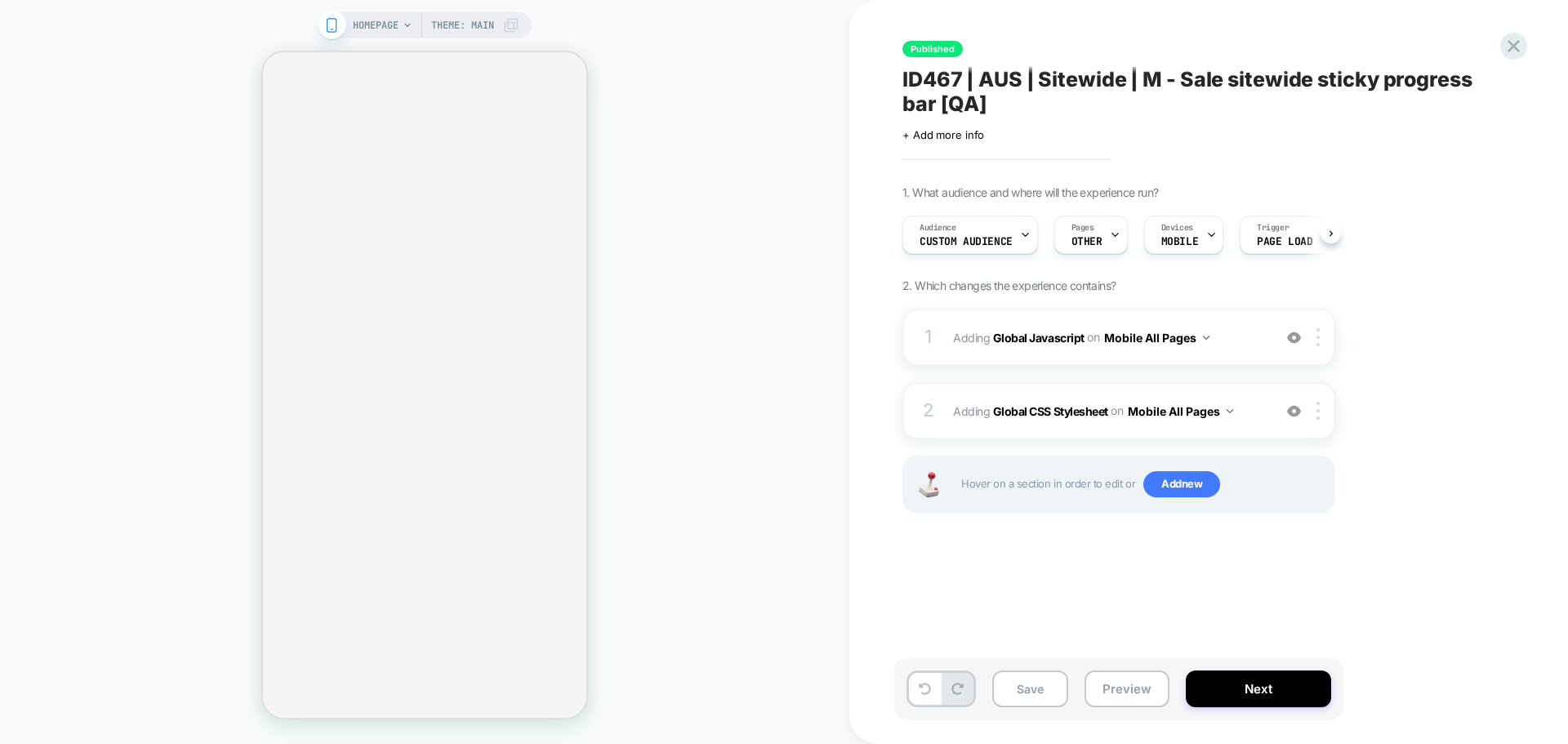
scroll to position [0, 1]
click at [1056, 331] on b "Global Javascript" at bounding box center [1039, 337] width 91 height 14
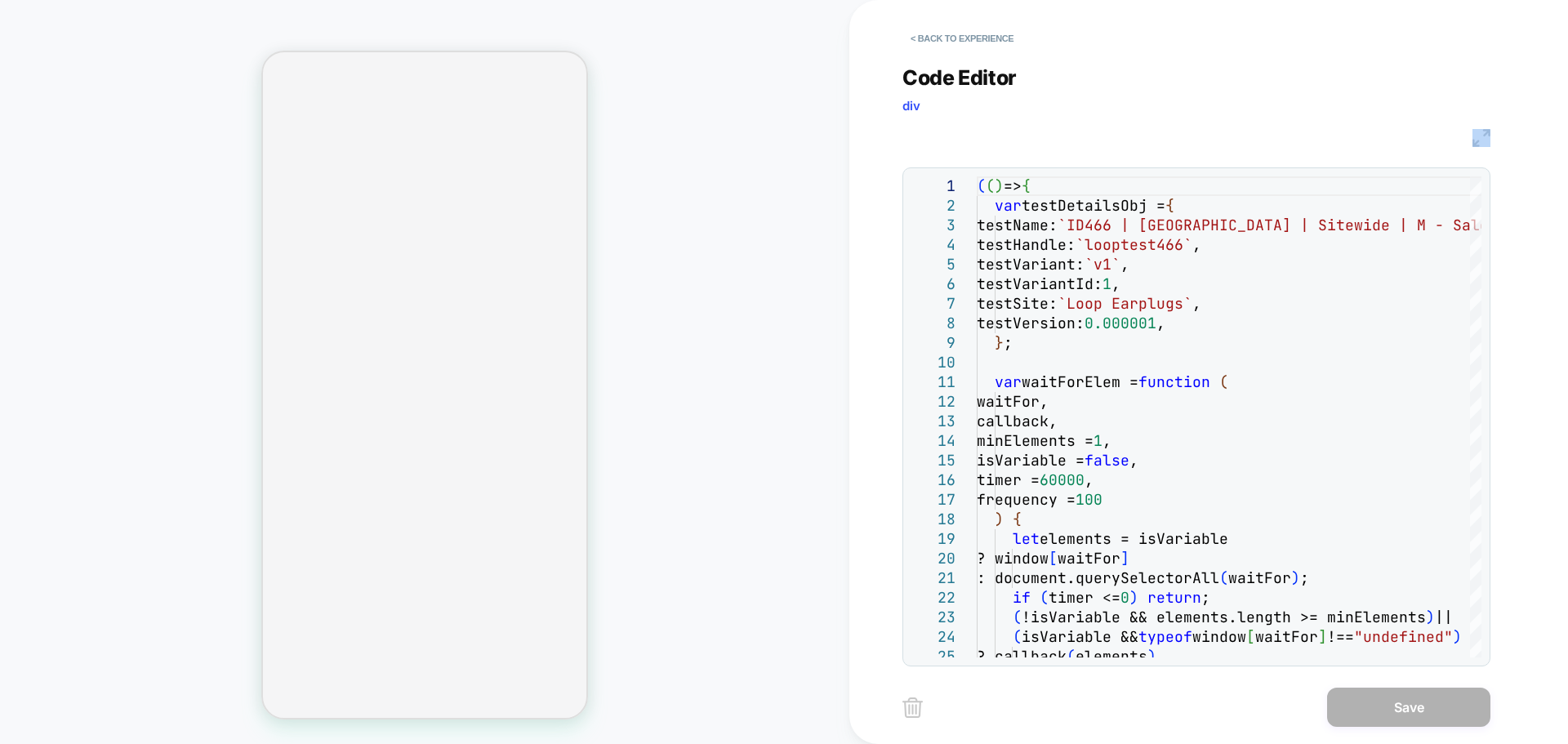
click at [1477, 147] on div "JS" at bounding box center [1197, 135] width 588 height 28
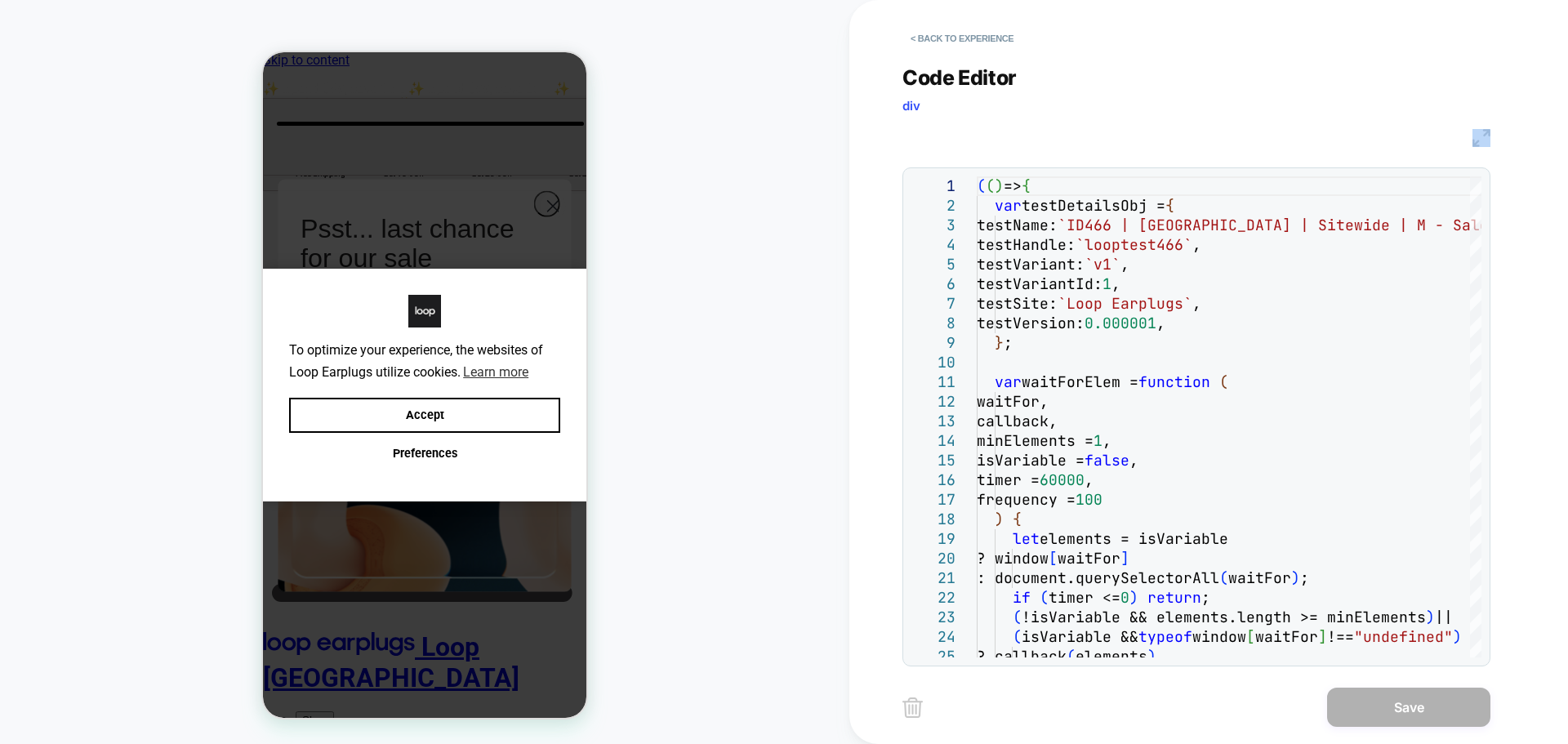
scroll to position [0, 0]
click at [1477, 138] on img at bounding box center [1480, 138] width 18 height 18
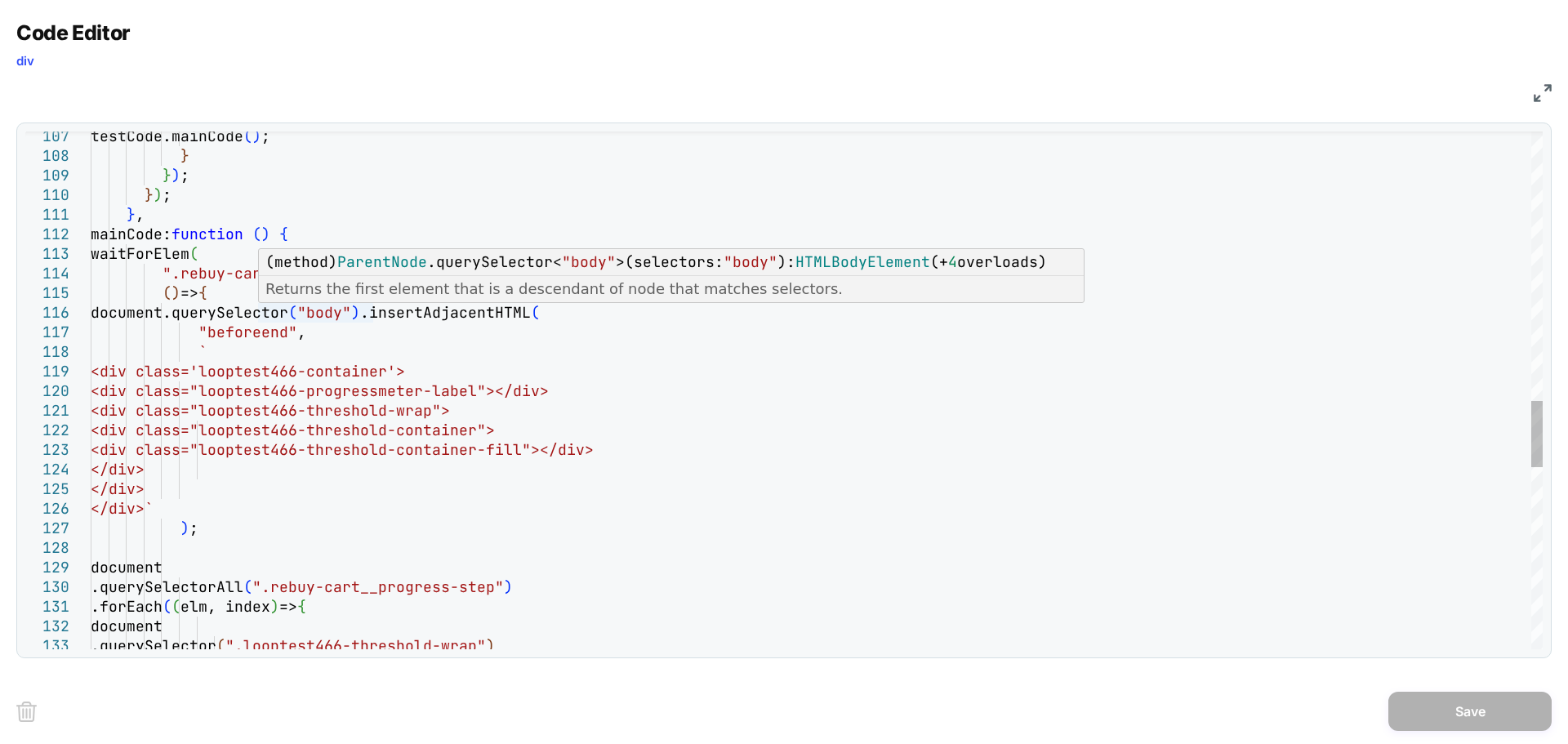
click at [313, 297] on p "Returns the first element that is a descendant of node that matches selectors." at bounding box center [672, 289] width 813 height 20
click at [0, 0] on div "testCode.mainCode ( ) ; } } ) ; } ) ; } , mainCode: function ( ) { waitForElem …" at bounding box center [0, 0] width 0 height 0
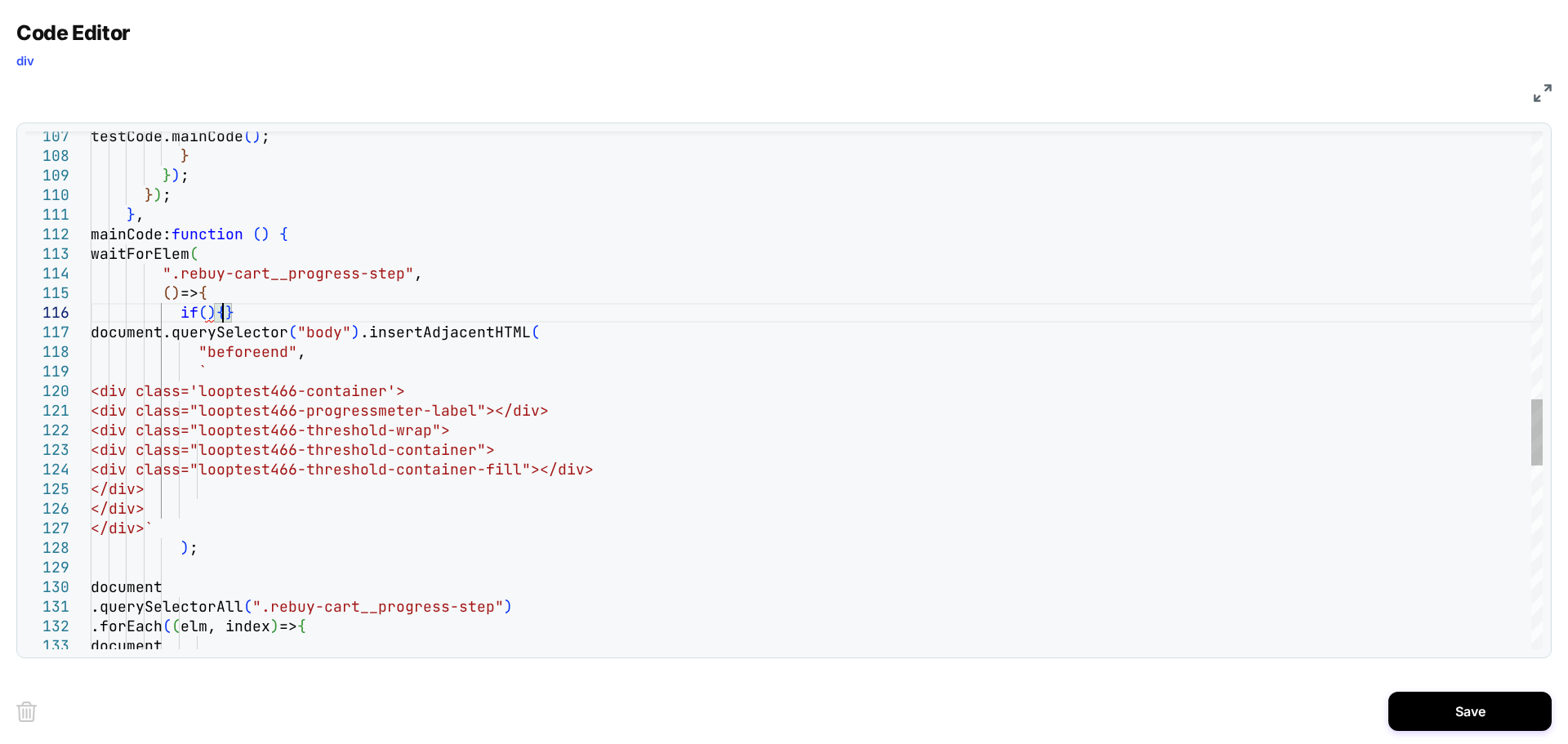
scroll to position [98, 132]
drag, startPoint x: 445, startPoint y: 333, endPoint x: 179, endPoint y: 338, distance: 266.0
click at [0, 0] on div "testCode.mainCode ( ) ; } } ) ; } ) ; } , mainCode: function ( ) { waitForElem …" at bounding box center [0, 0] width 0 height 0
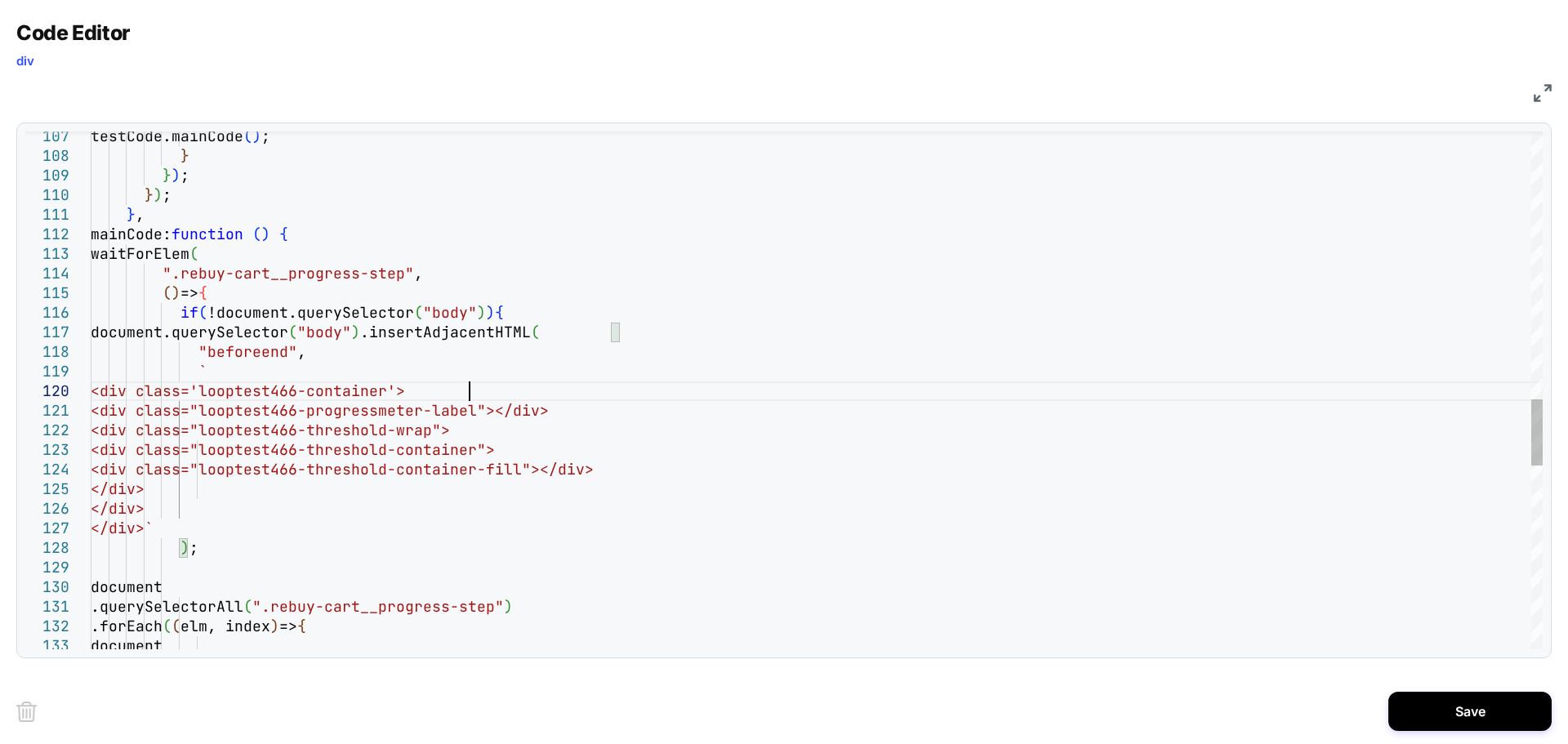
drag, startPoint x: 469, startPoint y: 392, endPoint x: 299, endPoint y: 392, distance: 170.0
click at [0, 0] on div "testCode.mainCode ( ) ; } } ) ; } ) ; } , mainCode: function ( ) { waitForElem …" at bounding box center [0, 0] width 0 height 0
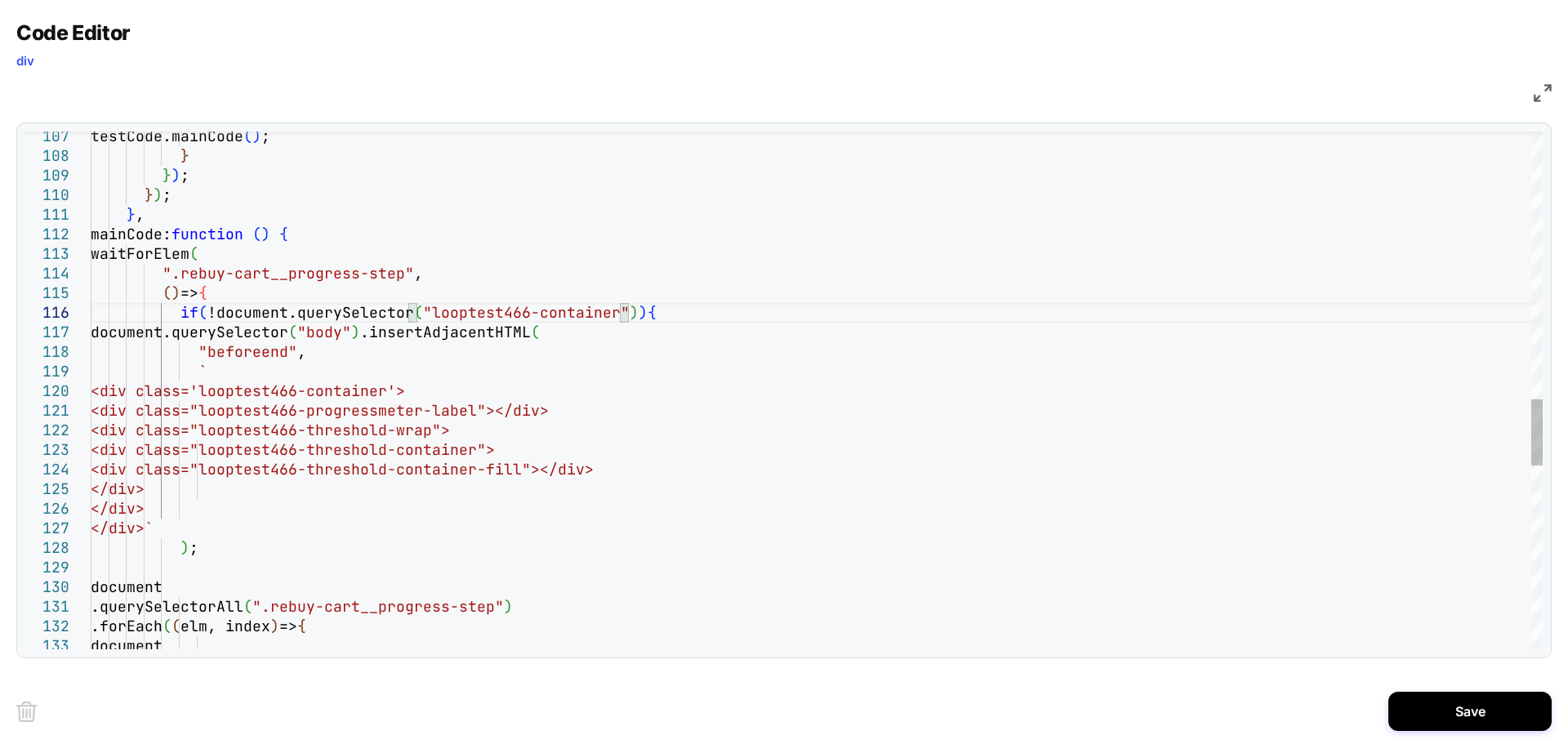
click at [0, 0] on div "testCode.mainCode ( ) ; } } ) ; } ) ; } , mainCode: function ( ) { waitForElem …" at bounding box center [0, 0] width 0 height 0
type textarea "**********"
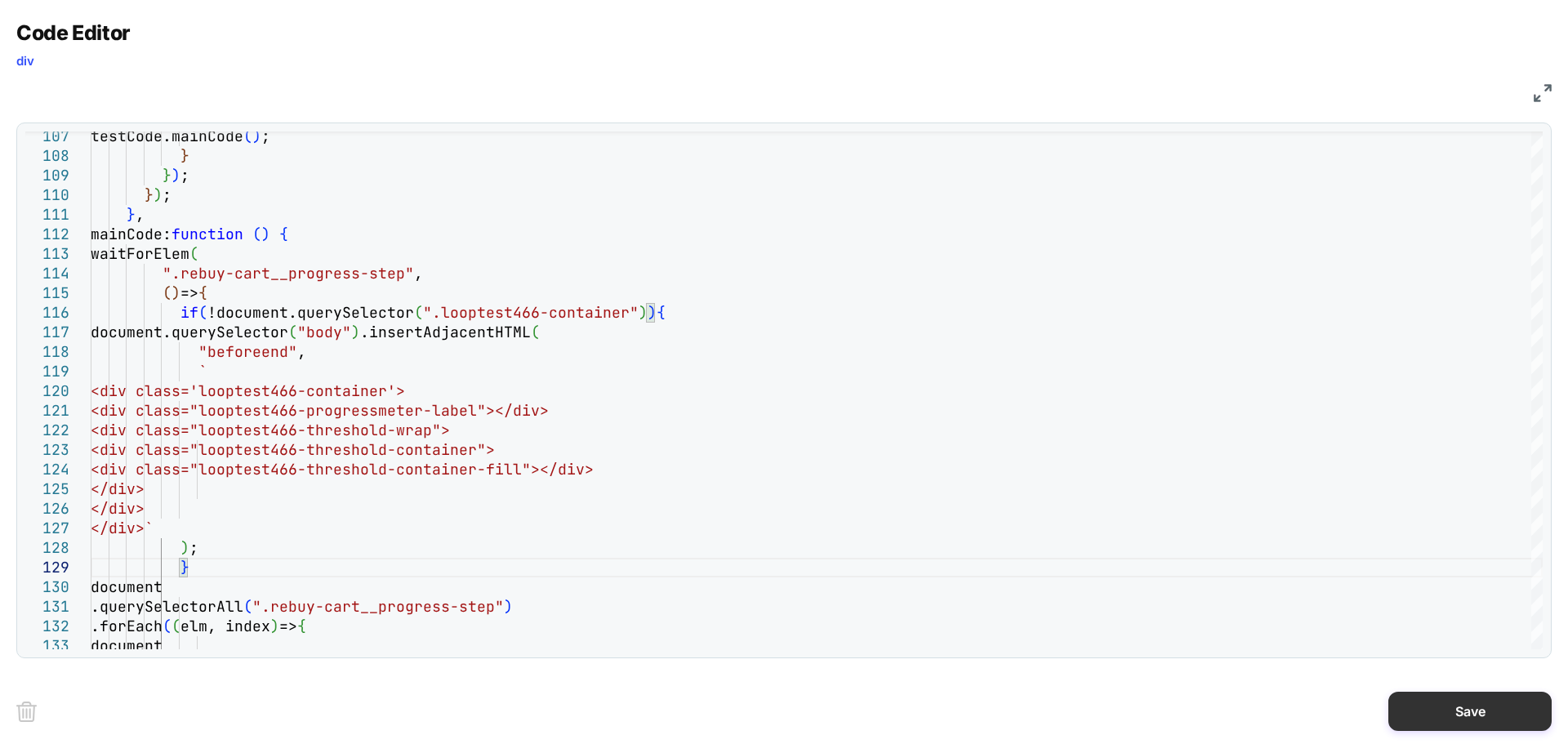
click at [0, 0] on button "Save" at bounding box center [0, 0] width 0 height 0
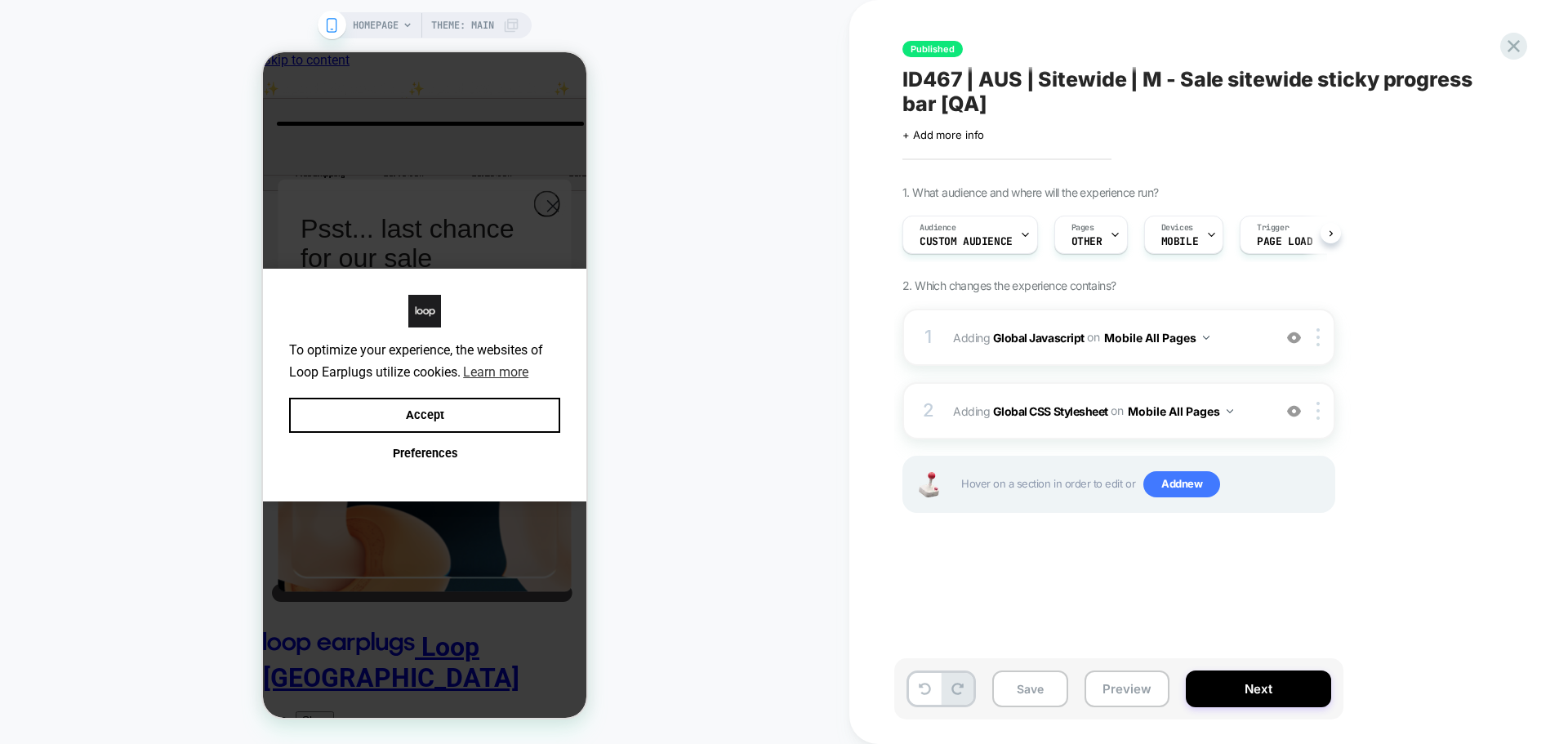
scroll to position [0, 1]
click at [1044, 679] on button "Save" at bounding box center [1030, 689] width 76 height 37
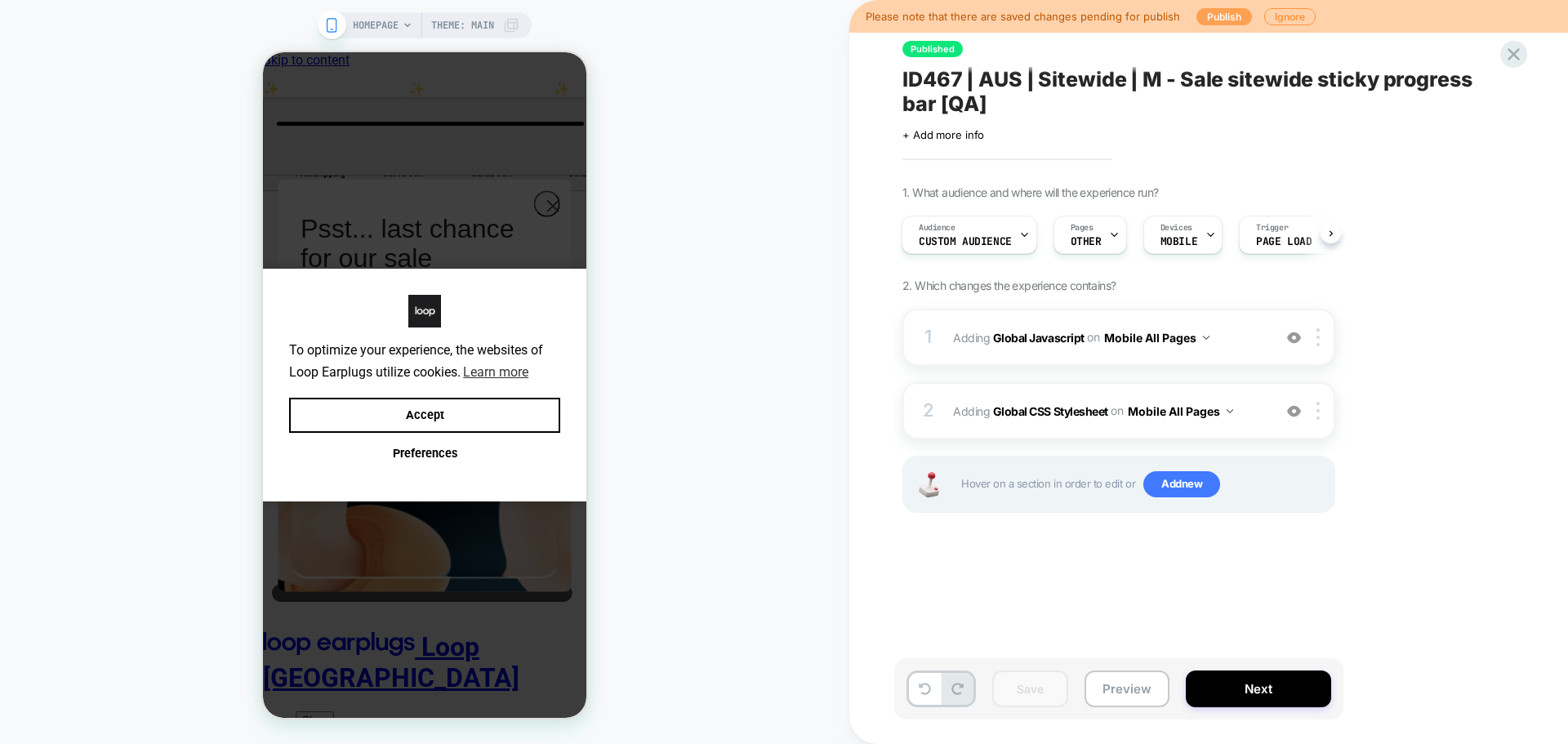
click at [0, 0] on button "Publish" at bounding box center [0, 0] width 0 height 0
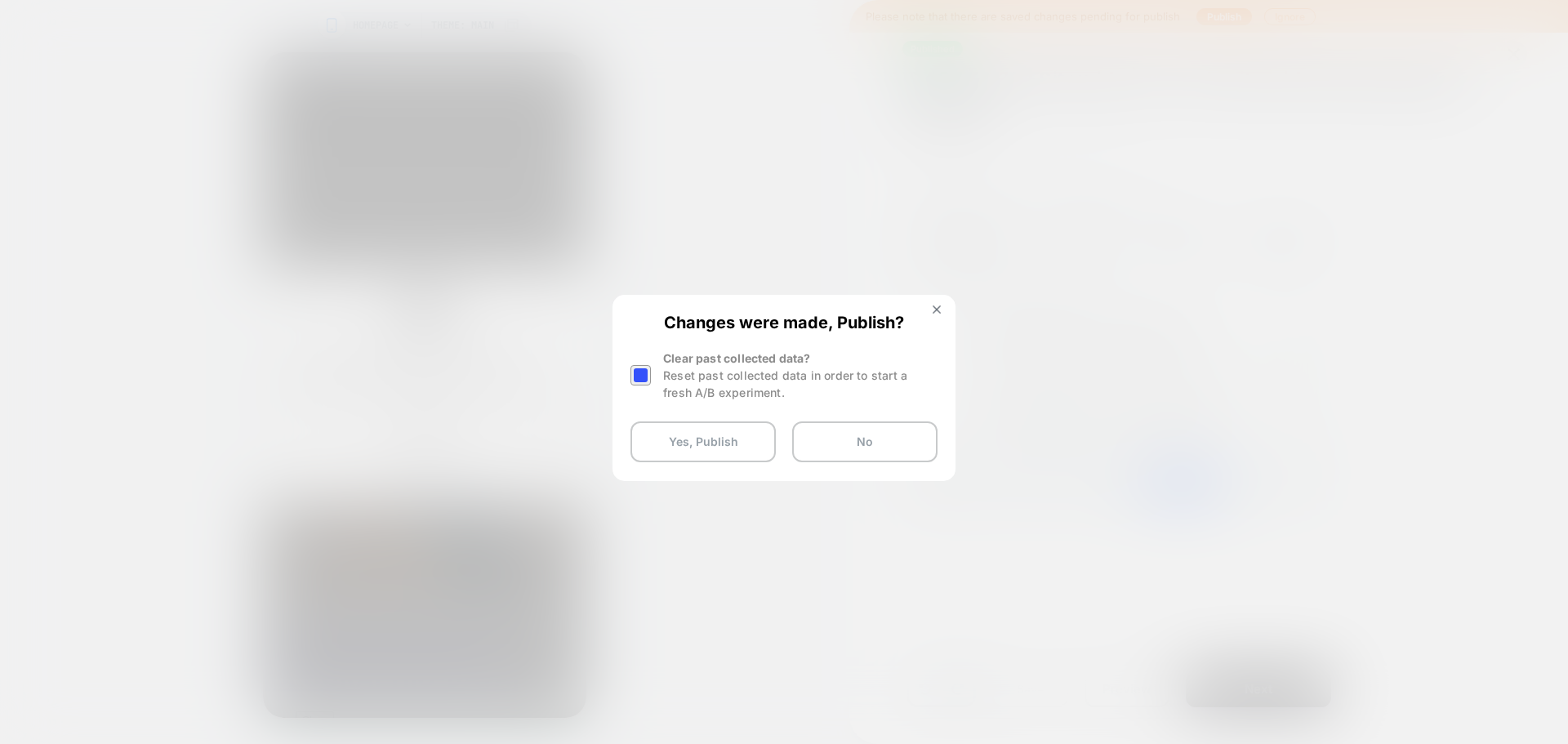
click at [640, 365] on div at bounding box center [640, 374] width 20 height 20
click at [0, 0] on button "Yes, Publish" at bounding box center [0, 0] width 0 height 0
